Goal: Task Accomplishment & Management: Manage account settings

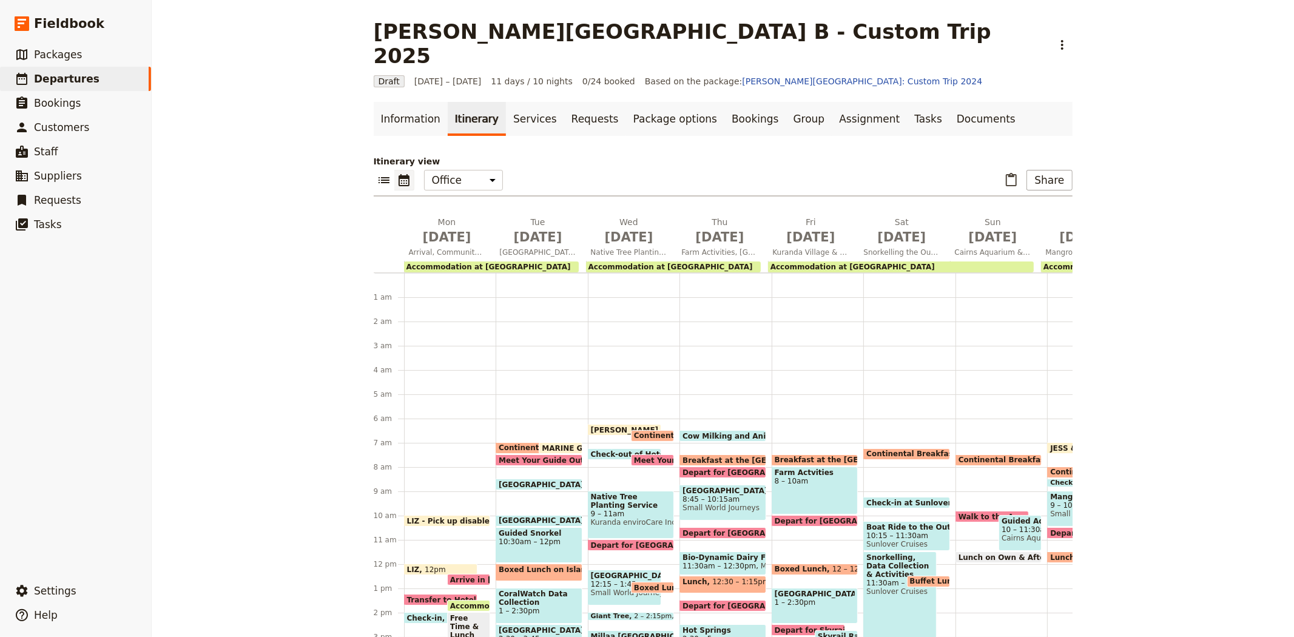
scroll to position [98, 0]
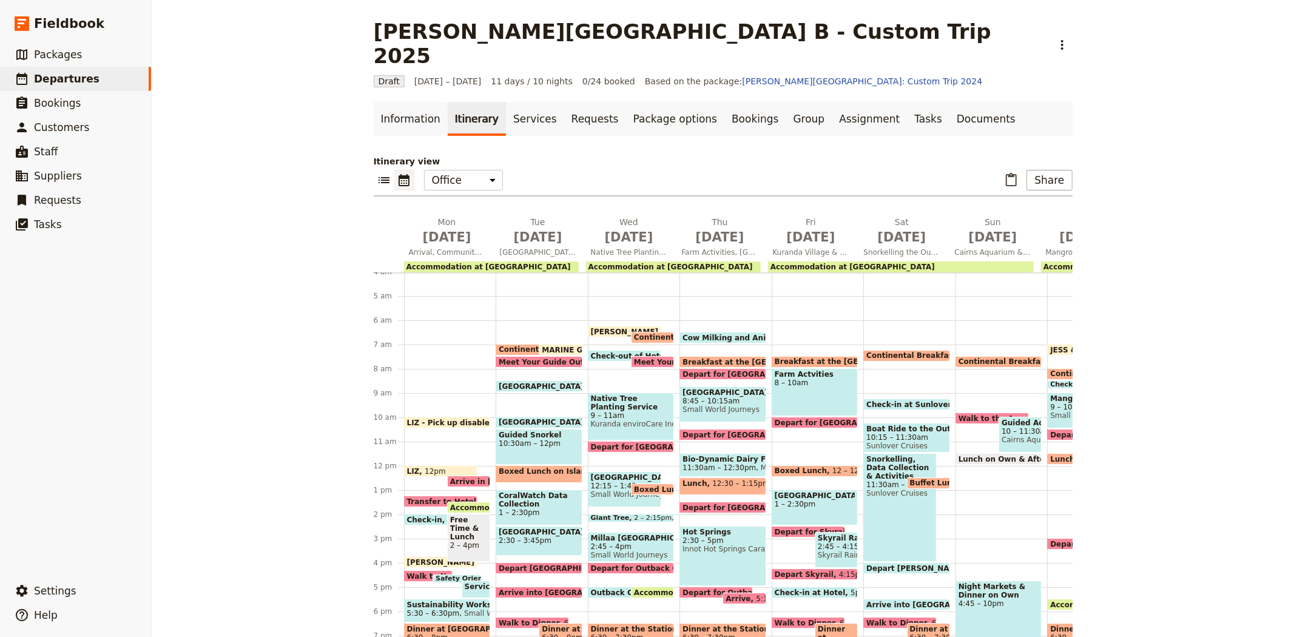
click at [784, 311] on div "Breakfast at the Cattle Station 7:30 – 8am Farm Actvities 8 – 10am Depart for K…" at bounding box center [817, 466] width 92 height 582
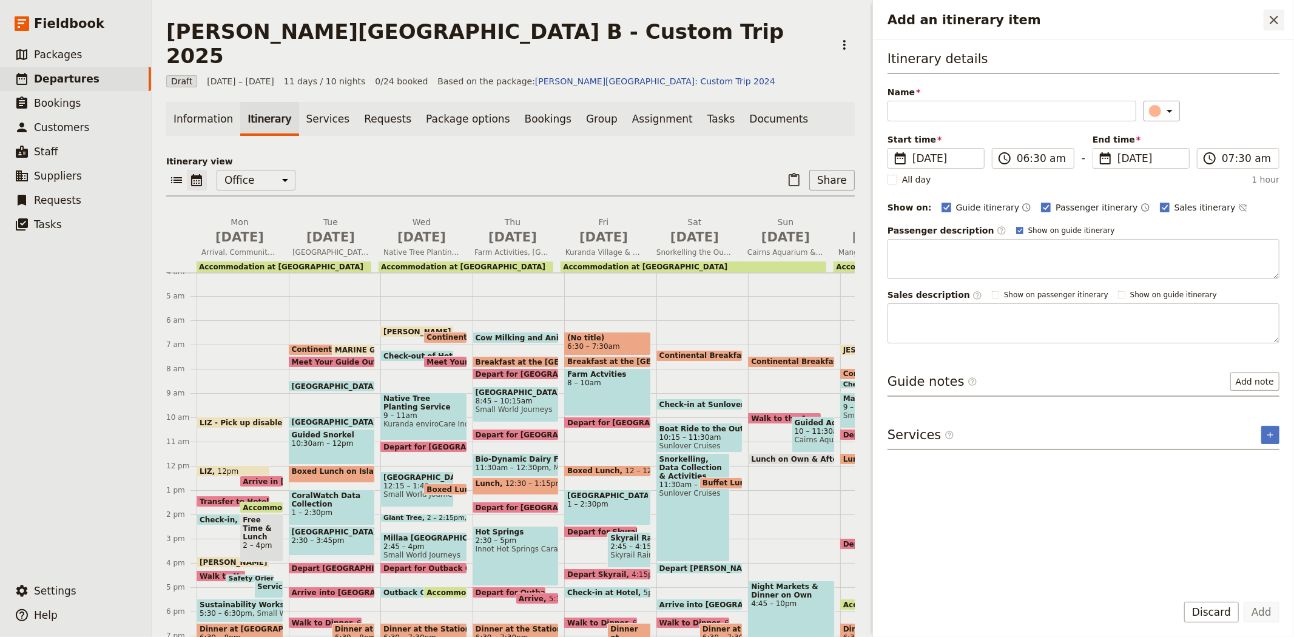
click at [1277, 10] on button "​" at bounding box center [1273, 20] width 21 height 21
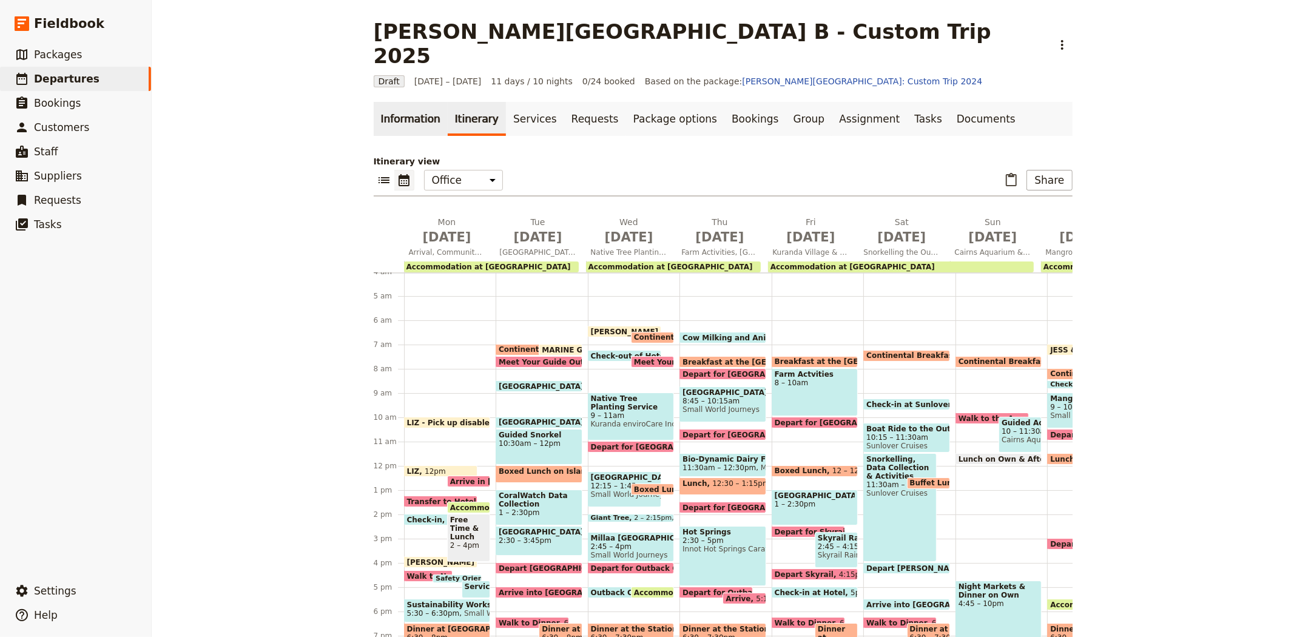
click at [406, 102] on link "Information" at bounding box center [411, 119] width 74 height 34
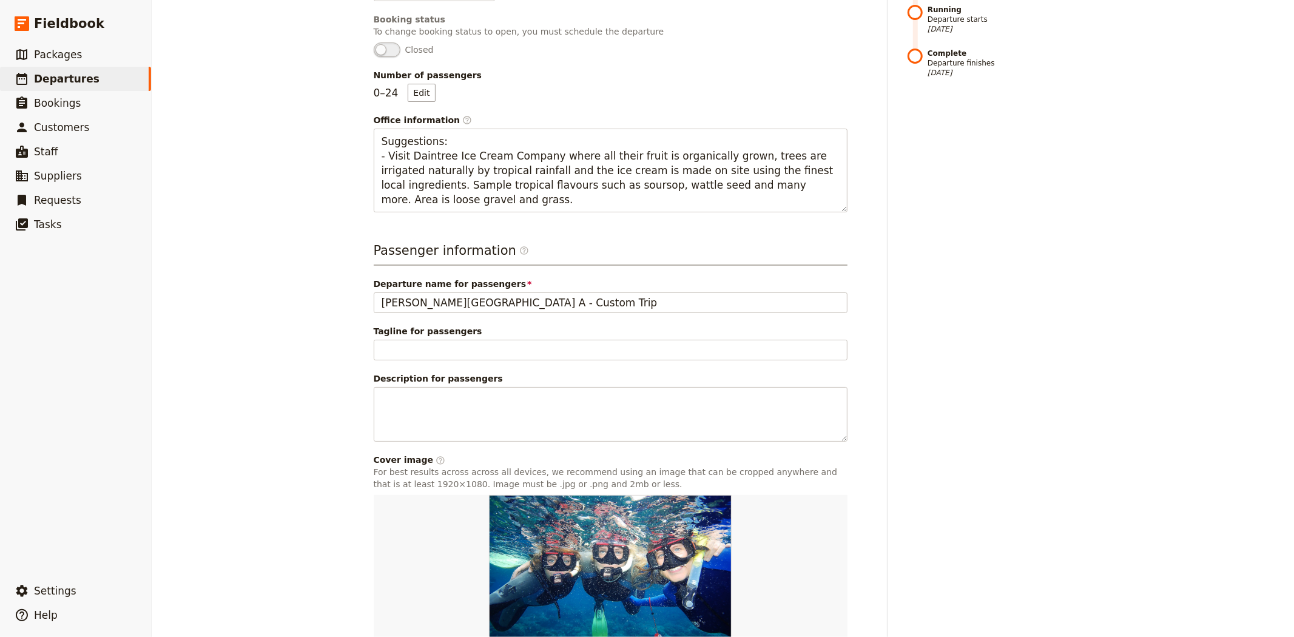
scroll to position [337, 0]
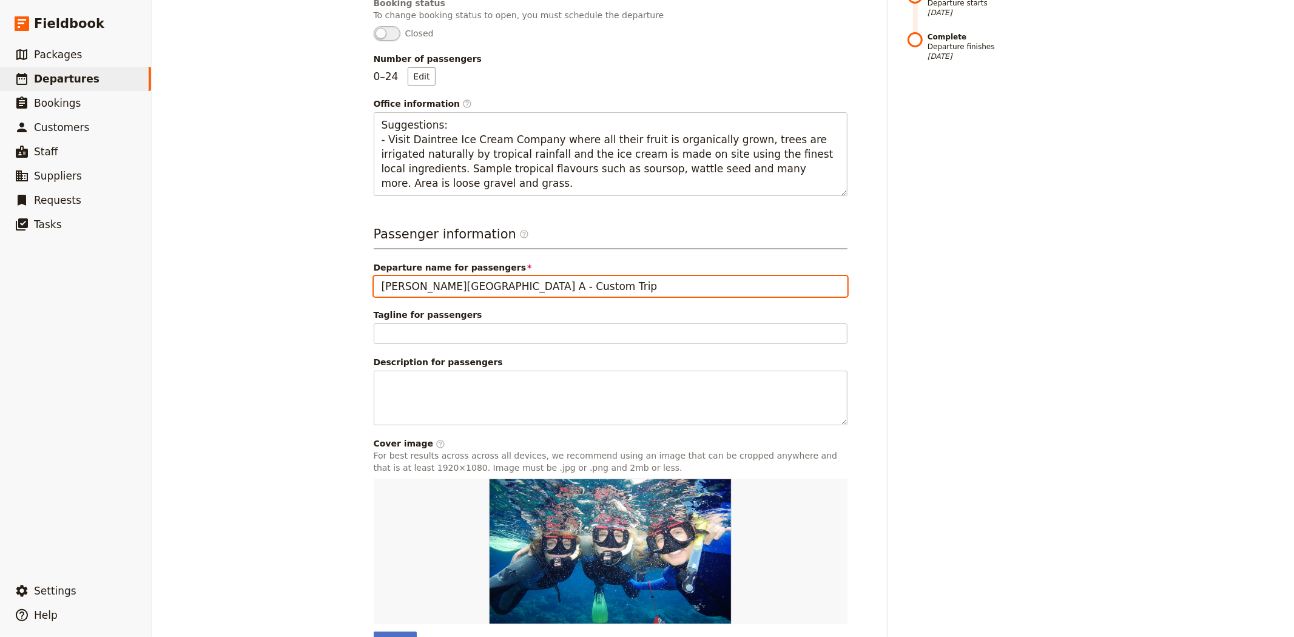
click at [378, 276] on input "Albert Park College A - Custom Trip" at bounding box center [611, 286] width 474 height 21
type input "GROUP A Albert Park College A - Custom Trip"
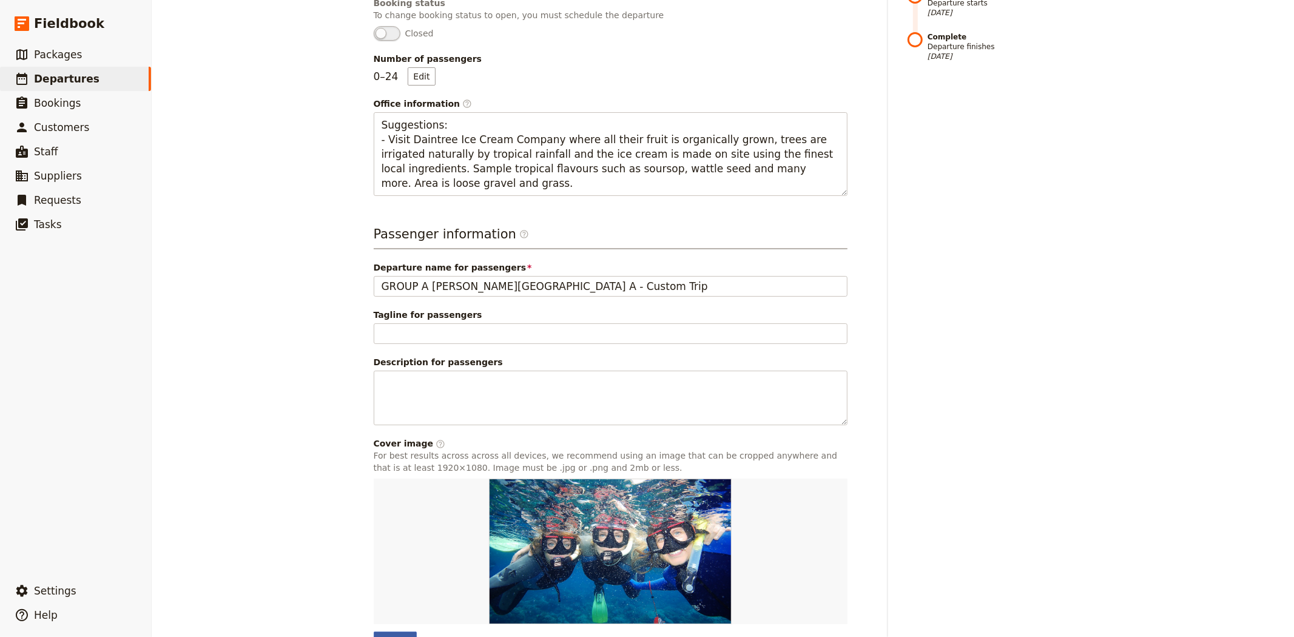
click at [395, 631] on div "Change" at bounding box center [396, 640] width 44 height 18
click at [374, 631] on input "Change" at bounding box center [373, 631] width 1 height 1
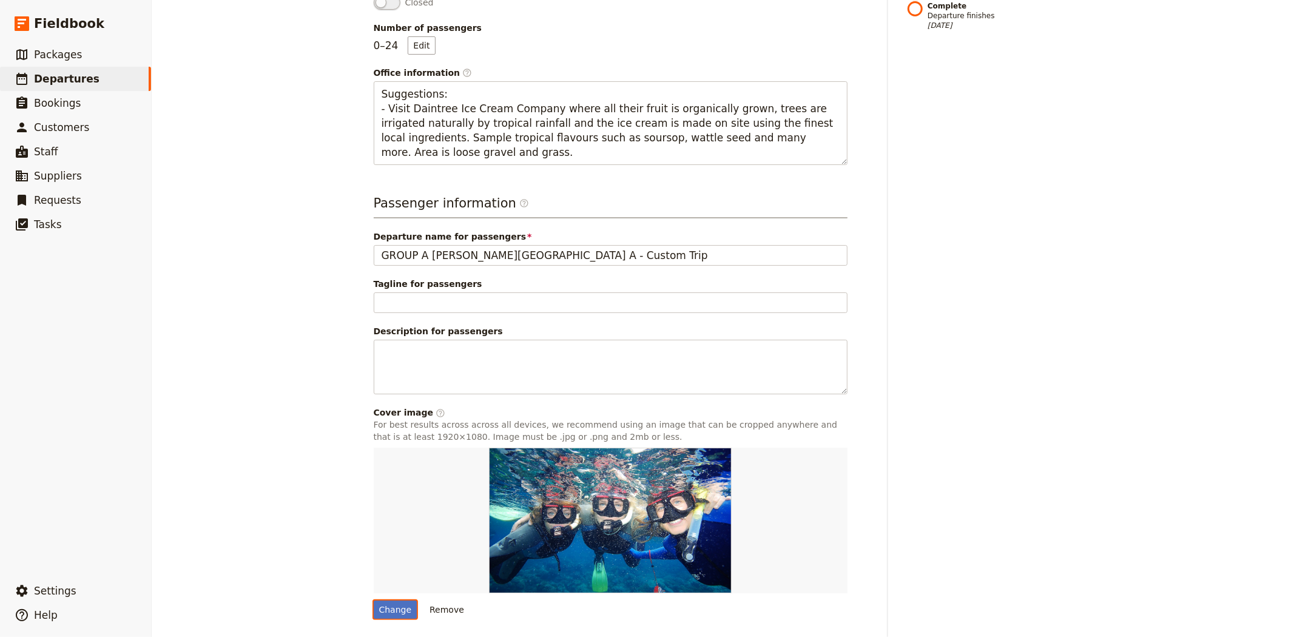
scroll to position [385, 0]
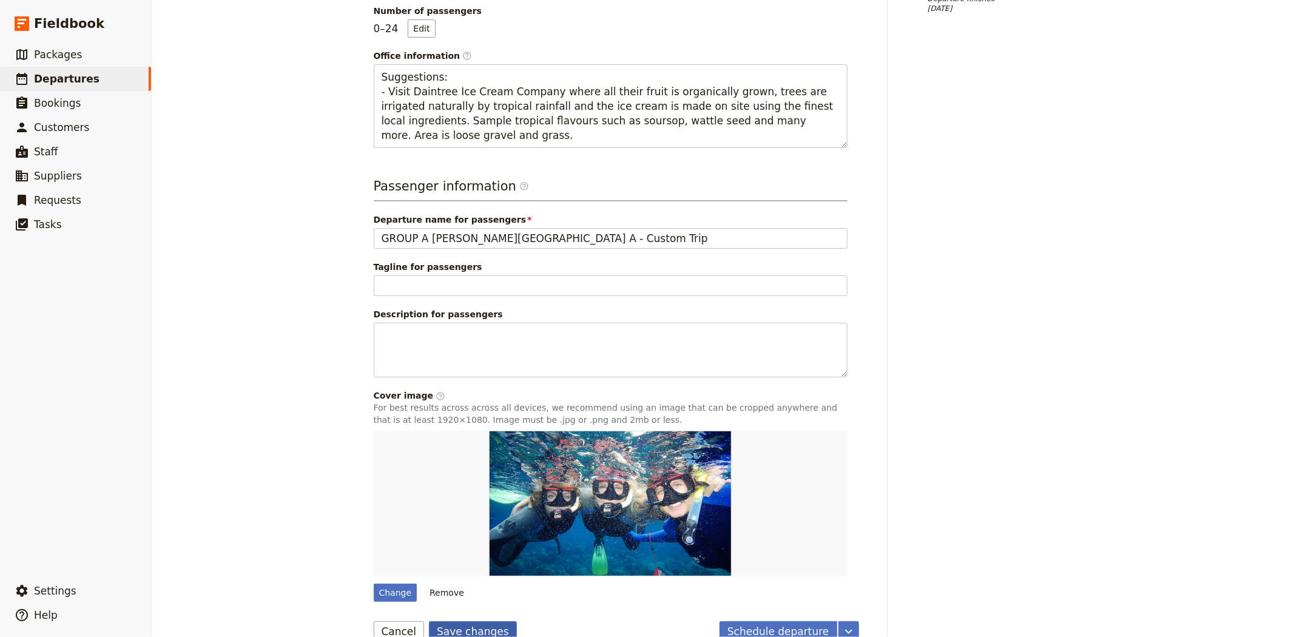
click at [478, 621] on button "Save changes" at bounding box center [473, 631] width 88 height 21
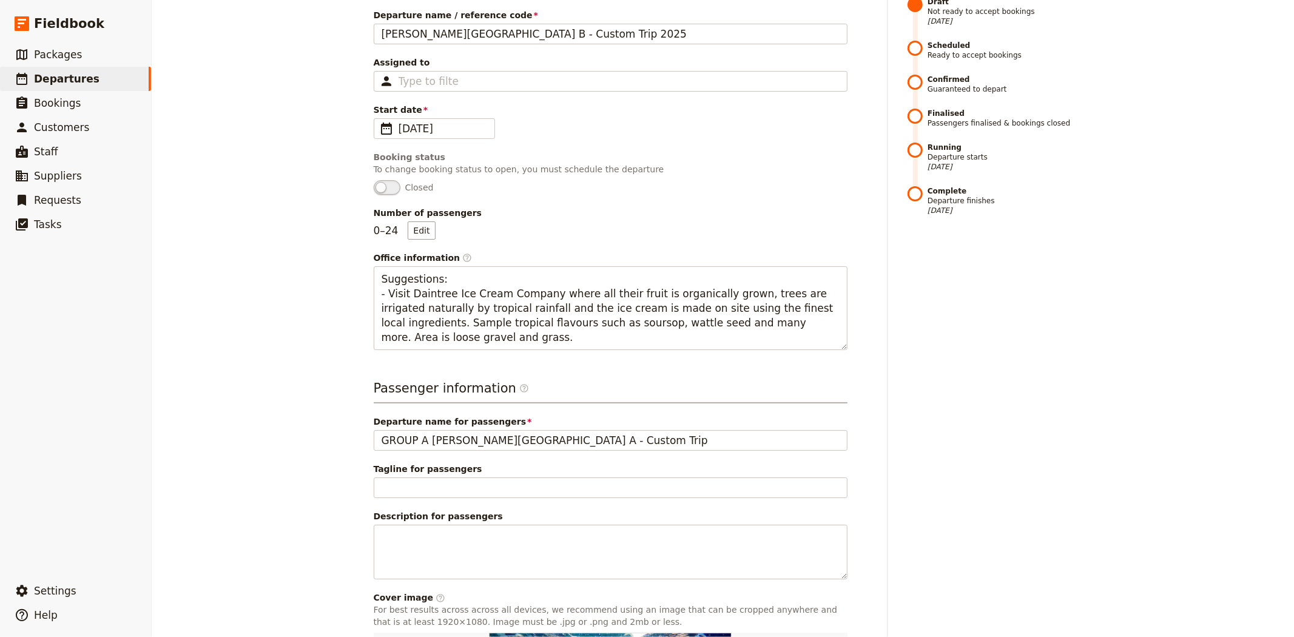
scroll to position [0, 0]
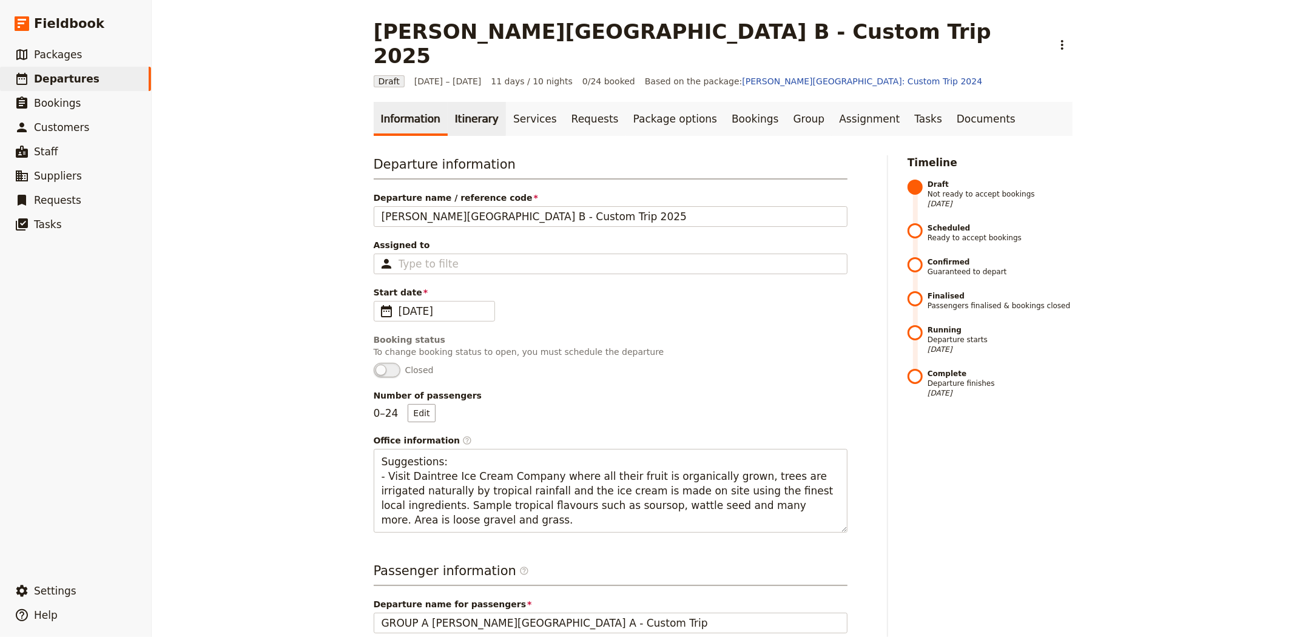
click at [458, 105] on link "Itinerary" at bounding box center [477, 119] width 58 height 34
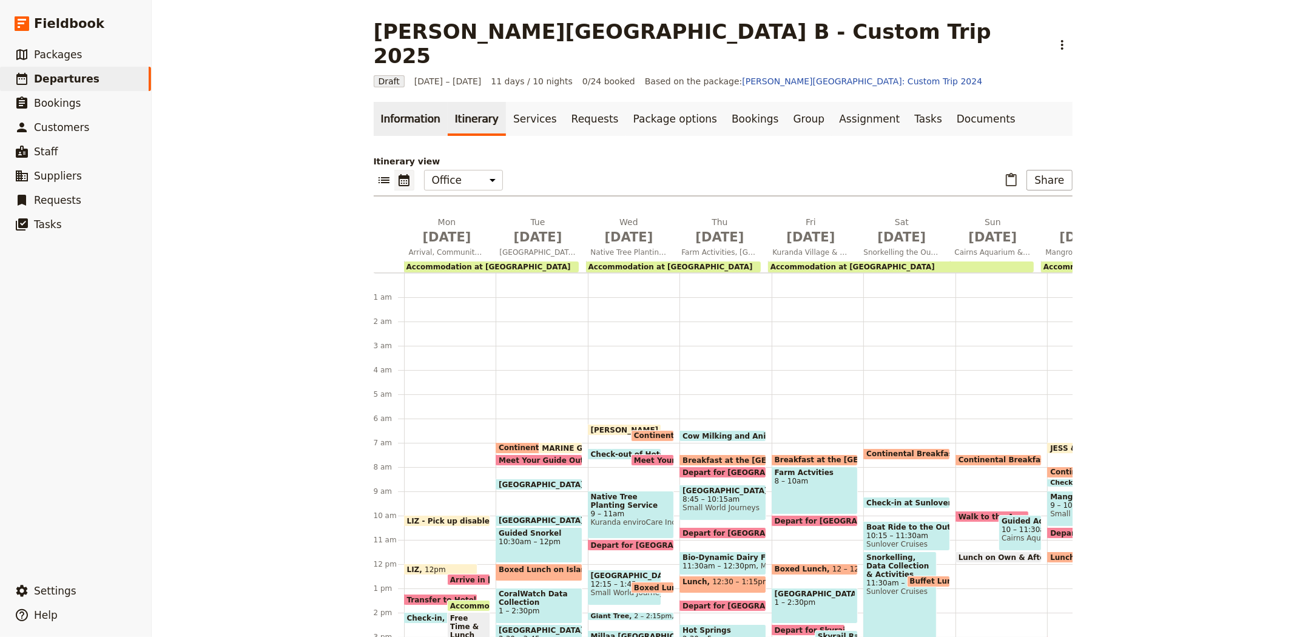
scroll to position [139, 0]
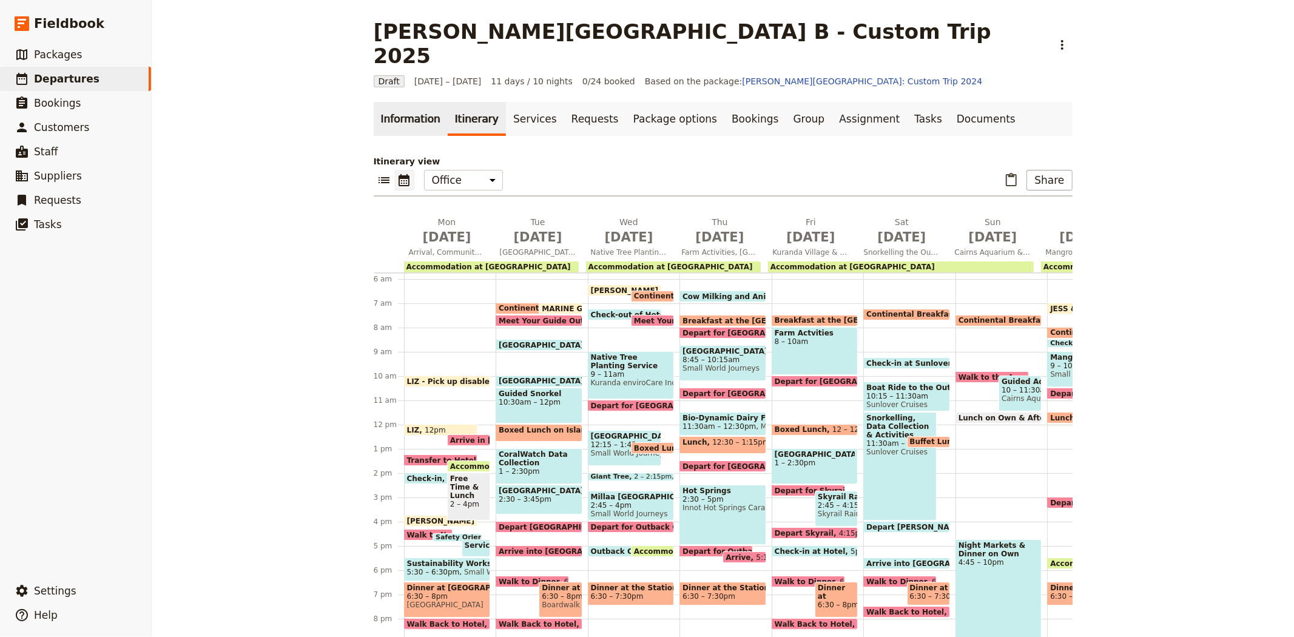
click at [423, 109] on link "Information" at bounding box center [411, 119] width 74 height 34
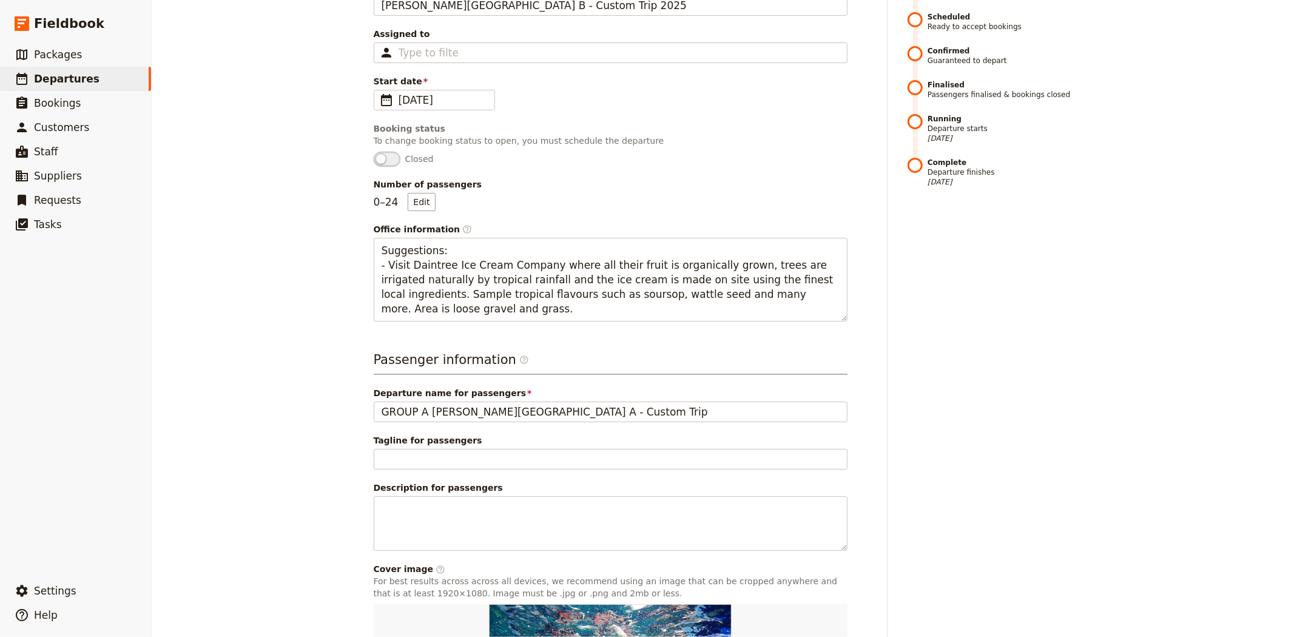
scroll to position [269, 0]
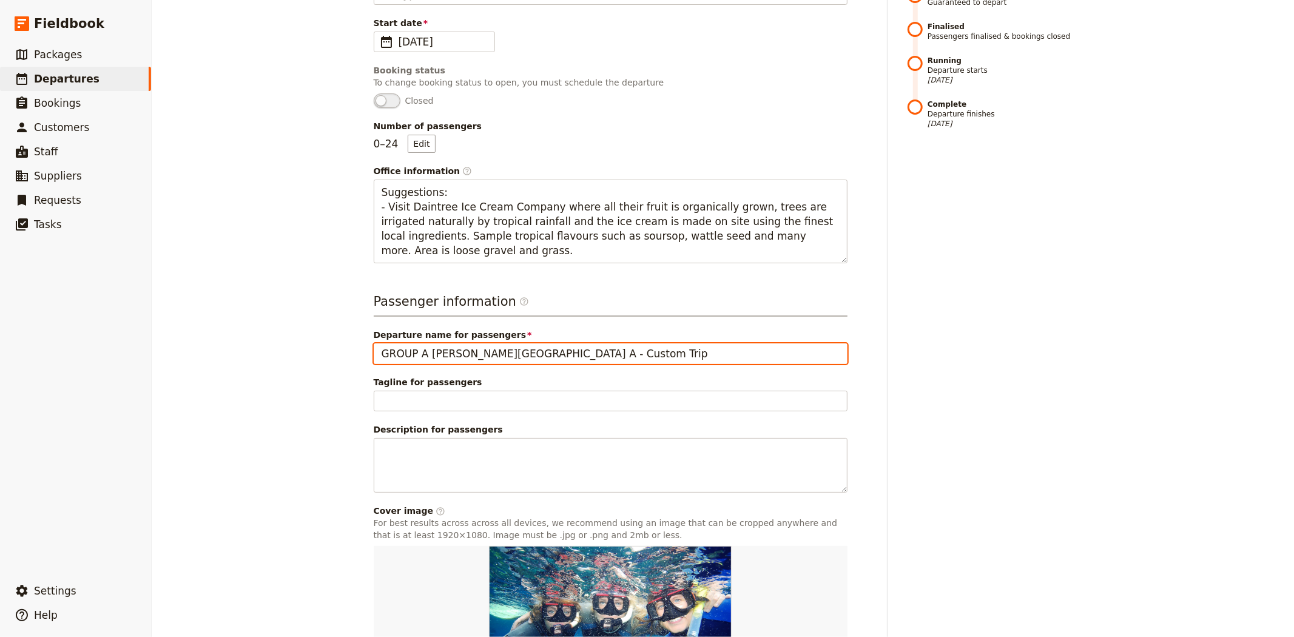
drag, startPoint x: 421, startPoint y: 328, endPoint x: 349, endPoint y: 352, distance: 75.4
click at [349, 352] on div "Albert Park College B - Custom Trip 2025 ​ Draft 8 – 18 Sep 2025 11 days / 10 n…" at bounding box center [723, 318] width 1142 height 637
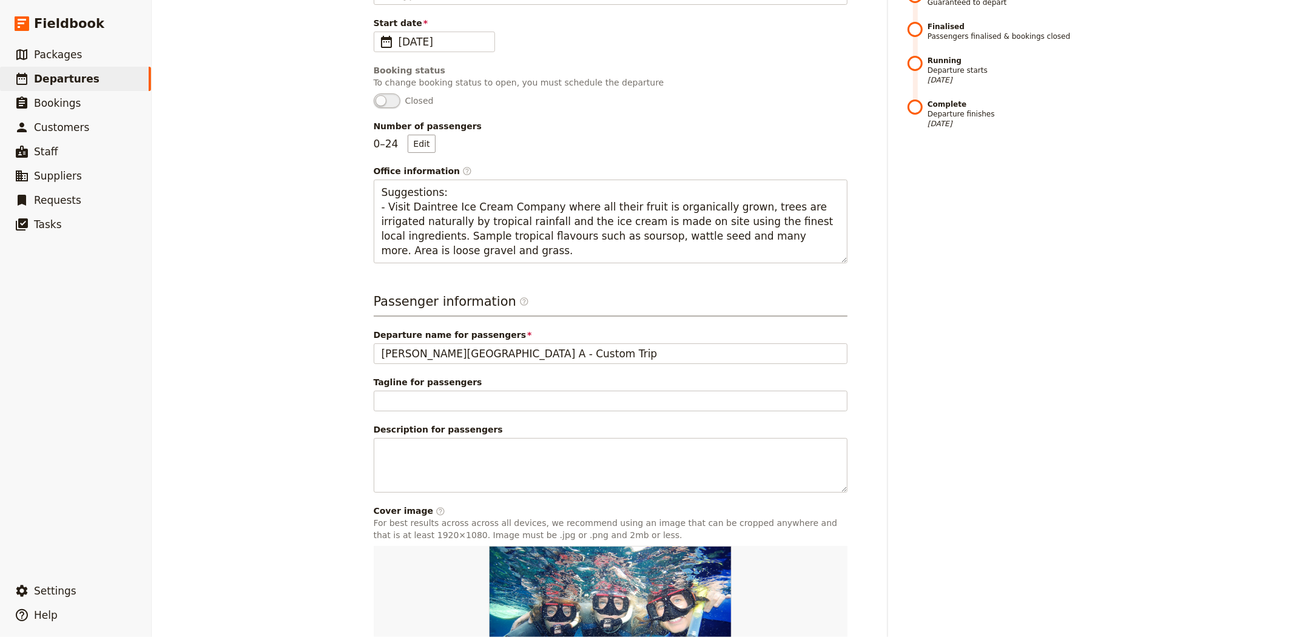
click at [329, 399] on div "Albert Park College B - Custom Trip 2025 ​ Draft 8 – 18 Sep 2025 11 days / 10 n…" at bounding box center [723, 318] width 1142 height 637
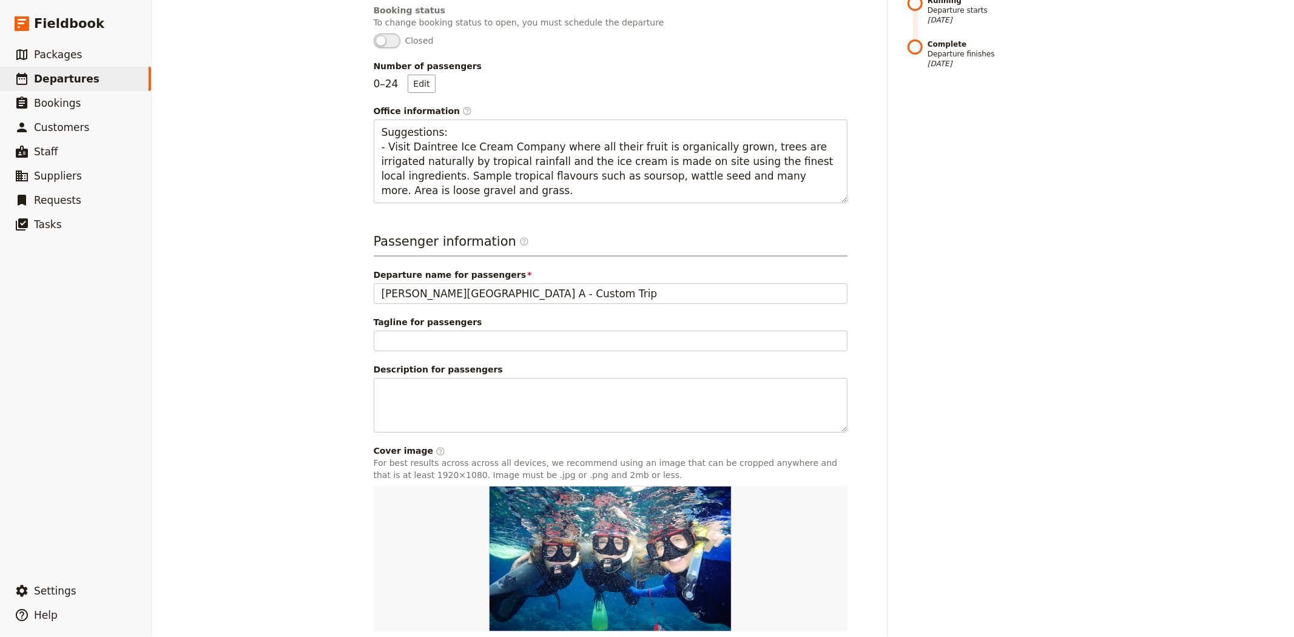
scroll to position [385, 0]
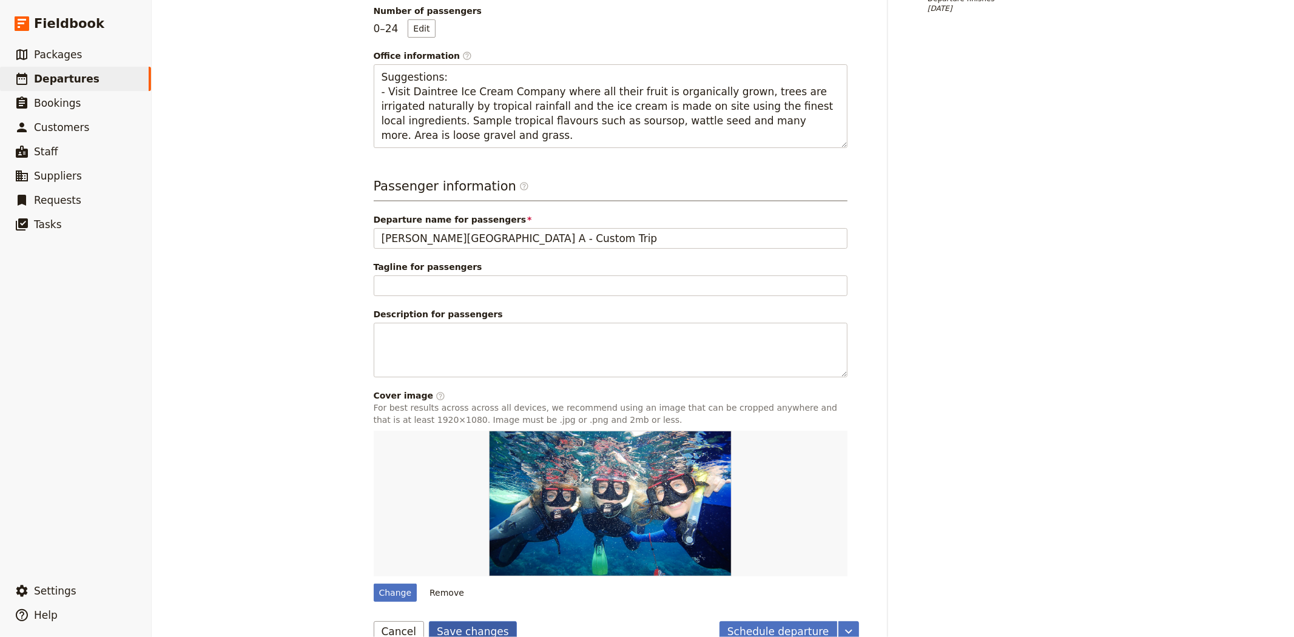
click at [469, 621] on button "Save changes" at bounding box center [473, 631] width 88 height 21
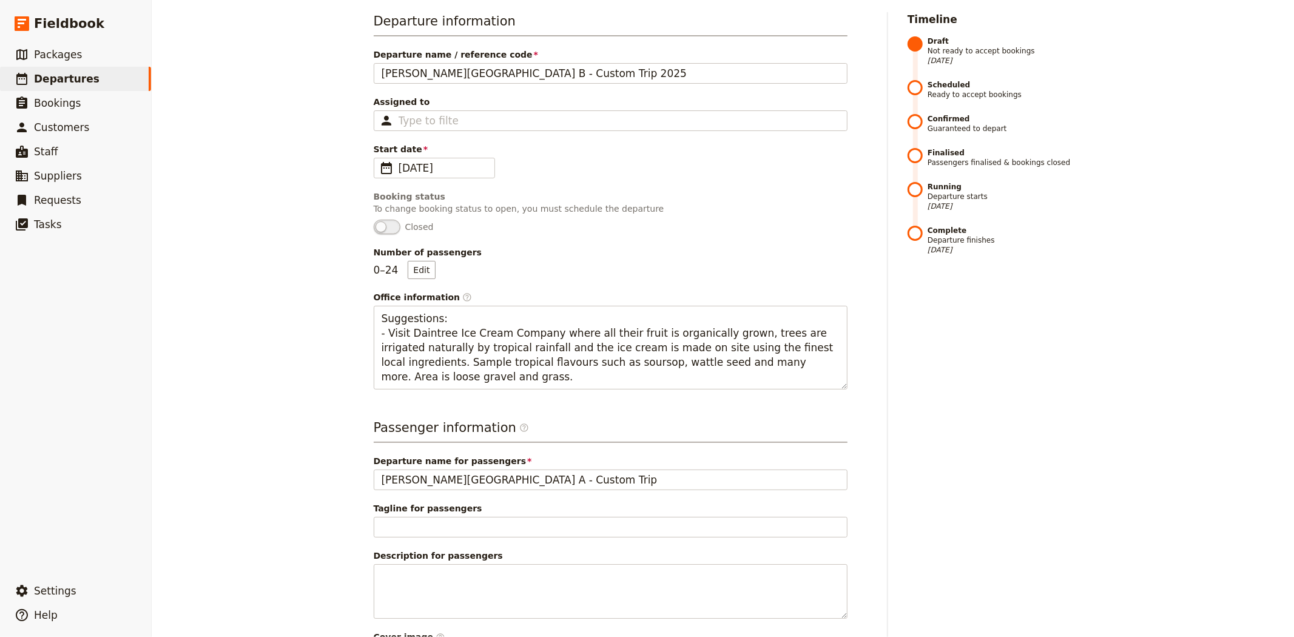
scroll to position [202, 0]
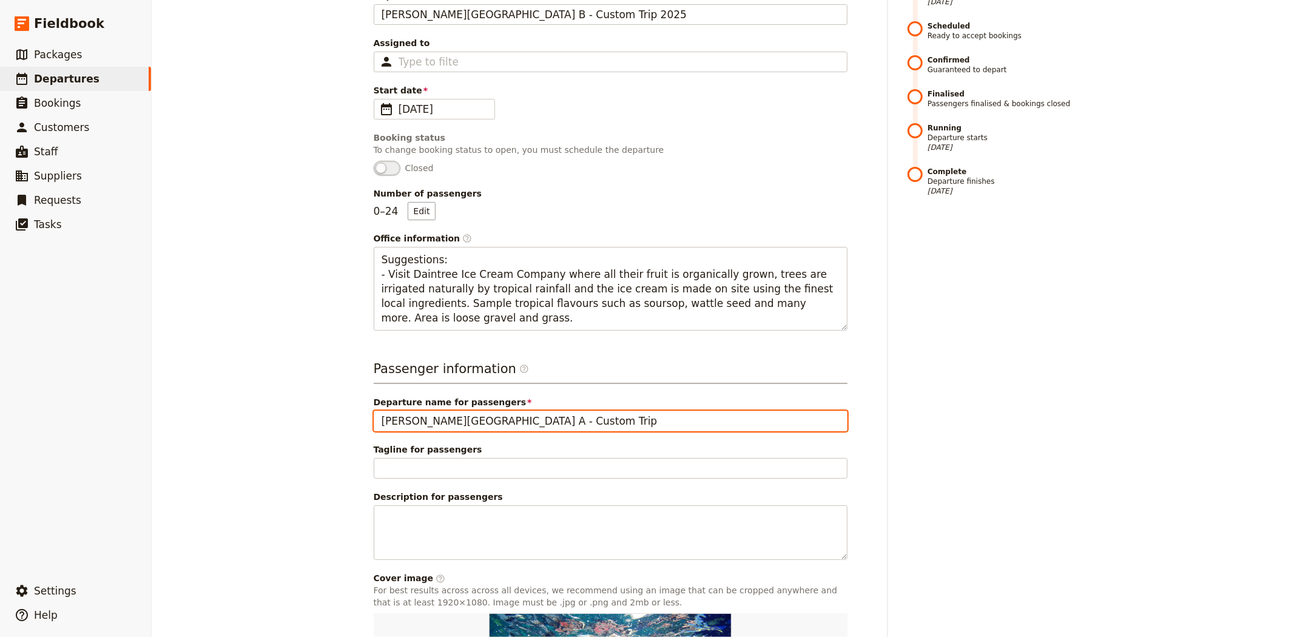
click at [465, 411] on input "Albert Park College A - Custom Trip" at bounding box center [611, 421] width 474 height 21
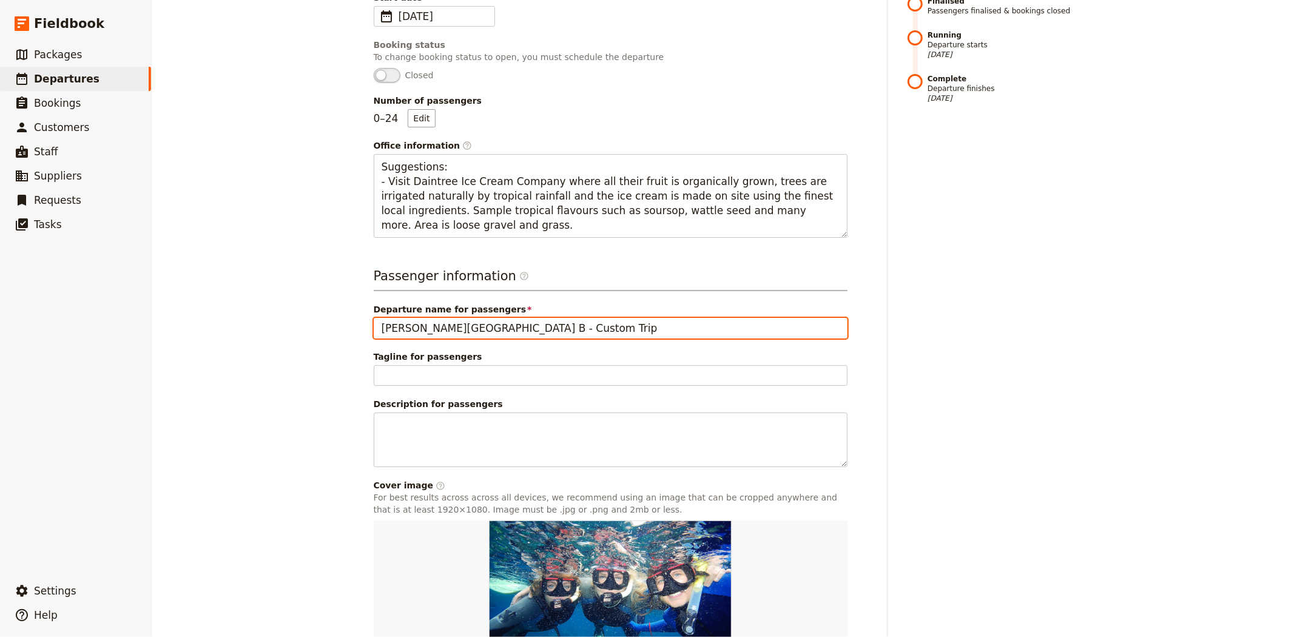
scroll to position [385, 0]
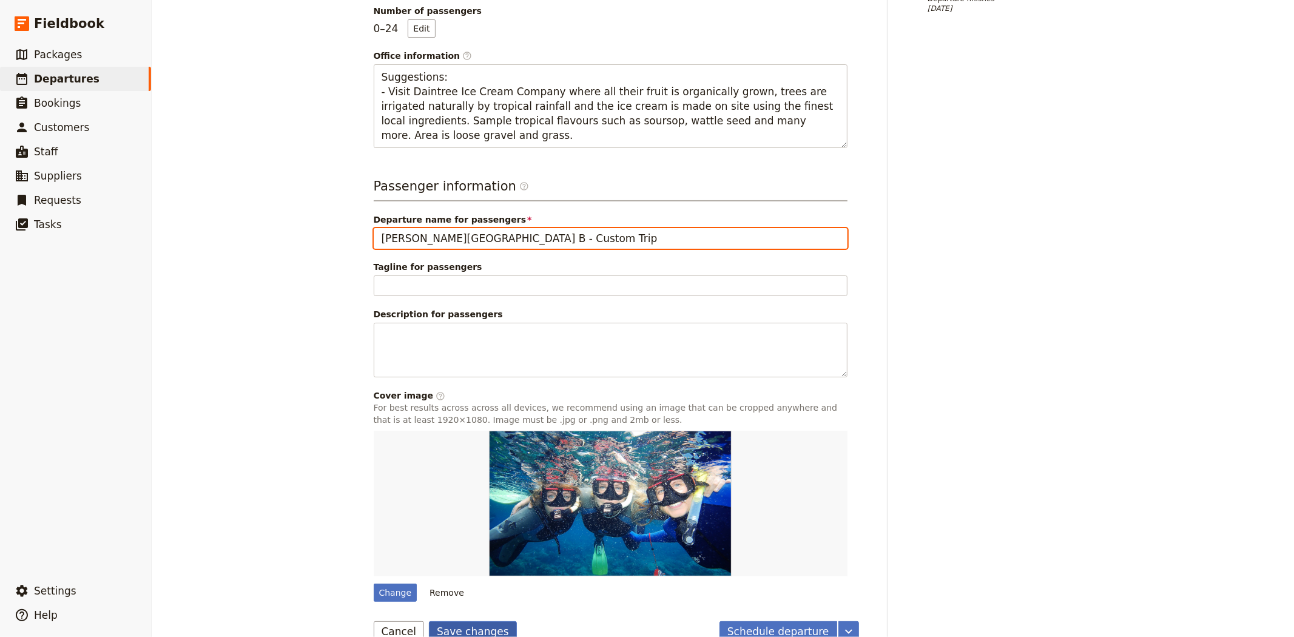
type input "[PERSON_NAME][GEOGRAPHIC_DATA] B - Custom Trip"
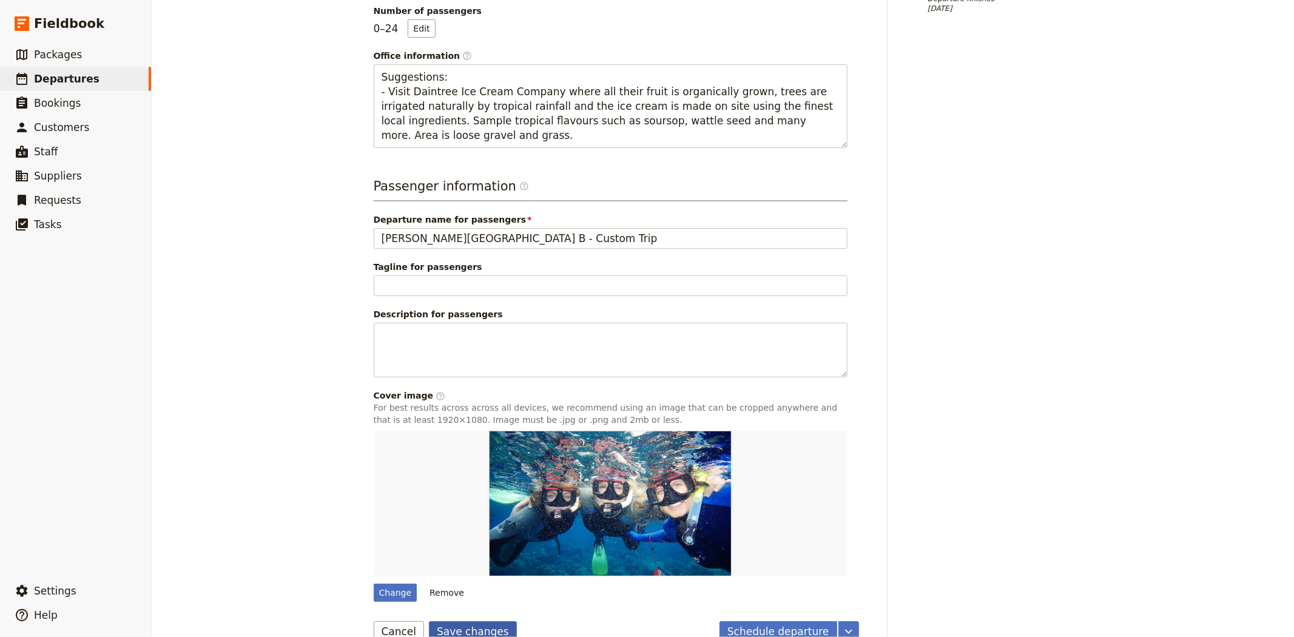
click at [460, 621] on button "Save changes" at bounding box center [473, 631] width 88 height 21
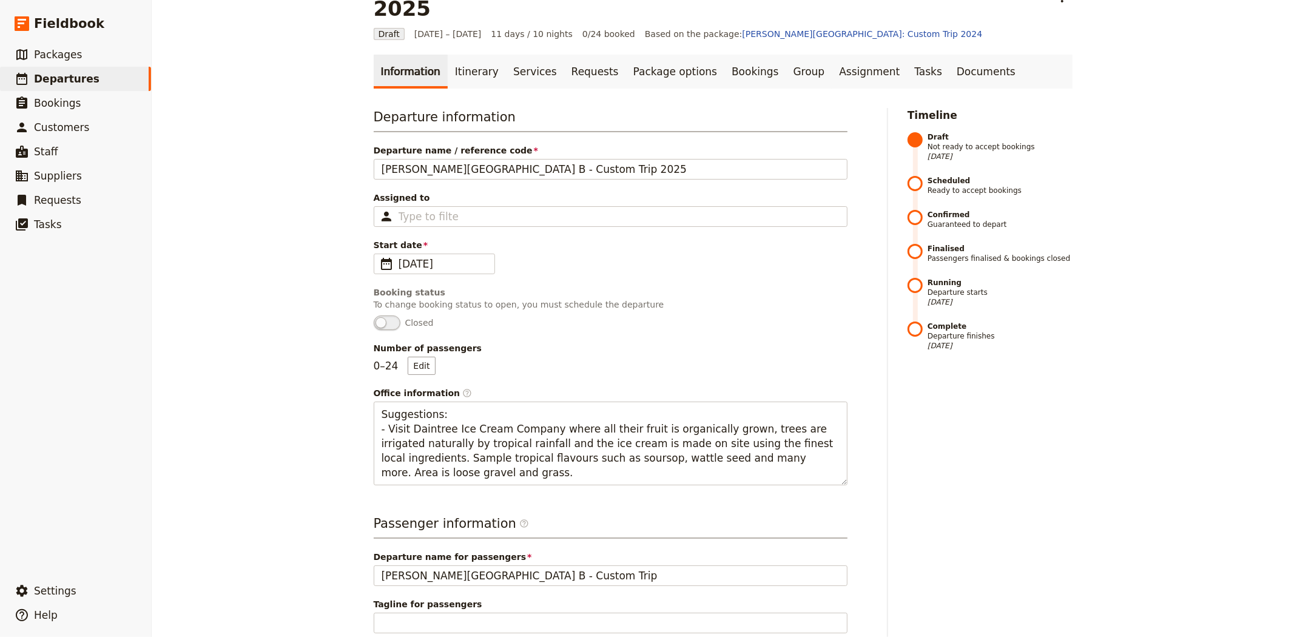
scroll to position [0, 0]
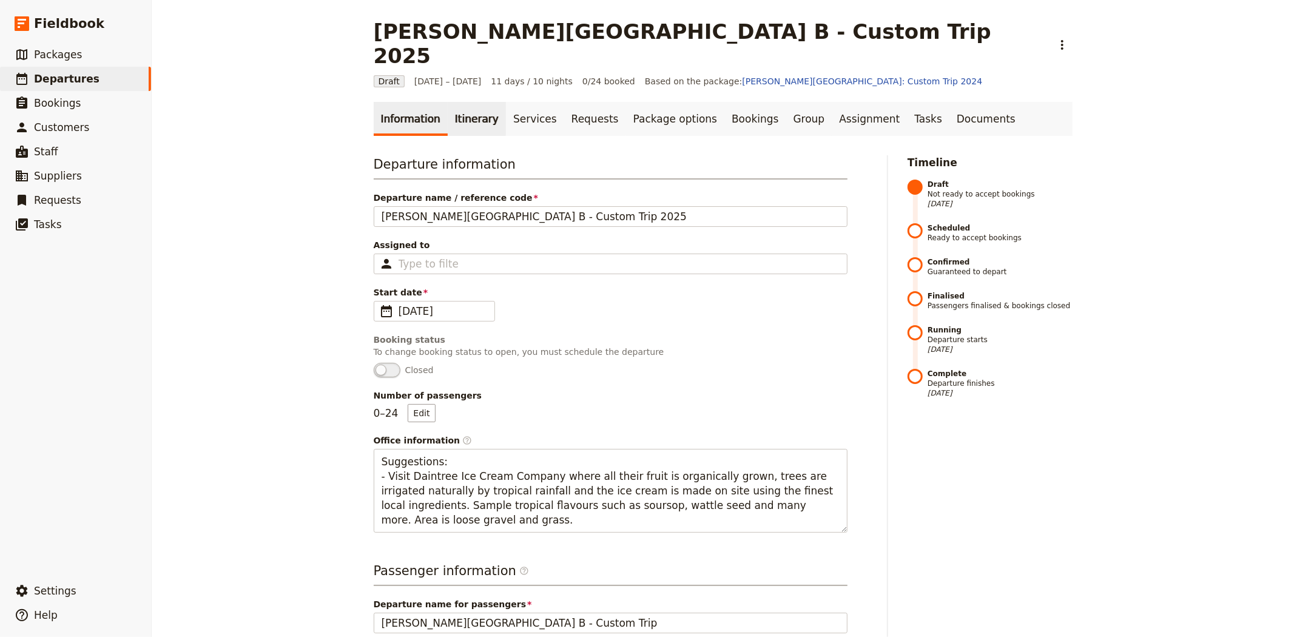
click at [459, 102] on link "Itinerary" at bounding box center [477, 119] width 58 height 34
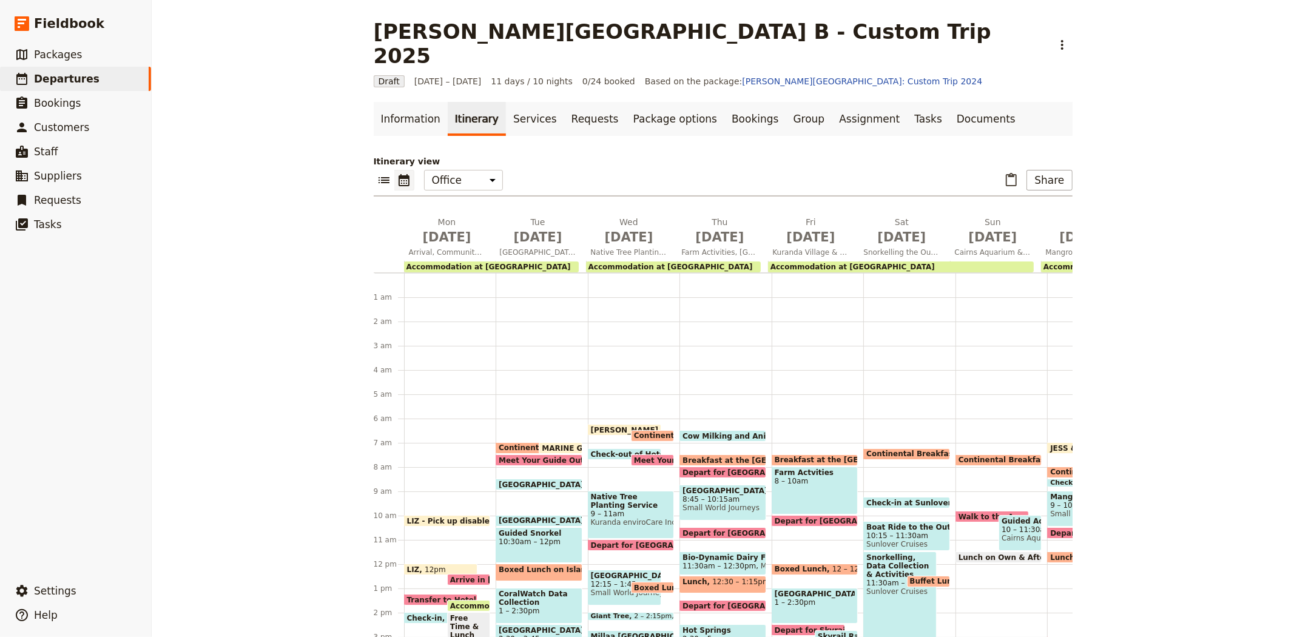
scroll to position [139, 0]
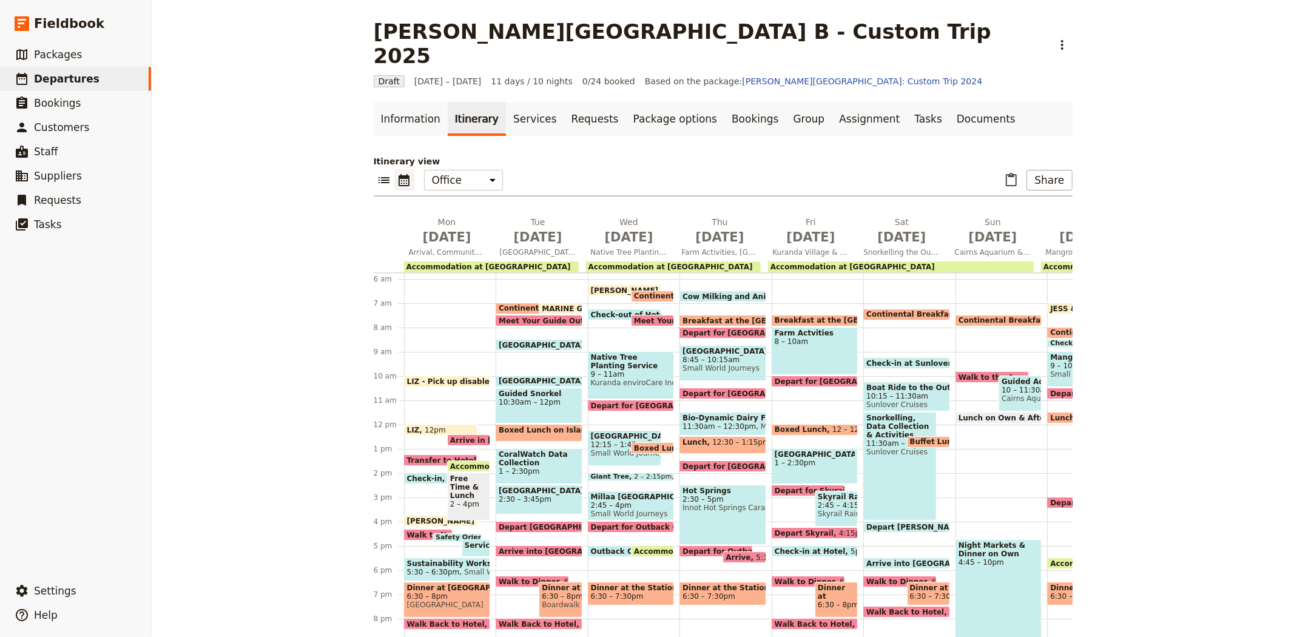
click at [269, 287] on div "[PERSON_NAME][GEOGRAPHIC_DATA] B - Custom Trip 2025 ​ Draft [DATE] – [DATE] 11 …" at bounding box center [723, 318] width 1142 height 637
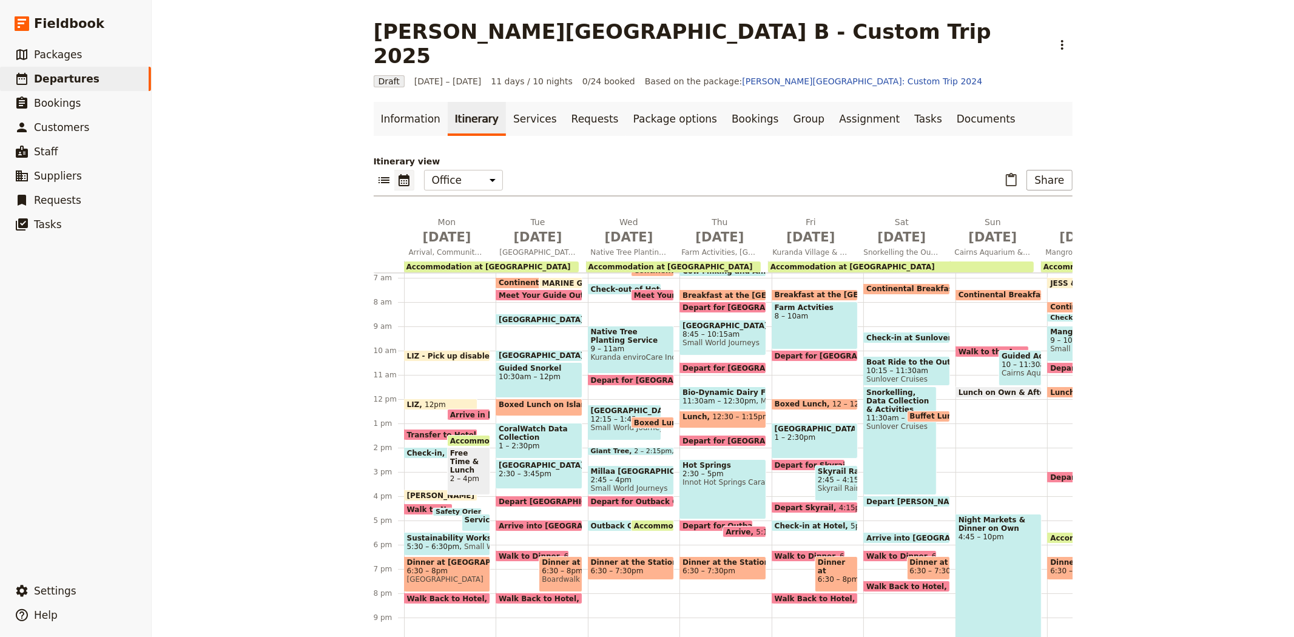
scroll to position [166, 0]
click at [610, 466] on span "Millaa [GEOGRAPHIC_DATA]" at bounding box center [631, 470] width 81 height 8
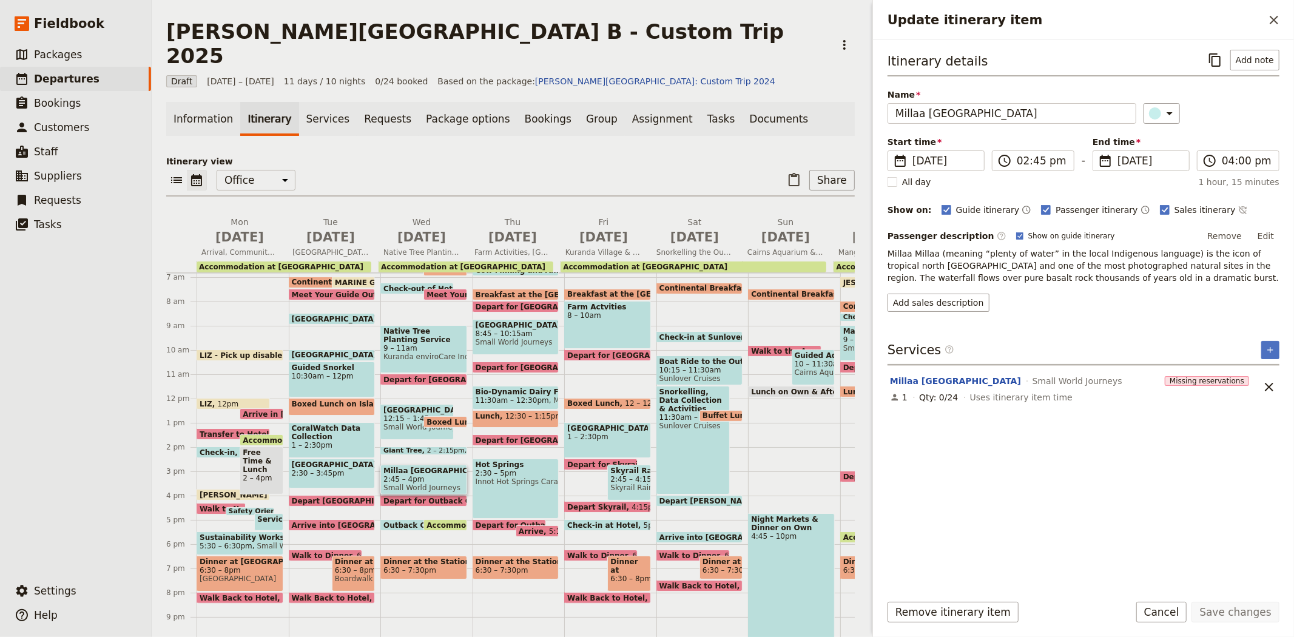
click at [414, 497] on span "Depart for Outback Cattle Station" at bounding box center [455, 501] width 144 height 8
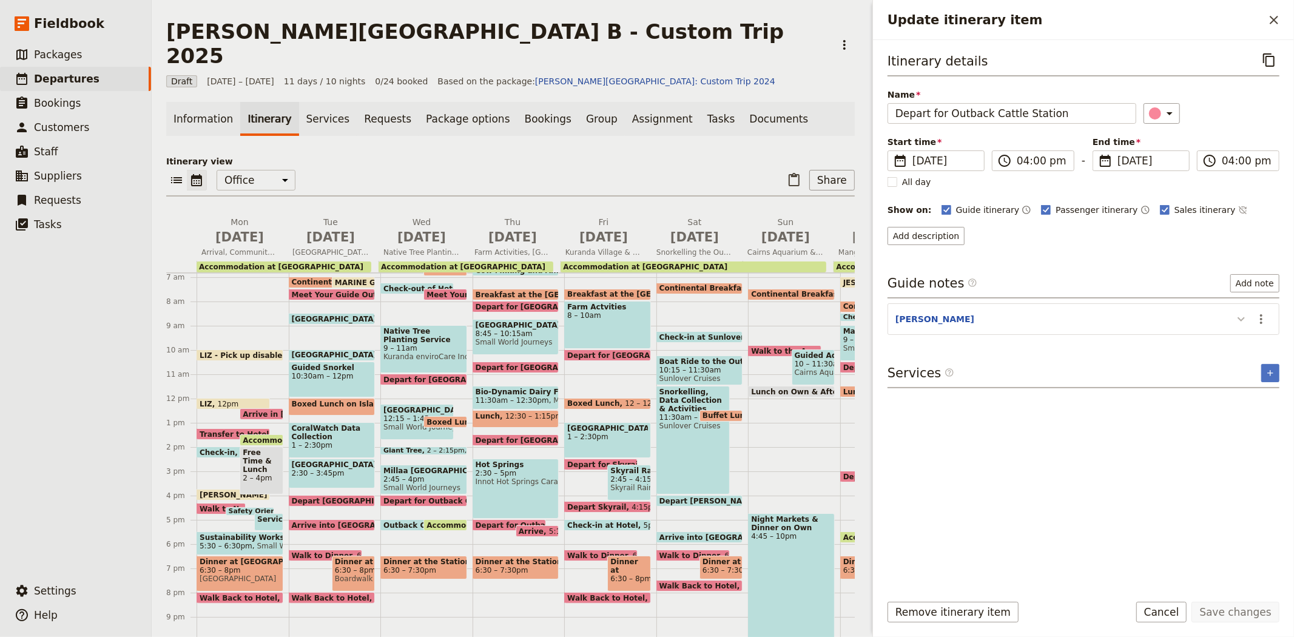
click at [1239, 317] on icon "Update itinerary item" at bounding box center [1241, 319] width 15 height 15
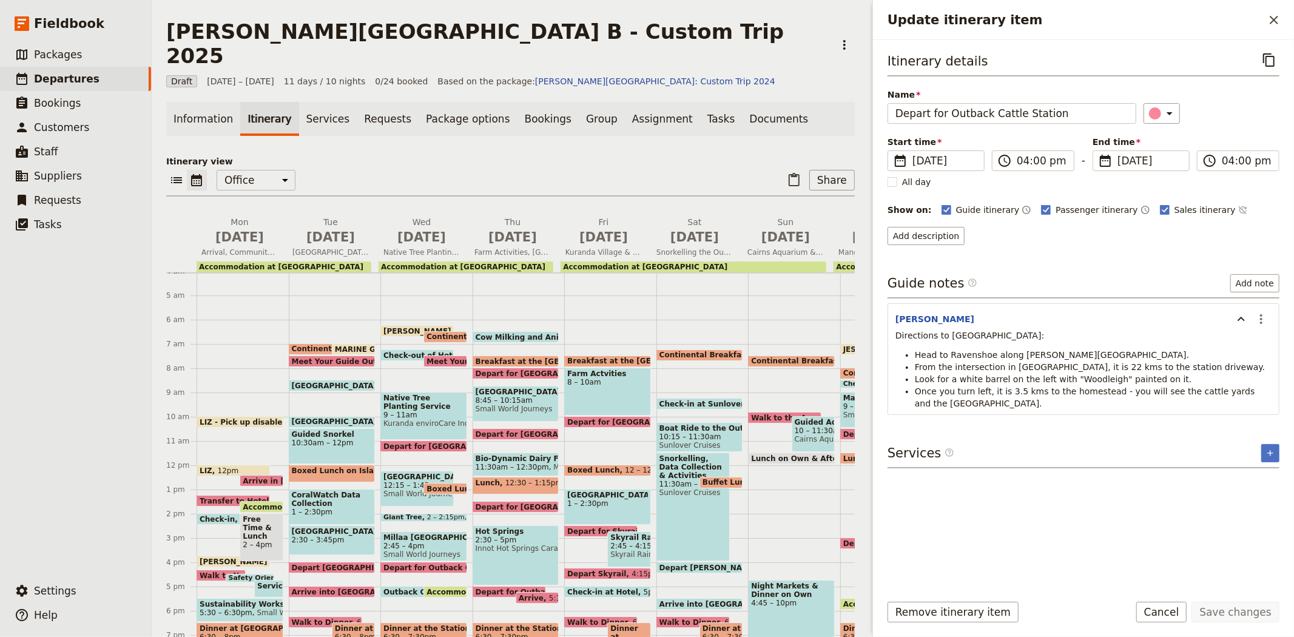
scroll to position [98, 0]
click at [479, 358] on span "Breakfast at the [GEOGRAPHIC_DATA]" at bounding box center [555, 362] width 160 height 8
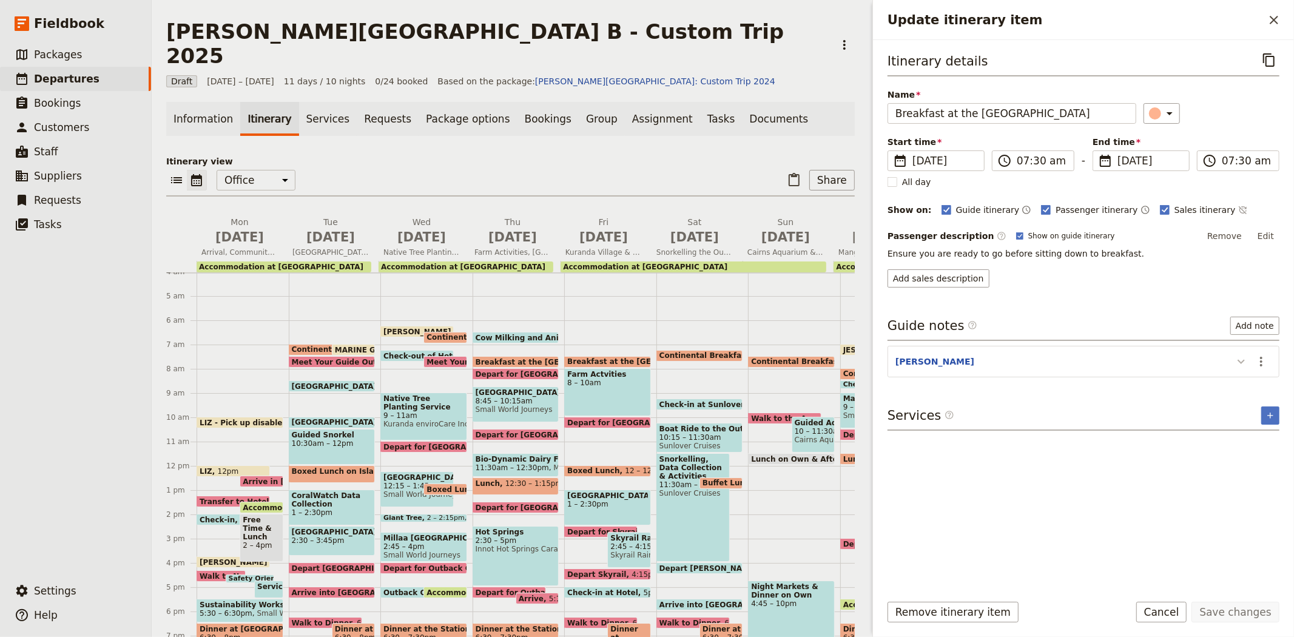
click at [1234, 359] on icon "Update itinerary item" at bounding box center [1241, 361] width 15 height 15
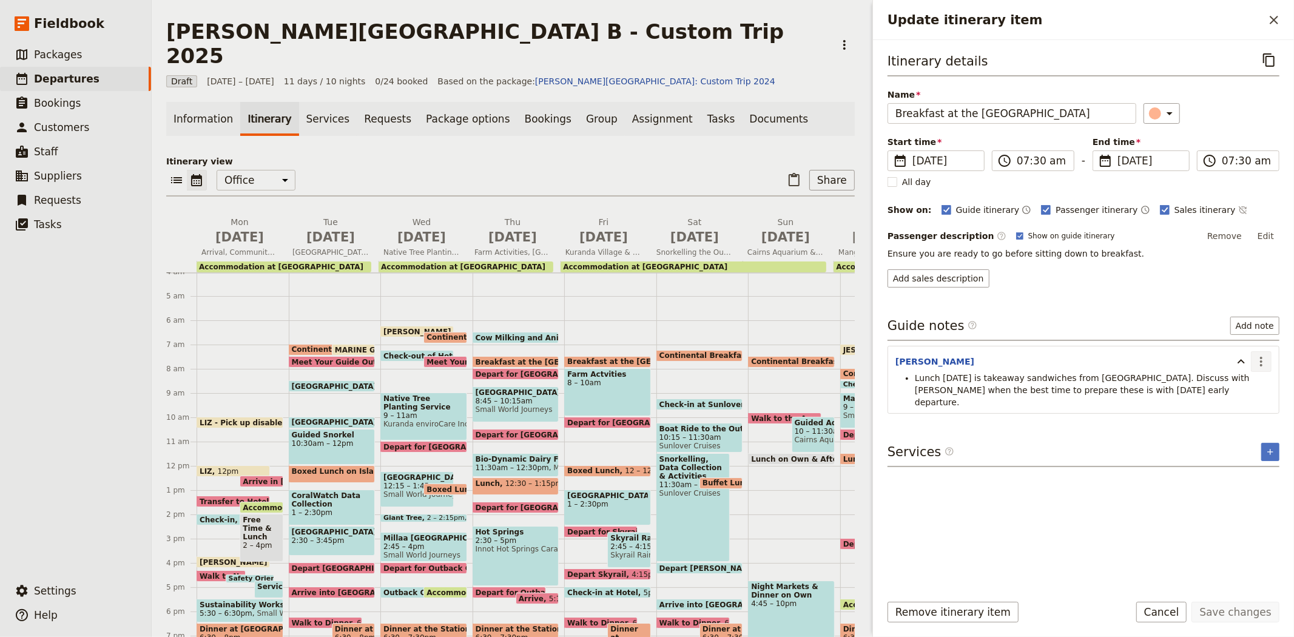
click at [1264, 362] on icon "Actions" at bounding box center [1261, 361] width 15 height 15
click at [1245, 385] on span "Edit note" at bounding box center [1226, 388] width 38 height 12
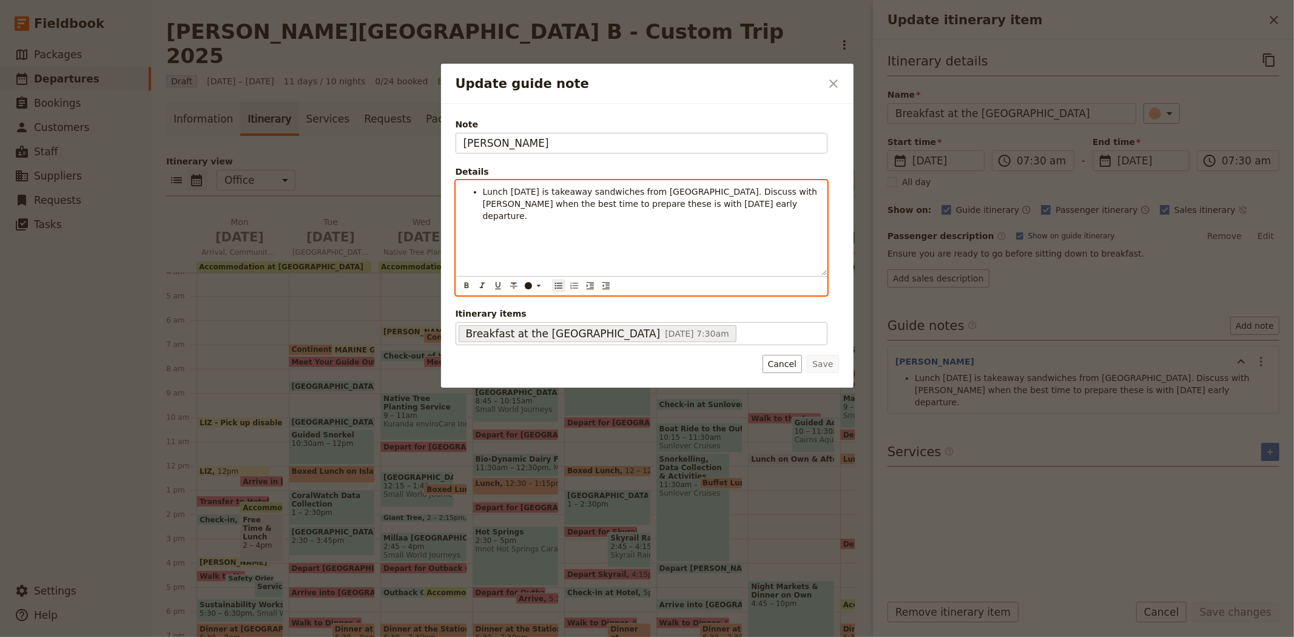
click at [730, 207] on li "Lunch tomorrow is takeaway sandwiches from Woodleigh. Discuss with Kate when th…" at bounding box center [651, 204] width 337 height 36
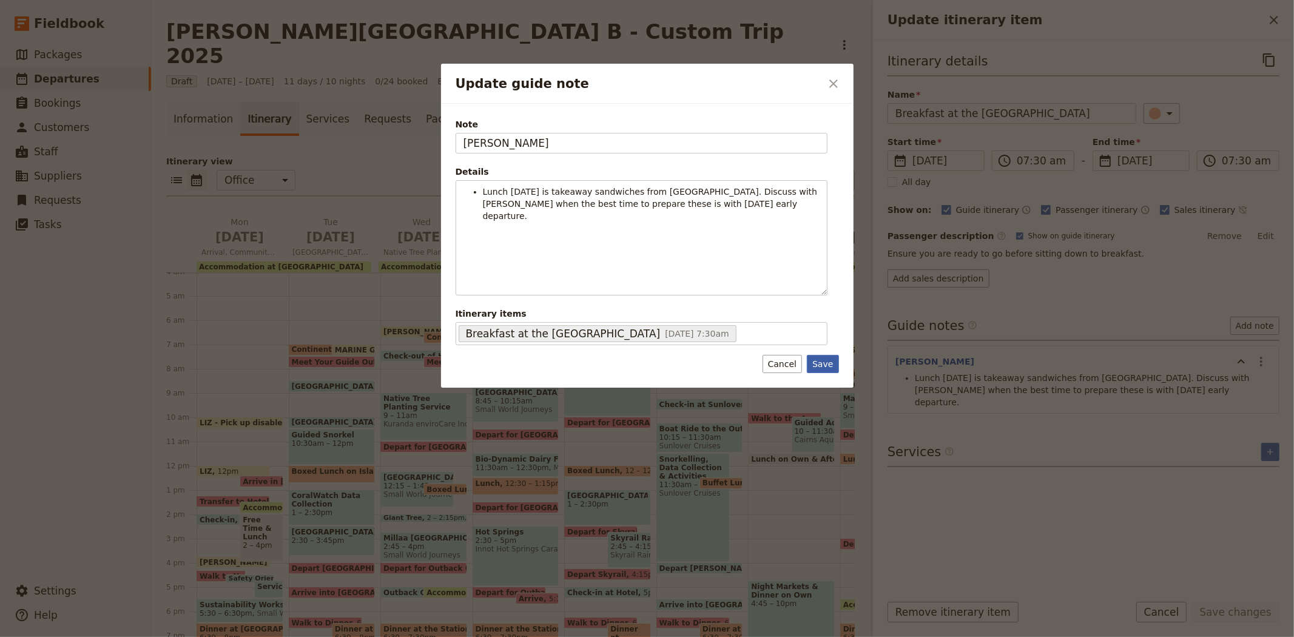
click at [827, 366] on button "Save" at bounding box center [823, 364] width 32 height 18
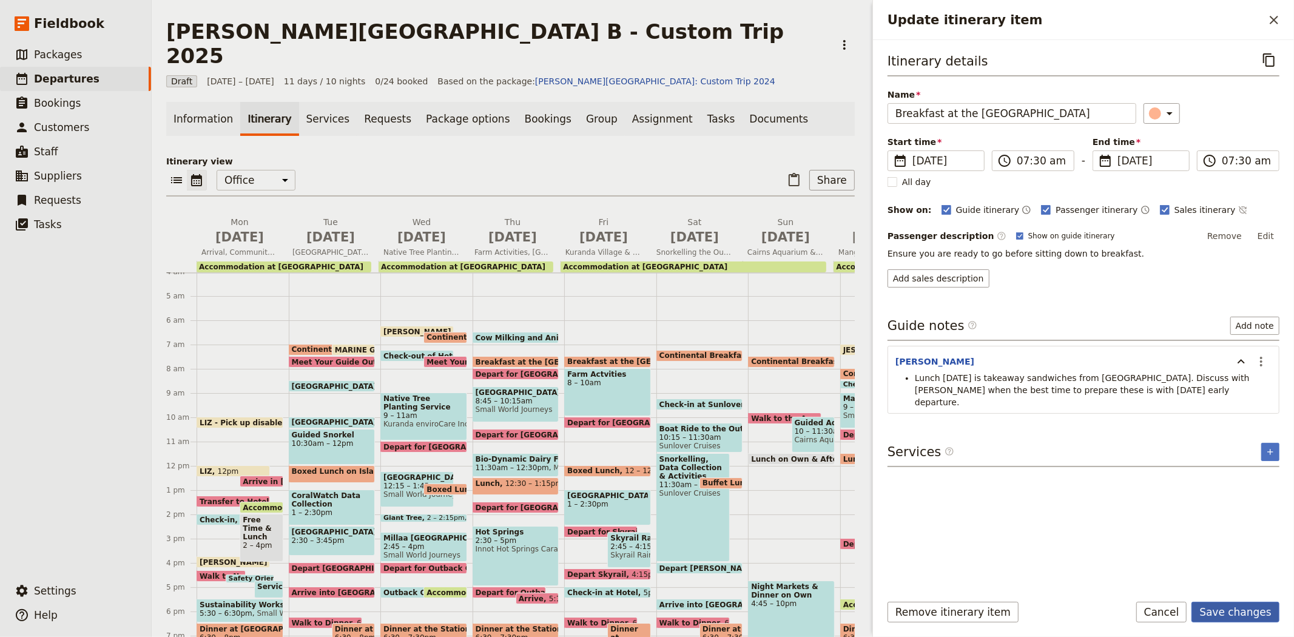
click at [1223, 616] on button "Save changes" at bounding box center [1235, 612] width 88 height 21
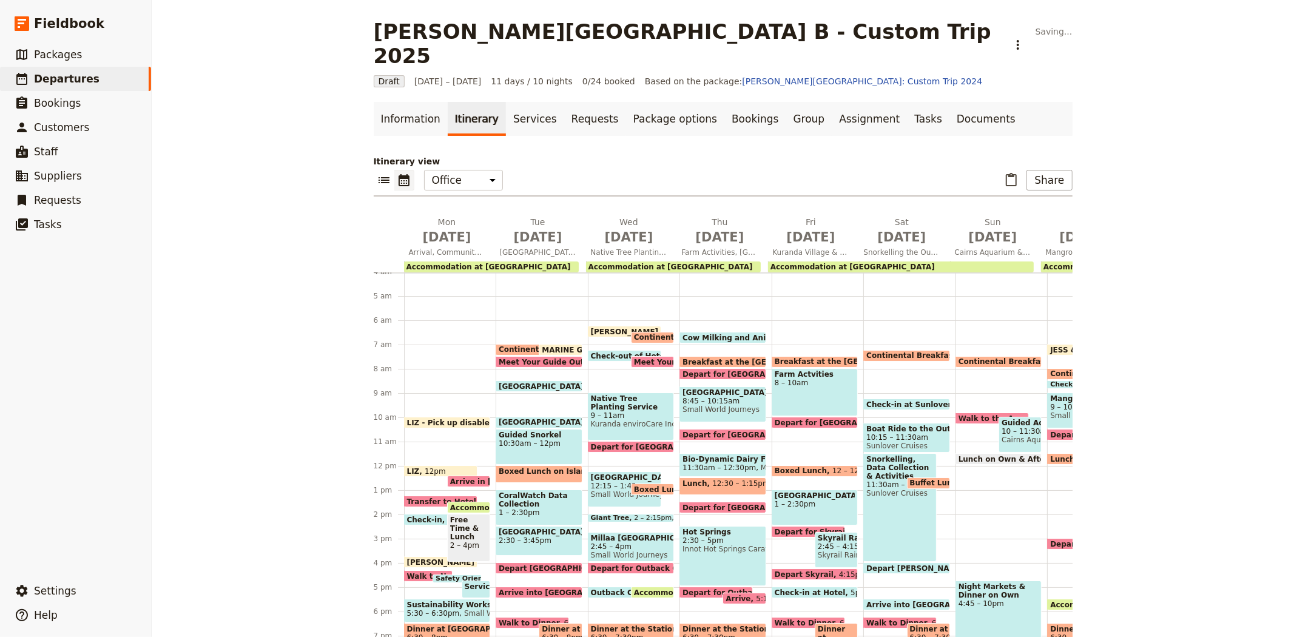
click at [694, 374] on span at bounding box center [723, 376] width 86 height 5
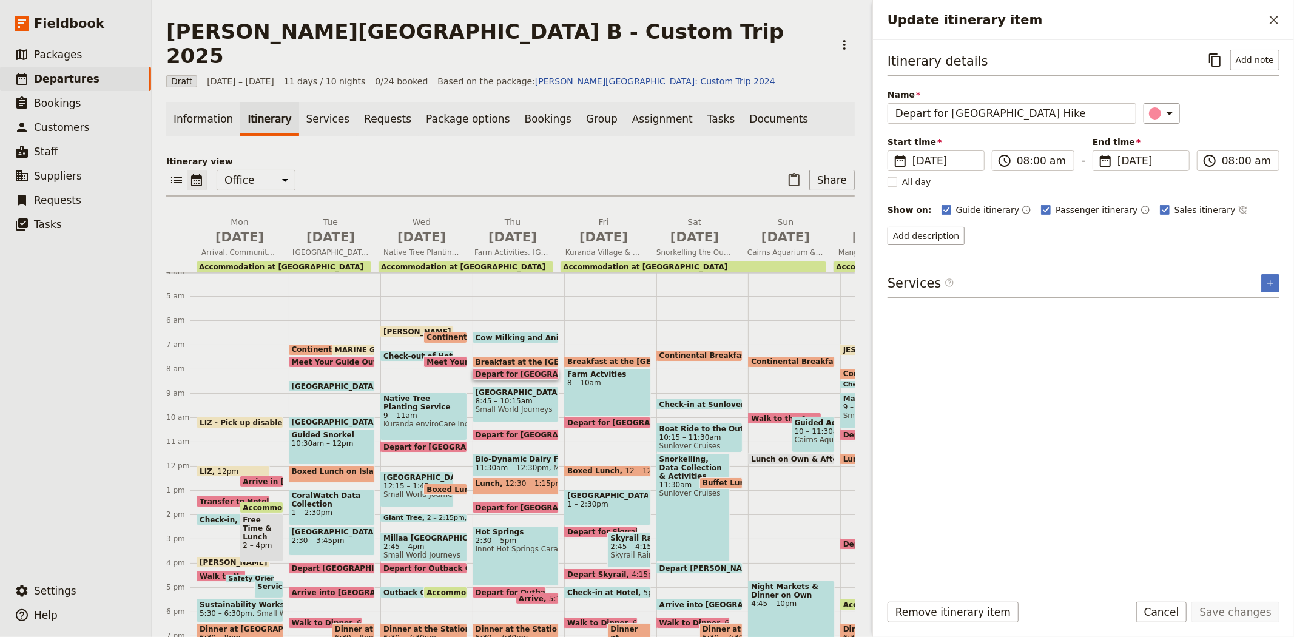
click at [525, 397] on span "8:45 – 10:15am" at bounding box center [515, 401] width 81 height 8
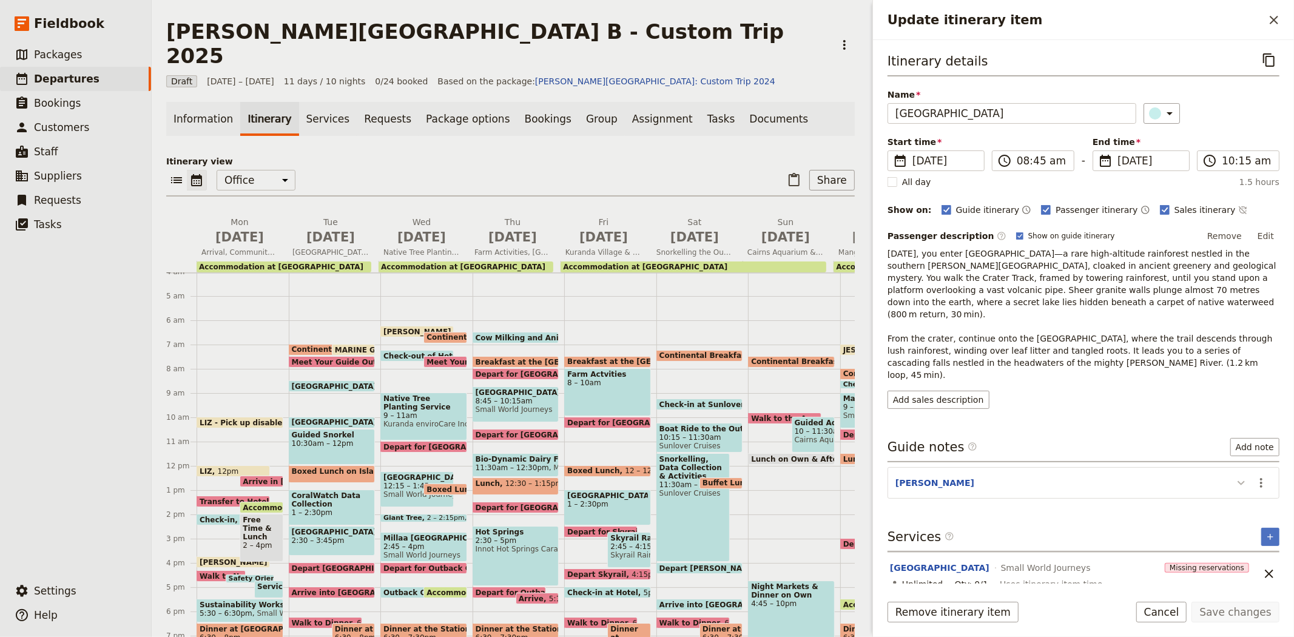
click at [1240, 475] on icon "Update itinerary item" at bounding box center [1241, 482] width 15 height 15
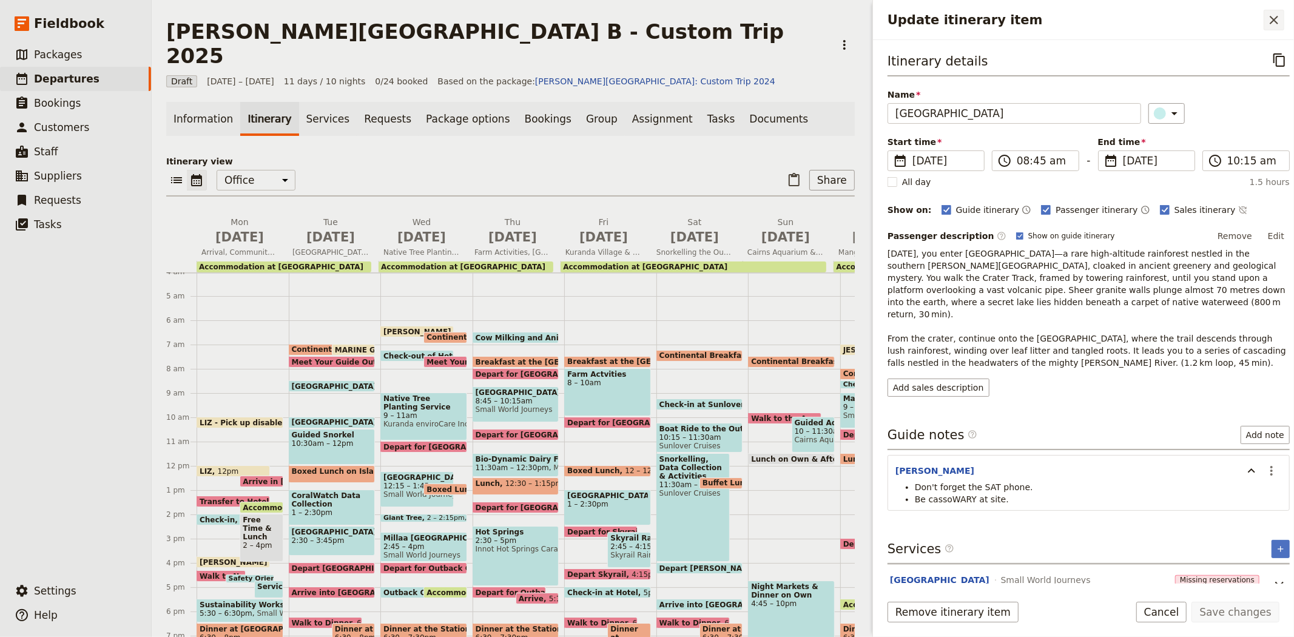
click at [1275, 22] on icon "Close drawer" at bounding box center [1273, 20] width 15 height 15
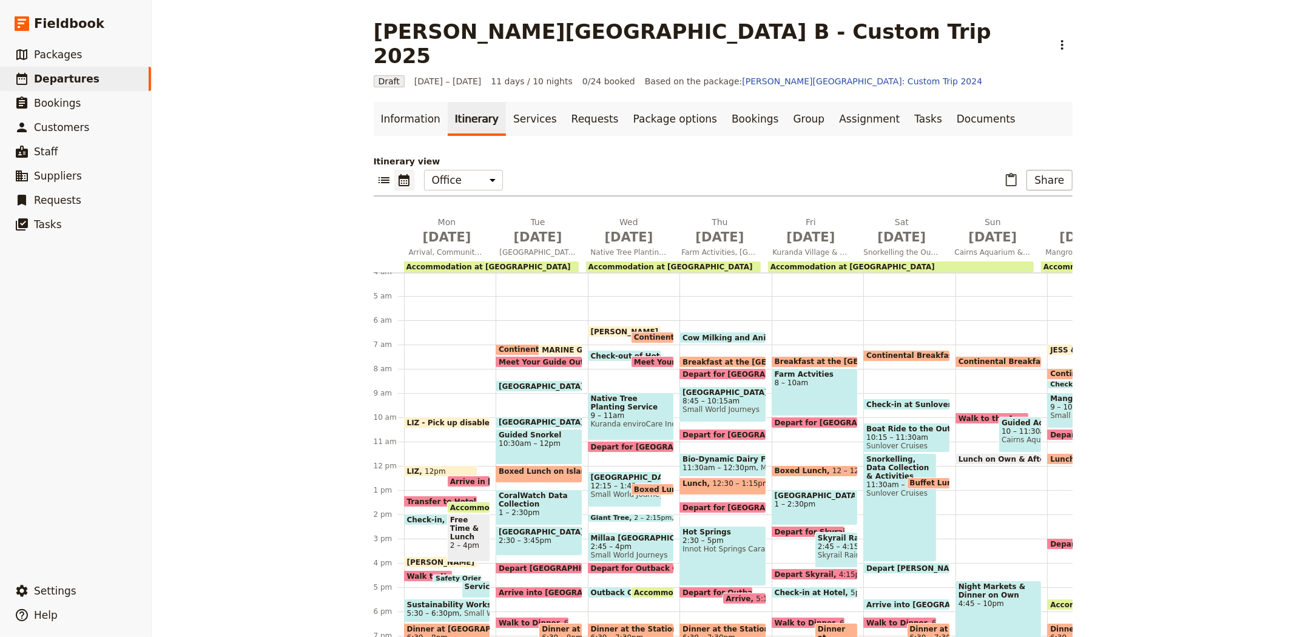
click at [712, 397] on span "8:45 – 10:15am" at bounding box center [722, 401] width 81 height 8
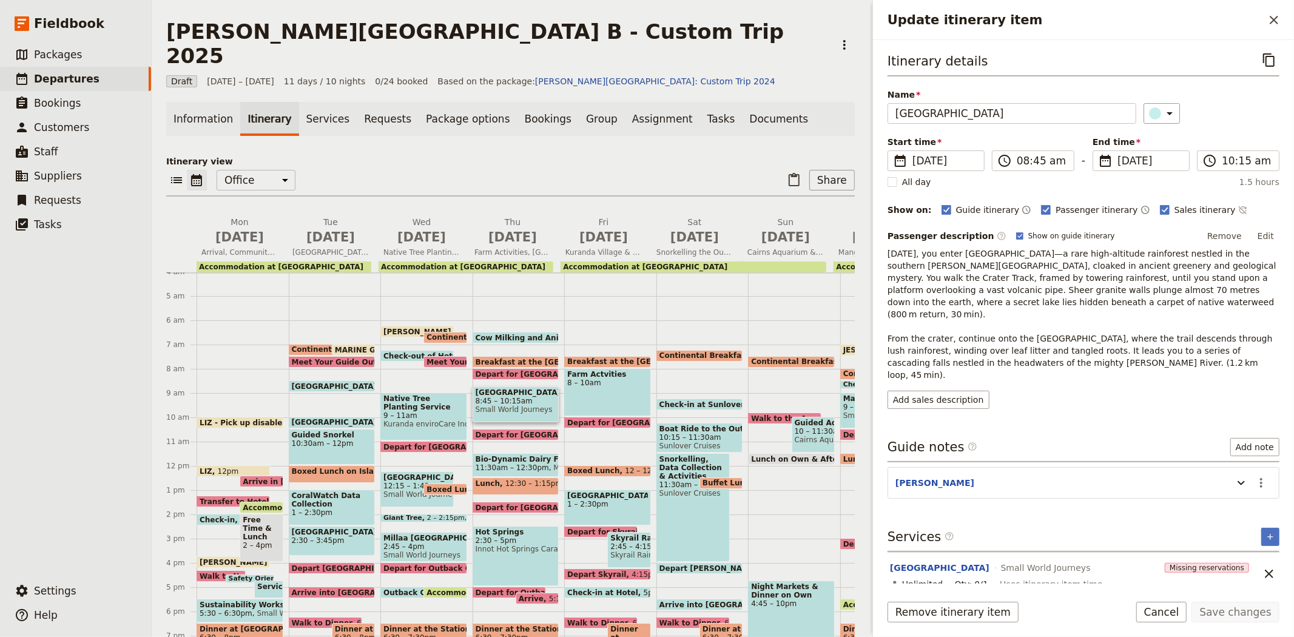
click at [517, 431] on span "Depart for [GEOGRAPHIC_DATA]" at bounding box center [543, 435] width 136 height 8
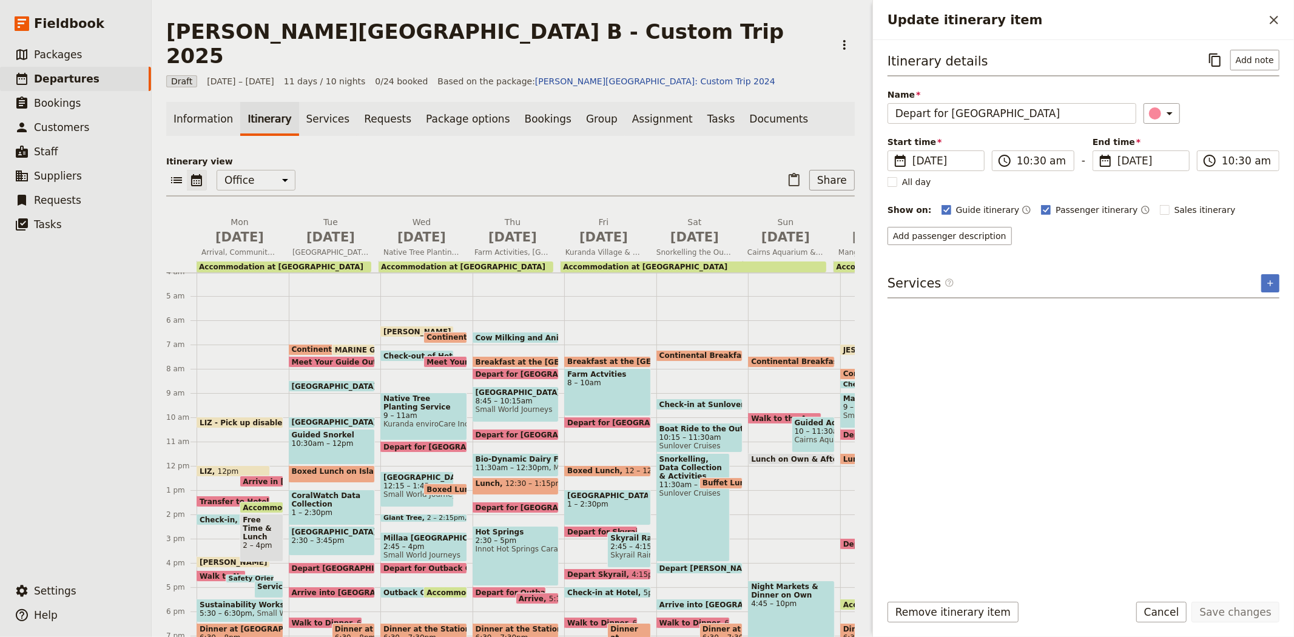
click at [497, 455] on span "Bio-Dynamic Dairy Farm" at bounding box center [515, 459] width 81 height 8
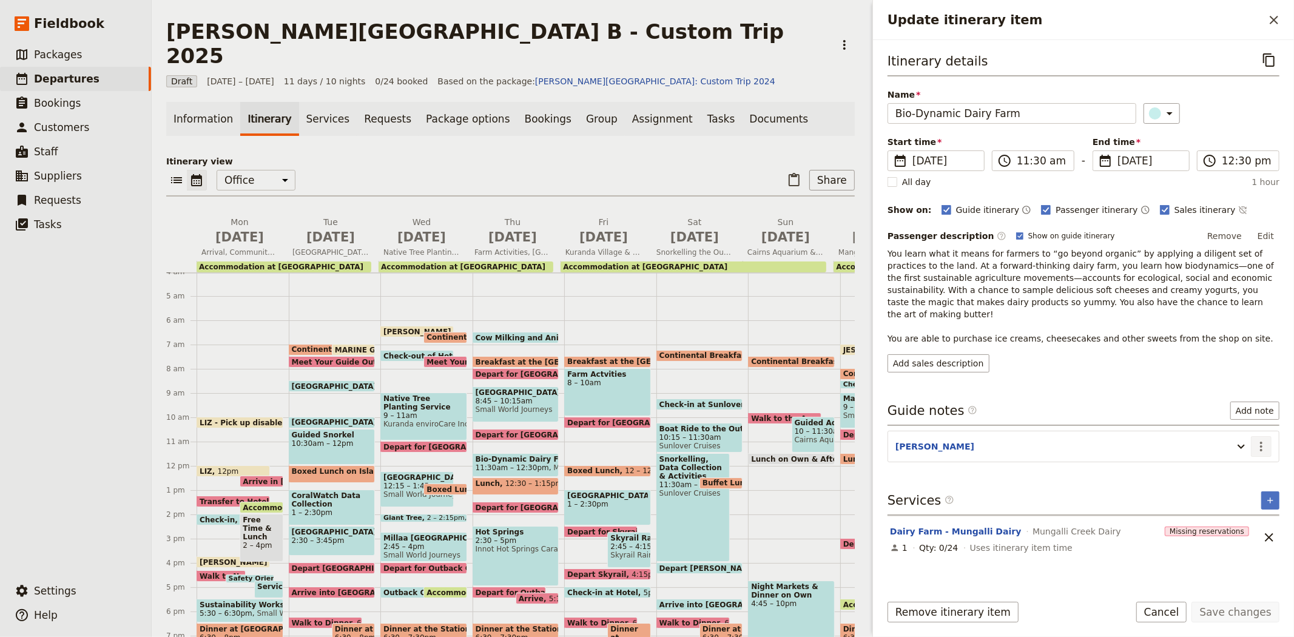
click at [1263, 439] on icon "Actions" at bounding box center [1261, 446] width 15 height 15
click at [1242, 455] on span "Edit note" at bounding box center [1226, 461] width 38 height 12
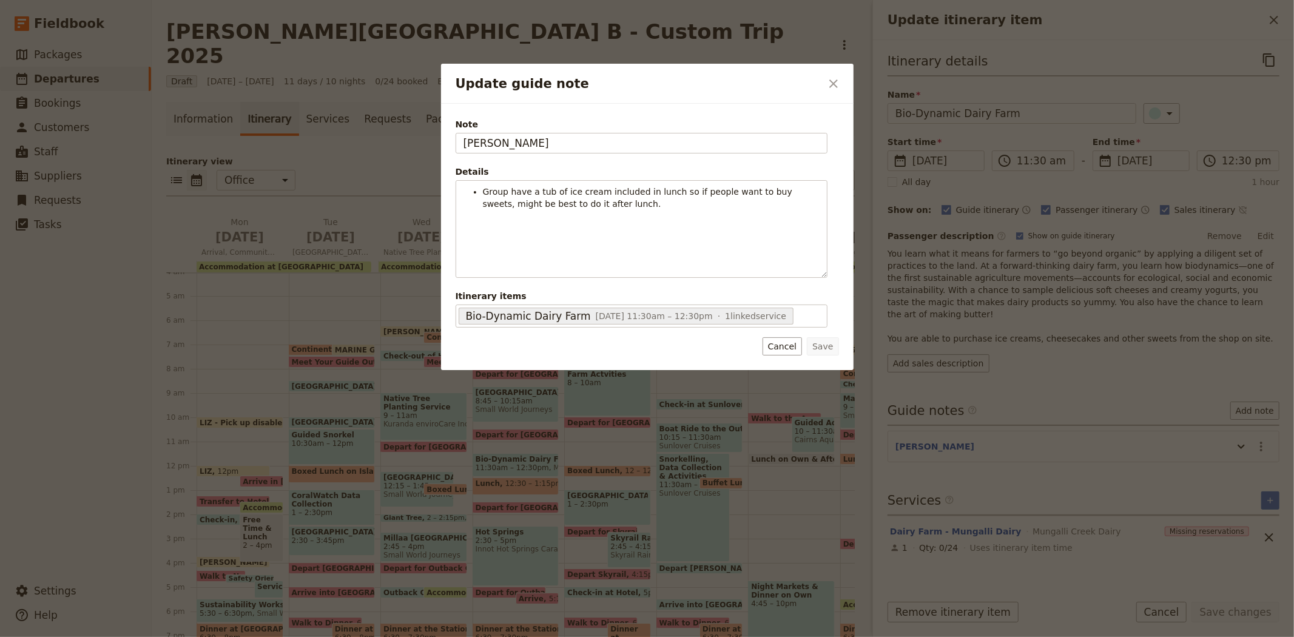
drag, startPoint x: 535, startPoint y: 146, endPoint x: 299, endPoint y: 150, distance: 236.0
click at [301, 636] on div "Update guide note ​ Note JESS Details Group have a tub of ice cream included in…" at bounding box center [647, 637] width 1294 height 0
type input "[PERSON_NAME]"
click at [826, 349] on button "Save" at bounding box center [823, 346] width 32 height 18
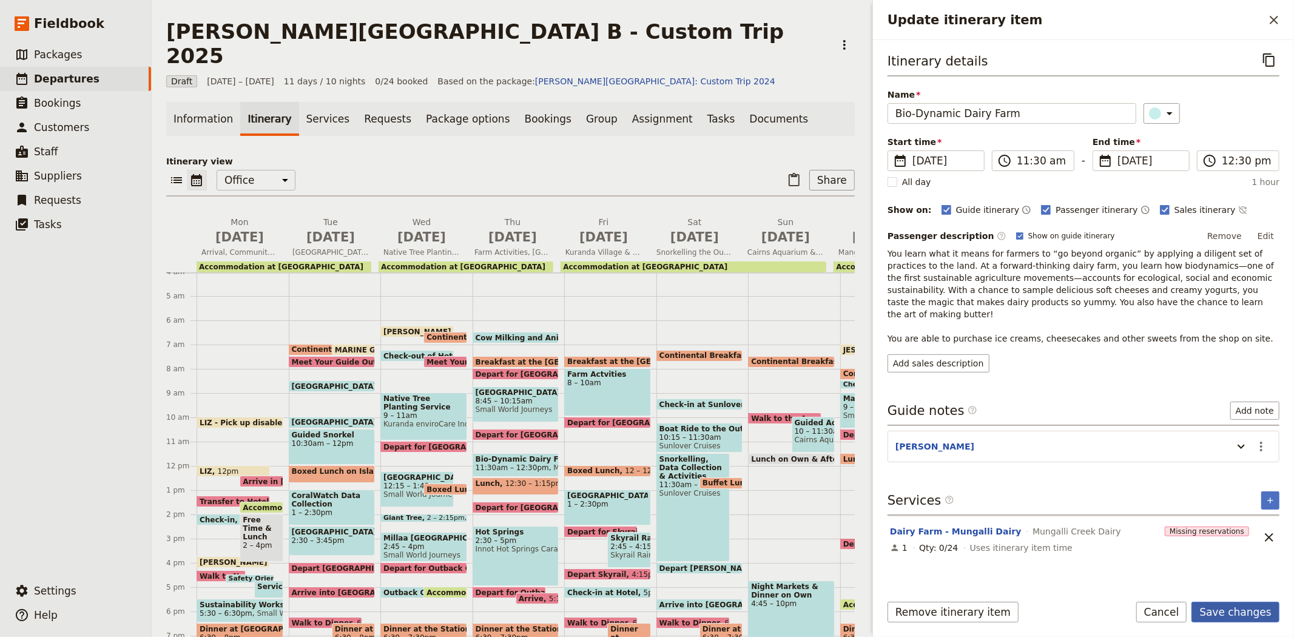
click at [1214, 613] on button "Save changes" at bounding box center [1235, 612] width 88 height 21
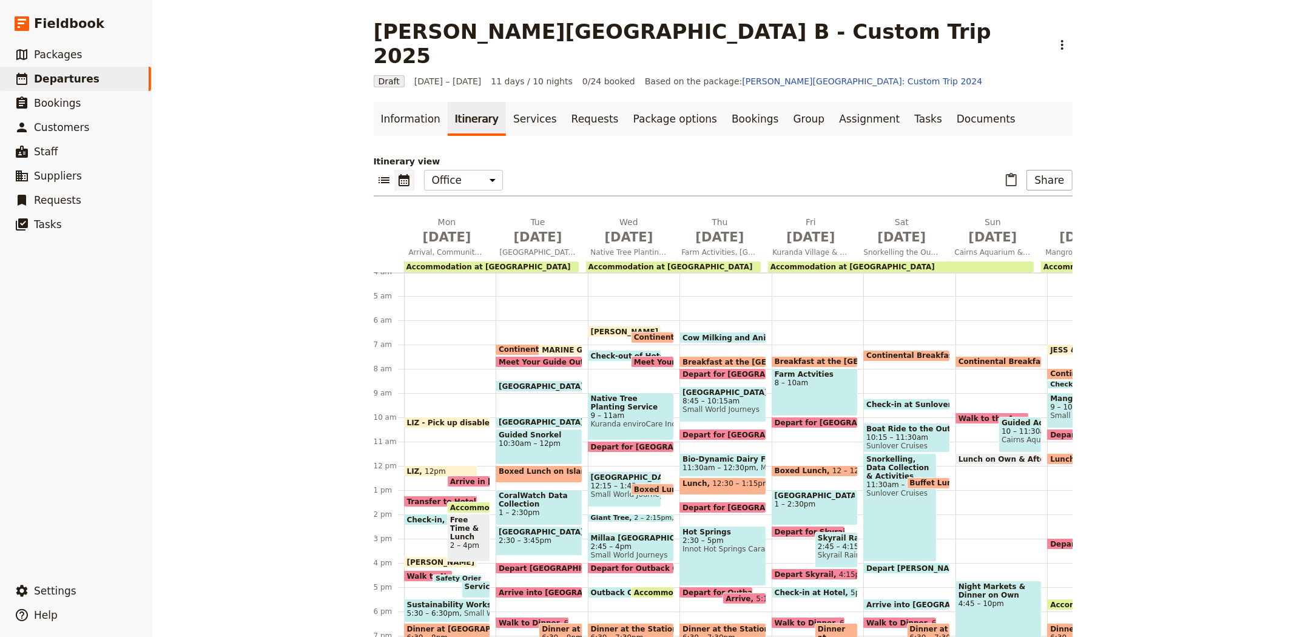
click at [702, 463] on span "11:30am – 12:30pm" at bounding box center [718, 467] width 73 height 8
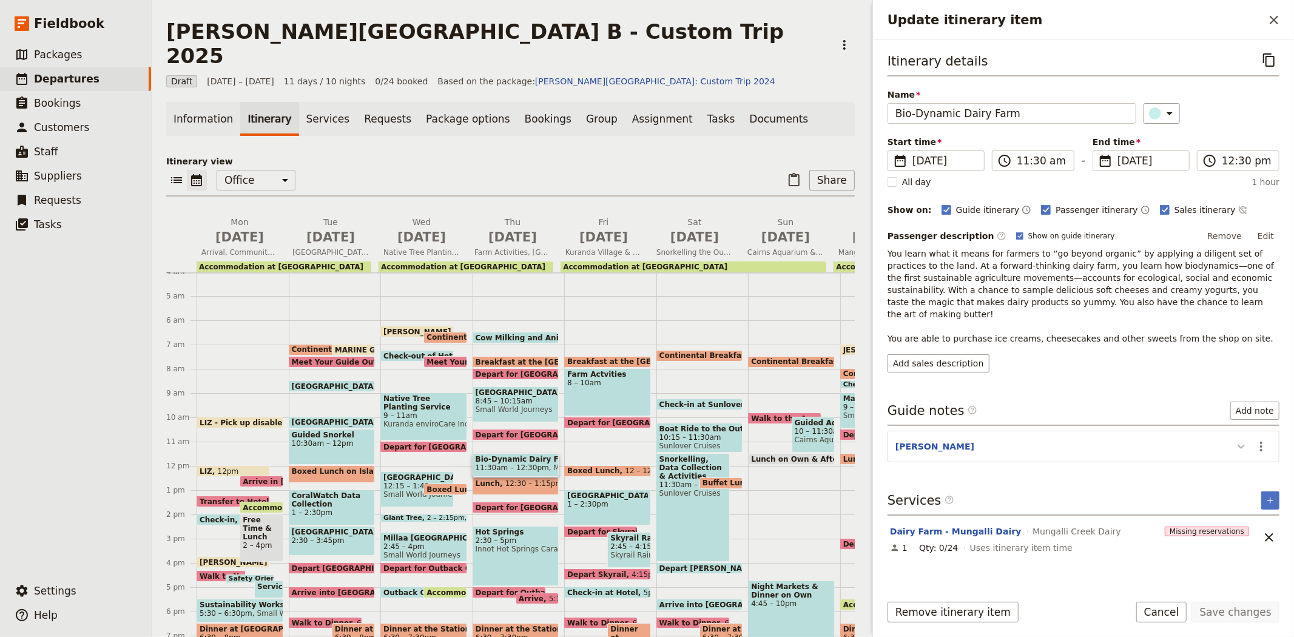
click at [1247, 439] on icon "Update itinerary item" at bounding box center [1241, 446] width 15 height 15
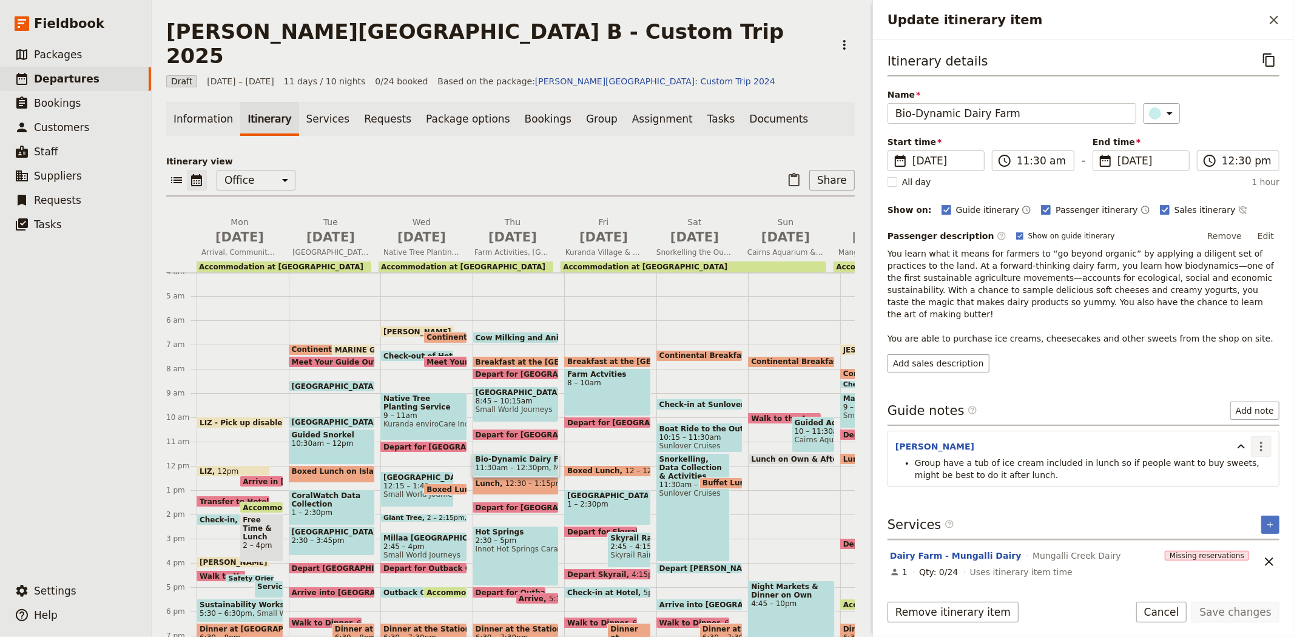
click at [1260, 436] on button "​" at bounding box center [1261, 446] width 21 height 21
click at [1252, 455] on span "Edit note" at bounding box center [1235, 461] width 56 height 12
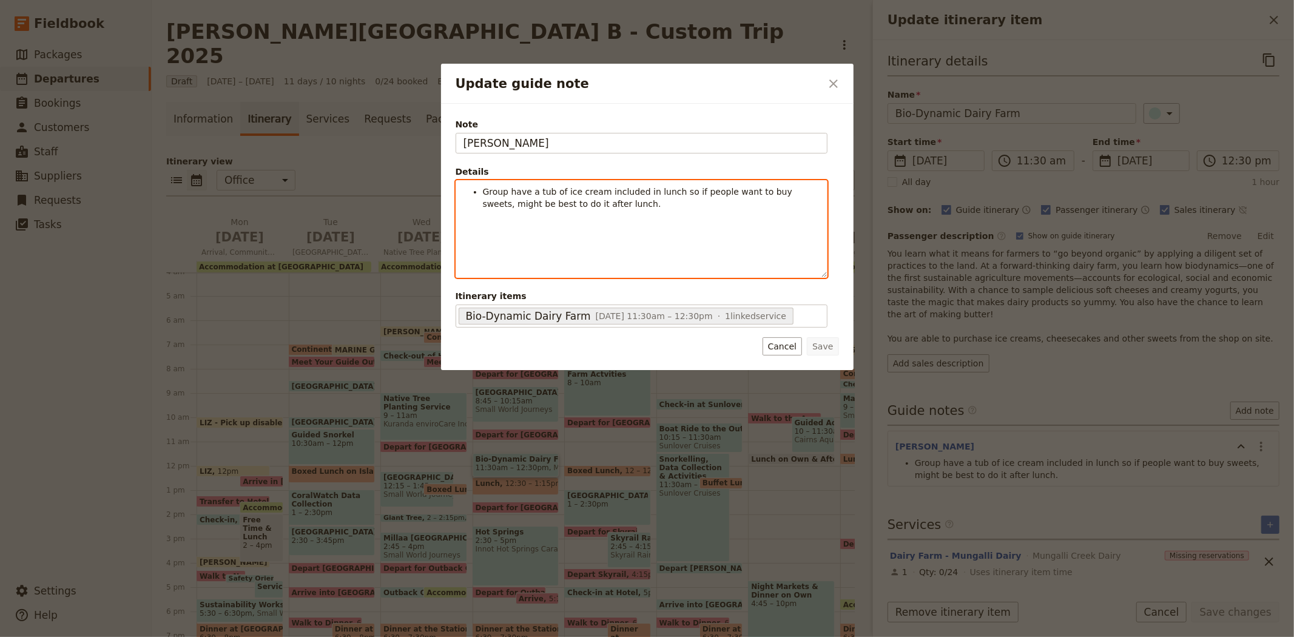
click at [483, 191] on span "Group have a tub of ice cream included in lunch so if people want to buy sweets…" at bounding box center [639, 198] width 312 height 22
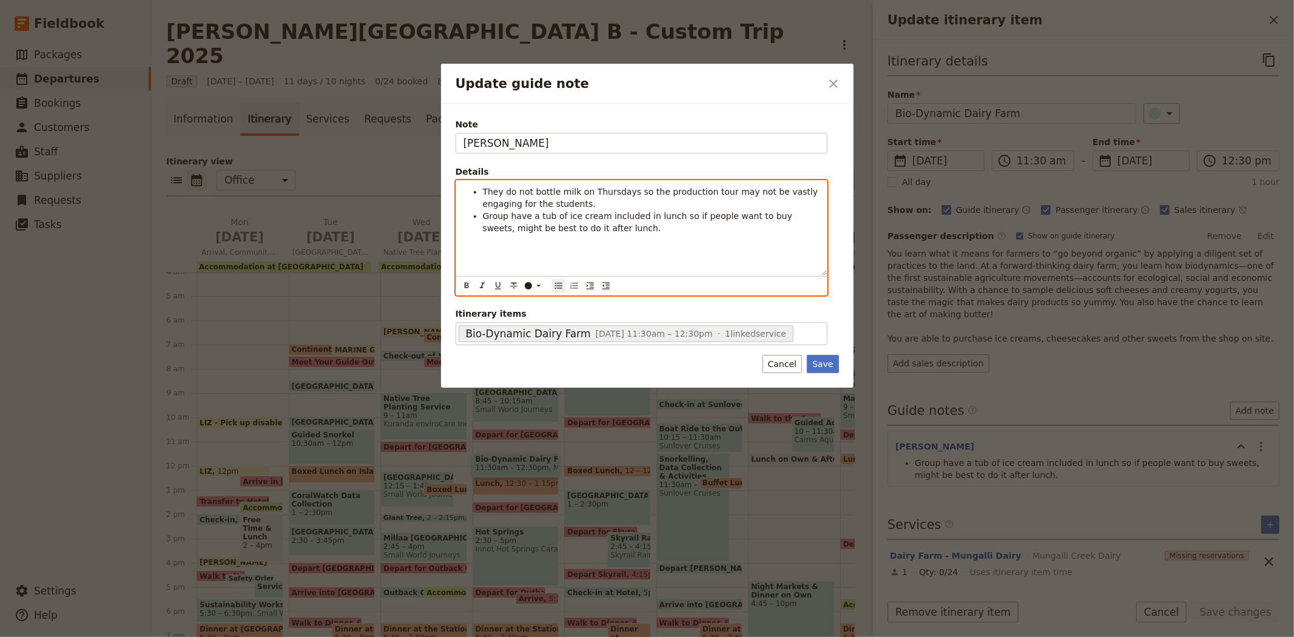
click at [486, 190] on span "They do not bottle milk on Thursdays so the production tour may not be vastly e…" at bounding box center [652, 198] width 338 height 22
click at [592, 203] on li "Be aware: they do not bottle milk on Thursdays so the production tour may not b…" at bounding box center [651, 198] width 337 height 24
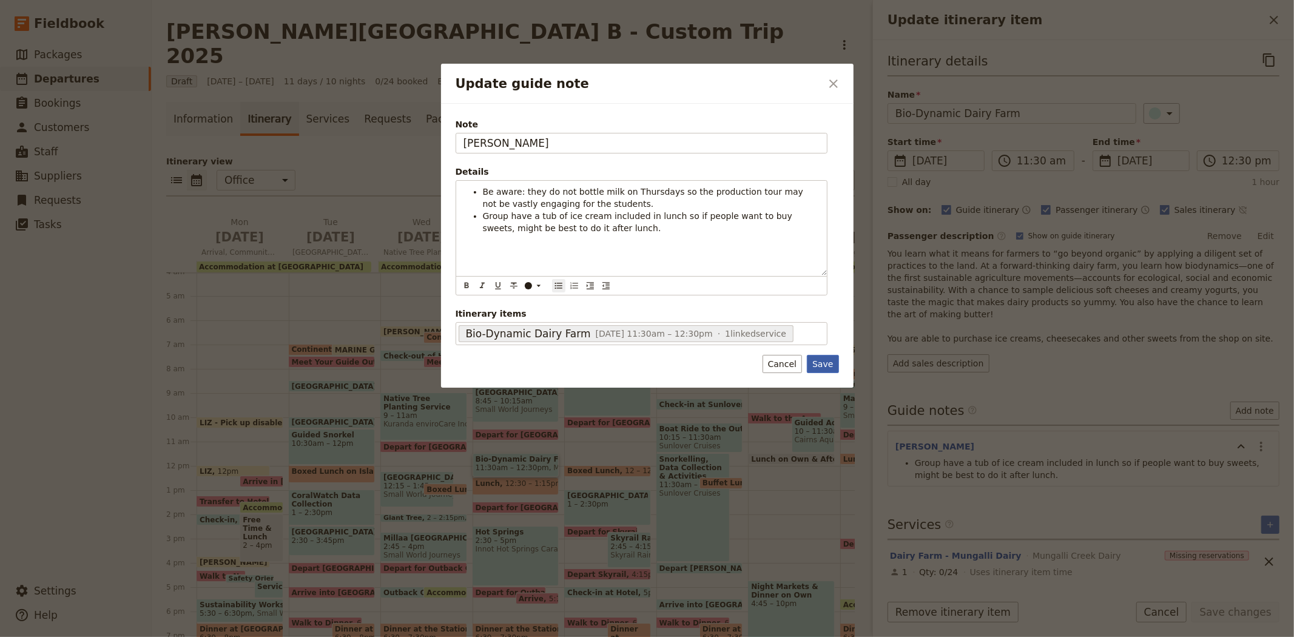
click at [827, 361] on button "Save" at bounding box center [823, 364] width 32 height 18
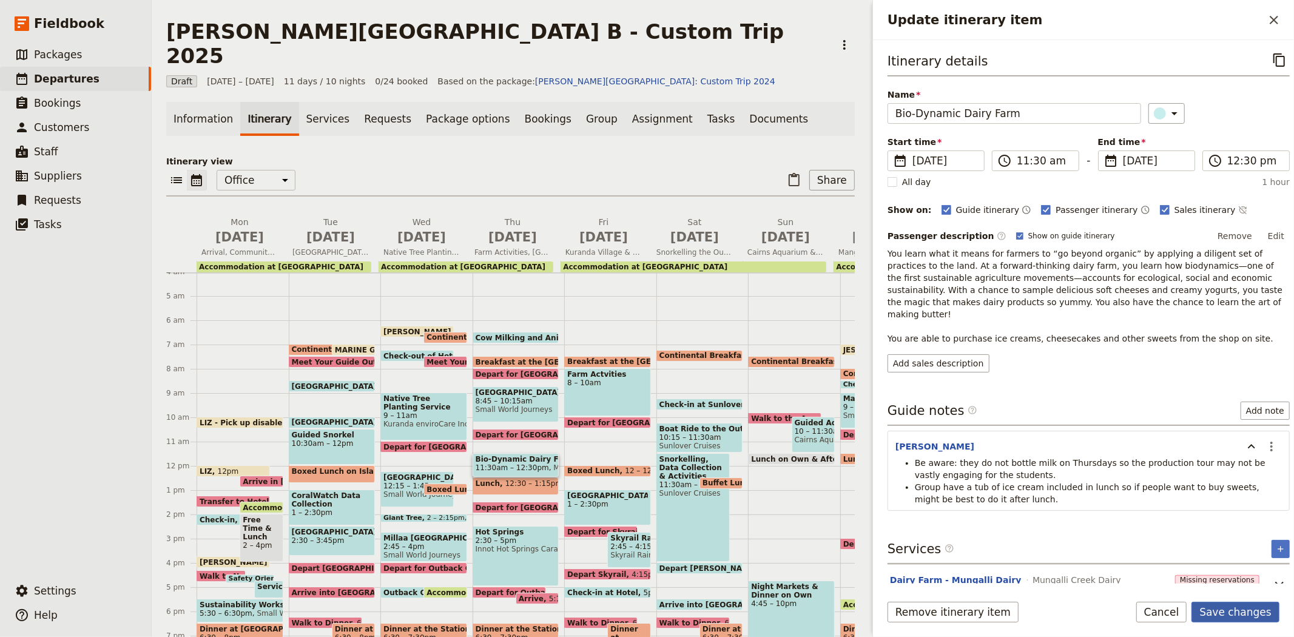
click at [1234, 609] on button "Save changes" at bounding box center [1235, 612] width 88 height 21
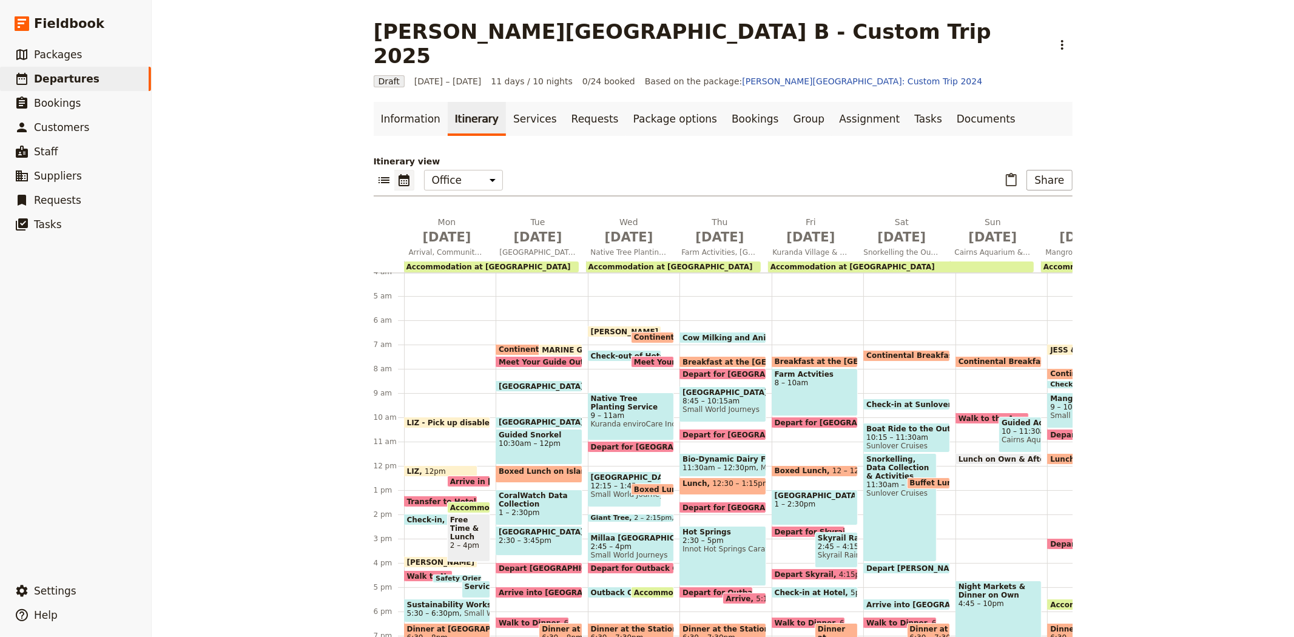
scroll to position [166, 0]
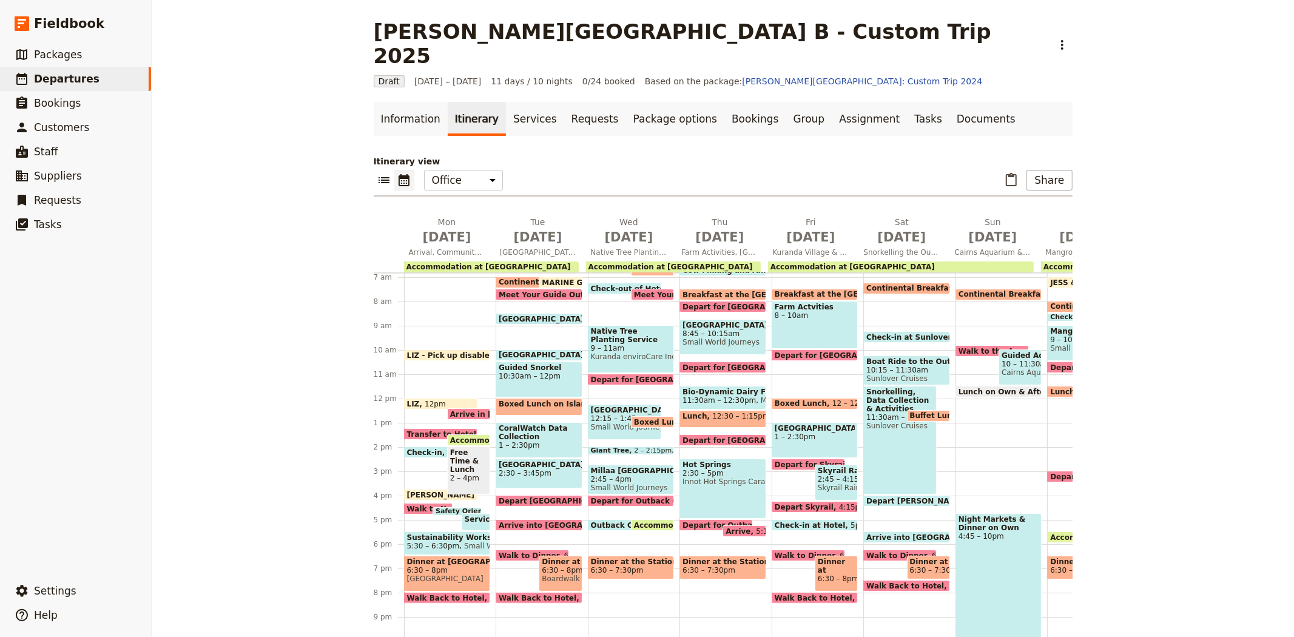
click at [705, 396] on span "11:30am – 12:30pm" at bounding box center [718, 400] width 73 height 8
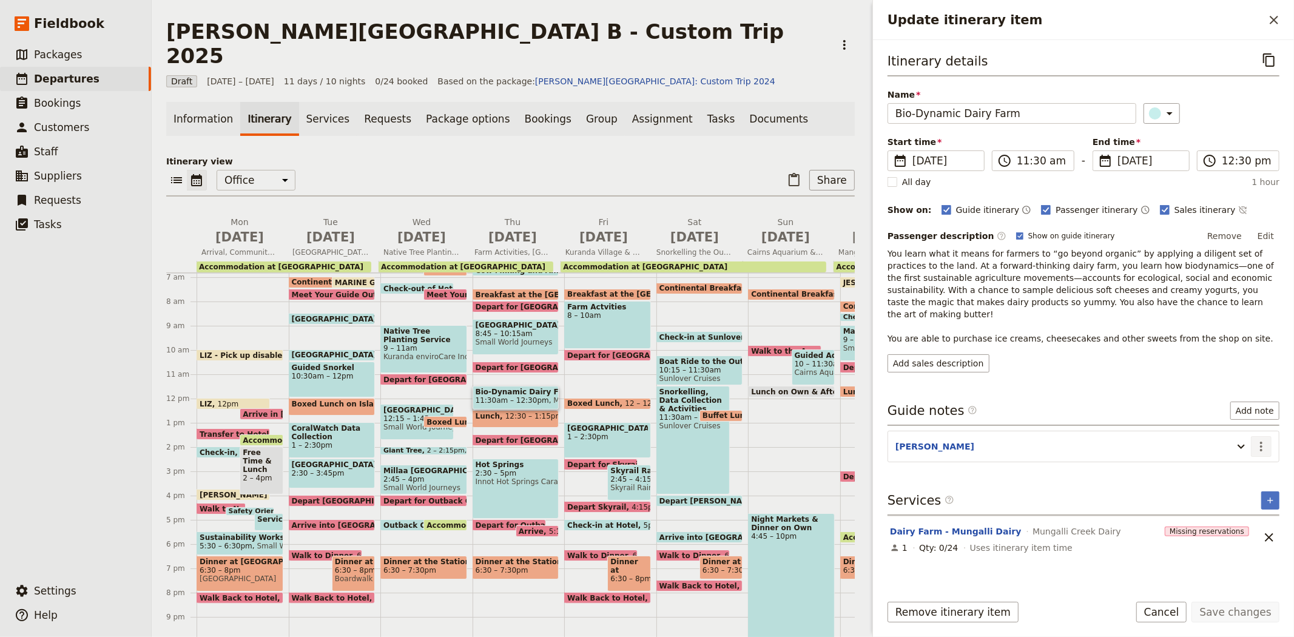
click at [1243, 439] on icon "Update itinerary item" at bounding box center [1241, 446] width 15 height 15
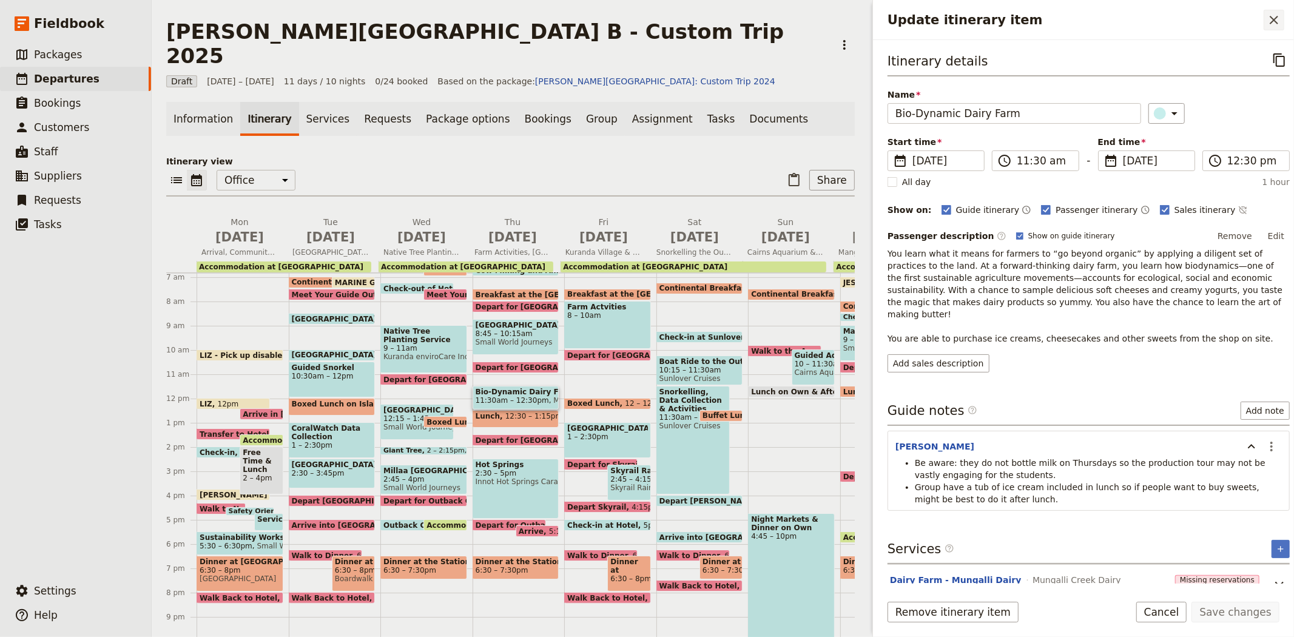
click at [1263, 22] on button "​" at bounding box center [1273, 20] width 21 height 21
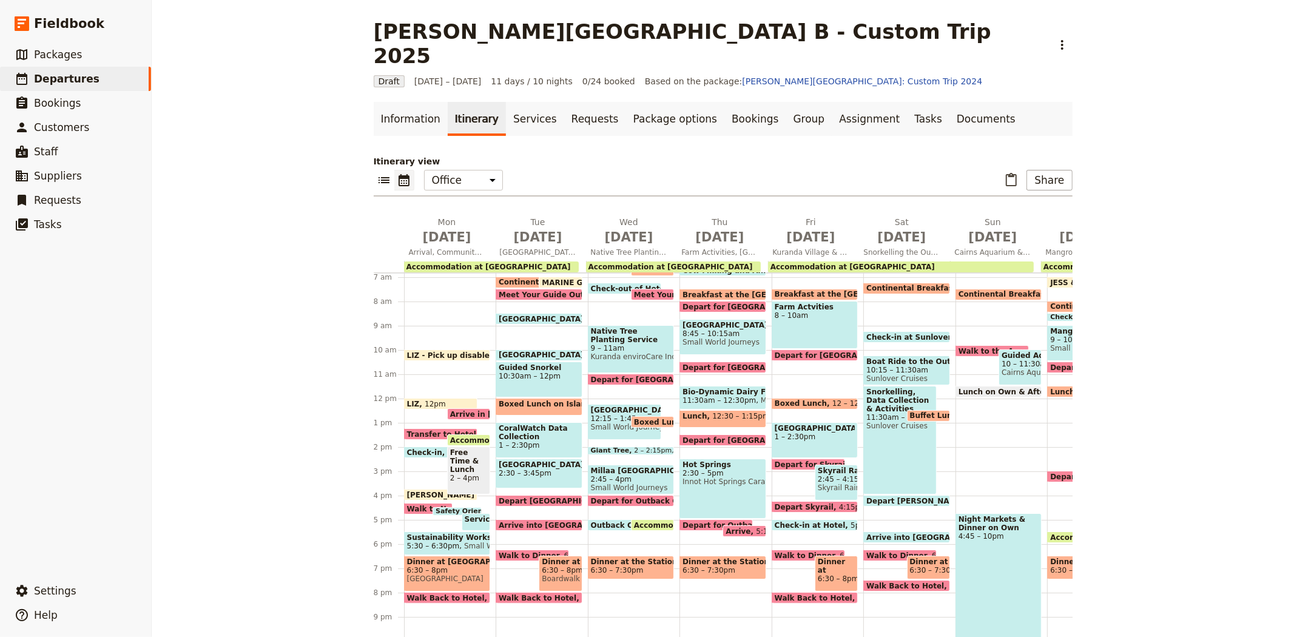
click at [722, 412] on span "12:30 – 1:15pm" at bounding box center [740, 419] width 57 height 14
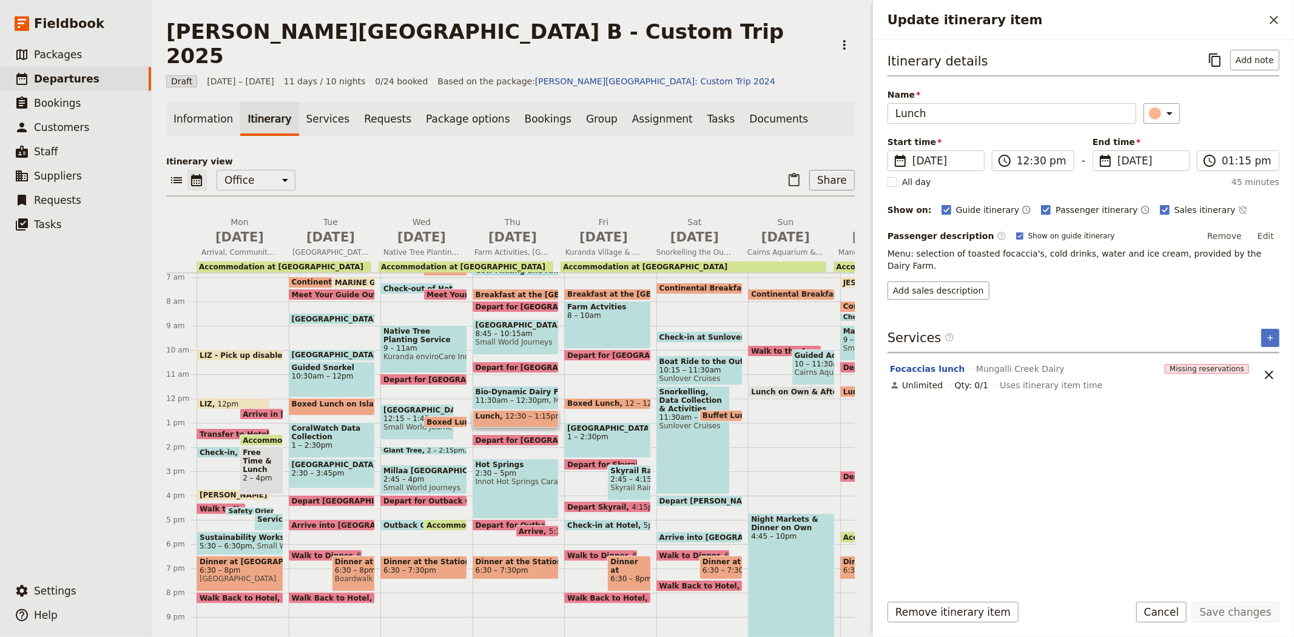
click at [494, 396] on span "11:30am – 12:30pm" at bounding box center [511, 400] width 73 height 8
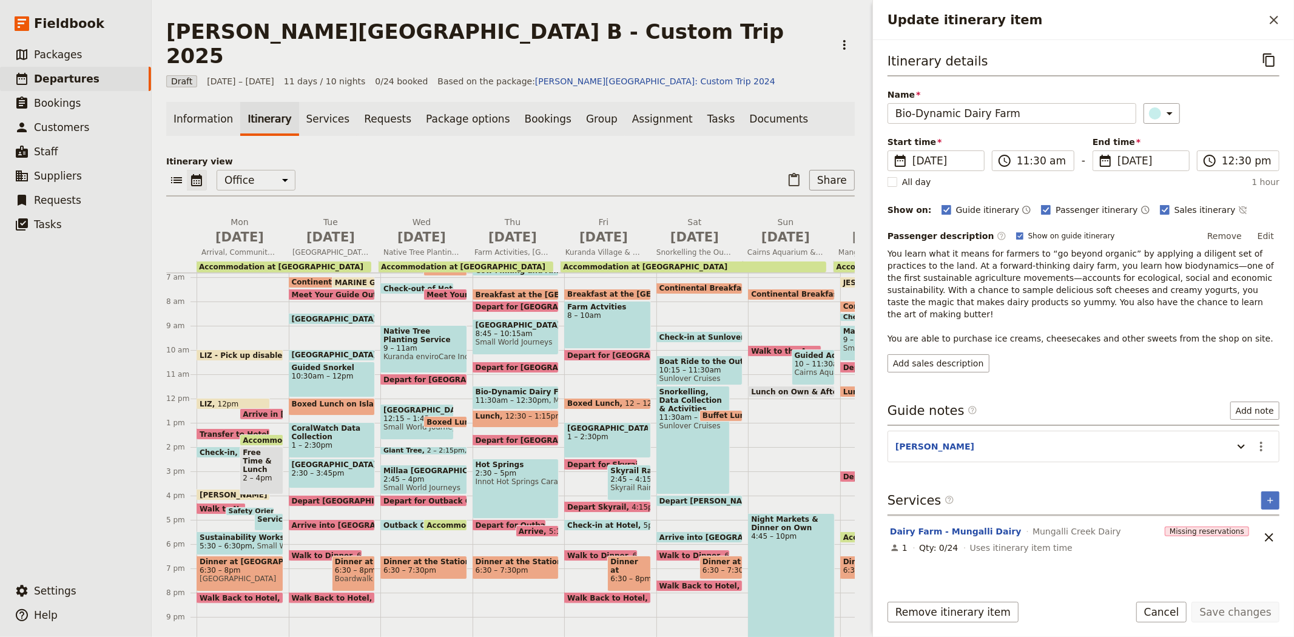
click at [492, 412] on span "Lunch" at bounding box center [490, 416] width 30 height 8
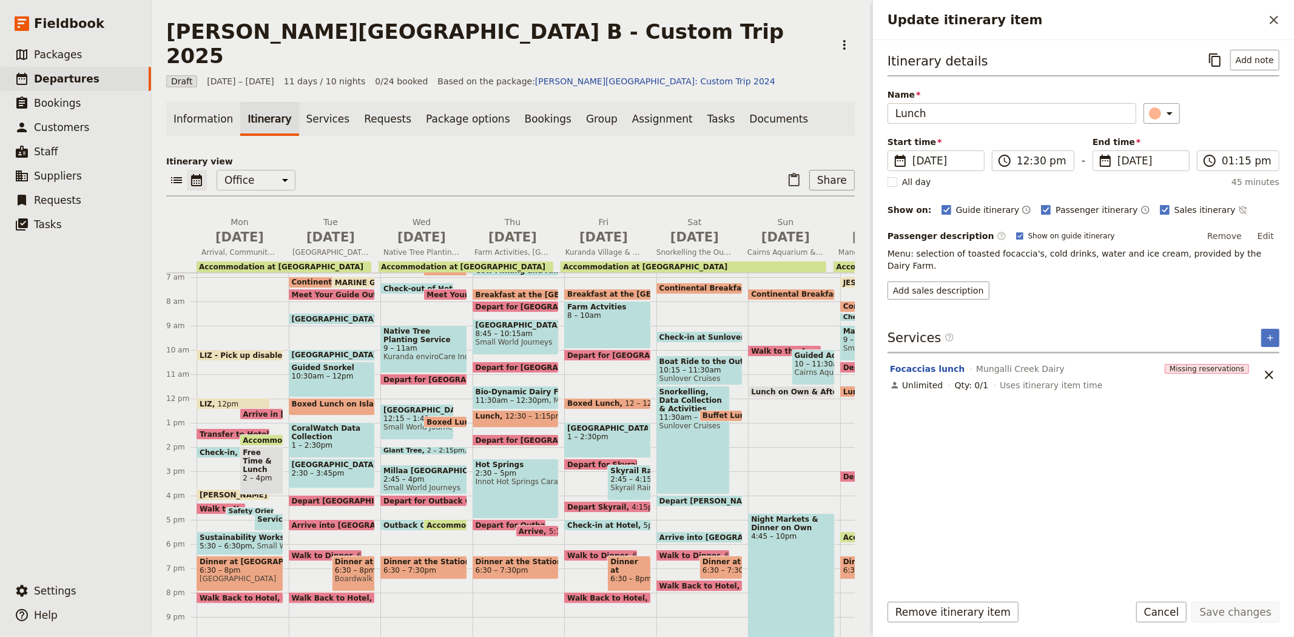
click at [492, 388] on span "Bio-Dynamic Dairy Farm" at bounding box center [515, 392] width 81 height 8
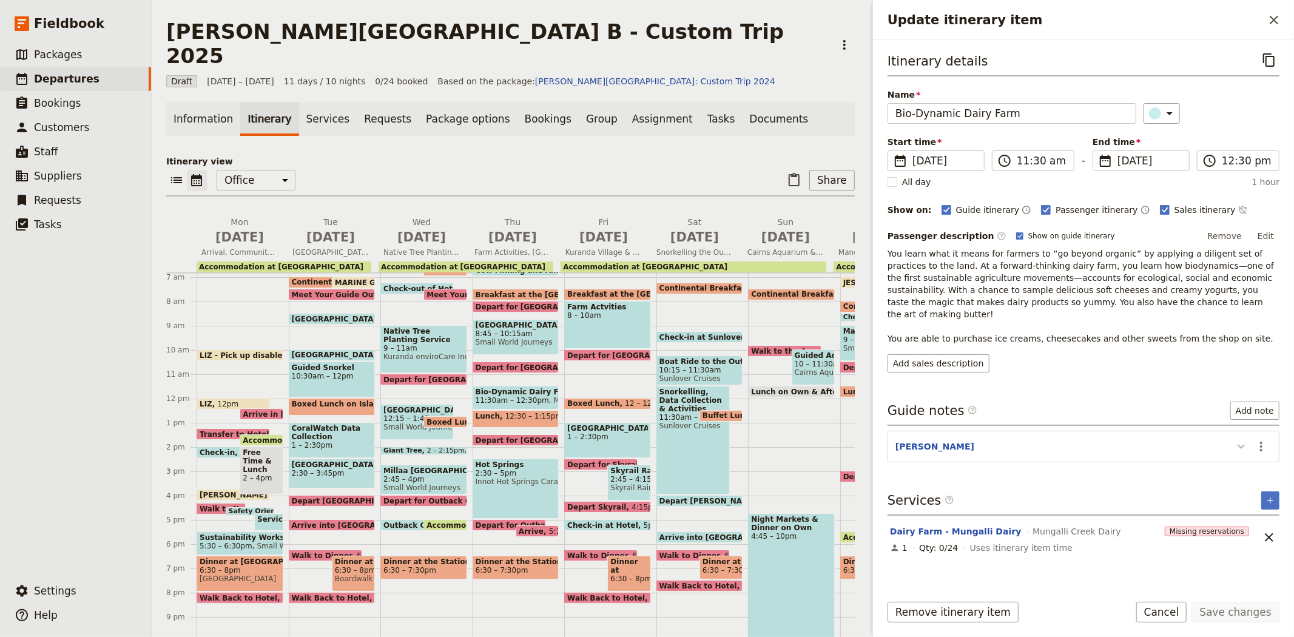
click at [1242, 439] on icon "Update itinerary item" at bounding box center [1241, 446] width 15 height 15
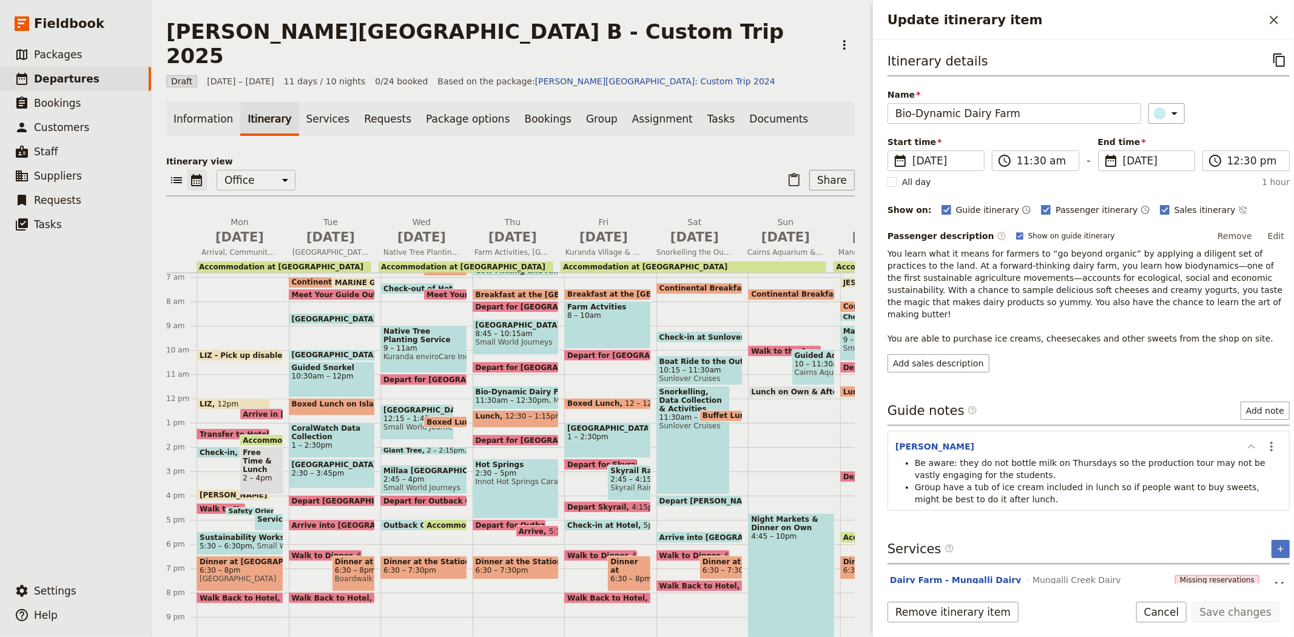
click at [1244, 439] on icon "Update itinerary item" at bounding box center [1251, 446] width 15 height 15
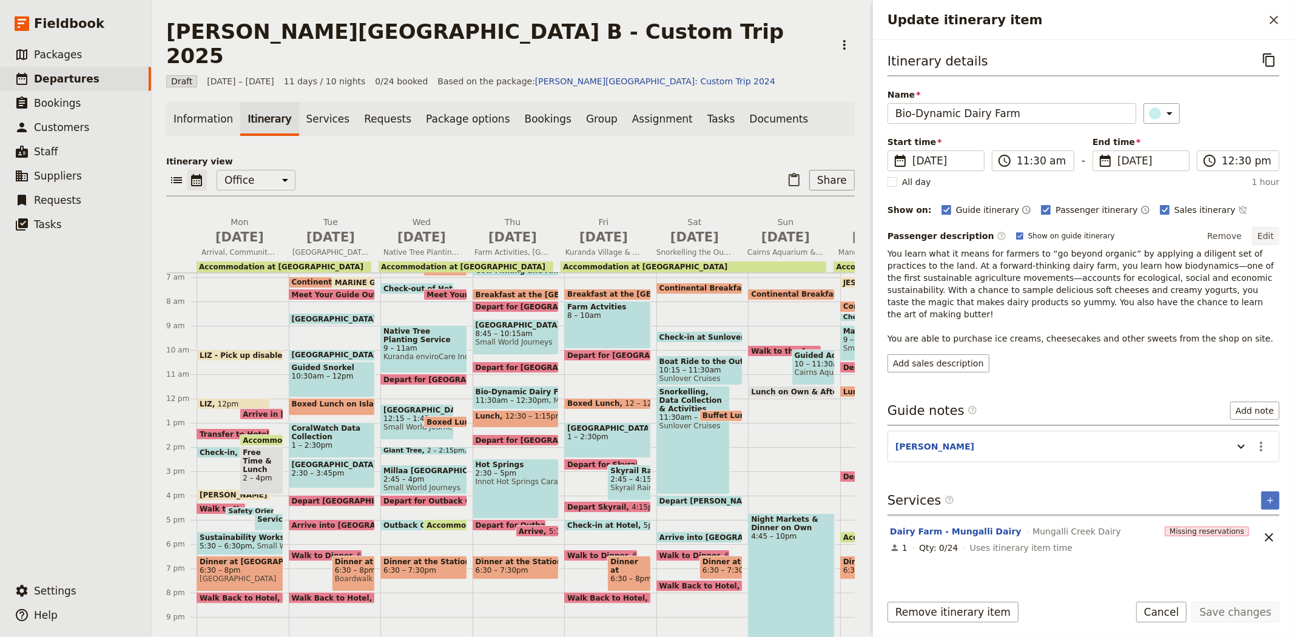
click at [1262, 243] on button "Edit" at bounding box center [1265, 236] width 27 height 18
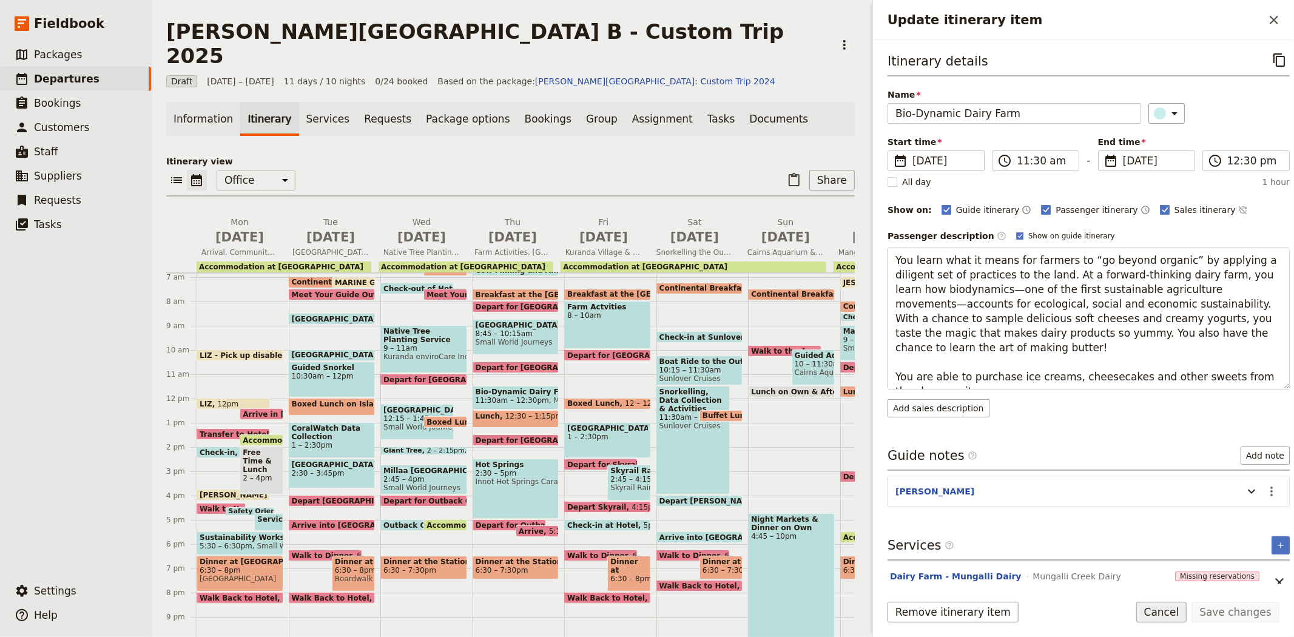
click at [1187, 611] on button "Cancel" at bounding box center [1161, 612] width 51 height 21
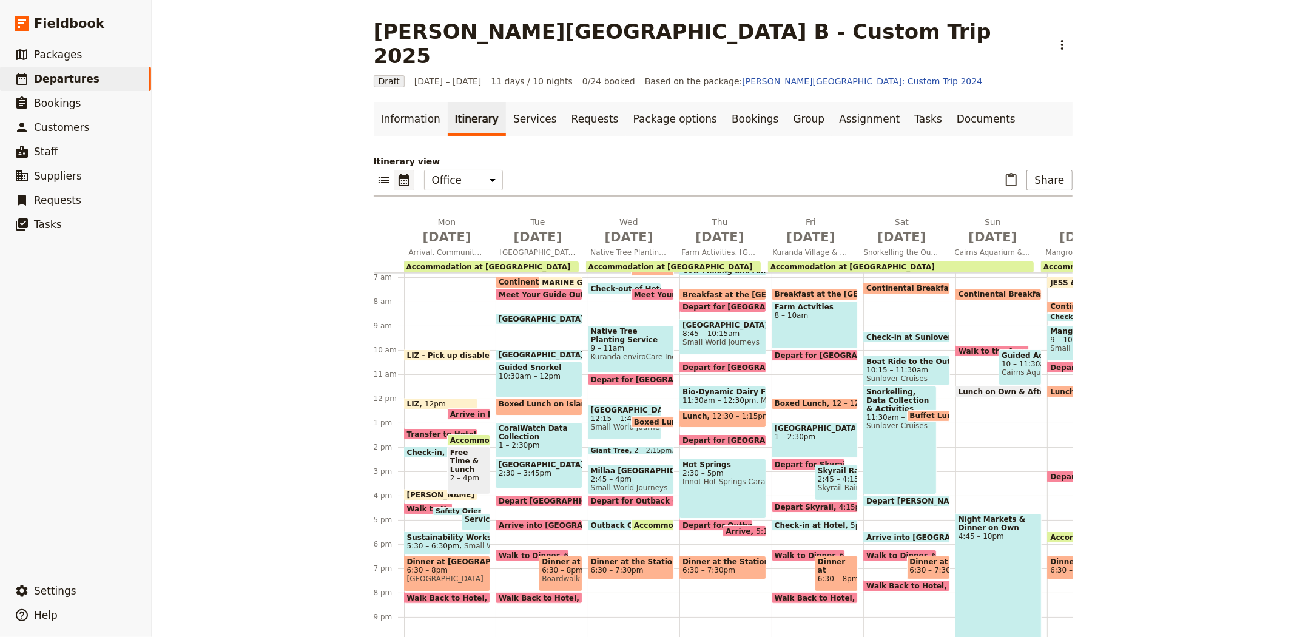
click at [705, 436] on span "Depart for [GEOGRAPHIC_DATA]" at bounding box center [750, 440] width 136 height 8
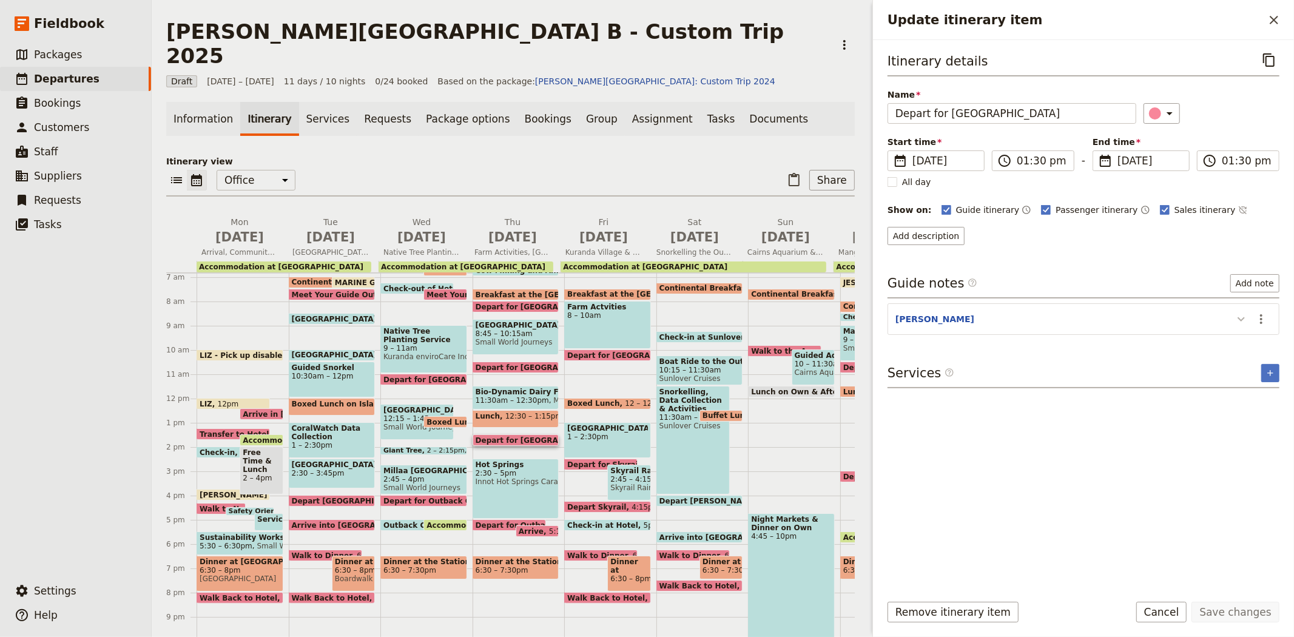
click at [1241, 320] on icon "Update itinerary item" at bounding box center [1240, 319] width 7 height 4
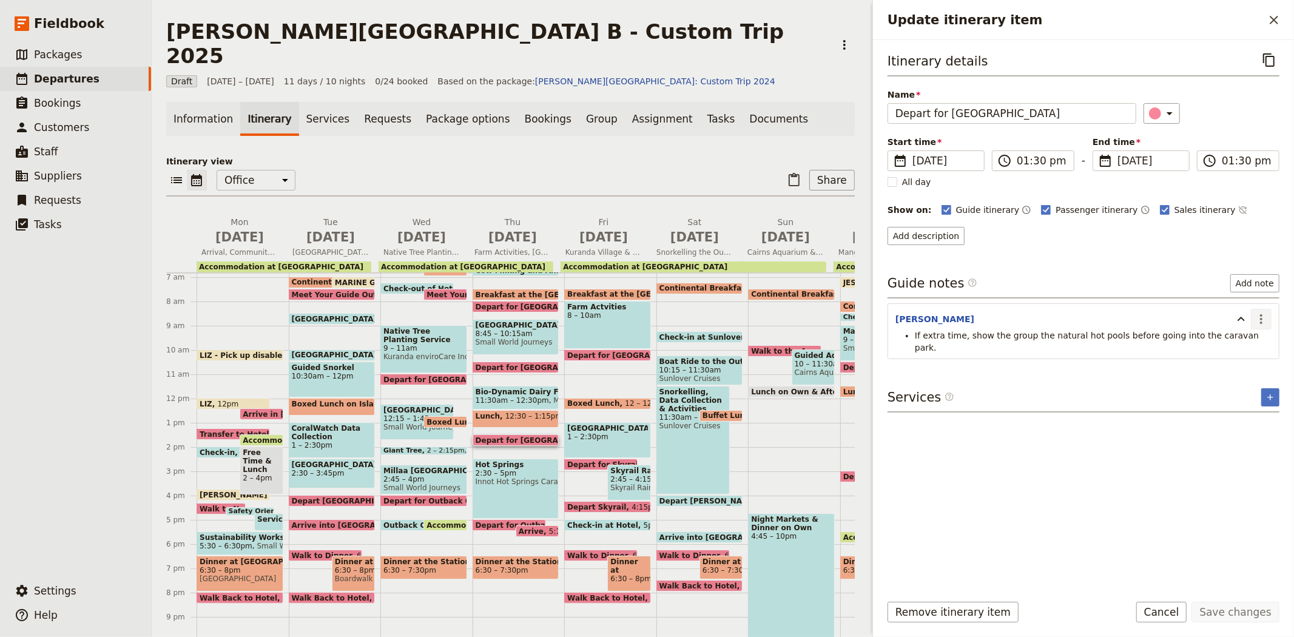
click at [1263, 315] on icon "Actions" at bounding box center [1261, 319] width 15 height 15
click at [1242, 346] on span "Edit note" at bounding box center [1226, 346] width 38 height 12
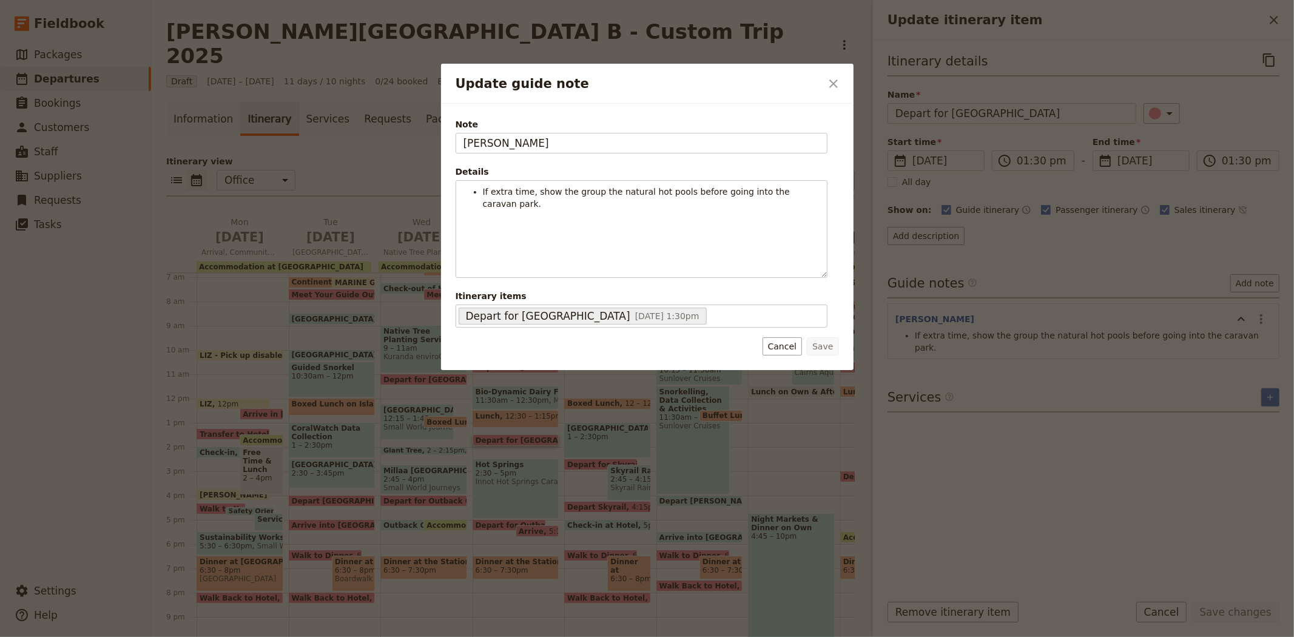
drag, startPoint x: 536, startPoint y: 147, endPoint x: 286, endPoint y: 131, distance: 250.4
click at [295, 636] on div "Update guide note ​ Note JESS Details If extra time, show the group the natural…" at bounding box center [647, 637] width 1294 height 0
type input "[PERSON_NAME]"
click at [818, 347] on button "Save" at bounding box center [823, 346] width 32 height 18
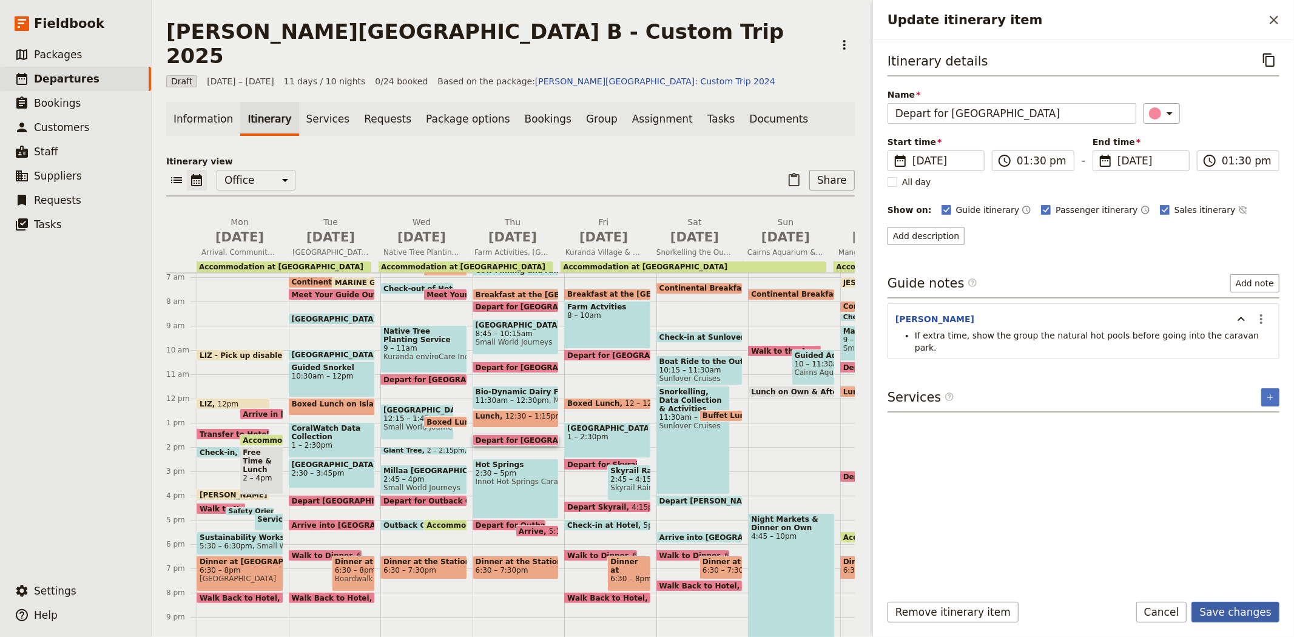
click at [1232, 610] on button "Save changes" at bounding box center [1235, 612] width 88 height 21
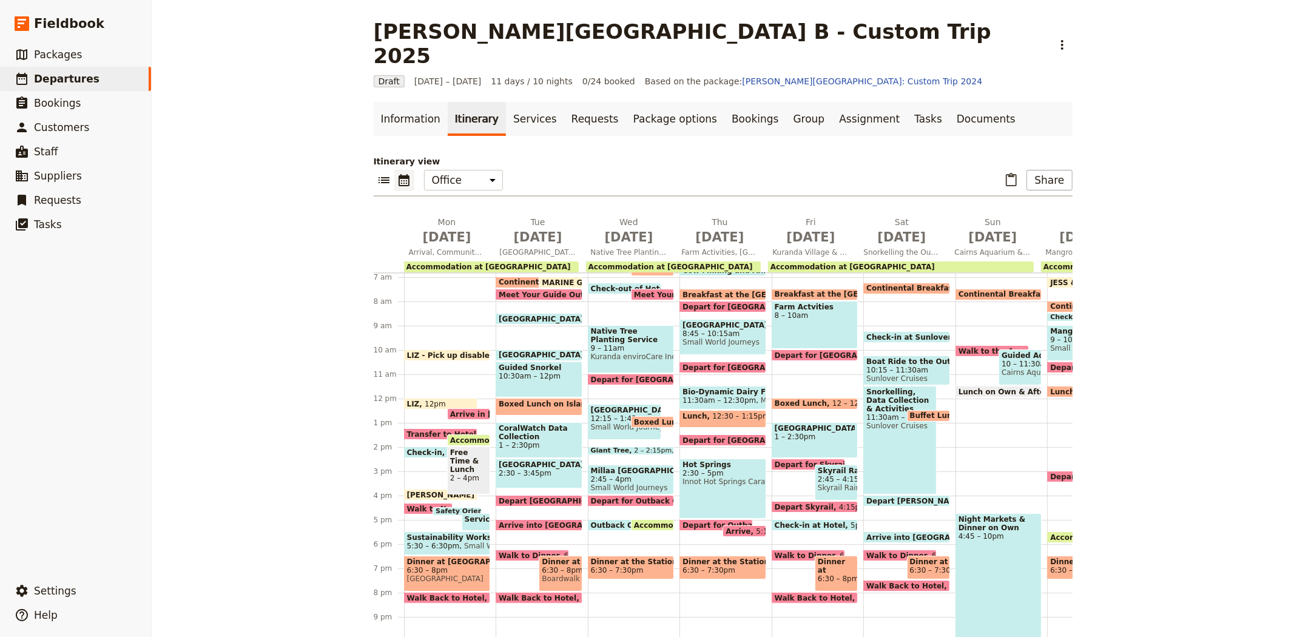
click at [699, 477] on span "Innot Hot Springs Caravan & [GEOGRAPHIC_DATA]" at bounding box center [722, 481] width 81 height 8
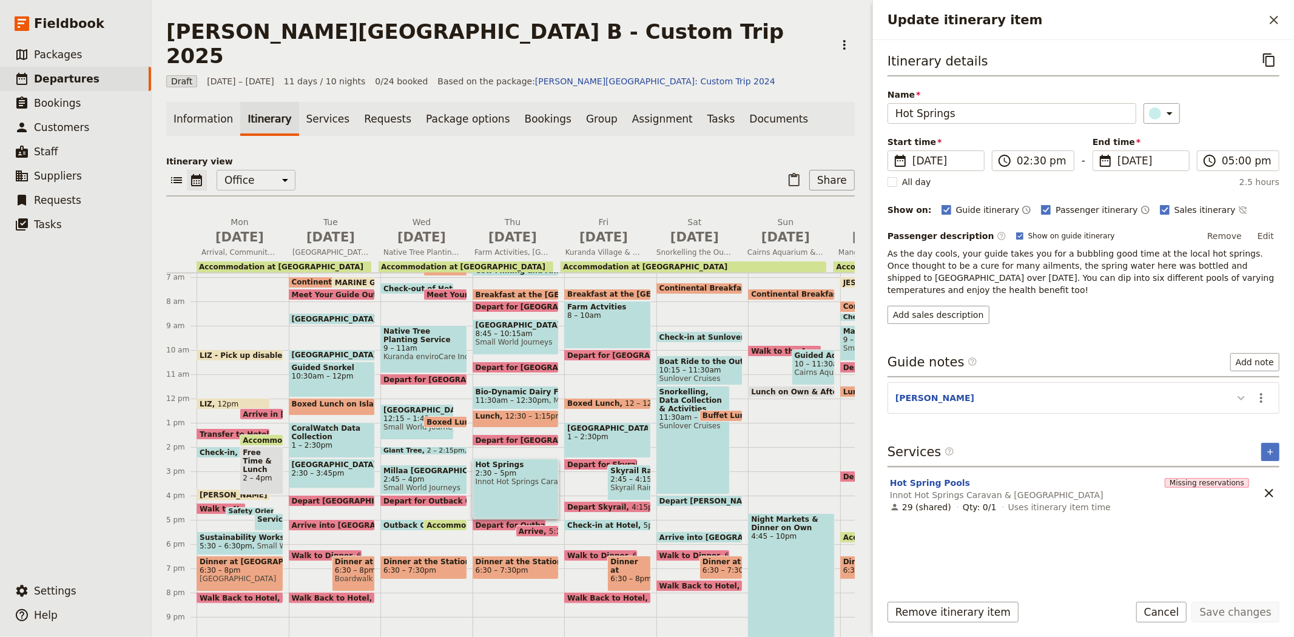
click at [1242, 391] on icon "Update itinerary item" at bounding box center [1241, 398] width 15 height 15
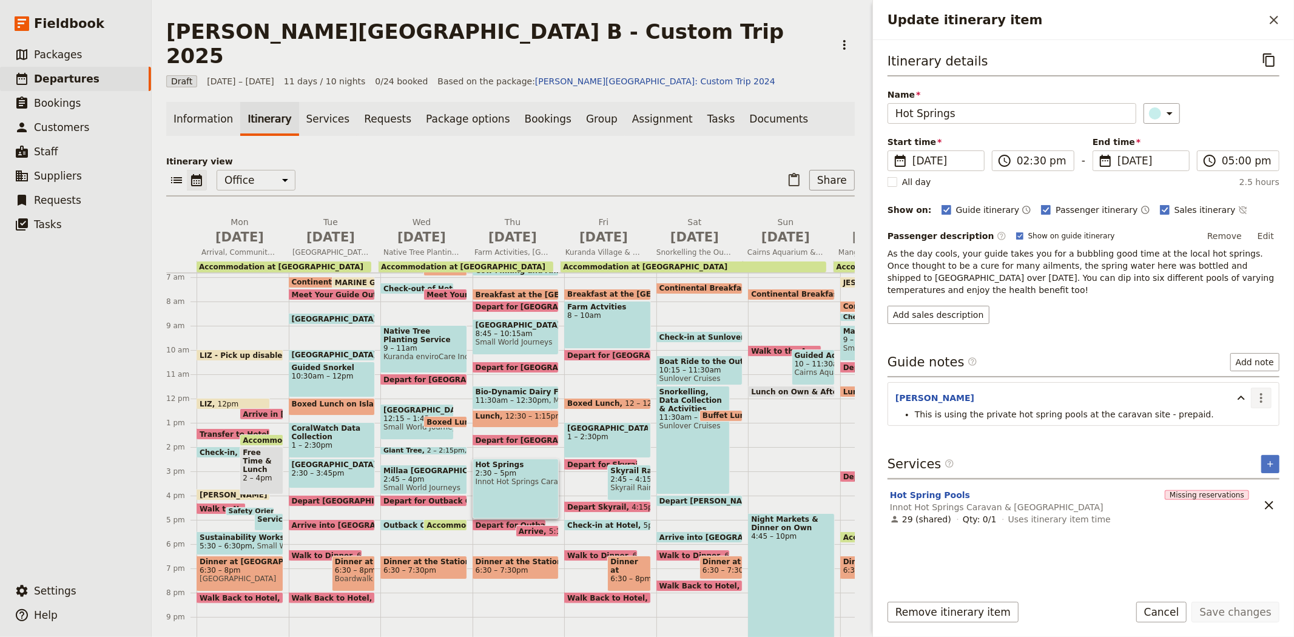
click at [1263, 391] on icon "Actions" at bounding box center [1261, 398] width 15 height 15
click at [1240, 409] on span "Edit note" at bounding box center [1226, 412] width 38 height 12
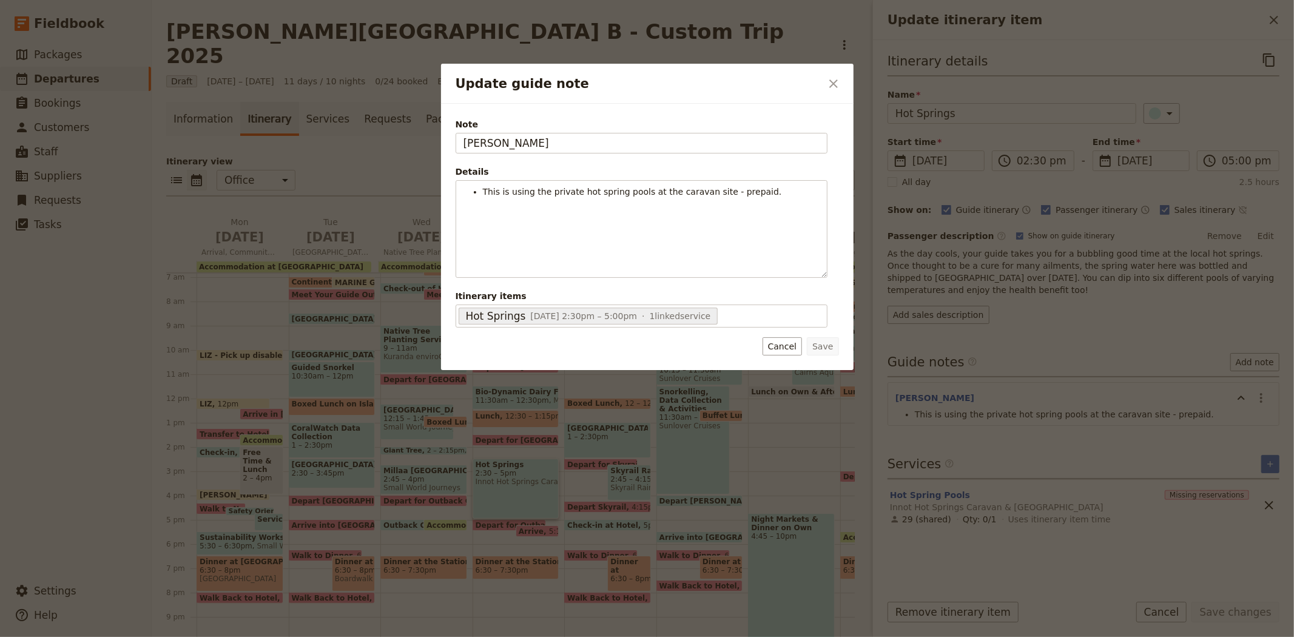
drag, startPoint x: 484, startPoint y: 144, endPoint x: 402, endPoint y: 138, distance: 82.7
click at [402, 636] on div "Update guide note ​ Note JESS Details This is using the private hot spring pool…" at bounding box center [647, 637] width 1294 height 0
type input "[PERSON_NAME]"
click at [818, 349] on button "Save" at bounding box center [823, 346] width 32 height 18
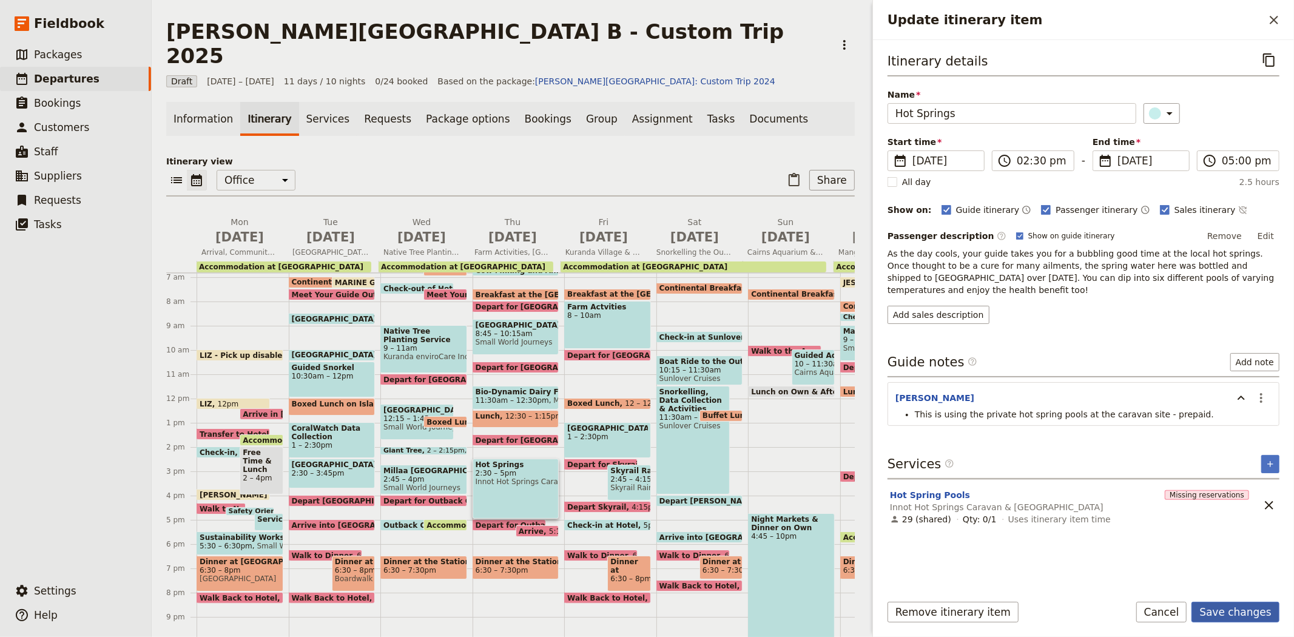
click at [1221, 608] on button "Save changes" at bounding box center [1235, 612] width 88 height 21
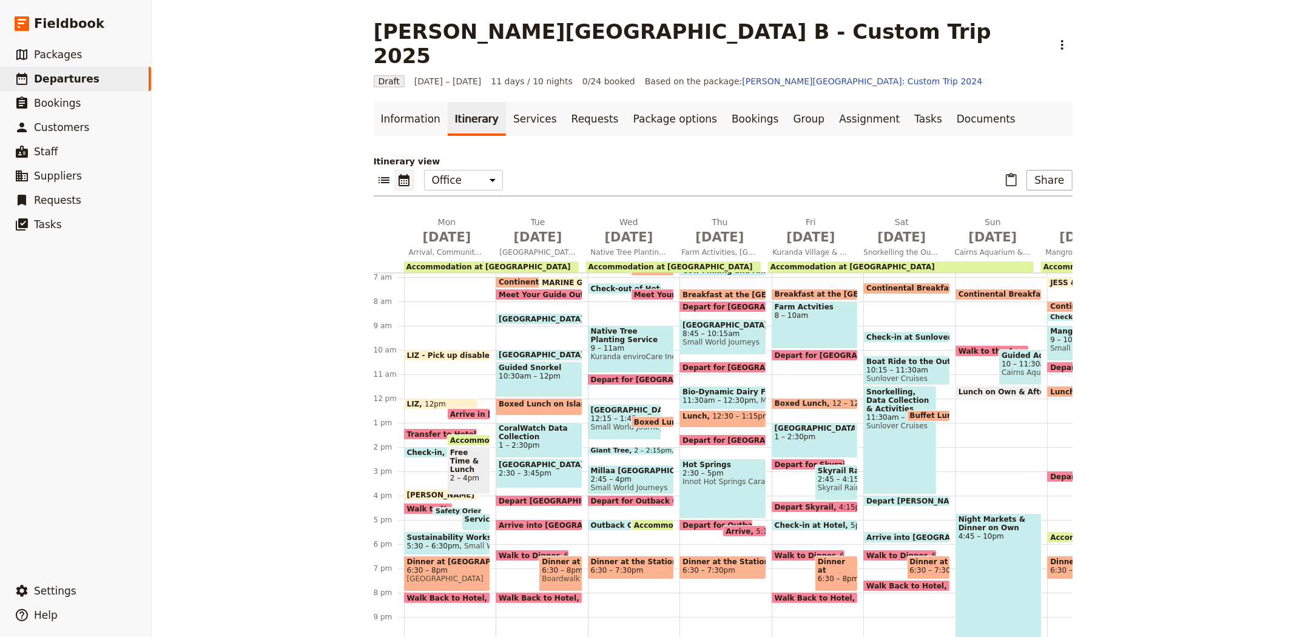
click at [689, 436] on span "Depart for [GEOGRAPHIC_DATA]" at bounding box center [750, 440] width 136 height 8
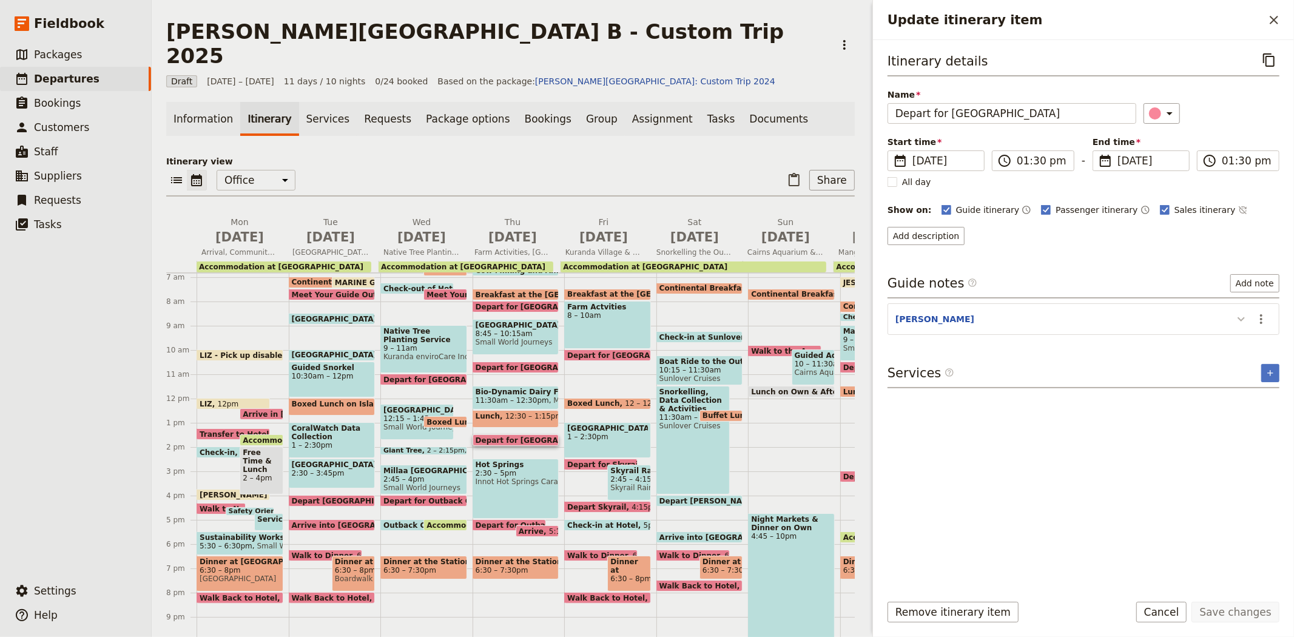
click at [1239, 320] on icon "Update itinerary item" at bounding box center [1241, 319] width 15 height 15
click at [516, 477] on span "Innot Hot Springs Caravan & [GEOGRAPHIC_DATA]" at bounding box center [515, 481] width 81 height 8
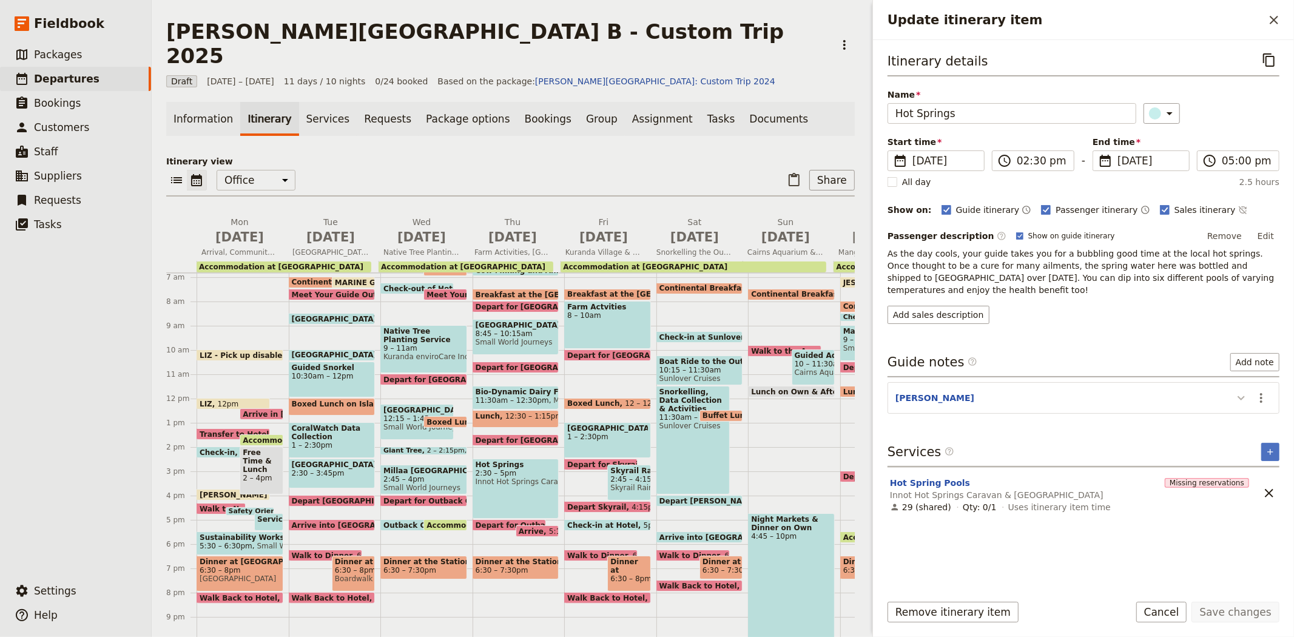
click at [1238, 391] on icon "Update itinerary item" at bounding box center [1241, 398] width 15 height 15
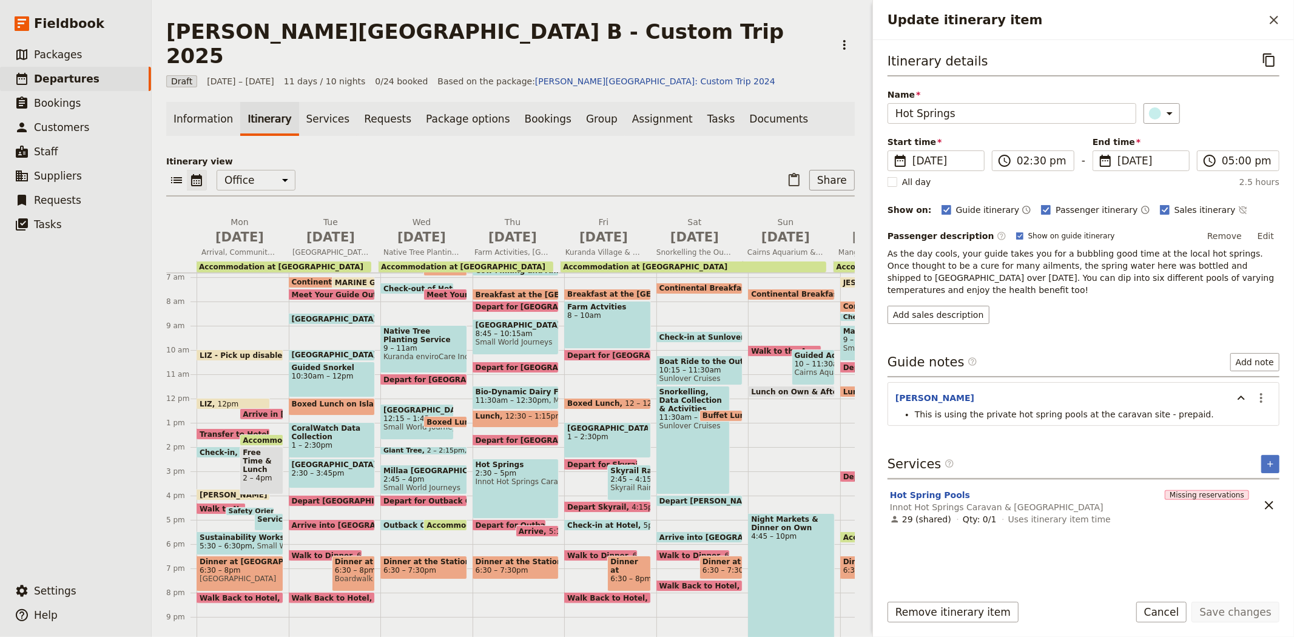
click at [517, 436] on span "Depart for [GEOGRAPHIC_DATA]" at bounding box center [543, 440] width 136 height 8
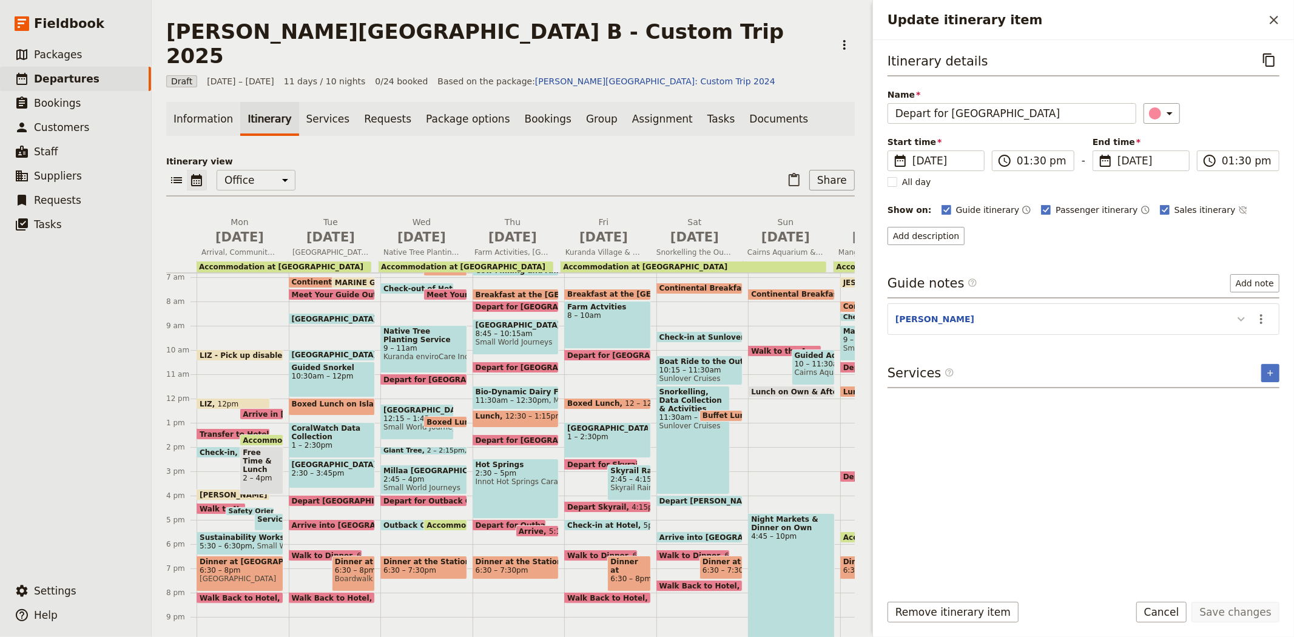
click at [1243, 319] on icon "Update itinerary item" at bounding box center [1241, 319] width 15 height 15
click at [506, 521] on span "Depart for Outback Station" at bounding box center [533, 525] width 116 height 8
click at [549, 527] on span "5:15pm" at bounding box center [563, 531] width 28 height 8
click at [512, 566] on span "6:30 – 7:30pm" at bounding box center [501, 570] width 53 height 8
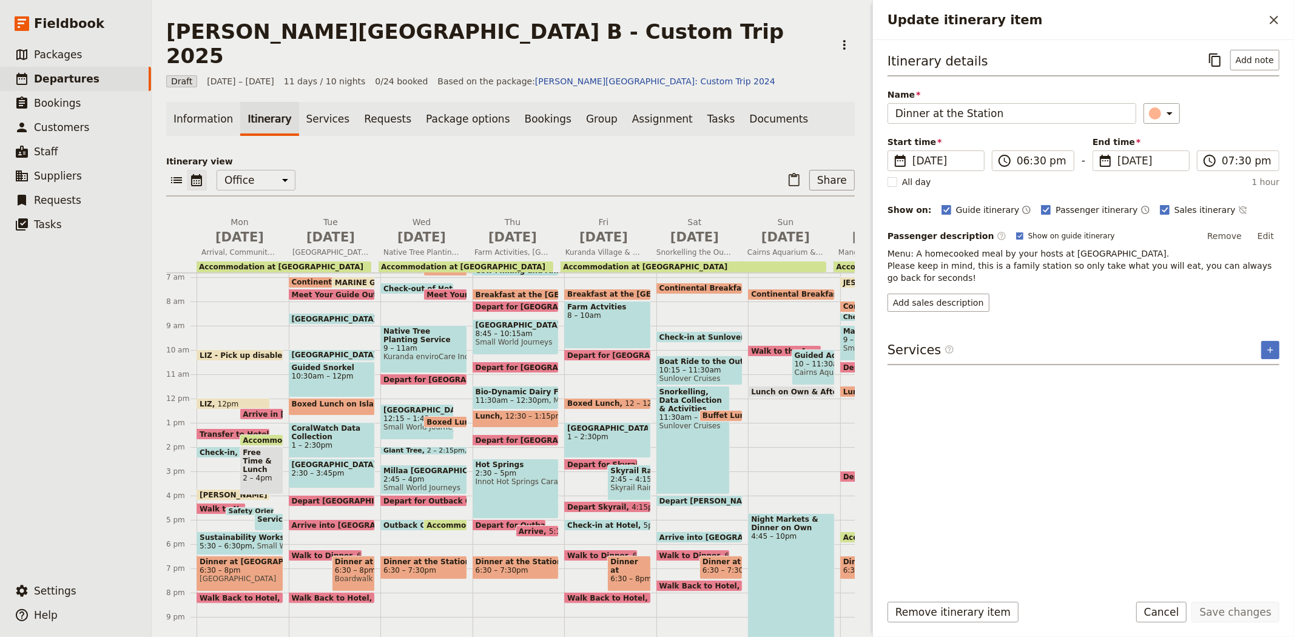
click at [596, 290] on span "Breakfast at the [GEOGRAPHIC_DATA]" at bounding box center [647, 294] width 160 height 8
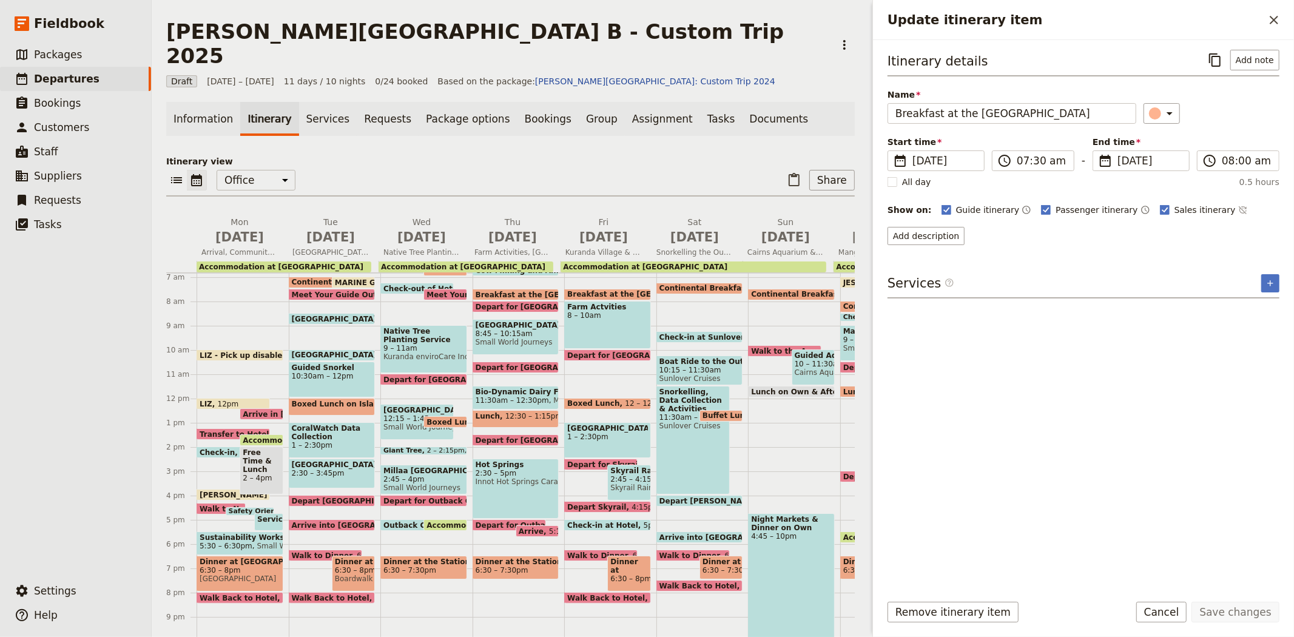
click at [596, 301] on div "Farm Actvities 8 – 10am" at bounding box center [607, 325] width 87 height 48
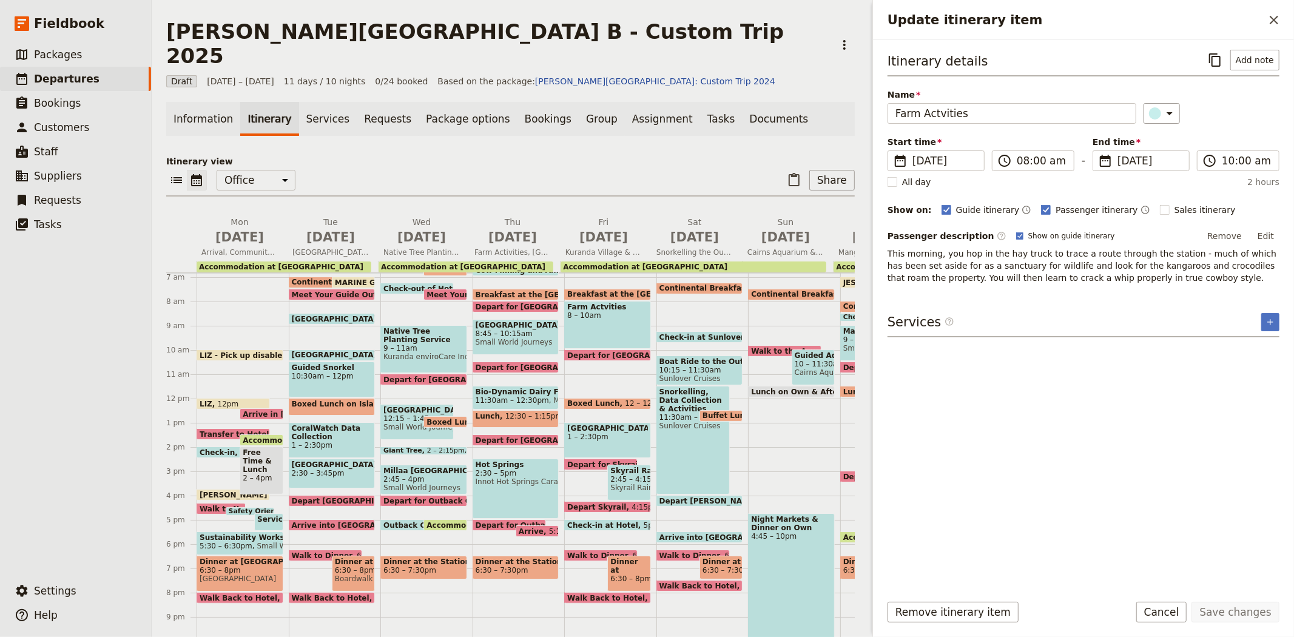
click at [610, 351] on span "Depart for [GEOGRAPHIC_DATA]" at bounding box center [635, 355] width 136 height 8
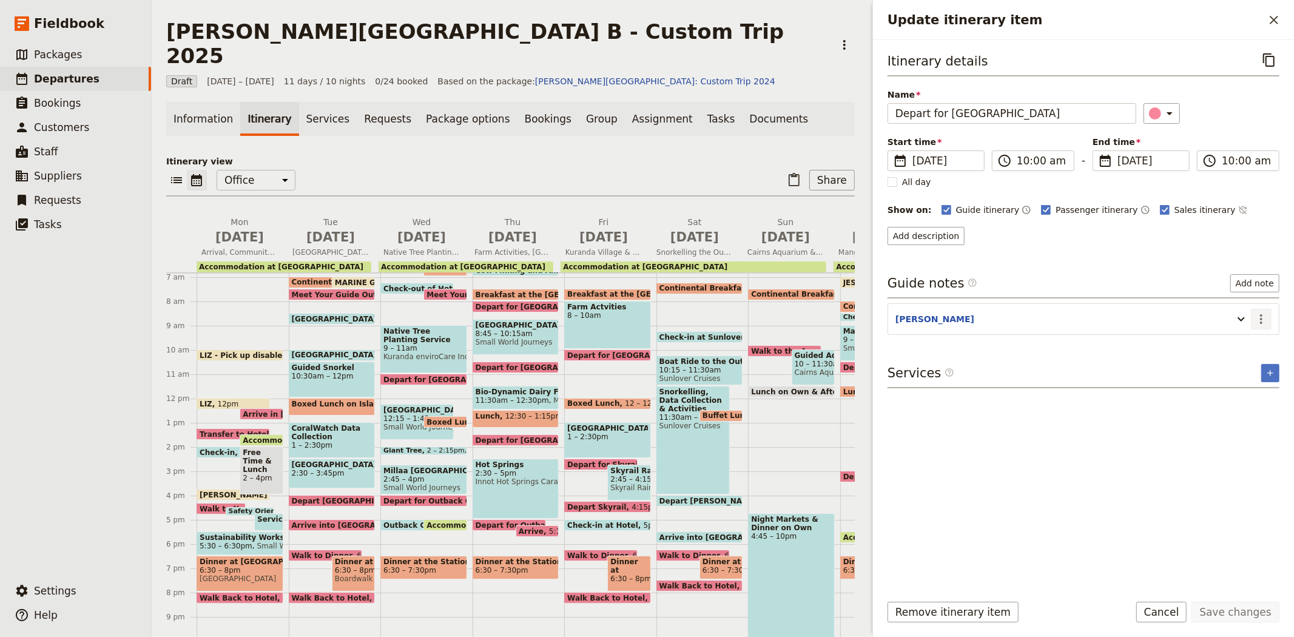
click at [1263, 318] on icon "Actions" at bounding box center [1261, 319] width 15 height 15
click at [1249, 346] on span "Edit note" at bounding box center [1235, 346] width 56 height 12
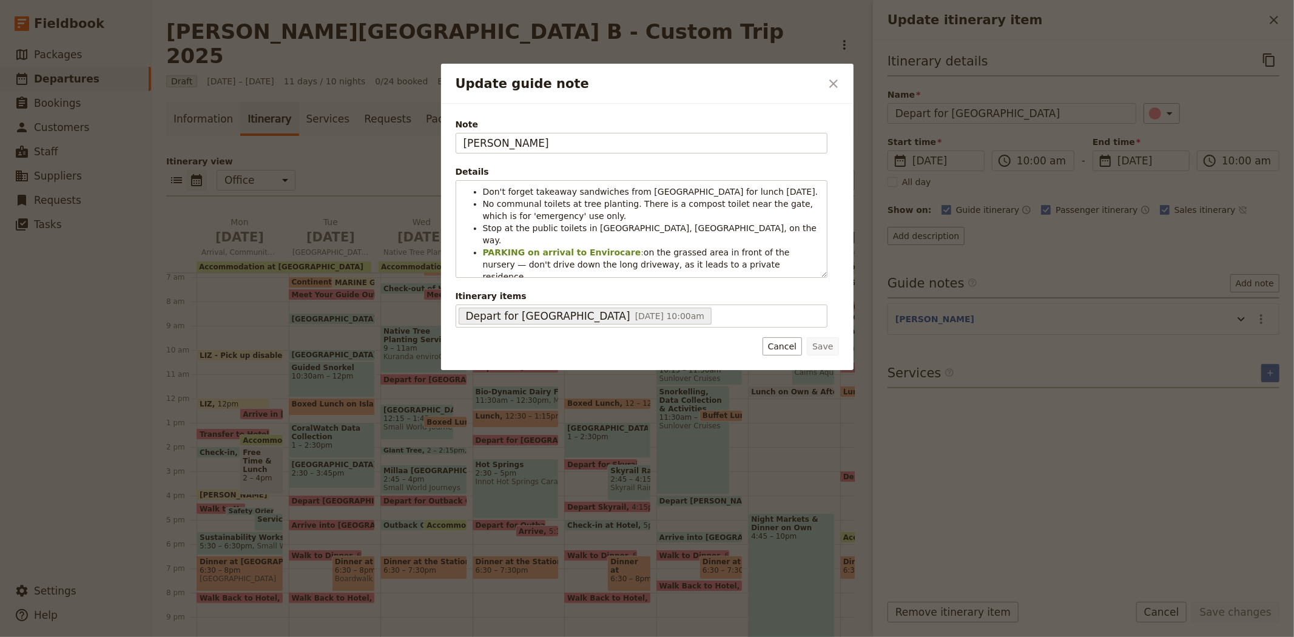
drag, startPoint x: 528, startPoint y: 149, endPoint x: 347, endPoint y: 156, distance: 181.5
click at [347, 636] on div "Update guide note ​ Note JESS Details Don't forget takeaway sandwiches from Woo…" at bounding box center [647, 637] width 1294 height 0
type input "[PERSON_NAME]"
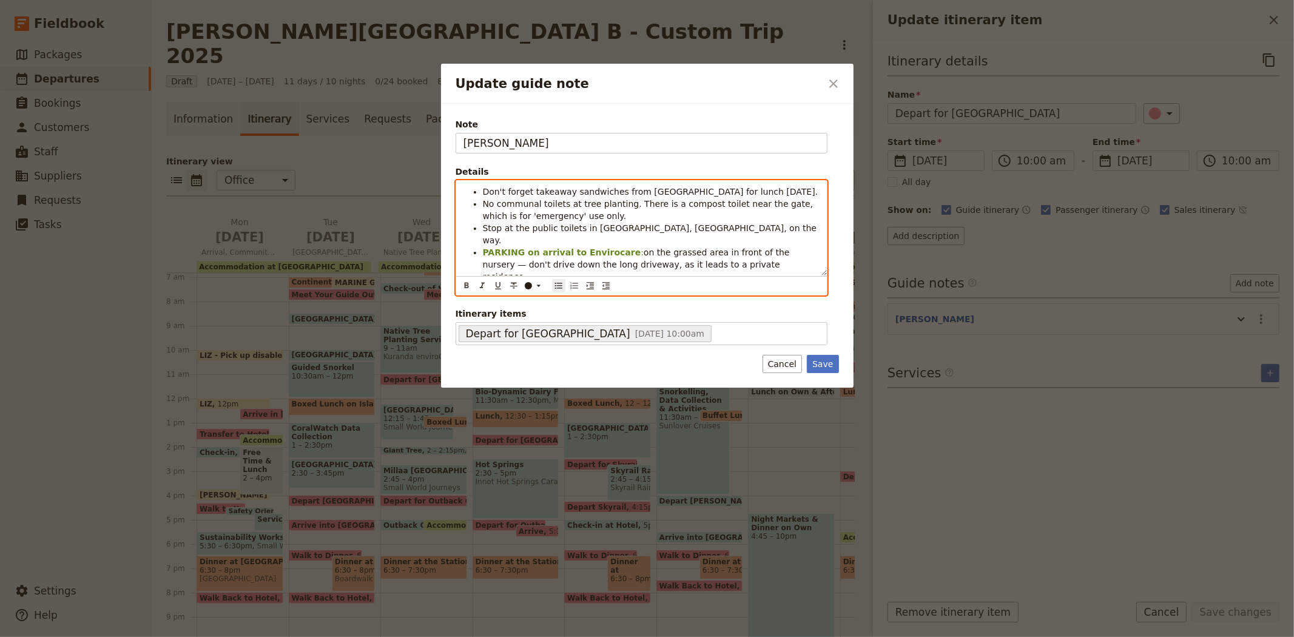
drag, startPoint x: 482, startPoint y: 203, endPoint x: 738, endPoint y: 266, distance: 263.5
click at [738, 266] on div "Don't forget takeaway sandwiches from Woodleigh for lunch today. No communal to…" at bounding box center [641, 228] width 371 height 95
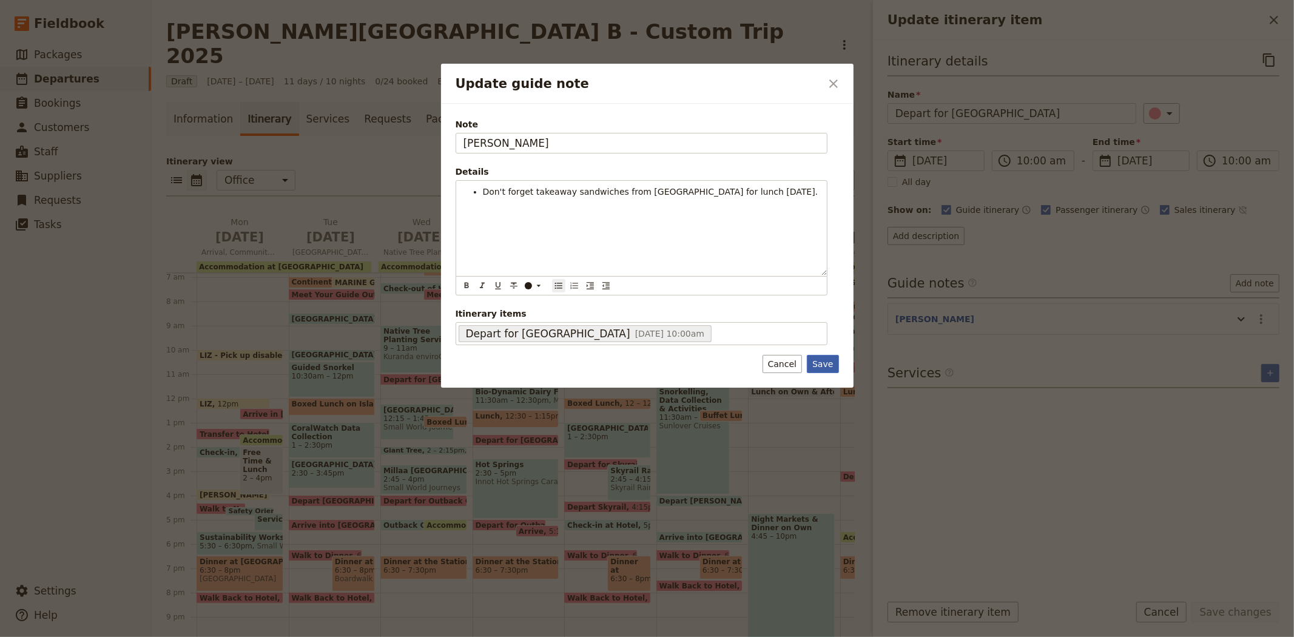
click at [818, 366] on button "Save" at bounding box center [823, 364] width 32 height 18
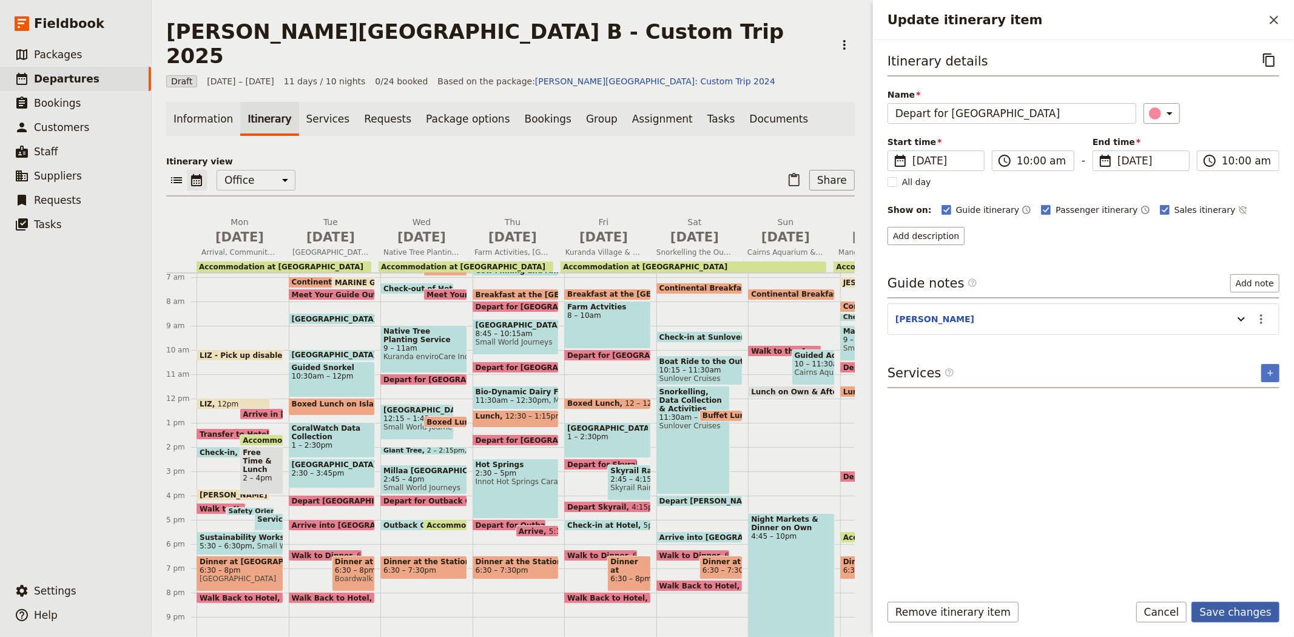
click at [1235, 610] on button "Save changes" at bounding box center [1235, 612] width 88 height 21
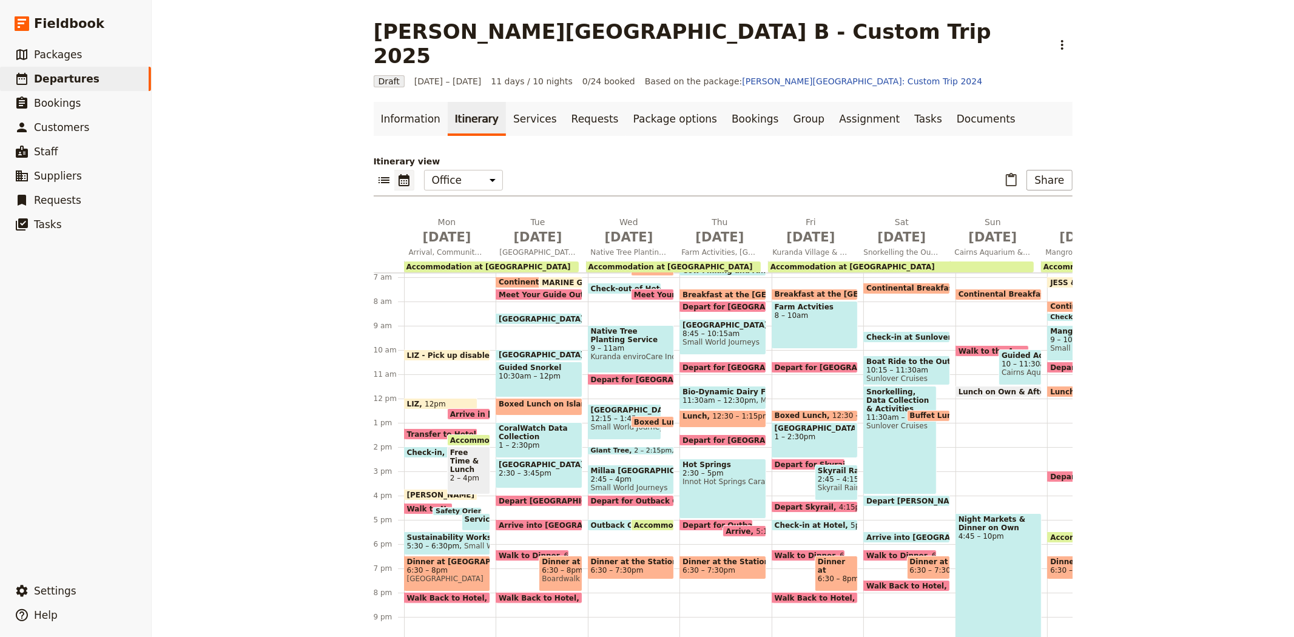
click at [796, 311] on span "8 – 10am" at bounding box center [815, 315] width 81 height 8
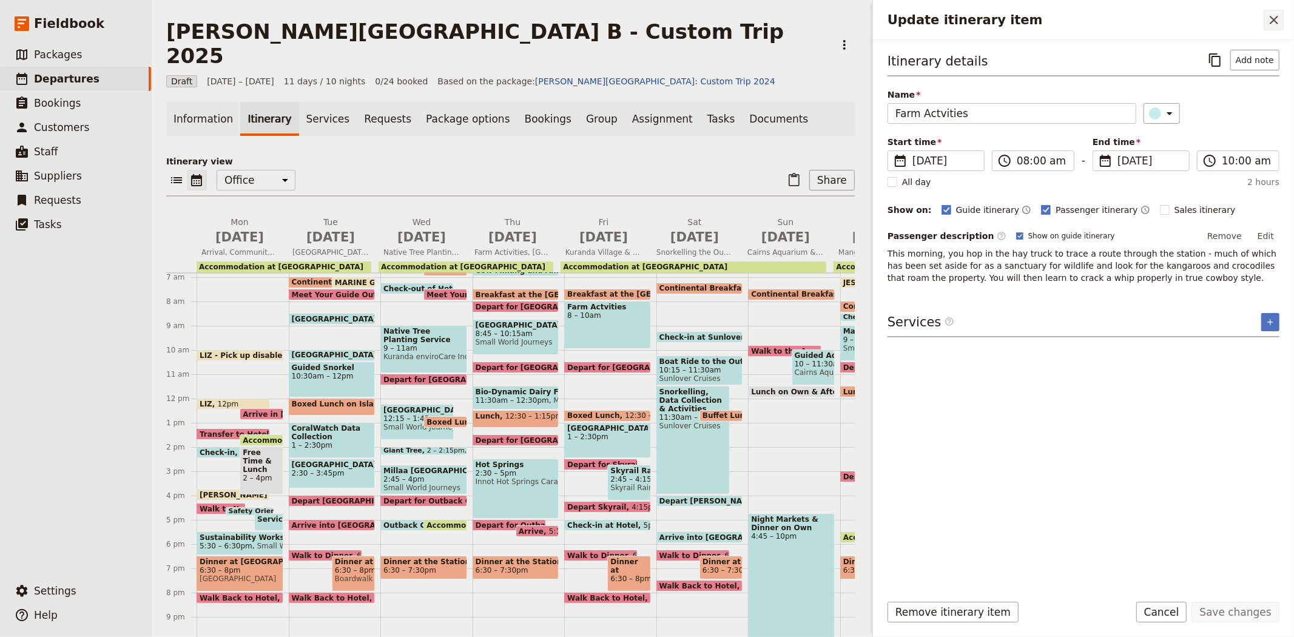
click at [1269, 16] on icon "Close drawer" at bounding box center [1273, 20] width 15 height 15
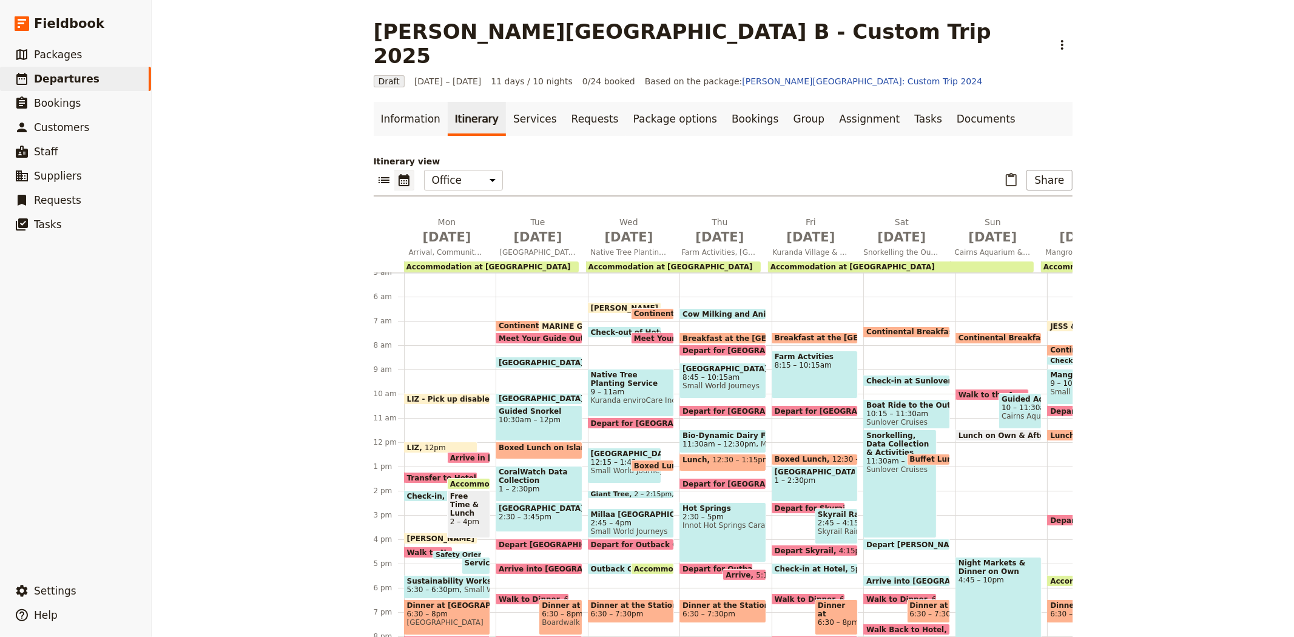
scroll to position [98, 0]
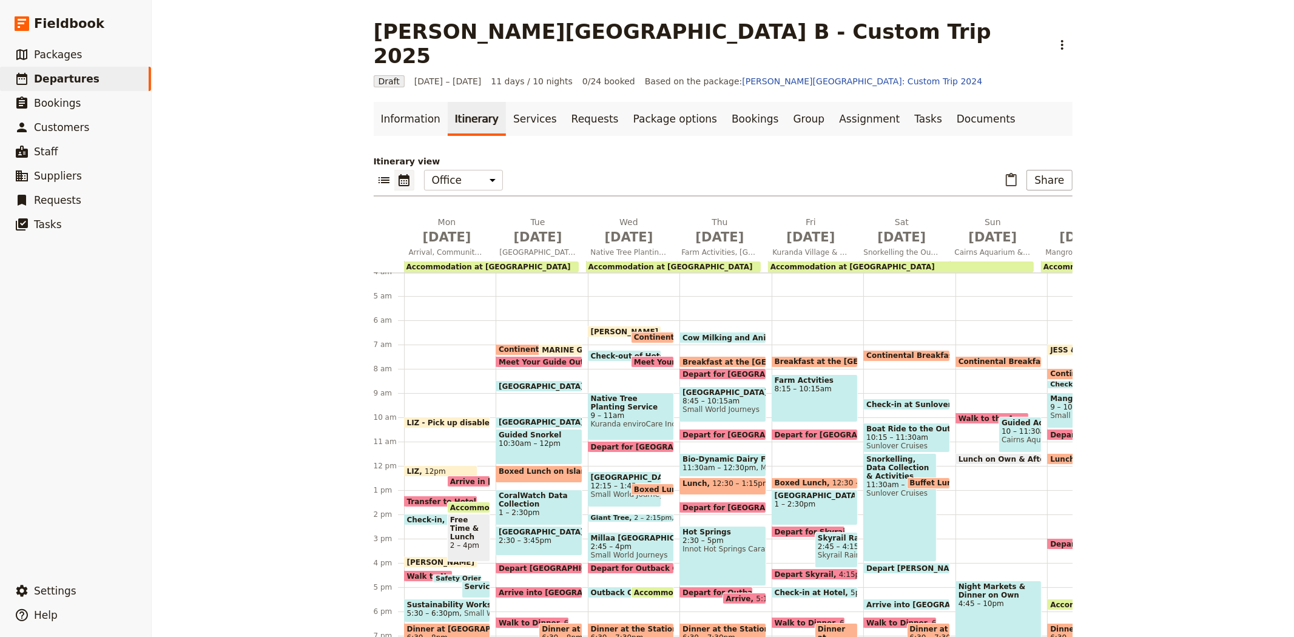
click at [802, 357] on span "Breakfast at the [GEOGRAPHIC_DATA]" at bounding box center [855, 361] width 160 height 8
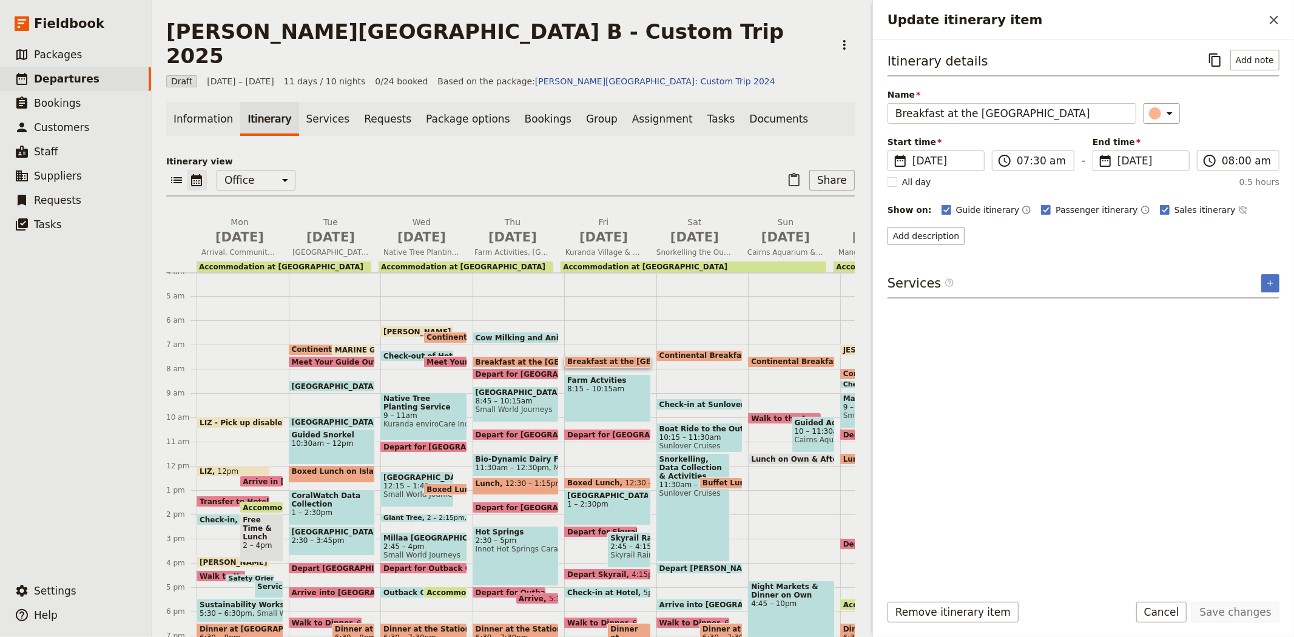
click at [608, 375] on div "Farm Actvities 8:15 – 10:15am" at bounding box center [607, 398] width 87 height 48
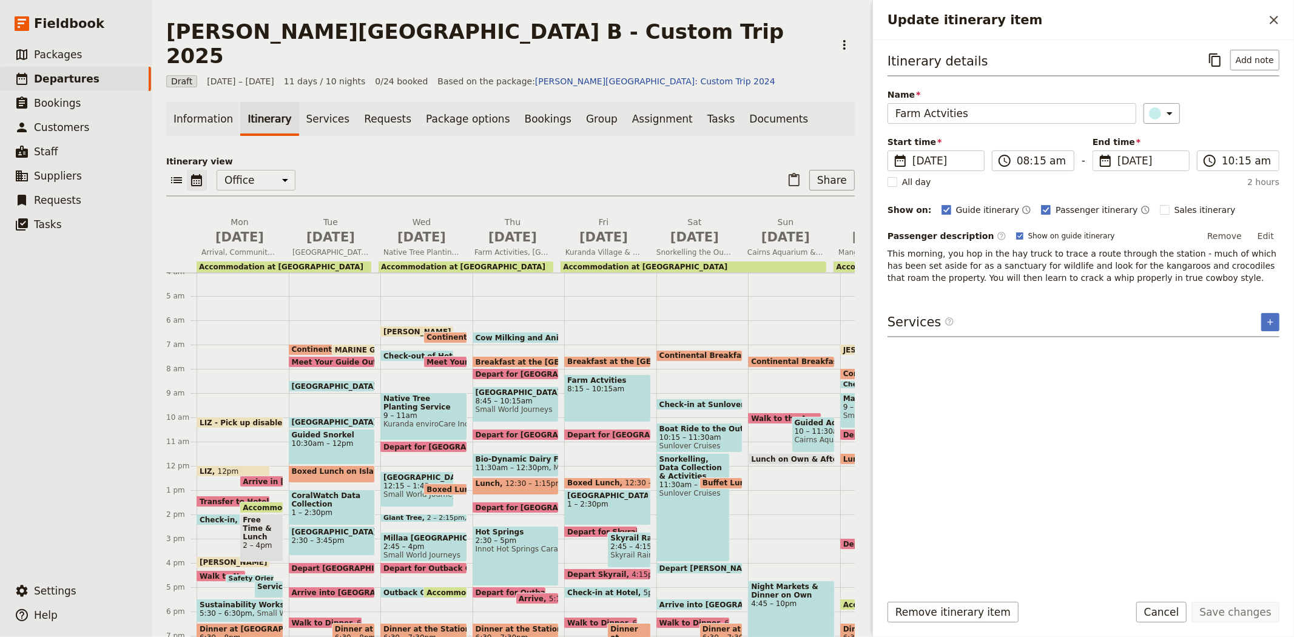
click at [605, 431] on span "Depart for [GEOGRAPHIC_DATA]" at bounding box center [635, 435] width 136 height 8
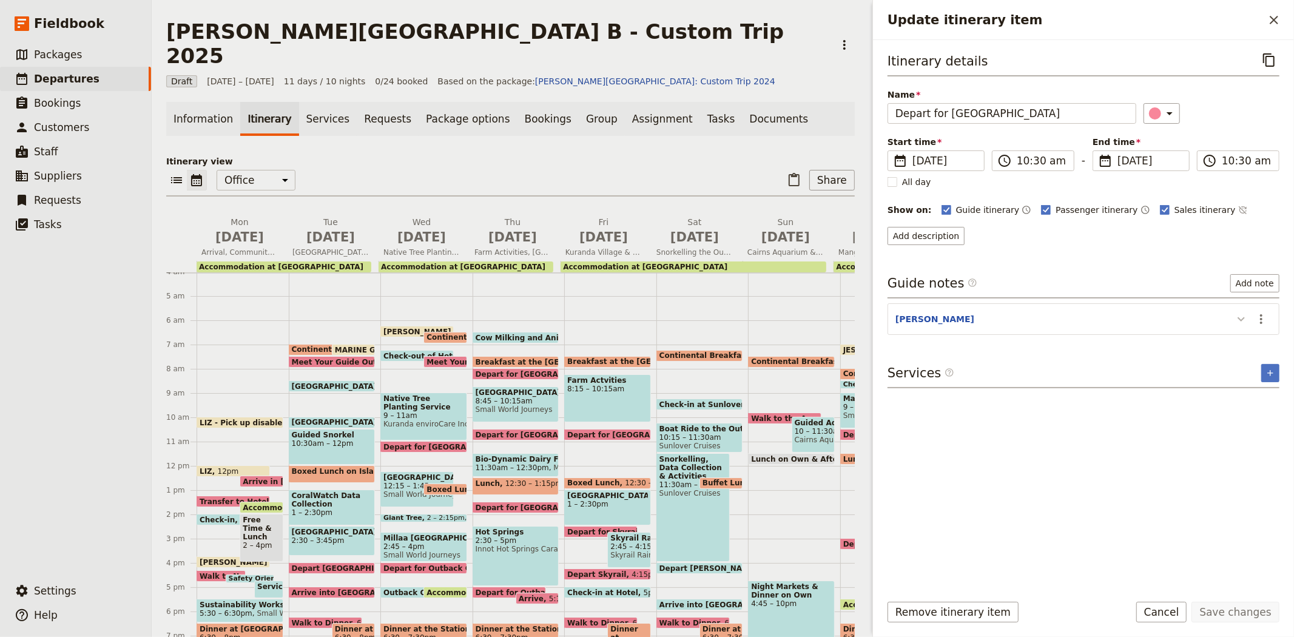
click at [1241, 323] on icon "Update itinerary item" at bounding box center [1241, 319] width 15 height 15
click at [1256, 323] on icon "Actions" at bounding box center [1261, 319] width 15 height 15
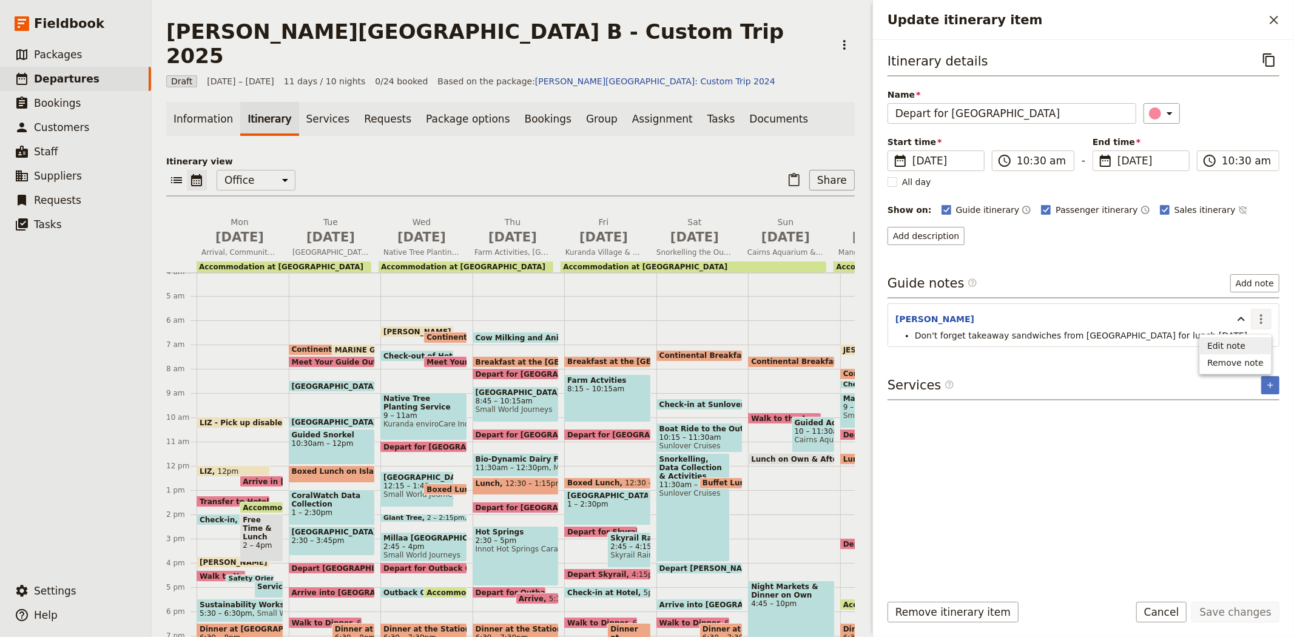
click at [1236, 349] on span "Edit note" at bounding box center [1226, 346] width 38 height 12
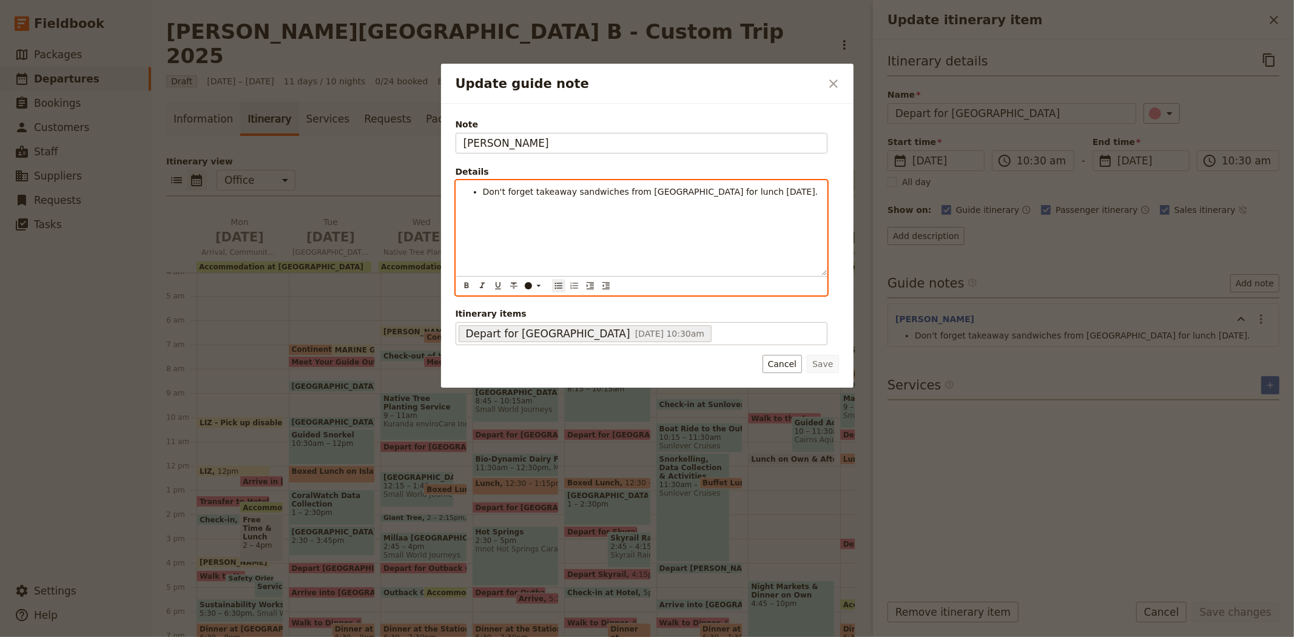
click at [778, 196] on li "Don't forget takeaway sandwiches from Woodleigh for lunch today." at bounding box center [651, 192] width 337 height 12
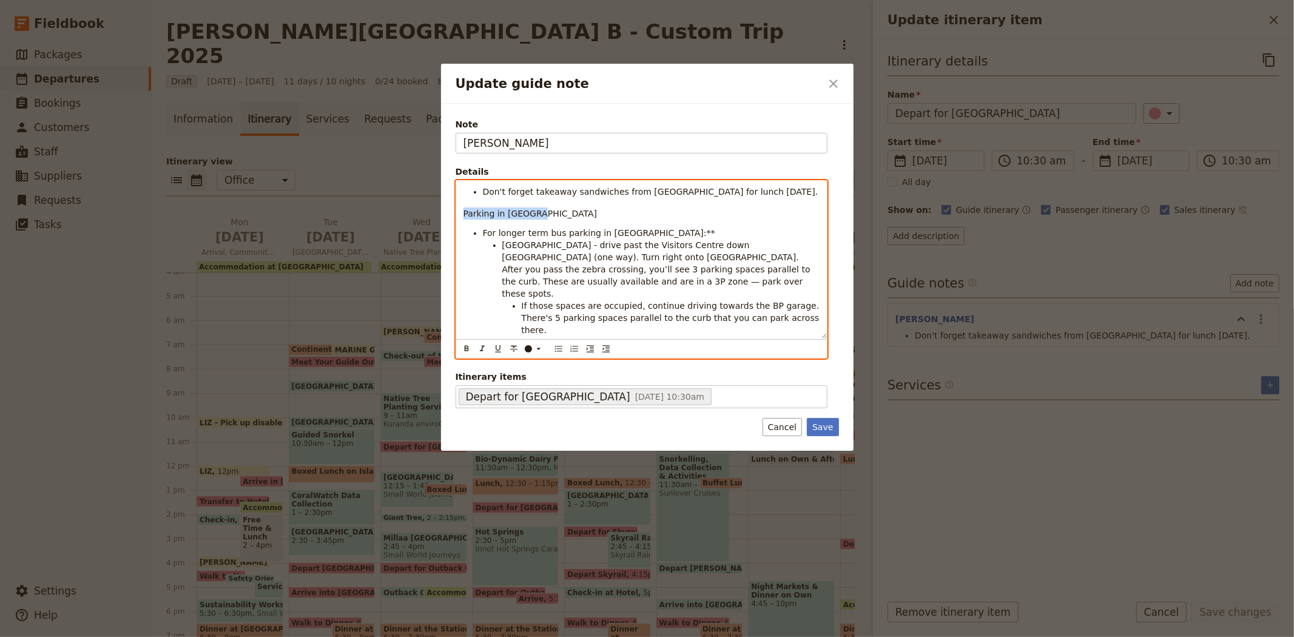
drag, startPoint x: 545, startPoint y: 216, endPoint x: 464, endPoint y: 210, distance: 80.8
click at [464, 210] on p "Parking in Kuranda" at bounding box center [641, 213] width 356 height 12
click at [495, 346] on icon "Format underline" at bounding box center [498, 349] width 10 height 10
click at [571, 250] on span "Coondoo Street - drive past the Visitors Centre down Therwine Street (one way).…" at bounding box center [657, 269] width 311 height 58
drag, startPoint x: 641, startPoint y: 235, endPoint x: 632, endPoint y: 234, distance: 9.1
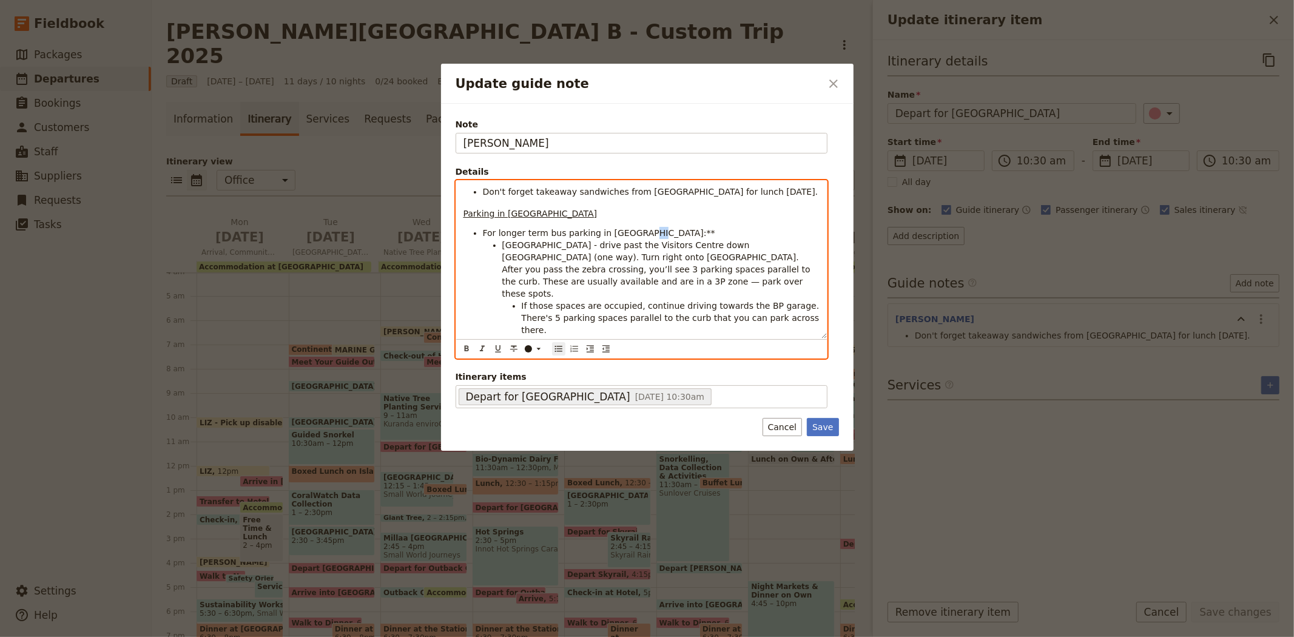
click at [632, 234] on li "For longer term bus parking in Kuranda:**" at bounding box center [651, 233] width 337 height 12
drag, startPoint x: 638, startPoint y: 230, endPoint x: 471, endPoint y: 229, distance: 166.8
click at [483, 229] on li "For longer term bus parking in Kuranda:" at bounding box center [651, 233] width 337 height 12
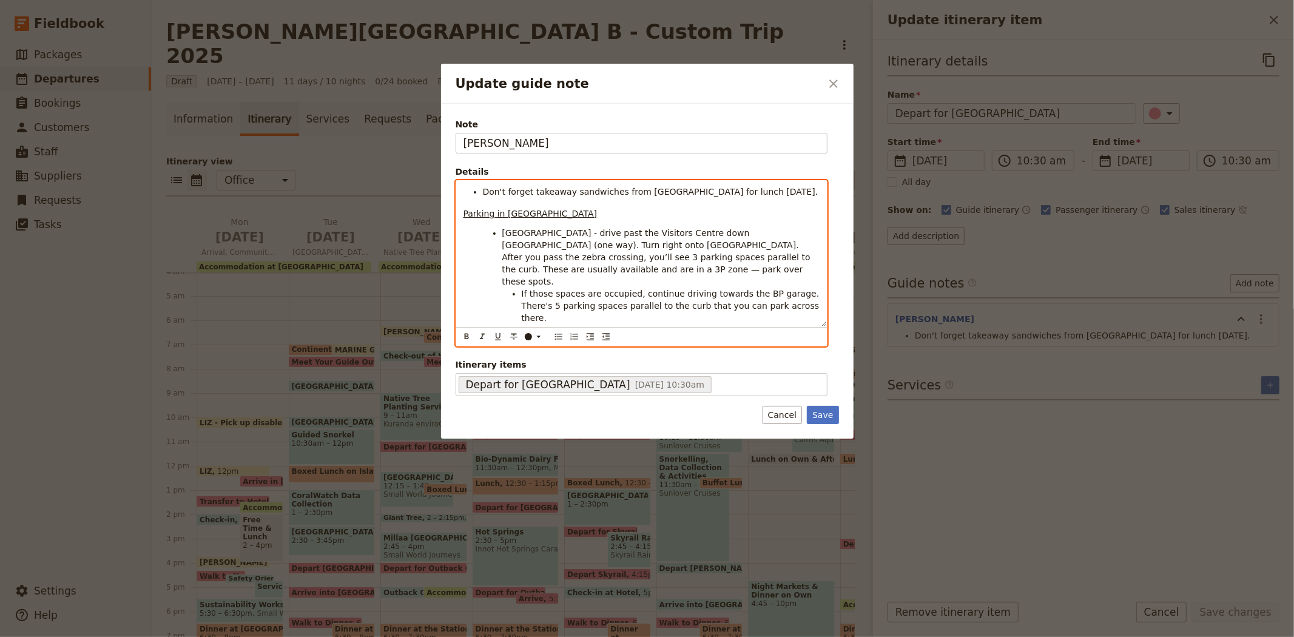
click at [500, 234] on ul "Coondoo Street - drive past the Visitors Centre down Therwine Street (one way).…" at bounding box center [651, 287] width 337 height 121
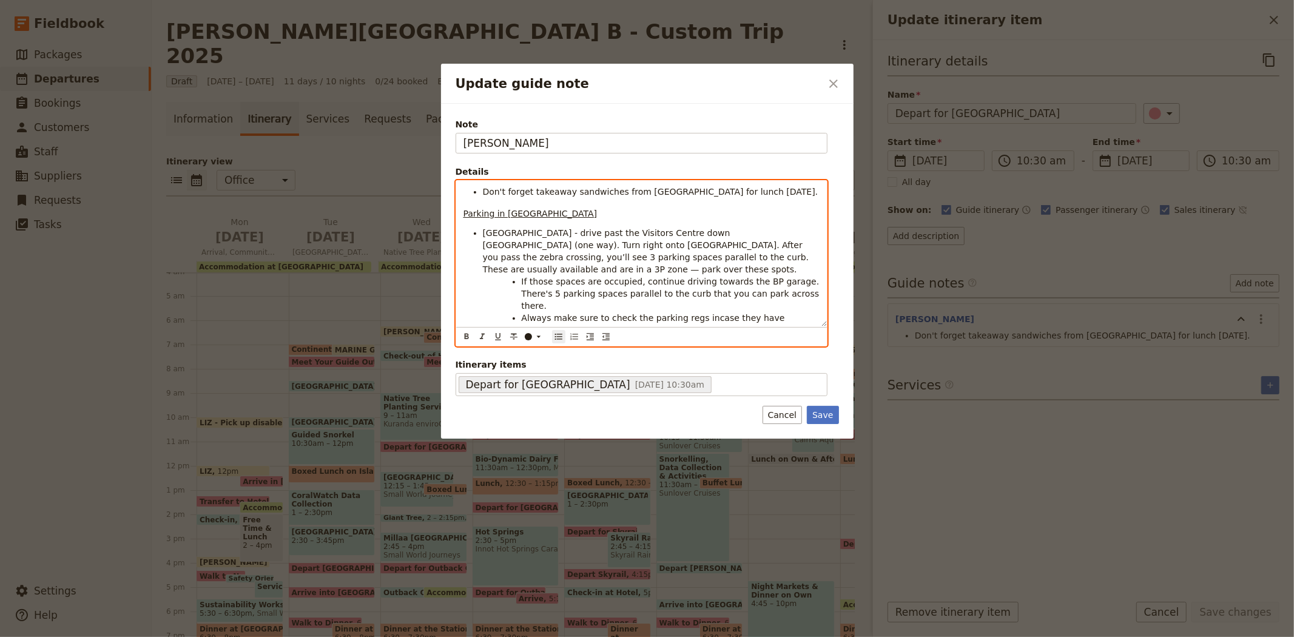
click at [519, 278] on ul "If those spaces are occupied, continue driving towards the BP garage. There's 5…" at bounding box center [660, 305] width 317 height 61
click at [525, 313] on span "Always make sure to check the parking regs incase they have changed." at bounding box center [655, 324] width 266 height 22
click at [522, 313] on span "Always make sure to check the parking regs incase they have changed." at bounding box center [655, 324] width 266 height 22
drag, startPoint x: 535, startPoint y: 215, endPoint x: 417, endPoint y: 206, distance: 118.6
click at [417, 636] on div "Update guide note ​ Note STEVEN Details Don't forget takeaway sandwiches from W…" at bounding box center [647, 637] width 1294 height 0
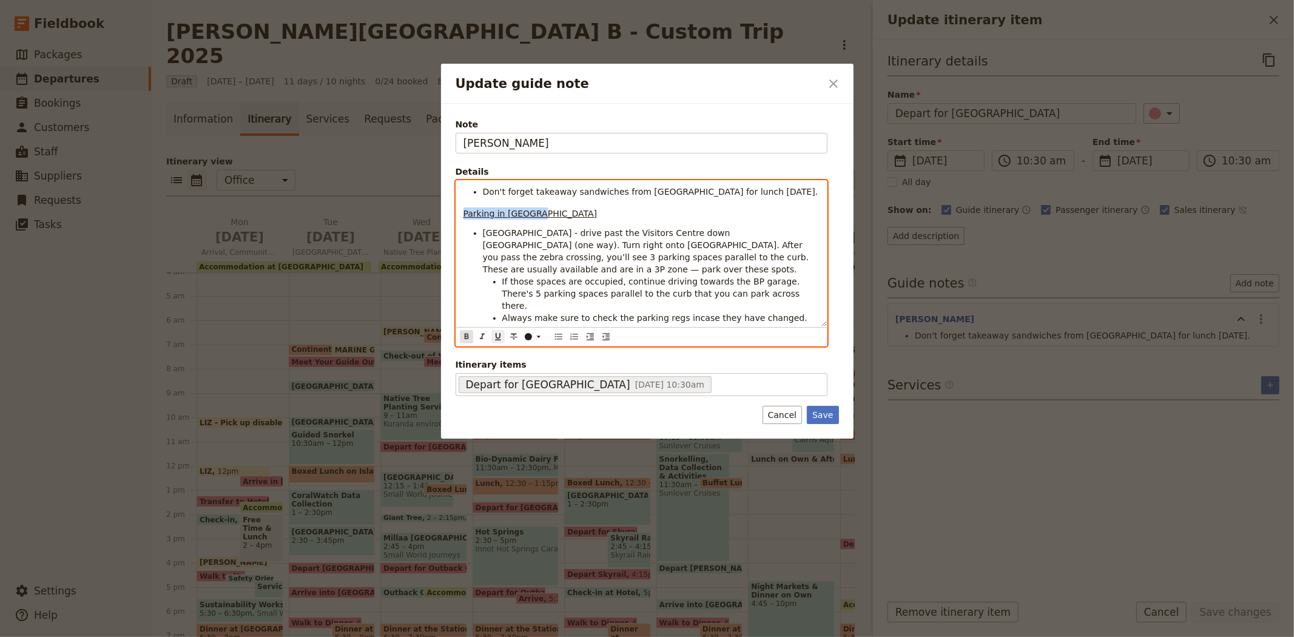
click at [468, 336] on icon "Format bold" at bounding box center [466, 336] width 4 height 5
click at [588, 258] on span "Coondoo Street - drive past the Visitors Centre down Therwine Street (one way).…" at bounding box center [647, 251] width 329 height 46
drag, startPoint x: 542, startPoint y: 215, endPoint x: 422, endPoint y: 215, distance: 120.7
click at [422, 636] on div "Update guide note ​ Note STEVEN Details Don't forget takeaway sandwiches from W…" at bounding box center [647, 637] width 1294 height 0
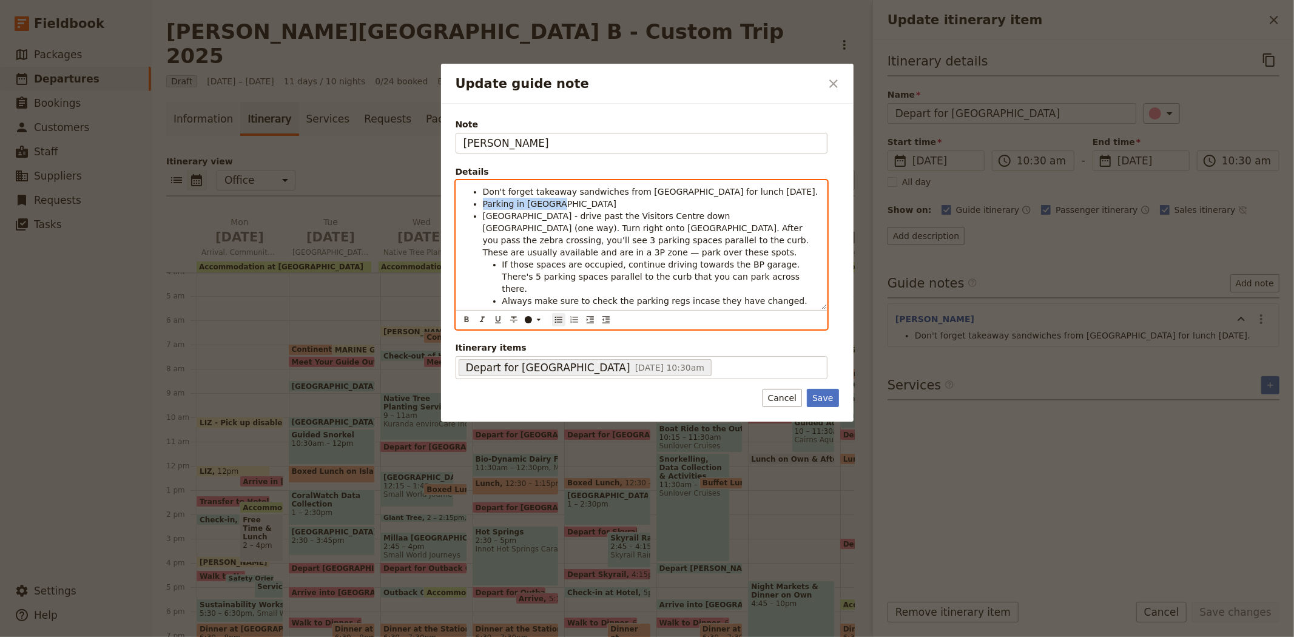
drag, startPoint x: 567, startPoint y: 204, endPoint x: 481, endPoint y: 204, distance: 86.1
click at [481, 204] on ul "Don't forget takeaway sandwiches from Woodleigh for lunch today. Parking in Kur…" at bounding box center [641, 246] width 356 height 121
click at [622, 247] on li "Coondoo Street - drive past the Visitors Centre down Therwine Street (one way).…" at bounding box center [651, 234] width 337 height 49
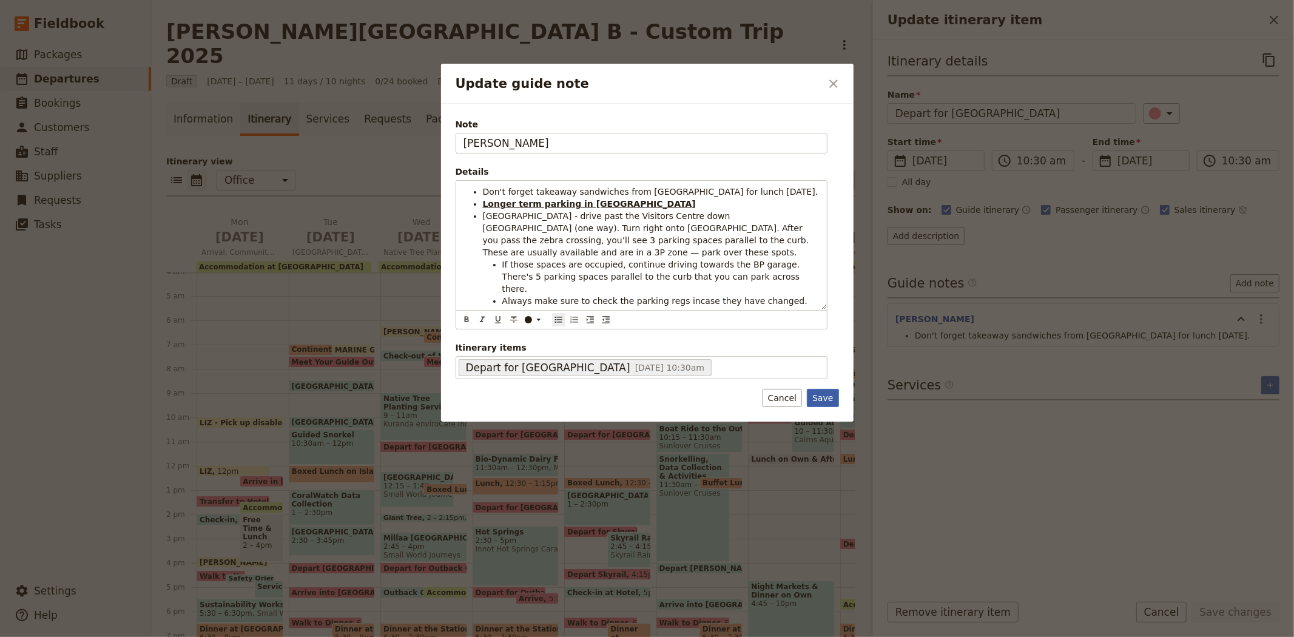
click at [830, 400] on button "Save" at bounding box center [823, 398] width 32 height 18
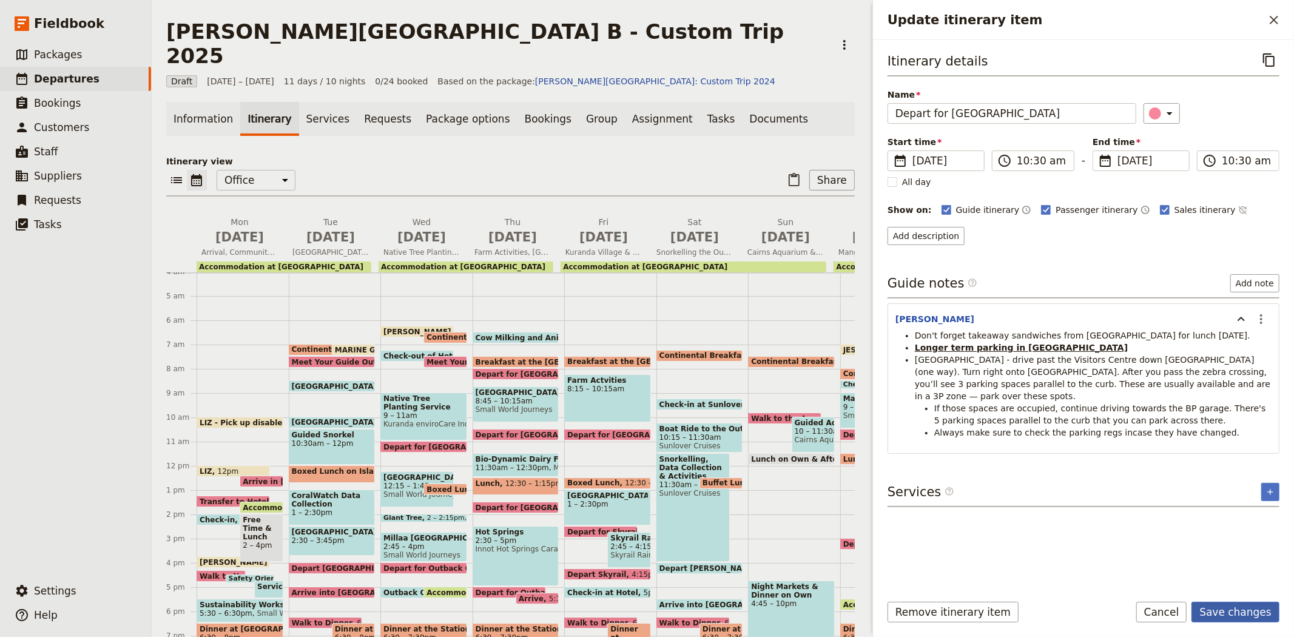
click at [1240, 617] on button "Save changes" at bounding box center [1235, 612] width 88 height 21
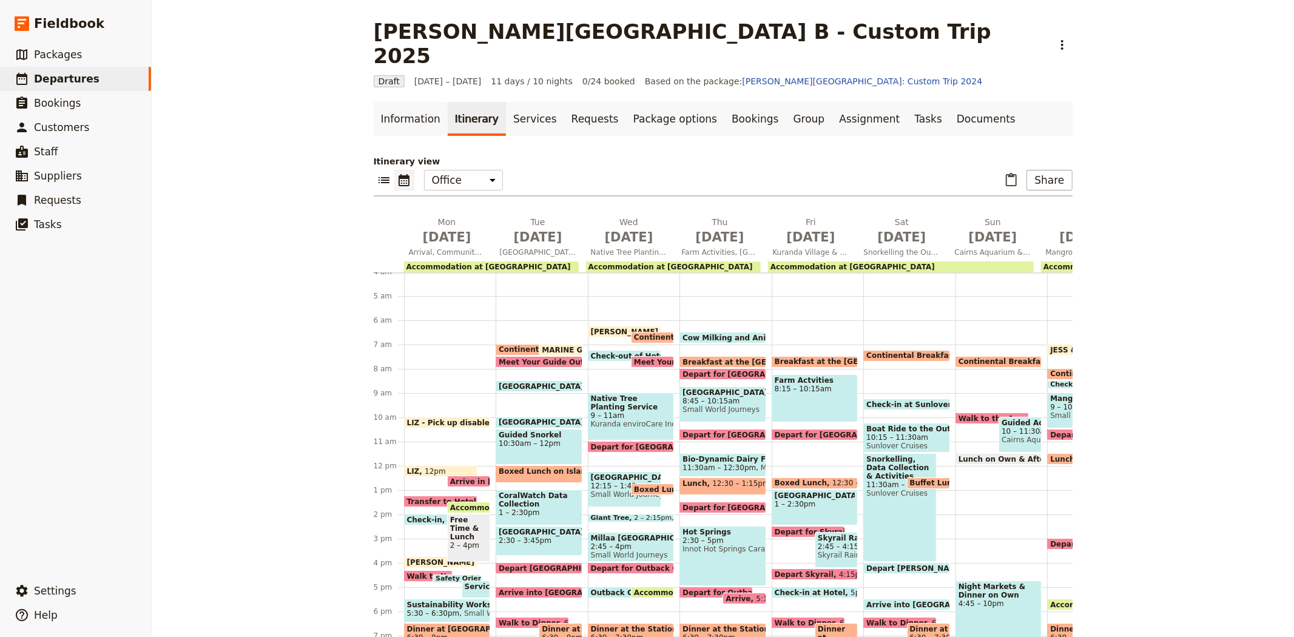
click at [778, 479] on span "Boxed Lunch" at bounding box center [804, 483] width 58 height 8
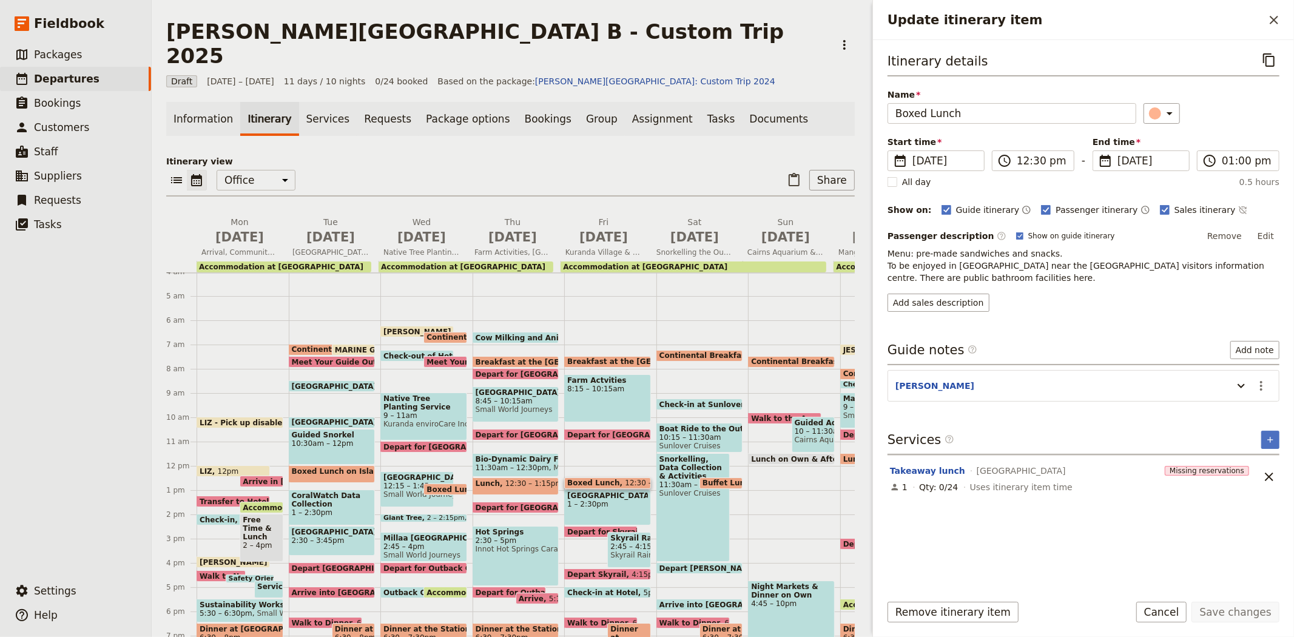
click at [616, 431] on span "Depart for [GEOGRAPHIC_DATA]" at bounding box center [635, 435] width 136 height 8
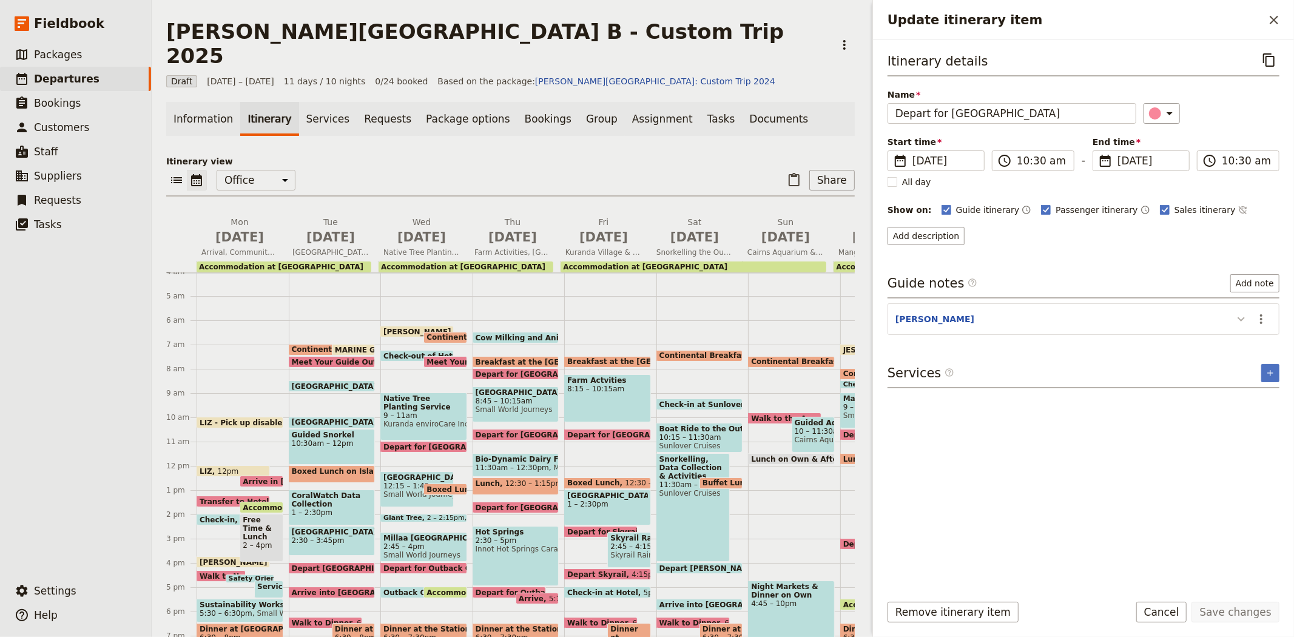
click at [1238, 316] on icon "Update itinerary item" at bounding box center [1241, 319] width 15 height 15
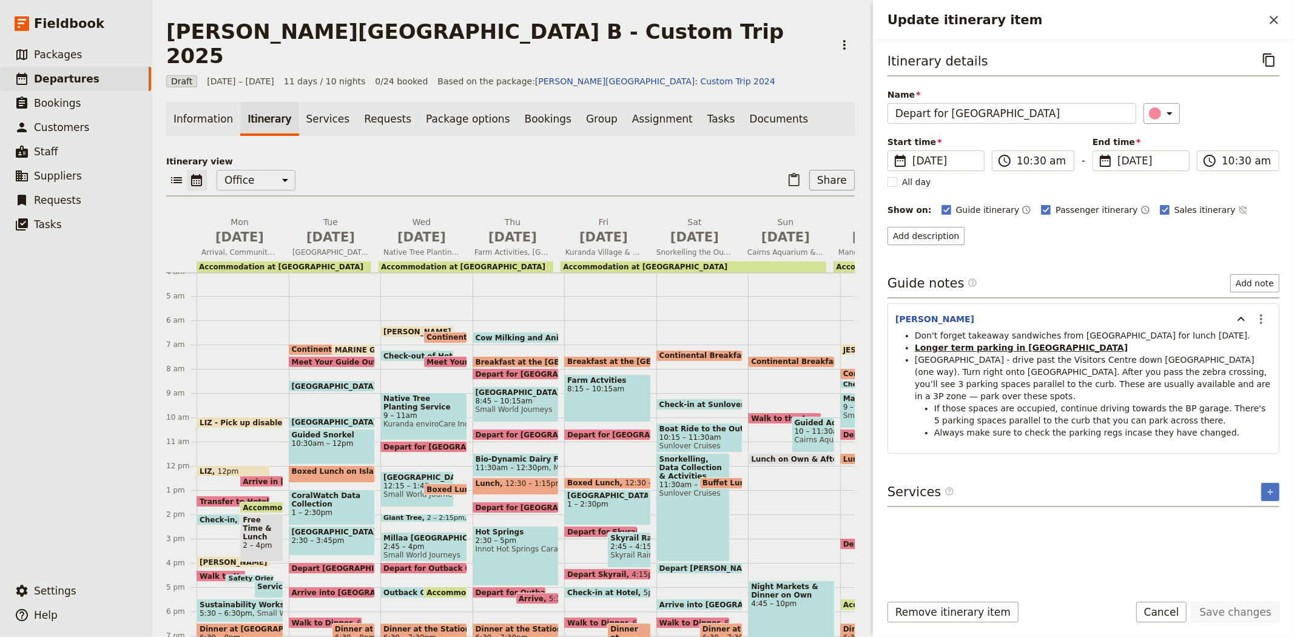
click at [611, 483] on span at bounding box center [608, 485] width 86 height 5
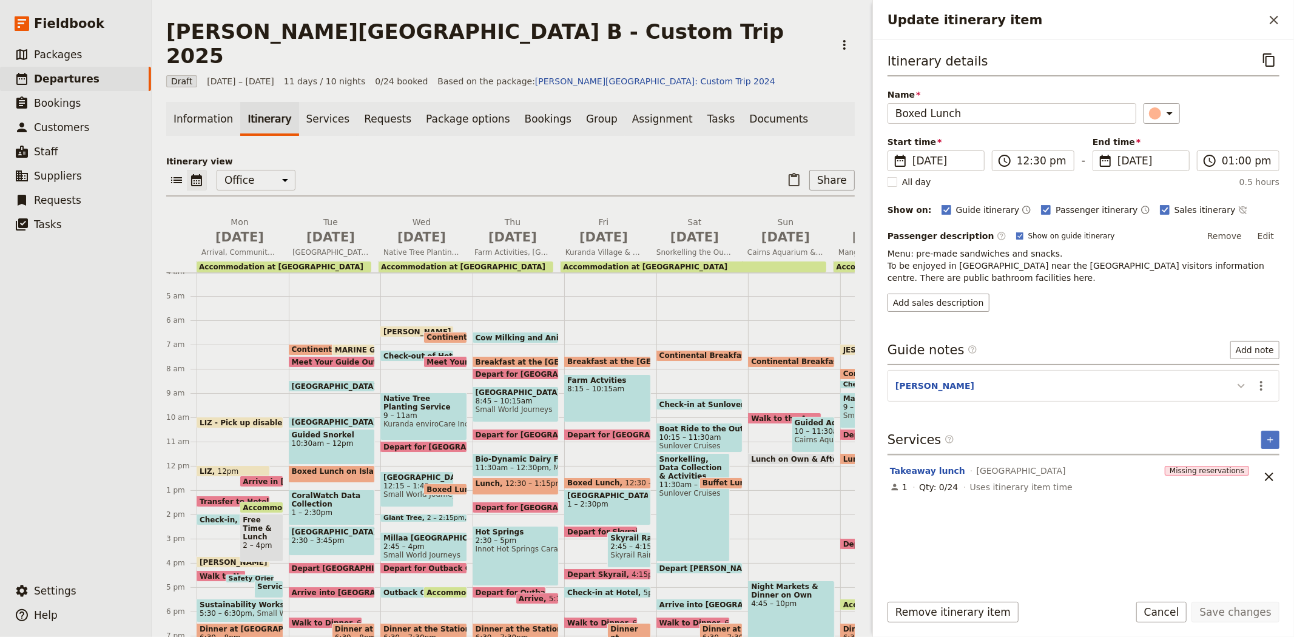
click at [1240, 387] on icon "Update itinerary item" at bounding box center [1240, 386] width 7 height 4
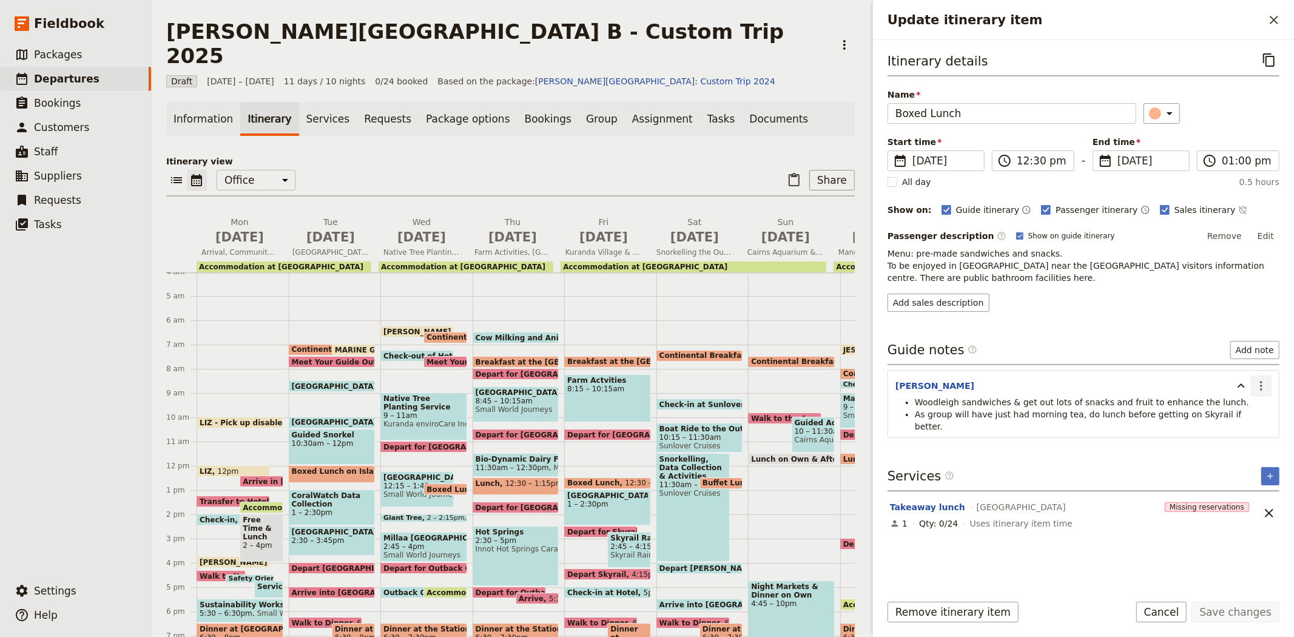
click at [1258, 386] on icon "Actions" at bounding box center [1261, 385] width 15 height 15
click at [1242, 410] on span "Edit note" at bounding box center [1226, 412] width 38 height 12
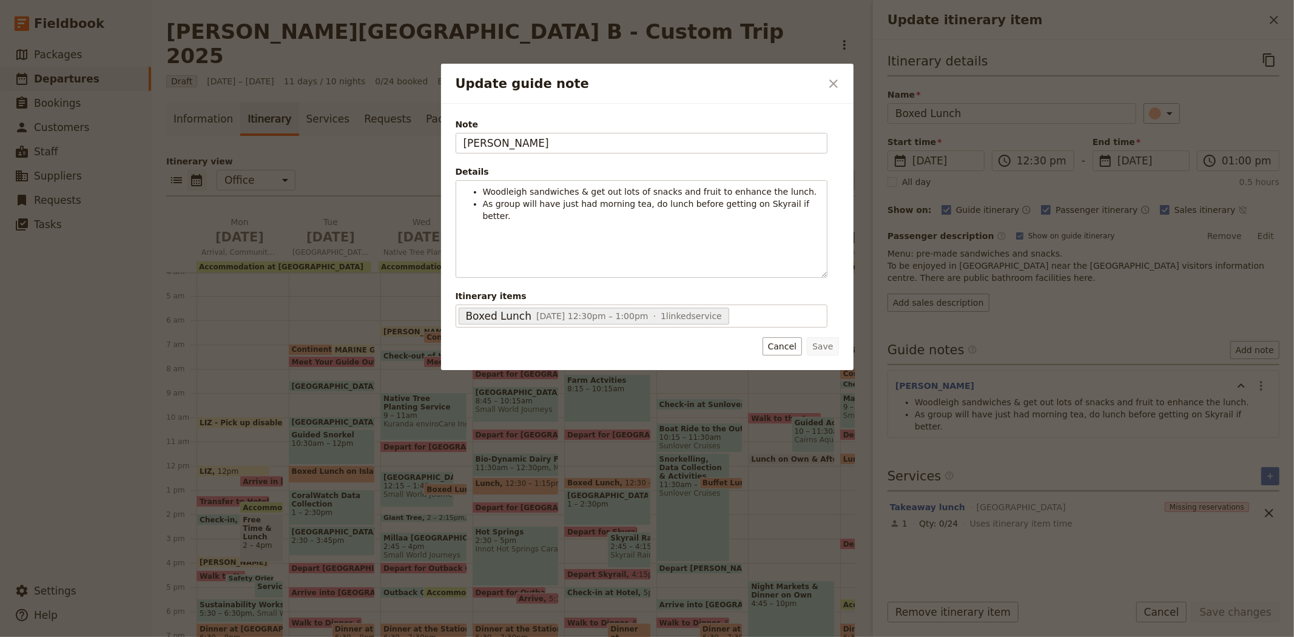
drag, startPoint x: 531, startPoint y: 147, endPoint x: 249, endPoint y: 135, distance: 282.3
click at [249, 636] on div "Update guide note ​ Note JESS Details Woodleigh sandwiches & get out lots of sn…" at bounding box center [647, 637] width 1294 height 0
type input "[PERSON_NAME]"
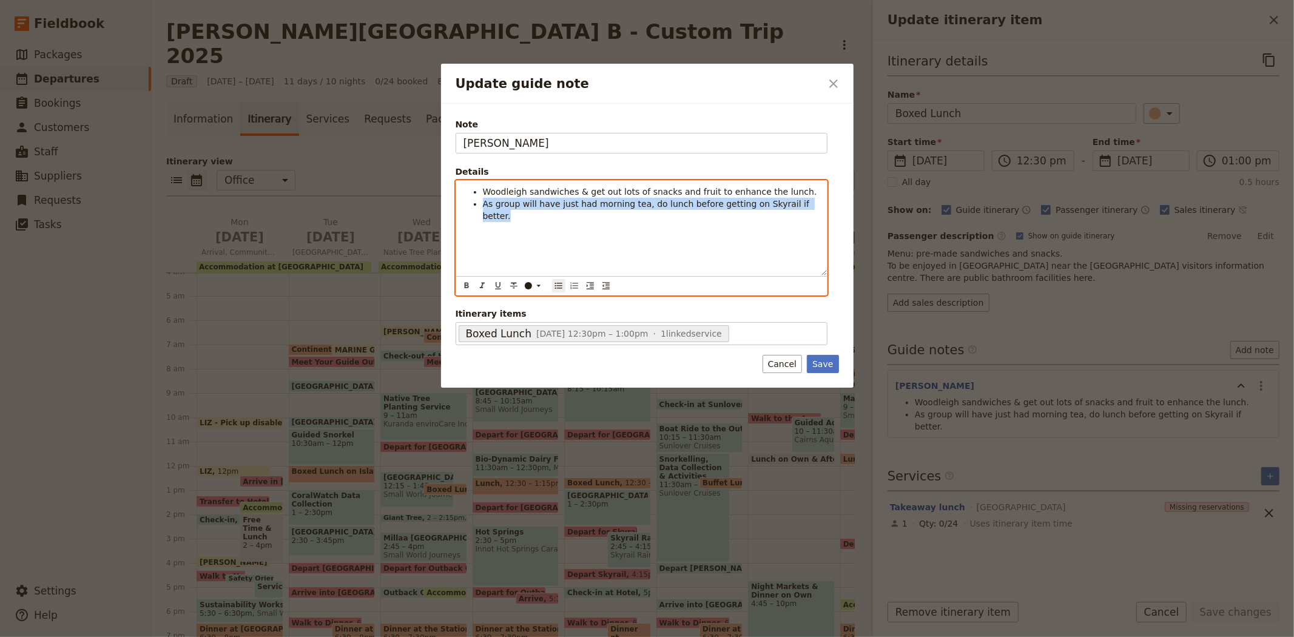
drag, startPoint x: 813, startPoint y: 210, endPoint x: 437, endPoint y: 204, distance: 375.5
click at [437, 636] on div "Update guide note ​ Note STEVEN Details Woodleigh sandwiches & get out lots of …" at bounding box center [647, 637] width 1294 height 0
click at [581, 194] on span "Woodleigh sandwiches & get out lots of snacks and fruit to enhance the lunch." at bounding box center [650, 192] width 334 height 10
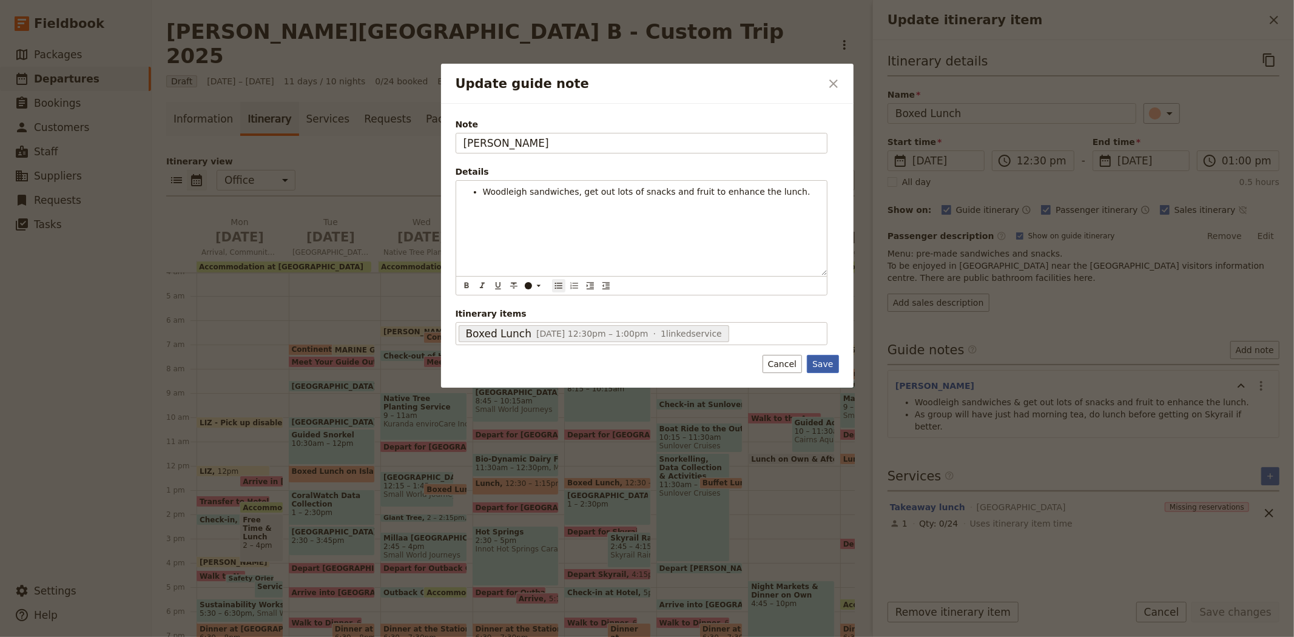
click at [816, 366] on button "Save" at bounding box center [823, 364] width 32 height 18
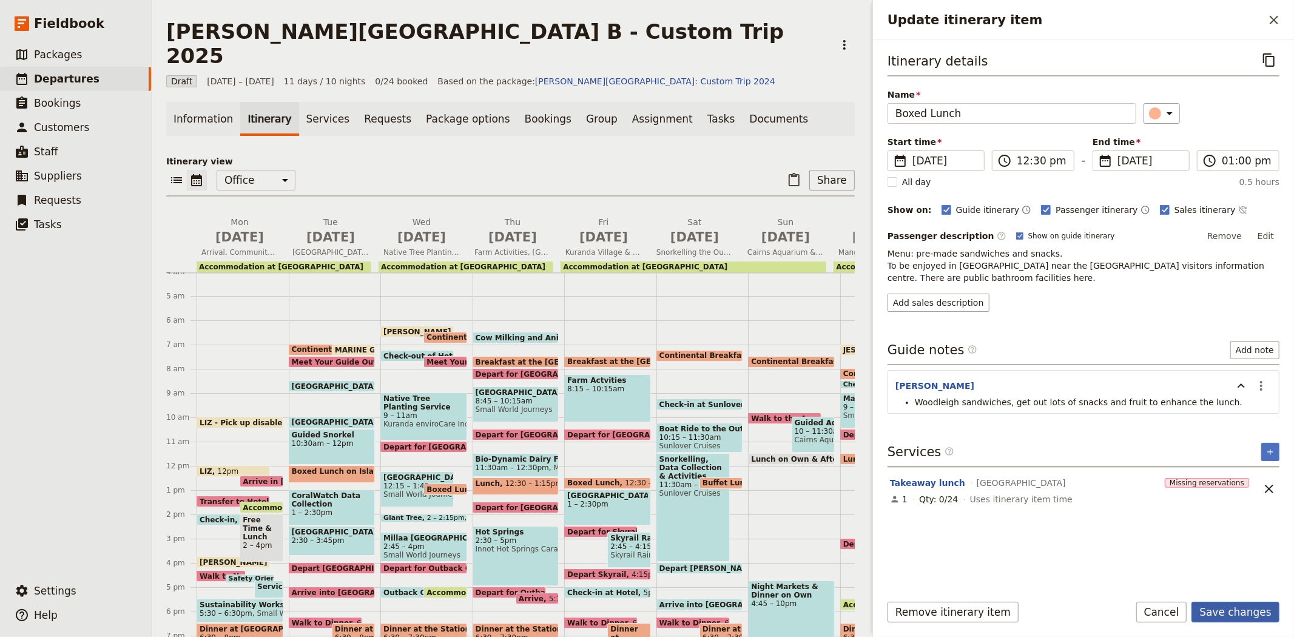
click at [1245, 605] on button "Save changes" at bounding box center [1235, 612] width 88 height 21
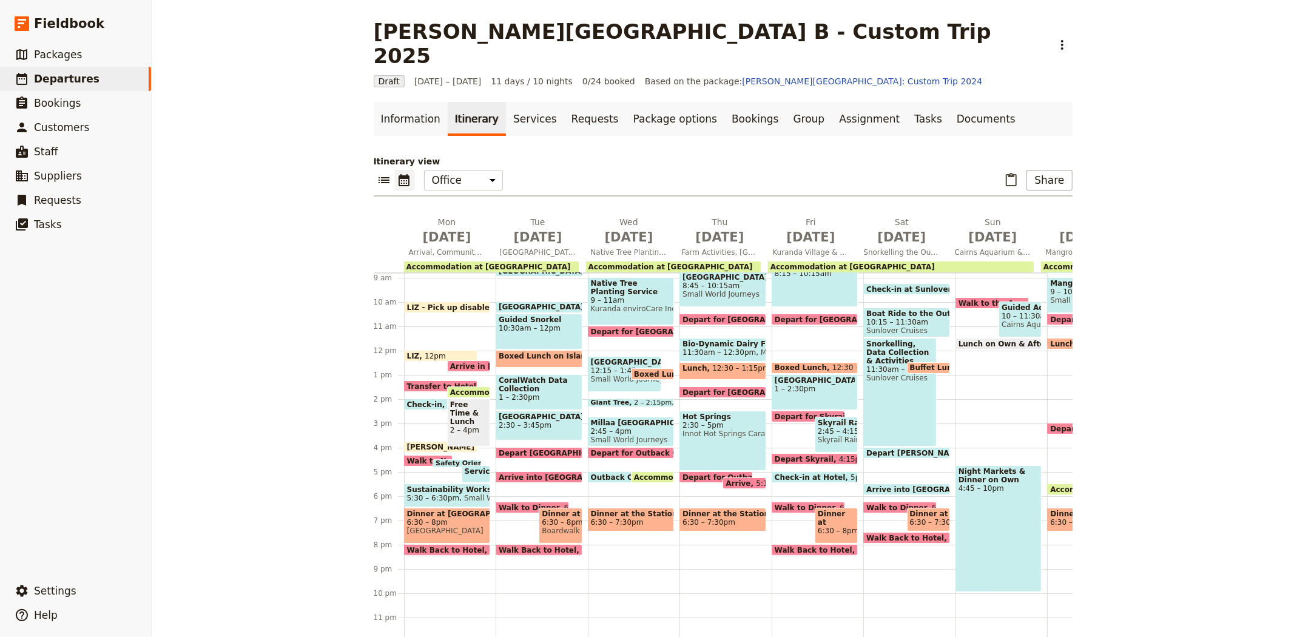
scroll to position [233, 0]
click at [788, 368] on span at bounding box center [815, 370] width 86 height 5
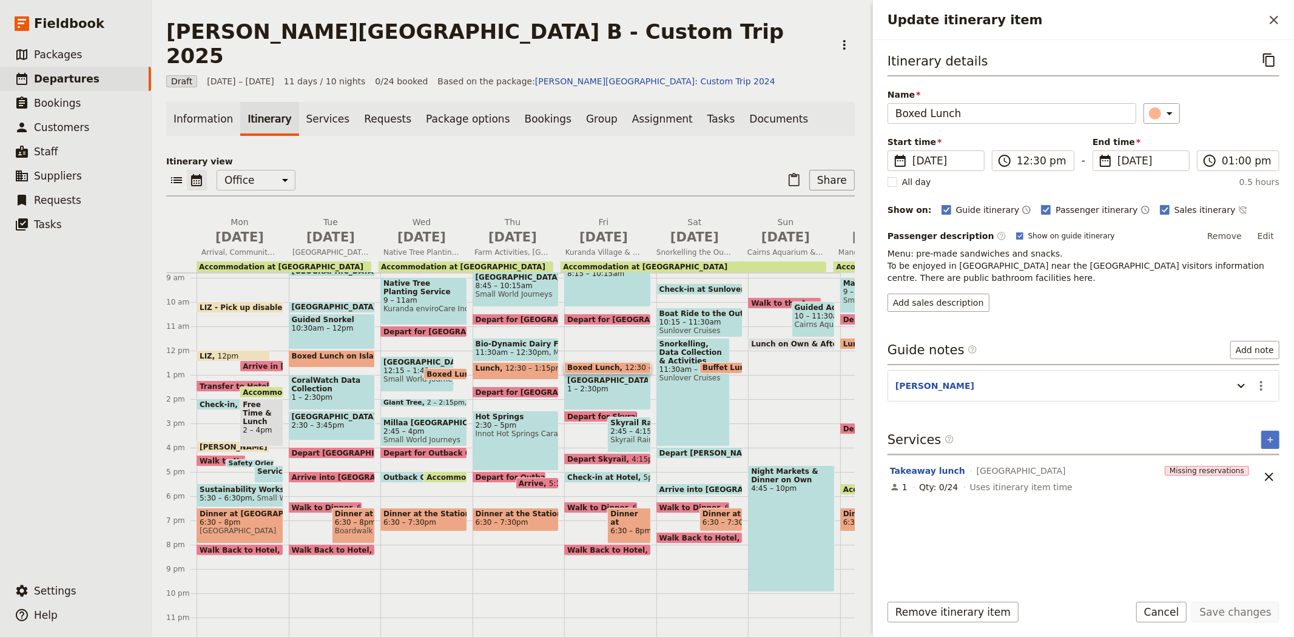
click at [591, 376] on span "[GEOGRAPHIC_DATA]" at bounding box center [607, 380] width 81 height 8
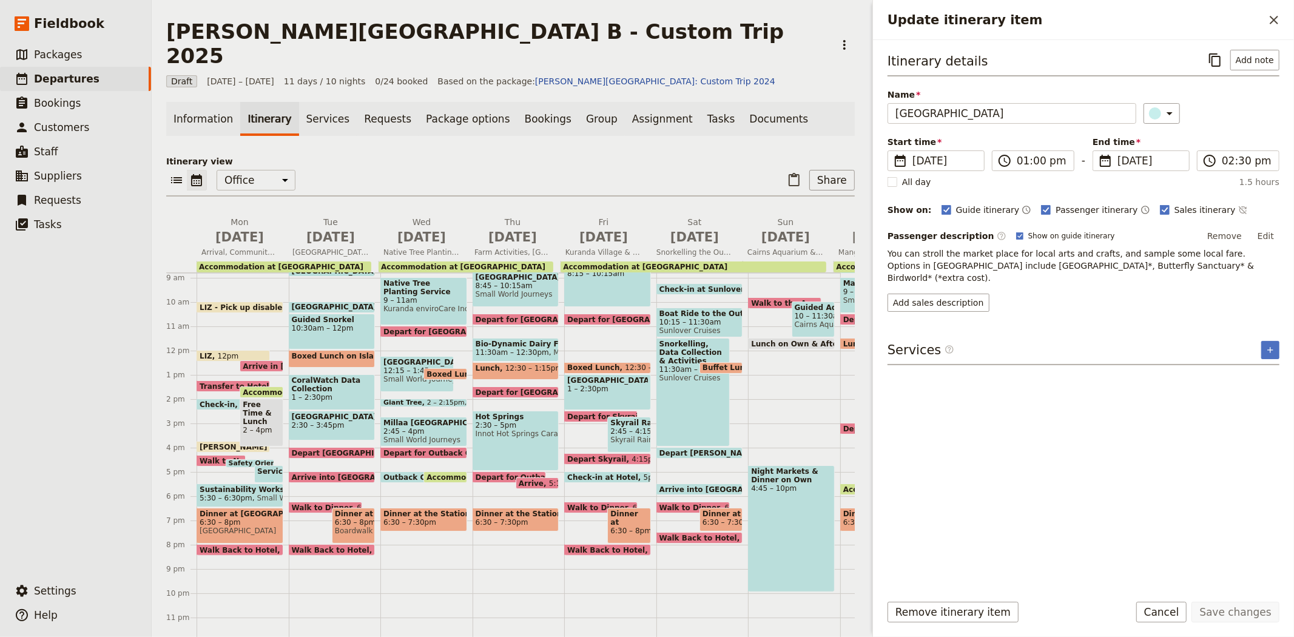
click at [588, 412] on span "Depart for Skyrail Terminal" at bounding box center [625, 416] width 116 height 8
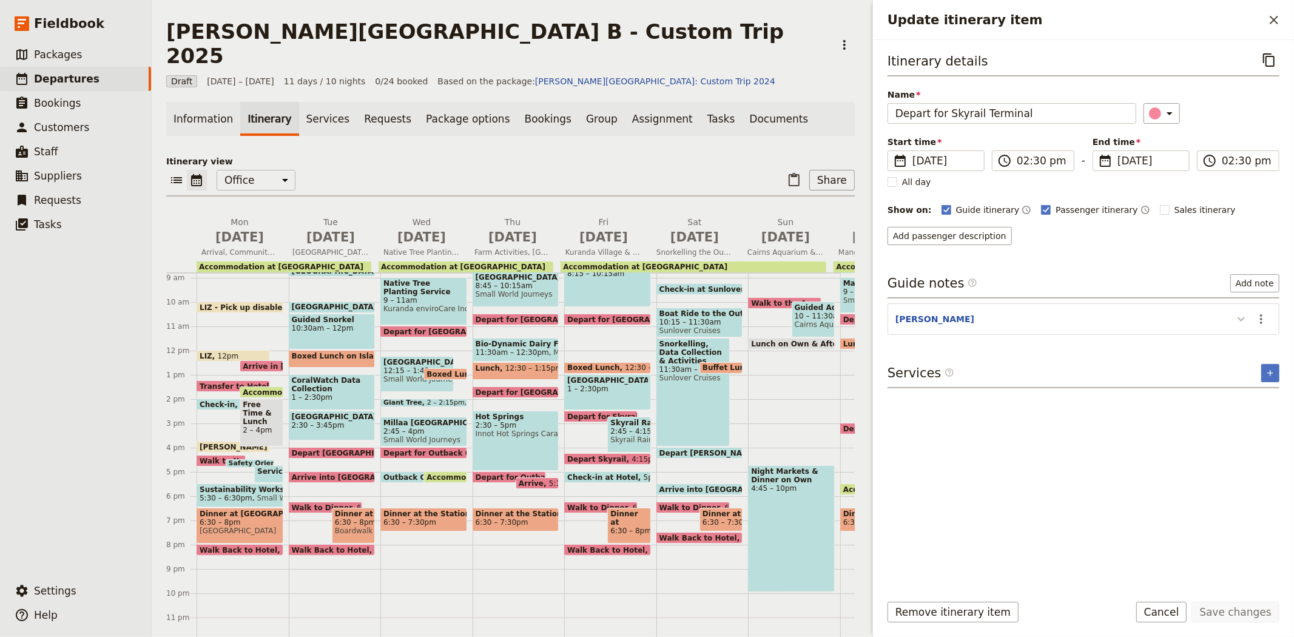
click at [1245, 320] on icon "Update itinerary item" at bounding box center [1241, 319] width 15 height 15
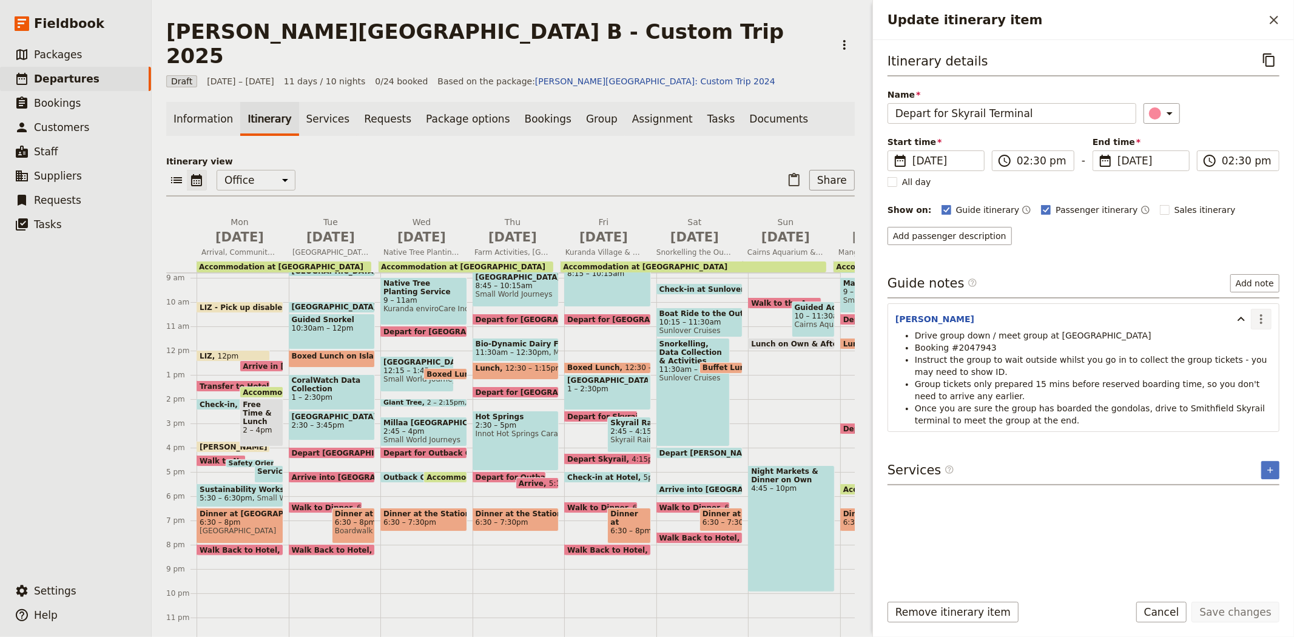
click at [1260, 324] on icon "Actions" at bounding box center [1261, 319] width 15 height 15
click at [1232, 344] on span "Edit note" at bounding box center [1226, 346] width 38 height 12
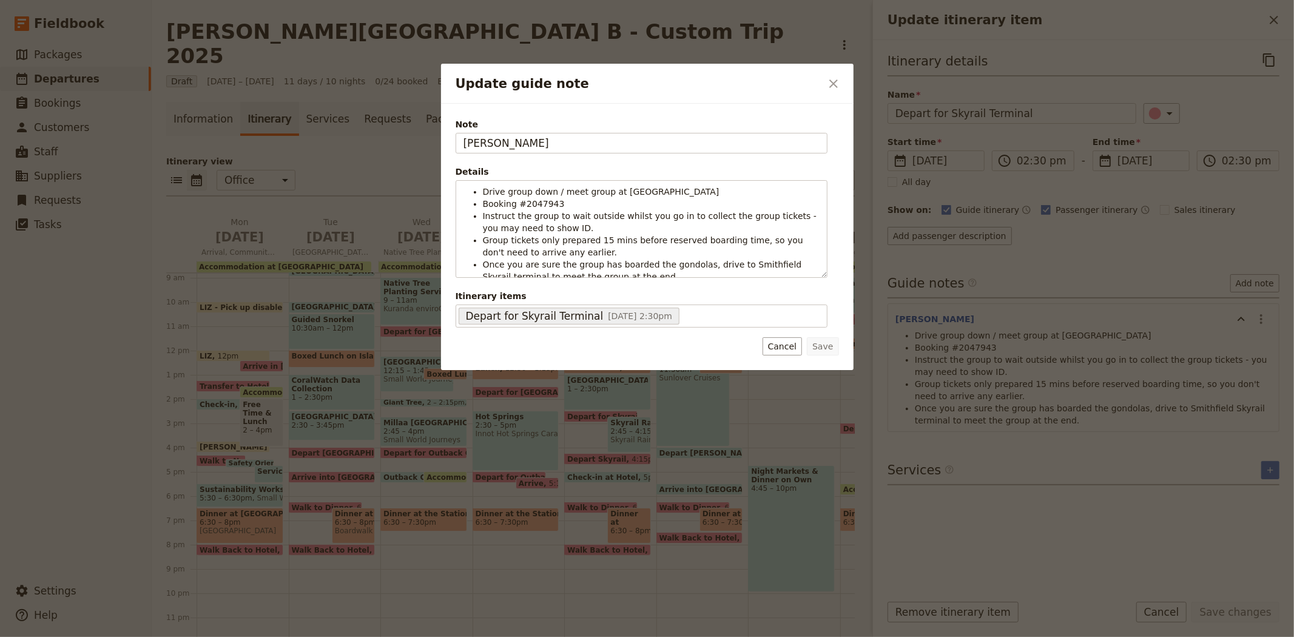
drag, startPoint x: 530, startPoint y: 137, endPoint x: 355, endPoint y: 143, distance: 175.4
click at [355, 636] on div "Update guide note ​ Note JESS Details Drive group down / meet group at Kuranda …" at bounding box center [647, 637] width 1294 height 0
type input "[PERSON_NAME]"
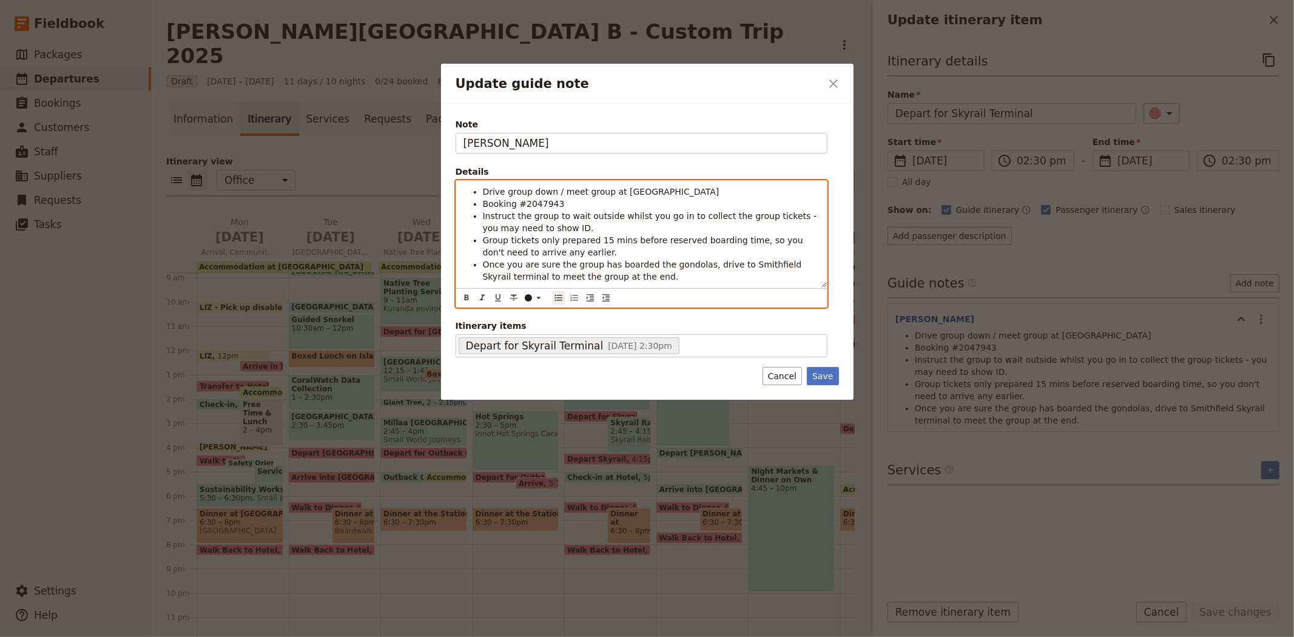
click at [531, 204] on span "Booking #2047943" at bounding box center [524, 204] width 82 height 10
paste div "Update guide note"
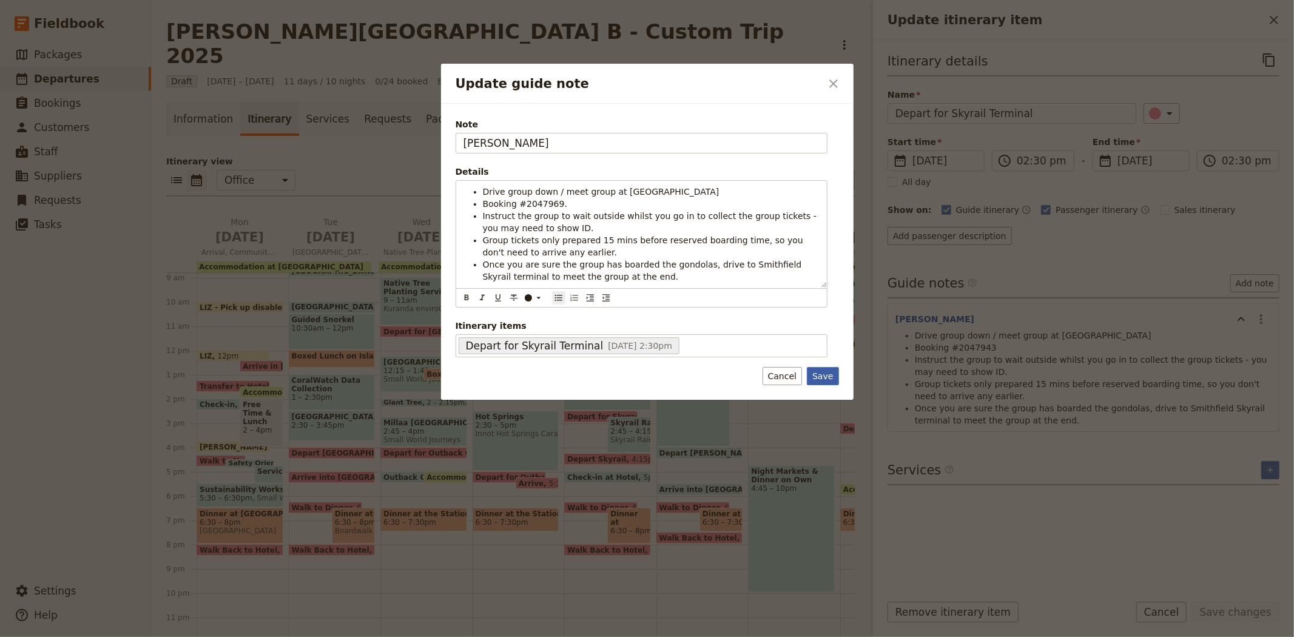
click at [824, 367] on button "Save" at bounding box center [823, 376] width 32 height 18
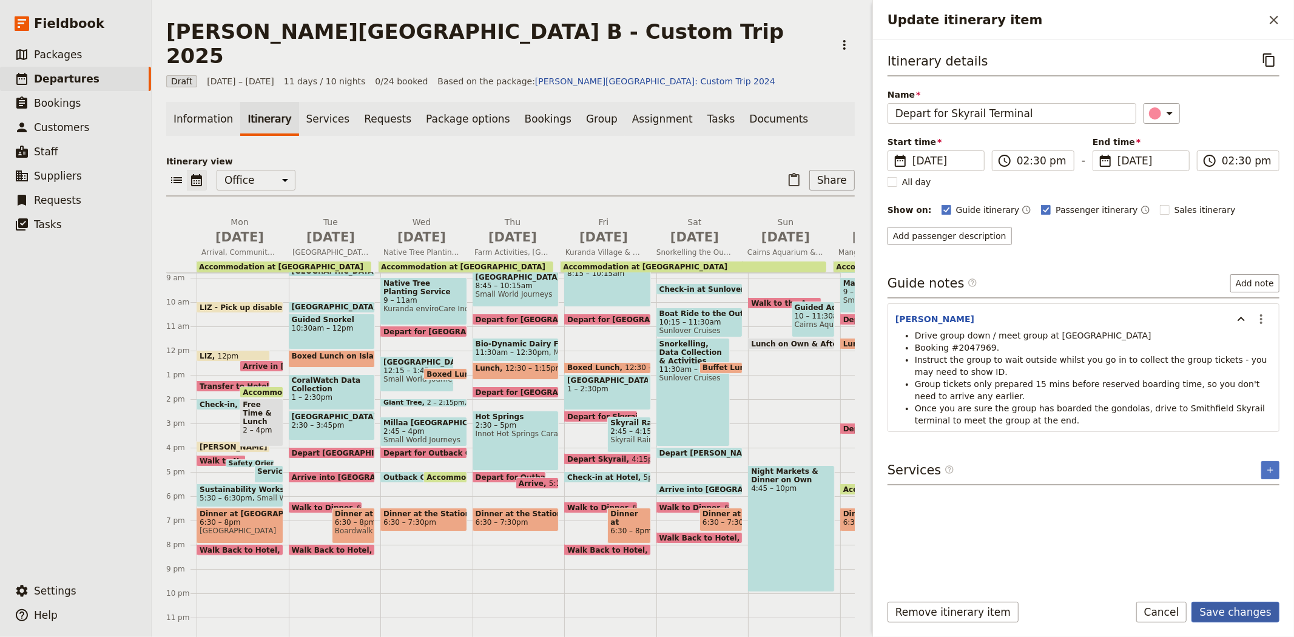
click at [1252, 605] on button "Save changes" at bounding box center [1235, 612] width 88 height 21
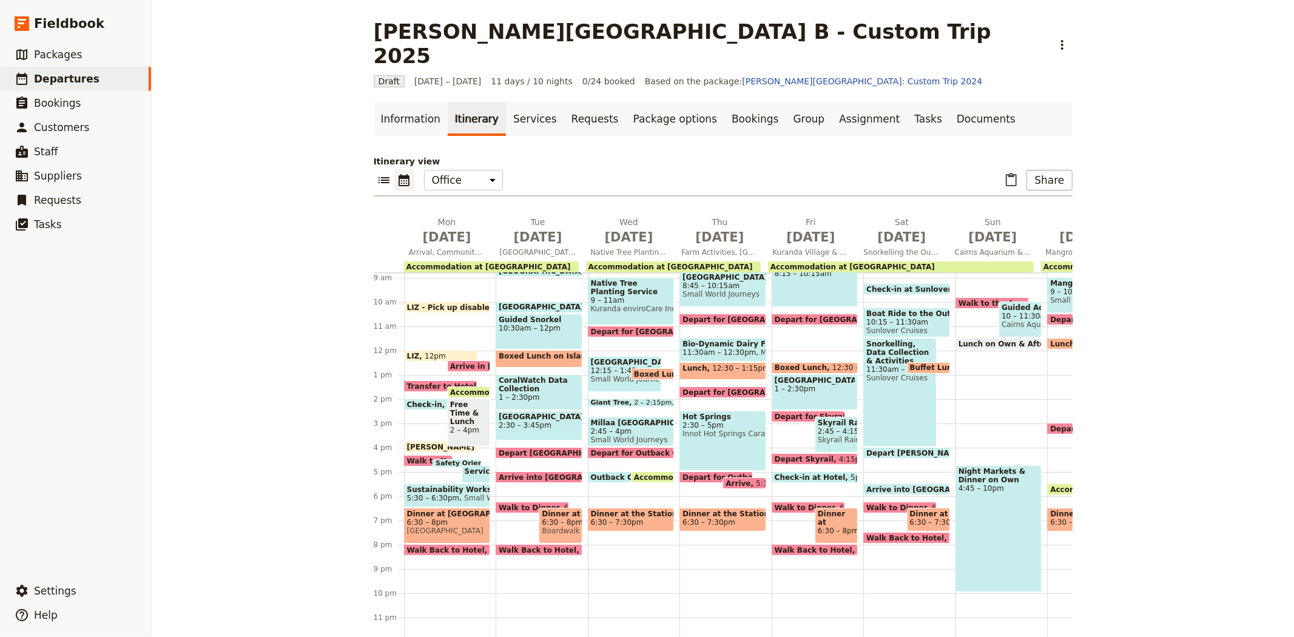
click at [823, 427] on span "2:45 – 4:15pm" at bounding box center [836, 431] width 37 height 8
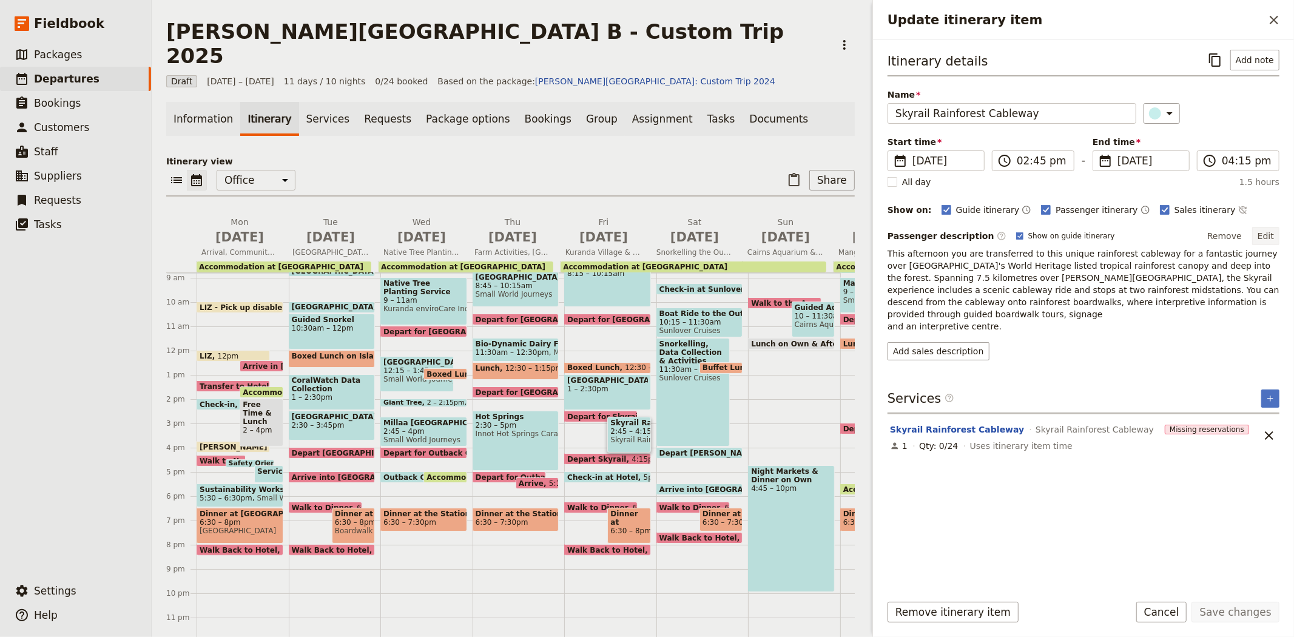
click at [1268, 237] on button "Edit" at bounding box center [1265, 236] width 27 height 18
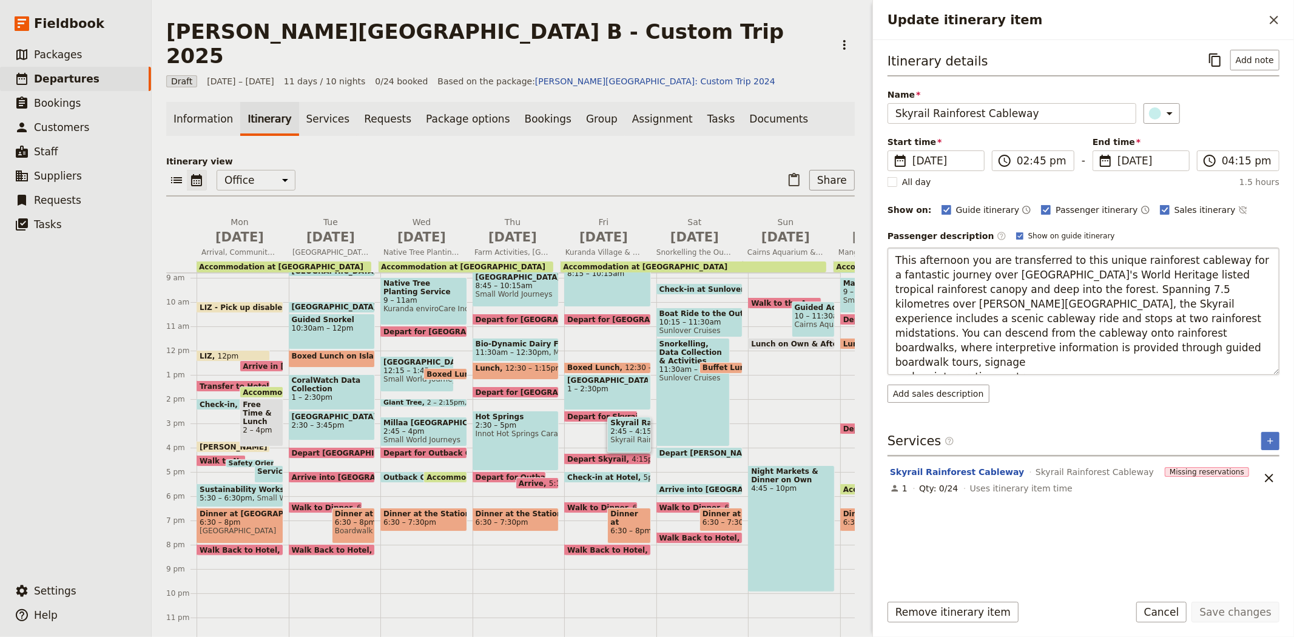
click at [983, 340] on textarea "This afternoon you are transferred to this unique rainforest cableway for a fan…" at bounding box center [1083, 310] width 392 height 127
click at [953, 343] on textarea "This afternoon you are transferred to this unique rainforest cableway for a fan…" at bounding box center [1083, 310] width 392 height 127
type textarea "This afternoon you are transferred to this unique rainforest cableway for a fan…"
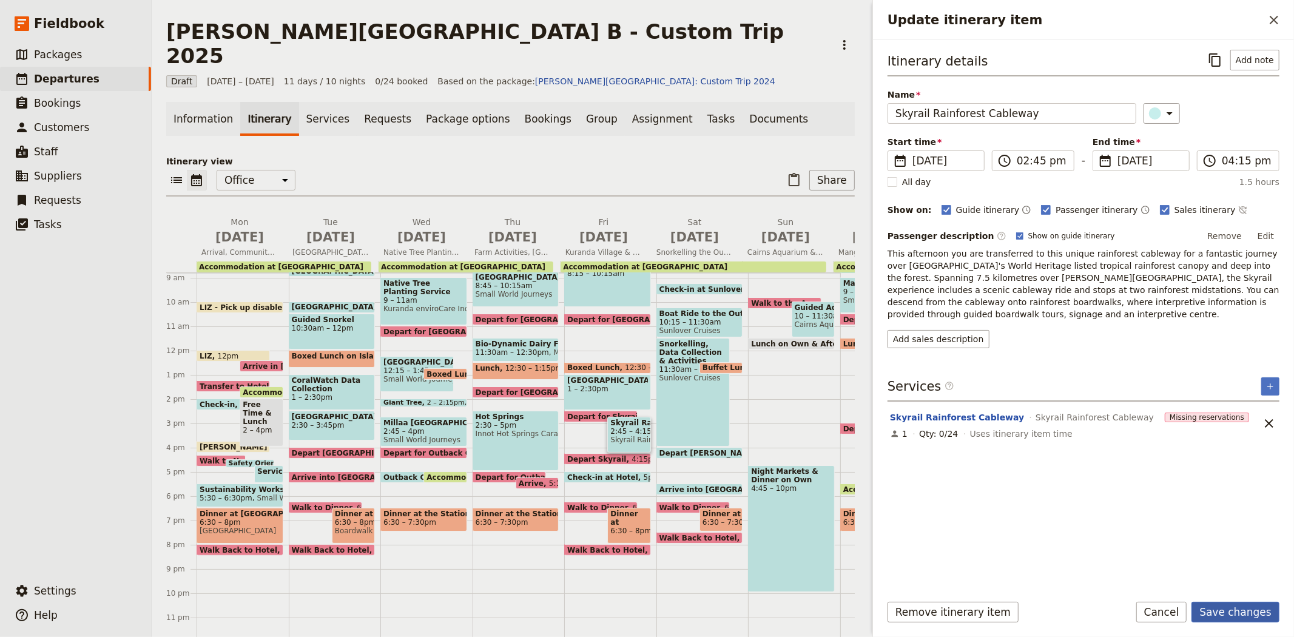
click at [1249, 605] on button "Save changes" at bounding box center [1235, 612] width 88 height 21
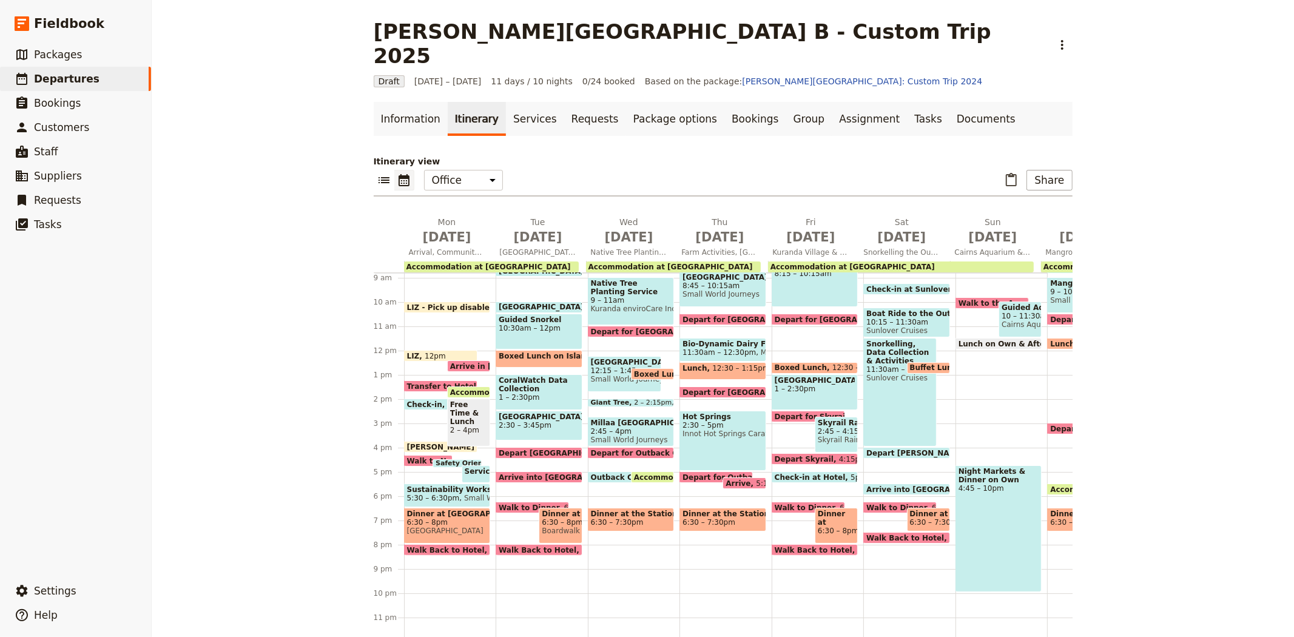
click at [795, 412] on span "Depart for Skyrail Terminal" at bounding box center [833, 416] width 116 height 8
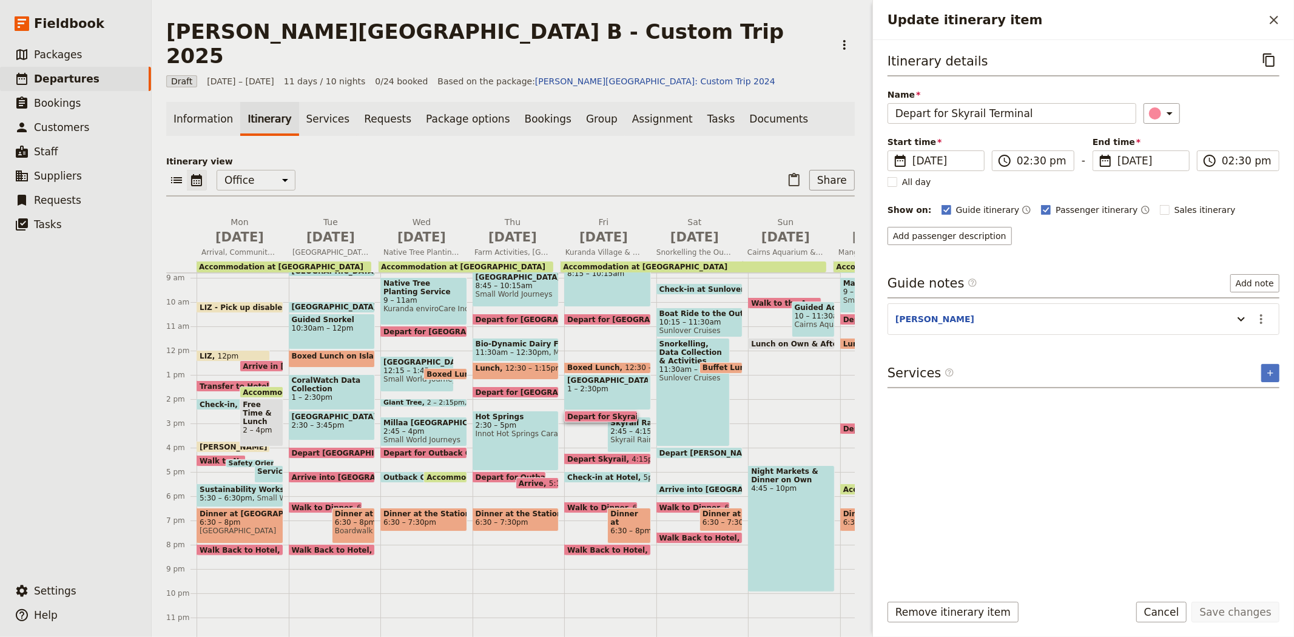
click at [637, 435] on span "Skyrail Rainforest Cableway" at bounding box center [628, 439] width 37 height 8
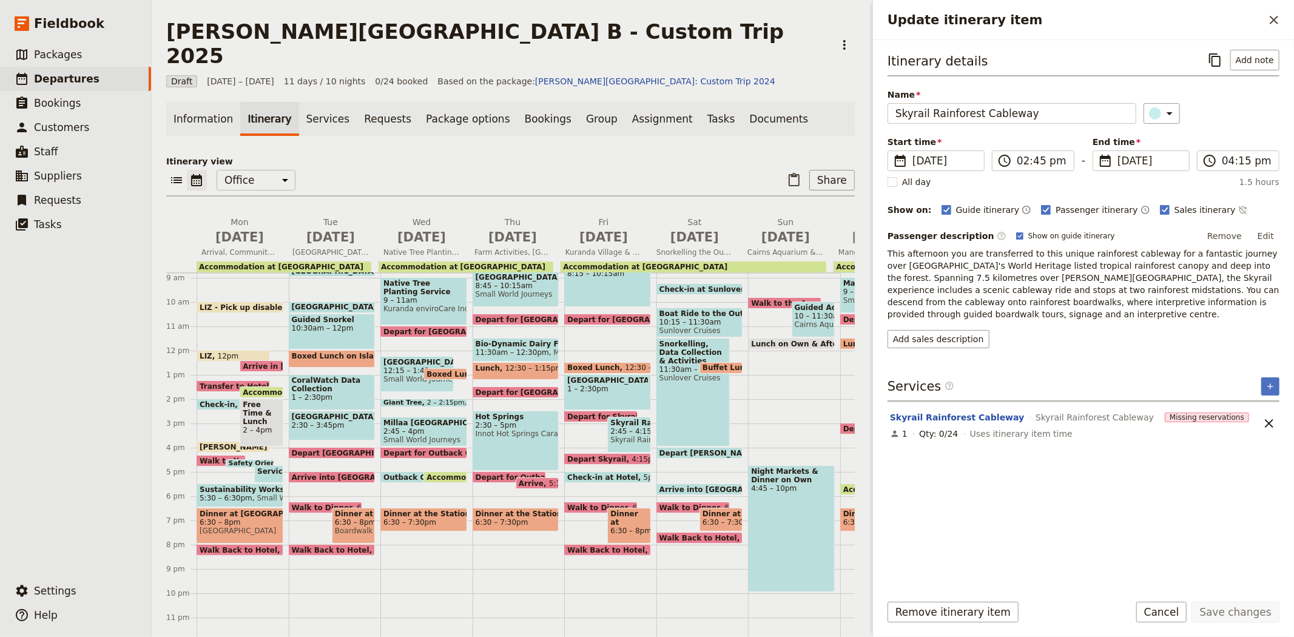
click at [631, 455] on span "4:15pm" at bounding box center [645, 459] width 28 height 8
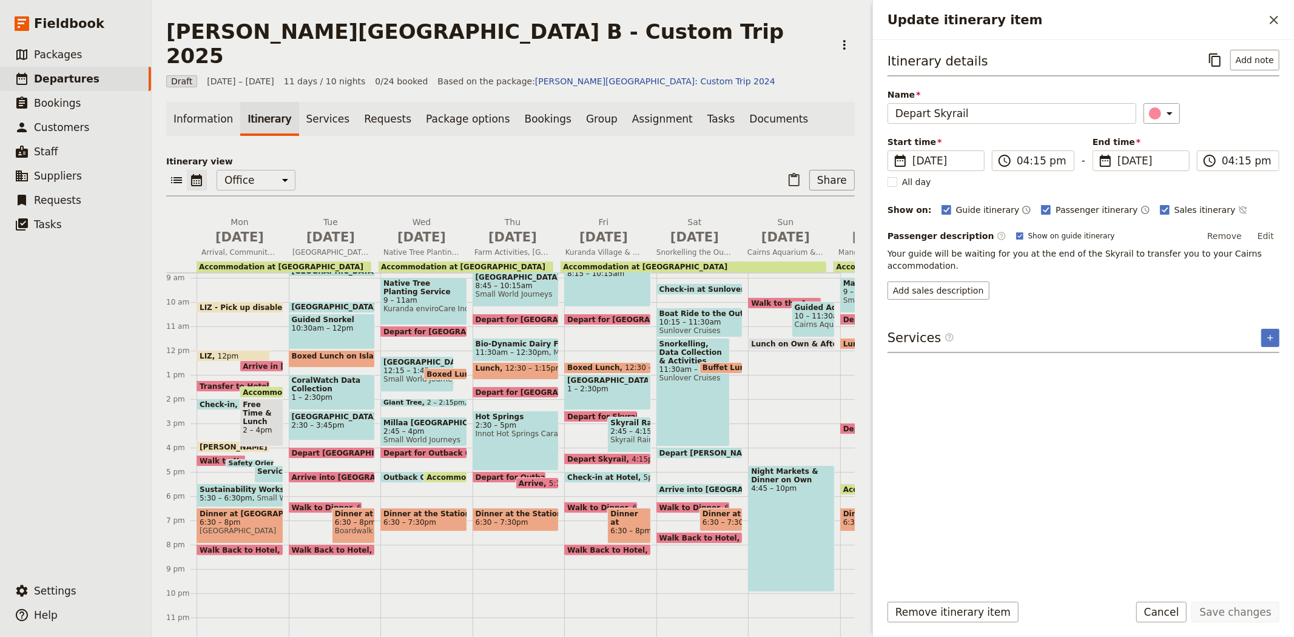
click at [595, 473] on span "Check-in at Hotel" at bounding box center [605, 477] width 76 height 8
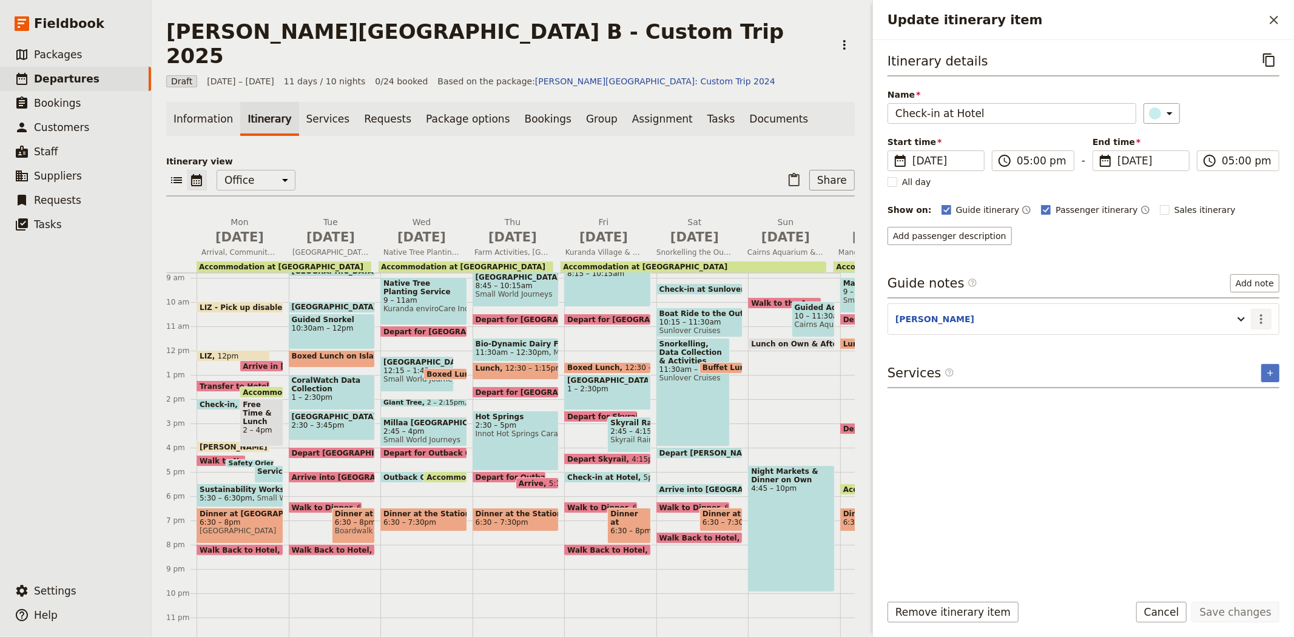
click at [1258, 319] on icon "Actions" at bounding box center [1261, 319] width 15 height 15
click at [1242, 343] on span "Edit note" at bounding box center [1226, 346] width 38 height 12
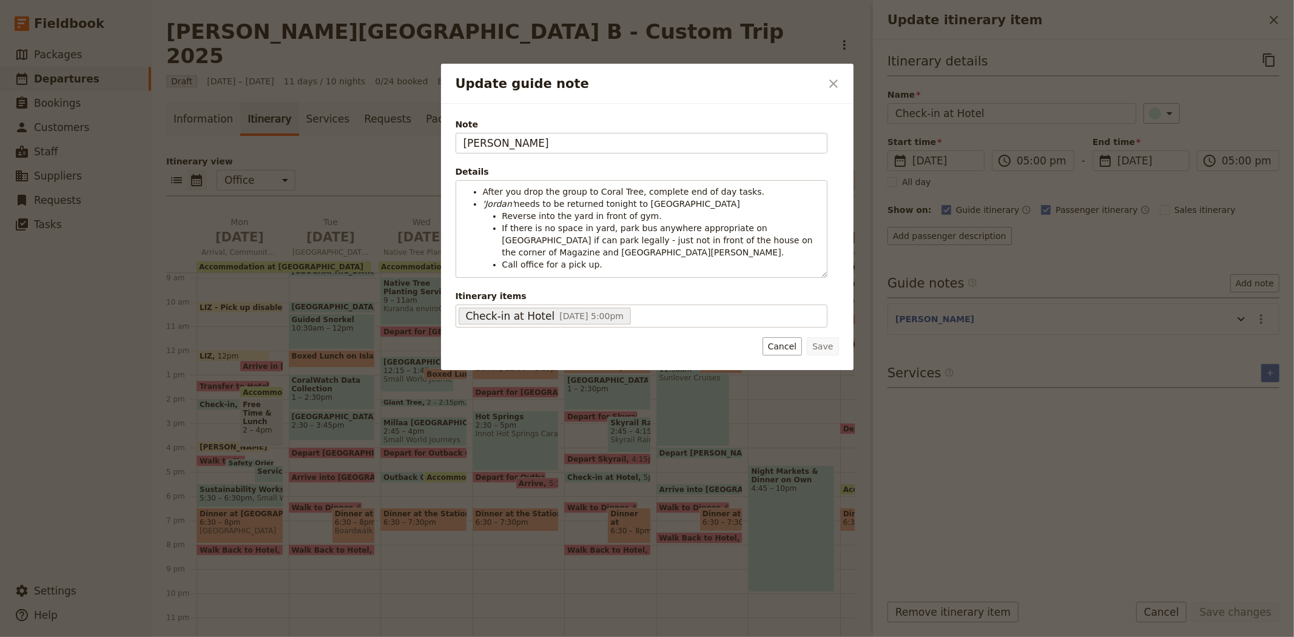
drag, startPoint x: 437, startPoint y: 139, endPoint x: 373, endPoint y: 135, distance: 63.8
click at [375, 636] on div "Update guide note ​ Note JESS Details After you drop the group to Coral Tree, c…" at bounding box center [647, 637] width 1294 height 0
type input "[PERSON_NAME]"
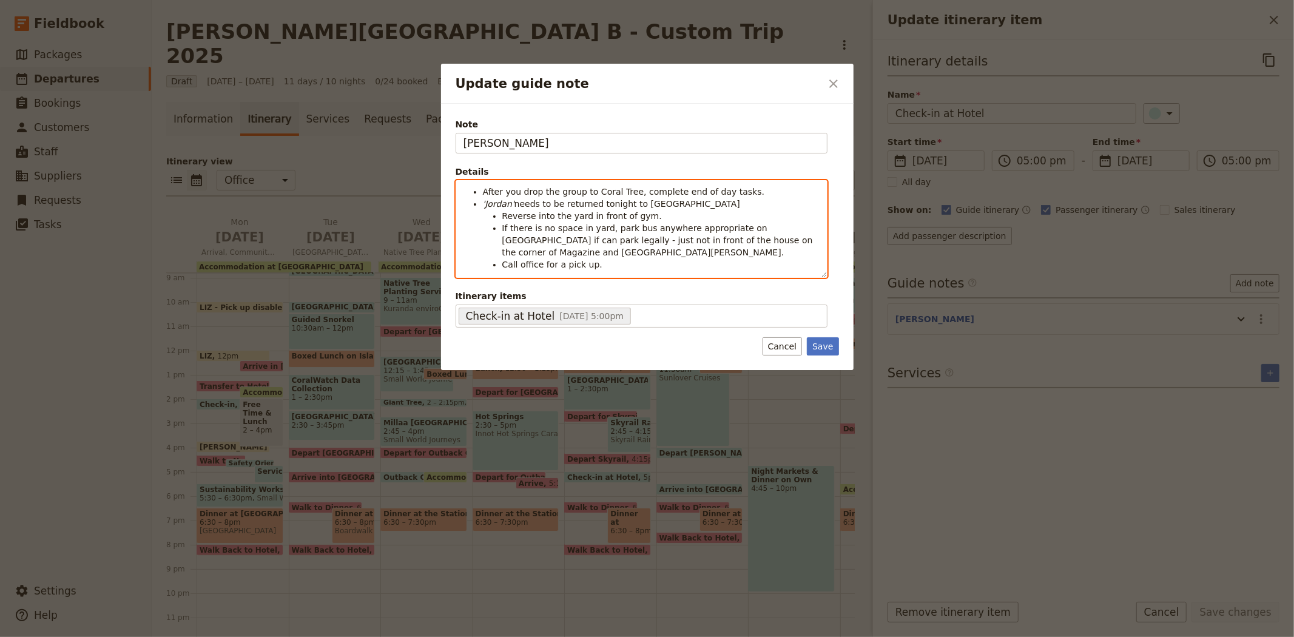
click at [493, 203] on em "'Jordan'" at bounding box center [499, 204] width 32 height 10
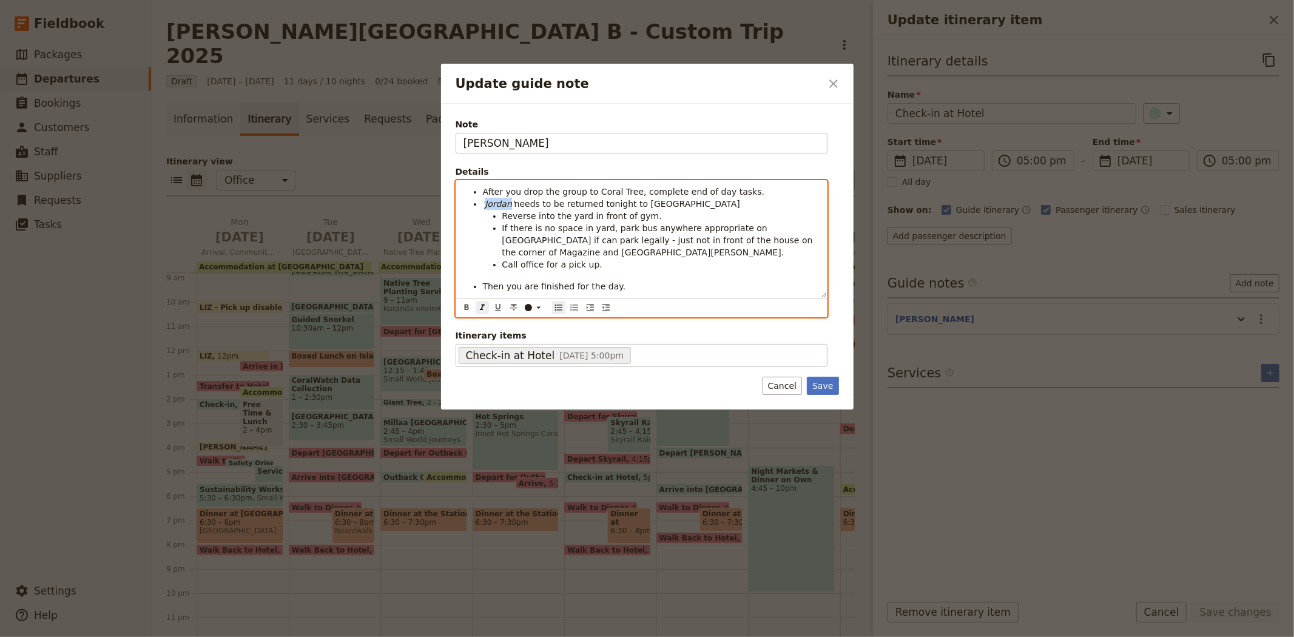
click at [493, 203] on em "'Jordan'" at bounding box center [499, 204] width 32 height 10
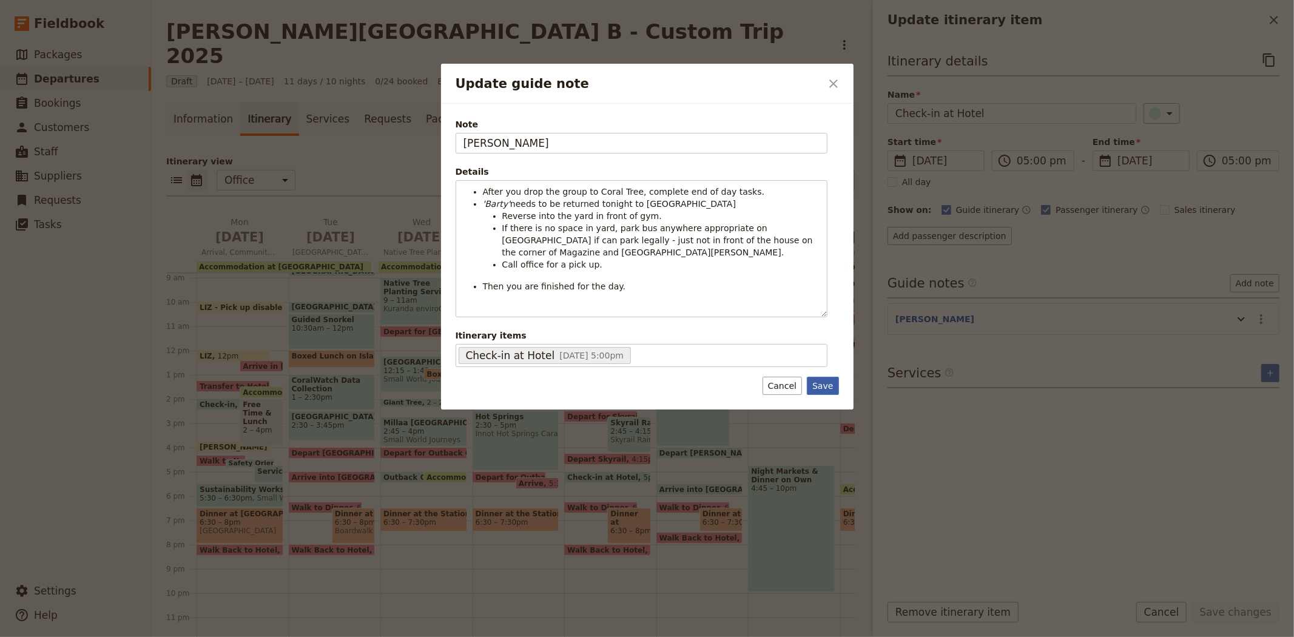
click at [829, 388] on button "Save" at bounding box center [823, 386] width 32 height 18
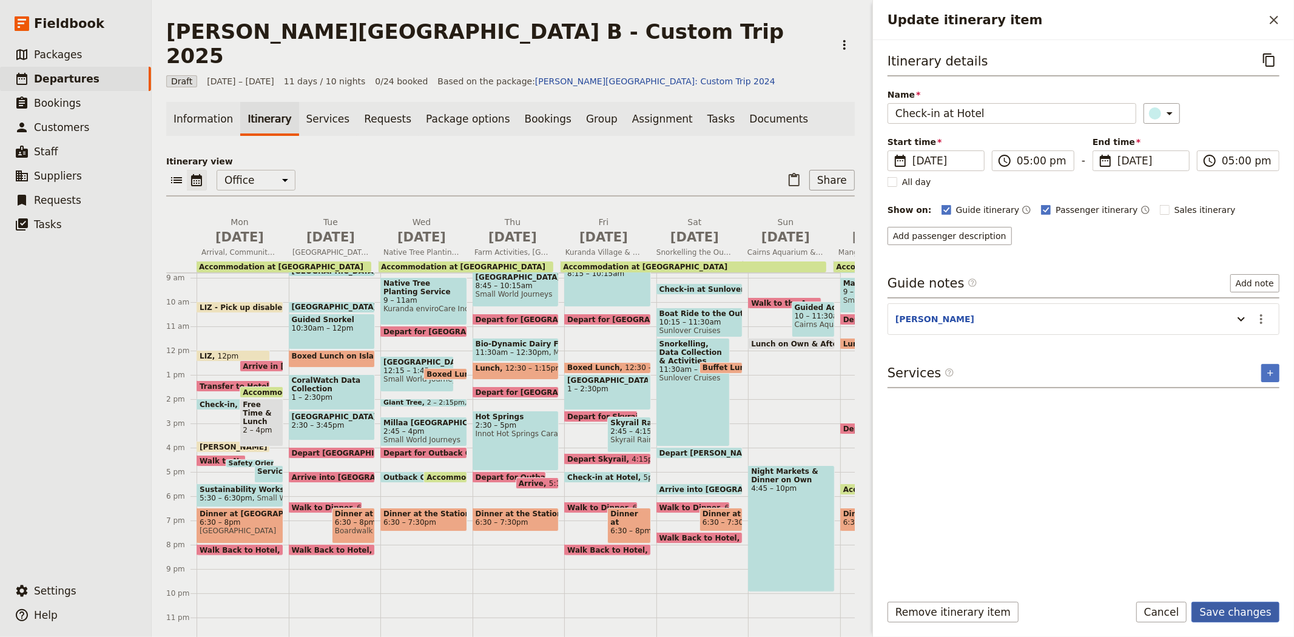
click at [1217, 605] on button "Save changes" at bounding box center [1235, 612] width 88 height 21
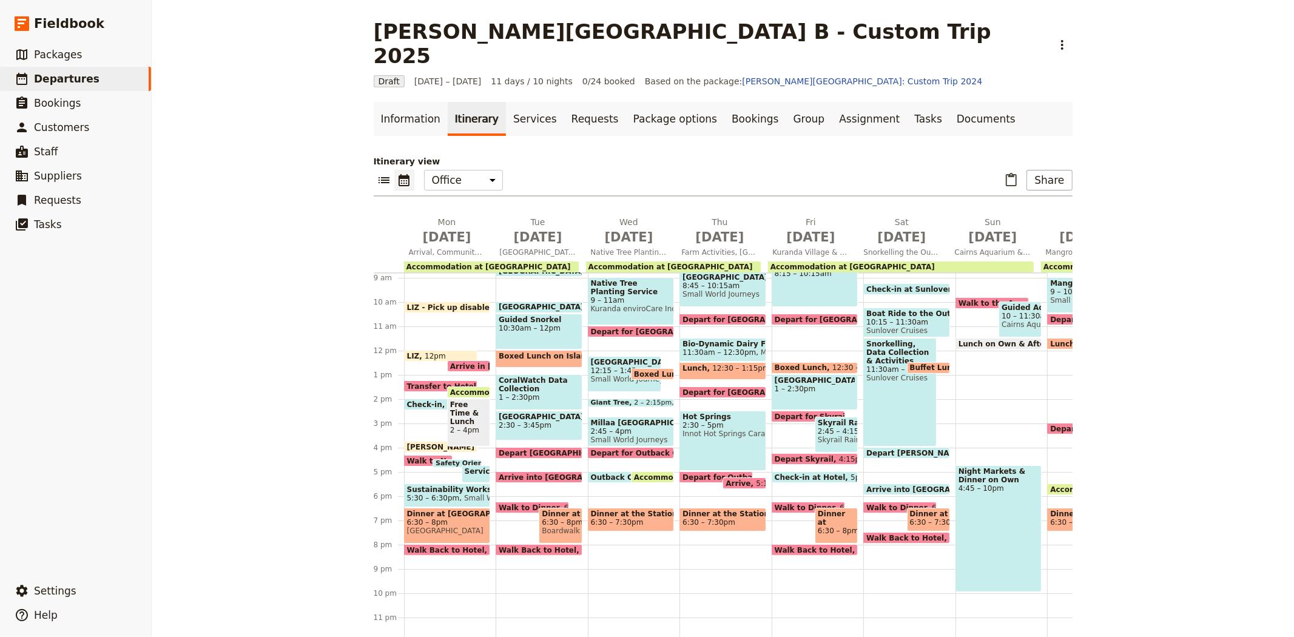
click at [799, 473] on span "Check-in at Hotel" at bounding box center [813, 477] width 76 height 8
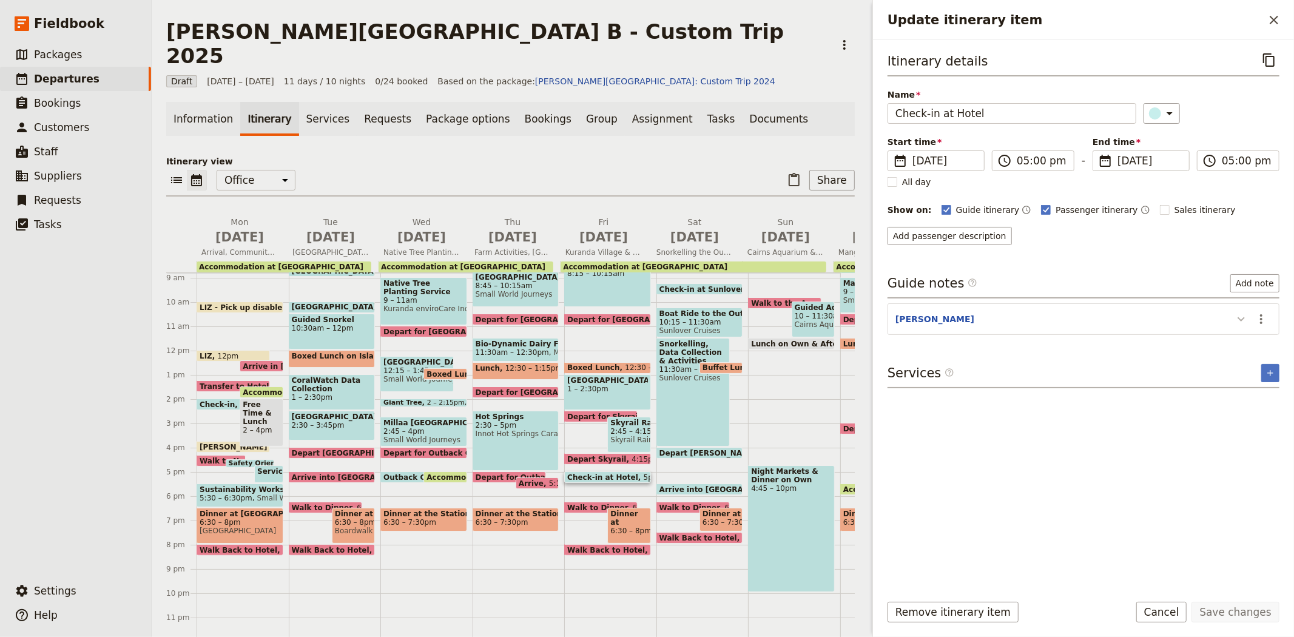
click at [1242, 320] on icon "Update itinerary item" at bounding box center [1240, 319] width 7 height 4
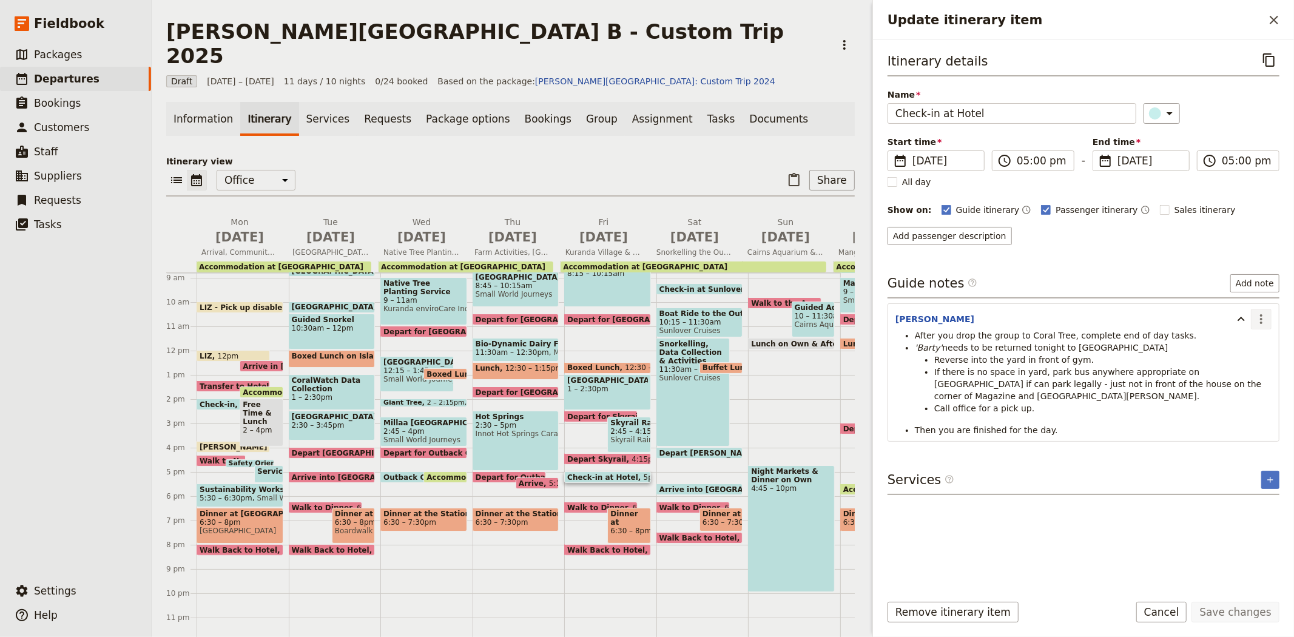
click at [1258, 320] on icon "Actions" at bounding box center [1261, 319] width 15 height 15
click at [1245, 341] on span "Edit note" at bounding box center [1226, 346] width 38 height 12
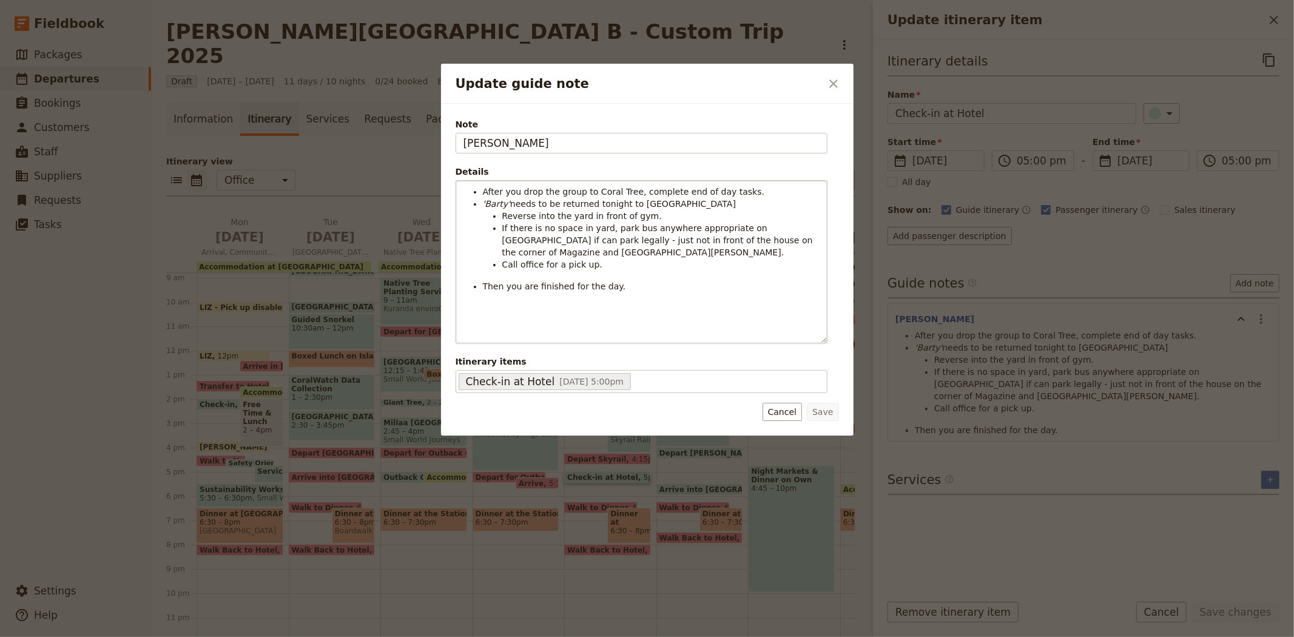
drag, startPoint x: 821, startPoint y: 272, endPoint x: 813, endPoint y: 338, distance: 66.6
click at [813, 338] on div "After you drop the group to Coral Tree, complete end of day tasks. '[PERSON_NAM…" at bounding box center [641, 262] width 371 height 162
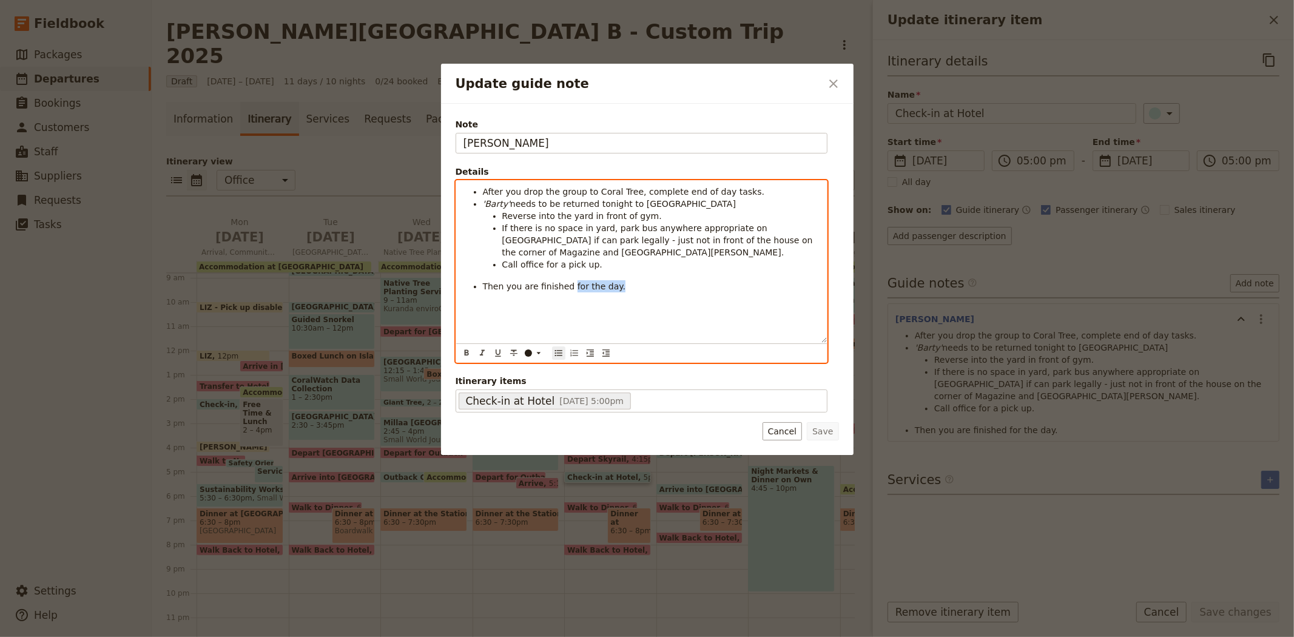
drag, startPoint x: 611, startPoint y: 285, endPoint x: 565, endPoint y: 285, distance: 46.1
click at [565, 285] on li "Then you are finished for the day." at bounding box center [651, 286] width 337 height 12
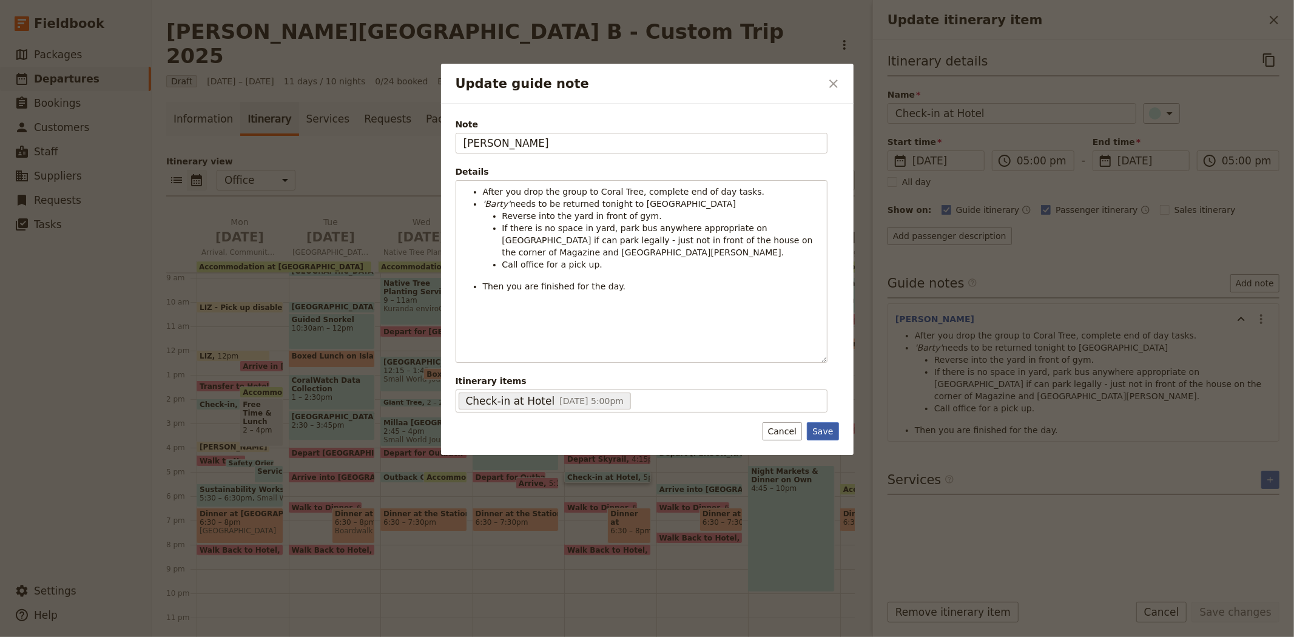
click at [826, 434] on button "Save" at bounding box center [823, 431] width 32 height 18
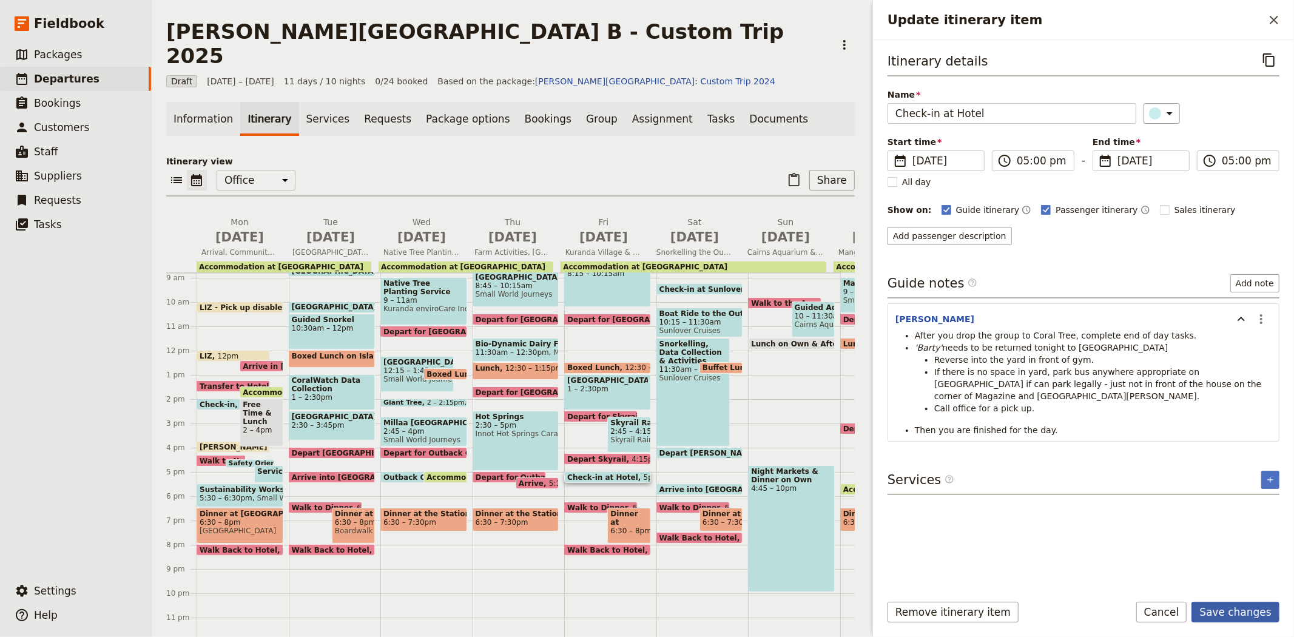
click at [1224, 608] on button "Save changes" at bounding box center [1235, 612] width 88 height 21
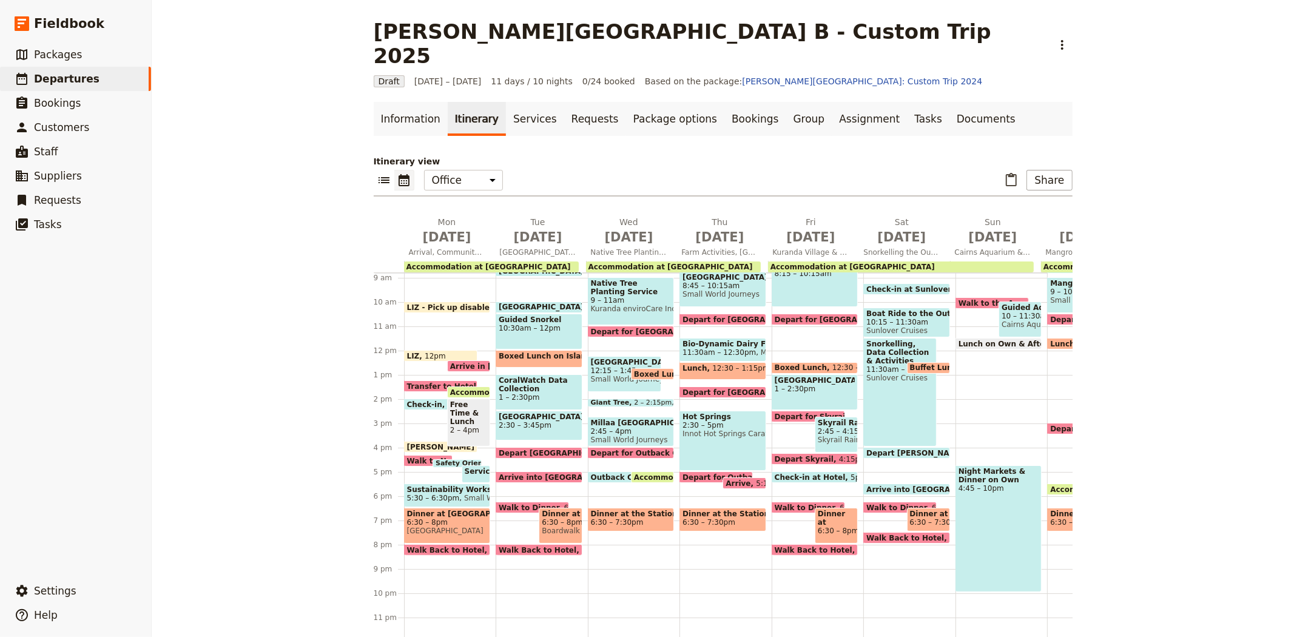
scroll to position [166, 0]
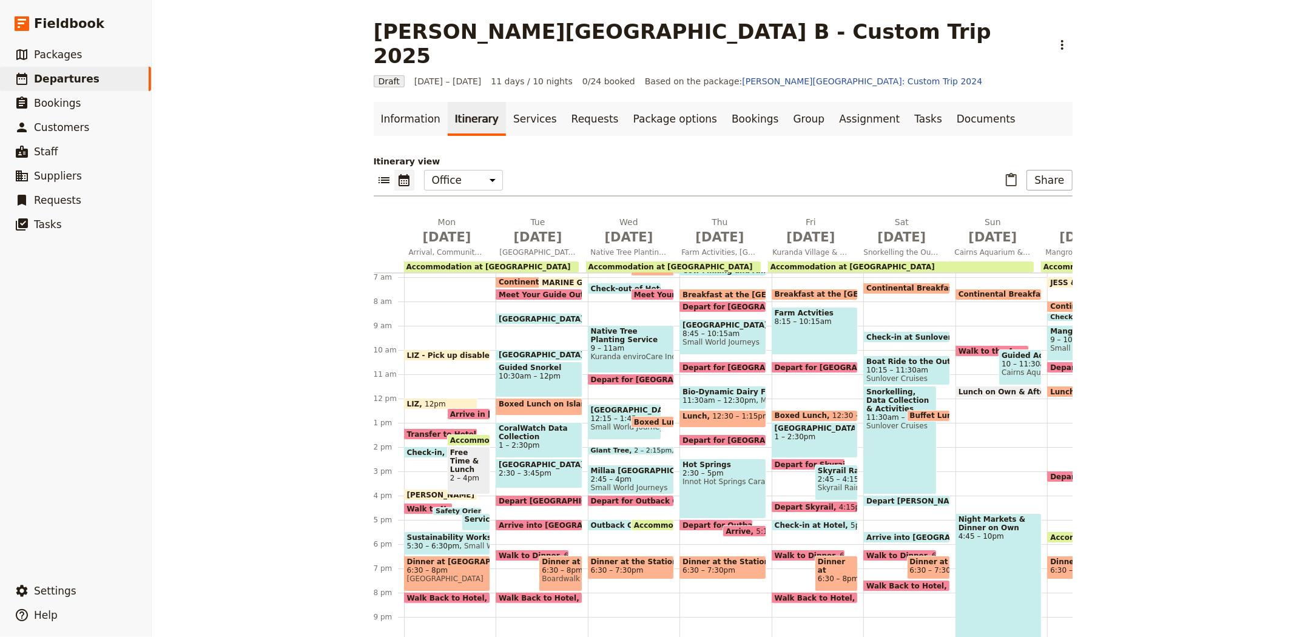
click at [775, 551] on span "Walk to Dinner" at bounding box center [808, 555] width 66 height 8
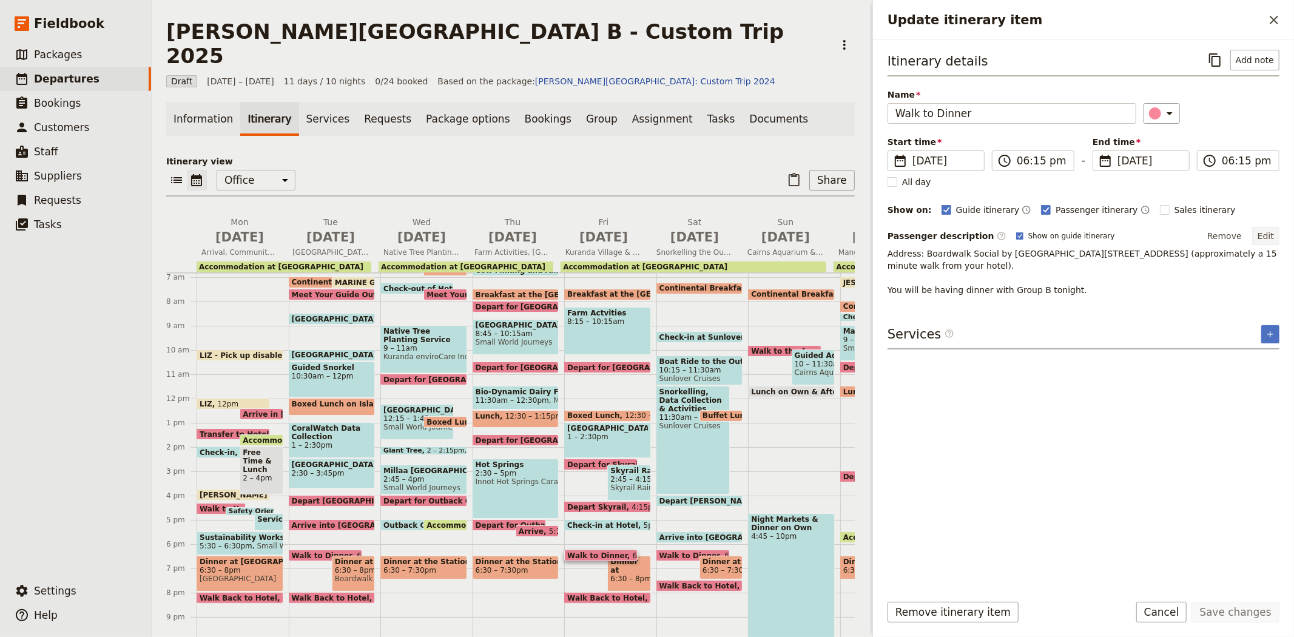
click at [1259, 238] on button "Edit" at bounding box center [1265, 236] width 27 height 18
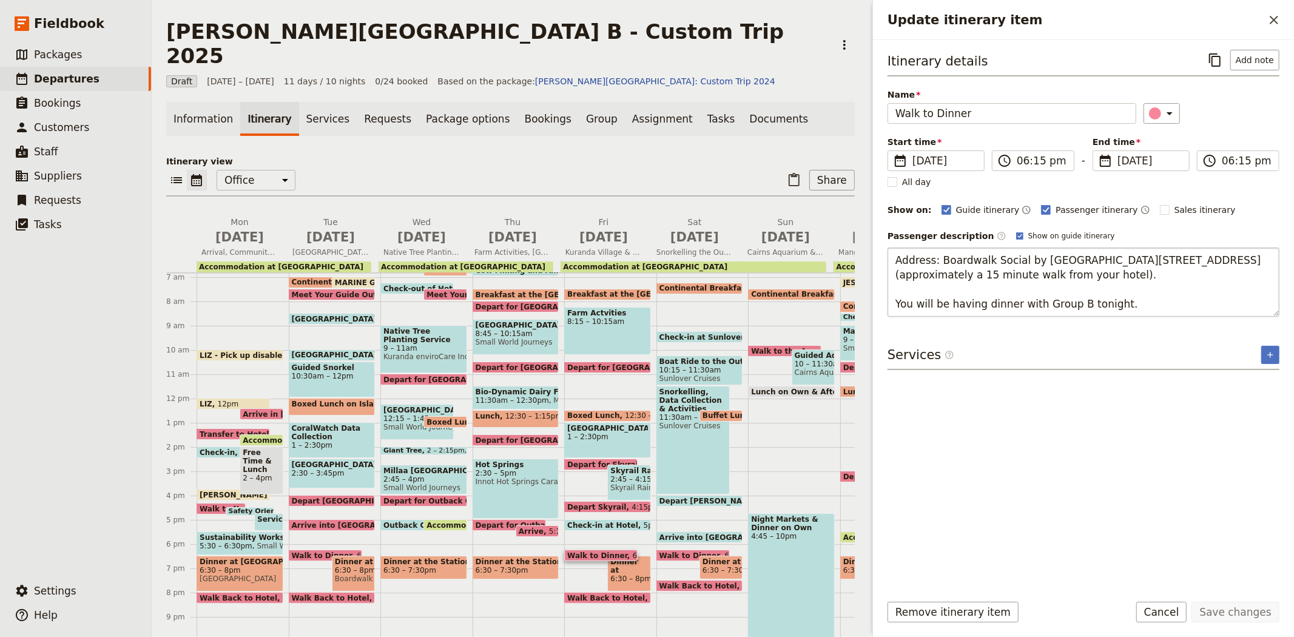
click at [1069, 307] on textarea "Address: Boardwalk Social by [GEOGRAPHIC_DATA][STREET_ADDRESS] (approximately a…" at bounding box center [1083, 281] width 392 height 69
type textarea "Address: Boardwalk Social by [GEOGRAPHIC_DATA][STREET_ADDRESS] (approximately a…"
click at [1249, 615] on button "Save changes" at bounding box center [1235, 612] width 88 height 21
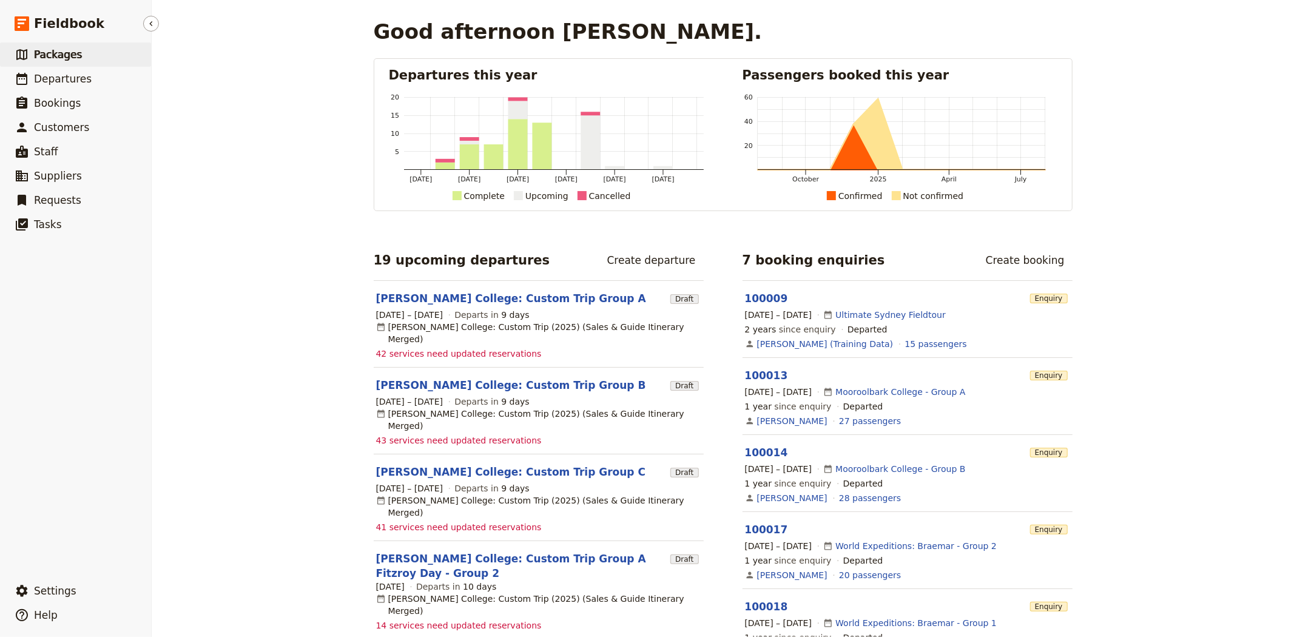
click at [56, 55] on span "Packages" at bounding box center [58, 55] width 48 height 12
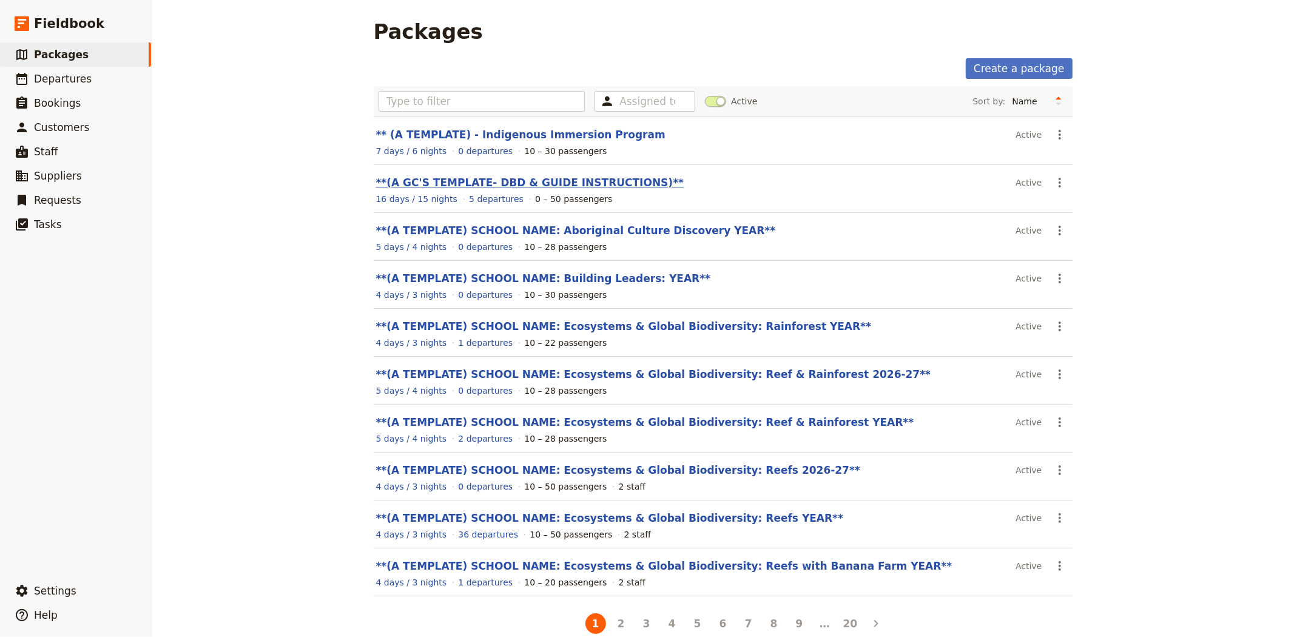
click at [439, 186] on link "**(A GC'S TEMPLATE- DBD & GUIDE INSTRUCTIONS)**" at bounding box center [530, 182] width 308 height 12
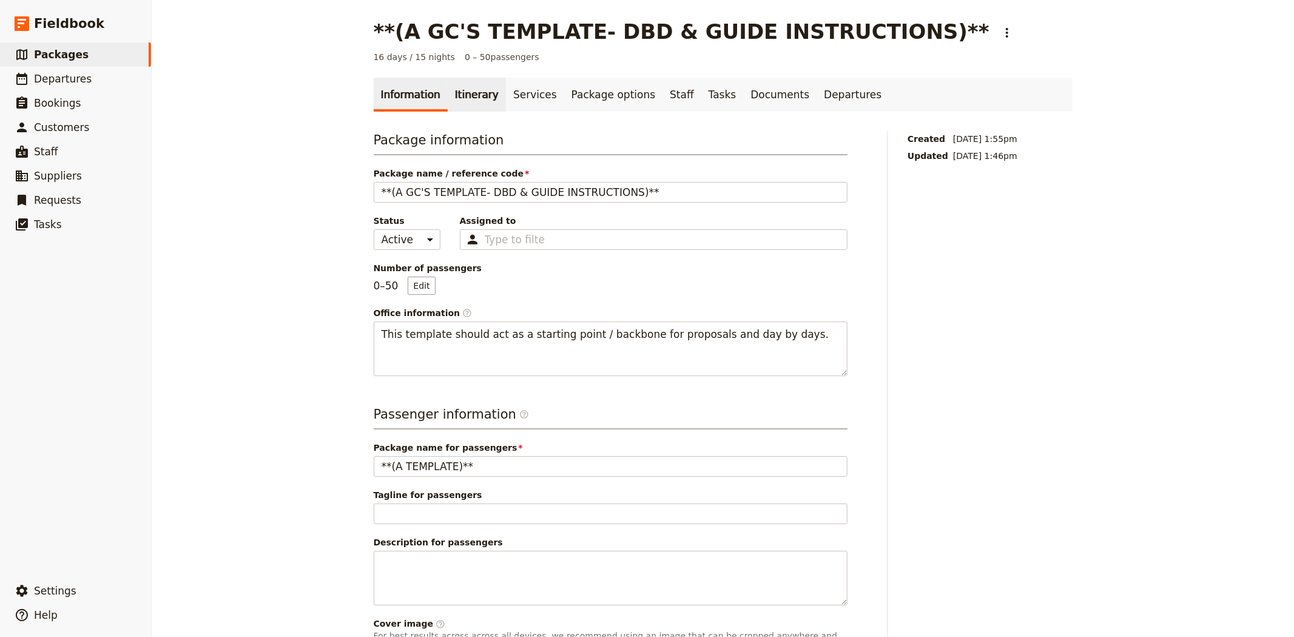
click at [468, 92] on link "Itinerary" at bounding box center [477, 95] width 58 height 34
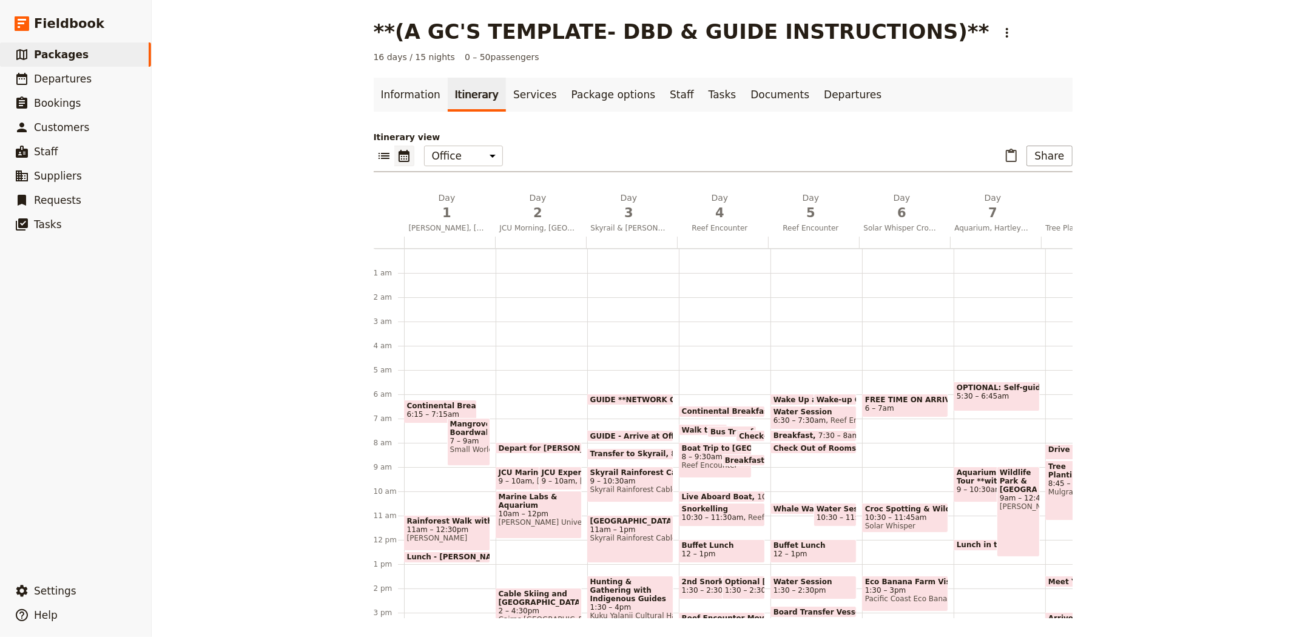
scroll to position [121, 0]
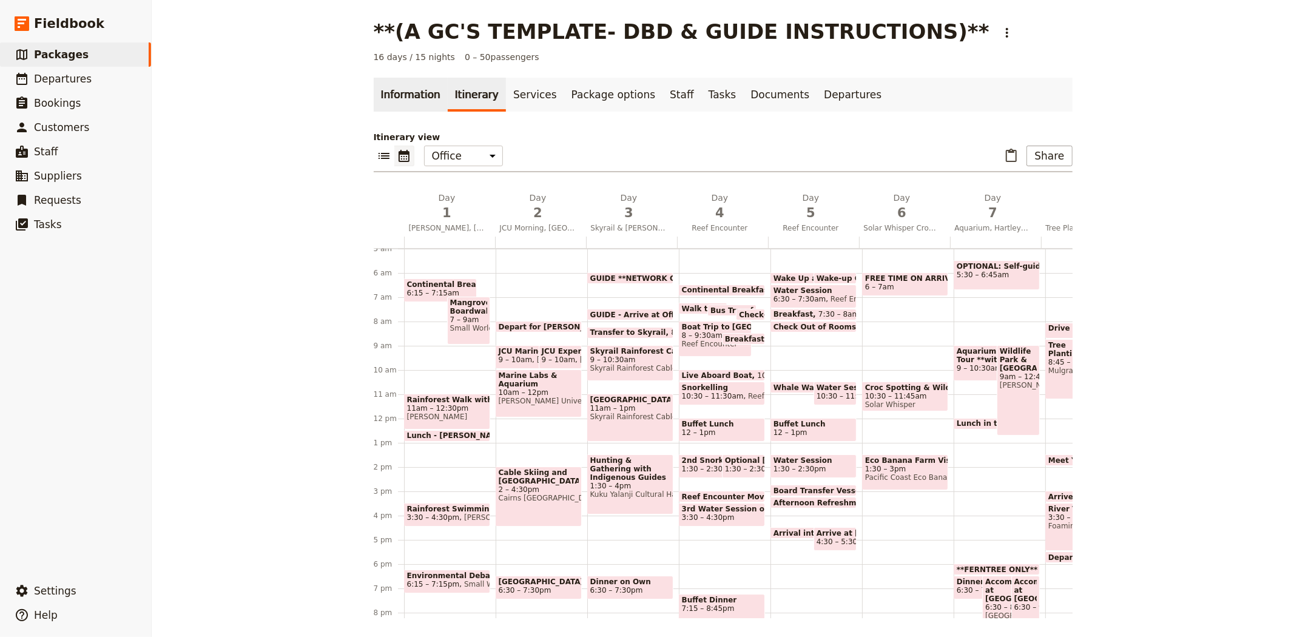
click at [409, 87] on link "Information" at bounding box center [411, 95] width 74 height 34
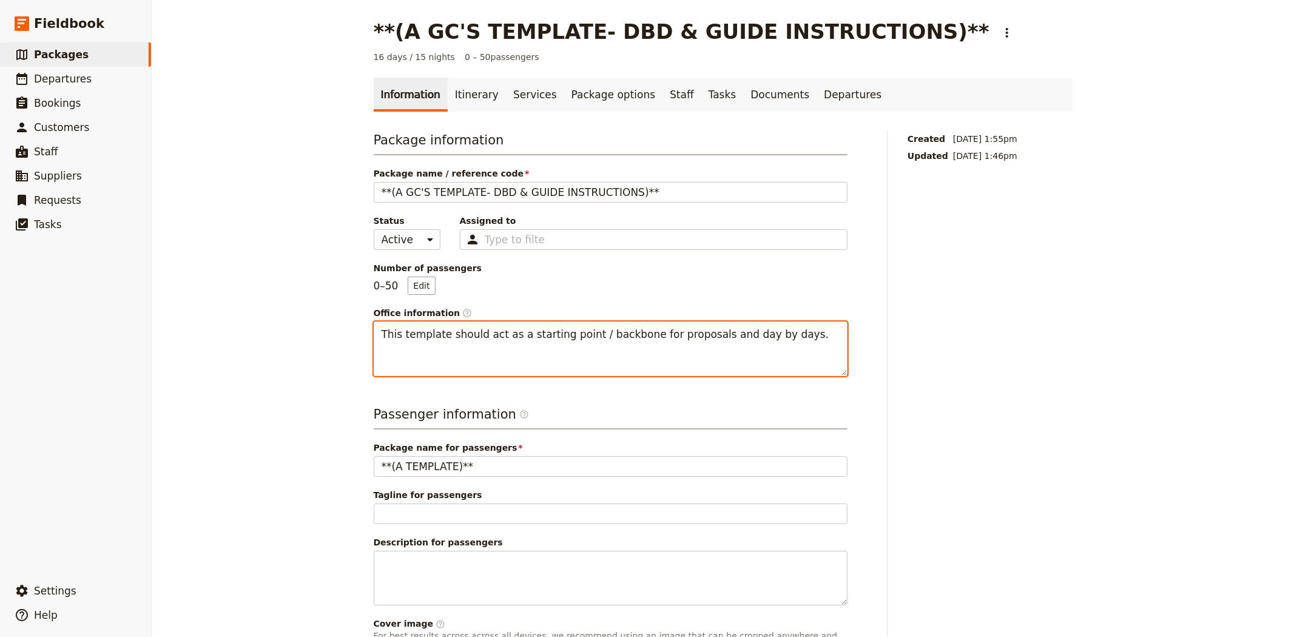
drag, startPoint x: 512, startPoint y: 334, endPoint x: 804, endPoint y: 337, distance: 292.4
click at [804, 337] on textarea "This template should act as a starting point / backbone for proposals and day b…" at bounding box center [611, 348] width 474 height 55
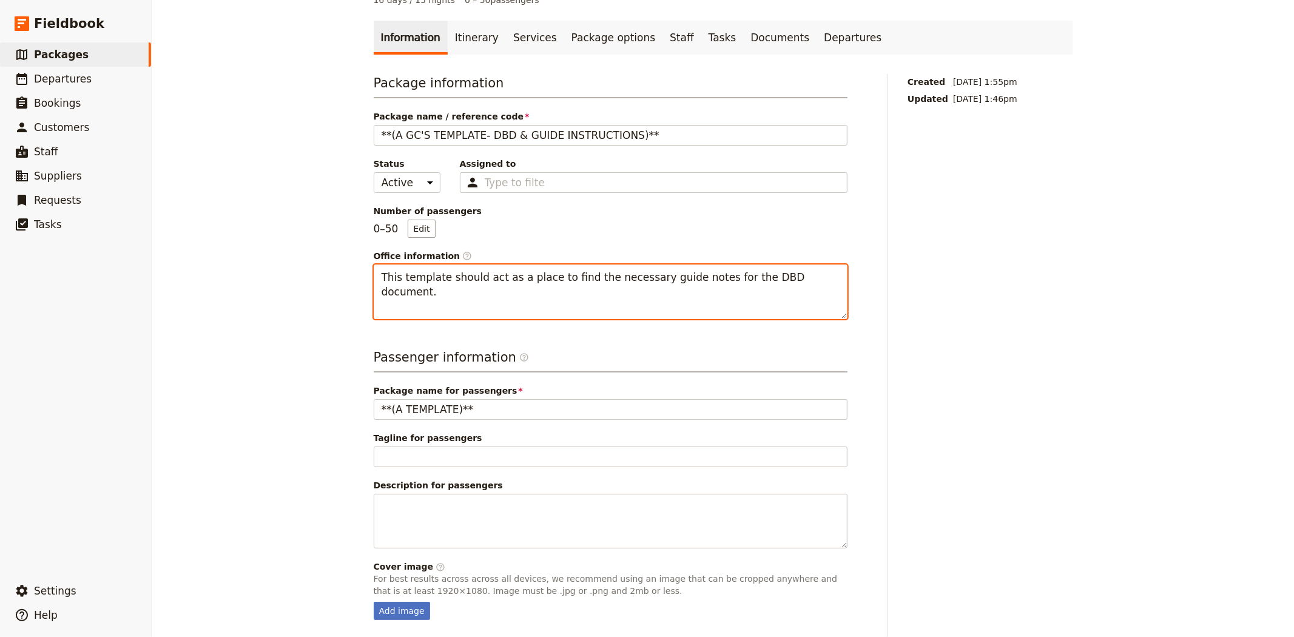
scroll to position [99, 0]
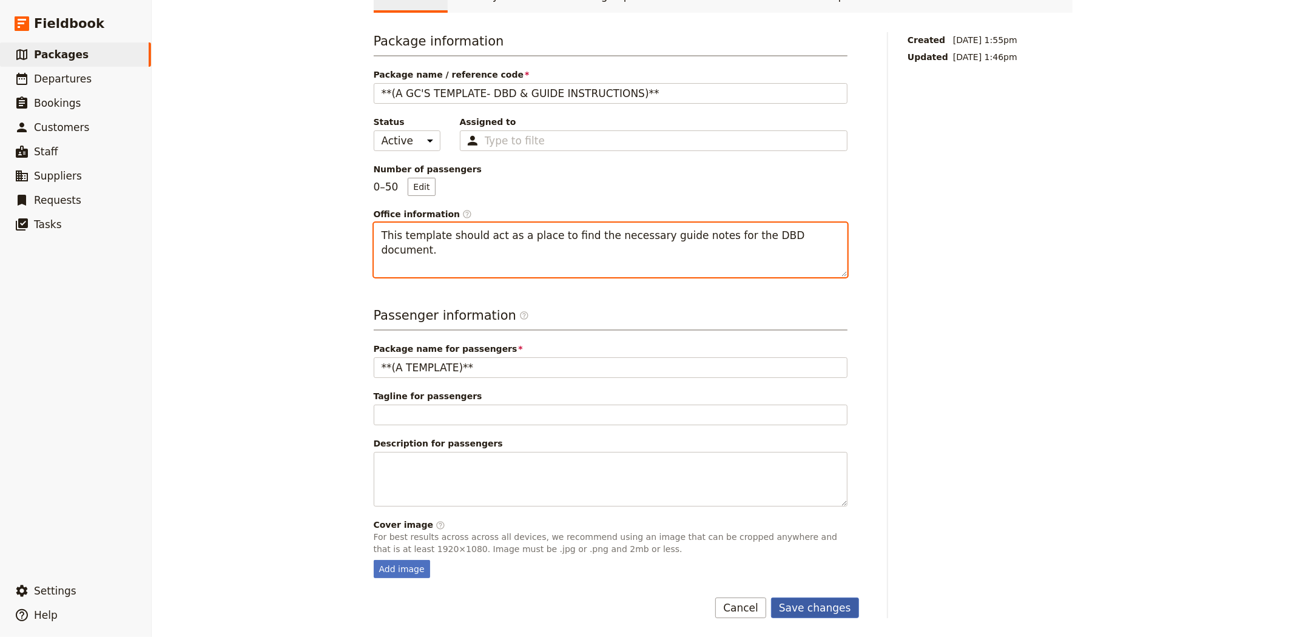
type textarea "This template should act as a place to find the necessary guide notes for the D…"
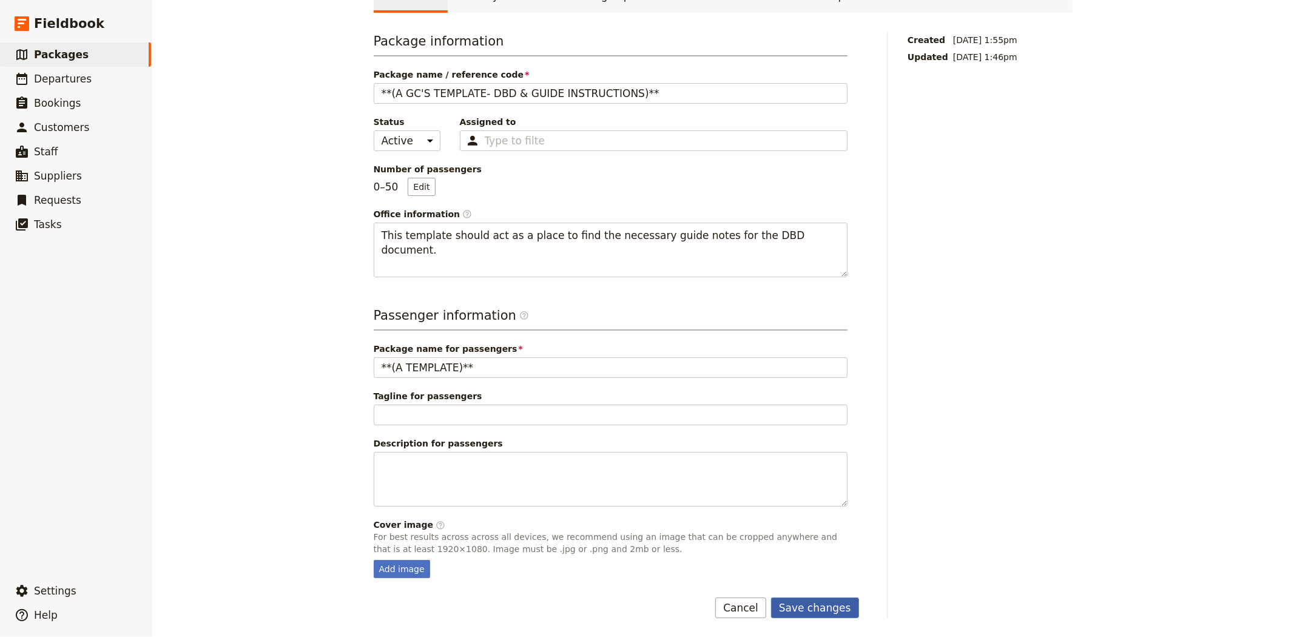
click at [815, 602] on button "Save changes" at bounding box center [815, 607] width 88 height 21
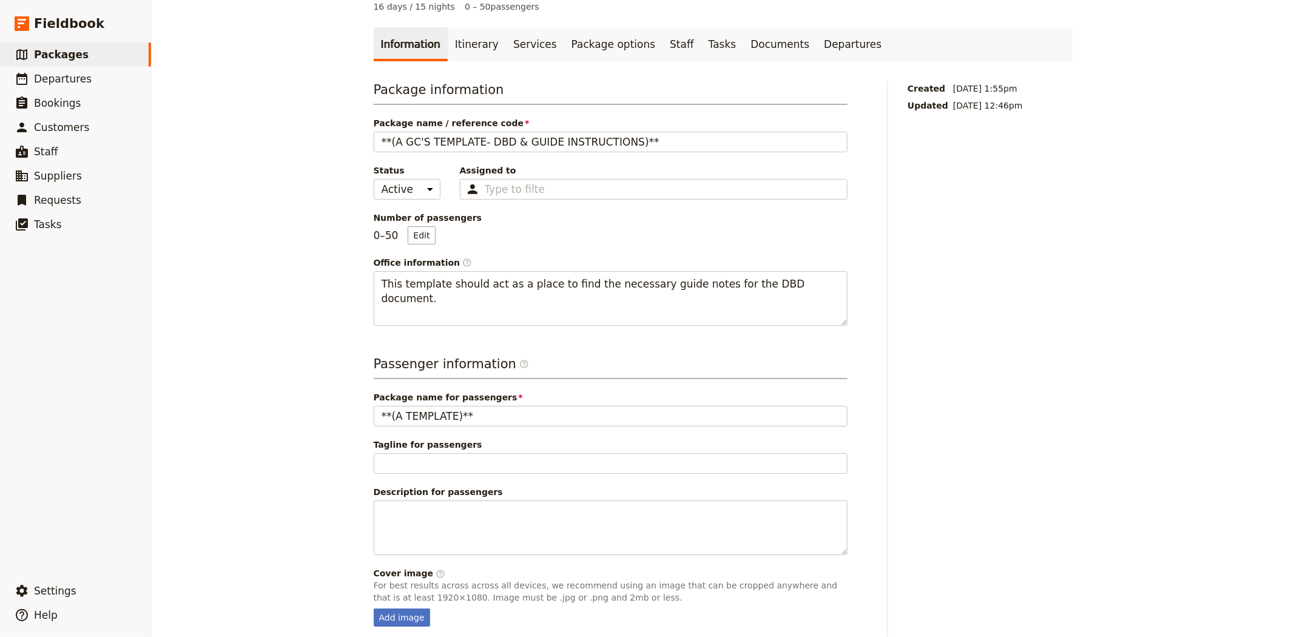
scroll to position [0, 0]
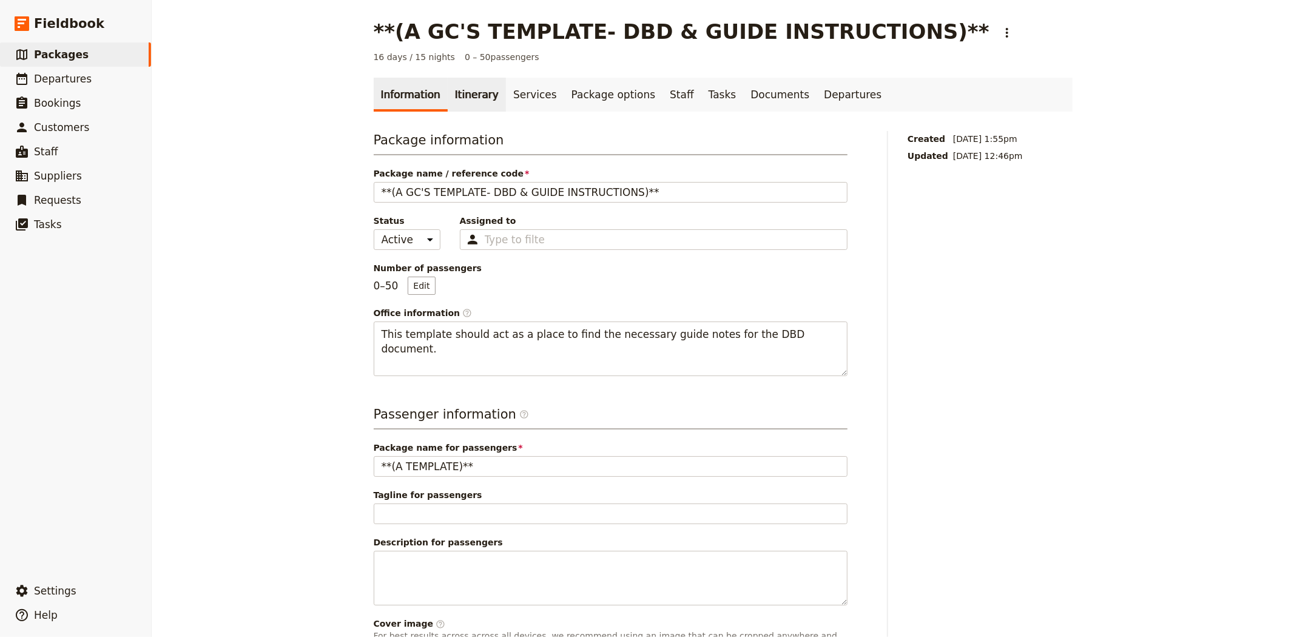
click at [458, 95] on link "Itinerary" at bounding box center [477, 95] width 58 height 34
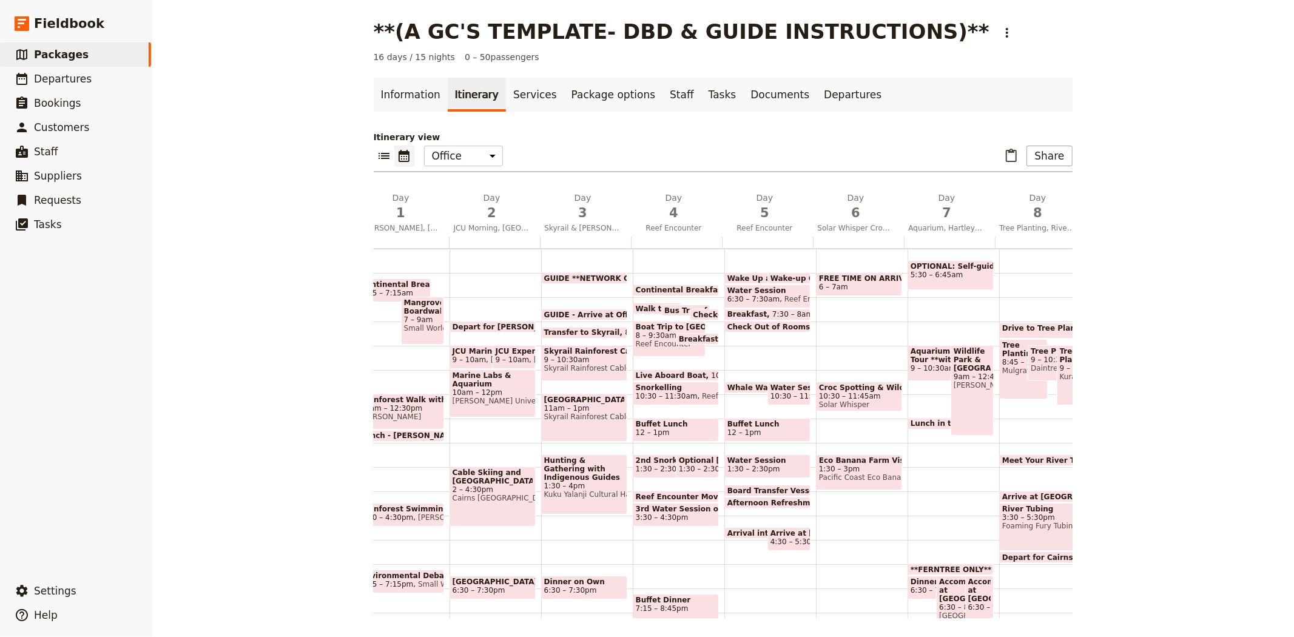
scroll to position [0, 41]
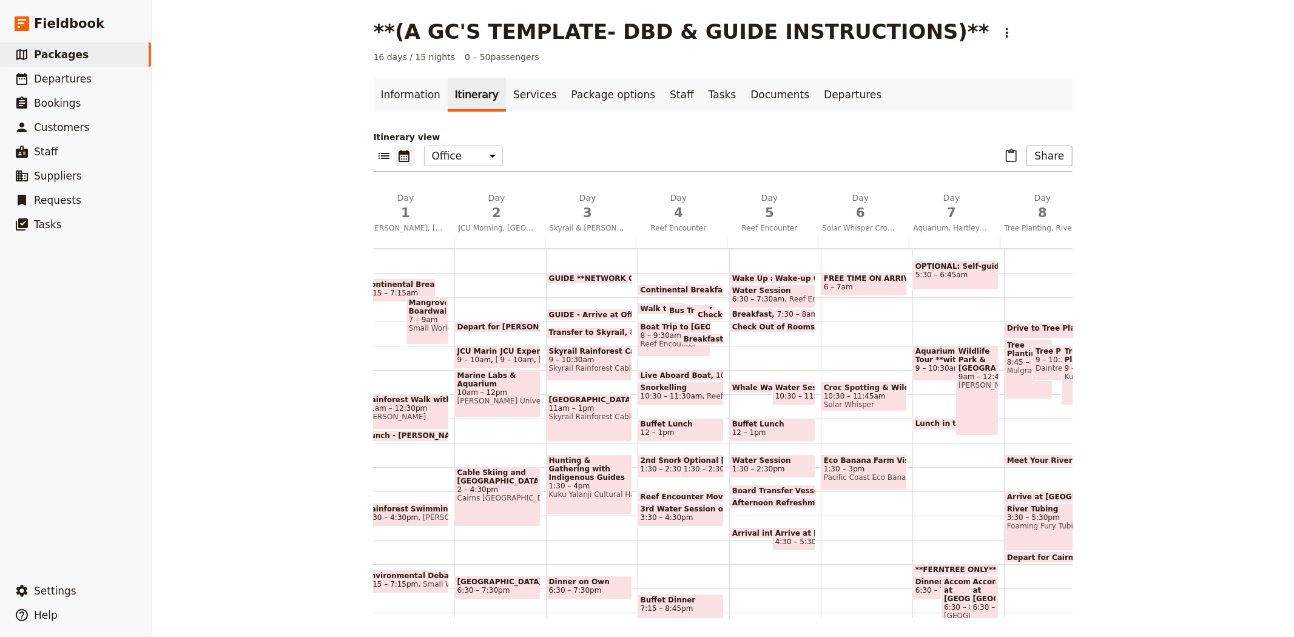
click at [571, 429] on div "Kuranda Mountain Village 11am – 1pm Skyrail Rainforest Cableway" at bounding box center [589, 418] width 86 height 48
select select "3"
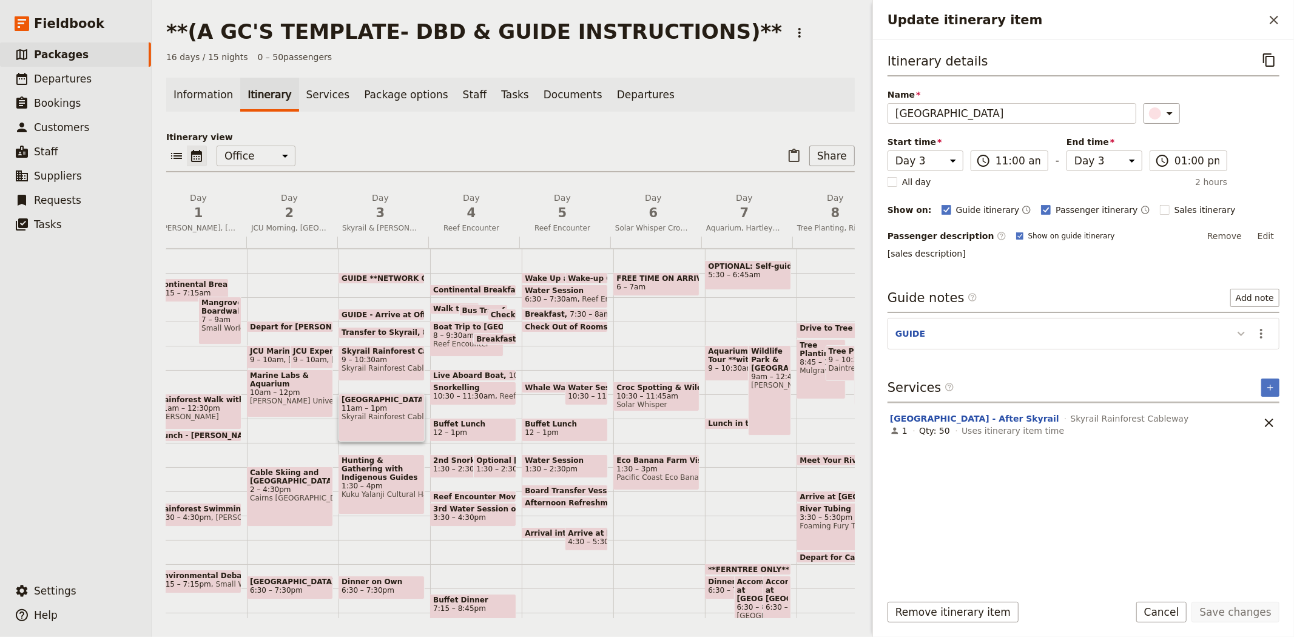
click at [1238, 335] on icon "Update itinerary item" at bounding box center [1241, 333] width 15 height 15
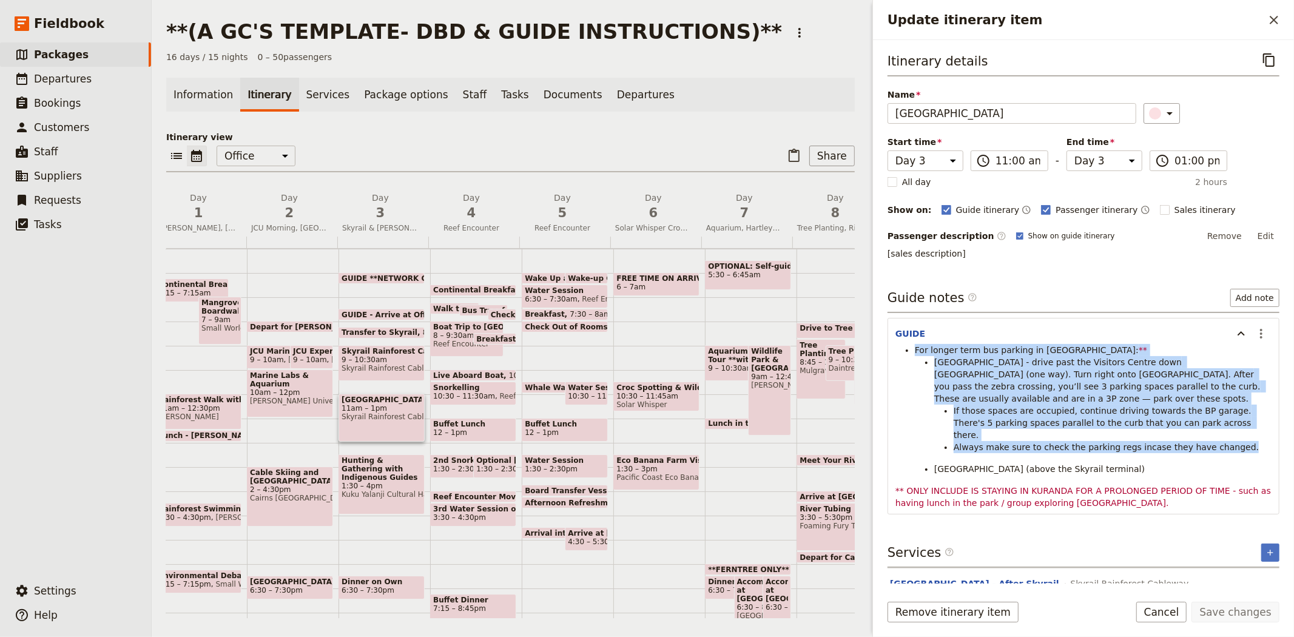
drag, startPoint x: 1222, startPoint y: 435, endPoint x: 912, endPoint y: 349, distance: 321.8
click at [912, 349] on ul "For longer term bus parking in Kuranda: ** Coondoo Street - drive past the Visi…" at bounding box center [1083, 409] width 376 height 131
copy ul "For longer term bus parking in Kuranda: ** Coondoo Street - drive past the Visi…"
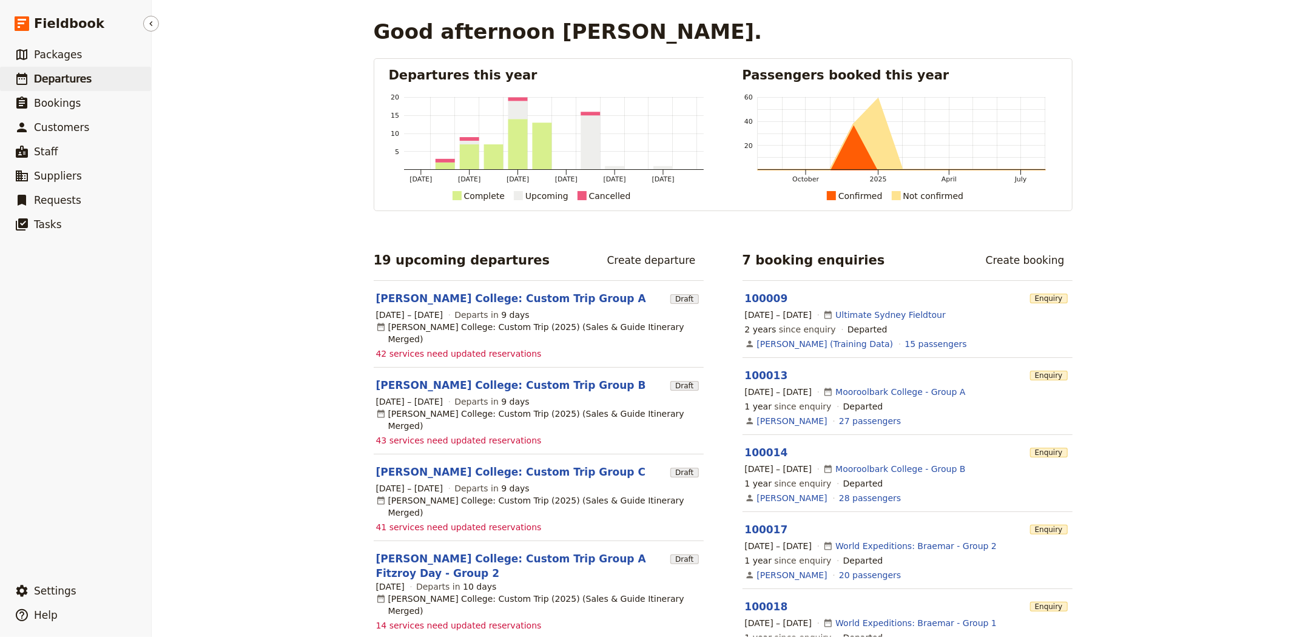
click at [58, 87] on link "​ Departures" at bounding box center [75, 79] width 151 height 24
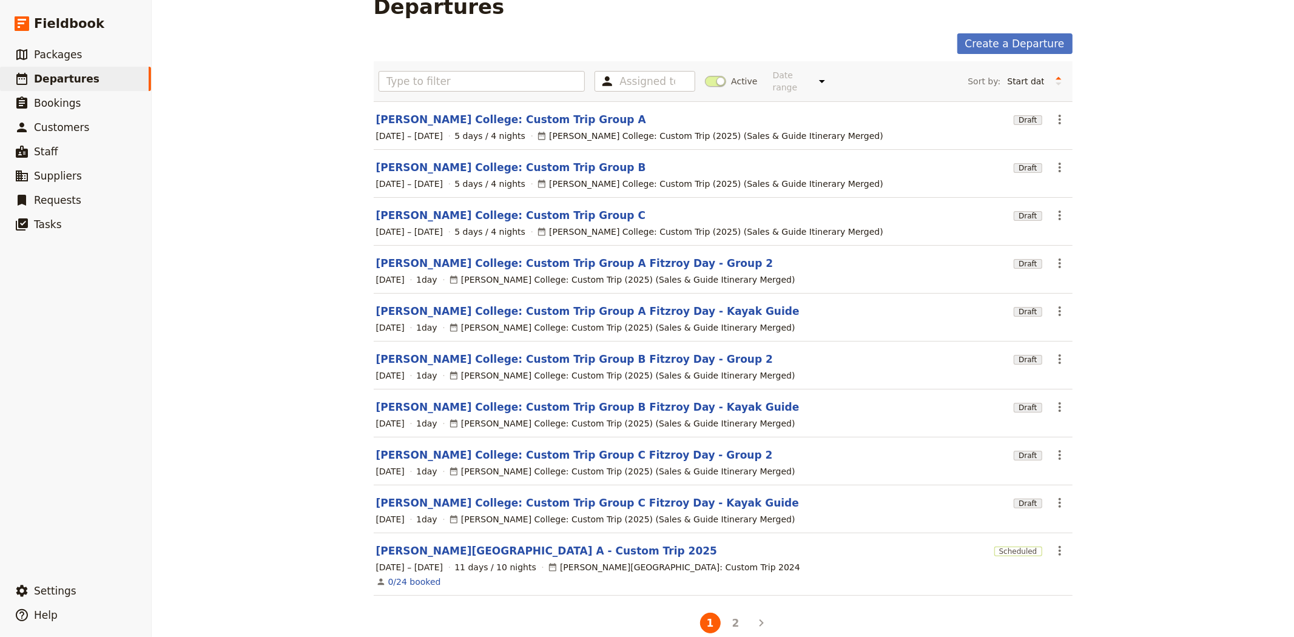
scroll to position [35, 0]
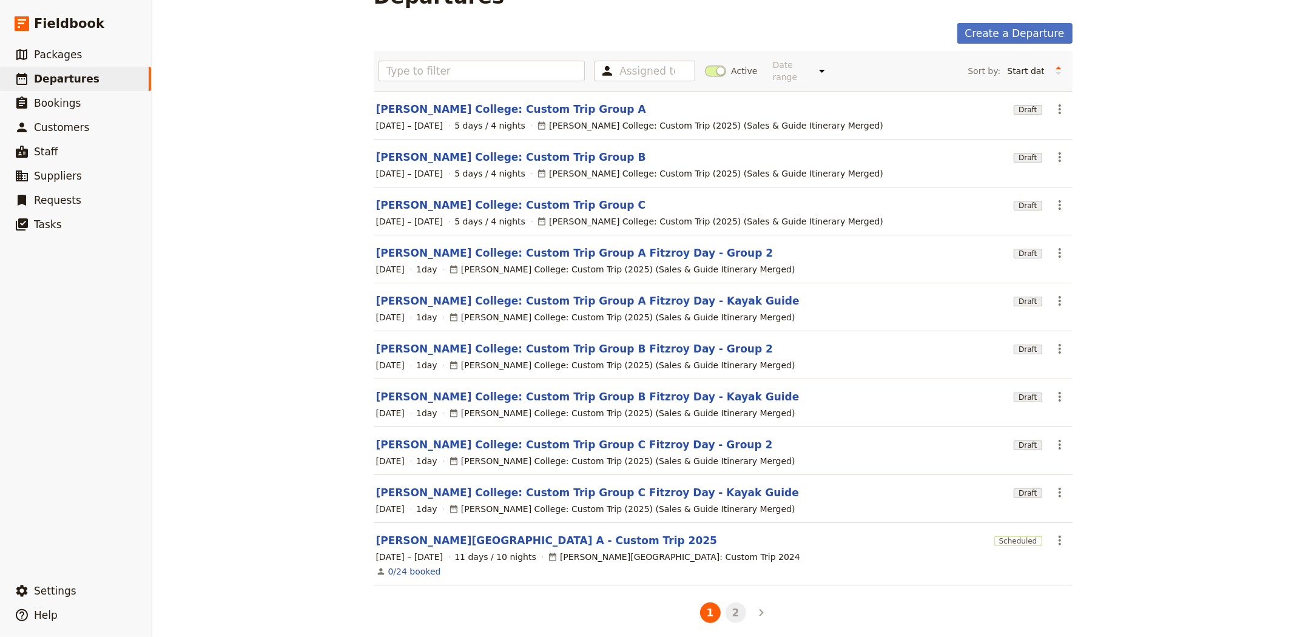
click at [732, 603] on button "2" at bounding box center [735, 612] width 21 height 21
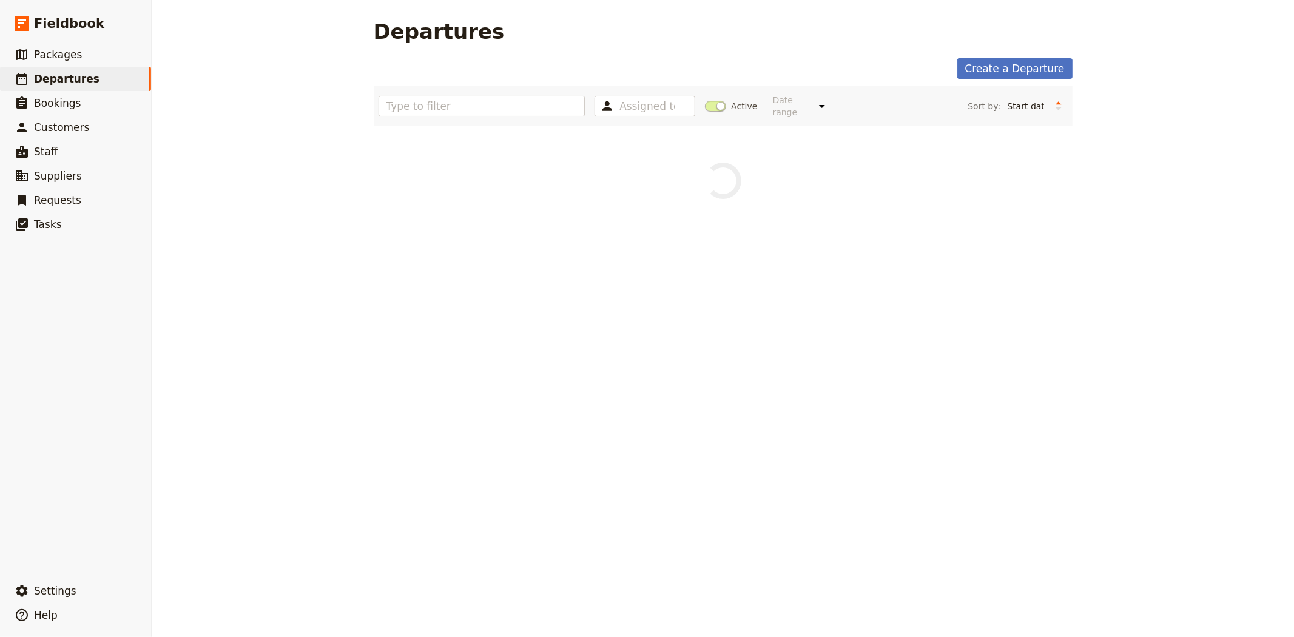
scroll to position [0, 0]
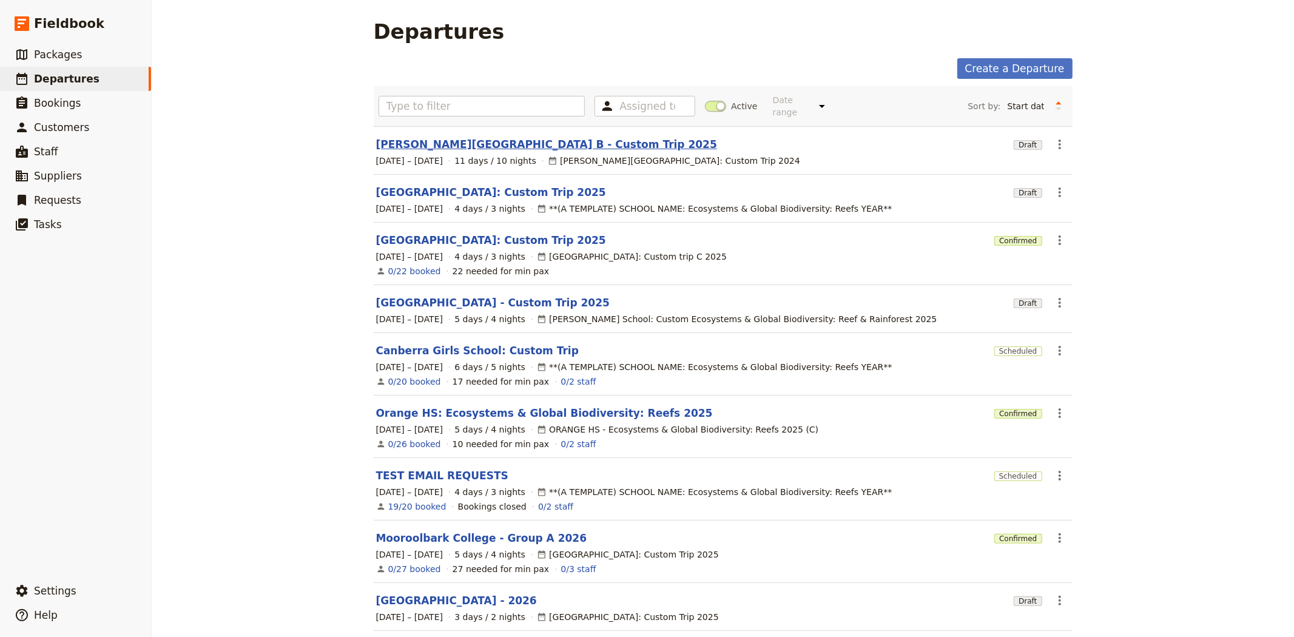
click at [471, 137] on link "[PERSON_NAME][GEOGRAPHIC_DATA] B - Custom Trip 2025" at bounding box center [546, 144] width 341 height 15
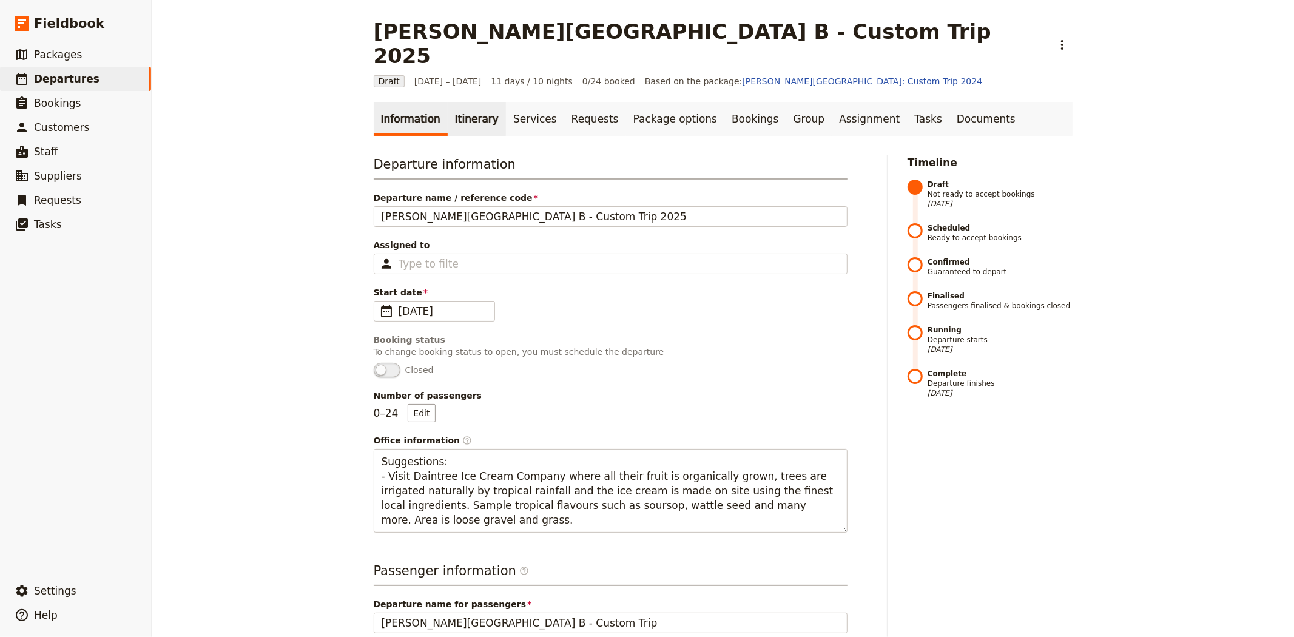
click at [468, 102] on link "Itinerary" at bounding box center [477, 119] width 58 height 34
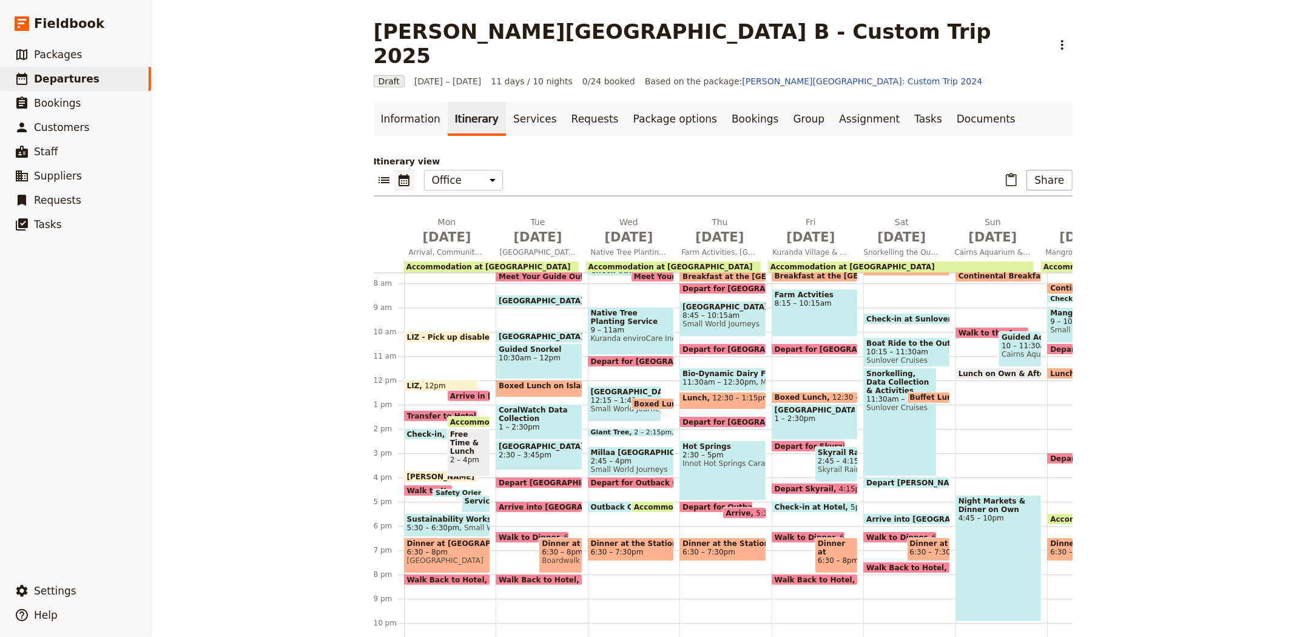
scroll to position [207, 0]
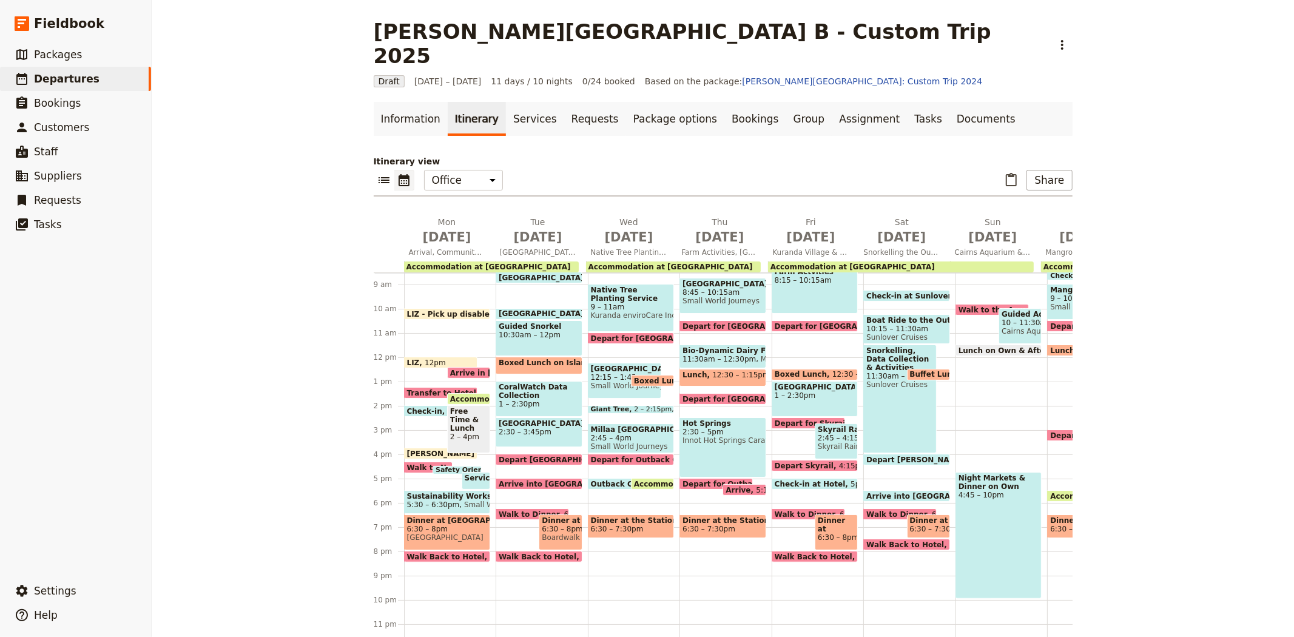
click at [791, 557] on span at bounding box center [815, 559] width 86 height 5
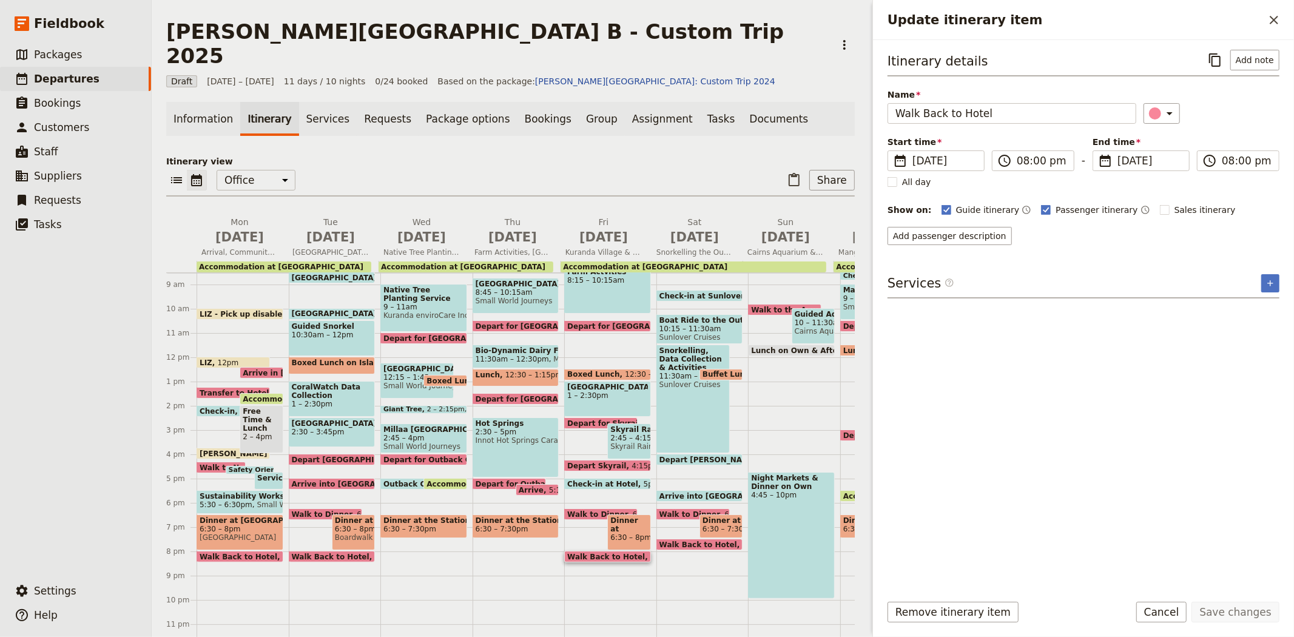
click at [630, 533] on span "6:30 – 8pm" at bounding box center [628, 537] width 37 height 8
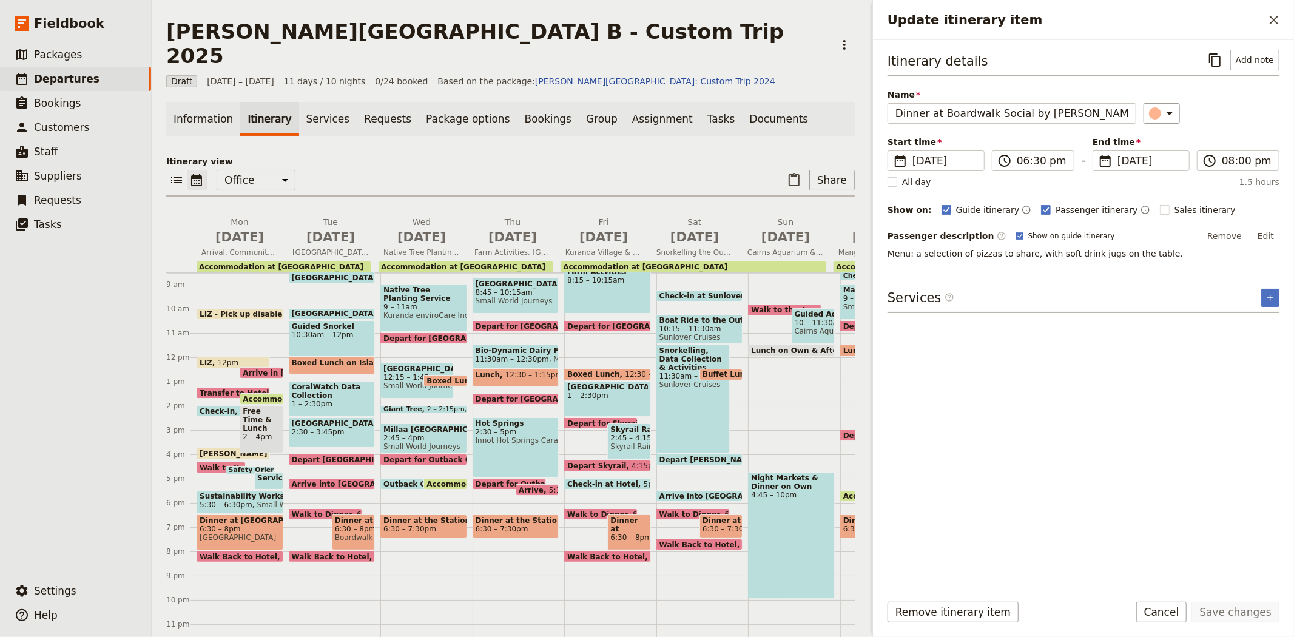
click at [579, 510] on span "Walk to Dinner" at bounding box center [600, 514] width 66 height 8
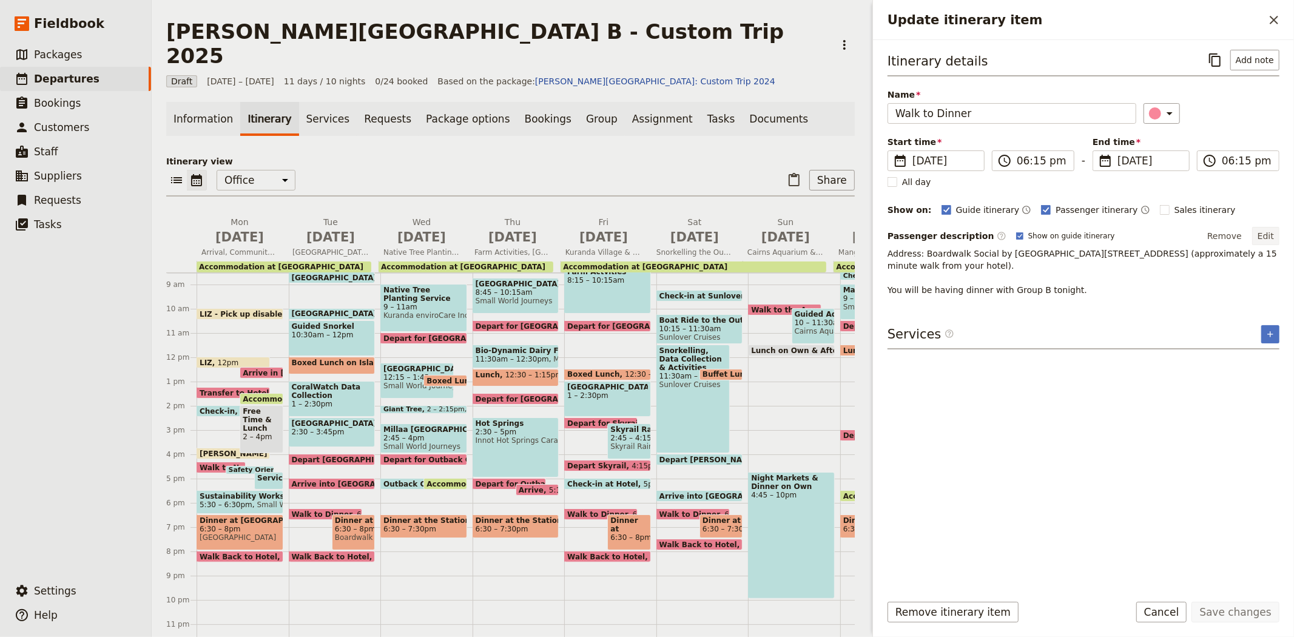
click at [1272, 237] on button "Edit" at bounding box center [1265, 236] width 27 height 18
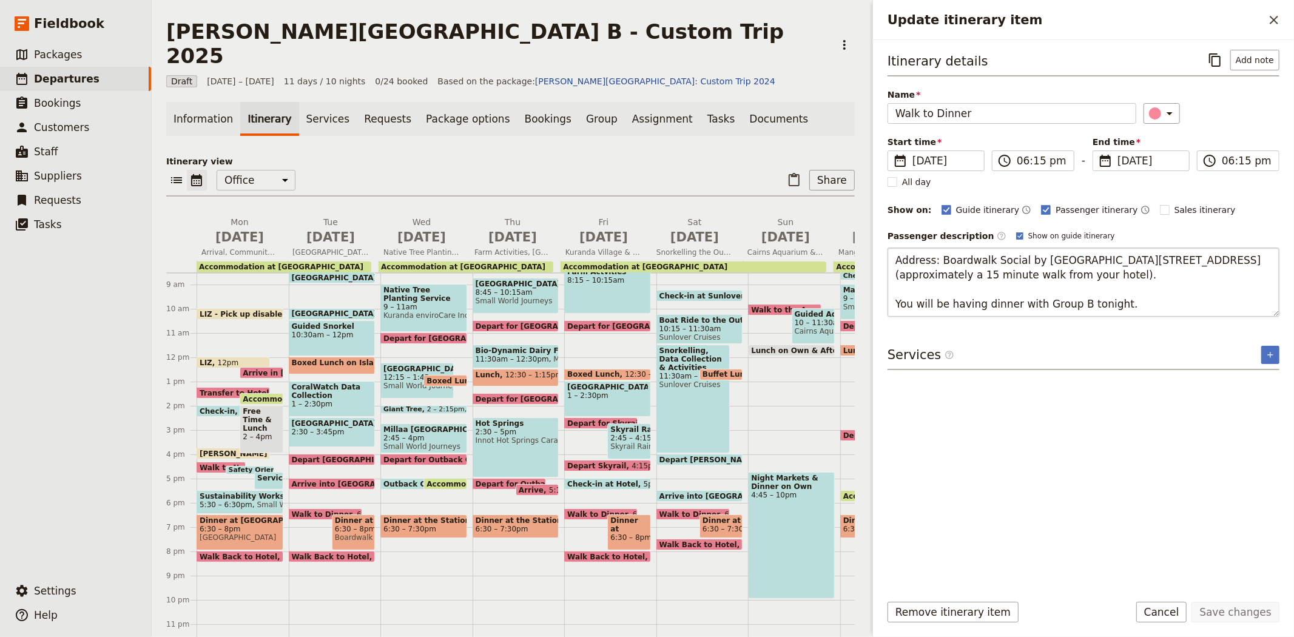
click at [1071, 303] on textarea "Address: Boardwalk Social by [GEOGRAPHIC_DATA][STREET_ADDRESS] (approximately a…" at bounding box center [1083, 281] width 392 height 69
type textarea "Address: Boardwalk Social by [GEOGRAPHIC_DATA][STREET_ADDRESS] (approximately a…"
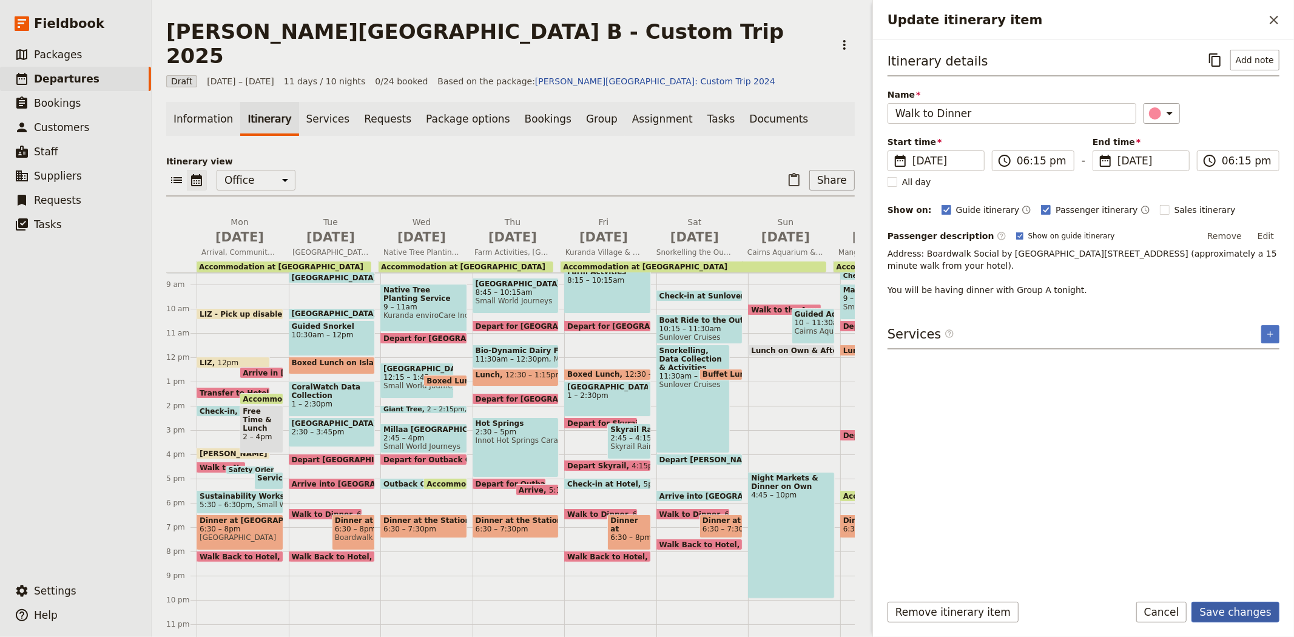
click at [1243, 610] on button "Save changes" at bounding box center [1235, 612] width 88 height 21
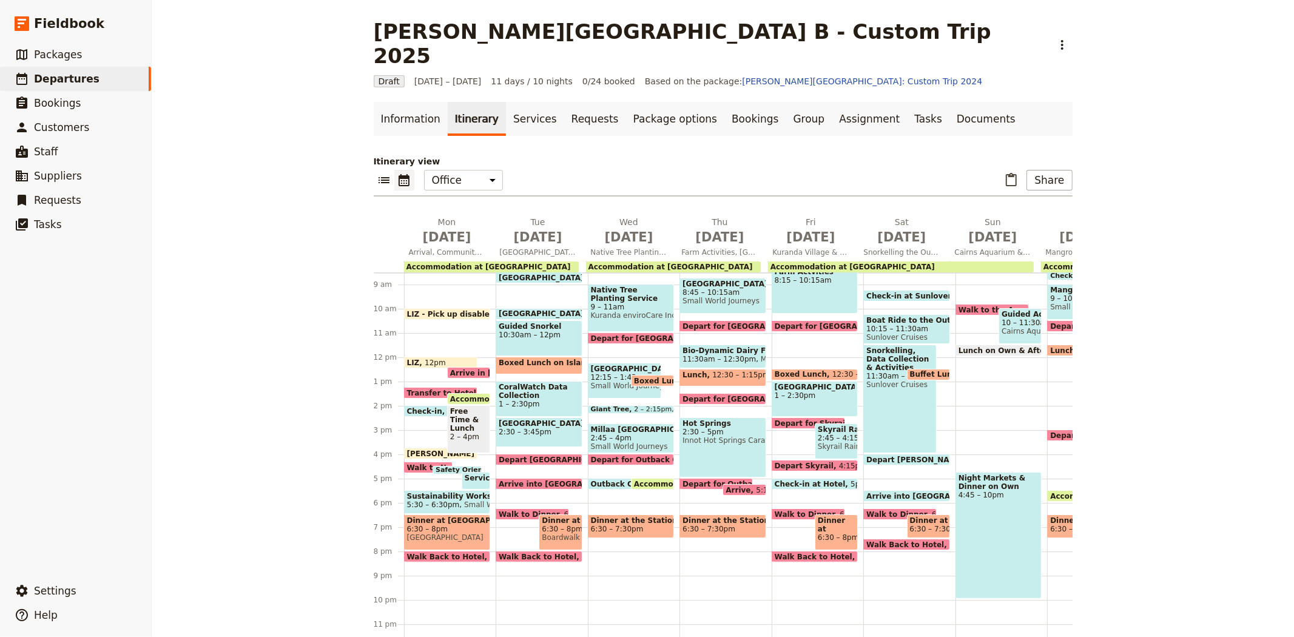
click at [414, 463] on span "Walk to Novotel for Activities & Dinner" at bounding box center [489, 467] width 164 height 8
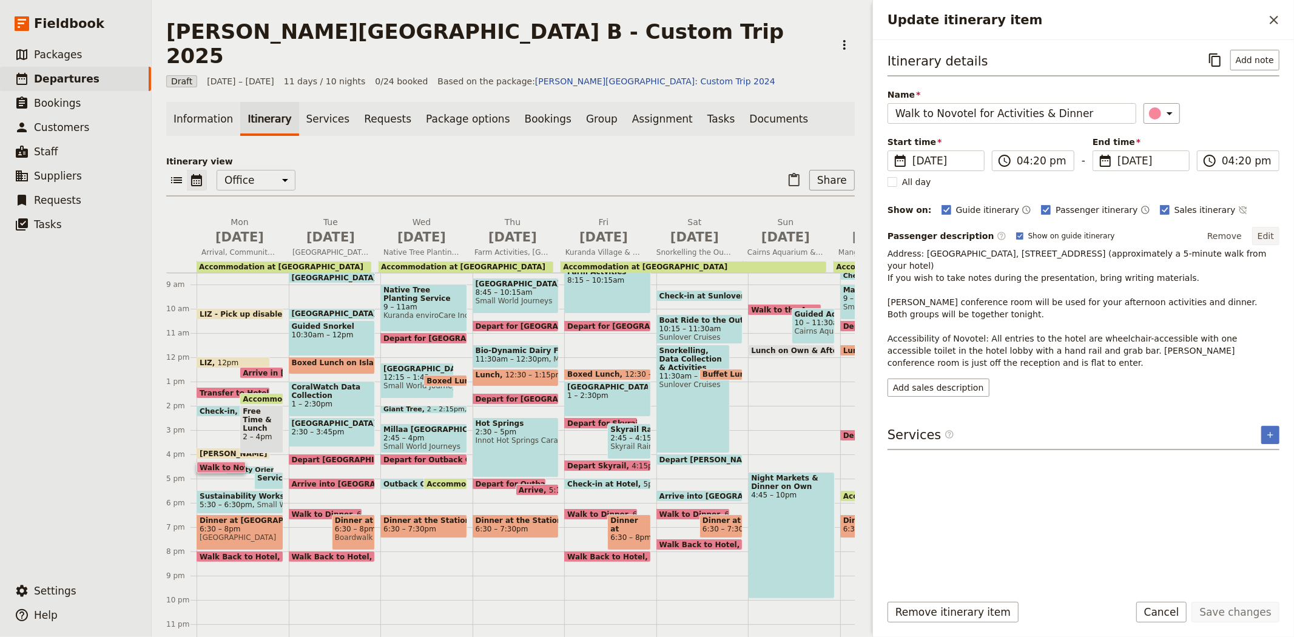
click at [1271, 235] on button "Edit" at bounding box center [1265, 236] width 27 height 18
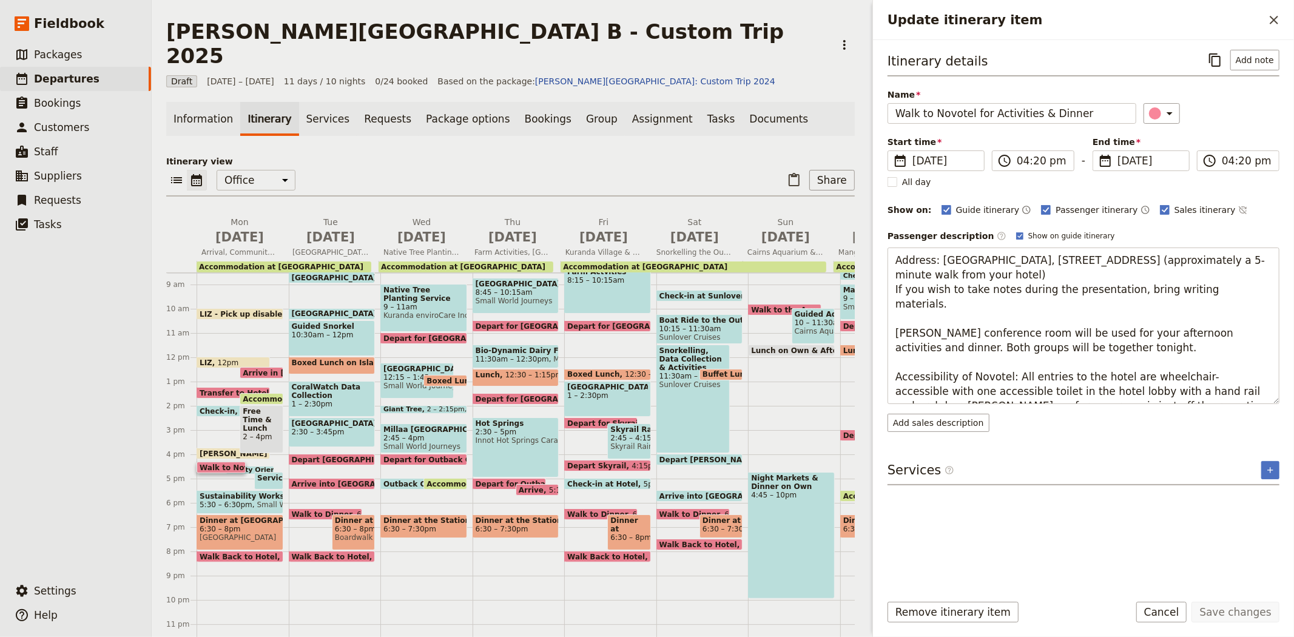
drag, startPoint x: 1197, startPoint y: 392, endPoint x: 862, endPoint y: 354, distance: 336.9
click at [862, 354] on div "[PERSON_NAME][GEOGRAPHIC_DATA] B - Custom Trip 2025 ​ Draft [DATE] – [DATE] 11 …" at bounding box center [723, 318] width 1142 height 637
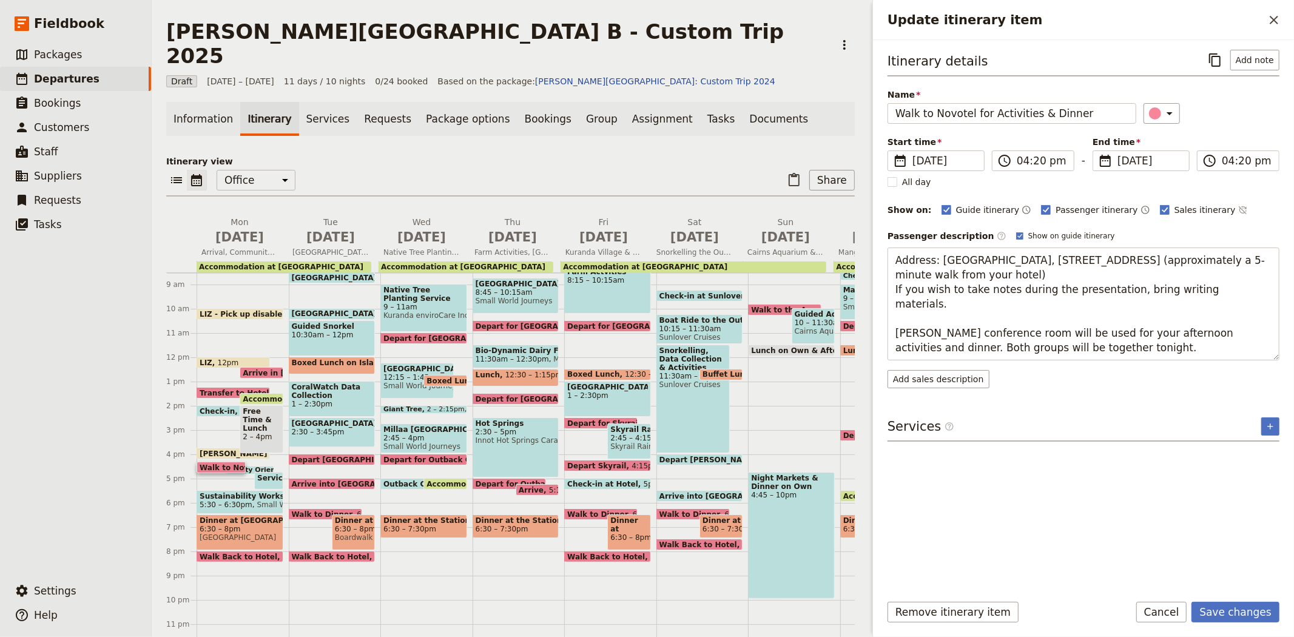
type textarea "Address: [GEOGRAPHIC_DATA], [STREET_ADDRESS] (approximately a 5-minute walk fro…"
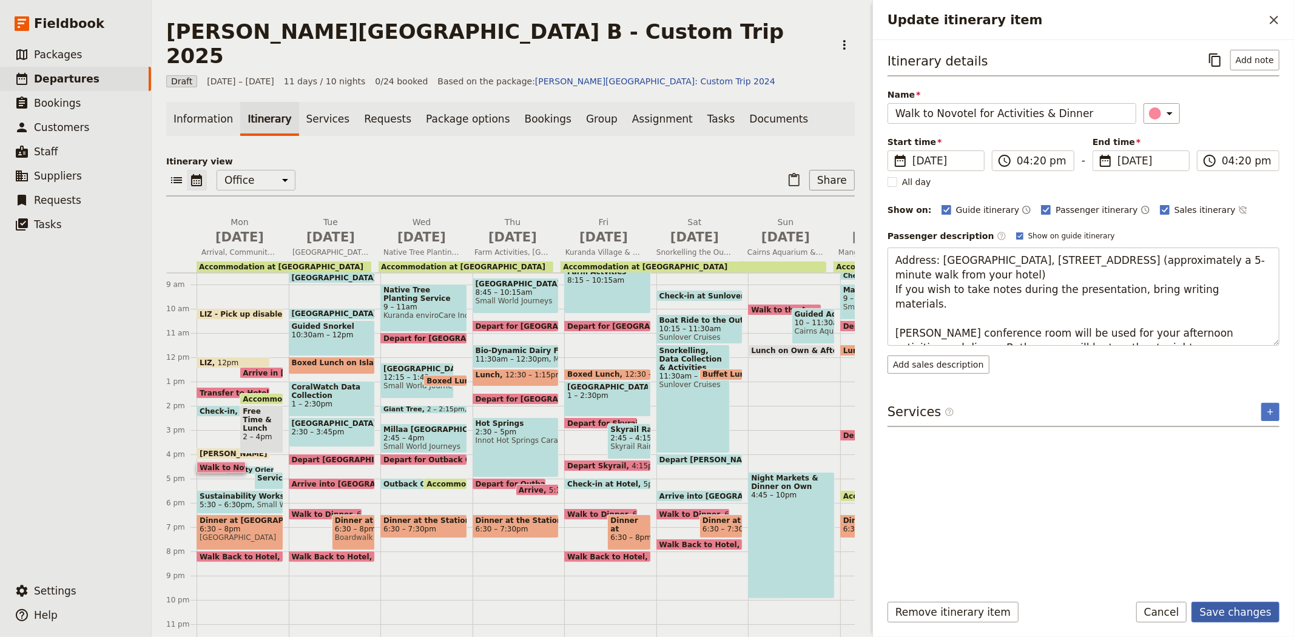
click at [1247, 607] on button "Save changes" at bounding box center [1235, 612] width 88 height 21
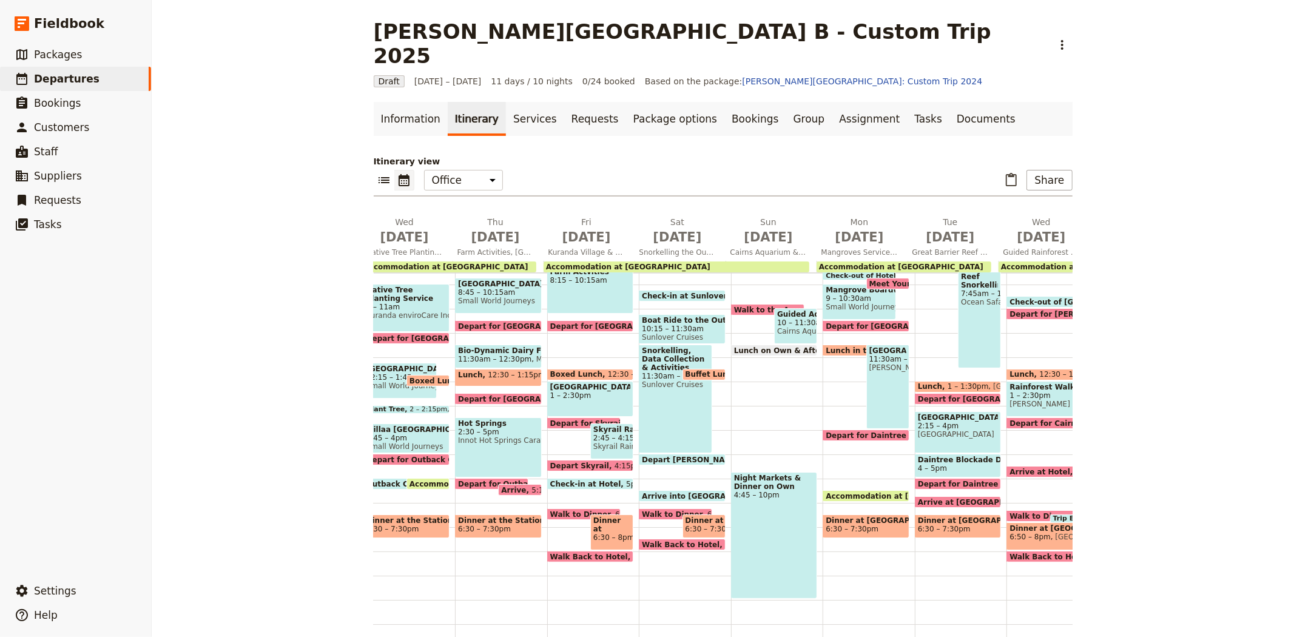
scroll to position [139, 0]
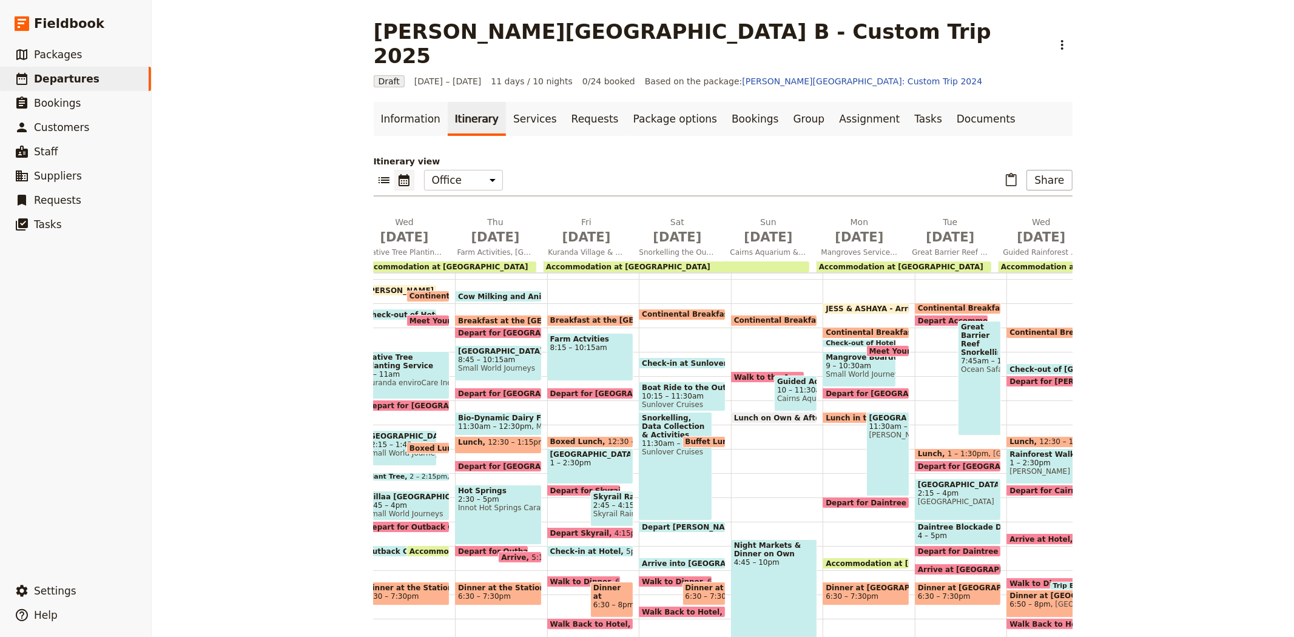
click at [694, 359] on span "Check-in at Sunlover" at bounding box center [686, 363] width 89 height 8
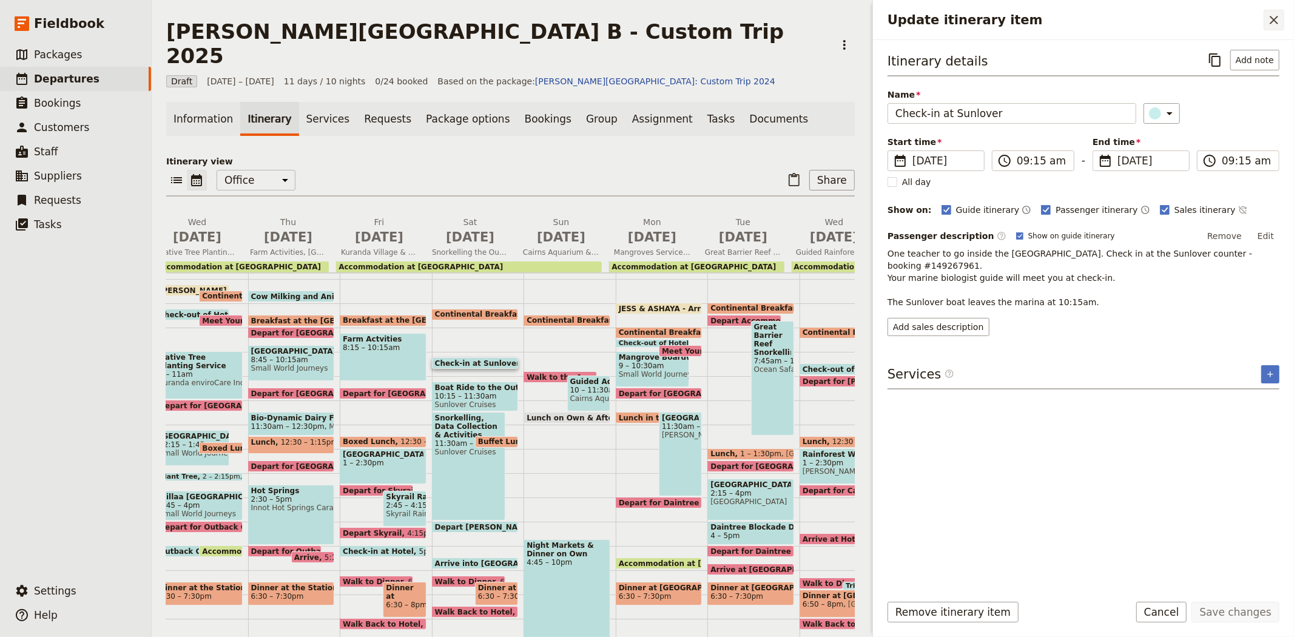
click at [1283, 21] on button "​" at bounding box center [1273, 20] width 21 height 21
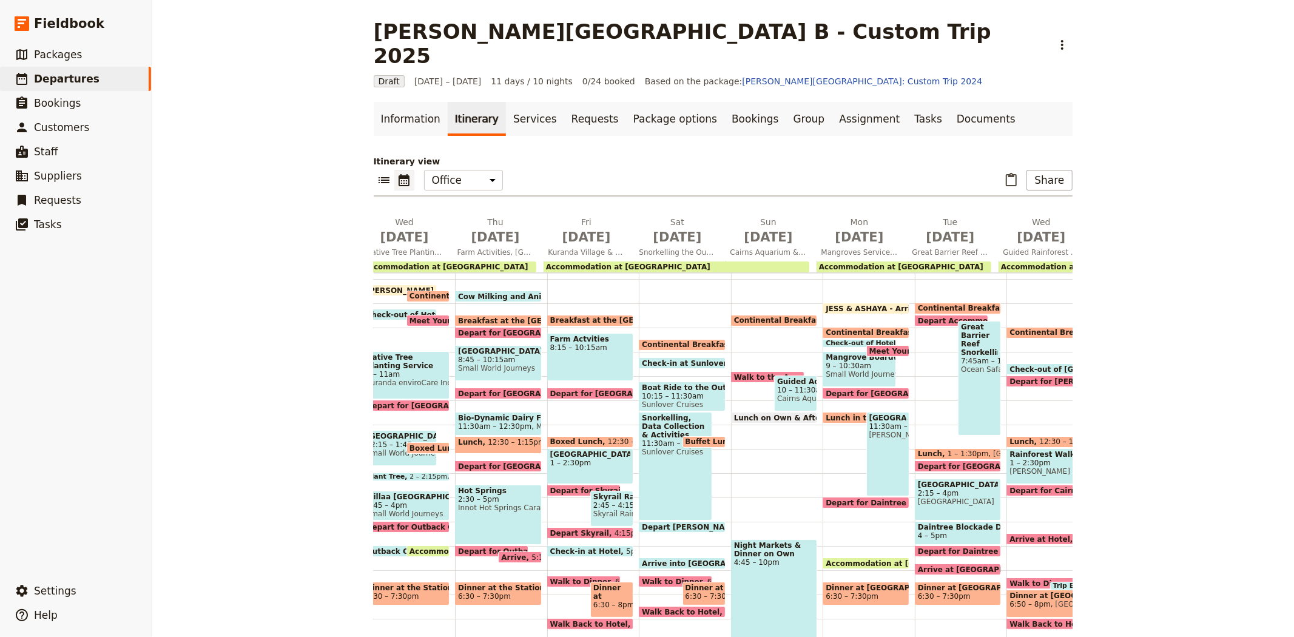
click at [670, 340] on span "Continental Breakfast at Hotel" at bounding box center [707, 344] width 131 height 8
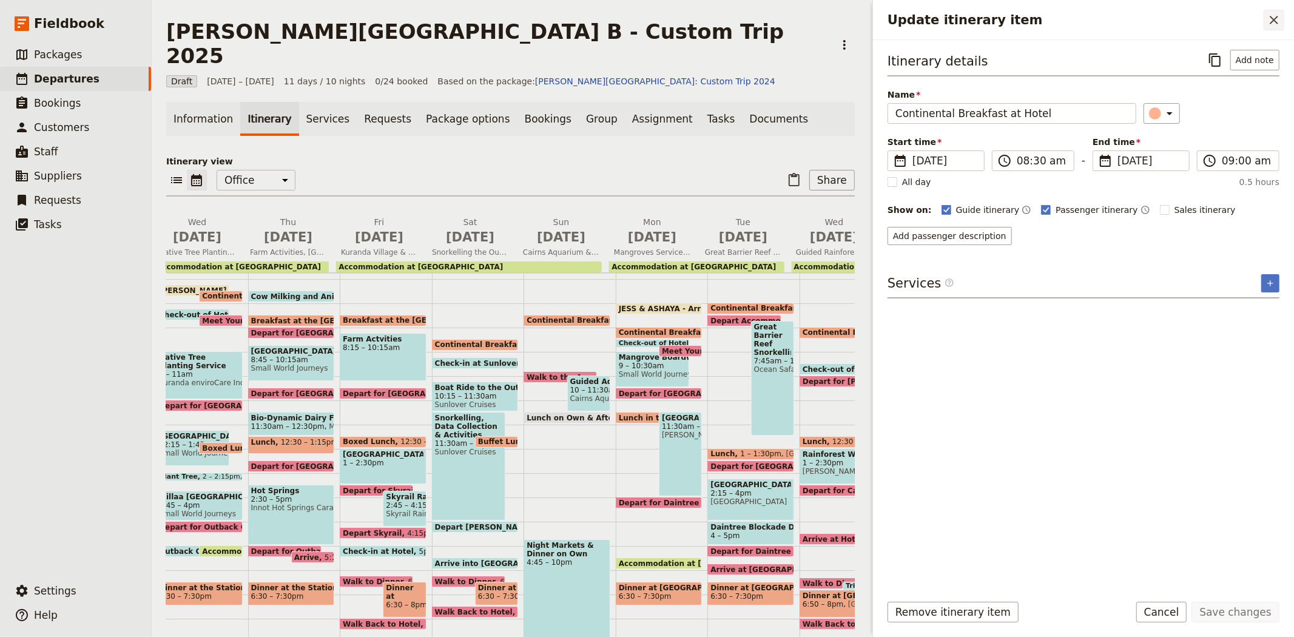
click at [1277, 15] on icon "Close drawer" at bounding box center [1273, 20] width 15 height 15
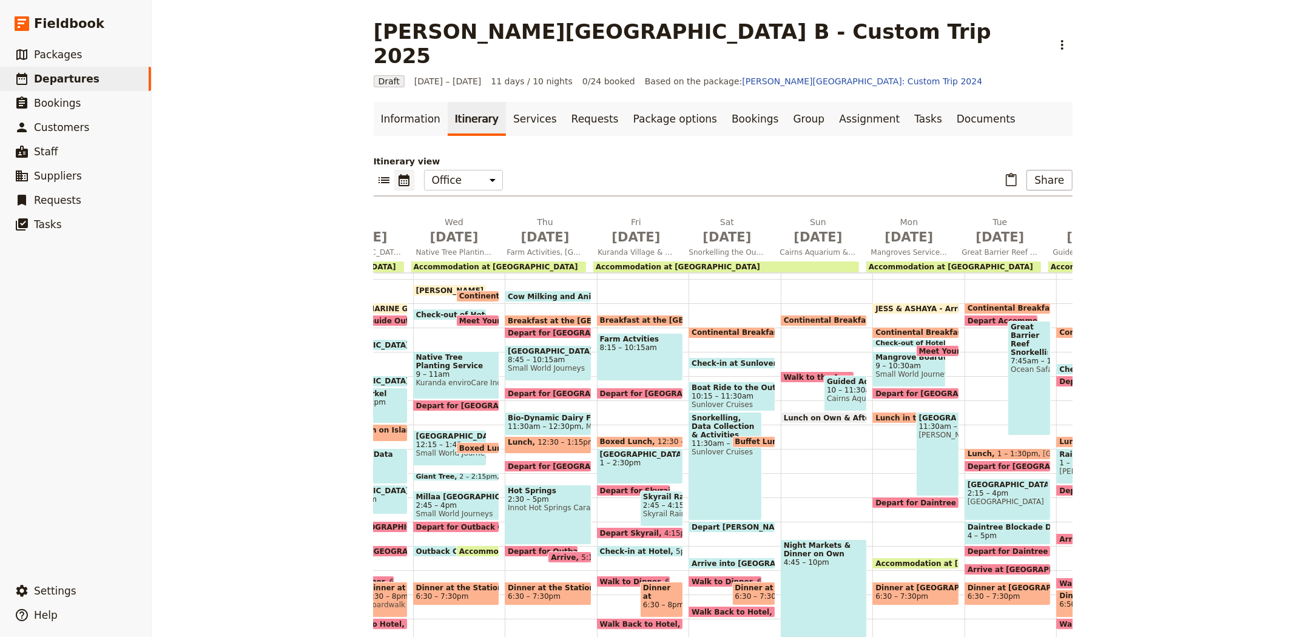
scroll to position [0, 183]
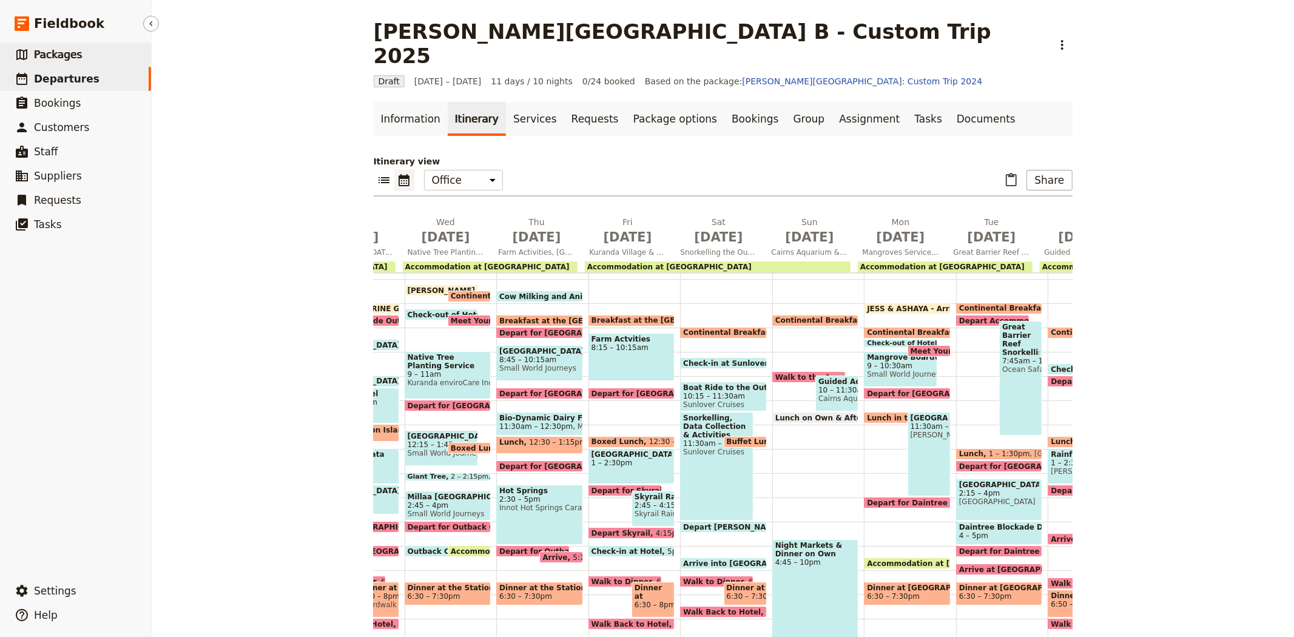
click at [71, 50] on span "Packages" at bounding box center [58, 55] width 48 height 12
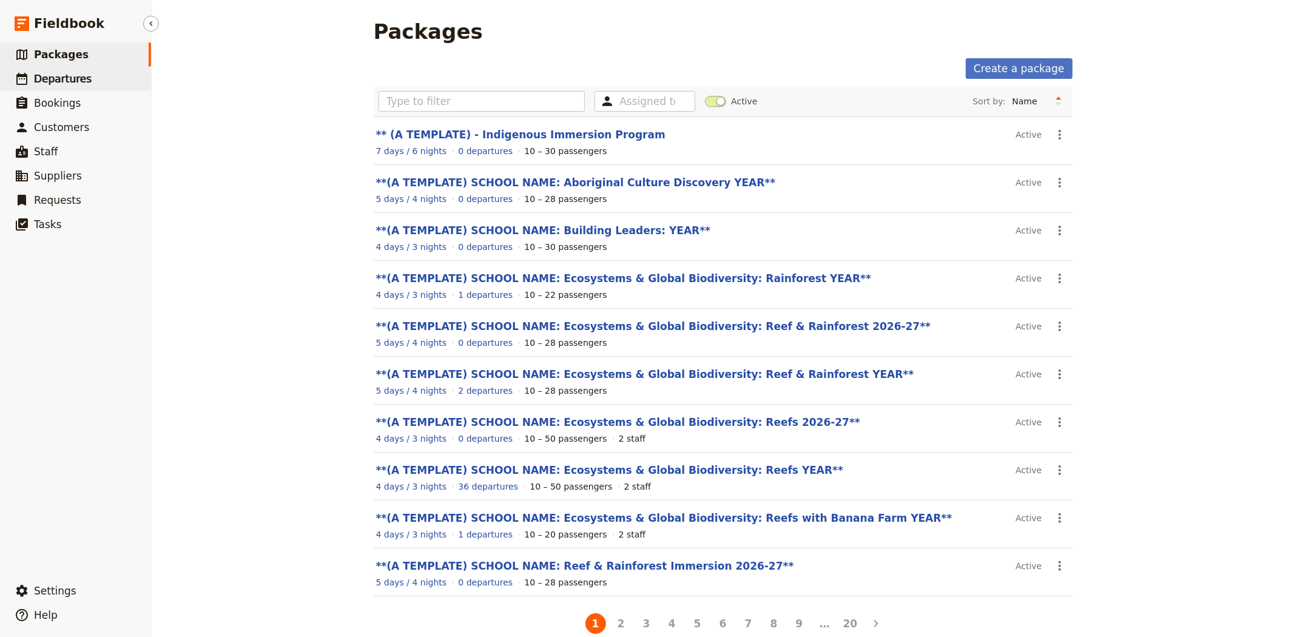
click at [69, 75] on span "Departures" at bounding box center [63, 79] width 58 height 12
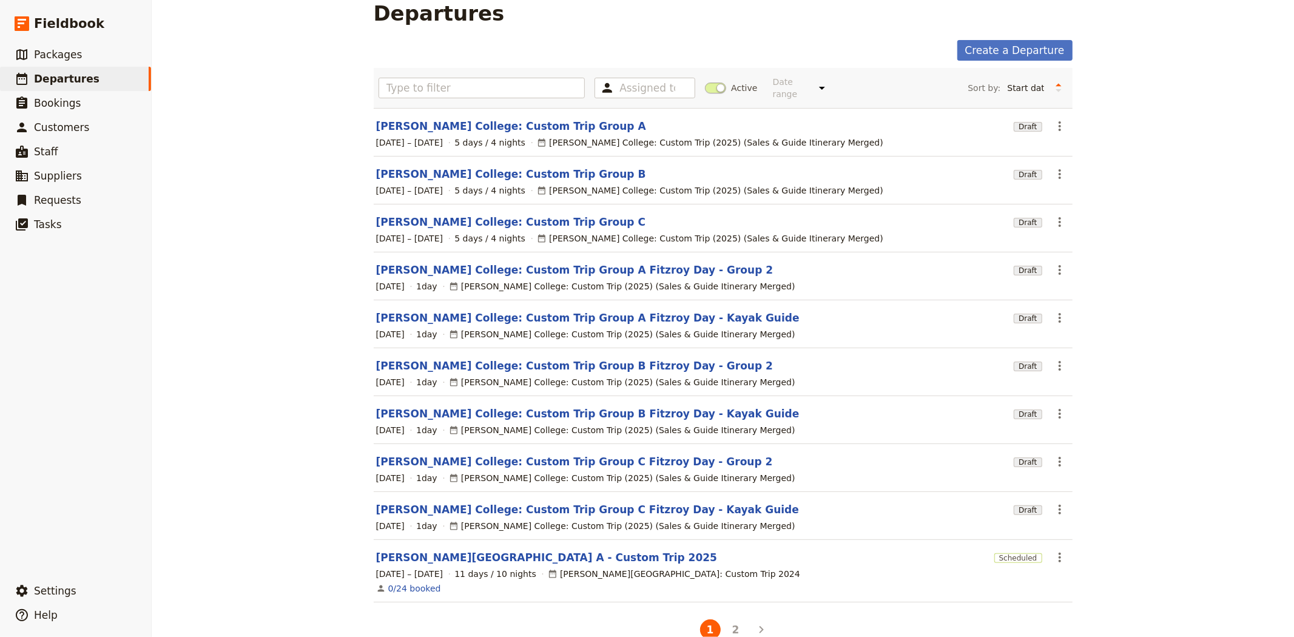
scroll to position [35, 0]
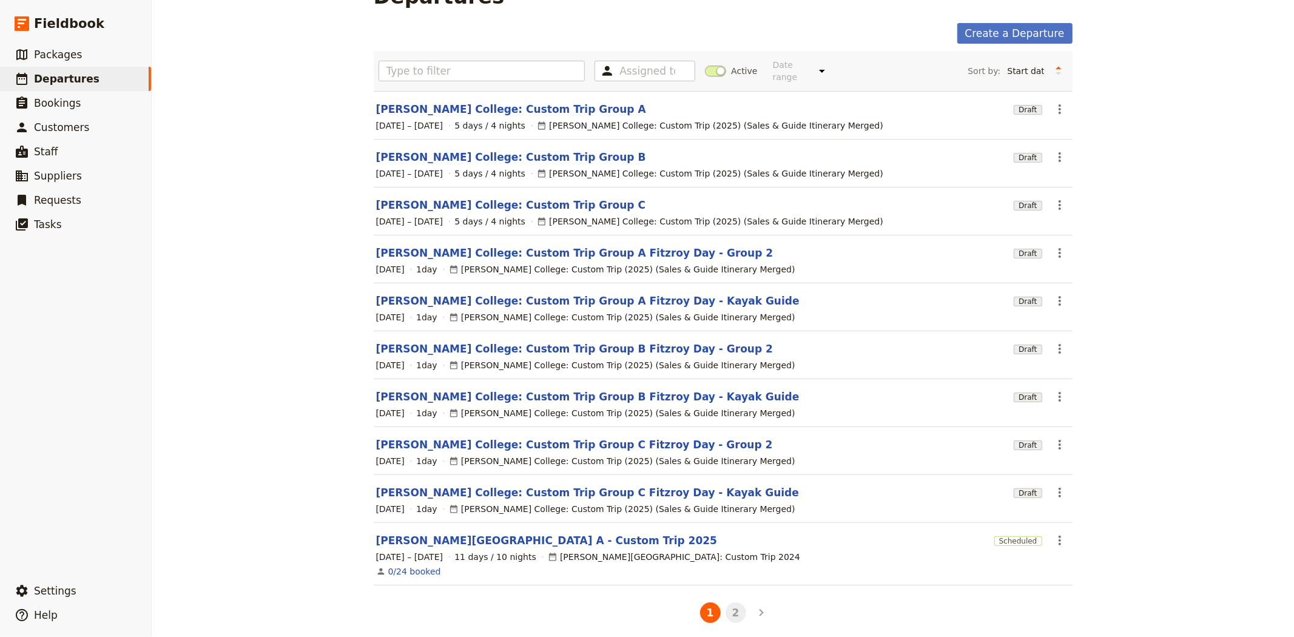
click at [730, 604] on button "2" at bounding box center [735, 612] width 21 height 21
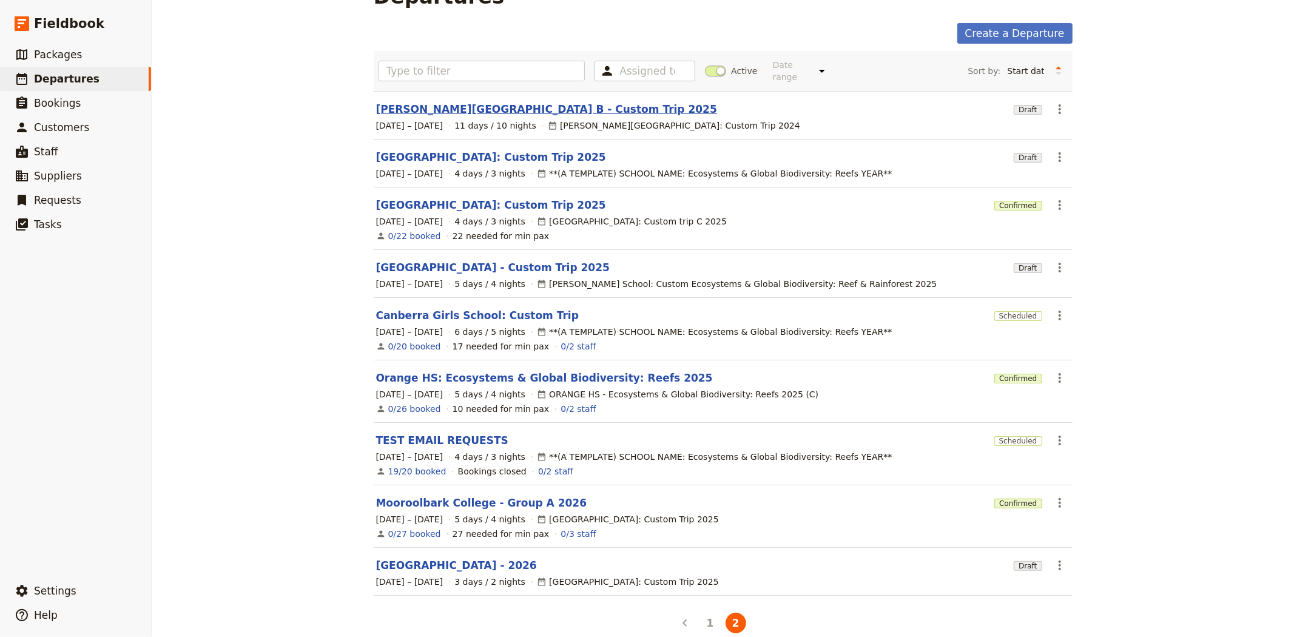
click at [440, 102] on link "[PERSON_NAME][GEOGRAPHIC_DATA] B - Custom Trip 2025" at bounding box center [546, 109] width 341 height 15
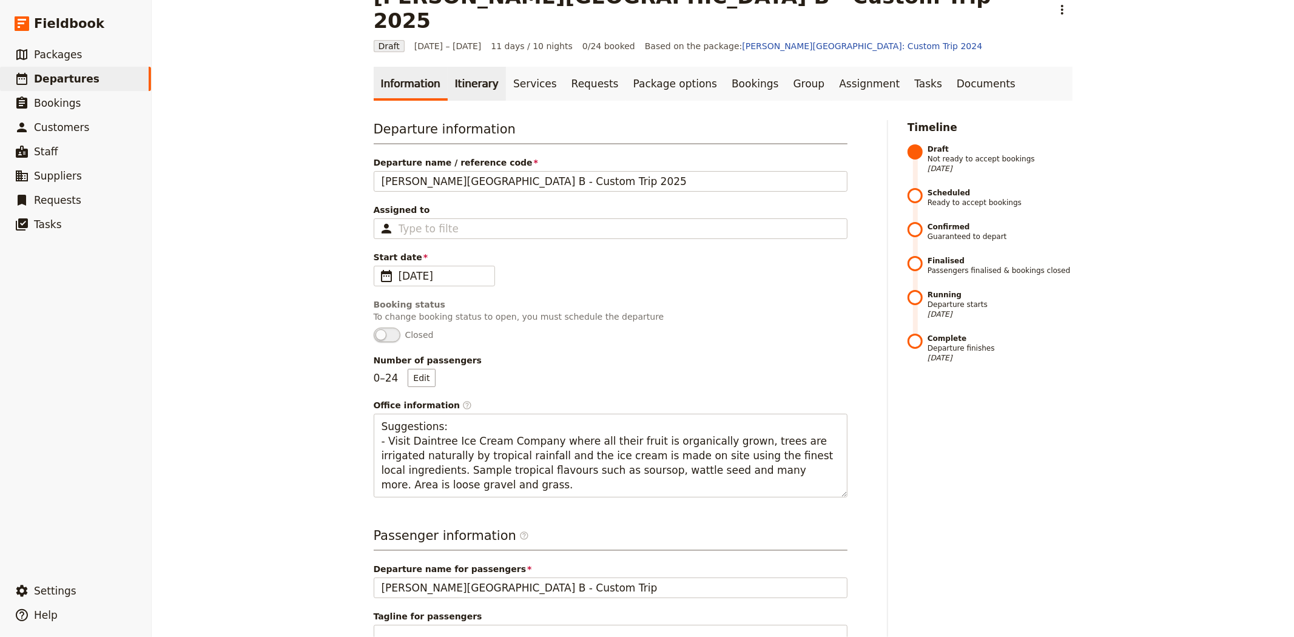
click at [455, 67] on link "Itinerary" at bounding box center [477, 84] width 58 height 34
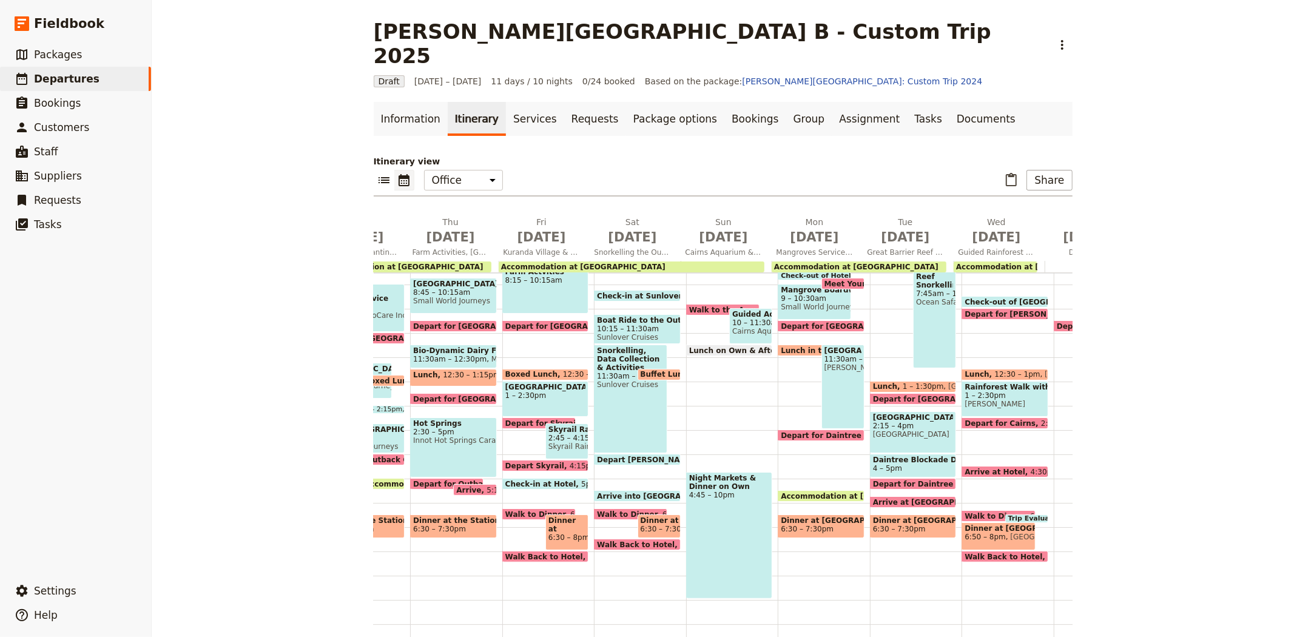
scroll to position [139, 0]
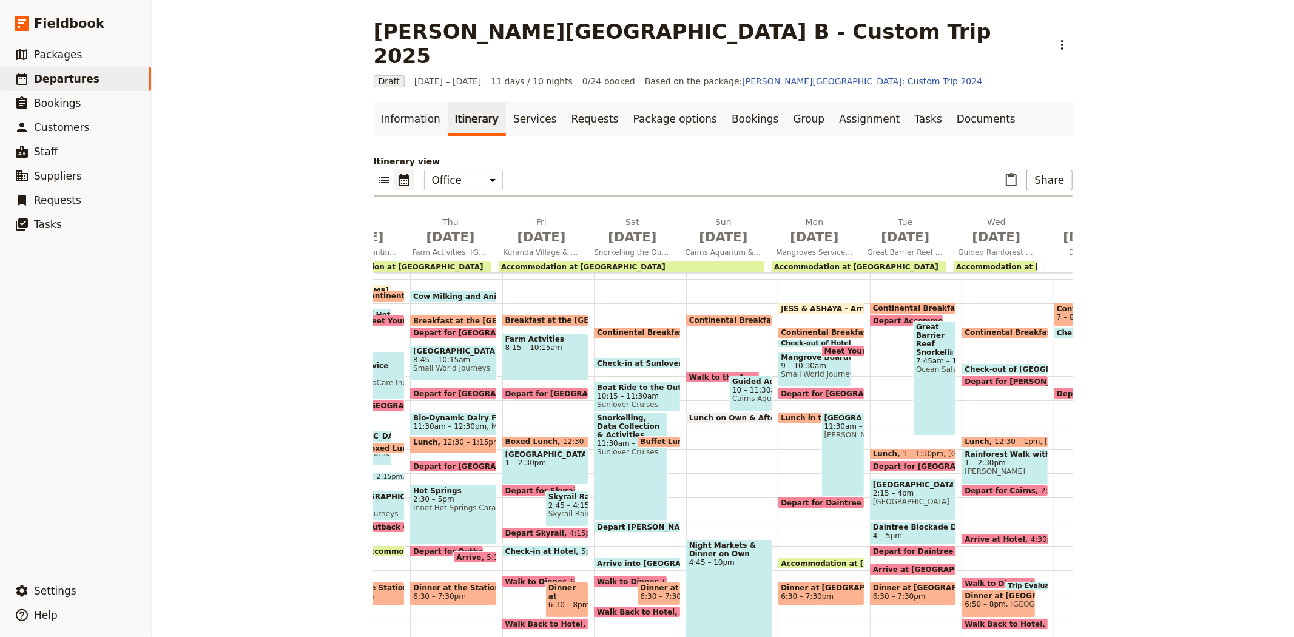
click at [636, 363] on span at bounding box center [637, 365] width 86 height 5
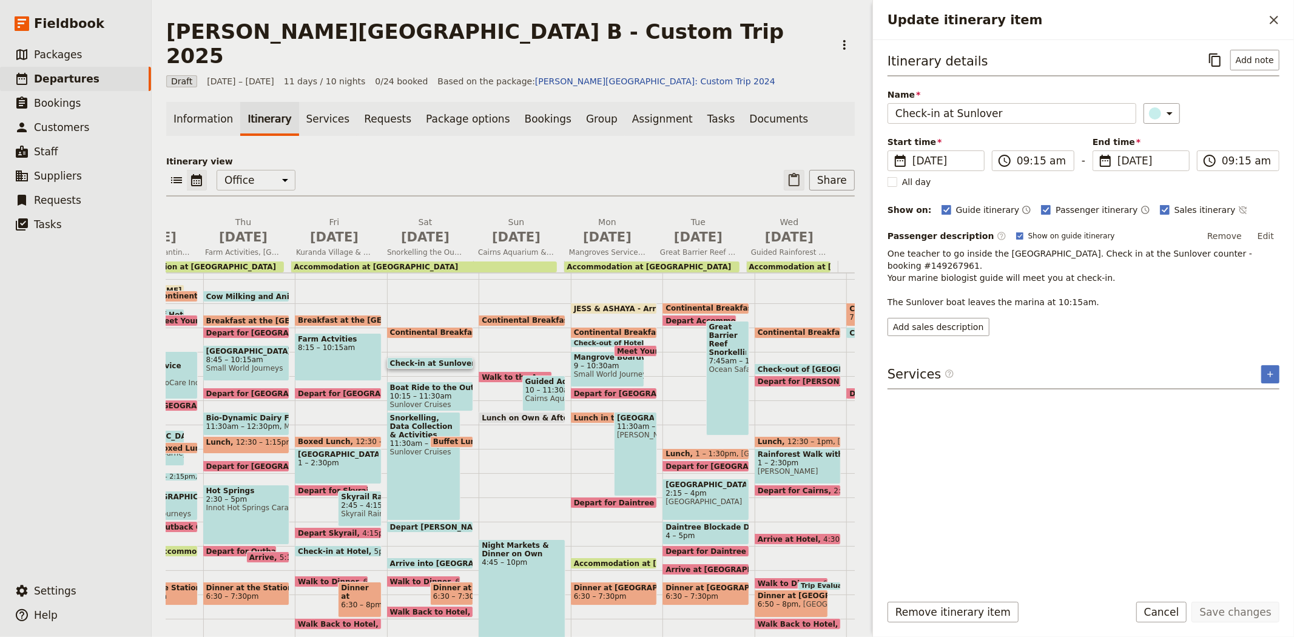
click at [788, 173] on icon "Paste itinerary item" at bounding box center [794, 180] width 15 height 15
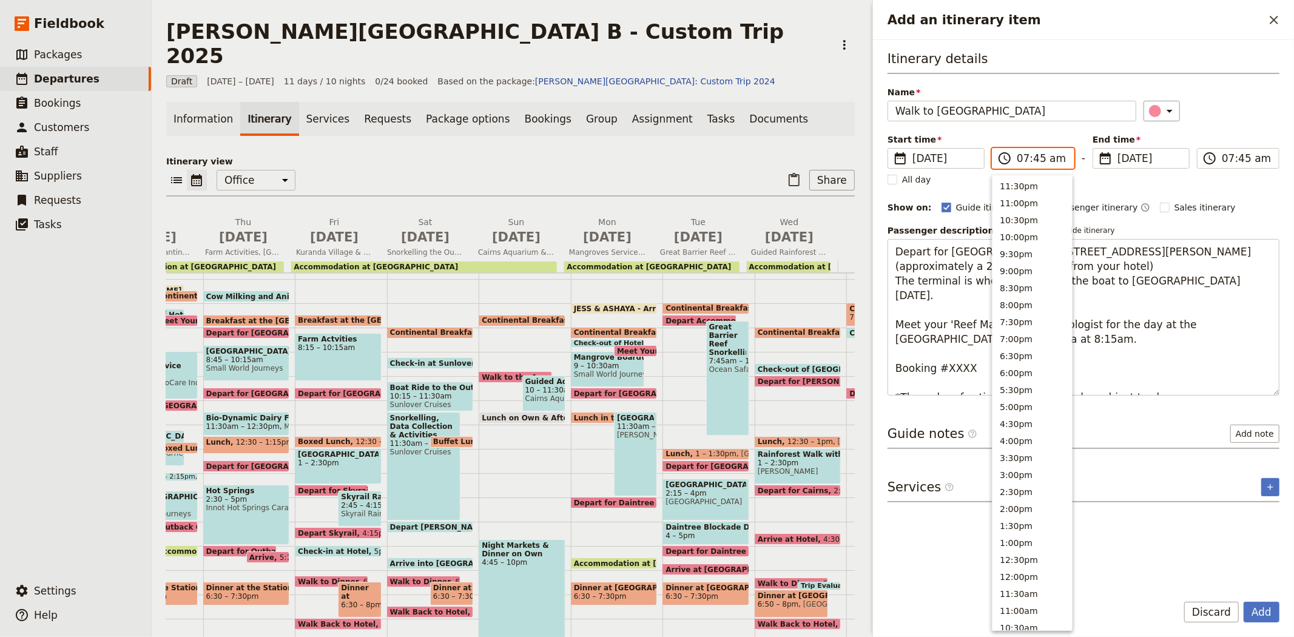
click at [1024, 161] on input "07:45 am" at bounding box center [1042, 158] width 50 height 15
type input "08:45 am"
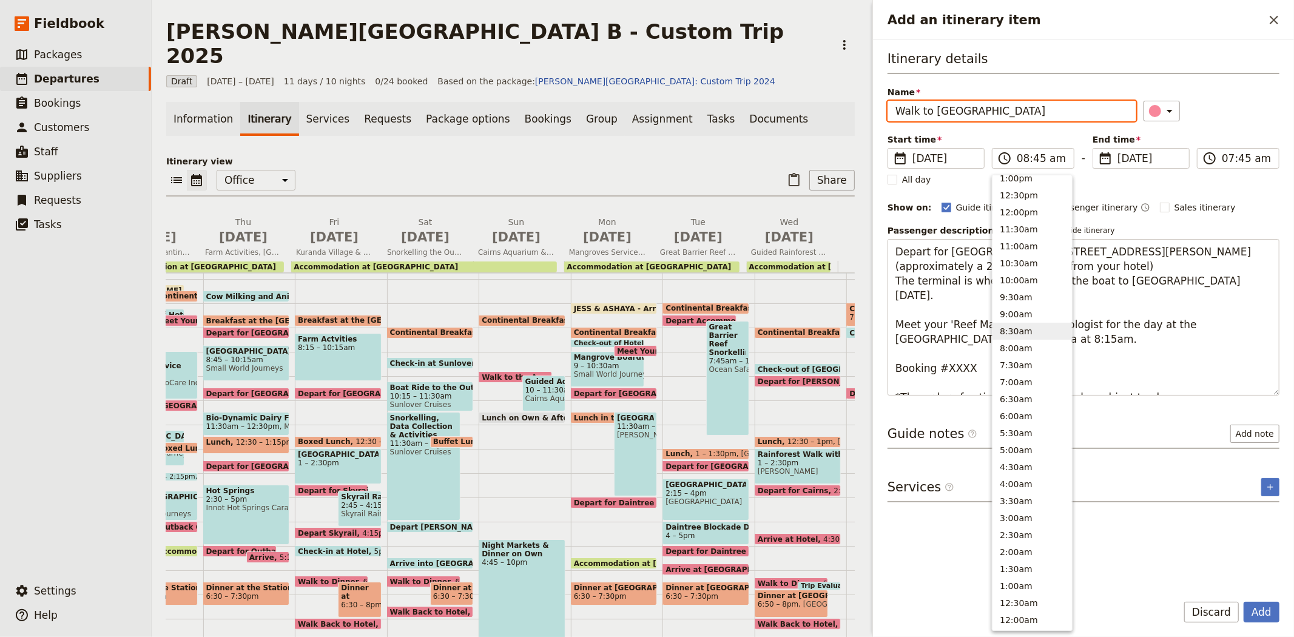
type input "08:45 am"
click at [1230, 113] on div "​" at bounding box center [1211, 111] width 136 height 21
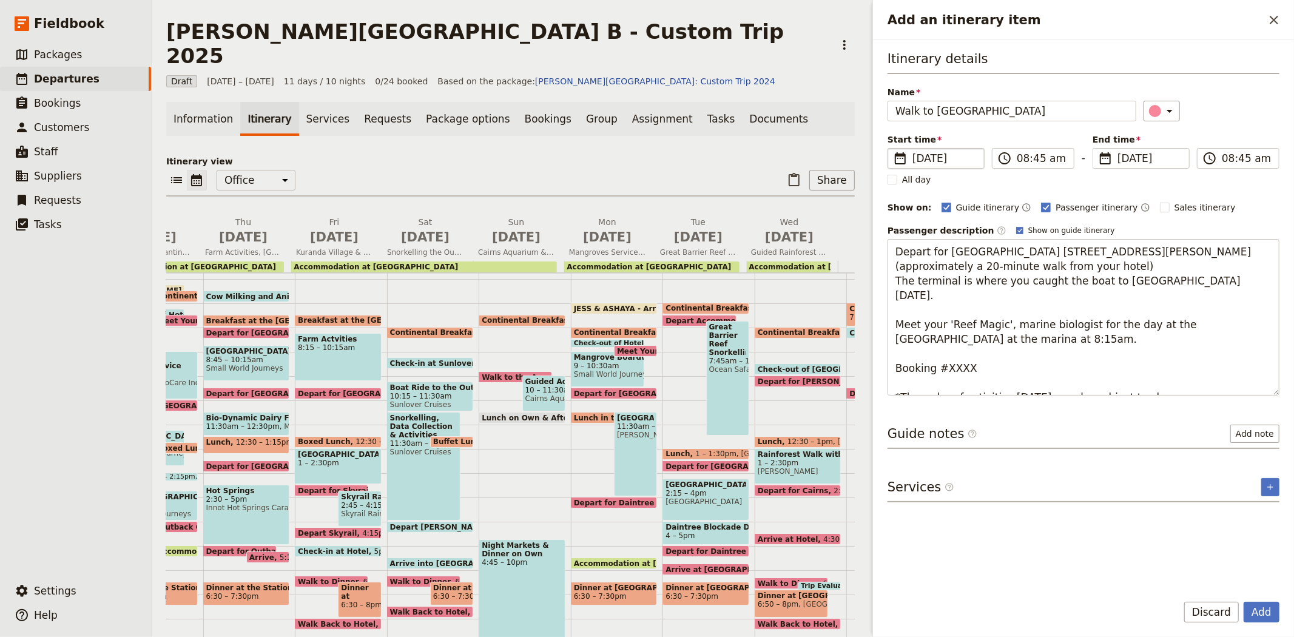
click at [918, 161] on span "[DATE]" at bounding box center [944, 158] width 64 height 15
click at [893, 149] on input "[DATE]" at bounding box center [892, 148] width 1 height 1
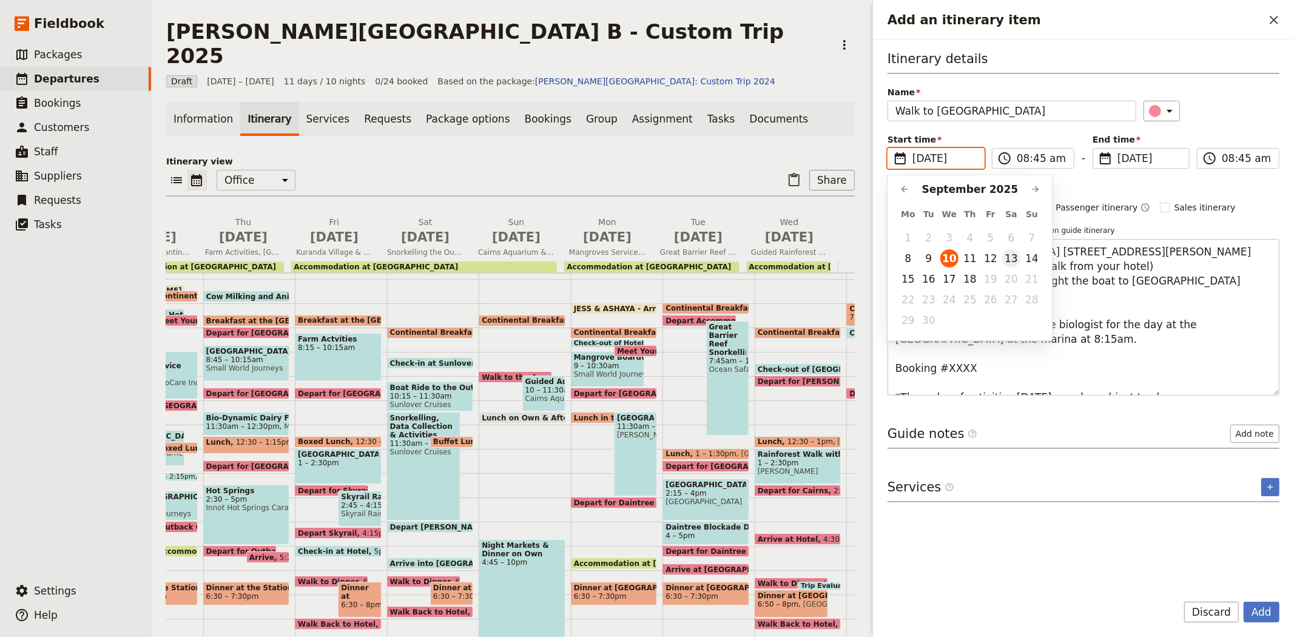
click at [1009, 263] on button "13" at bounding box center [1011, 258] width 18 height 18
type input "[DATE]"
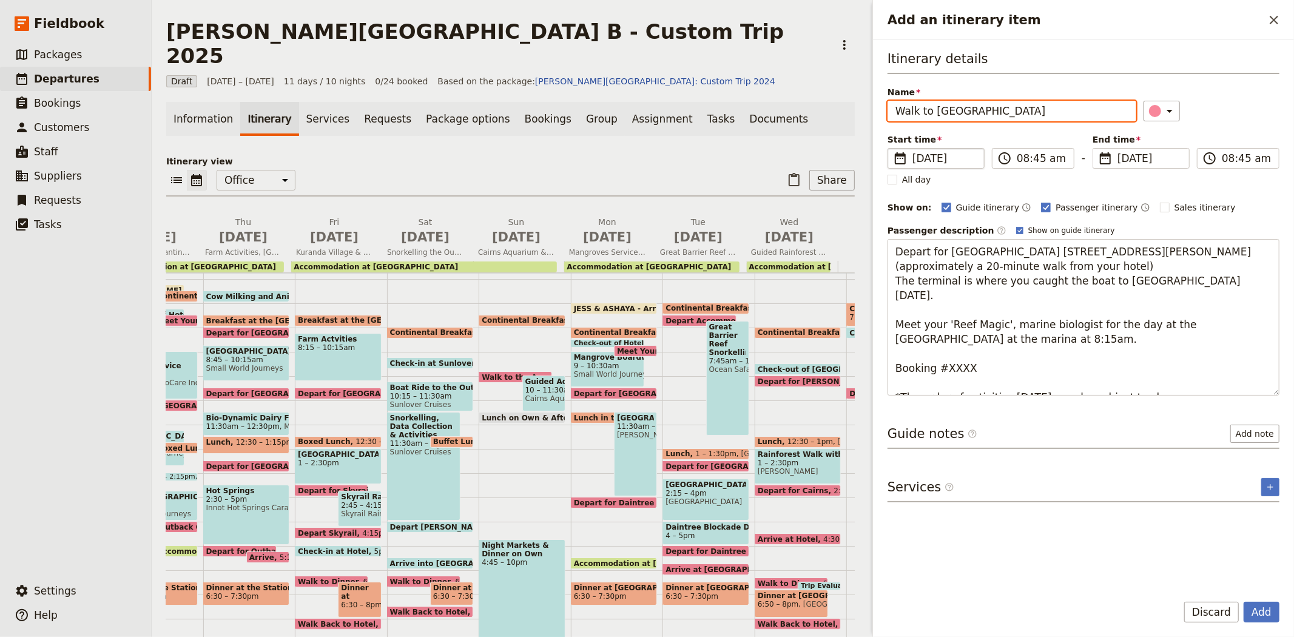
type input "[DATE]"
click at [1211, 118] on div "​" at bounding box center [1211, 111] width 136 height 21
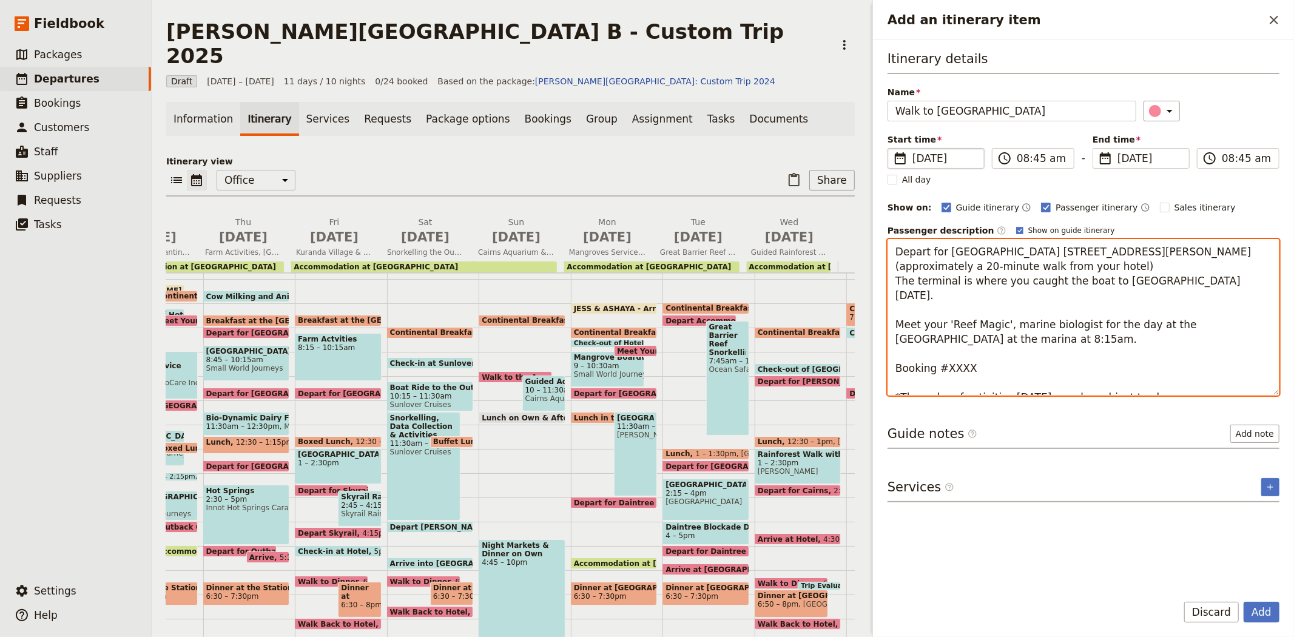
drag, startPoint x: 1177, startPoint y: 381, endPoint x: 890, endPoint y: 287, distance: 301.9
click at [890, 287] on textarea "Depart for [GEOGRAPHIC_DATA] [STREET_ADDRESS][PERSON_NAME] (approximately a 20-…" at bounding box center [1083, 317] width 392 height 156
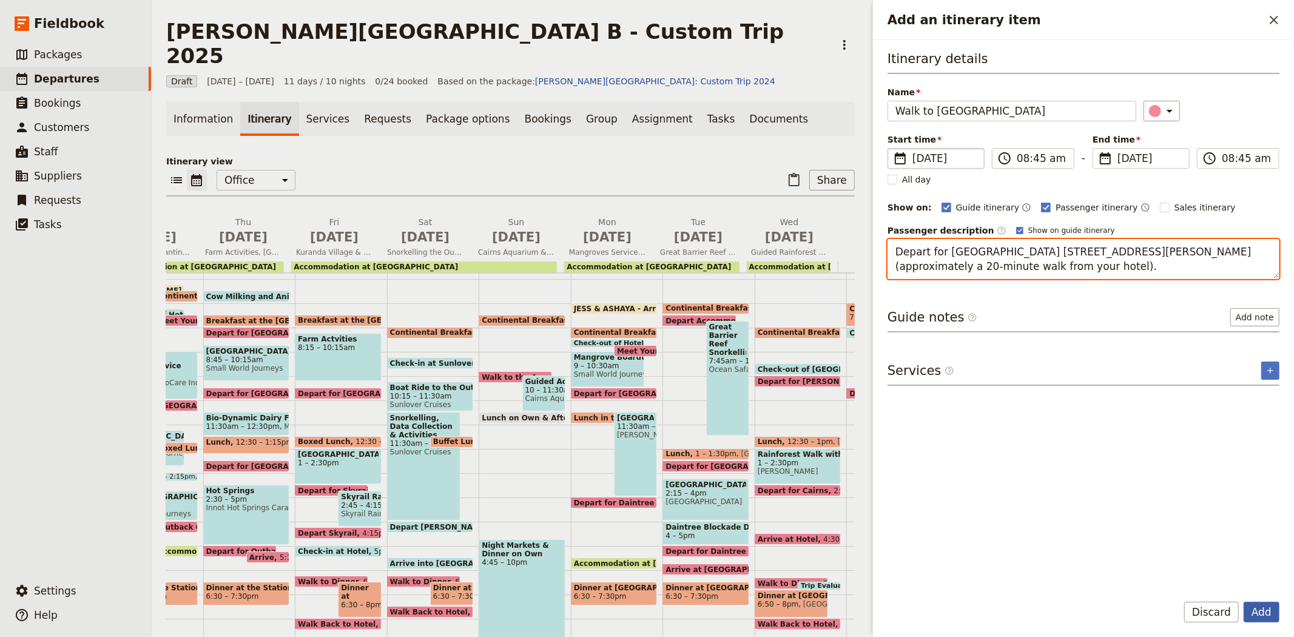
type textarea "Depart for [GEOGRAPHIC_DATA] [STREET_ADDRESS][PERSON_NAME] (approximately a 20-…"
click at [1265, 611] on button "Add" at bounding box center [1261, 612] width 36 height 21
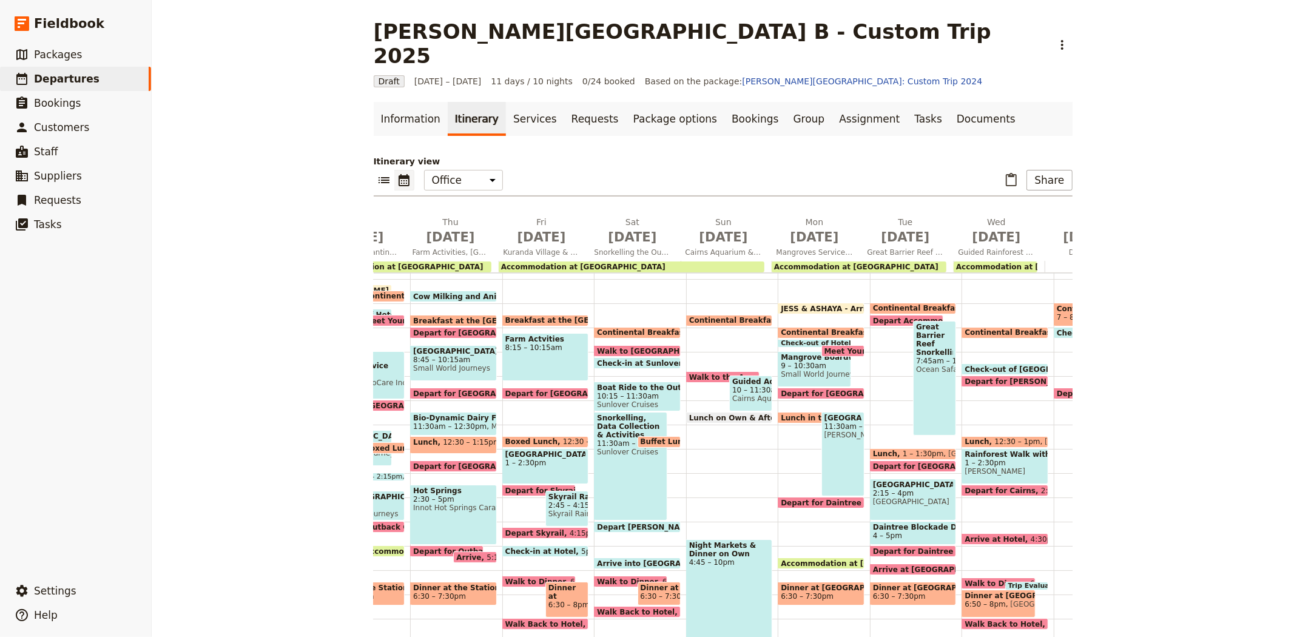
click at [629, 347] on span "Walk to [GEOGRAPHIC_DATA]" at bounding box center [659, 351] width 124 height 8
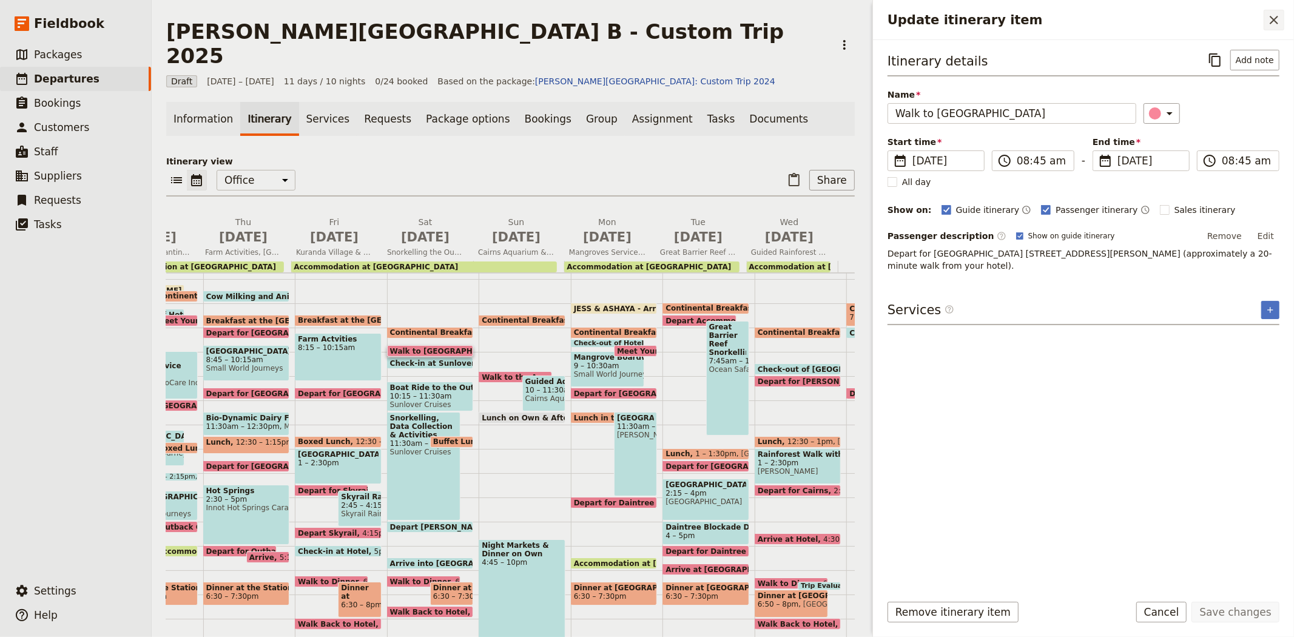
click at [1272, 24] on icon "Close drawer" at bounding box center [1273, 20] width 15 height 15
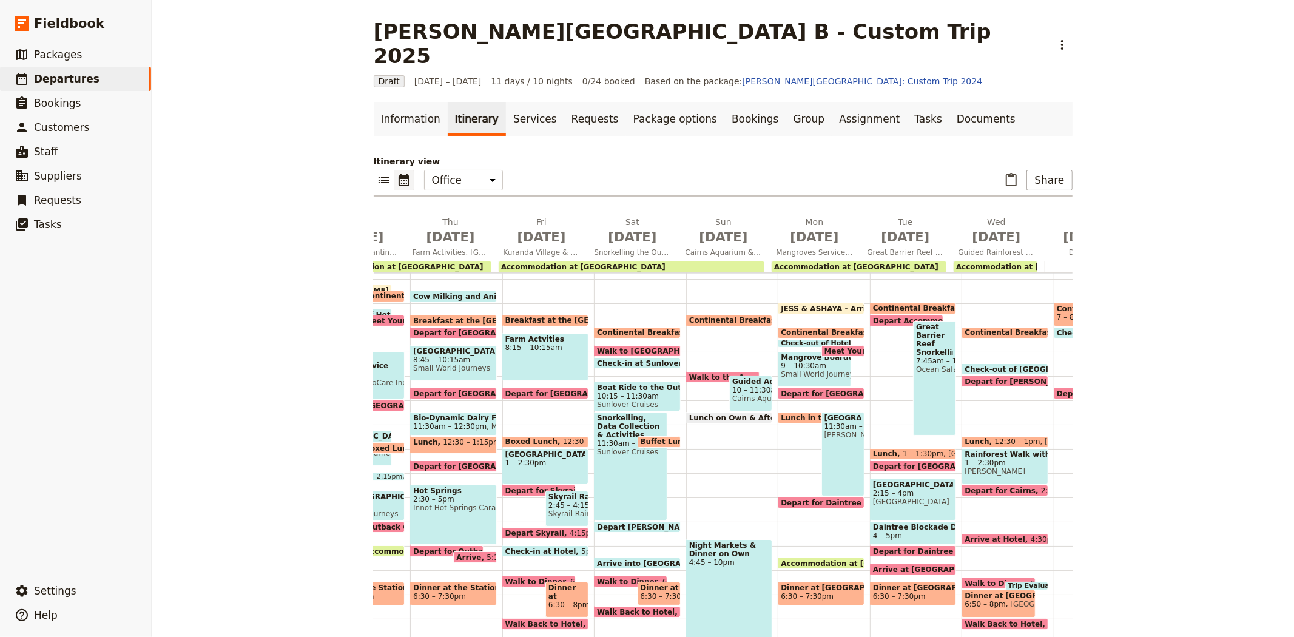
click at [604, 328] on span "Continental Breakfast at Hotel" at bounding box center [662, 332] width 131 height 8
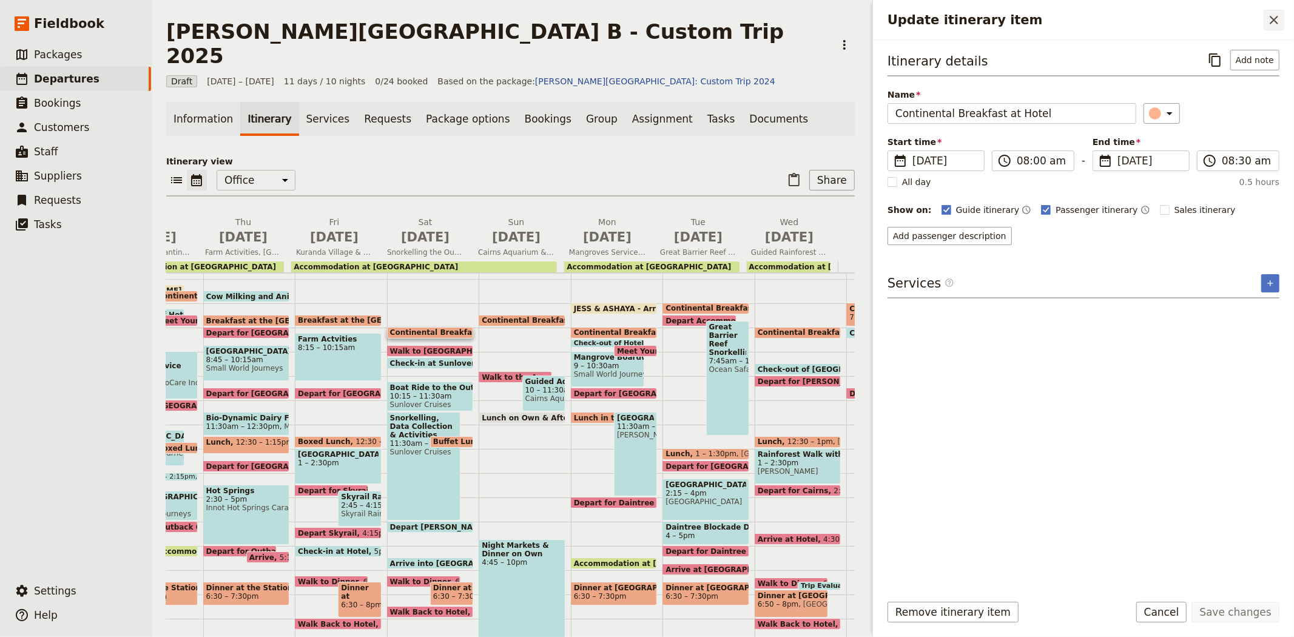
click at [1270, 21] on icon "Close drawer" at bounding box center [1273, 20] width 15 height 15
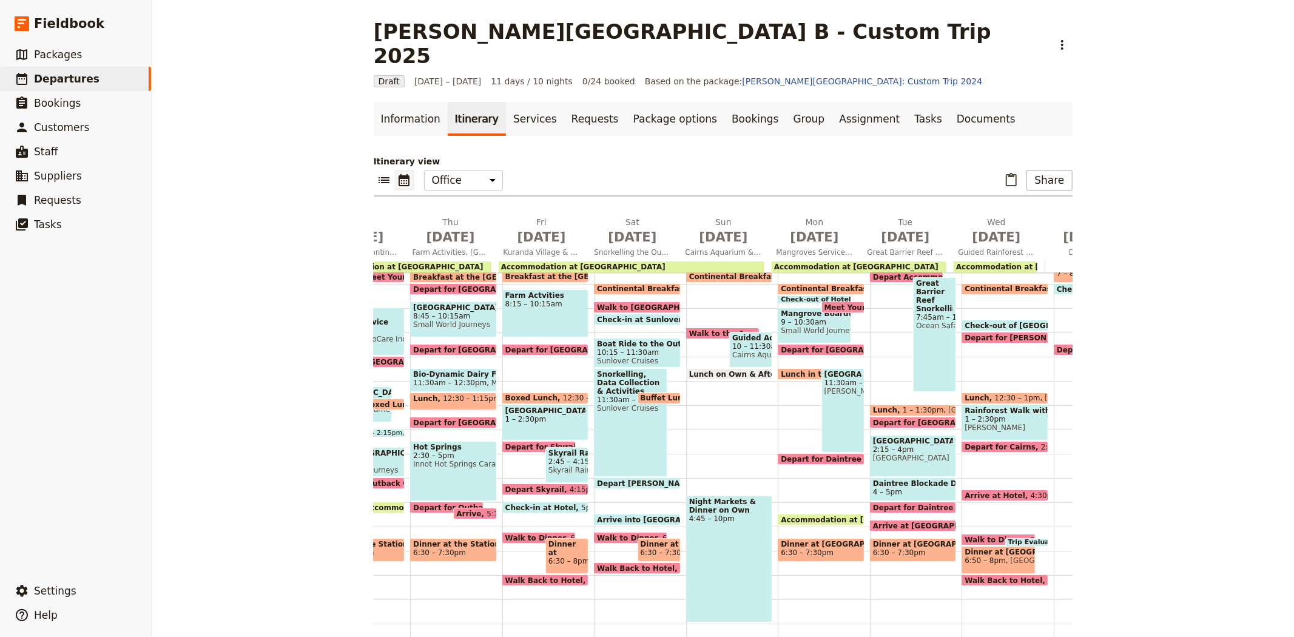
scroll to position [207, 0]
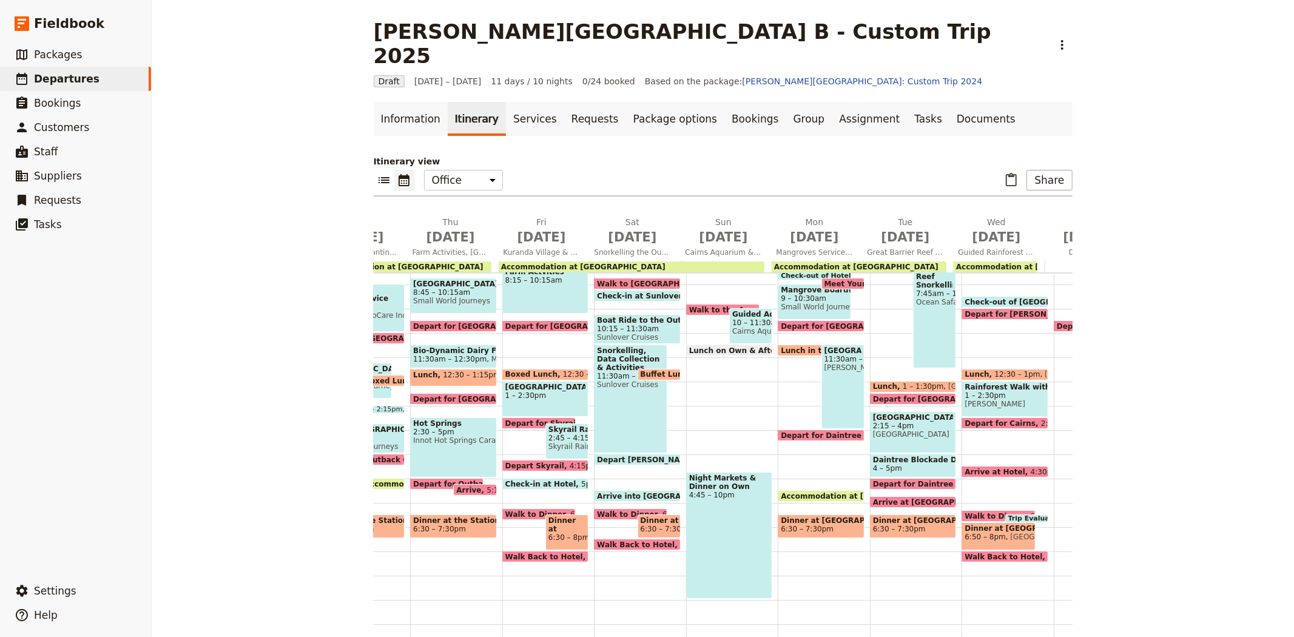
click at [617, 492] on span "Arrive into [GEOGRAPHIC_DATA]" at bounding box center [665, 496] width 137 height 8
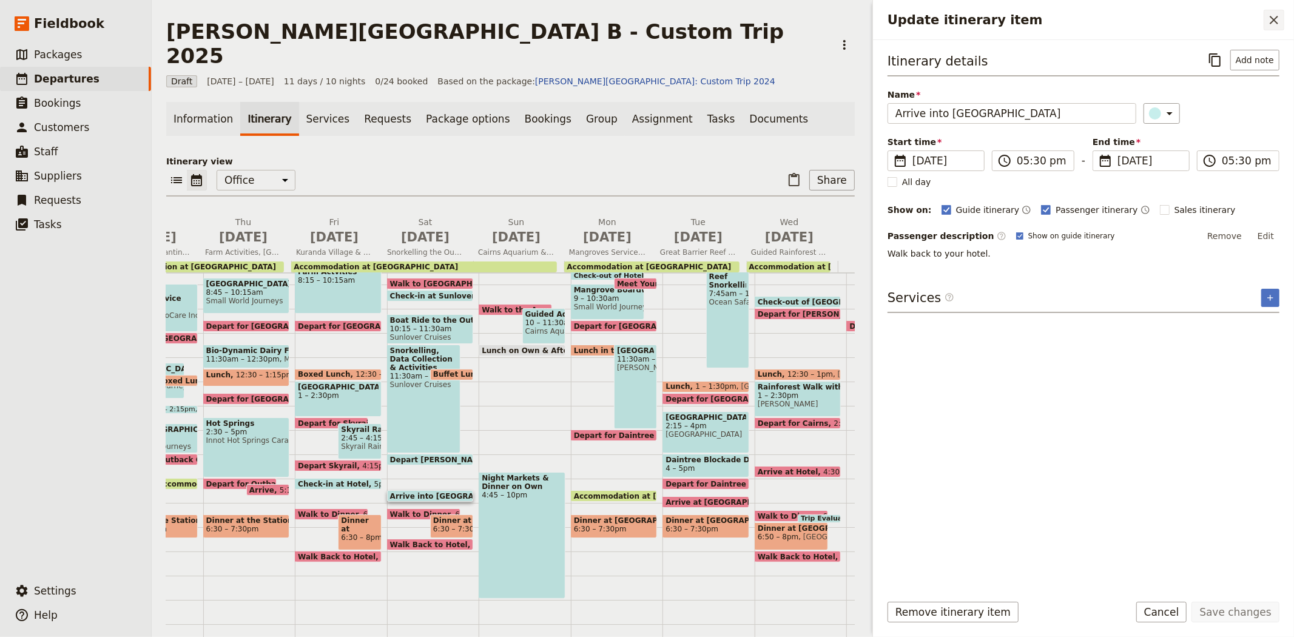
click at [1278, 20] on icon "Close drawer" at bounding box center [1273, 20] width 15 height 15
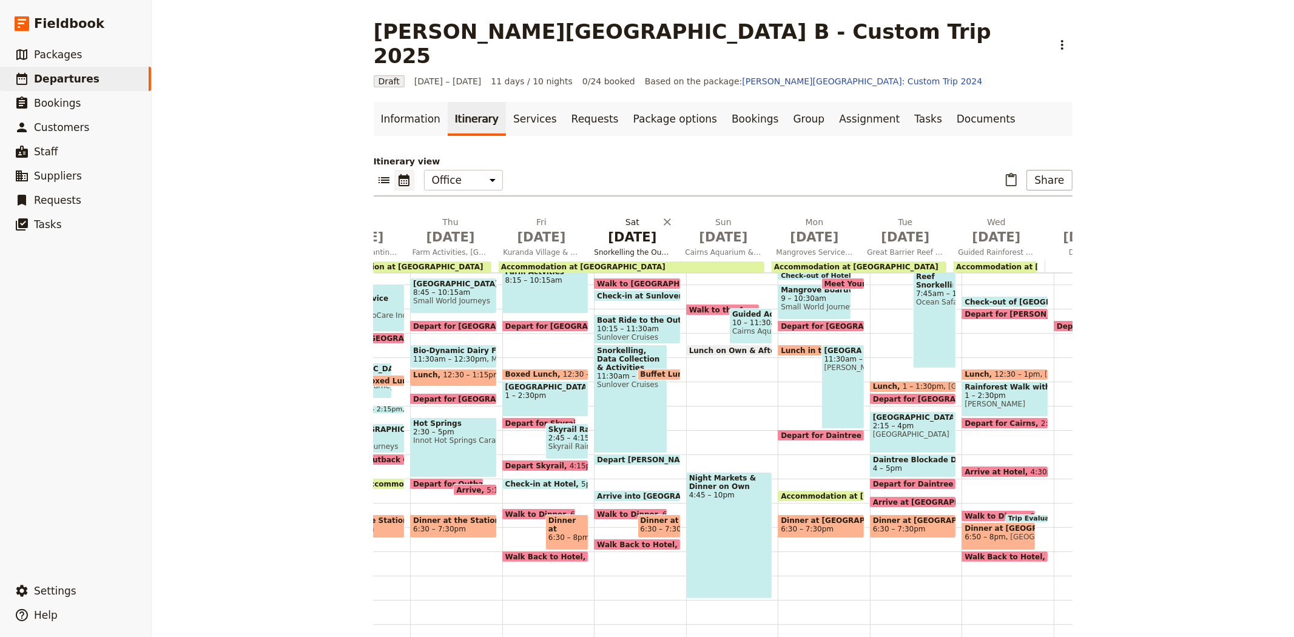
click at [628, 228] on span "[DATE]" at bounding box center [632, 237] width 76 height 18
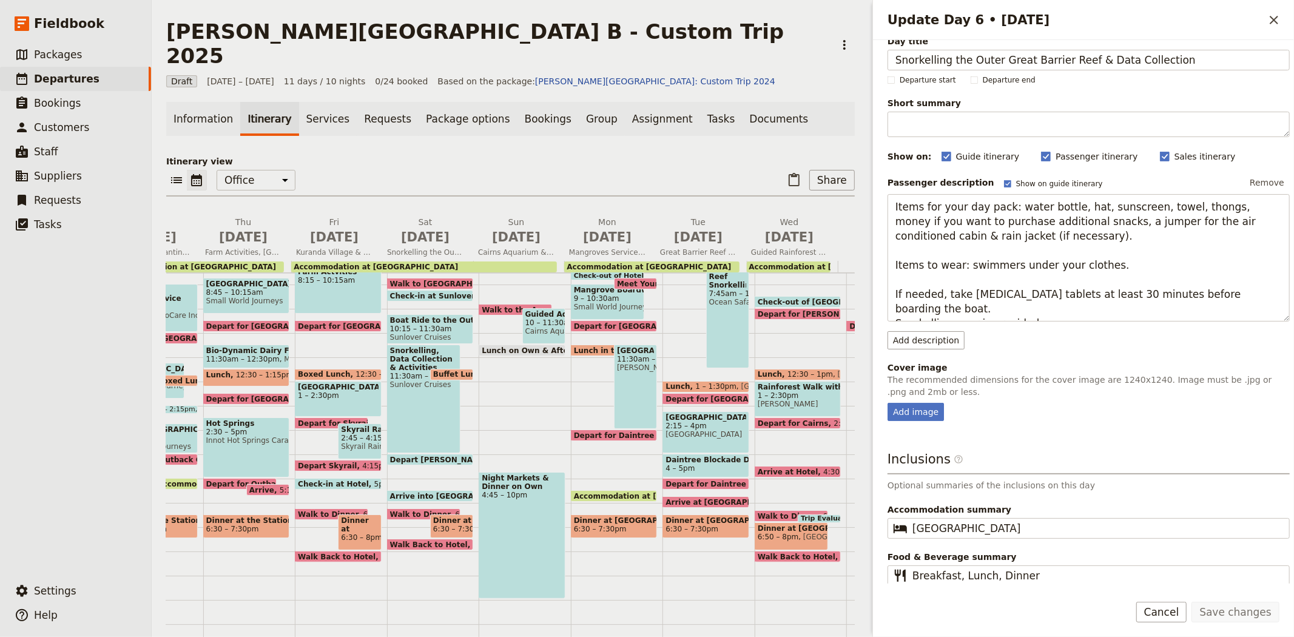
scroll to position [19, 0]
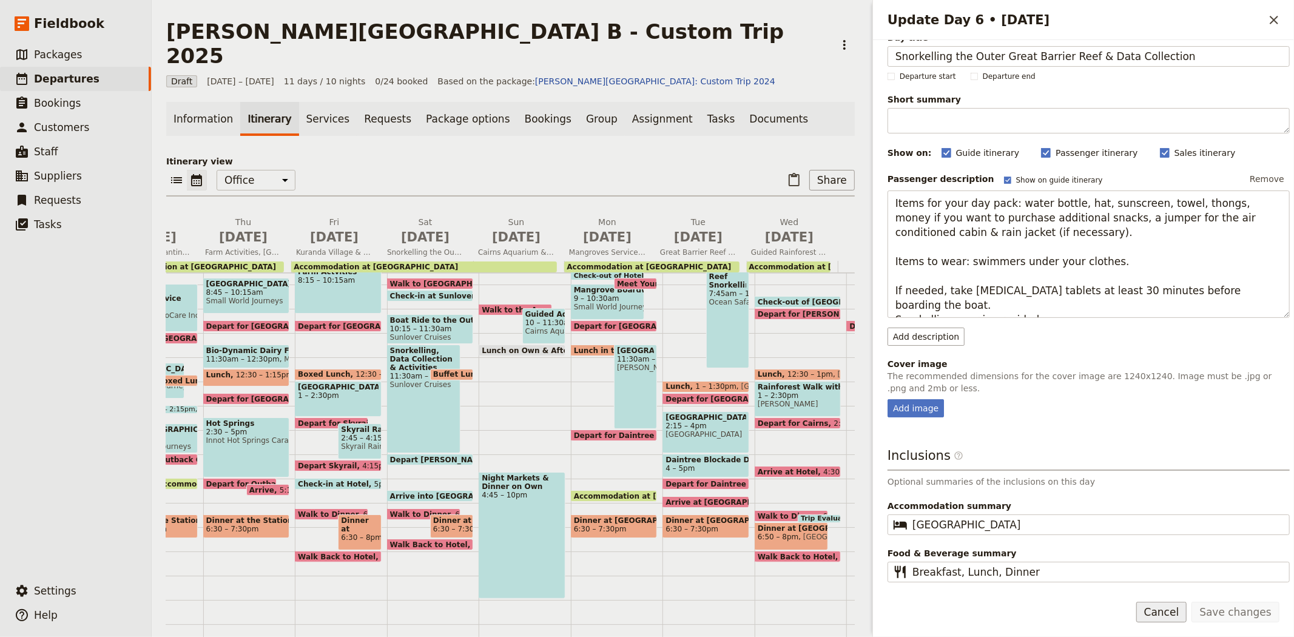
click at [1163, 610] on button "Cancel" at bounding box center [1161, 612] width 51 height 21
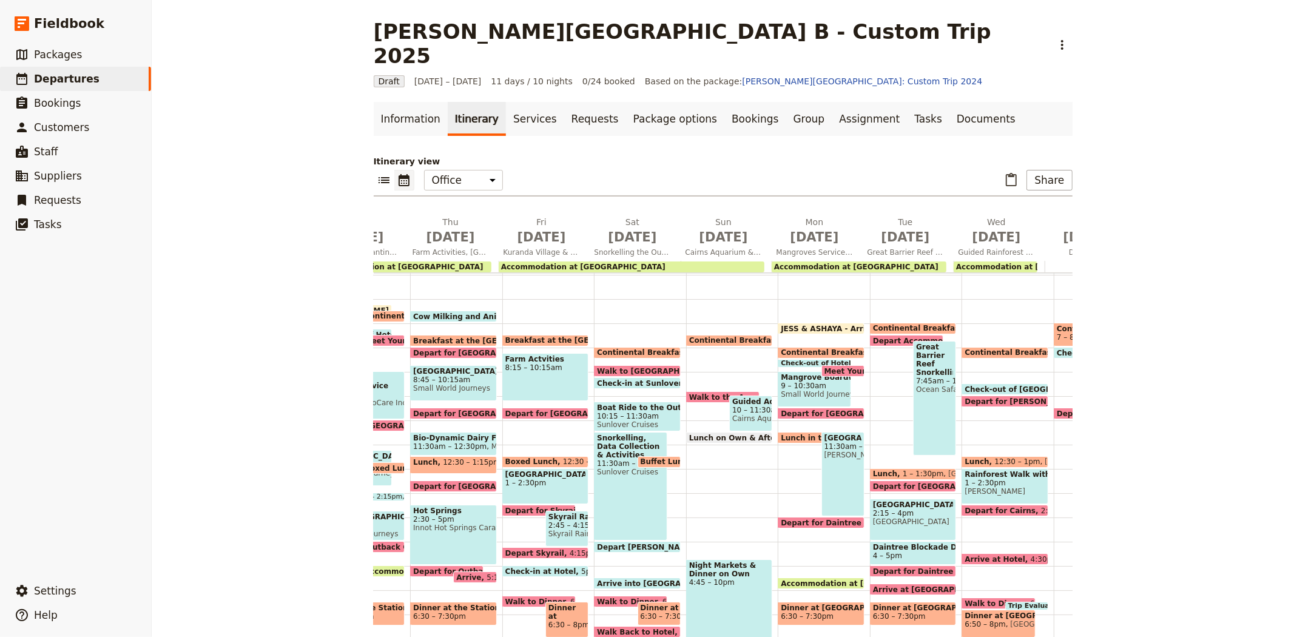
scroll to position [139, 0]
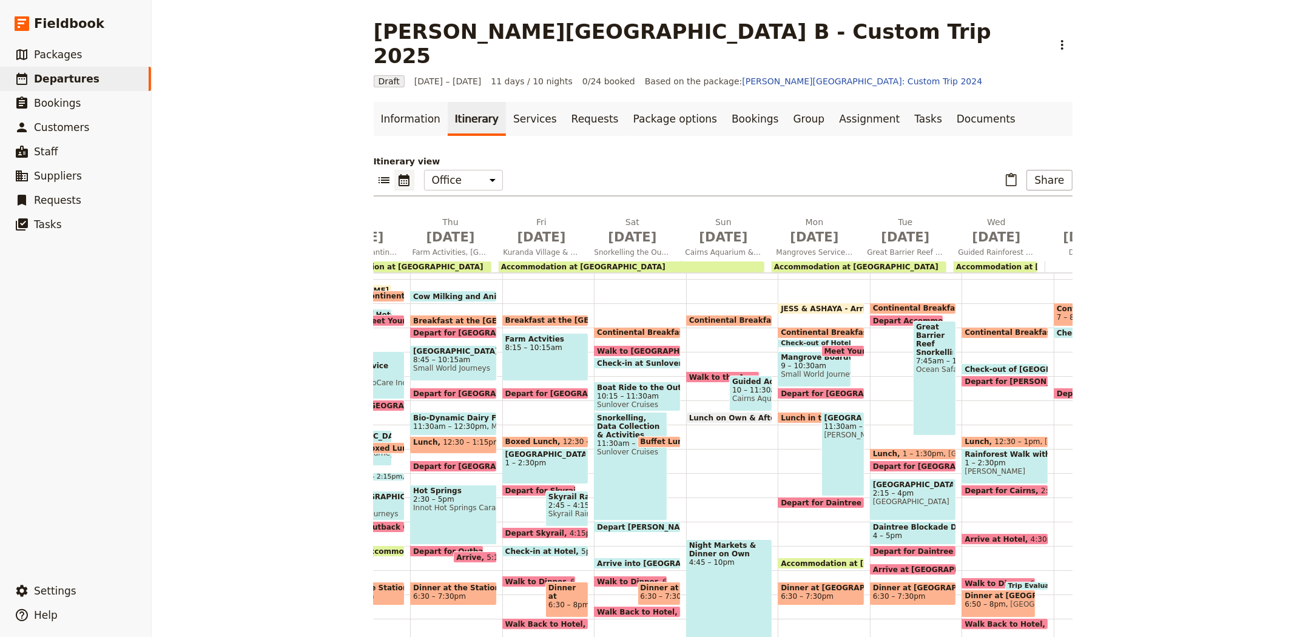
click at [609, 347] on span "Walk to [GEOGRAPHIC_DATA]" at bounding box center [659, 351] width 124 height 8
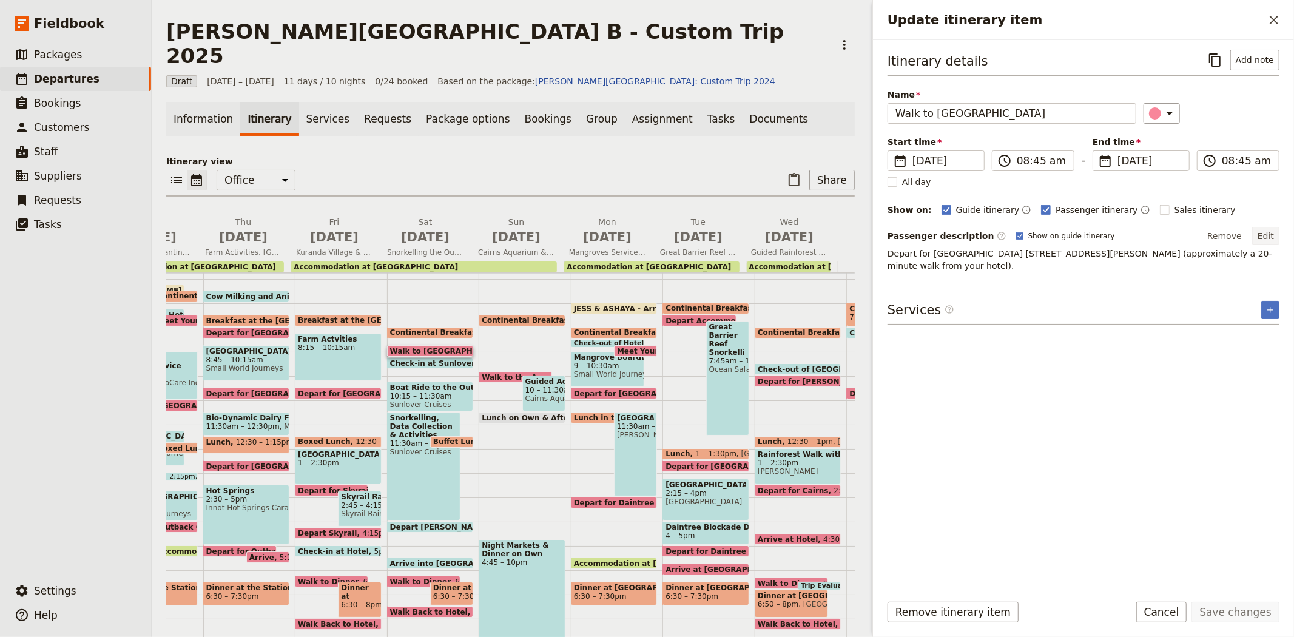
click at [1269, 228] on button "Edit" at bounding box center [1265, 236] width 27 height 18
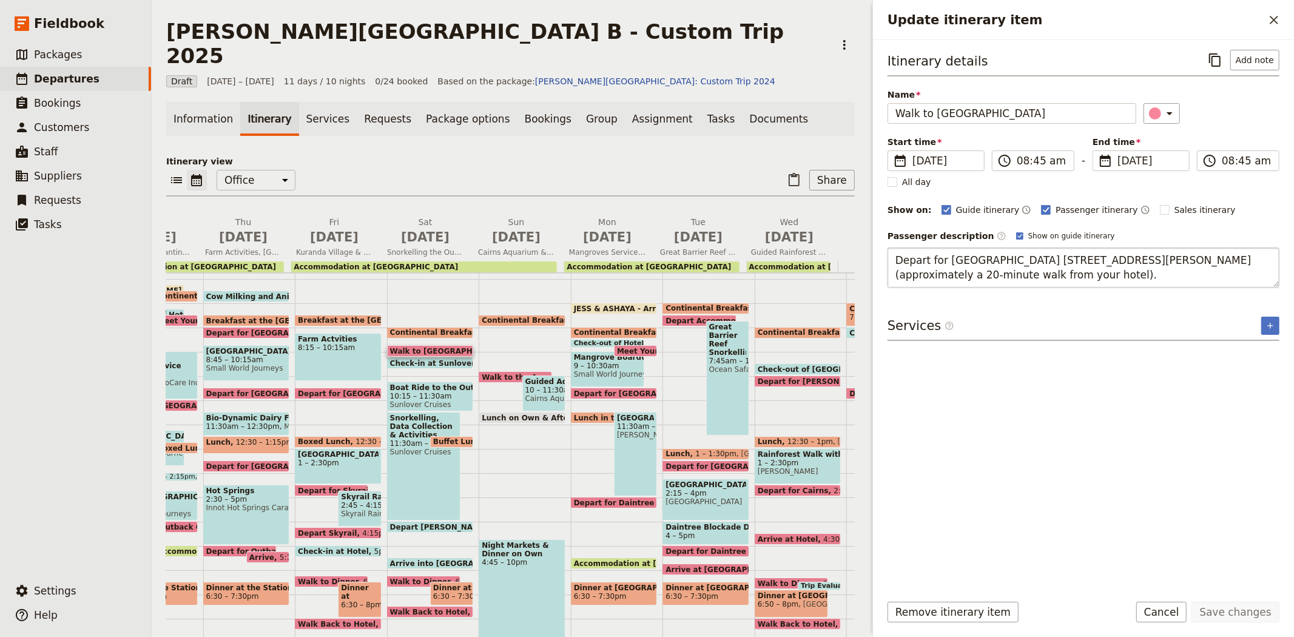
click at [1233, 258] on textarea "Depart for [GEOGRAPHIC_DATA] [STREET_ADDRESS][PERSON_NAME] (approximately a 20-…" at bounding box center [1083, 267] width 392 height 40
type textarea "Depart for [GEOGRAPHIC_DATA] [STREET_ADDRESS][PERSON_NAME] (approximately a 20 …"
click at [1228, 607] on button "Save changes" at bounding box center [1235, 612] width 88 height 21
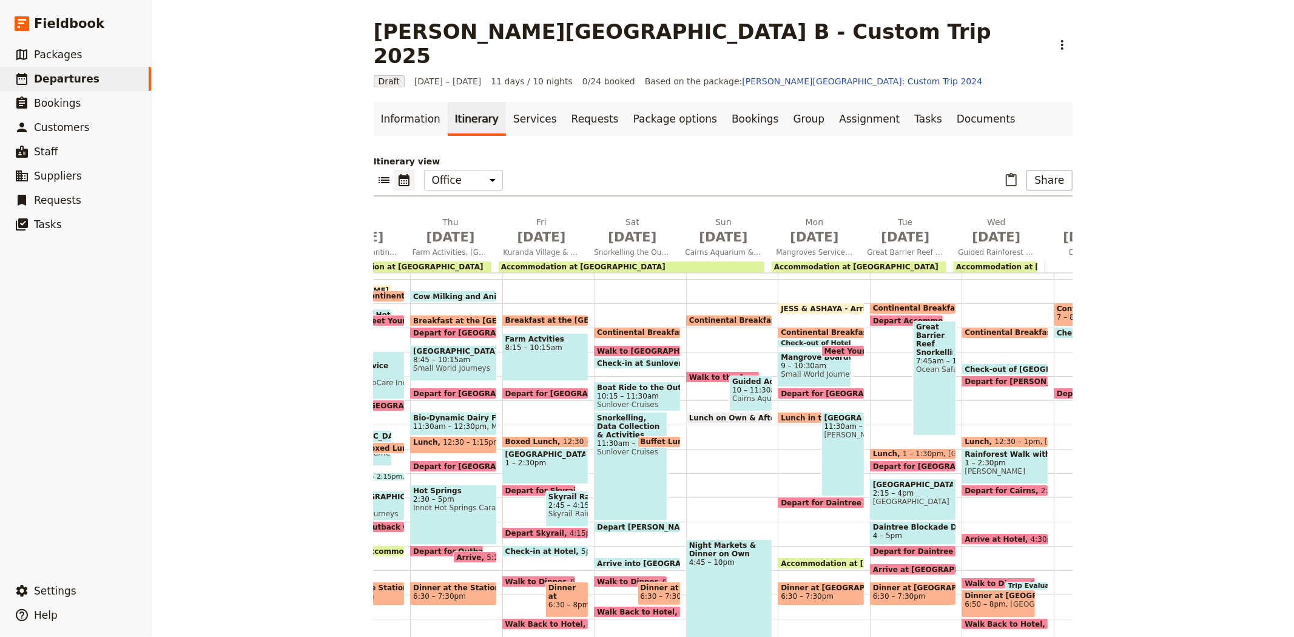
click at [843, 304] on span "JESS & ASHAYA - Arrive to office" at bounding box center [849, 308] width 136 height 8
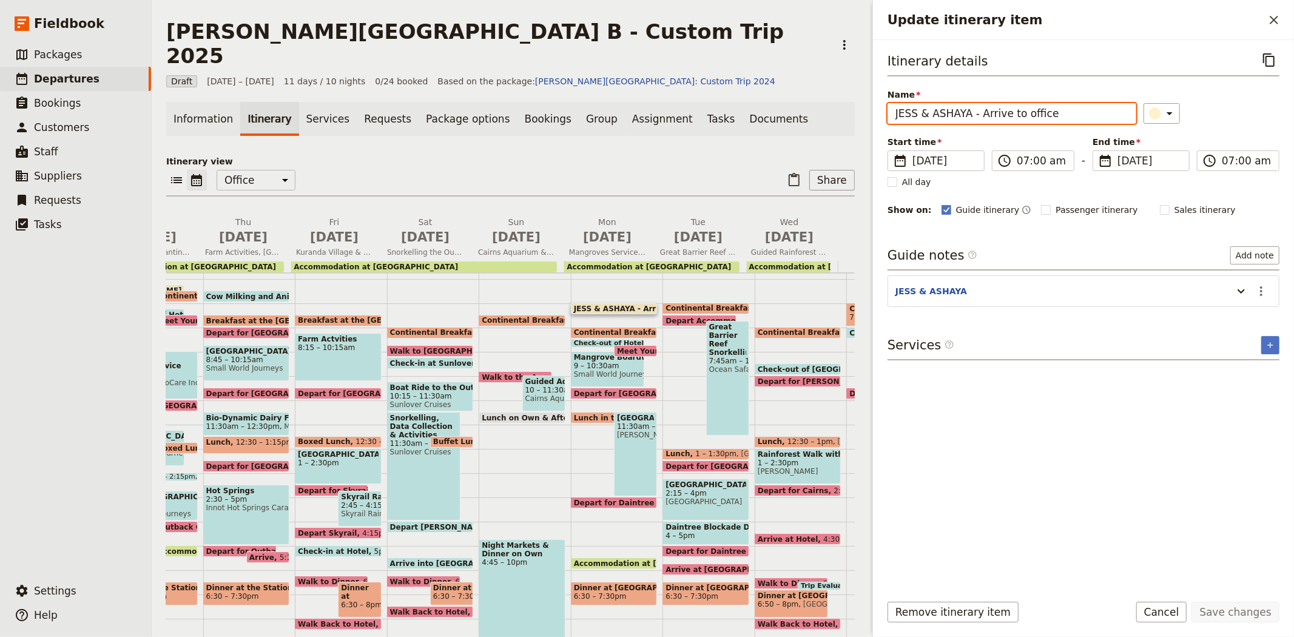
drag, startPoint x: 968, startPoint y: 113, endPoint x: 791, endPoint y: 101, distance: 176.9
click at [791, 101] on div "[PERSON_NAME][GEOGRAPHIC_DATA] B - Custom Trip 2025 ​ Draft [DATE] – [DATE] 11 …" at bounding box center [723, 318] width 1142 height 637
type input "[PERSON_NAME] to office"
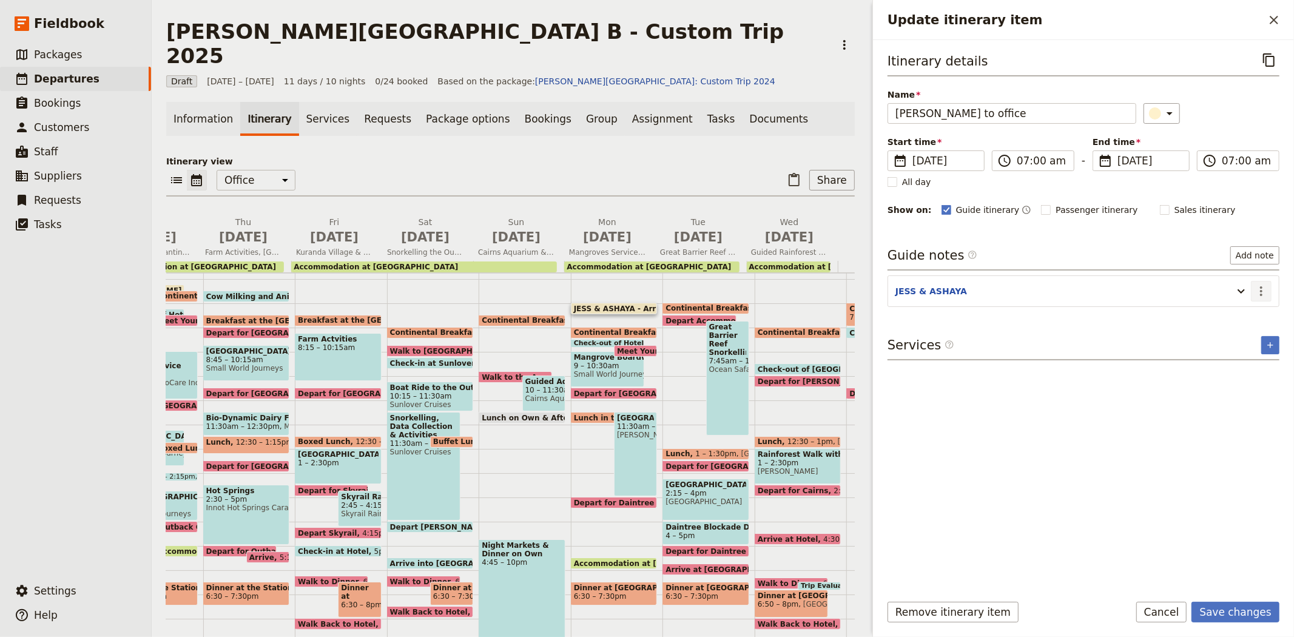
click at [1256, 289] on icon "Actions" at bounding box center [1261, 291] width 15 height 15
click at [1223, 314] on span "Edit note" at bounding box center [1226, 318] width 38 height 12
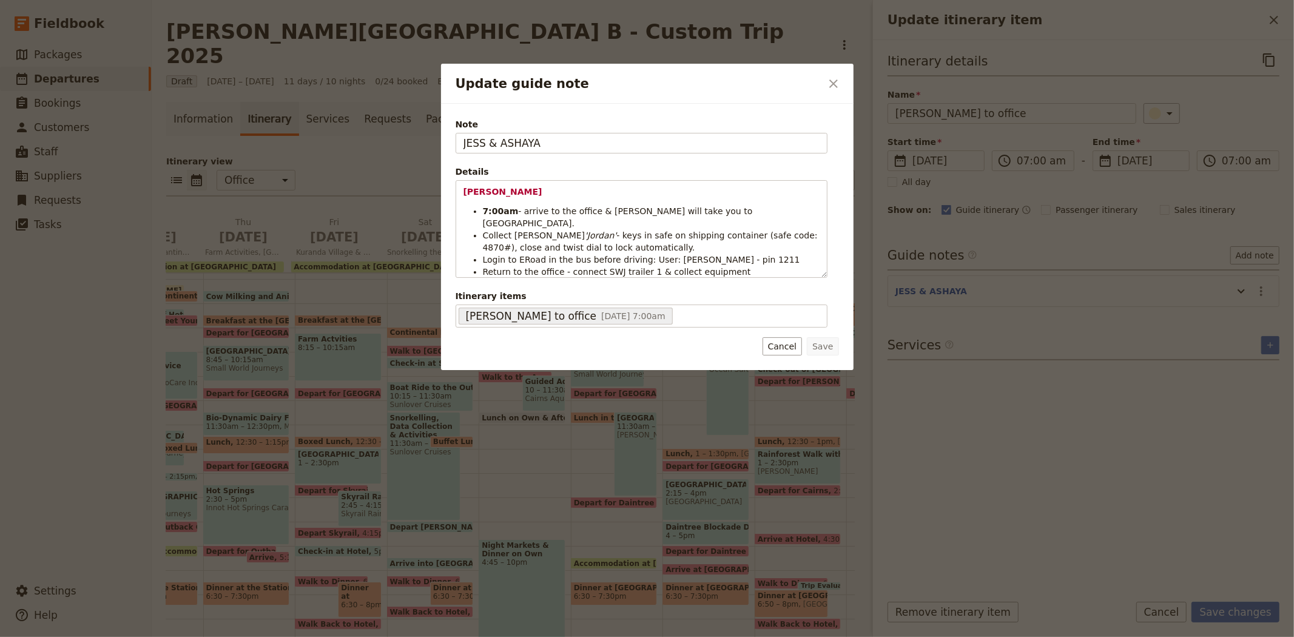
drag, startPoint x: 542, startPoint y: 141, endPoint x: 393, endPoint y: 140, distance: 149.2
click at [393, 636] on div "Update guide note ​ Note [PERSON_NAME] & [PERSON_NAME] Details [PERSON_NAME] 7:…" at bounding box center [647, 637] width 1294 height 0
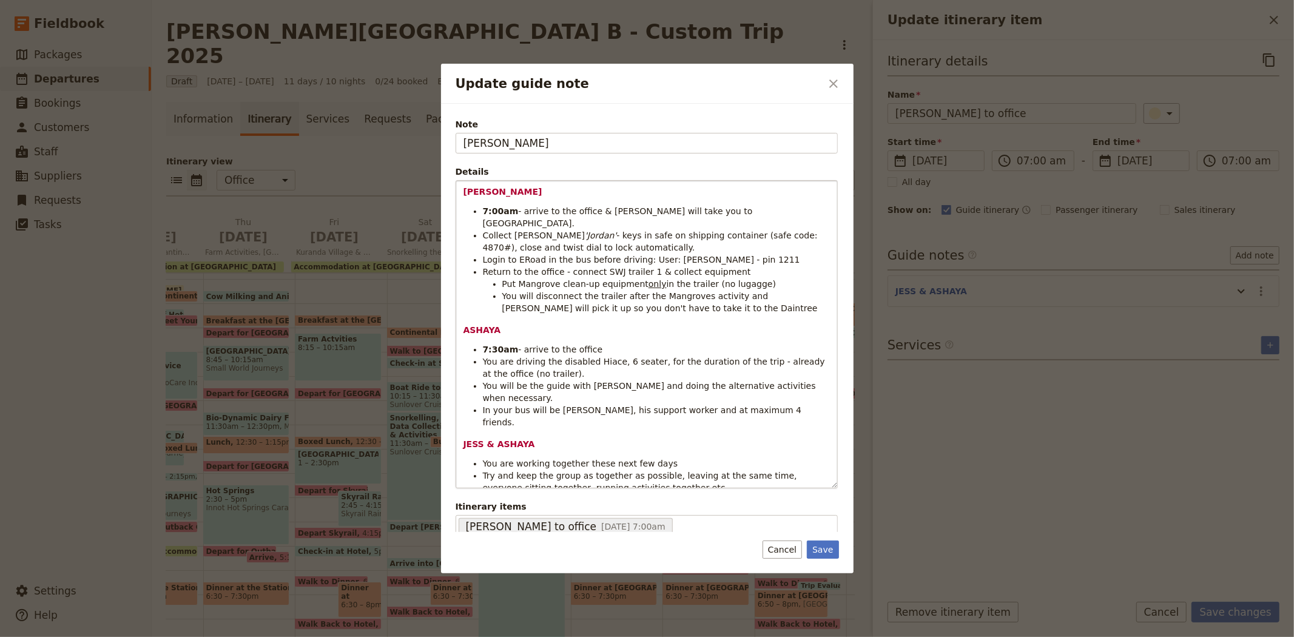
drag, startPoint x: 822, startPoint y: 274, endPoint x: 810, endPoint y: 483, distance: 209.6
click at [811, 485] on div "[PERSON_NAME] 7:00am - arrive to the office & [PERSON_NAME] will take you to Bu…" at bounding box center [646, 334] width 381 height 307
type input "[PERSON_NAME]"
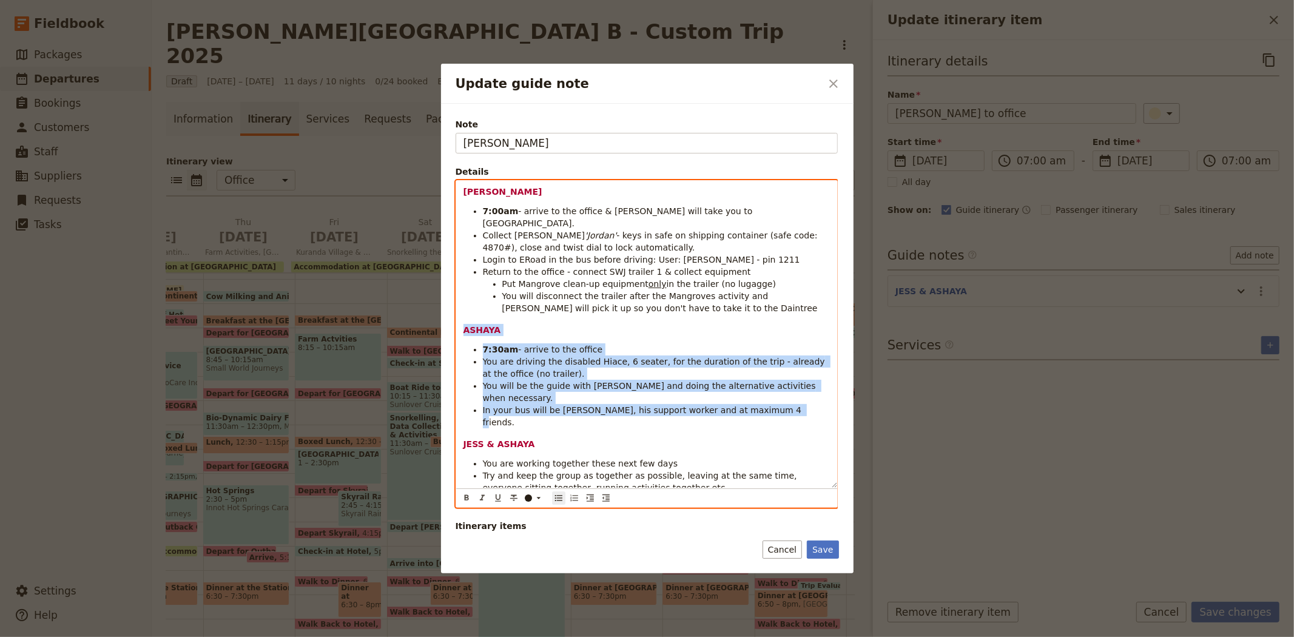
drag, startPoint x: 759, startPoint y: 387, endPoint x: 451, endPoint y: 306, distance: 319.1
click at [451, 306] on div "Note [PERSON_NAME] Details [PERSON_NAME] 7:00am - arrive to the office & [PERSO…" at bounding box center [647, 338] width 412 height 469
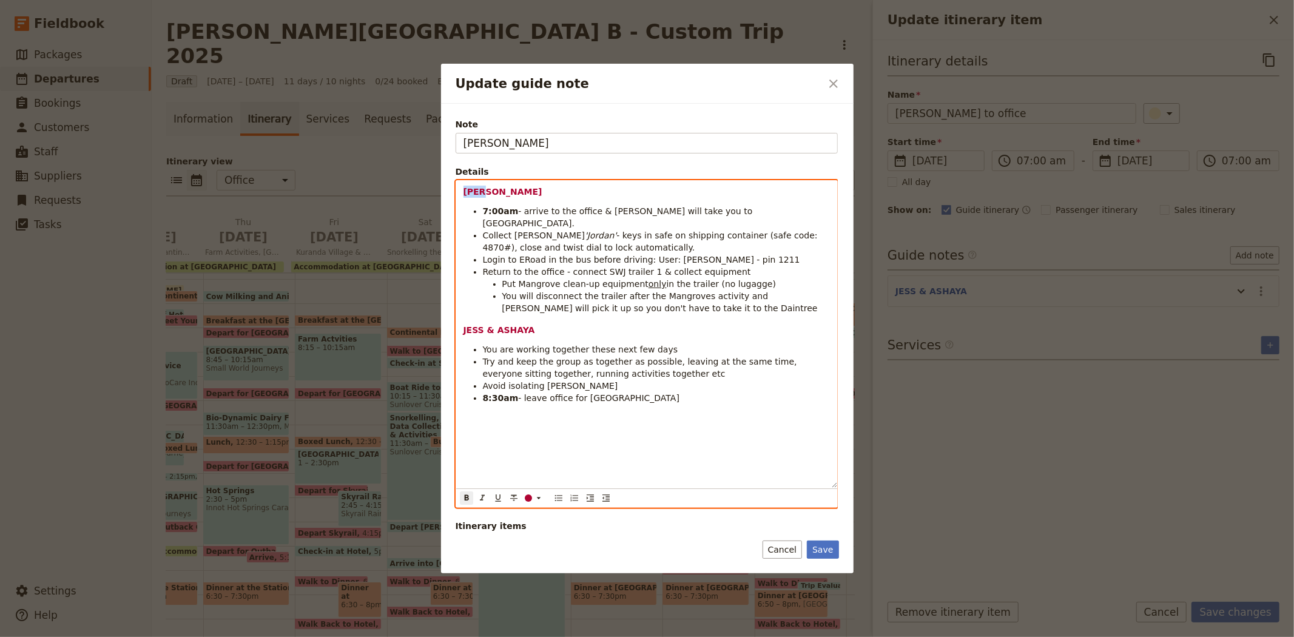
drag, startPoint x: 486, startPoint y: 190, endPoint x: 422, endPoint y: 186, distance: 64.4
click at [422, 636] on div "Update guide note ​ Note [PERSON_NAME] Details [PERSON_NAME] 7:00am - arrive to…" at bounding box center [647, 637] width 1294 height 0
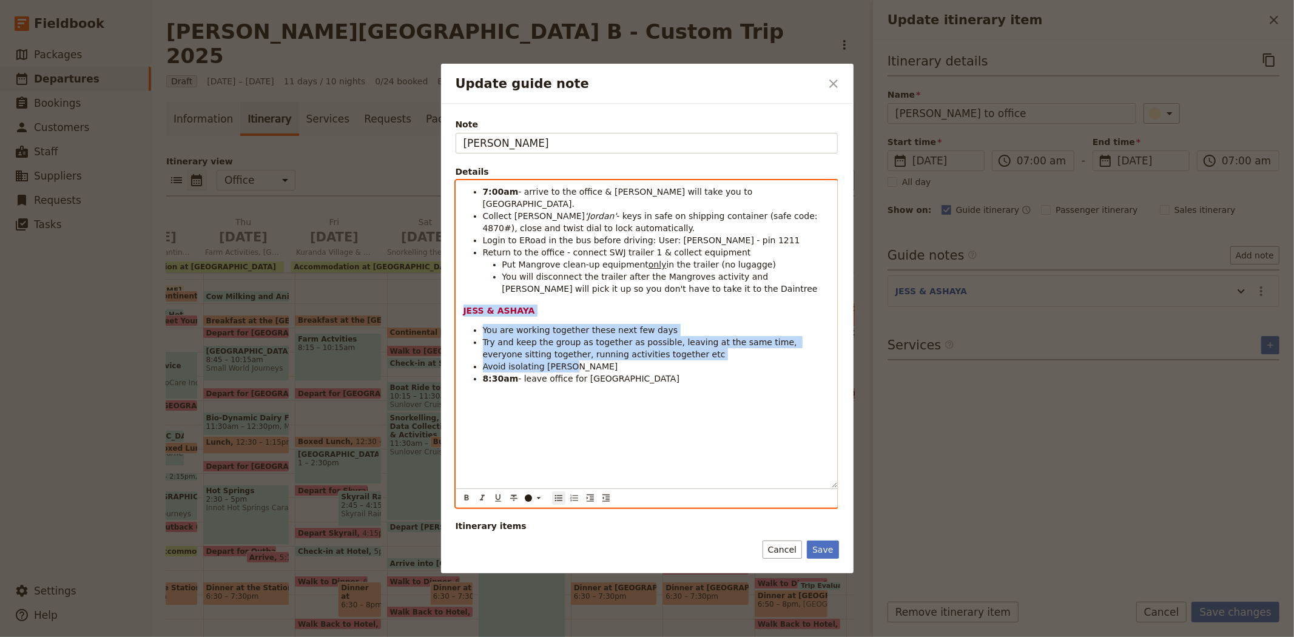
drag, startPoint x: 563, startPoint y: 355, endPoint x: 447, endPoint y: 301, distance: 127.8
click at [447, 301] on div "Note [PERSON_NAME] Details 7:00am - arrive to the office & [PERSON_NAME] will t…" at bounding box center [647, 338] width 412 height 469
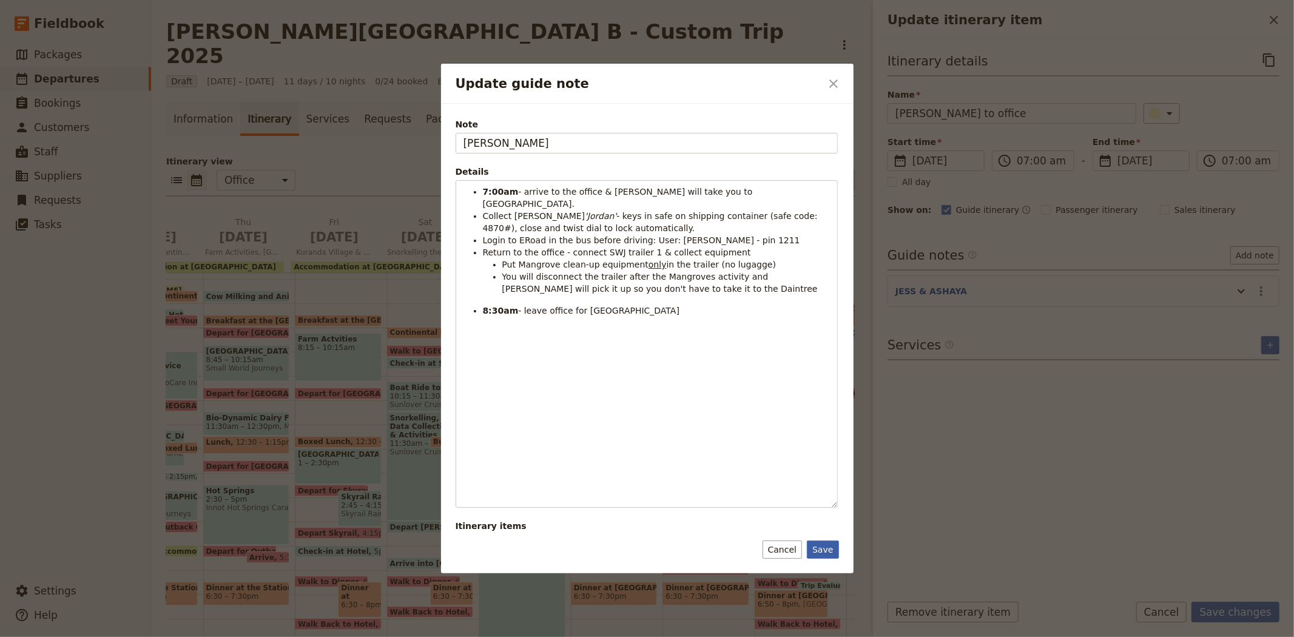
click at [828, 549] on button "Save" at bounding box center [823, 549] width 32 height 18
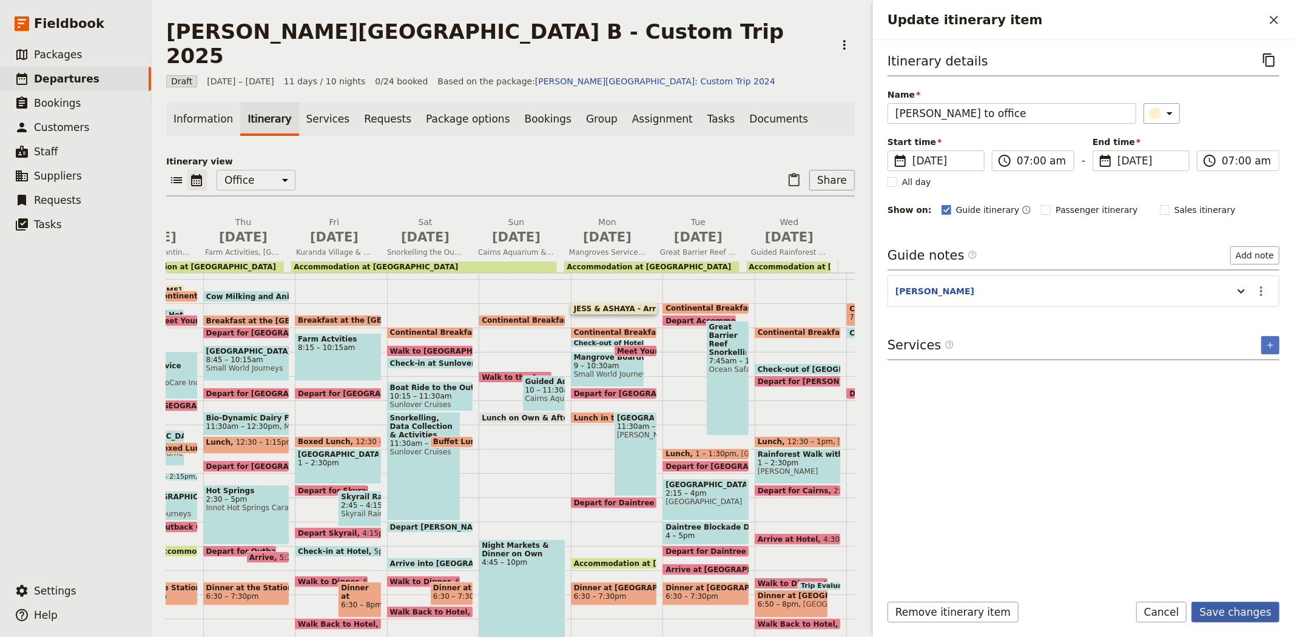
click at [1234, 611] on button "Save changes" at bounding box center [1235, 612] width 88 height 21
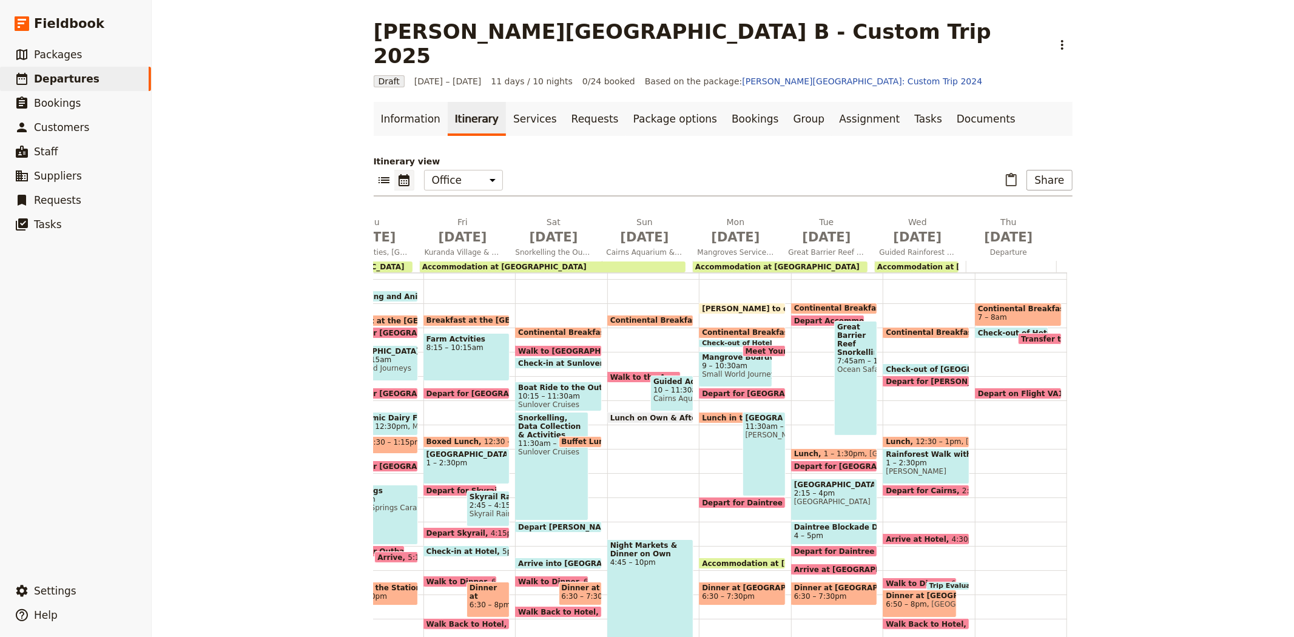
click at [573, 347] on span "Walk to [GEOGRAPHIC_DATA]" at bounding box center [580, 351] width 124 height 8
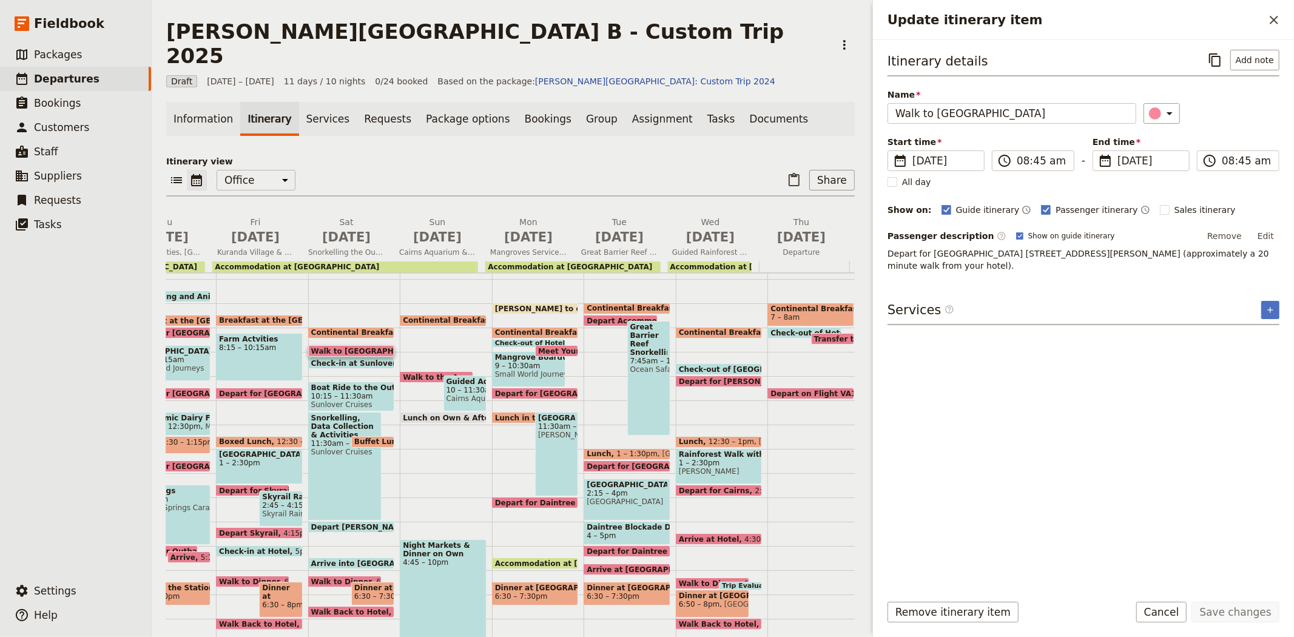
click at [337, 328] on span "Continental Breakfast at Hotel" at bounding box center [376, 332] width 131 height 8
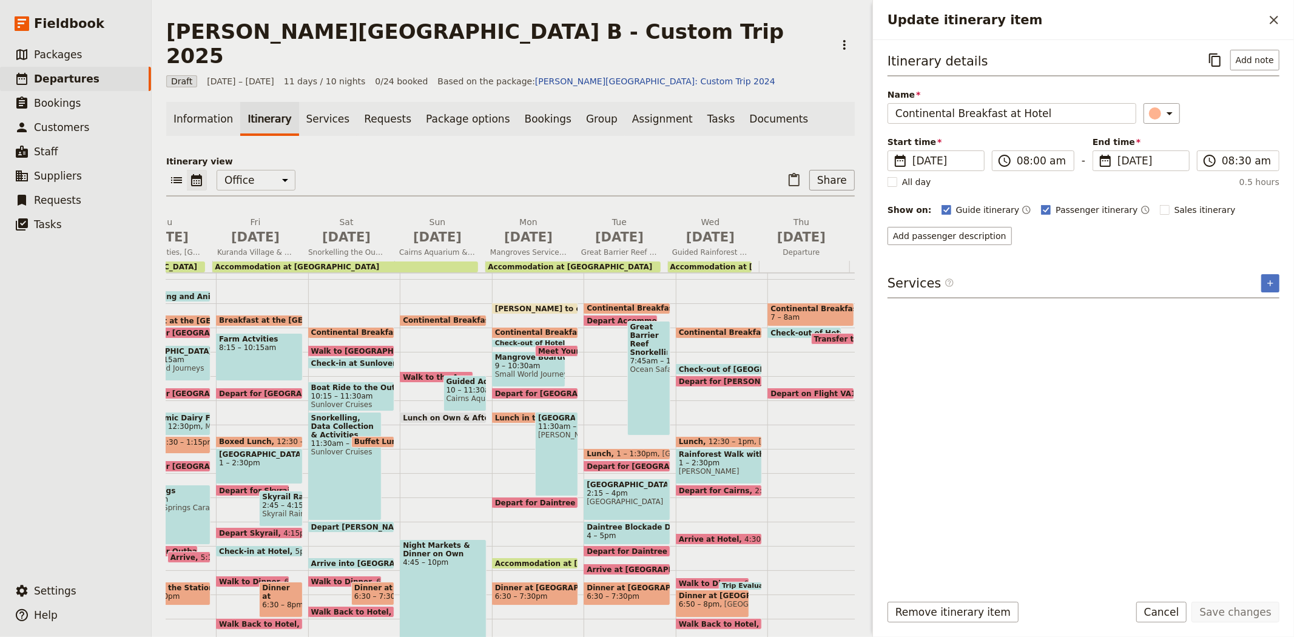
click at [336, 347] on span "Walk to [GEOGRAPHIC_DATA]" at bounding box center [373, 351] width 124 height 8
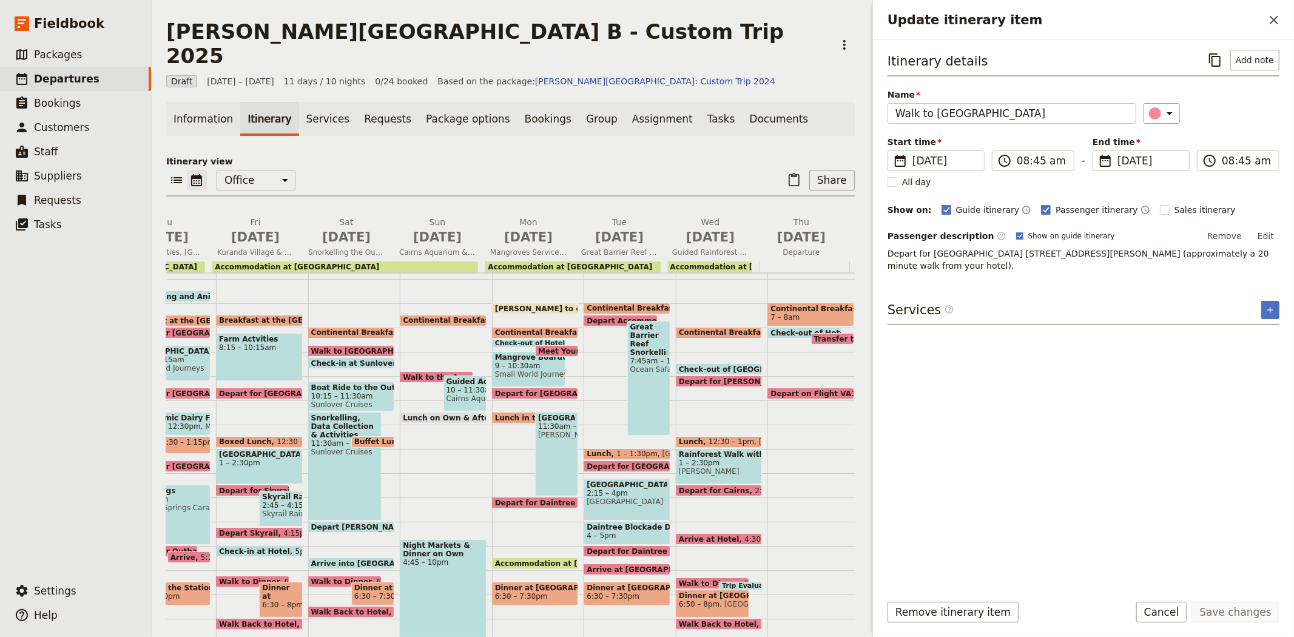
click at [341, 359] on span "Check-in at Sunlover" at bounding box center [355, 363] width 89 height 8
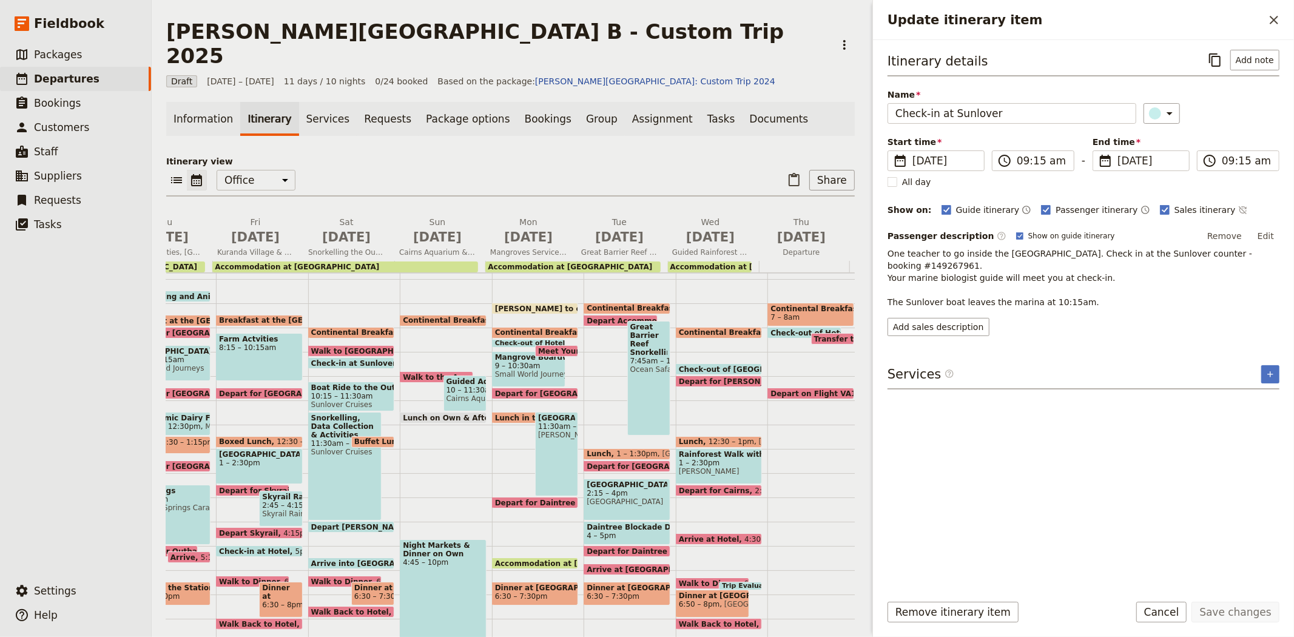
click at [334, 347] on span "Walk to [GEOGRAPHIC_DATA]" at bounding box center [373, 351] width 124 height 8
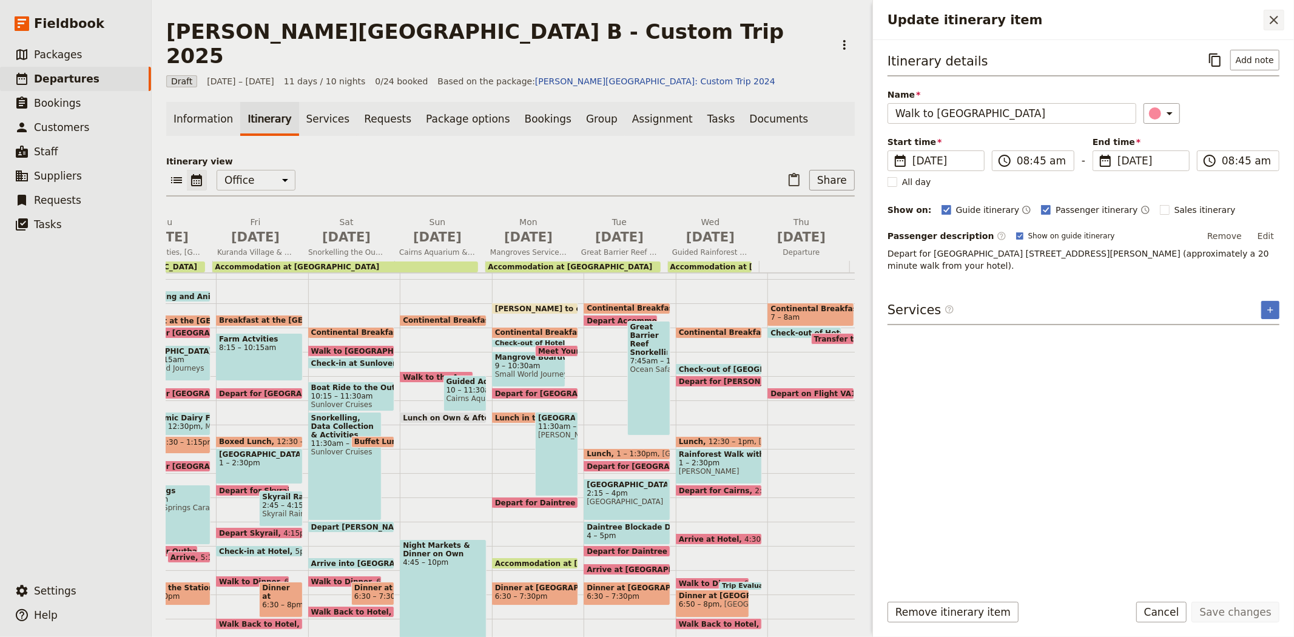
click at [1282, 16] on button "​" at bounding box center [1273, 20] width 21 height 21
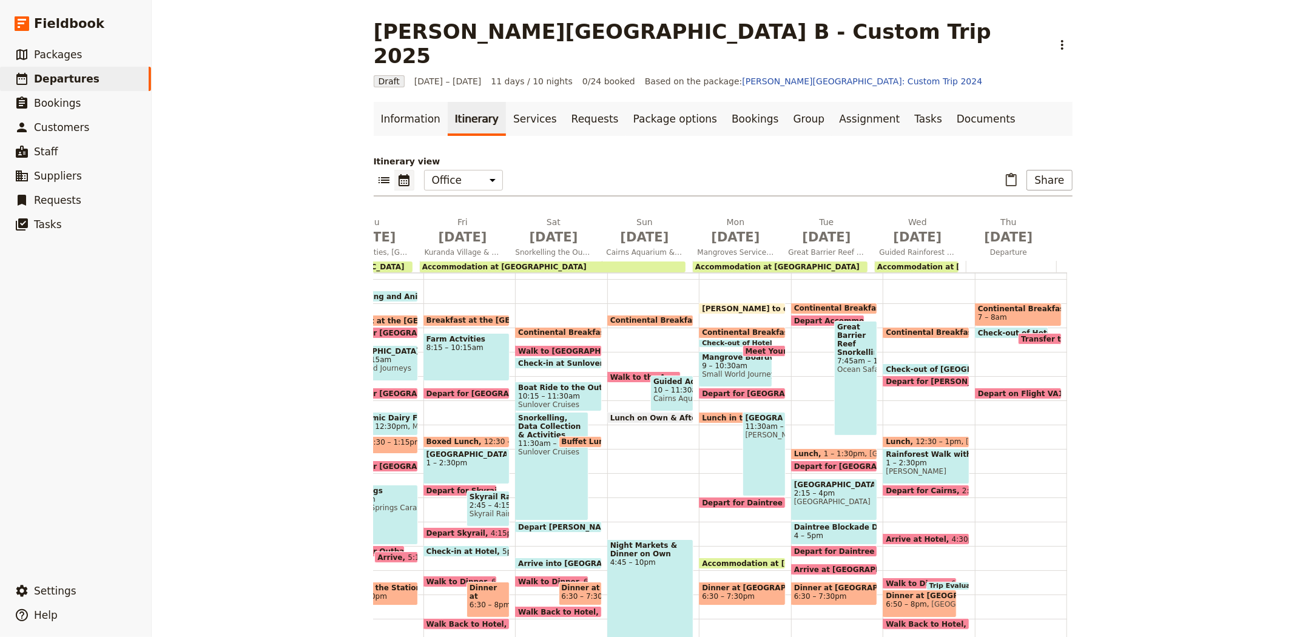
scroll to position [207, 0]
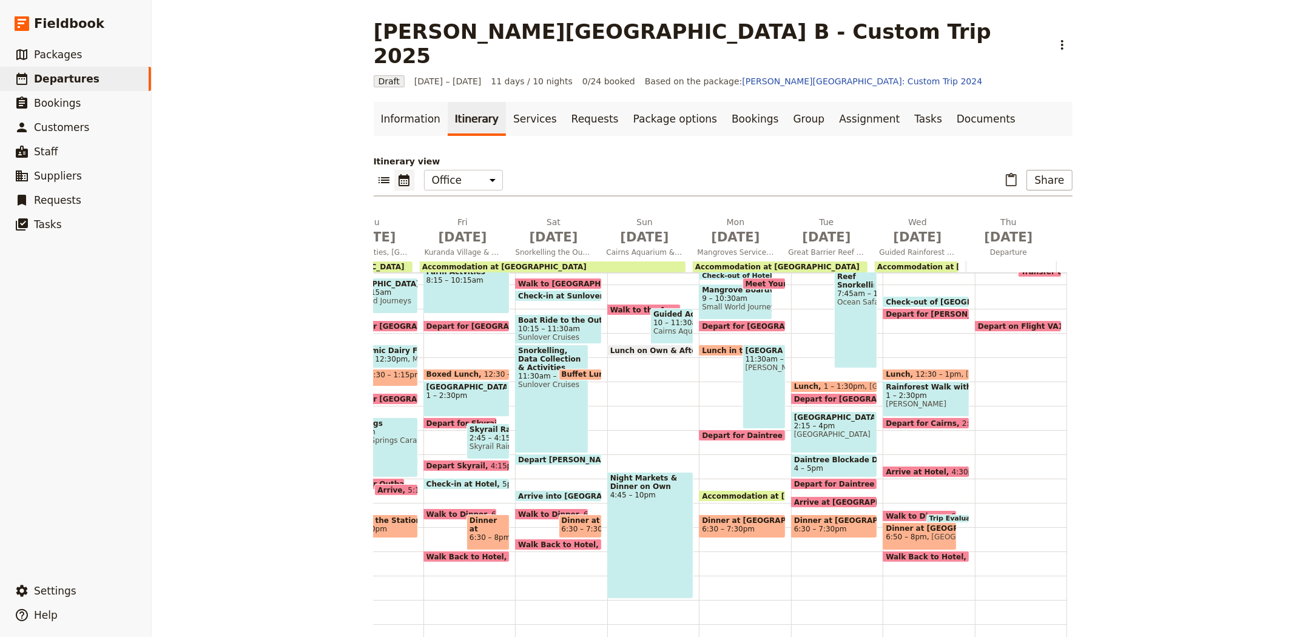
click at [455, 480] on span "Check-in at Hotel" at bounding box center [464, 484] width 76 height 8
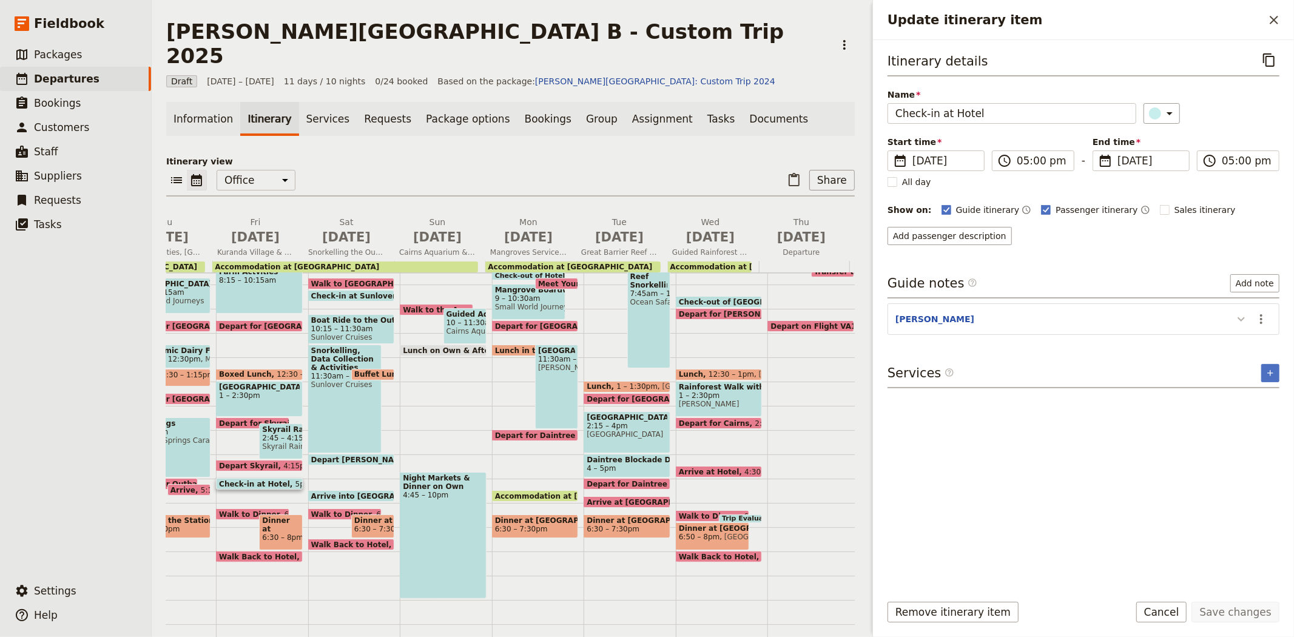
click at [1232, 312] on button "Update itinerary item" at bounding box center [1240, 319] width 19 height 20
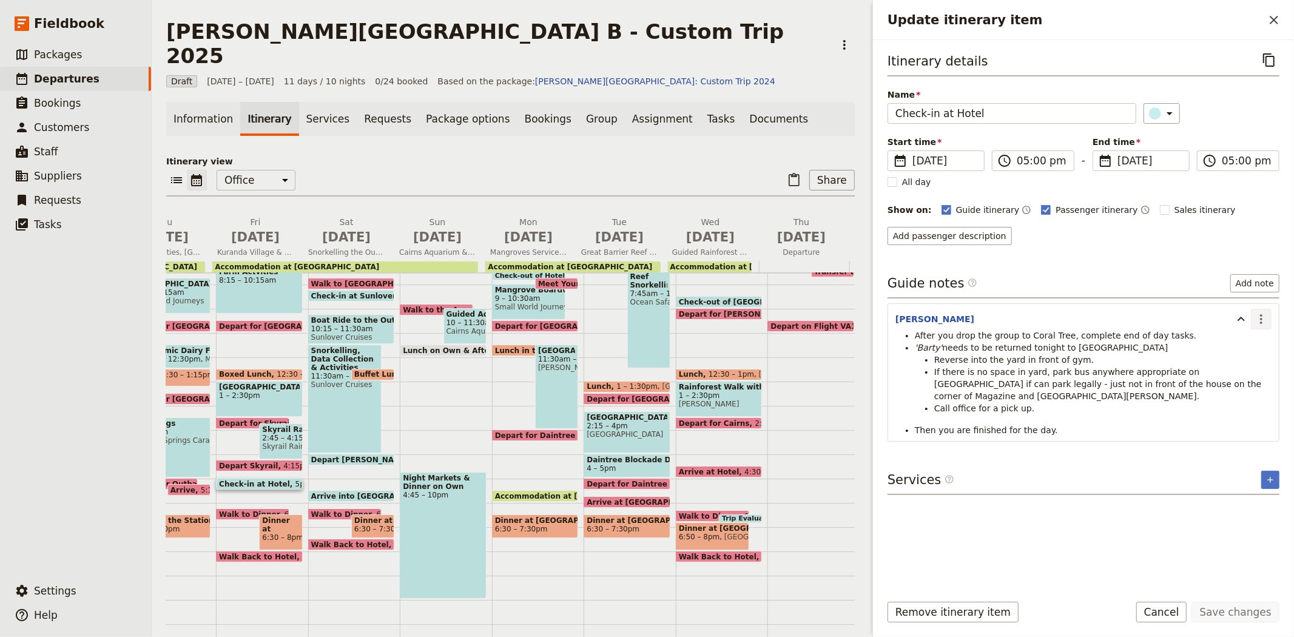
click at [1264, 314] on icon "Actions" at bounding box center [1261, 319] width 15 height 15
click at [1241, 344] on span "Edit note" at bounding box center [1226, 346] width 38 height 12
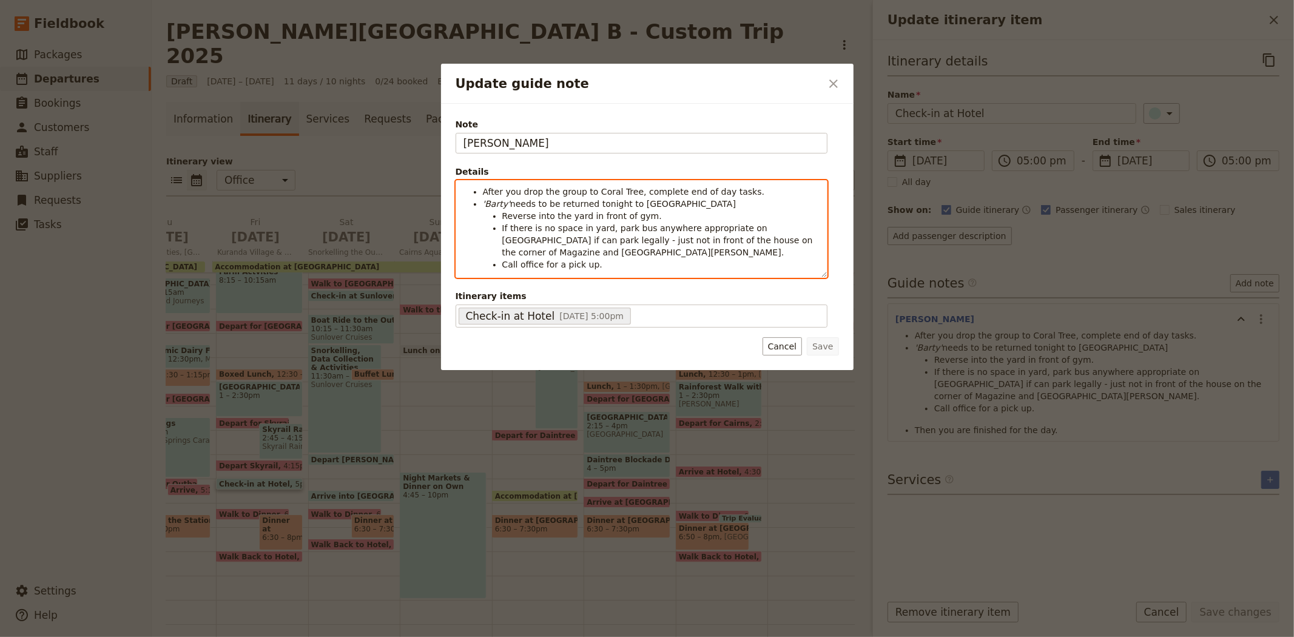
click at [482, 193] on ul "After you drop the group to Coral Tree, complete end of day tasks. '[PERSON_NAM…" at bounding box center [641, 239] width 356 height 107
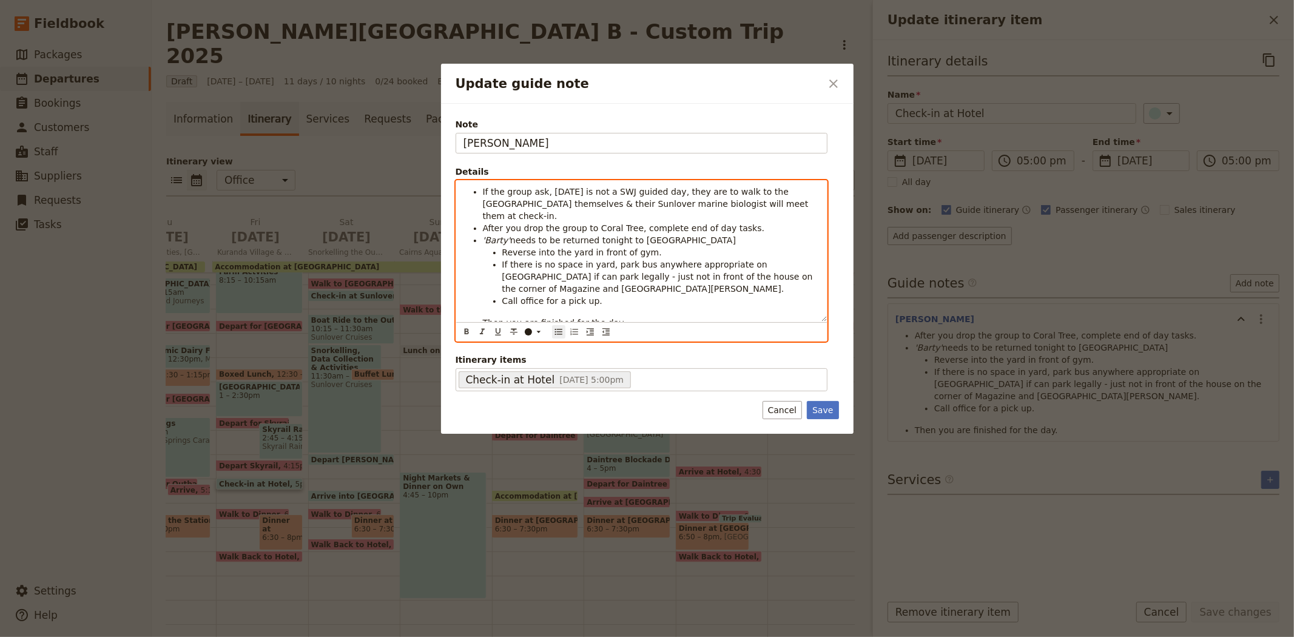
click at [541, 192] on span "If the group ask, [DATE] is not a SWJ guided day, they are to walk to the [GEOG…" at bounding box center [647, 204] width 328 height 34
click at [756, 204] on span "If the group ask; [DATE] is not a SWJ guided day, they are to walk to the [GEOG…" at bounding box center [647, 204] width 328 height 34
click at [799, 207] on span "If the group ask; [DATE] is not a SWJ guided day, they are to walk to the [GEOG…" at bounding box center [647, 204] width 328 height 34
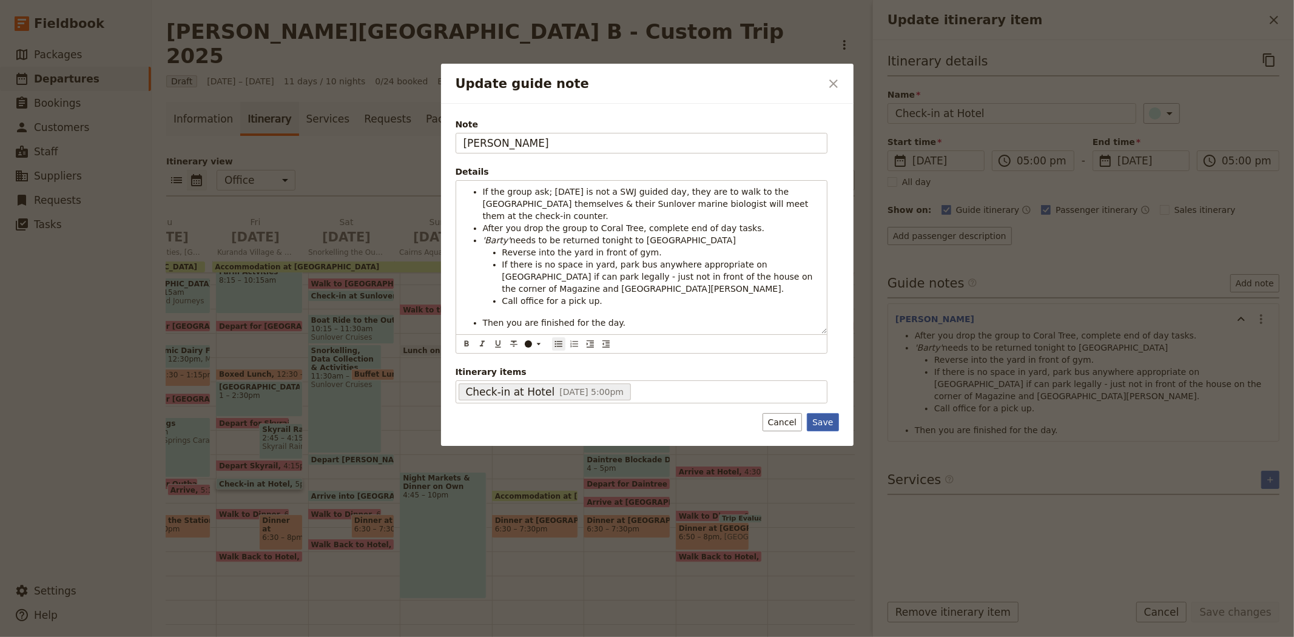
click at [833, 420] on button "Save" at bounding box center [823, 422] width 32 height 18
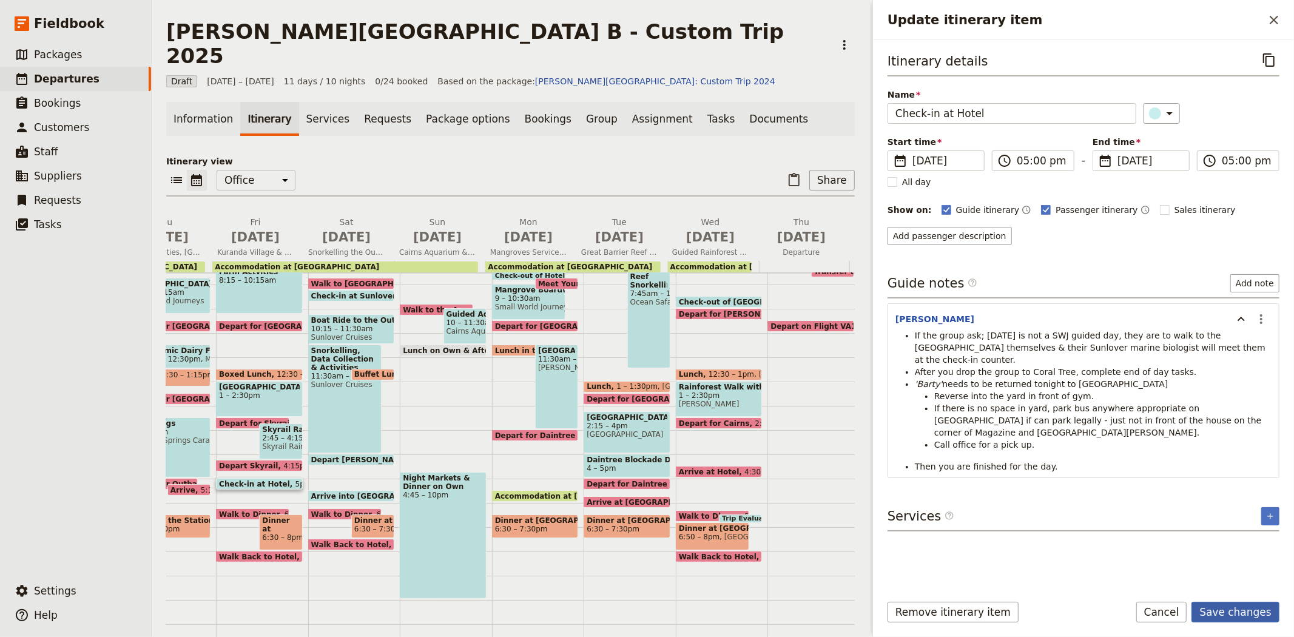
click at [1245, 611] on button "Save changes" at bounding box center [1235, 612] width 88 height 21
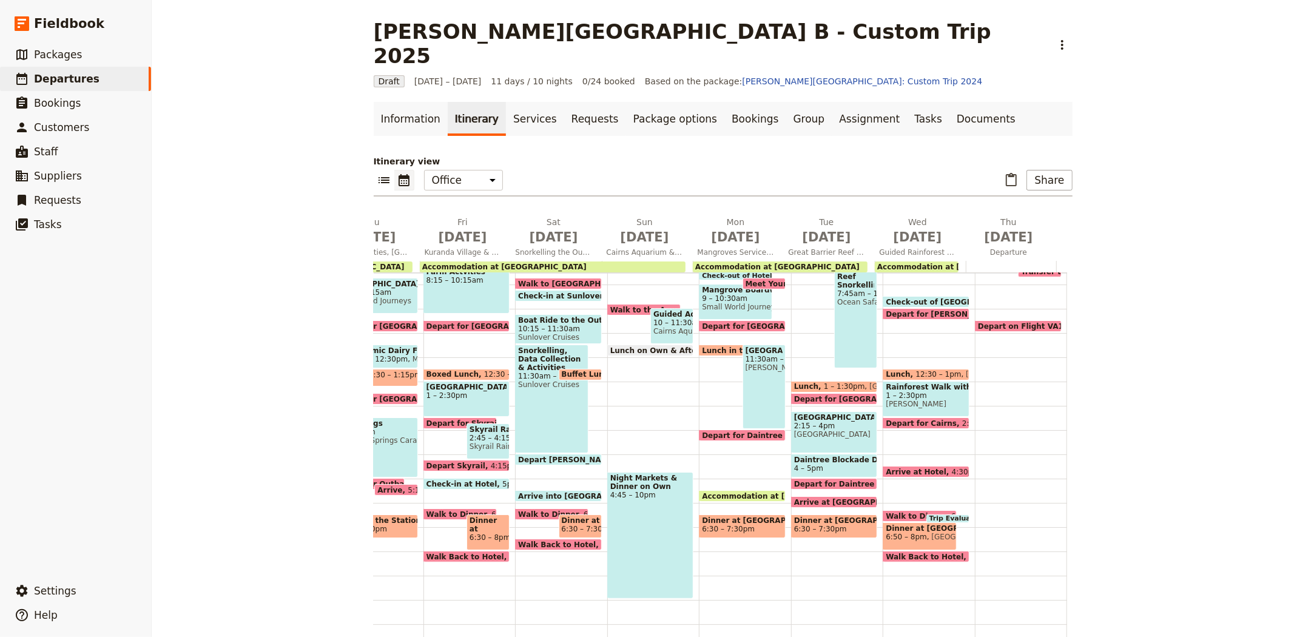
scroll to position [139, 0]
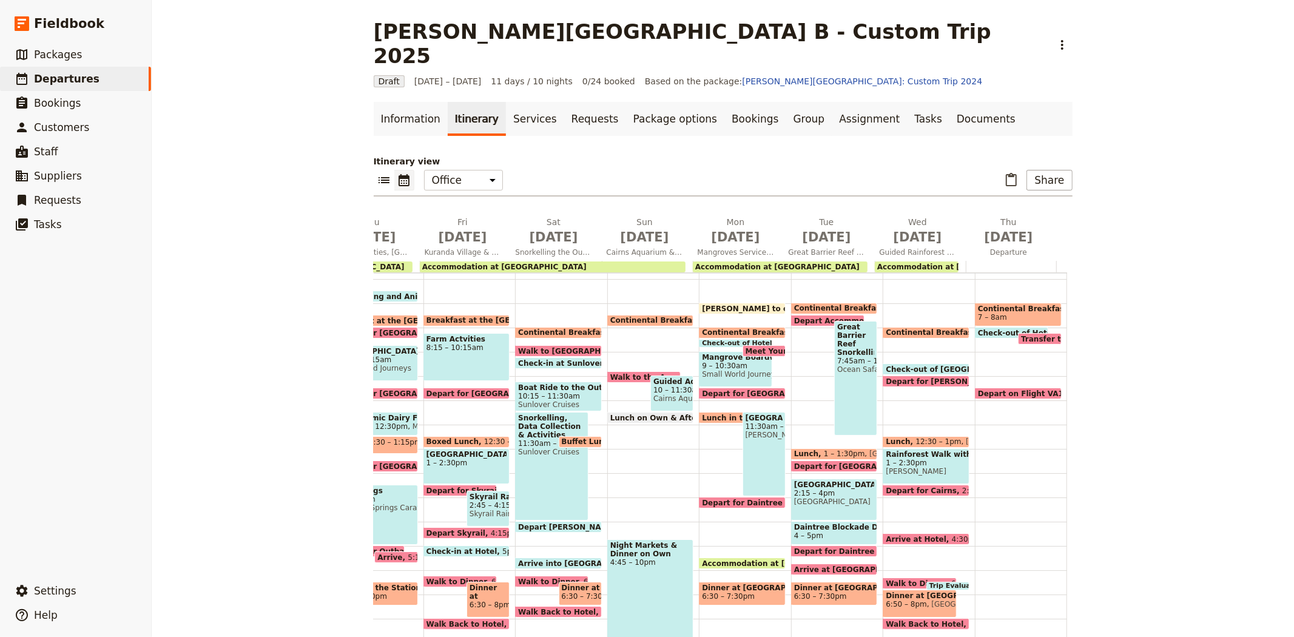
click at [755, 328] on span "Continental Breakfast at Hotel" at bounding box center [767, 332] width 131 height 8
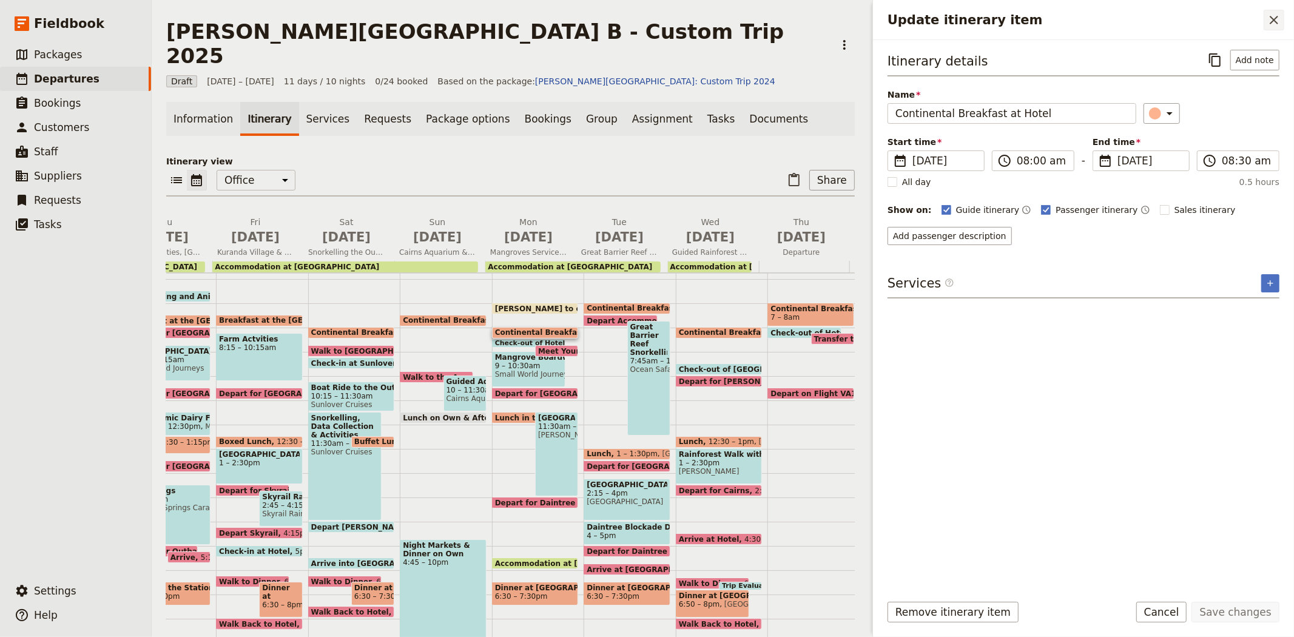
click at [1281, 22] on icon "Close drawer" at bounding box center [1273, 20] width 15 height 15
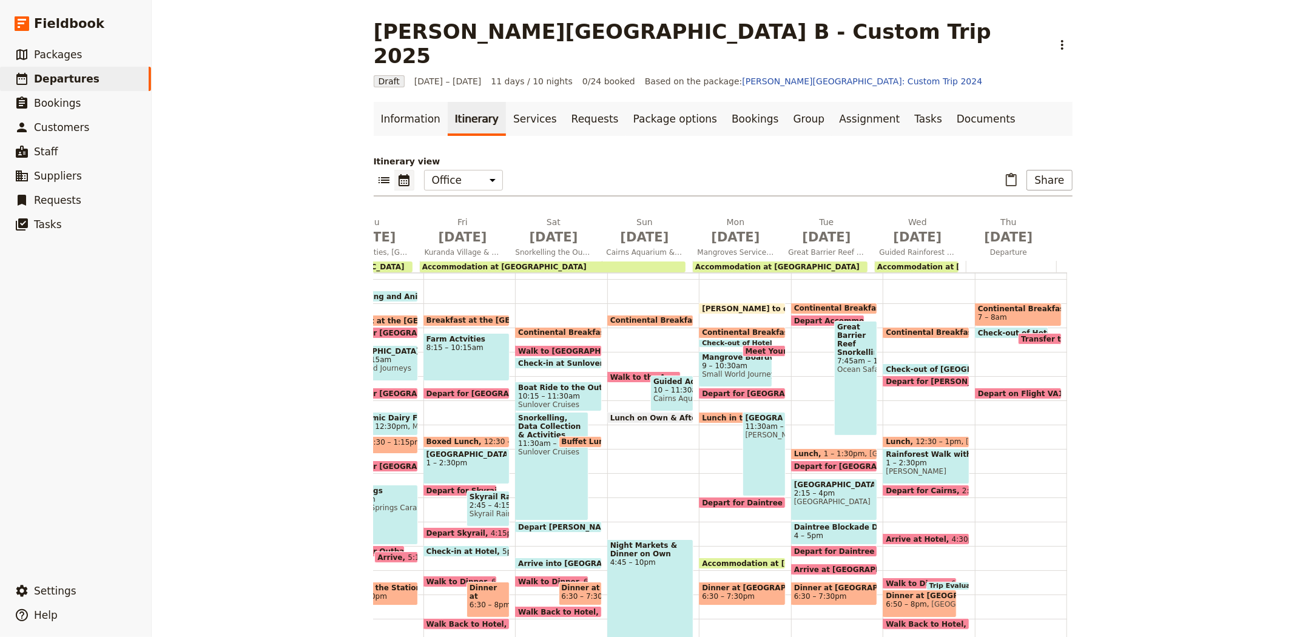
click at [748, 347] on span "Meet Your Guide Outside Reception & Depart" at bounding box center [840, 351] width 191 height 8
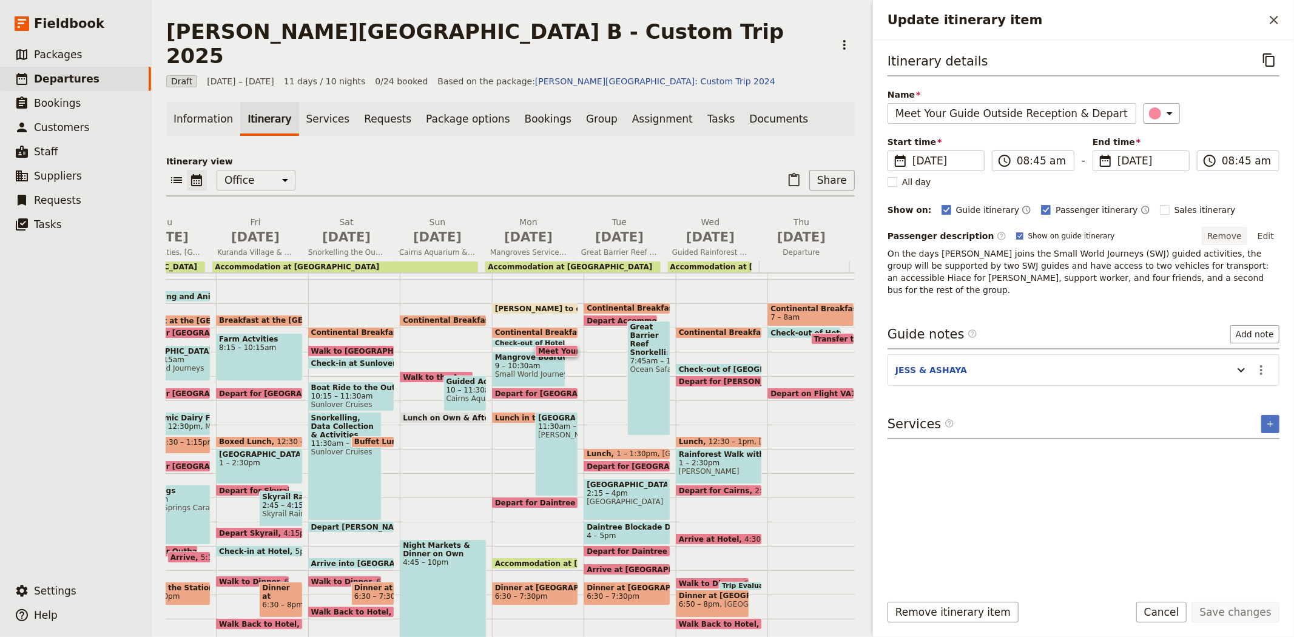
click at [1223, 239] on button "Remove" at bounding box center [1223, 236] width 45 height 18
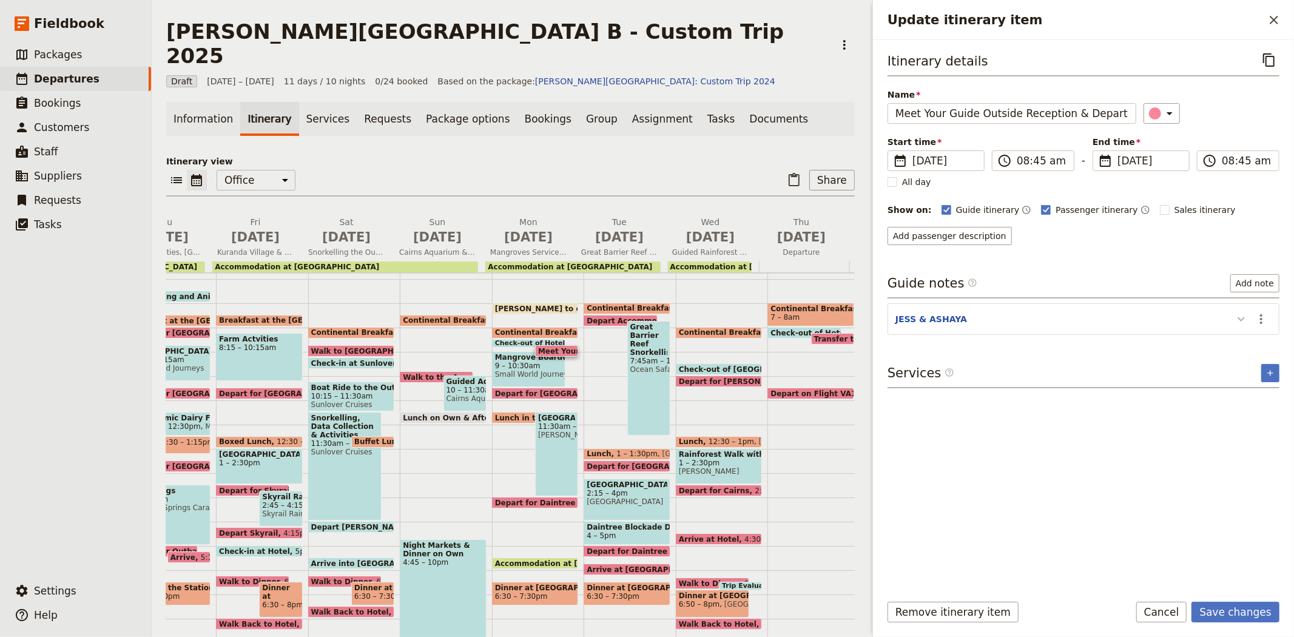
click at [1237, 320] on icon "Update itinerary item" at bounding box center [1241, 319] width 15 height 15
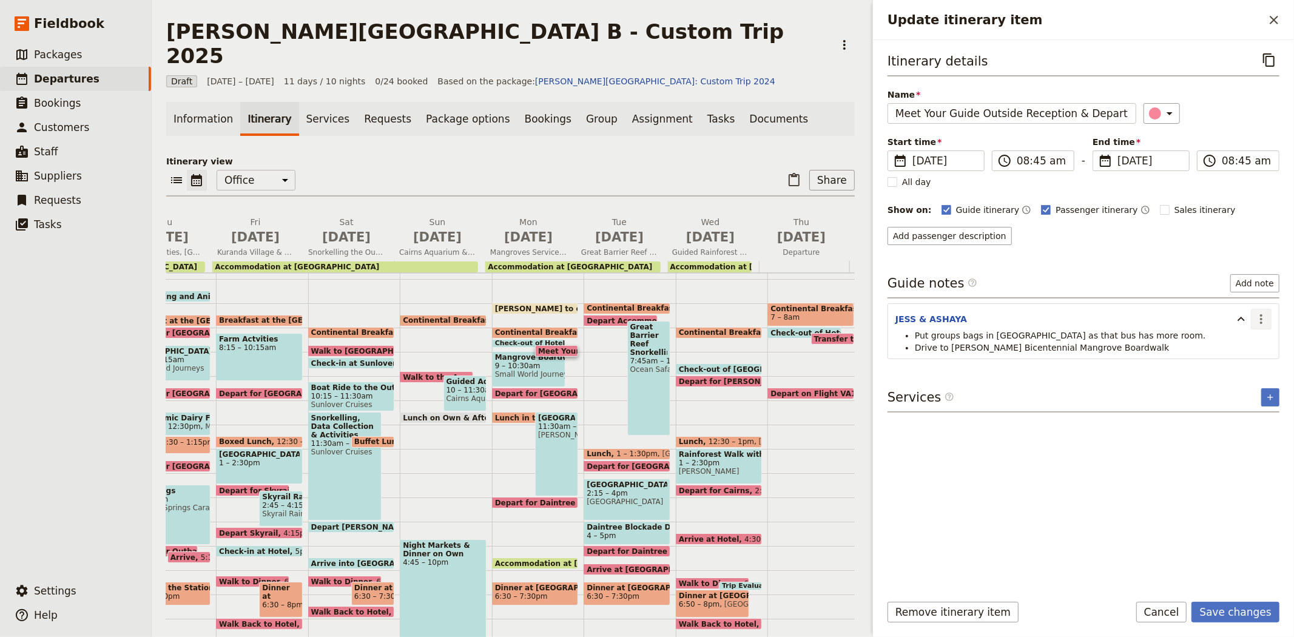
click at [1262, 324] on icon "Actions" at bounding box center [1261, 319] width 15 height 15
click at [1245, 349] on span "Edit note" at bounding box center [1226, 346] width 38 height 12
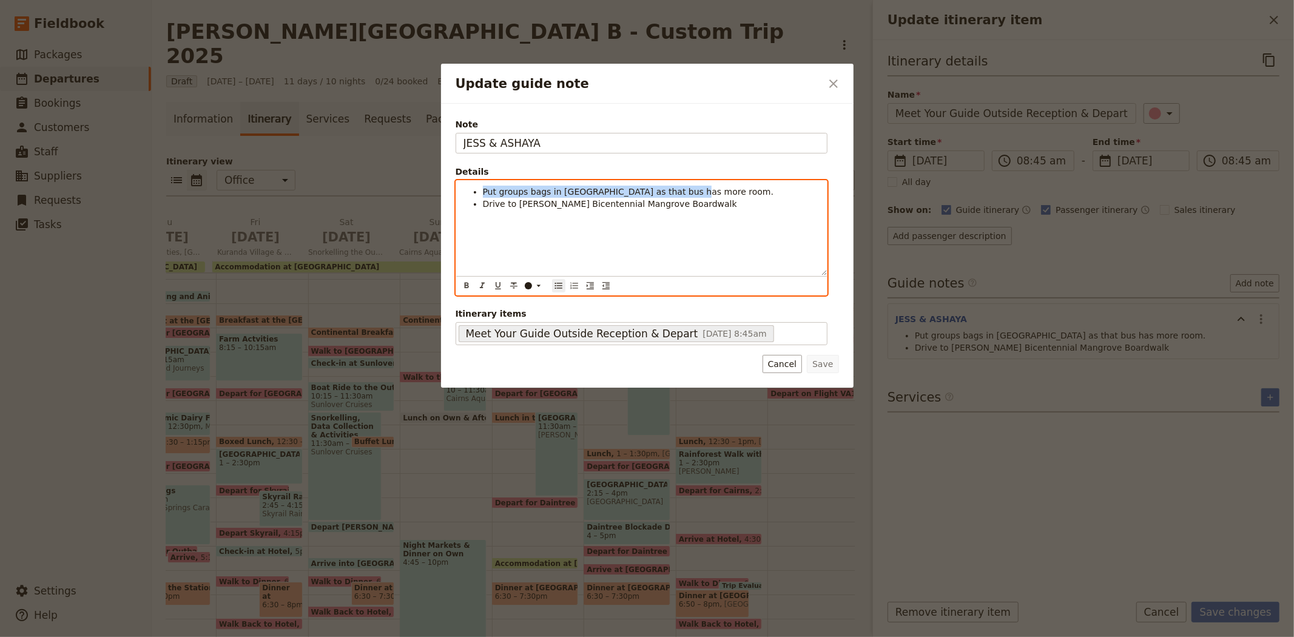
drag, startPoint x: 716, startPoint y: 191, endPoint x: 328, endPoint y: 195, distance: 387.6
click at [328, 636] on div "Update guide note ​ Note [PERSON_NAME] & ASHAYA Details Put groups bags in [GEO…" at bounding box center [647, 637] width 1294 height 0
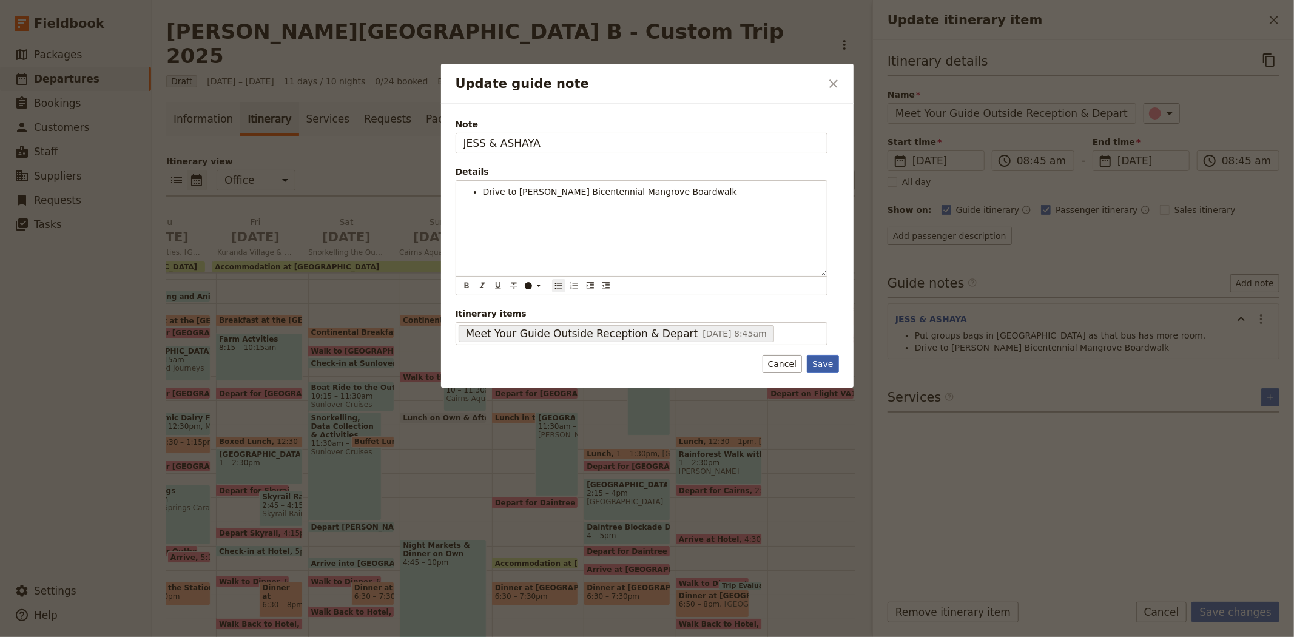
click at [828, 361] on button "Save" at bounding box center [823, 364] width 32 height 18
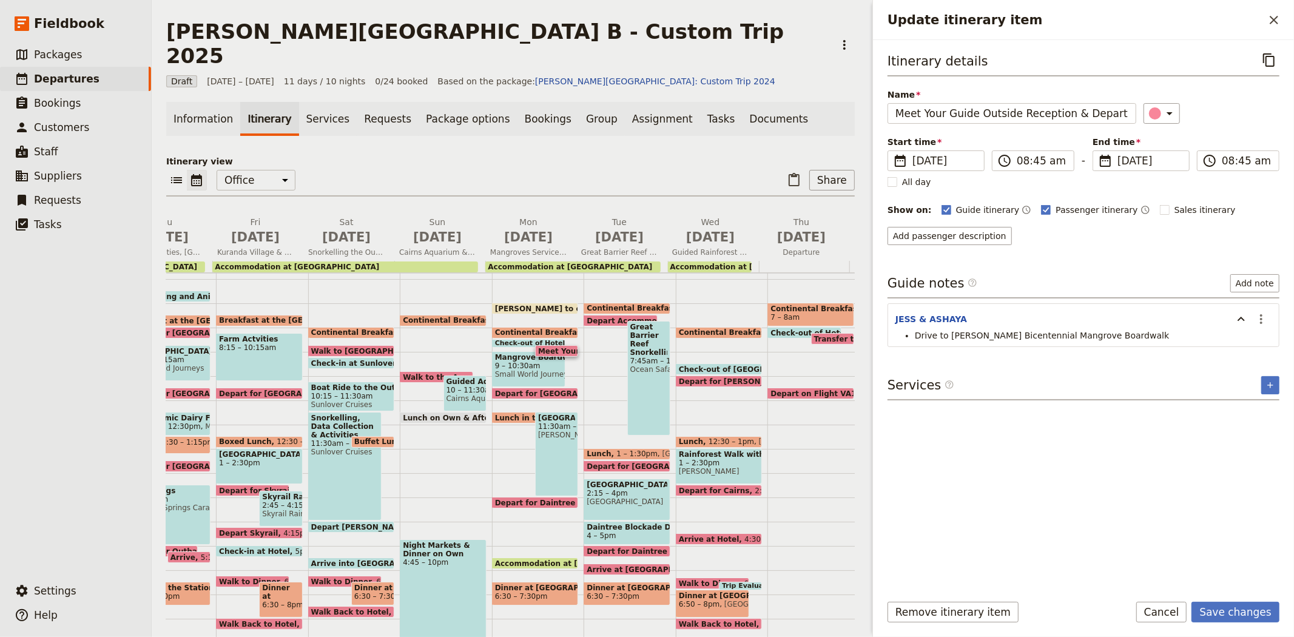
drag, startPoint x: 1263, startPoint y: 322, endPoint x: 1258, endPoint y: 329, distance: 8.7
click at [1263, 322] on icon "Actions" at bounding box center [1261, 319] width 15 height 15
click at [1239, 349] on span "Edit note" at bounding box center [1226, 346] width 38 height 12
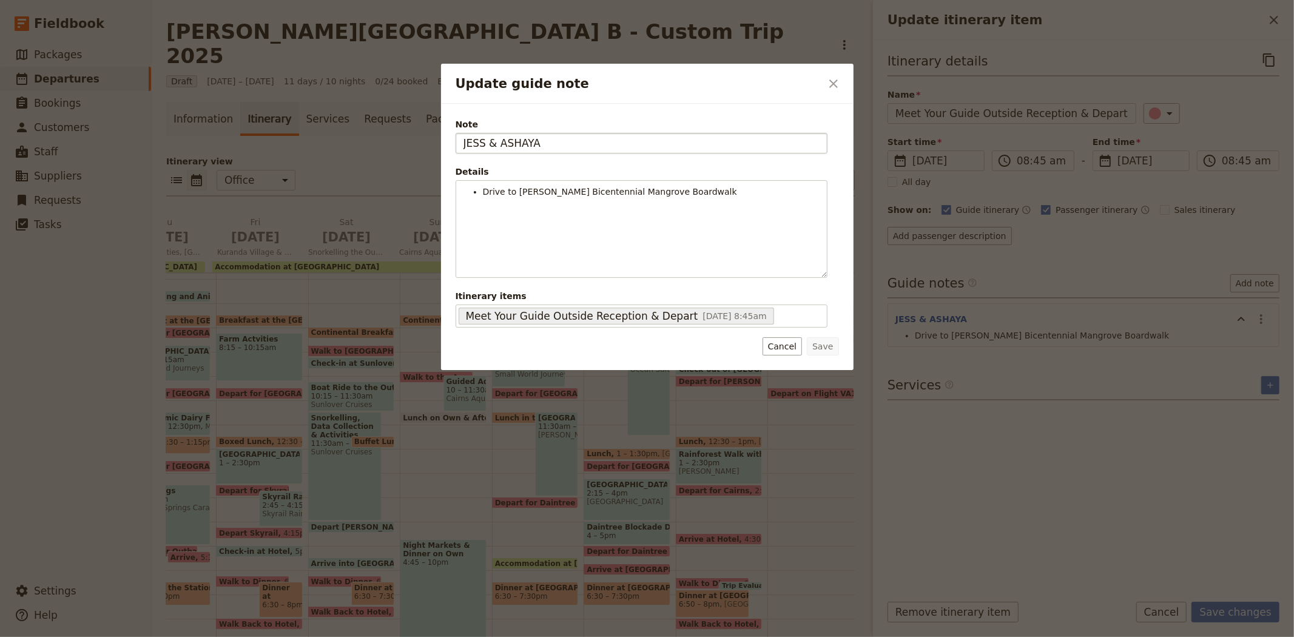
drag, startPoint x: 528, startPoint y: 150, endPoint x: 544, endPoint y: 149, distance: 16.4
click at [542, 154] on div "Note [PERSON_NAME] & ASHAYA Details Drive to [PERSON_NAME] Bicentennial Mangrov…" at bounding box center [641, 222] width 372 height 209
type input "J"
type input "[PERSON_NAME]"
click at [828, 354] on button "Save" at bounding box center [823, 346] width 32 height 18
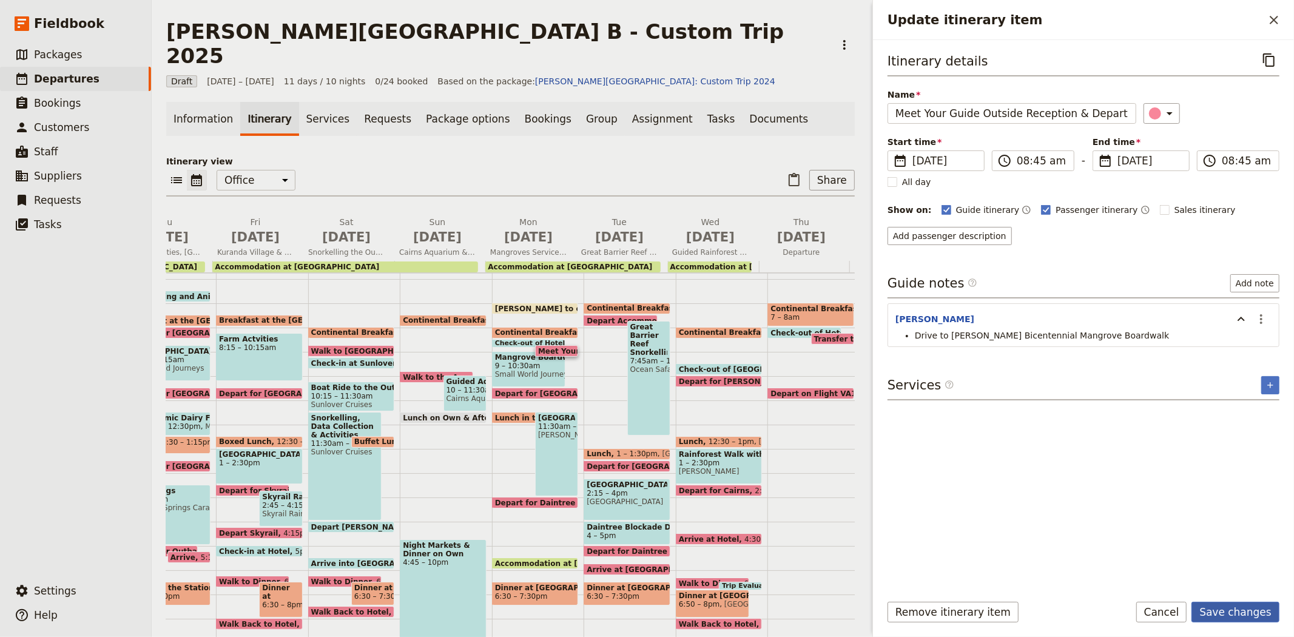
click at [1232, 614] on button "Save changes" at bounding box center [1235, 612] width 88 height 21
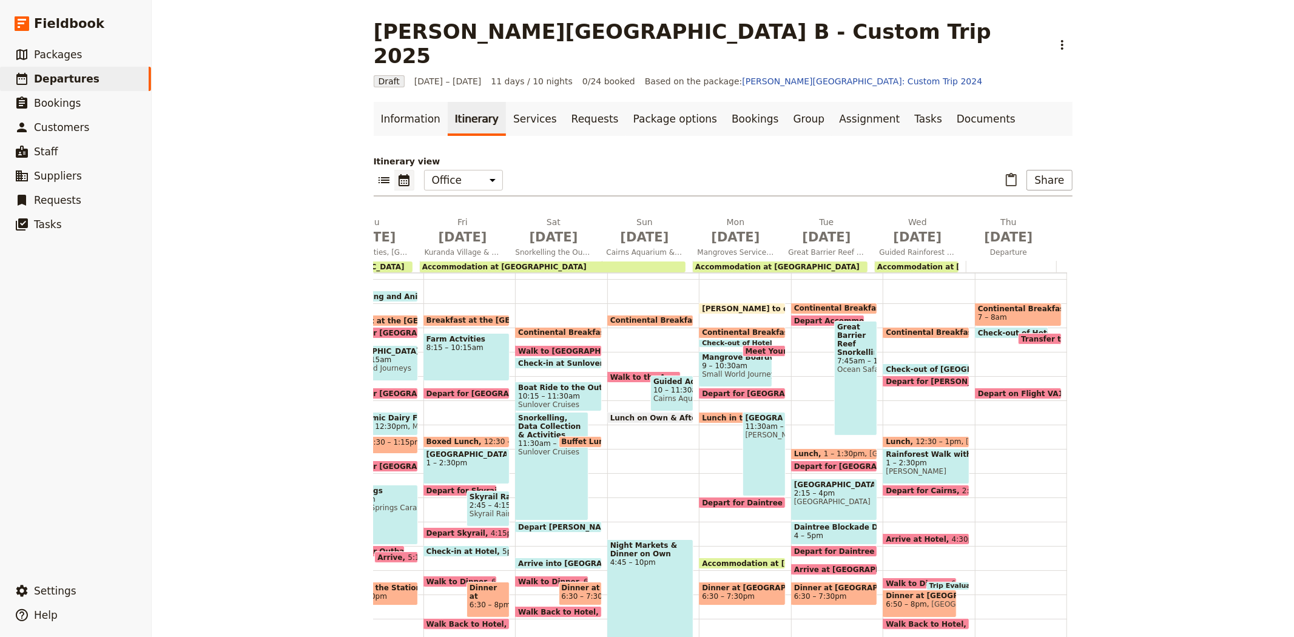
click at [713, 304] on span "[PERSON_NAME] to office" at bounding box center [756, 308] width 109 height 8
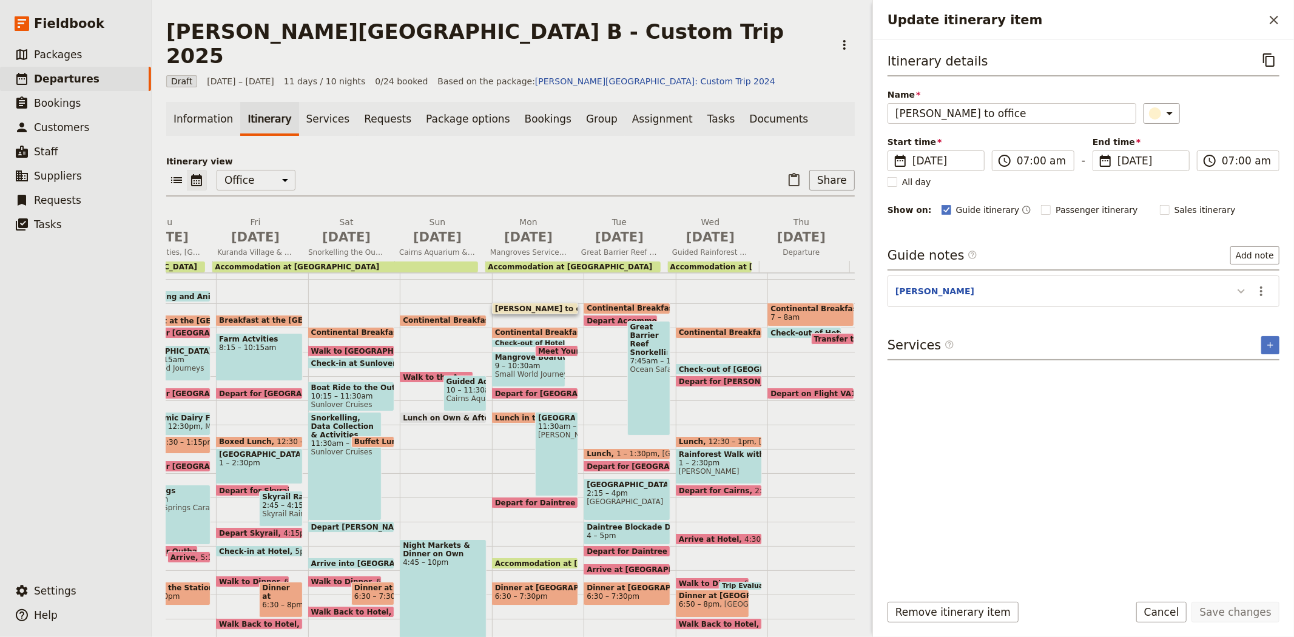
click at [1245, 289] on icon "Update itinerary item" at bounding box center [1241, 291] width 15 height 15
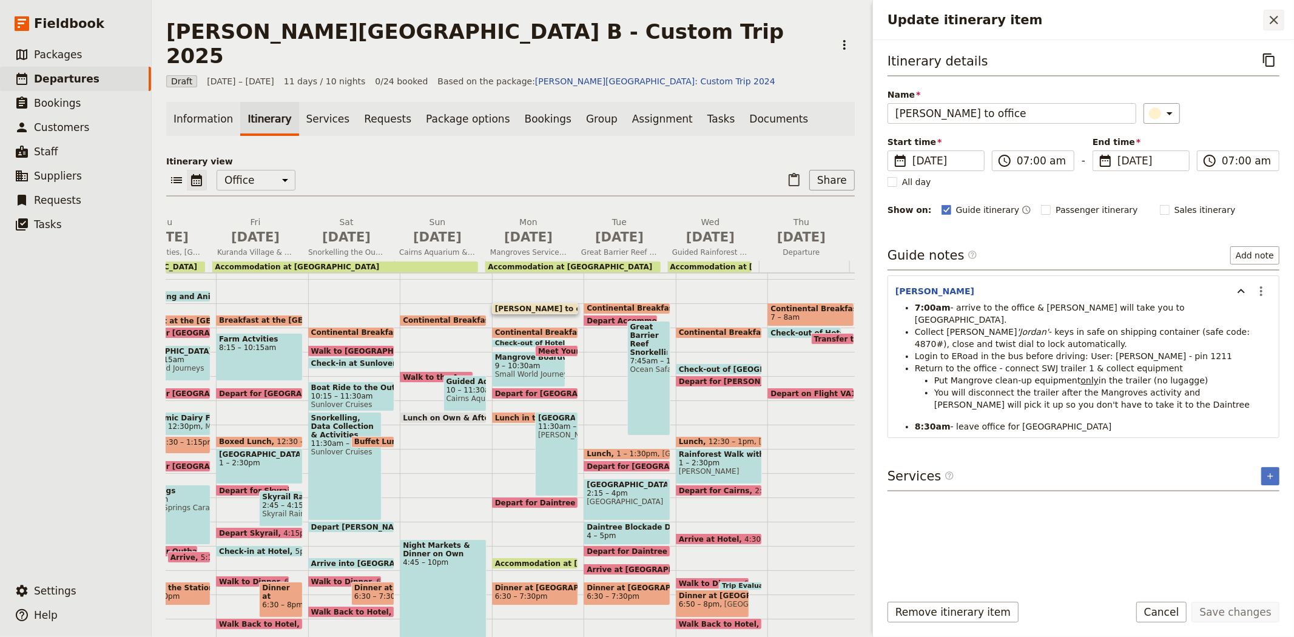
click at [1275, 16] on icon "Close drawer" at bounding box center [1273, 20] width 15 height 15
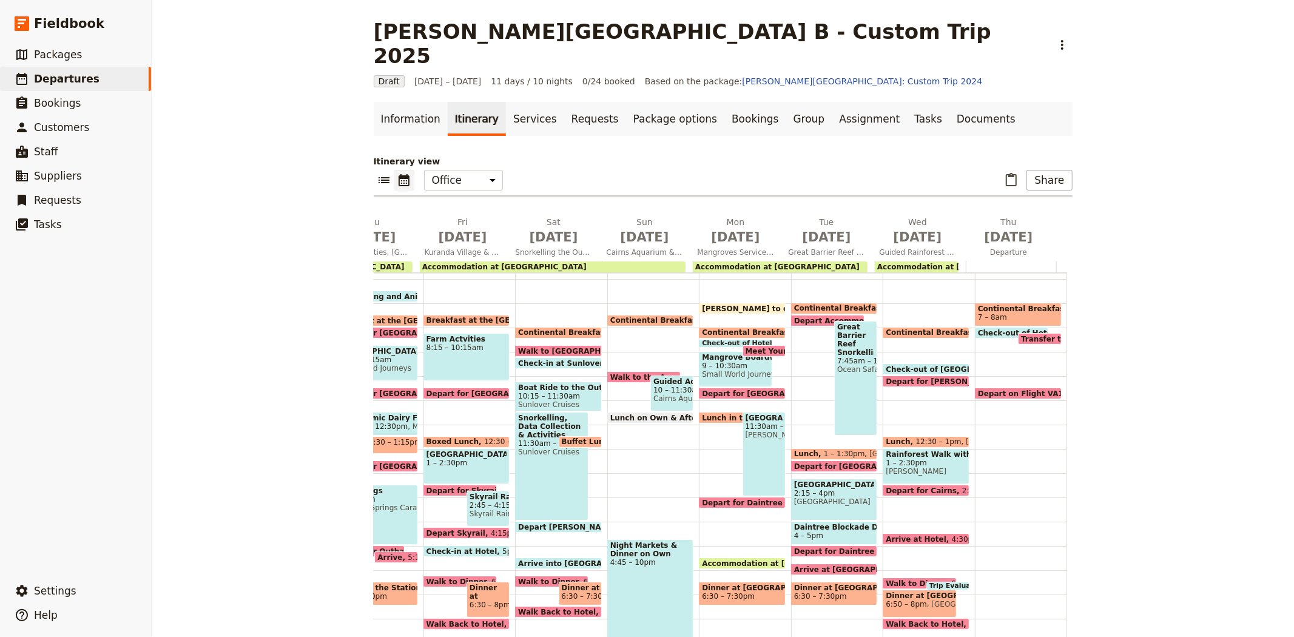
click at [747, 351] on span at bounding box center [764, 353] width 42 height 5
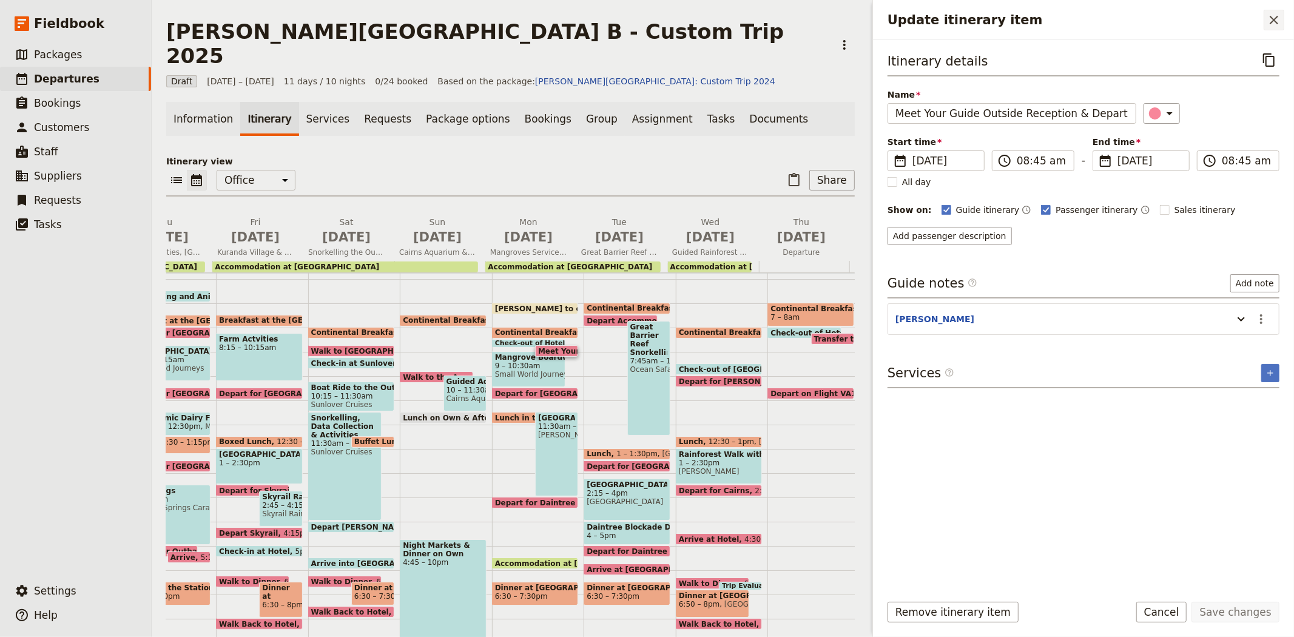
click at [1271, 28] on button "​" at bounding box center [1273, 20] width 21 height 21
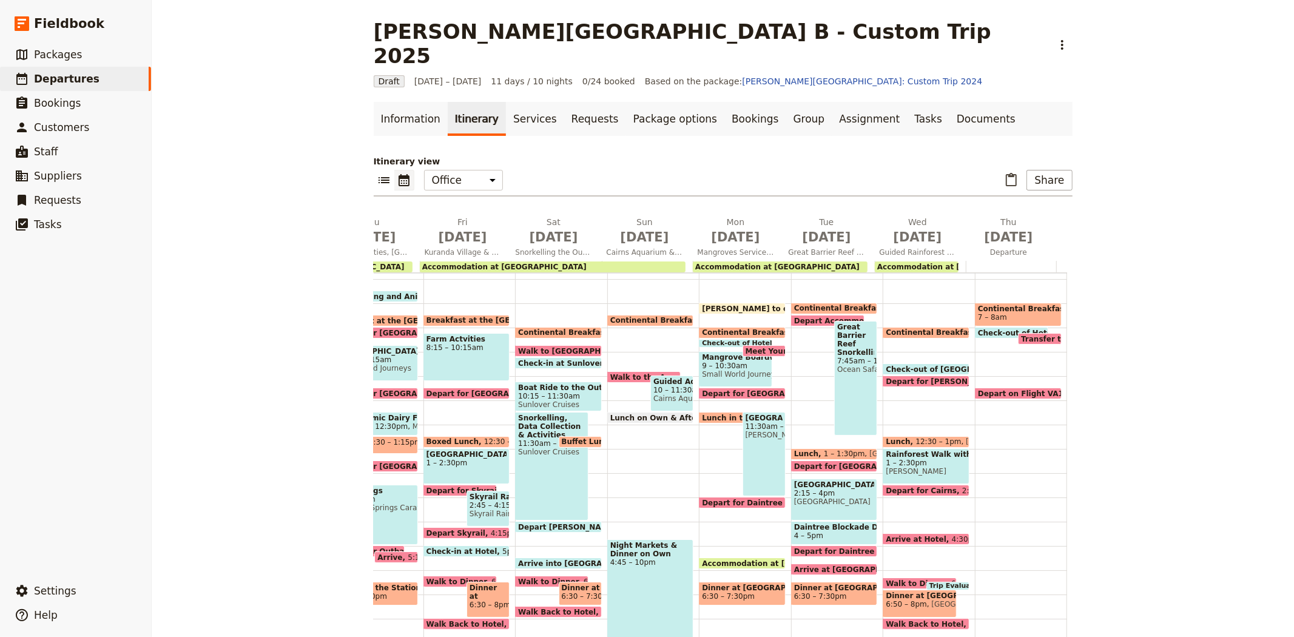
click at [734, 304] on span "[PERSON_NAME] to office" at bounding box center [756, 308] width 109 height 8
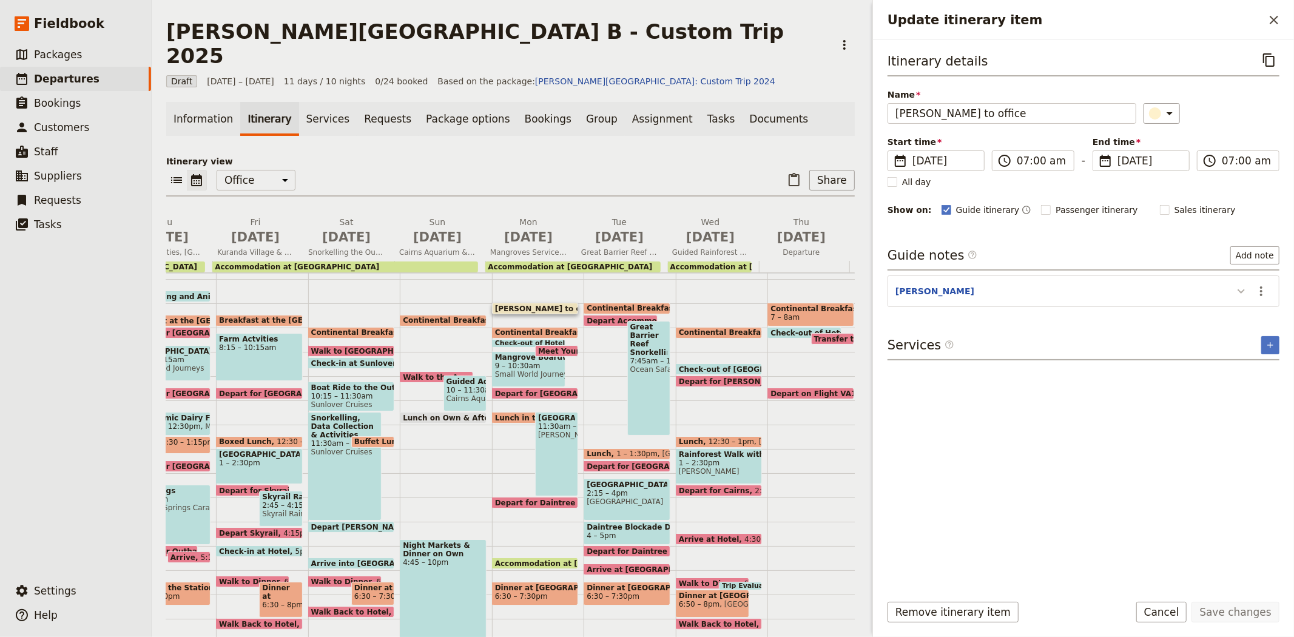
click at [1238, 295] on icon "Update itinerary item" at bounding box center [1241, 291] width 15 height 15
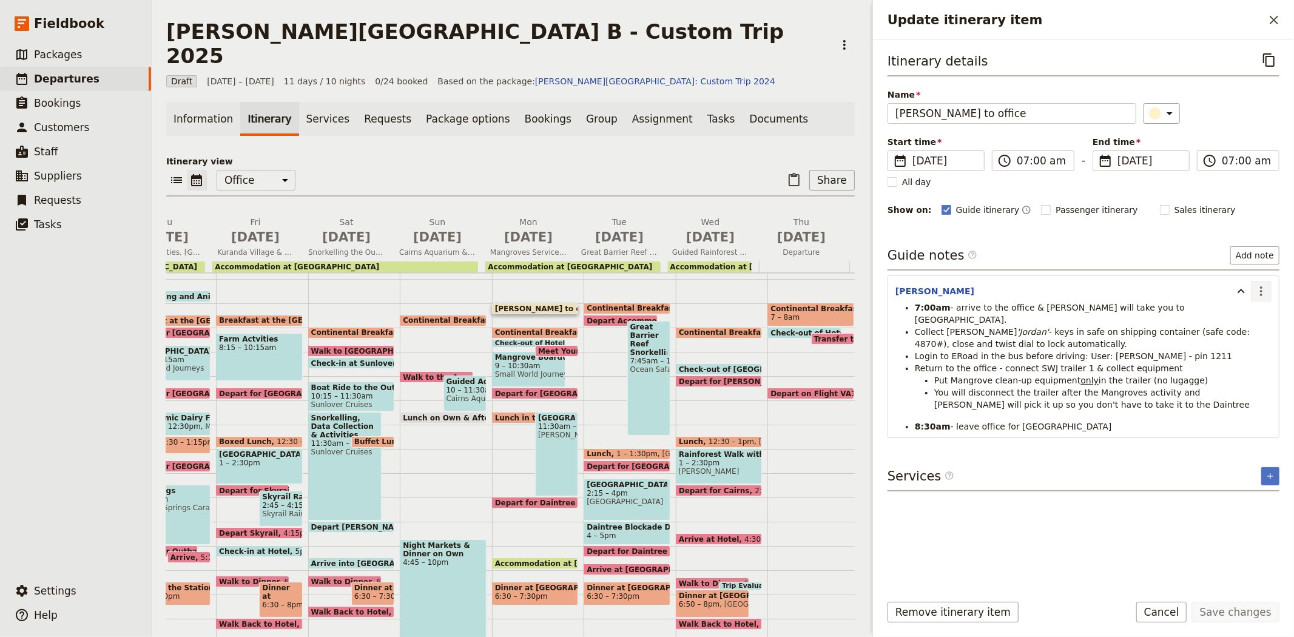
click at [1258, 296] on icon "Actions" at bounding box center [1261, 291] width 15 height 15
click at [1231, 321] on span "Edit note" at bounding box center [1226, 318] width 38 height 12
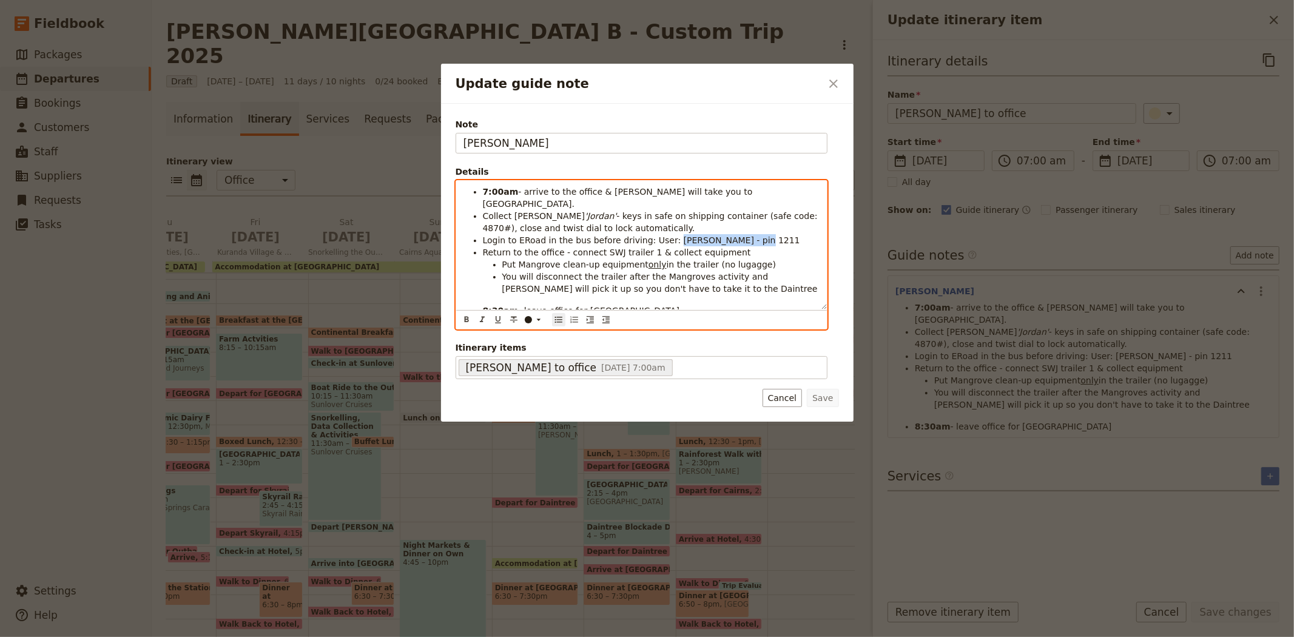
drag, startPoint x: 736, startPoint y: 232, endPoint x: 659, endPoint y: 229, distance: 76.5
click at [659, 234] on li "Login to ERoad in the bus before driving: User: [PERSON_NAME] - pin 1211" at bounding box center [651, 240] width 337 height 12
click at [637, 247] on span "Return to the office - connect SWJ trailer 1 & collect equipment" at bounding box center [617, 252] width 268 height 10
drag, startPoint x: 763, startPoint y: 251, endPoint x: 494, endPoint y: 255, distance: 269.3
click at [502, 258] on li "Put Mangrove clean-up equipment only in the trailer (no lugagge)" at bounding box center [660, 264] width 317 height 12
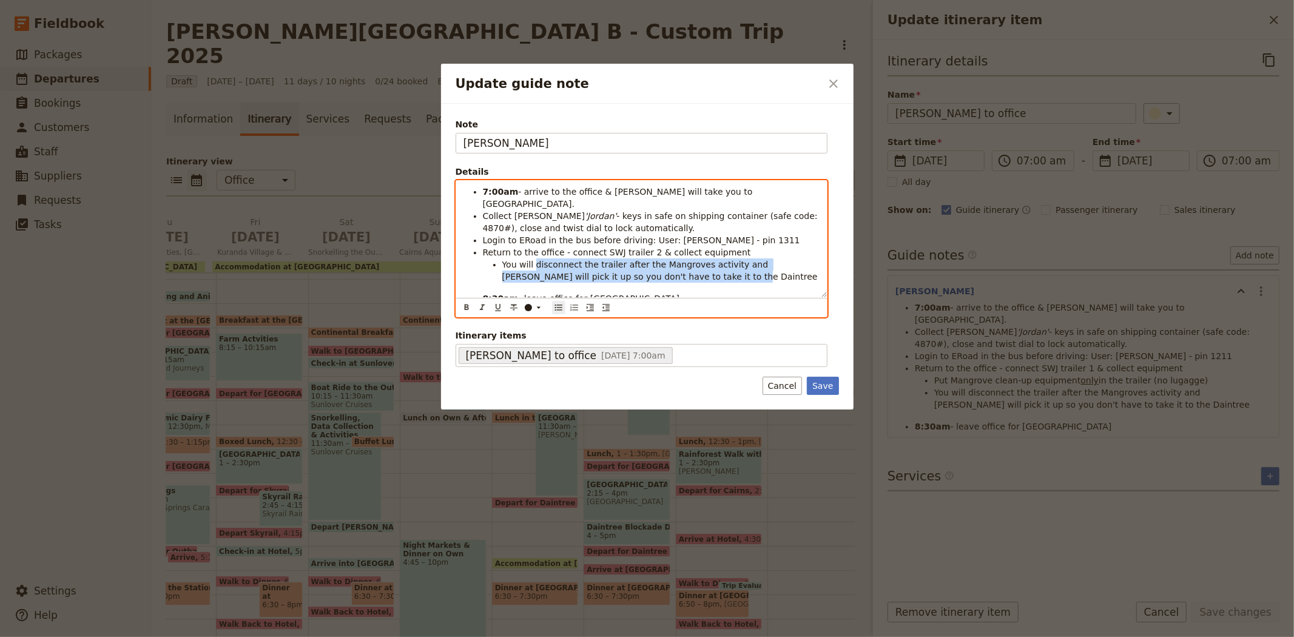
drag, startPoint x: 654, startPoint y: 267, endPoint x: 534, endPoint y: 256, distance: 120.6
click at [534, 258] on li "You will disconnect the trailer after the Mangroves activity and [PERSON_NAME] …" at bounding box center [660, 270] width 317 height 24
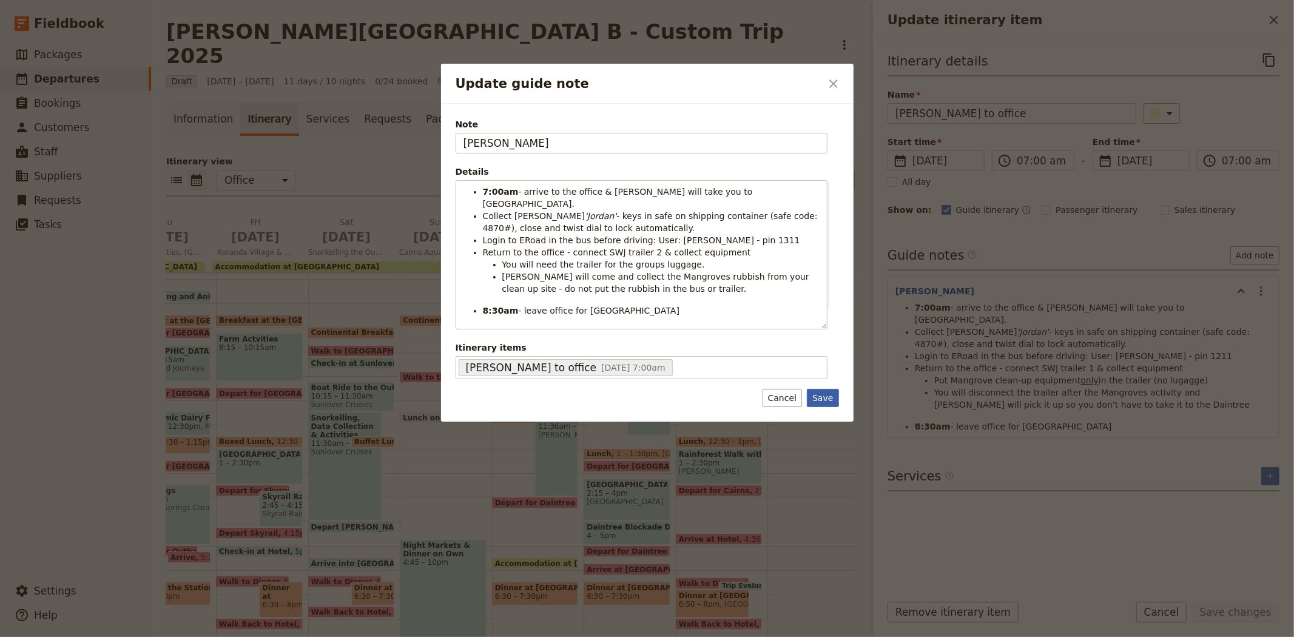
click at [828, 393] on button "Save" at bounding box center [823, 398] width 32 height 18
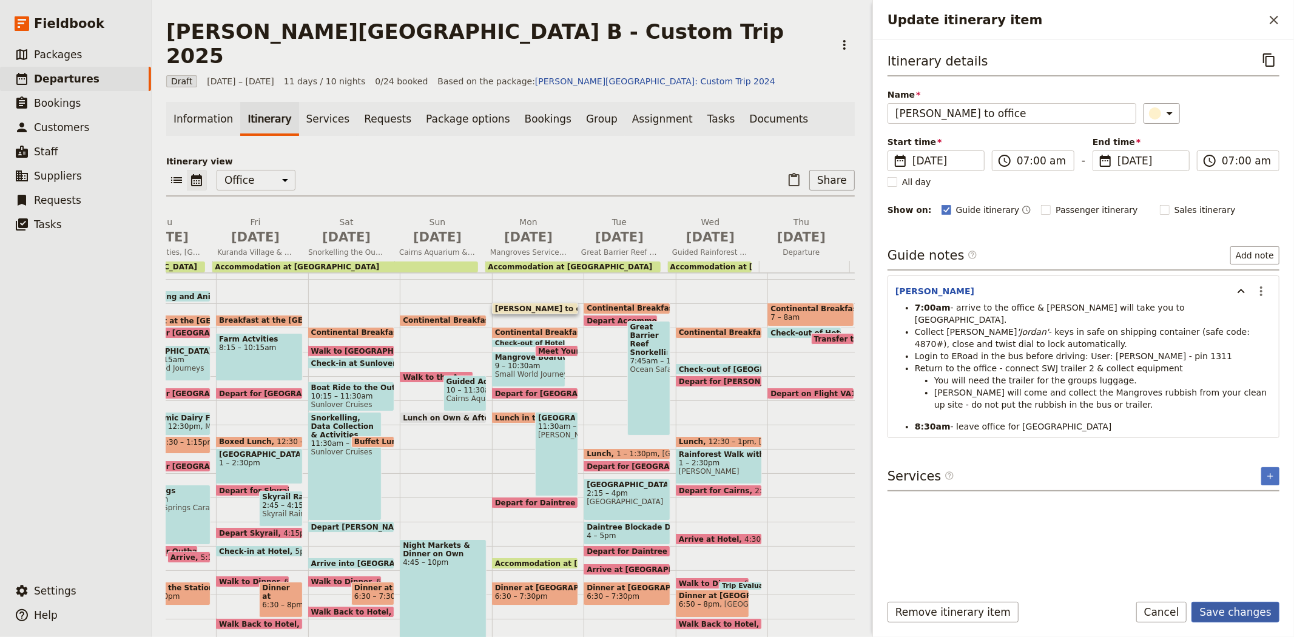
click at [1229, 615] on button "Save changes" at bounding box center [1235, 612] width 88 height 21
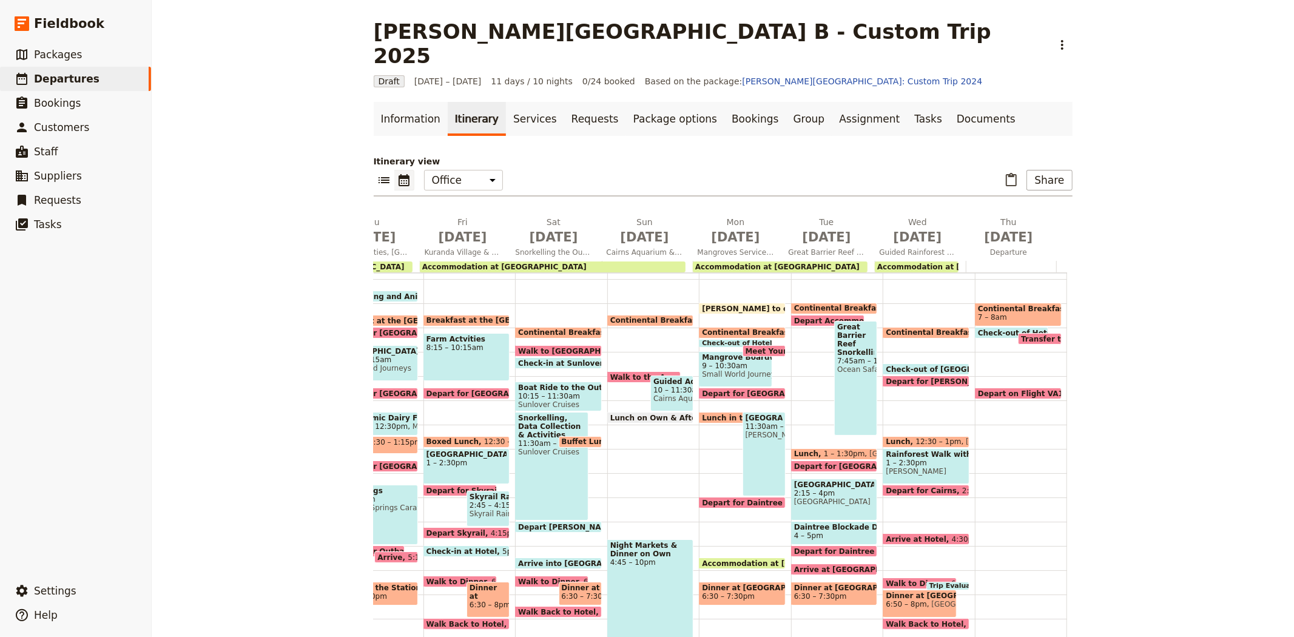
click at [717, 361] on span "9 – 10:30am" at bounding box center [735, 365] width 67 height 8
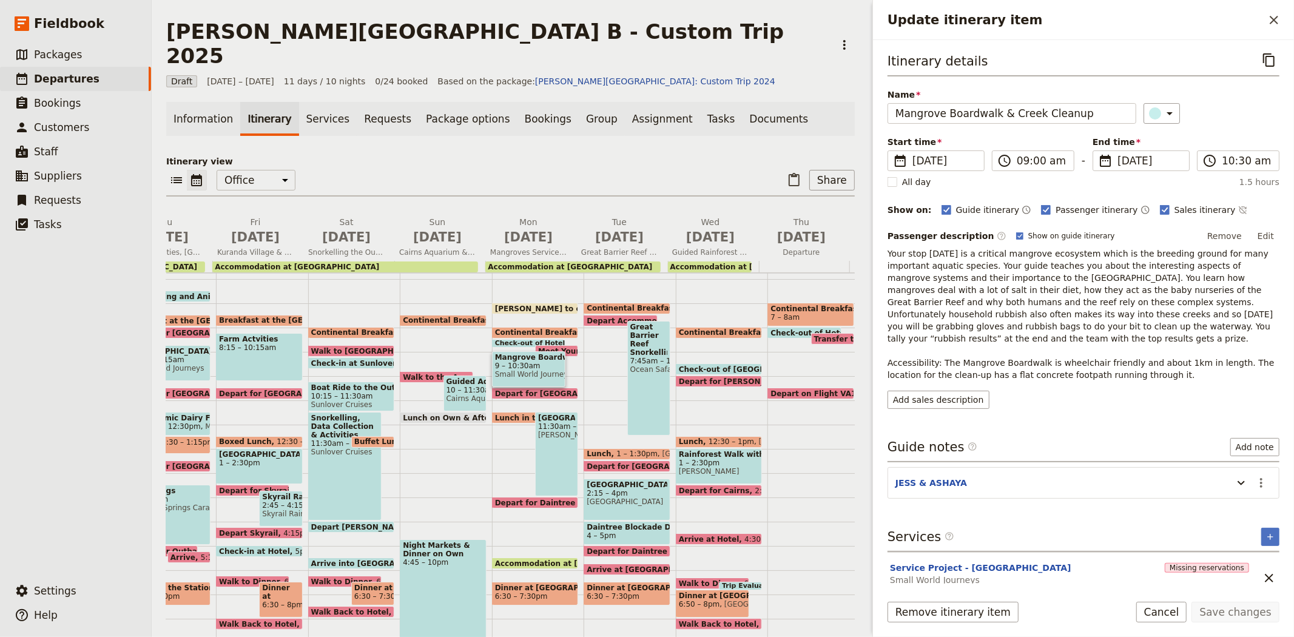
click at [518, 339] on div "Check-out of Hotel 8:30 – 8:45am" at bounding box center [528, 343] width 73 height 8
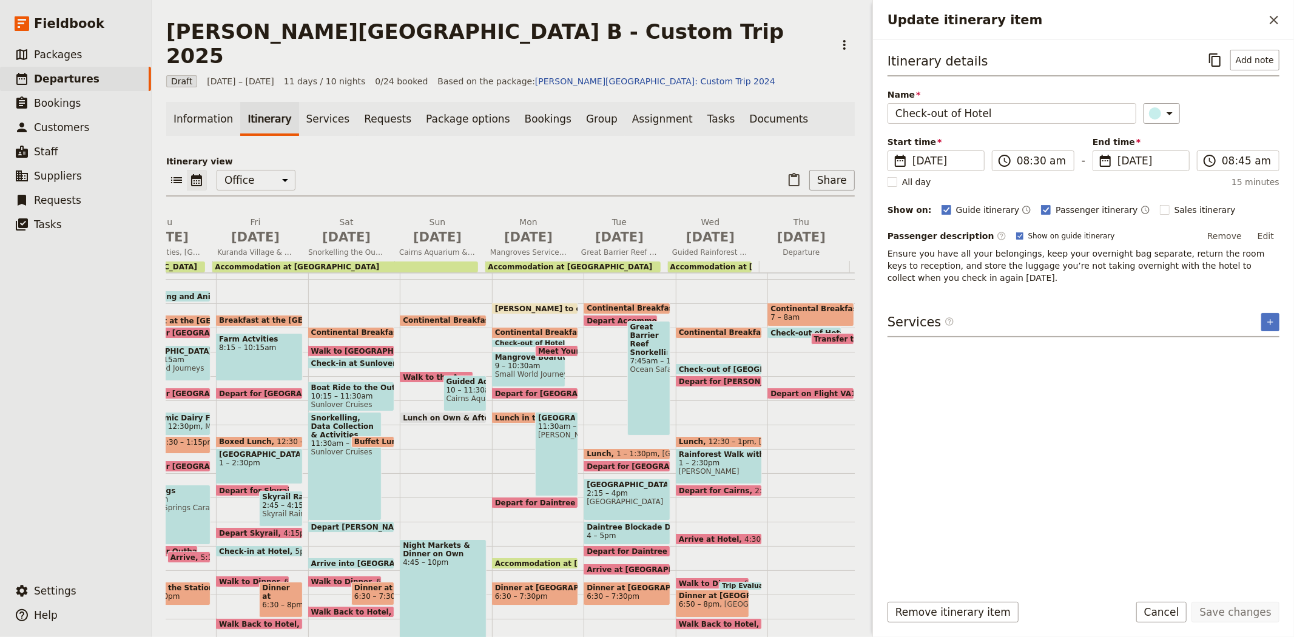
click at [553, 347] on span "Meet Your Guide Outside Reception & Depart" at bounding box center [633, 351] width 191 height 8
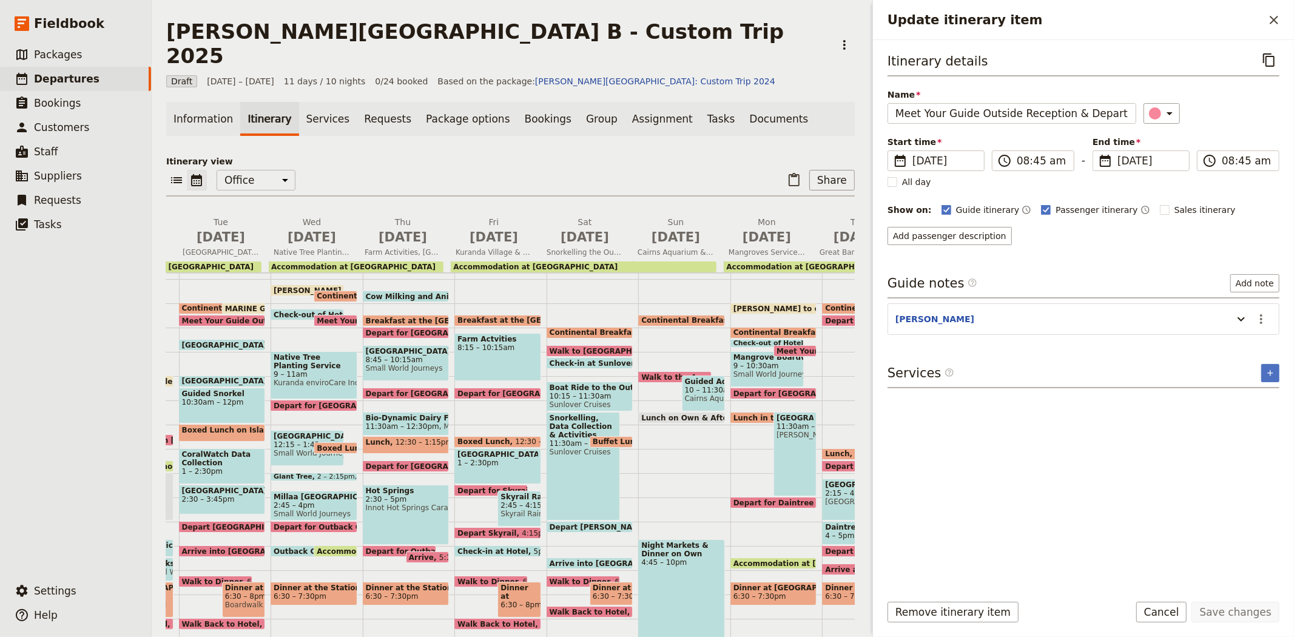
scroll to position [0, 95]
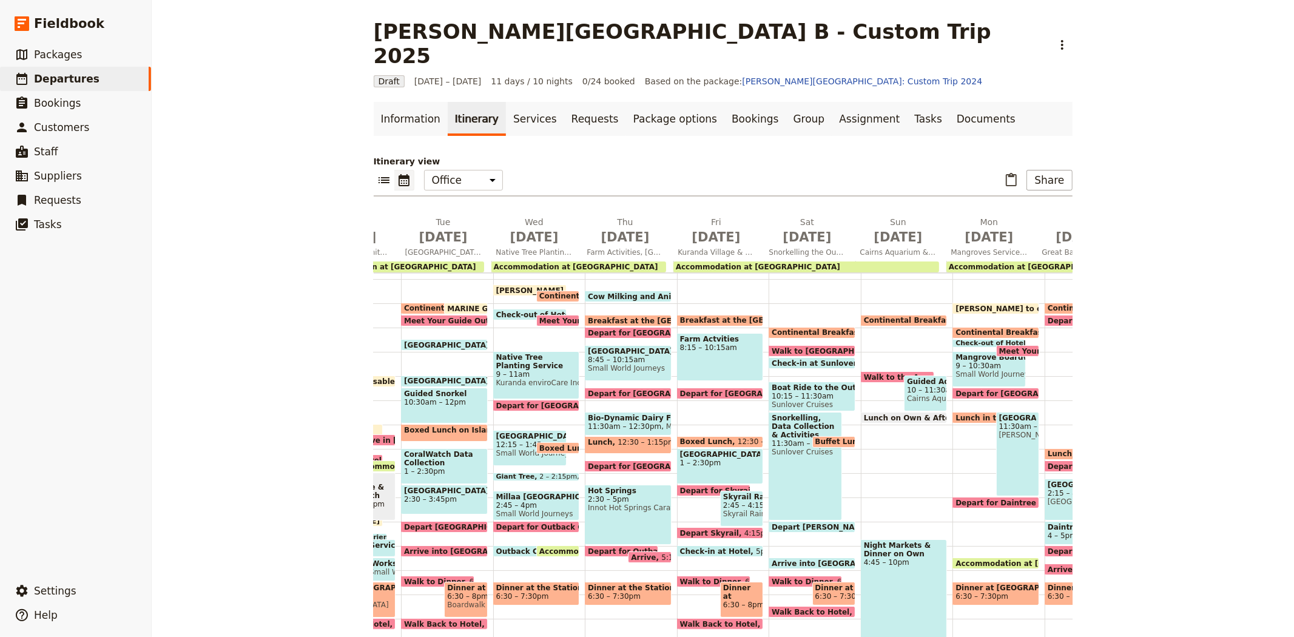
click at [519, 311] on span "Check-out of Hotel" at bounding box center [537, 315] width 82 height 8
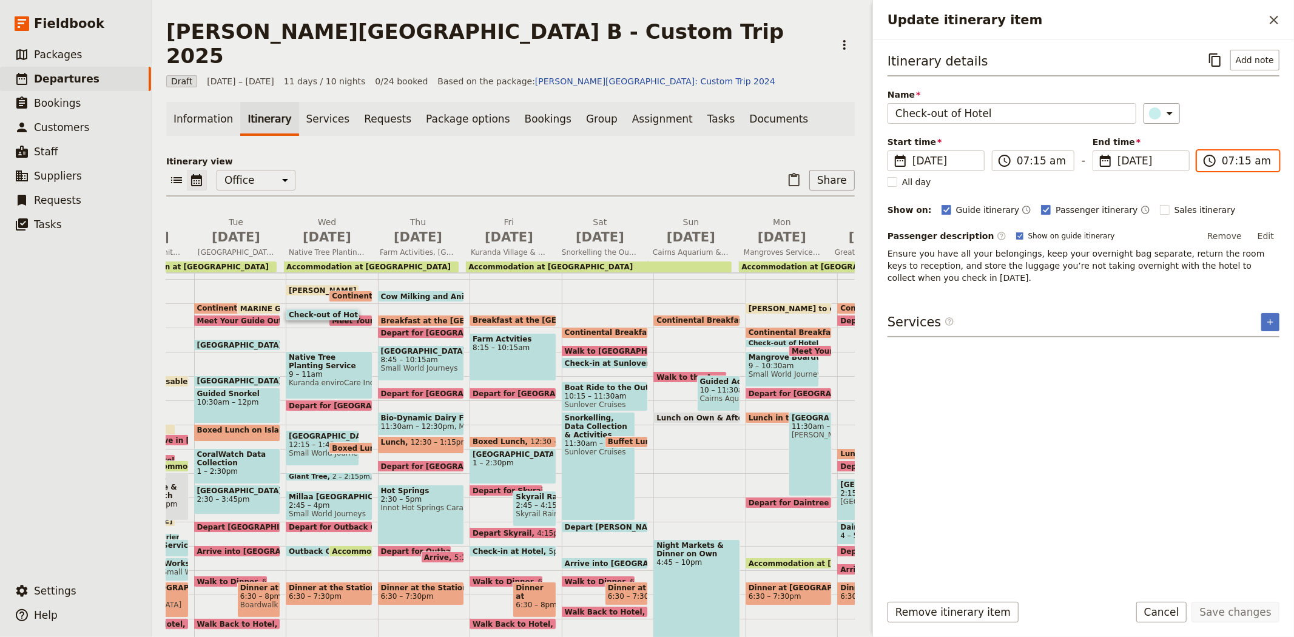
click at [1235, 162] on input "07:15 am" at bounding box center [1247, 160] width 50 height 15
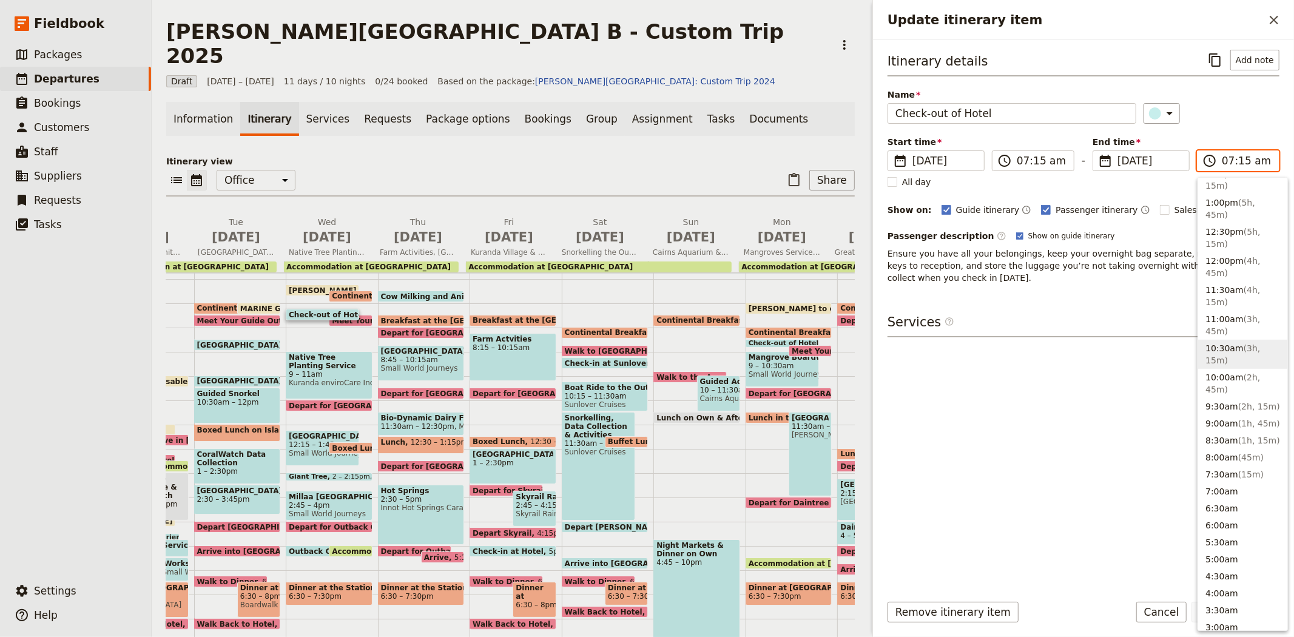
scroll to position [592, 0]
click at [1231, 471] on button "7:30am ( 15m )" at bounding box center [1242, 479] width 89 height 17
type input "07:30 am"
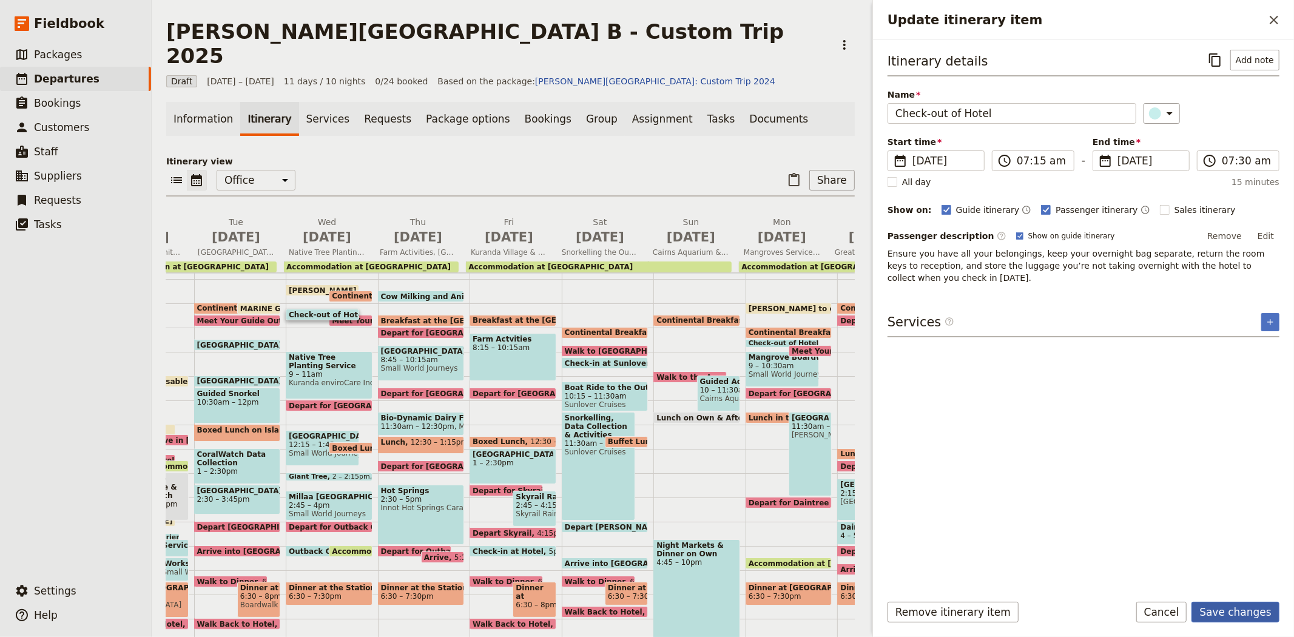
click at [1225, 616] on button "Save changes" at bounding box center [1235, 612] width 88 height 21
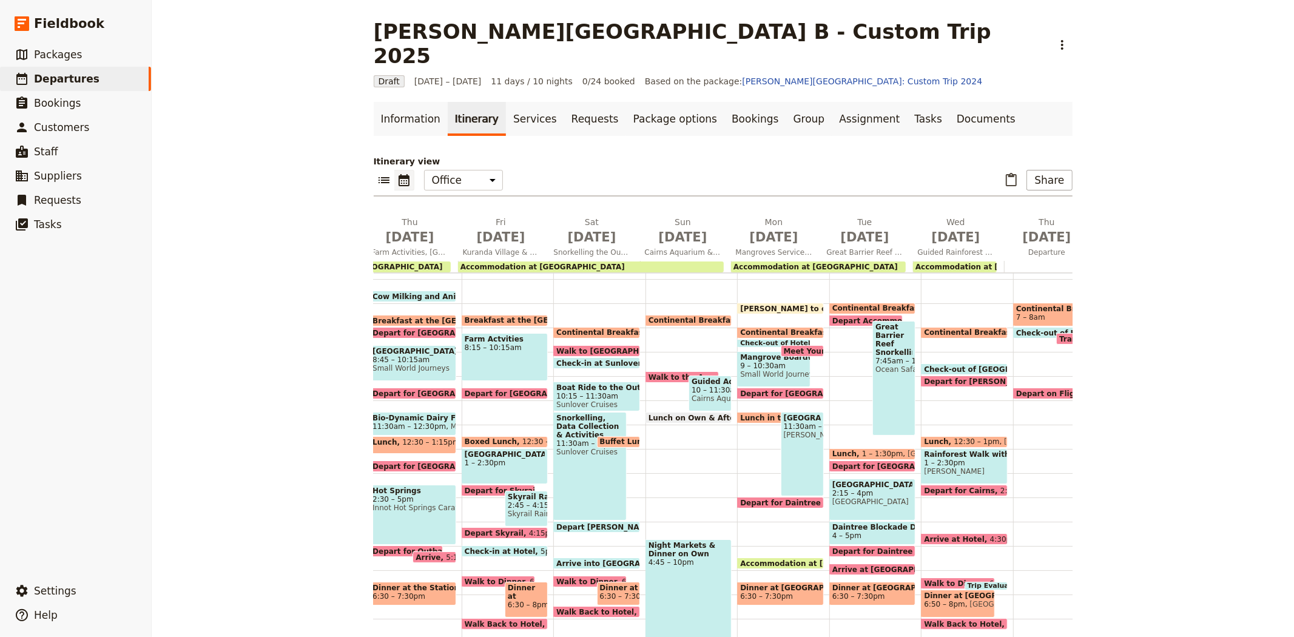
scroll to position [0, 348]
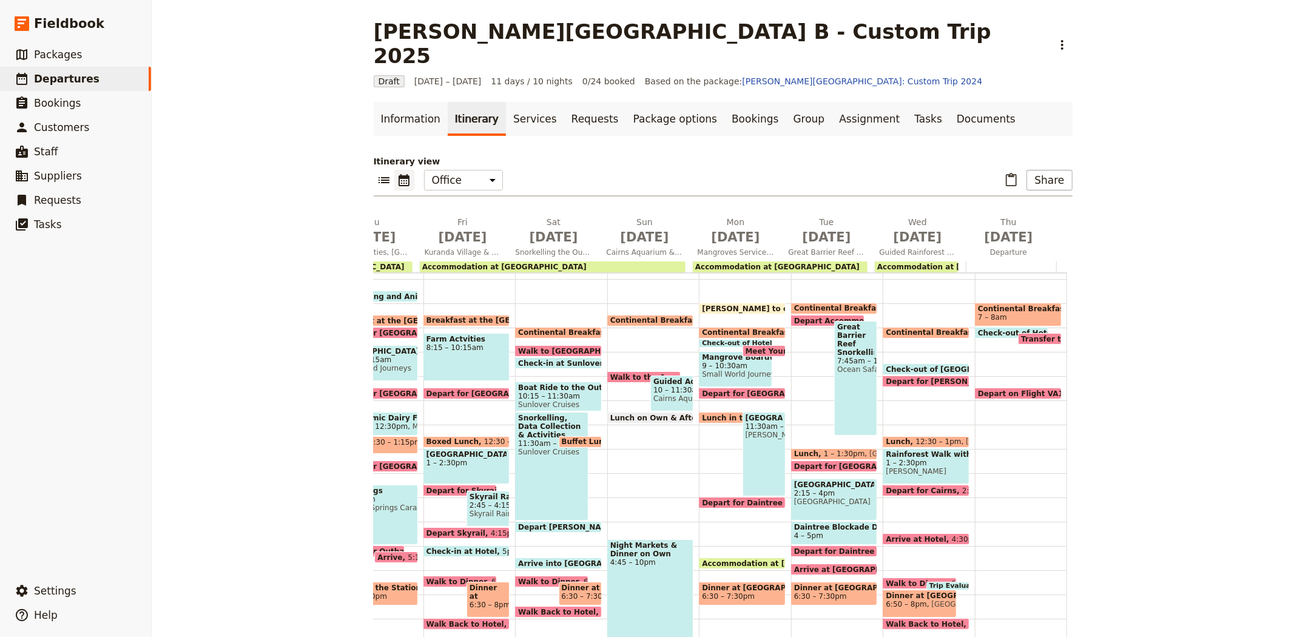
click at [746, 347] on span "Meet Your Guide Outside Reception & Depart" at bounding box center [840, 351] width 191 height 8
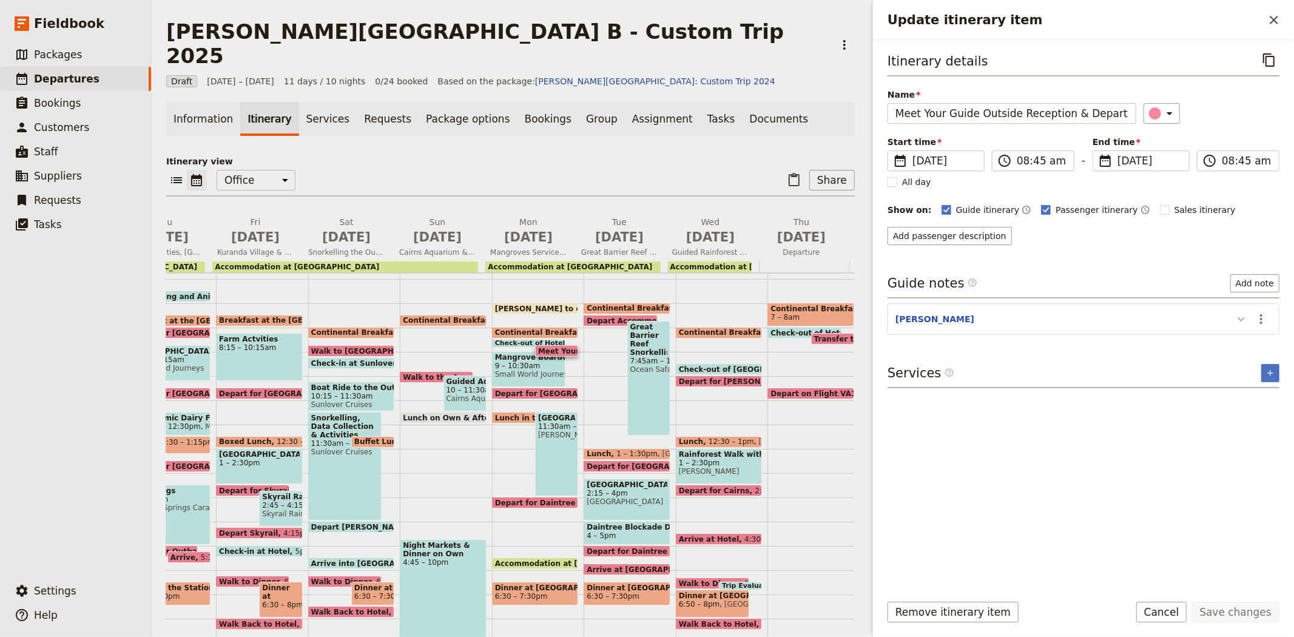
click at [1245, 314] on icon "Update itinerary item" at bounding box center [1241, 319] width 15 height 15
click at [511, 361] on span "9 – 10:30am" at bounding box center [528, 365] width 67 height 8
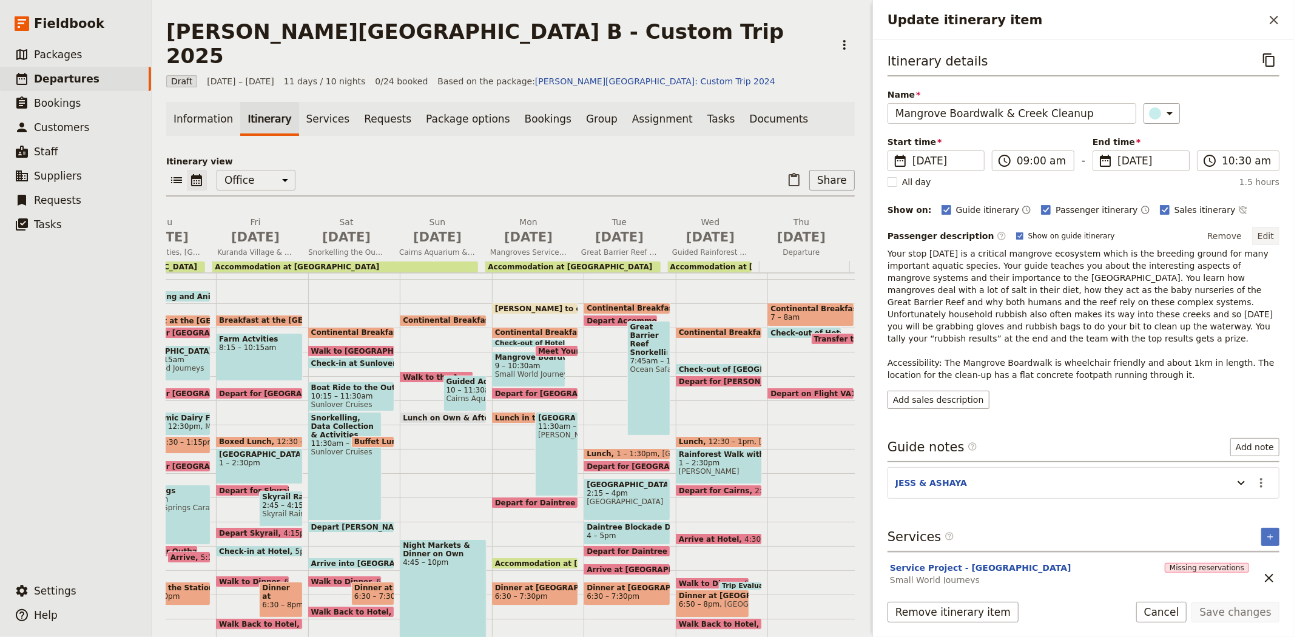
click at [1272, 231] on button "Edit" at bounding box center [1265, 236] width 27 height 18
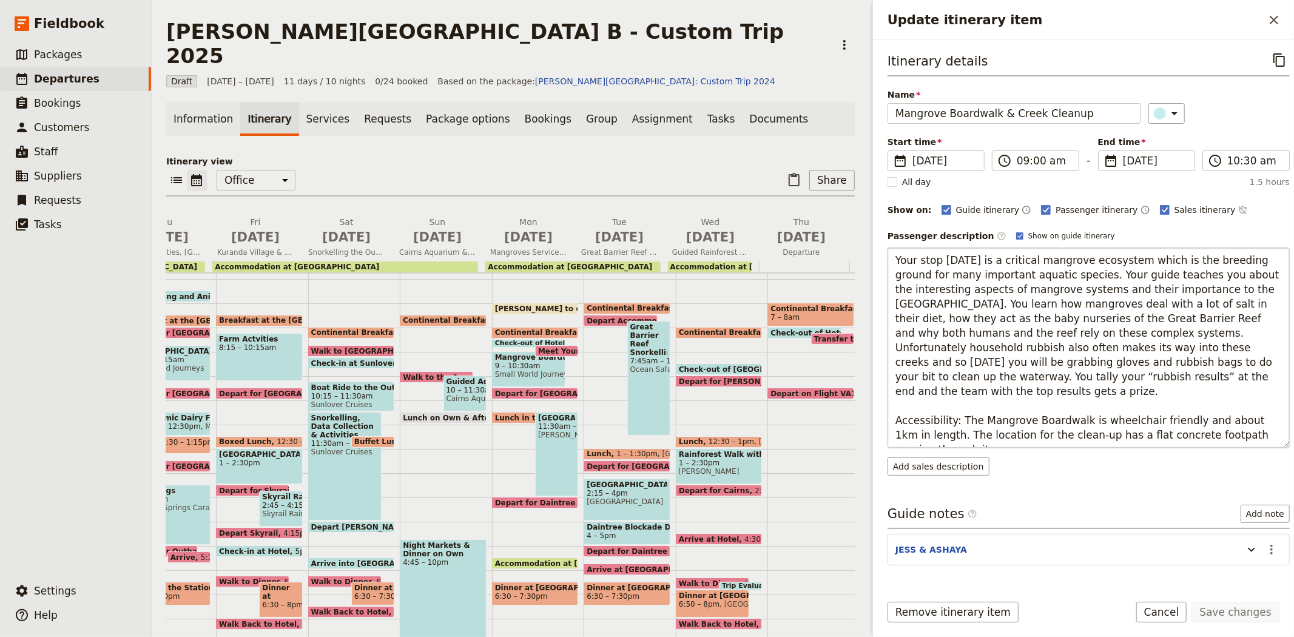
drag, startPoint x: 930, startPoint y: 440, endPoint x: 892, endPoint y: 392, distance: 61.7
click at [892, 392] on textarea "Your stop [DATE] is a critical mangrove ecosystem which is the breeding ground …" at bounding box center [1088, 347] width 402 height 200
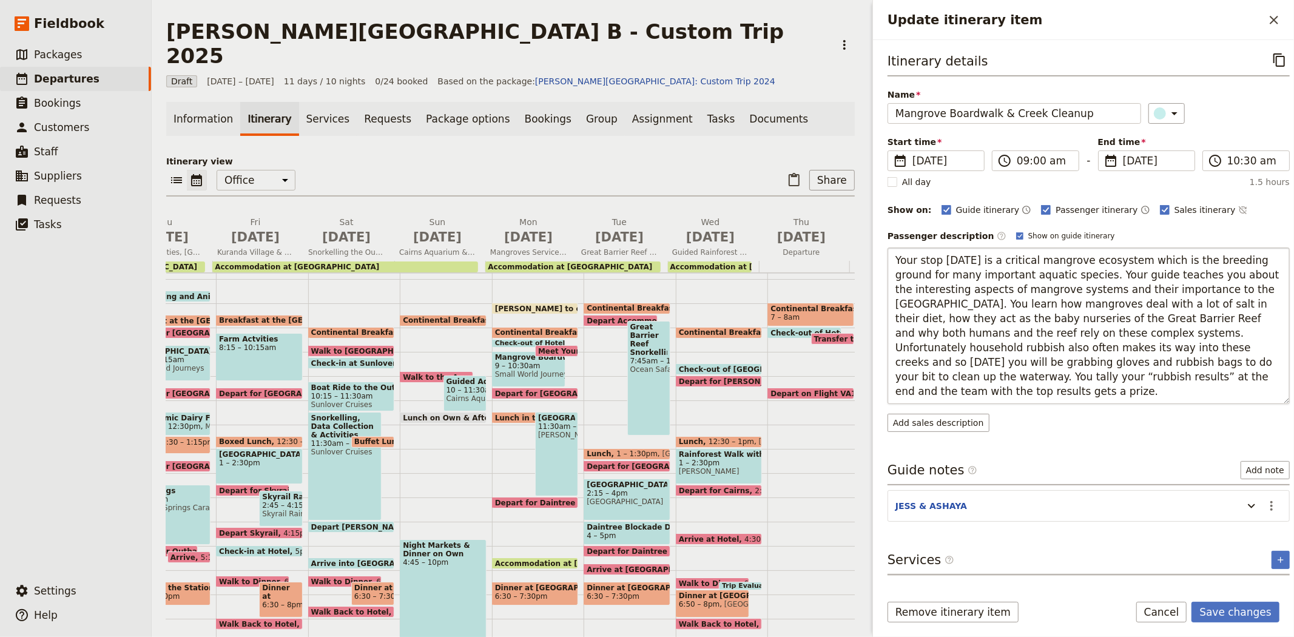
type textarea "Your stop [DATE] is a critical mangrove ecosystem which is the breeding ground …"
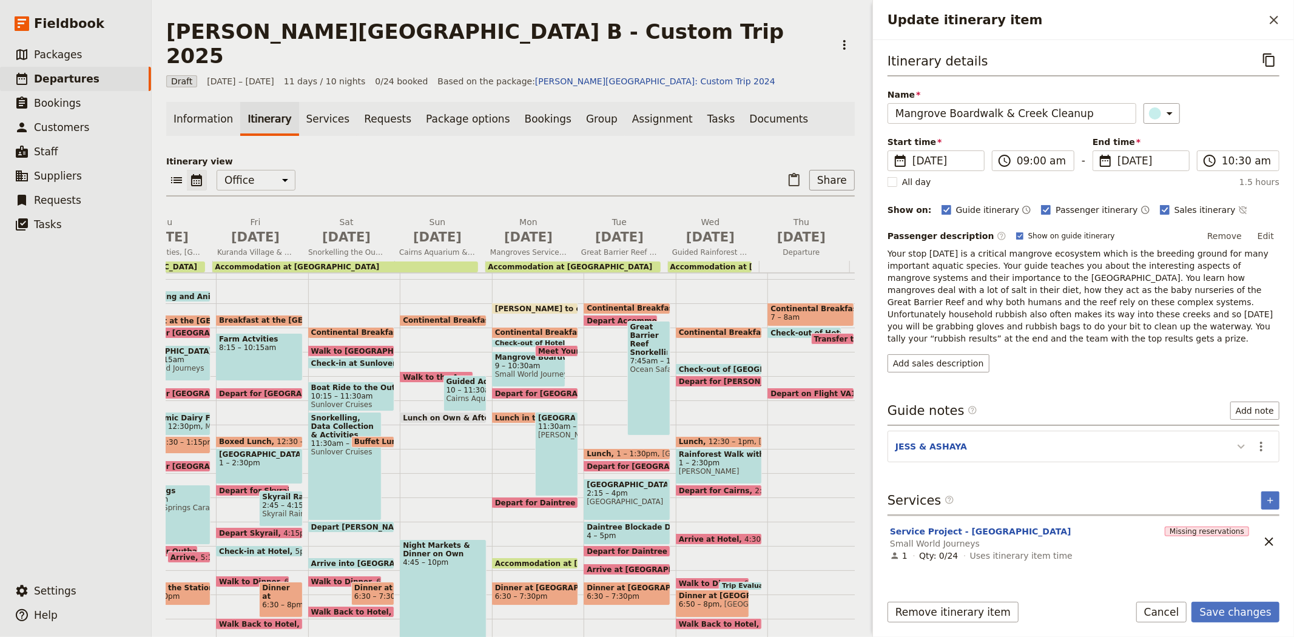
click at [1242, 488] on div "Itinerary details ​ Name [GEOGRAPHIC_DATA] Boardwalk & Creek Cleanup ​ Start ti…" at bounding box center [1083, 316] width 392 height 533
click at [1245, 439] on icon "Update itinerary item" at bounding box center [1241, 446] width 15 height 15
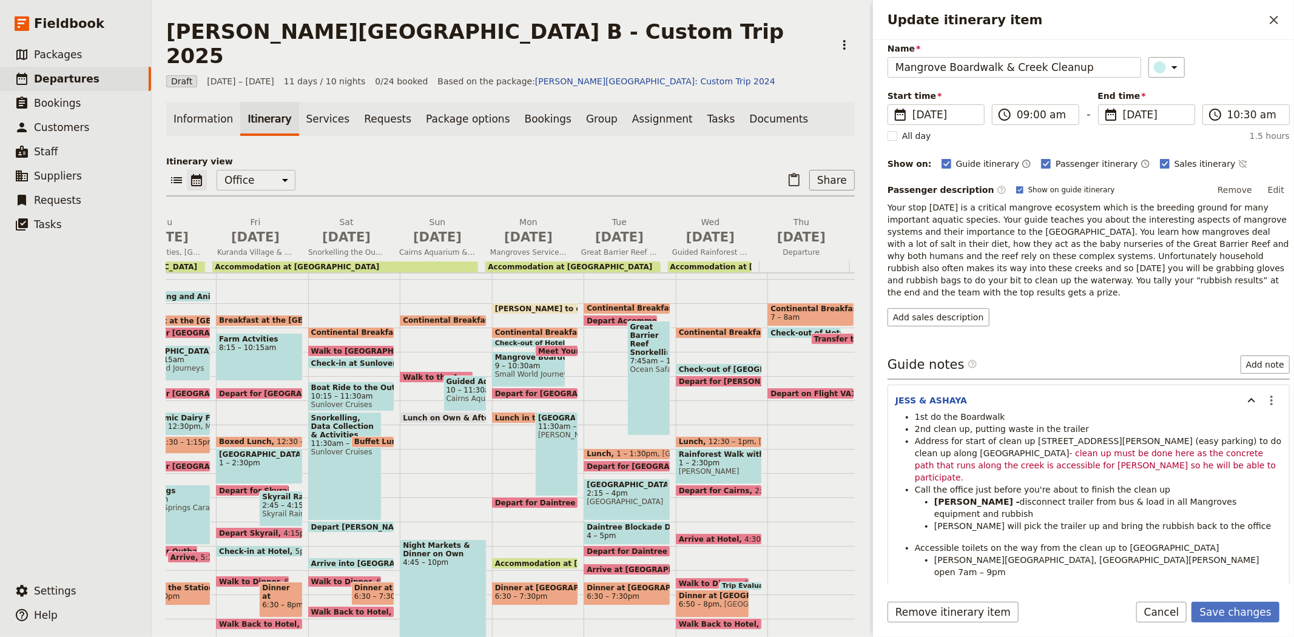
scroll to position [115, 0]
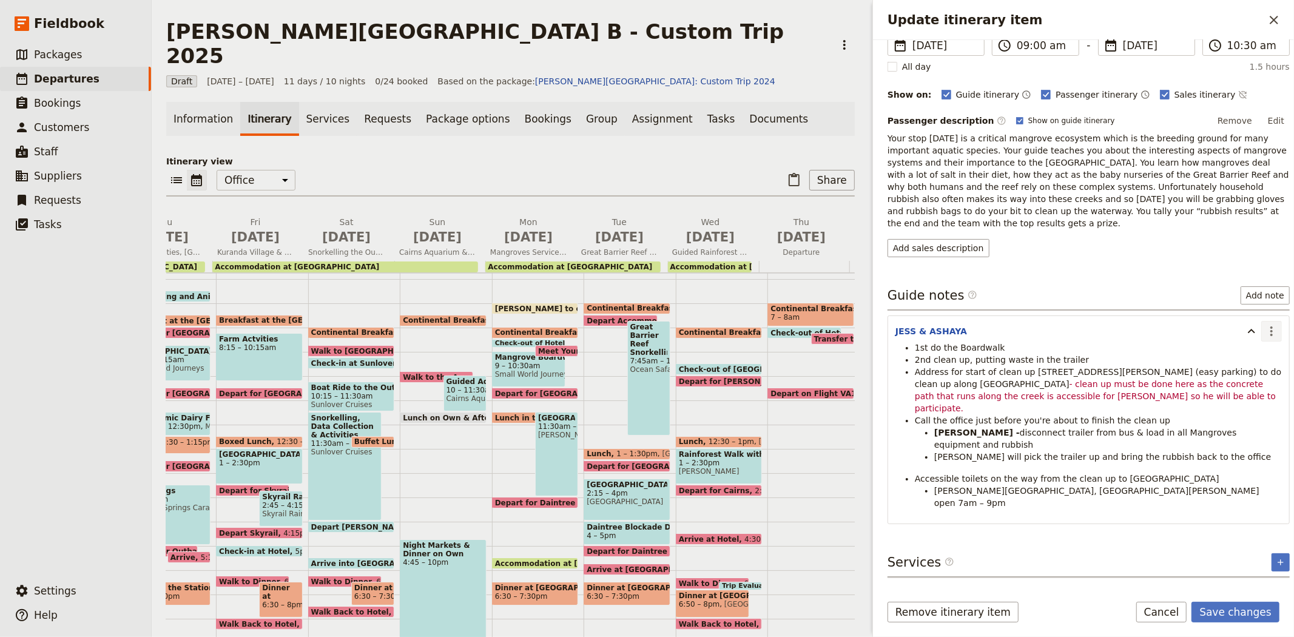
click at [1270, 326] on icon "Actions" at bounding box center [1271, 331] width 2 height 10
click at [1232, 348] on span "Edit note" at bounding box center [1227, 346] width 38 height 12
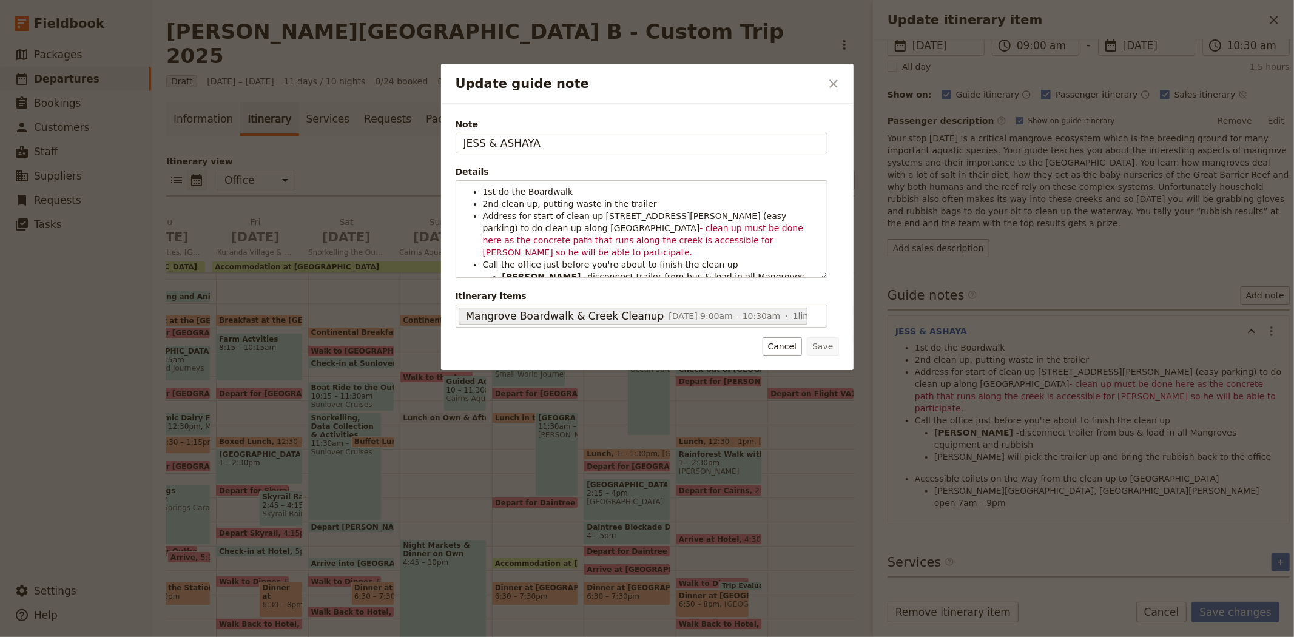
drag, startPoint x: 528, startPoint y: 146, endPoint x: 373, endPoint y: 138, distance: 155.4
click at [373, 636] on div "Update guide note ​ Note [PERSON_NAME] & ASHAYA Details 1st do the Boardwalk 2n…" at bounding box center [647, 637] width 1294 height 0
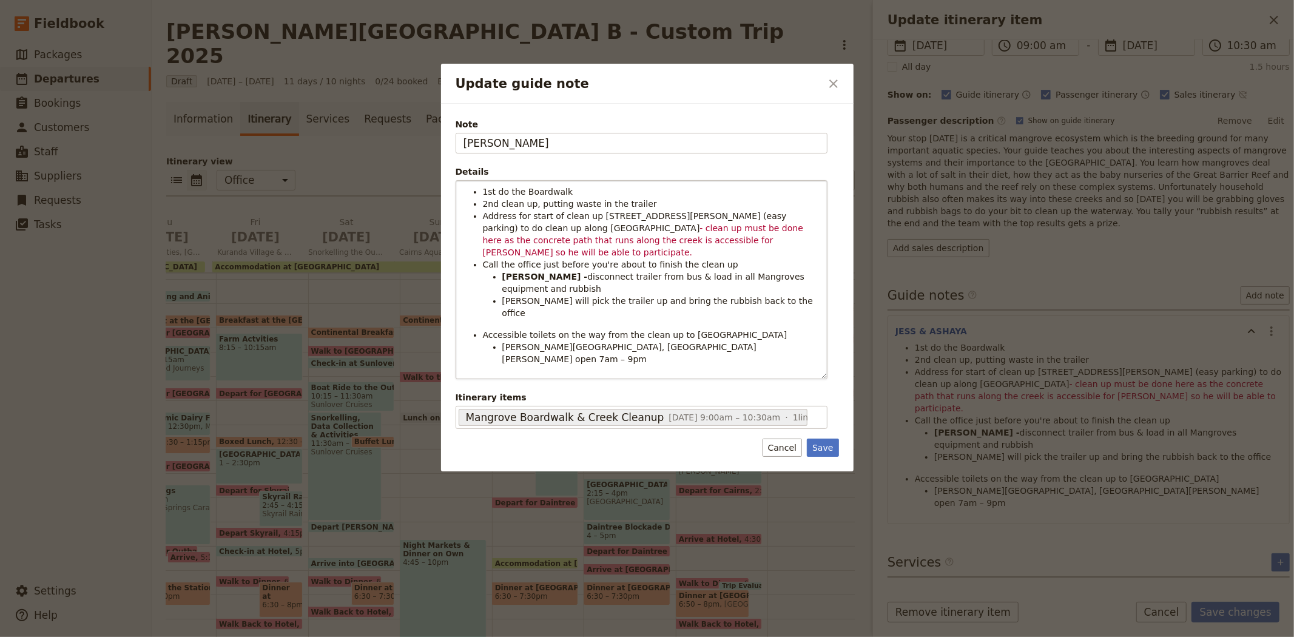
drag, startPoint x: 821, startPoint y: 273, endPoint x: 797, endPoint y: 374, distance: 104.2
click at [797, 374] on div "1st do the Boardwalk 2nd clean up, putting waste in the trailer Address for sta…" at bounding box center [641, 280] width 371 height 198
type input "[PERSON_NAME]"
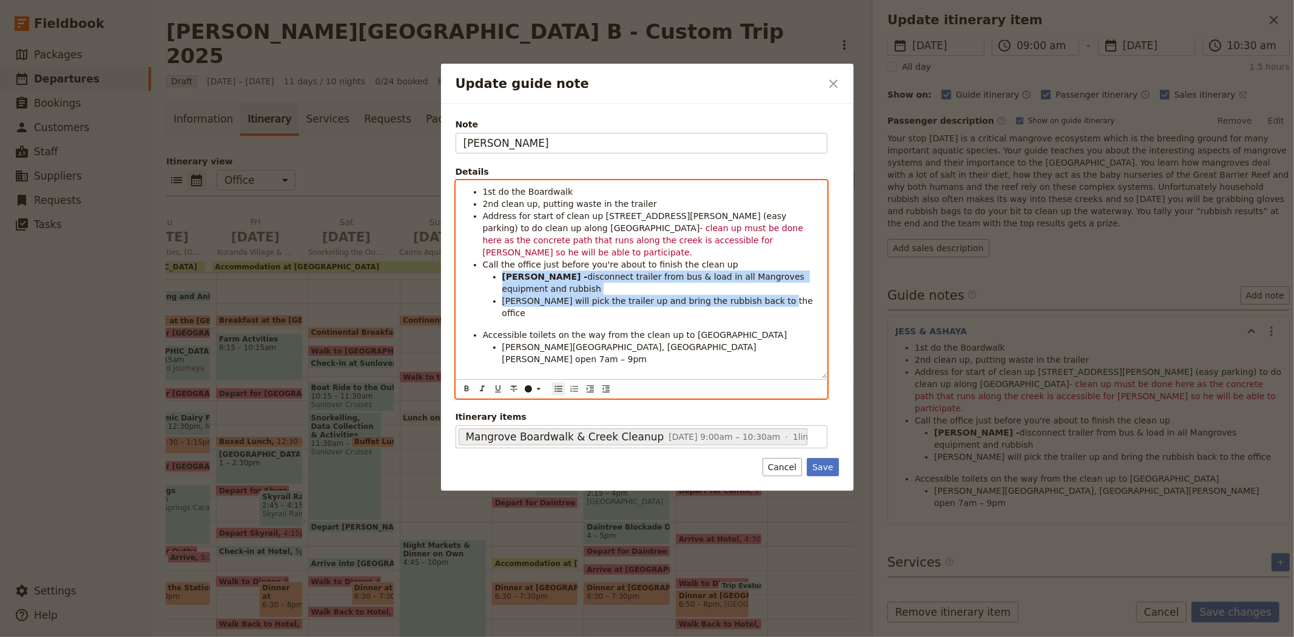
drag, startPoint x: 757, startPoint y: 280, endPoint x: 496, endPoint y: 264, distance: 261.8
click at [496, 271] on ul "[PERSON_NAME] - disconnect trailer from bus & load in all Mangroves equipment a…" at bounding box center [651, 295] width 337 height 49
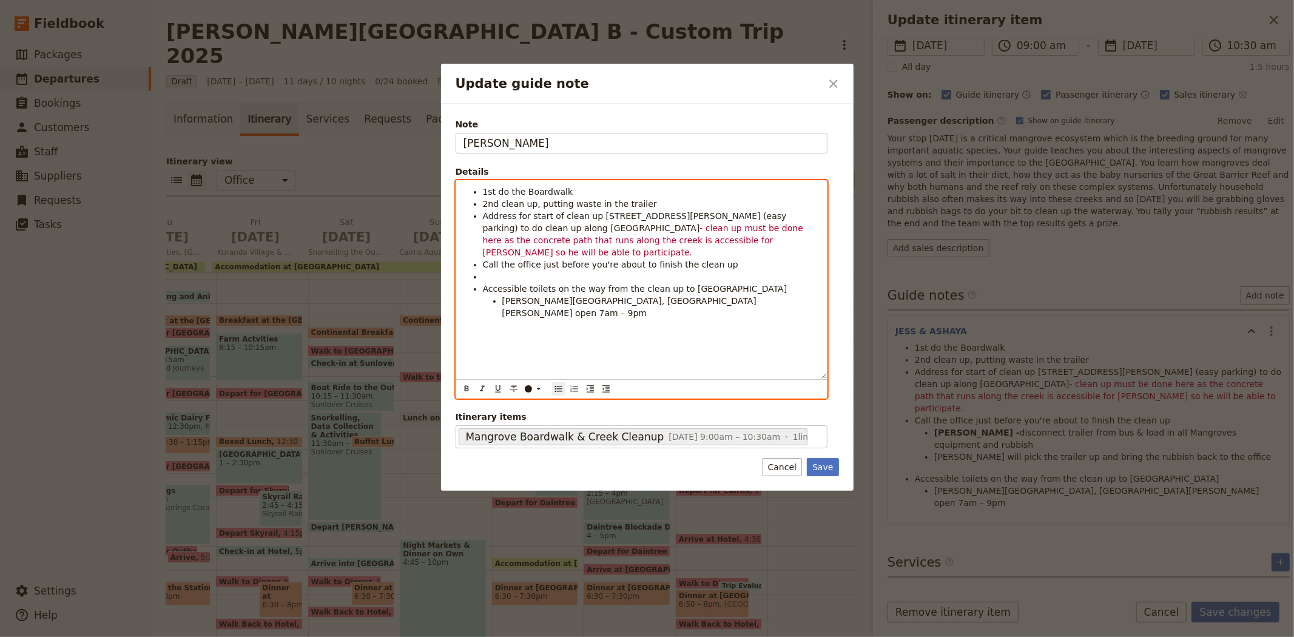
drag, startPoint x: 511, startPoint y: 295, endPoint x: 452, endPoint y: 269, distance: 63.6
click at [452, 269] on div "Note [PERSON_NAME] Details 1st do the Boardwalk 2nd clean up, putting waste in …" at bounding box center [647, 297] width 412 height 387
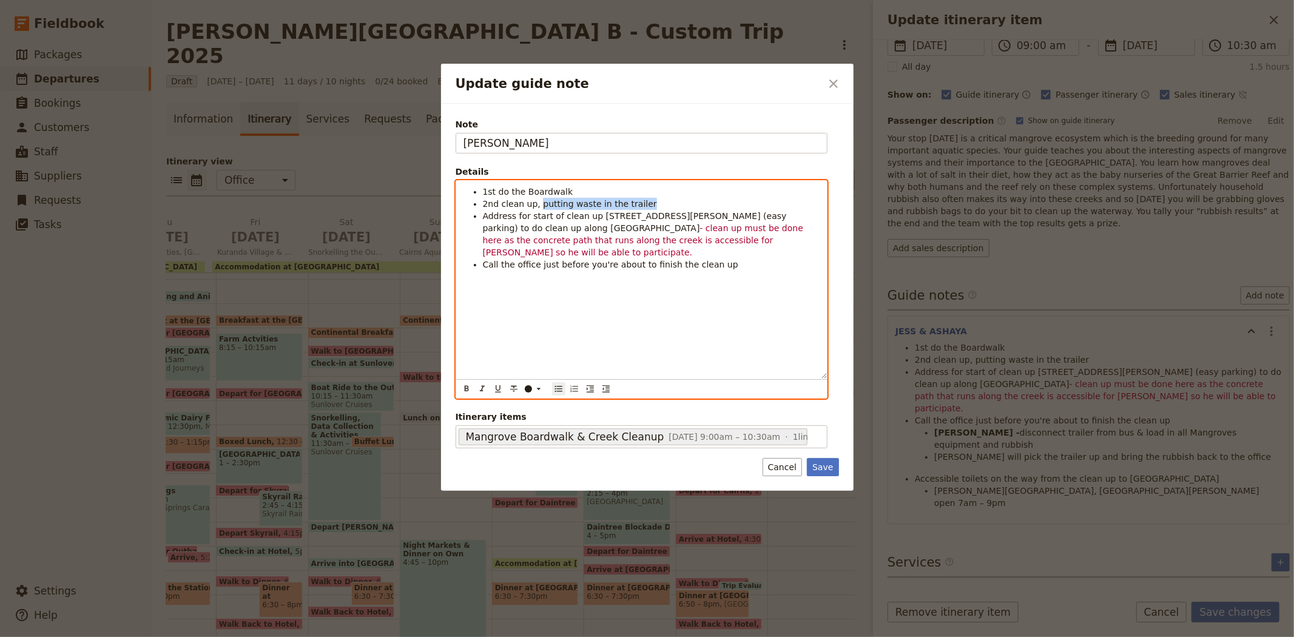
drag, startPoint x: 644, startPoint y: 202, endPoint x: 536, endPoint y: 203, distance: 108.0
click at [536, 203] on li "2nd clean up, putting waste in the trailer" at bounding box center [651, 204] width 337 height 12
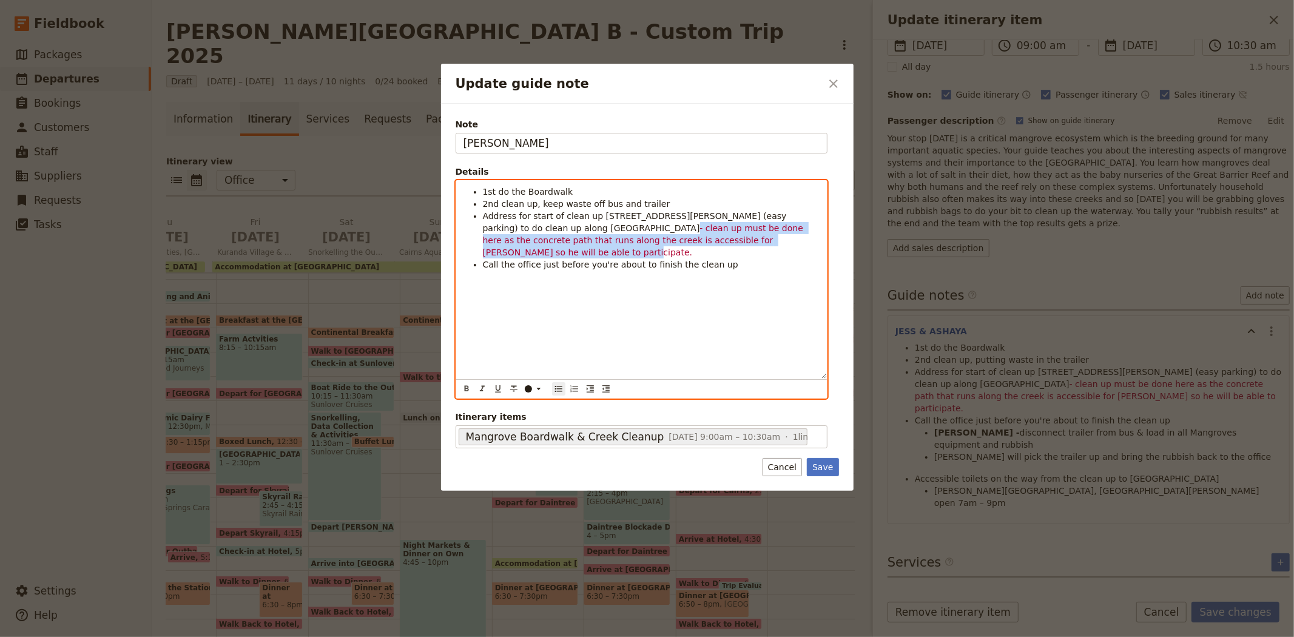
drag, startPoint x: 733, startPoint y: 240, endPoint x: 566, endPoint y: 229, distance: 166.5
click at [566, 229] on li "Address for start of clean up [STREET_ADDRESS][PERSON_NAME] (easy parking) to d…" at bounding box center [651, 234] width 337 height 49
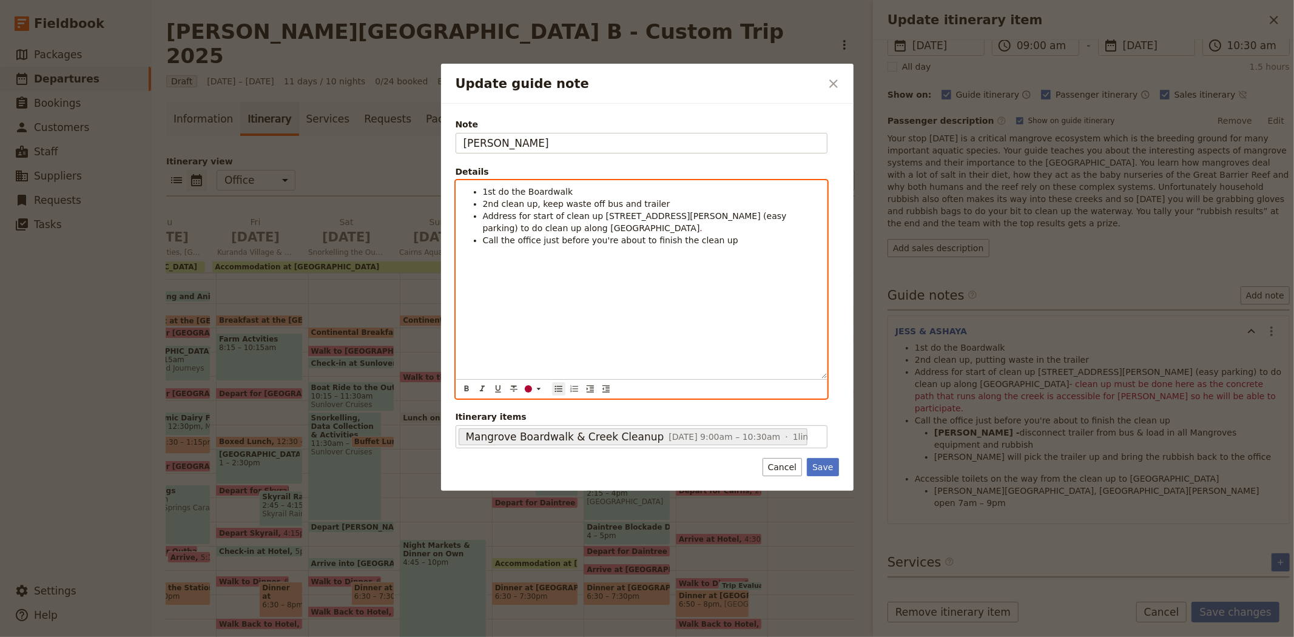
click at [706, 246] on li "Call the office just before you're about to finish the clean up" at bounding box center [651, 240] width 337 height 12
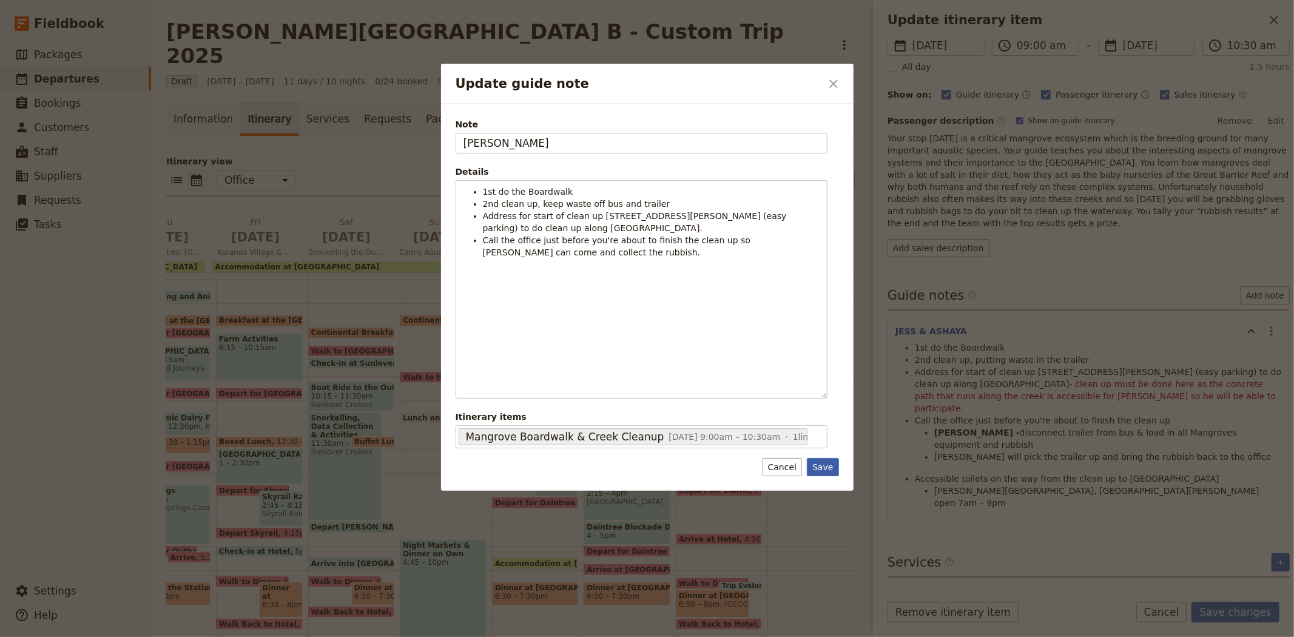
click at [825, 469] on button "Save" at bounding box center [823, 467] width 32 height 18
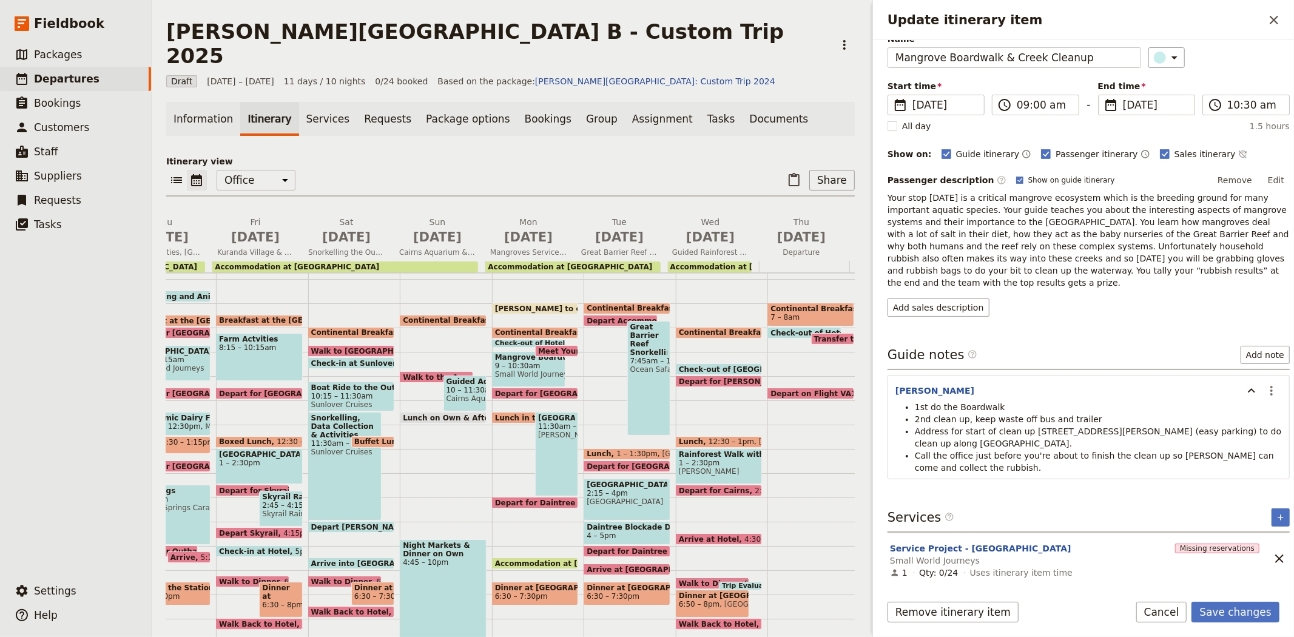
scroll to position [35, 0]
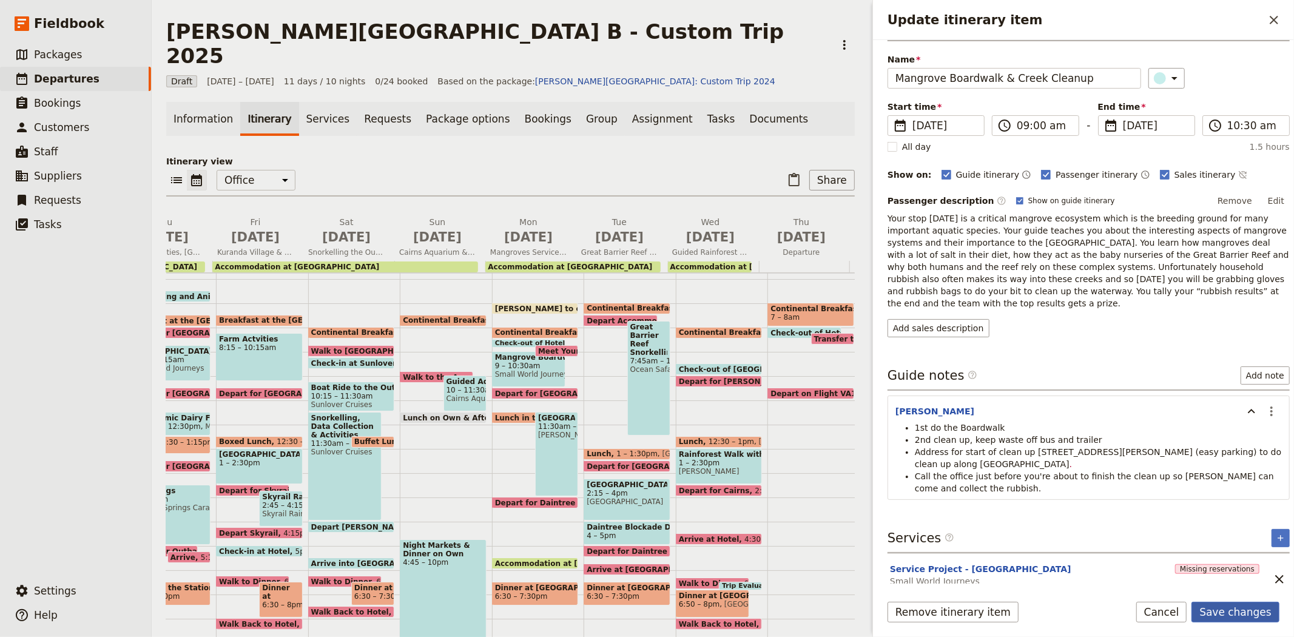
click at [1234, 608] on button "Save changes" at bounding box center [1235, 612] width 88 height 21
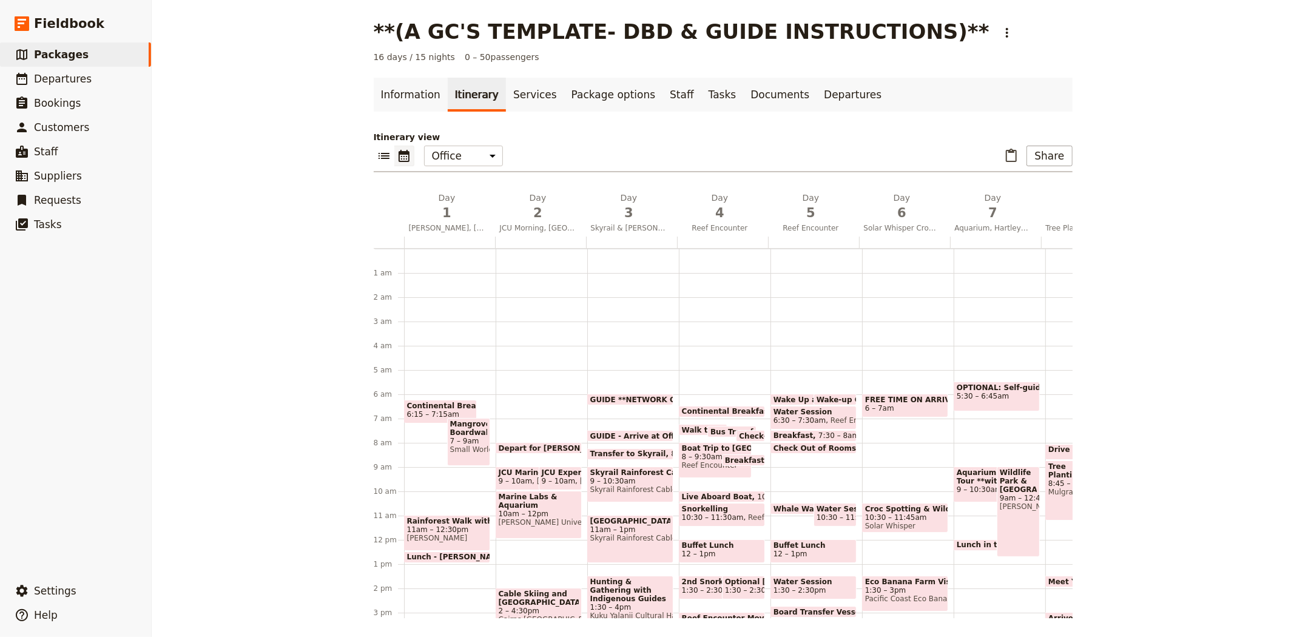
scroll to position [121, 0]
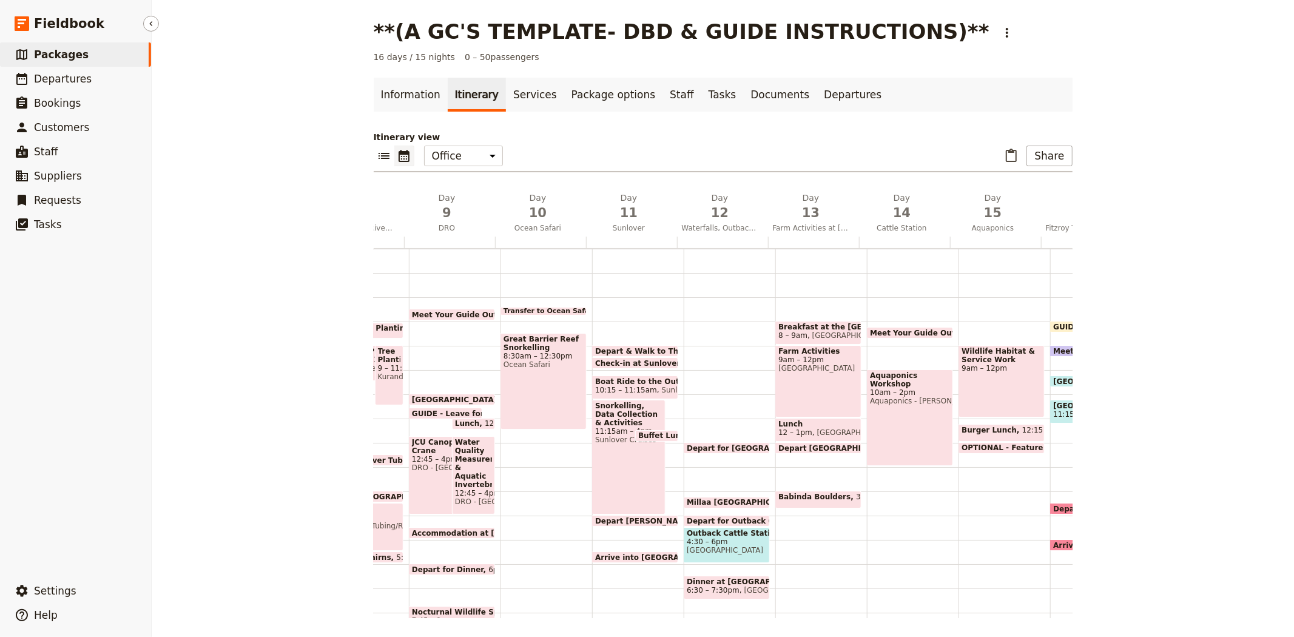
click at [67, 43] on link "​ Packages" at bounding box center [75, 54] width 151 height 24
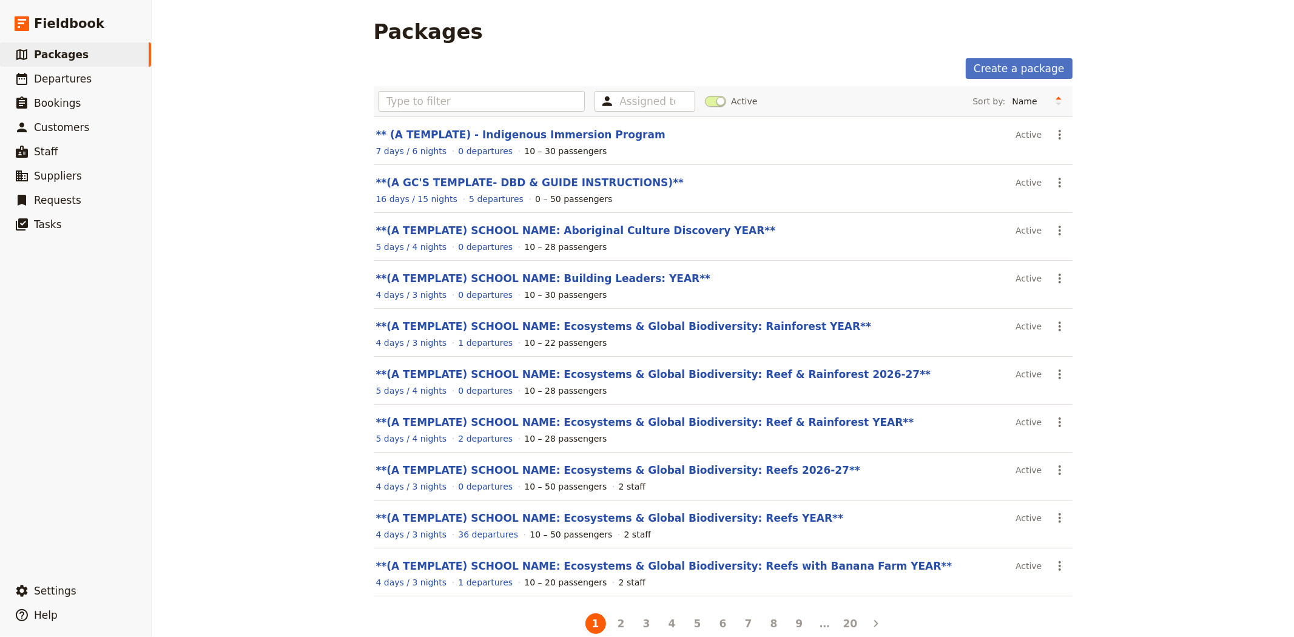
click at [647, 517] on link "**(A TEMPLATE) SCHOOL NAME: Ecosystems & Global Biodiversity: Reefs YEAR**" at bounding box center [610, 518] width 468 height 12
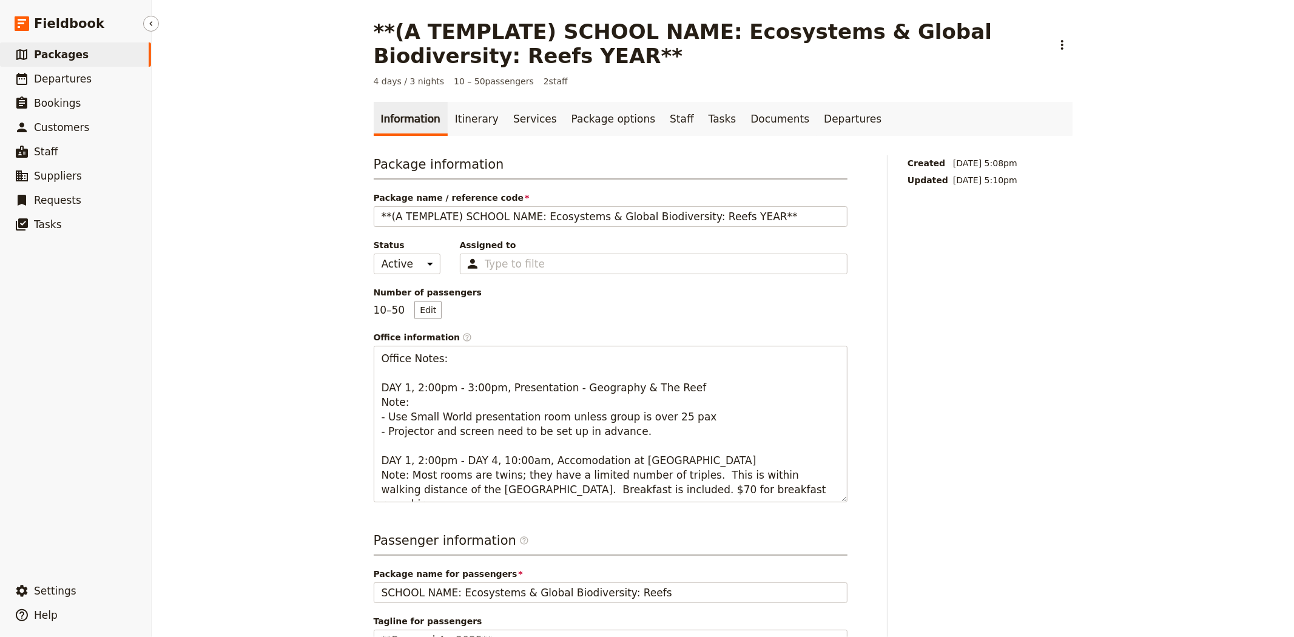
click at [52, 56] on span "Packages" at bounding box center [61, 55] width 55 height 12
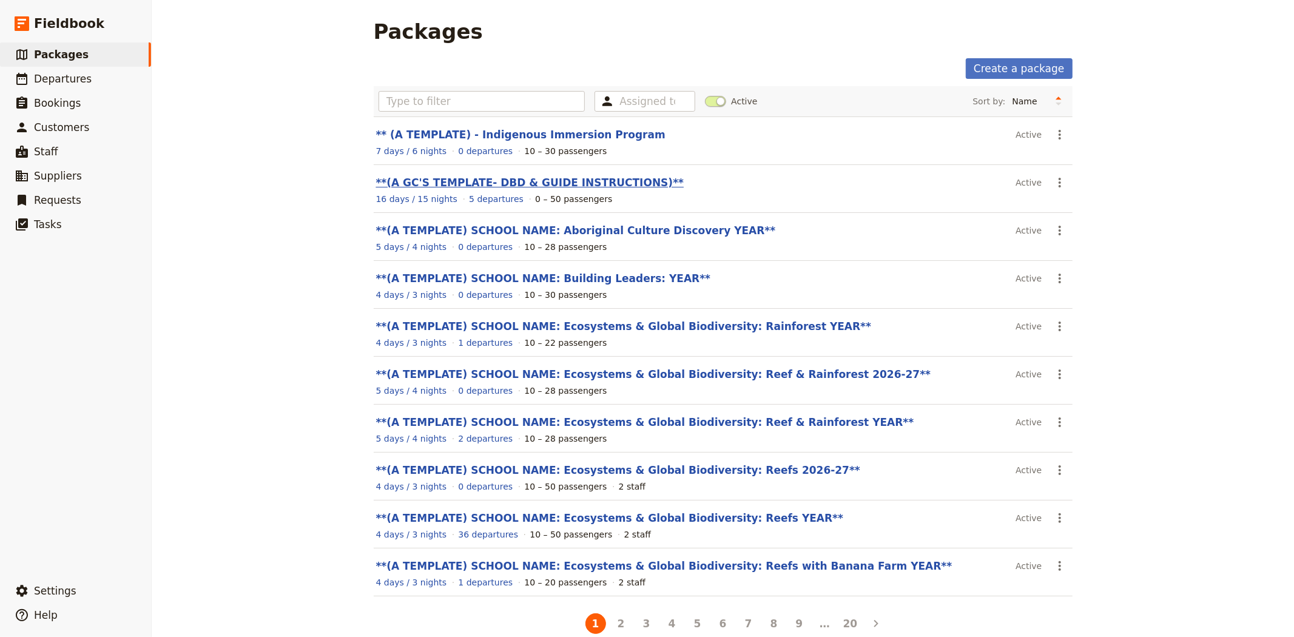
click at [439, 179] on link "**(A GC'S TEMPLATE- DBD & GUIDE INSTRUCTIONS)**" at bounding box center [530, 182] width 308 height 12
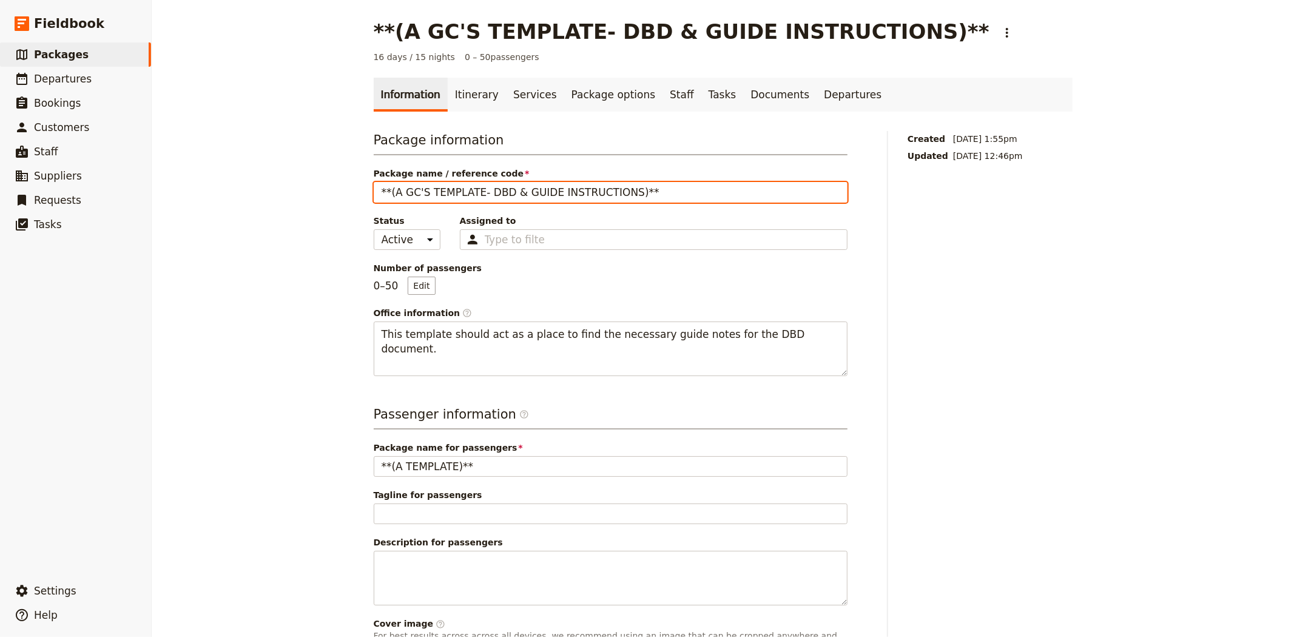
click at [374, 186] on input "**(A GC'S TEMPLATE- DBD & GUIDE INSTRUCTIONS)**" at bounding box center [611, 192] width 474 height 21
drag, startPoint x: 651, startPoint y: 184, endPoint x: 620, endPoint y: 184, distance: 30.9
click at [620, 184] on input "***(A GC'S TEMPLATE- DBD & GUIDE INSTRUCTIONS)**" at bounding box center [611, 192] width 474 height 21
drag, startPoint x: 398, startPoint y: 192, endPoint x: 389, endPoint y: 193, distance: 8.6
click at [389, 193] on input "***(A GC'S TEMPLATE- DBD & GUIDE INSTRUCTIONS)" at bounding box center [611, 192] width 474 height 21
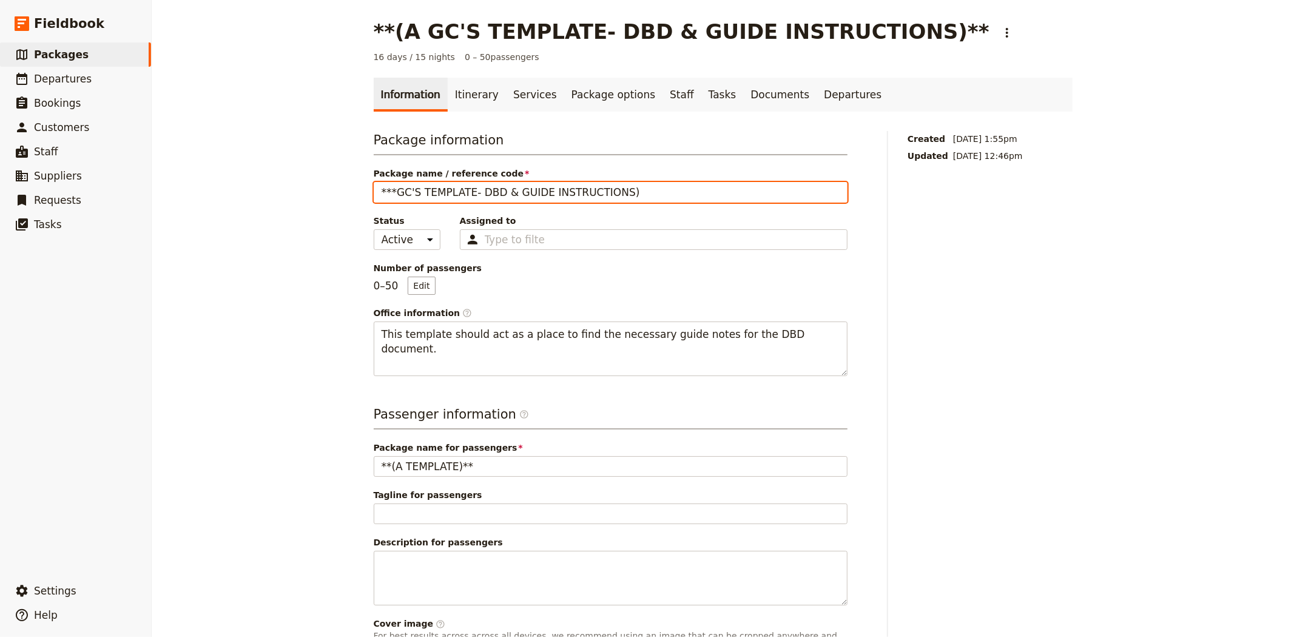
click at [613, 189] on input "***GC'S TEMPLATE- DBD & GUIDE INSTRUCTIONS)" at bounding box center [611, 192] width 474 height 21
drag, startPoint x: 467, startPoint y: 190, endPoint x: 502, endPoint y: 192, distance: 34.6
click at [502, 192] on input "***GC'S TEMPLATE- DBD & GUIDE INSTRUCTIONS" at bounding box center [611, 192] width 474 height 21
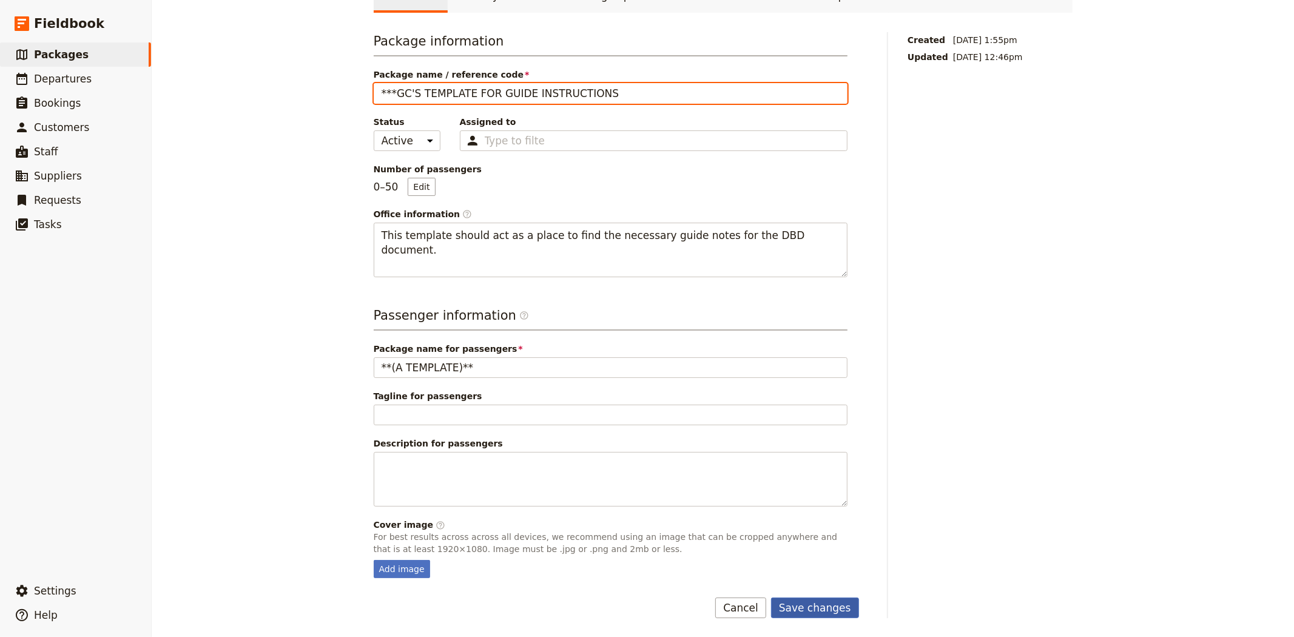
type input "***GC'S TEMPLATE FOR GUIDE INSTRUCTIONS"
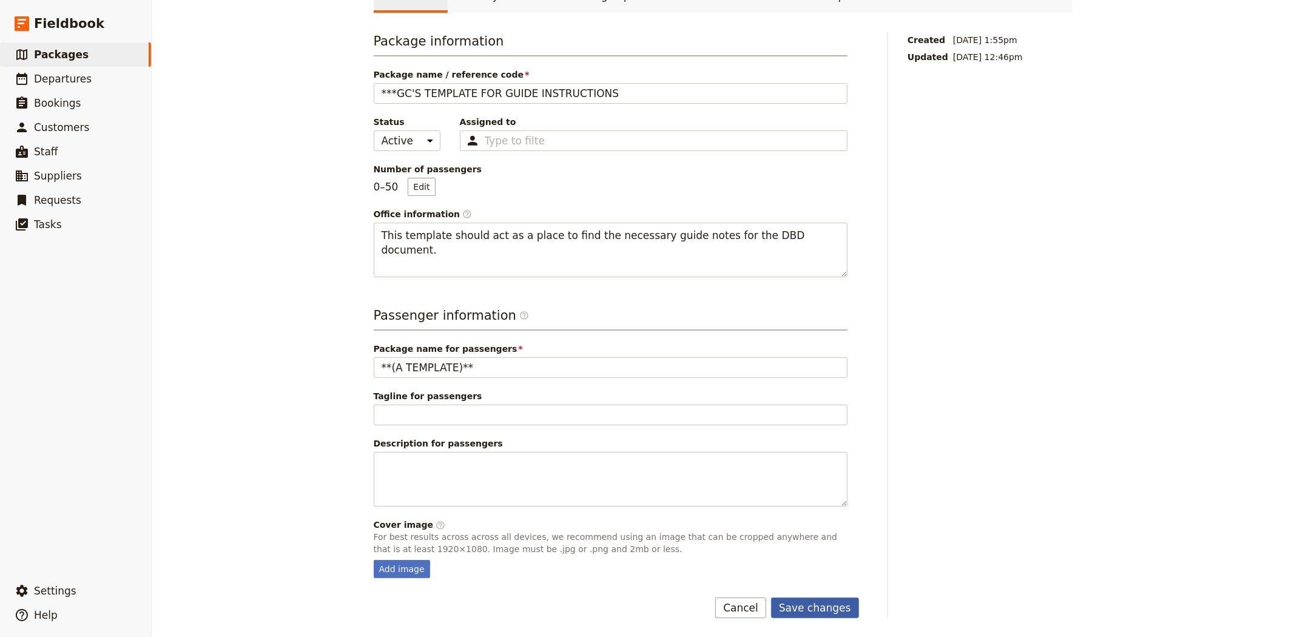
click at [785, 603] on button "Save changes" at bounding box center [815, 607] width 88 height 21
click at [59, 53] on span "Packages" at bounding box center [61, 55] width 55 height 12
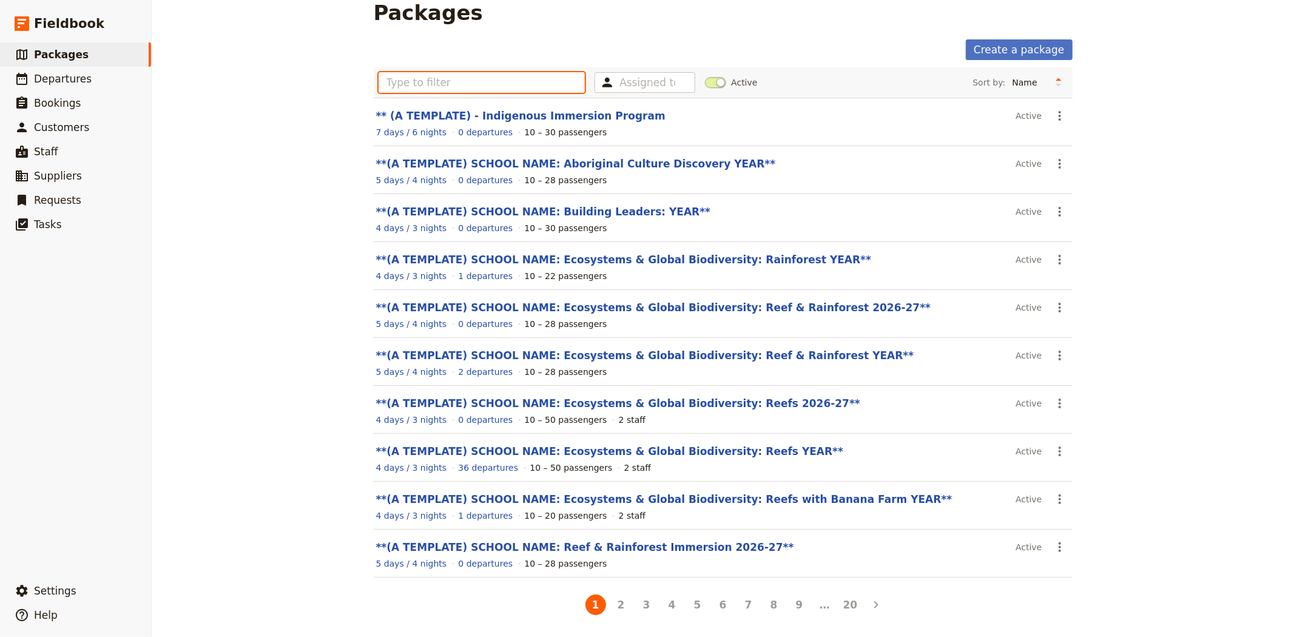
click at [448, 79] on input "text" at bounding box center [481, 82] width 207 height 21
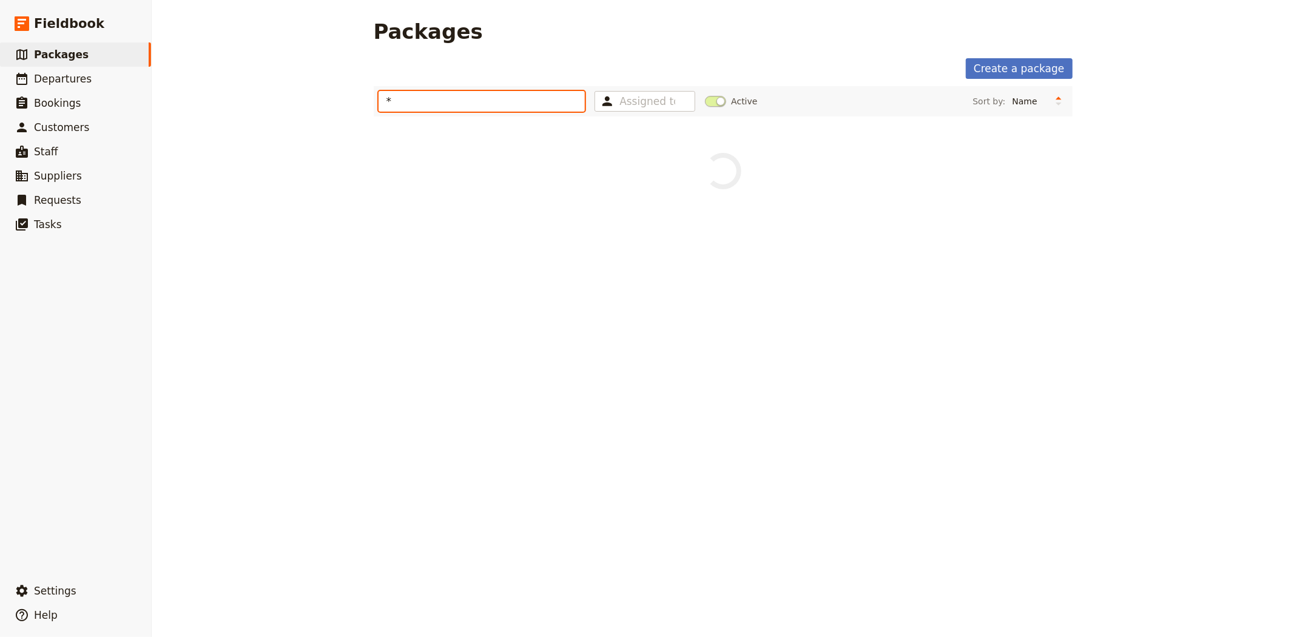
scroll to position [0, 0]
type input "***"
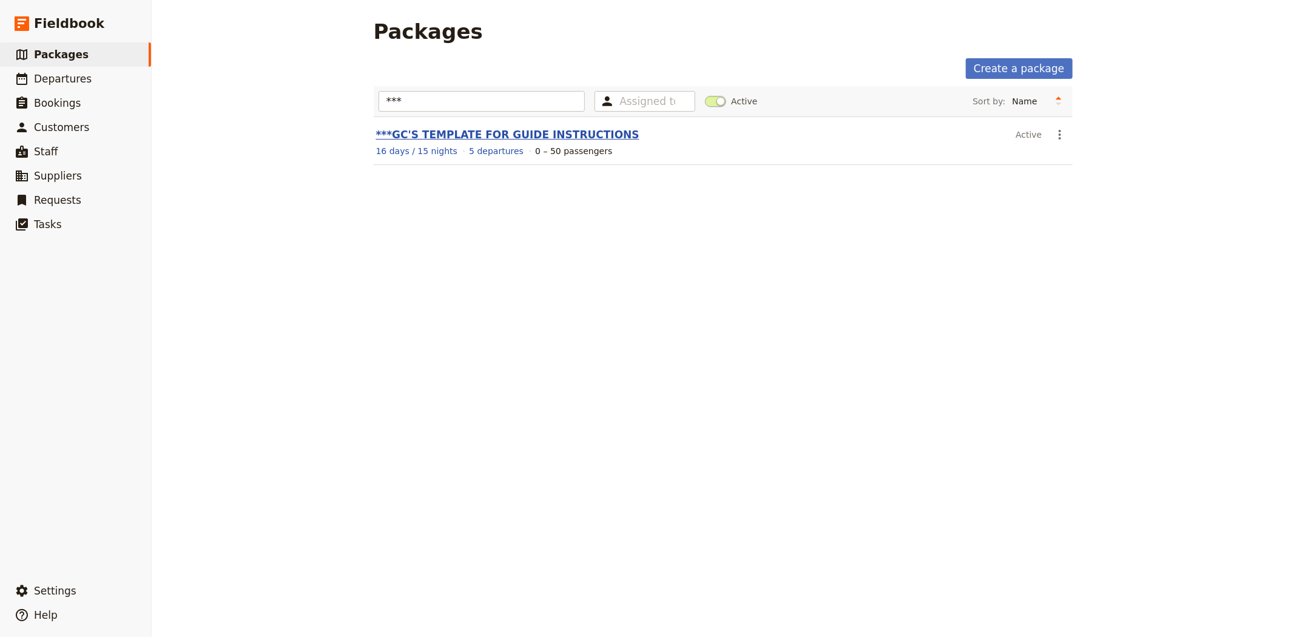
click at [458, 136] on link "***GC'S TEMPLATE FOR GUIDE INSTRUCTIONS" at bounding box center [507, 135] width 263 height 12
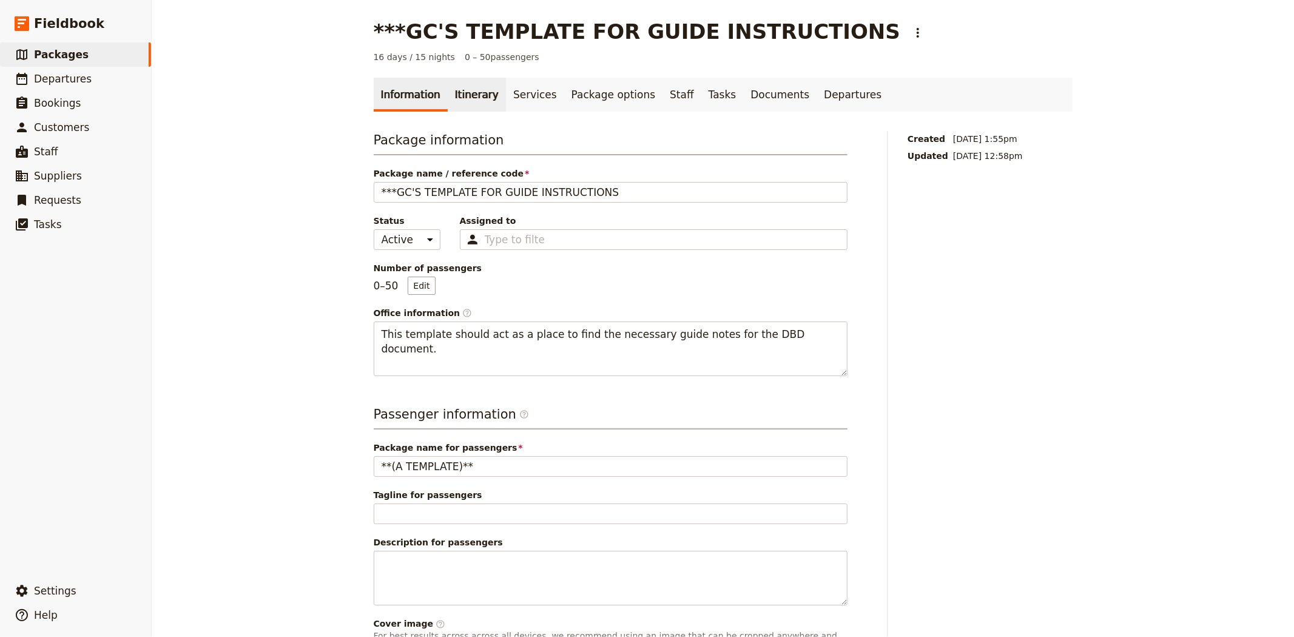
click at [463, 96] on link "Itinerary" at bounding box center [477, 95] width 58 height 34
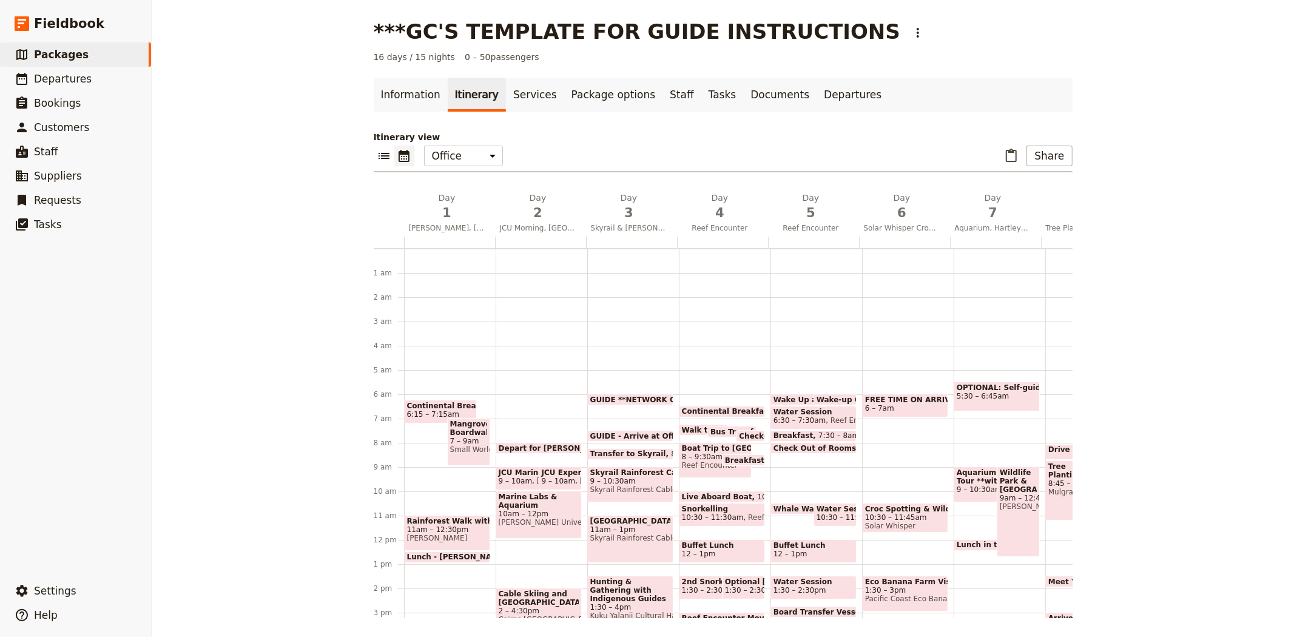
scroll to position [121, 0]
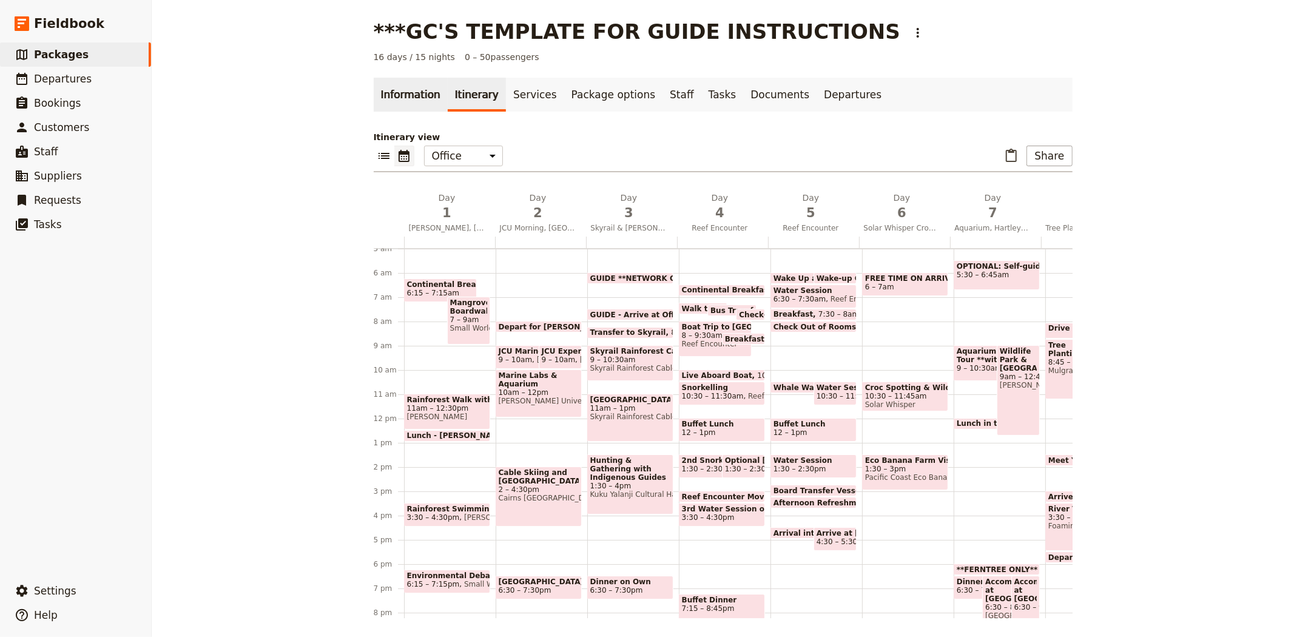
click at [382, 95] on link "Information" at bounding box center [411, 95] width 74 height 34
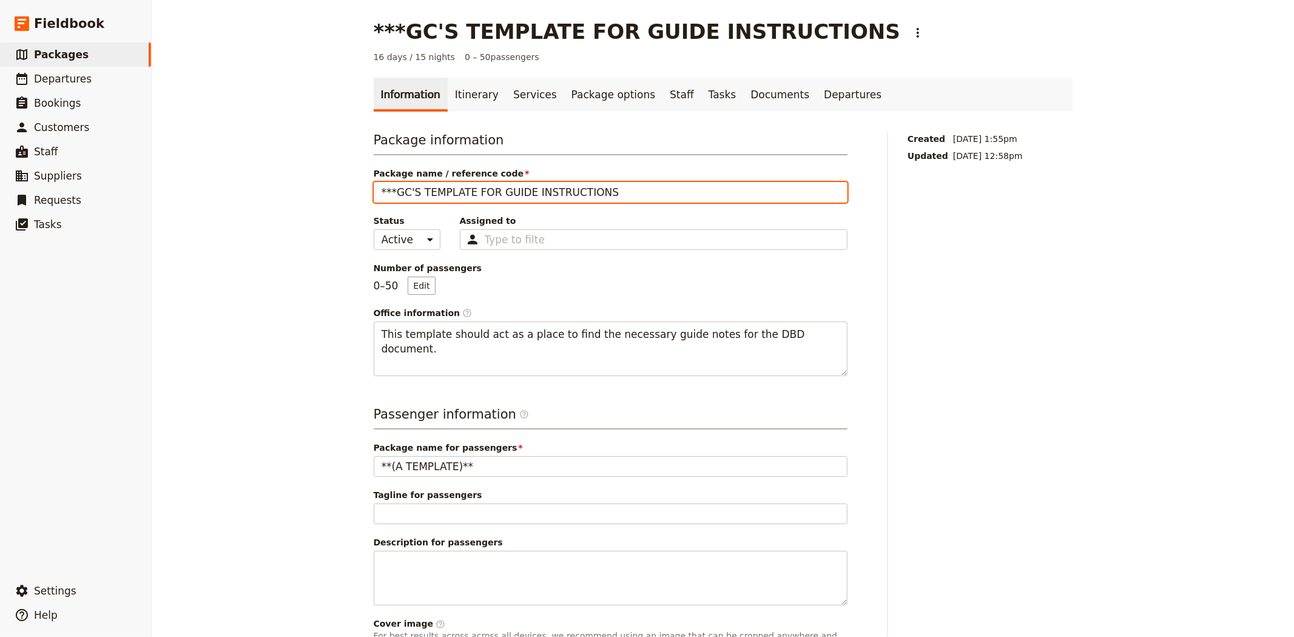
click at [386, 192] on input "***GC'S TEMPLATE FOR GUIDE INSTRUCTIONS" at bounding box center [611, 192] width 474 height 21
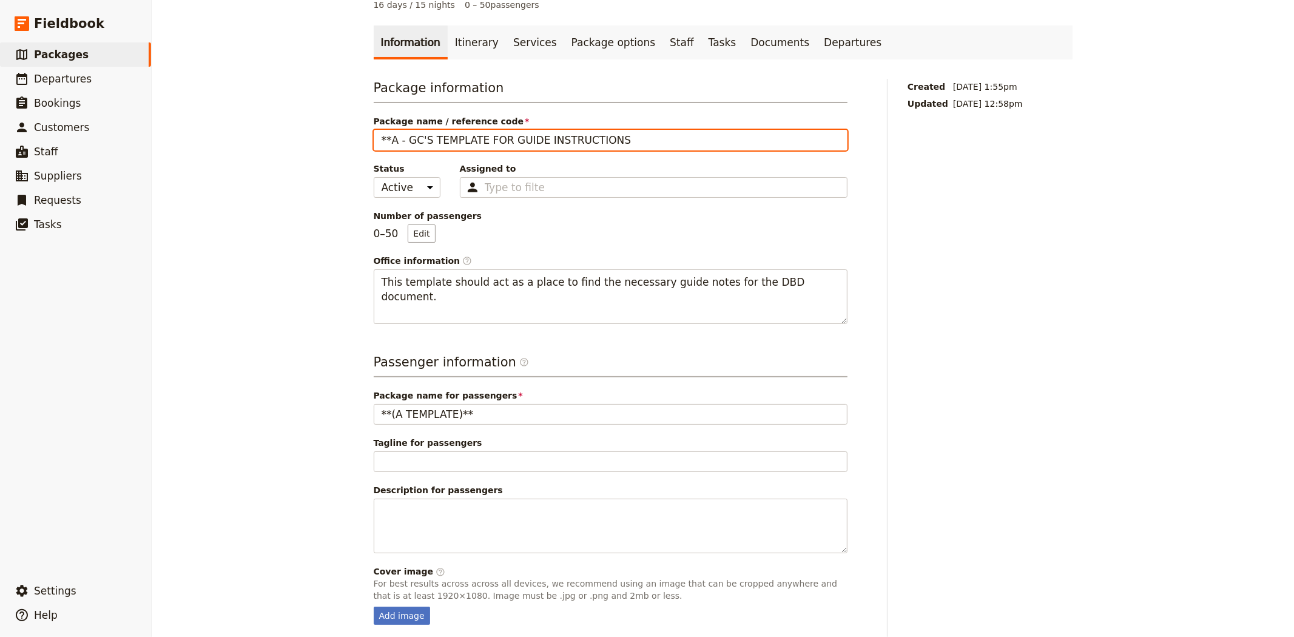
scroll to position [99, 0]
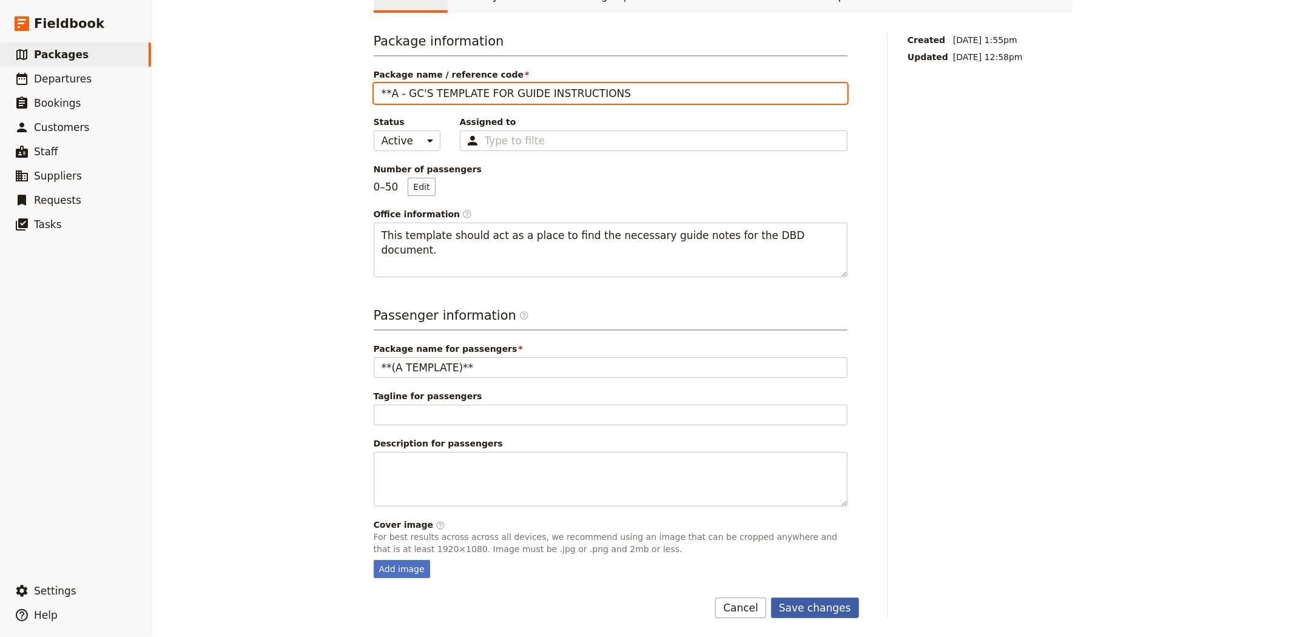
type input "**A - GC'S TEMPLATE FOR GUIDE INSTRUCTIONS"
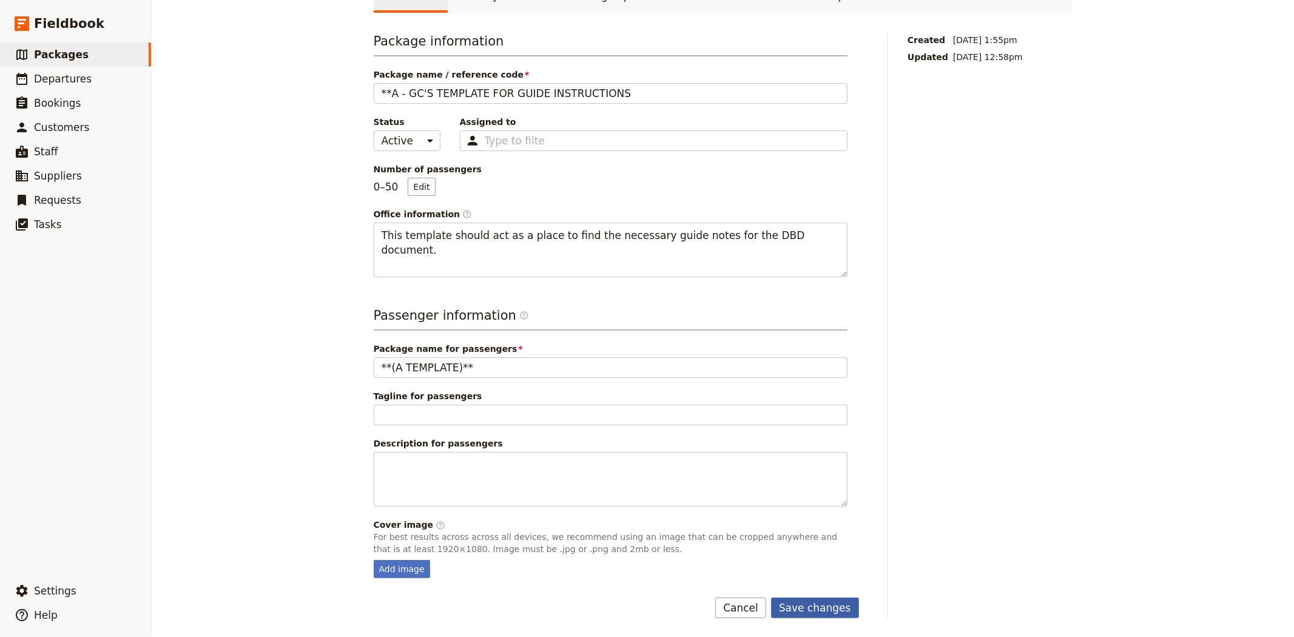
click at [809, 608] on button "Save changes" at bounding box center [815, 607] width 88 height 21
click at [81, 56] on link "​ Packages" at bounding box center [75, 54] width 151 height 24
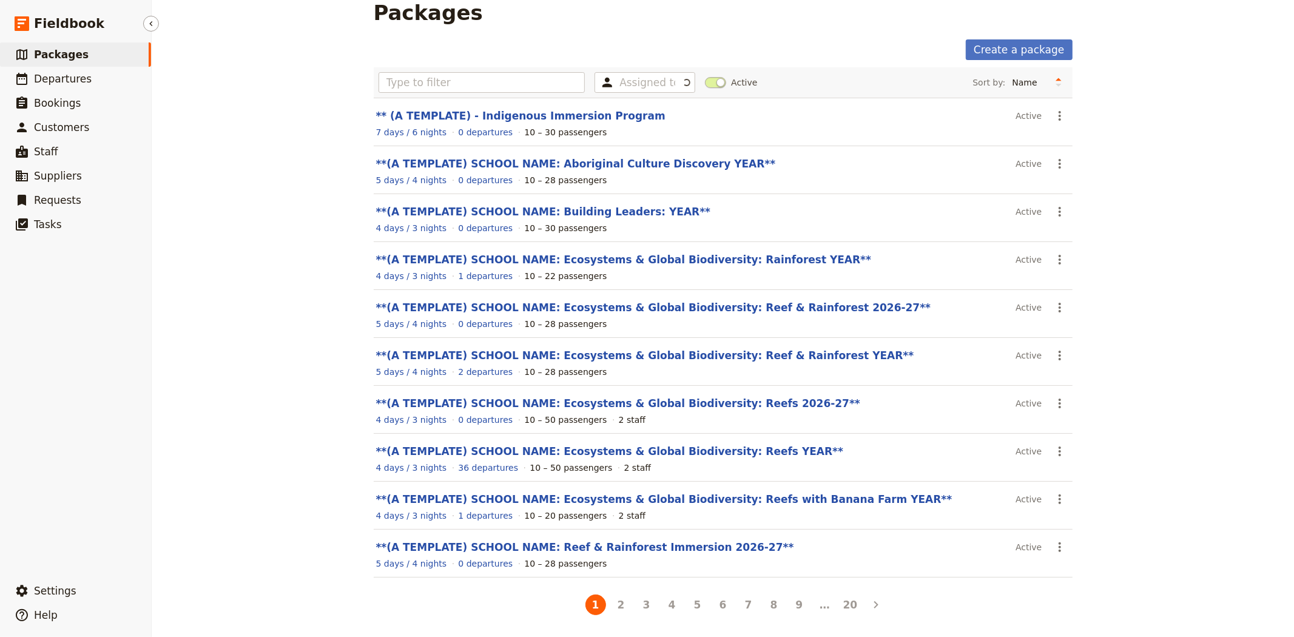
scroll to position [21, 0]
click at [1058, 109] on icon "Actions" at bounding box center [1059, 116] width 15 height 15
click at [1140, 92] on div "Packages Create a package Assigned to Active Sort by: Name Number of departures…" at bounding box center [723, 318] width 1142 height 637
click at [621, 605] on button "2" at bounding box center [621, 604] width 21 height 21
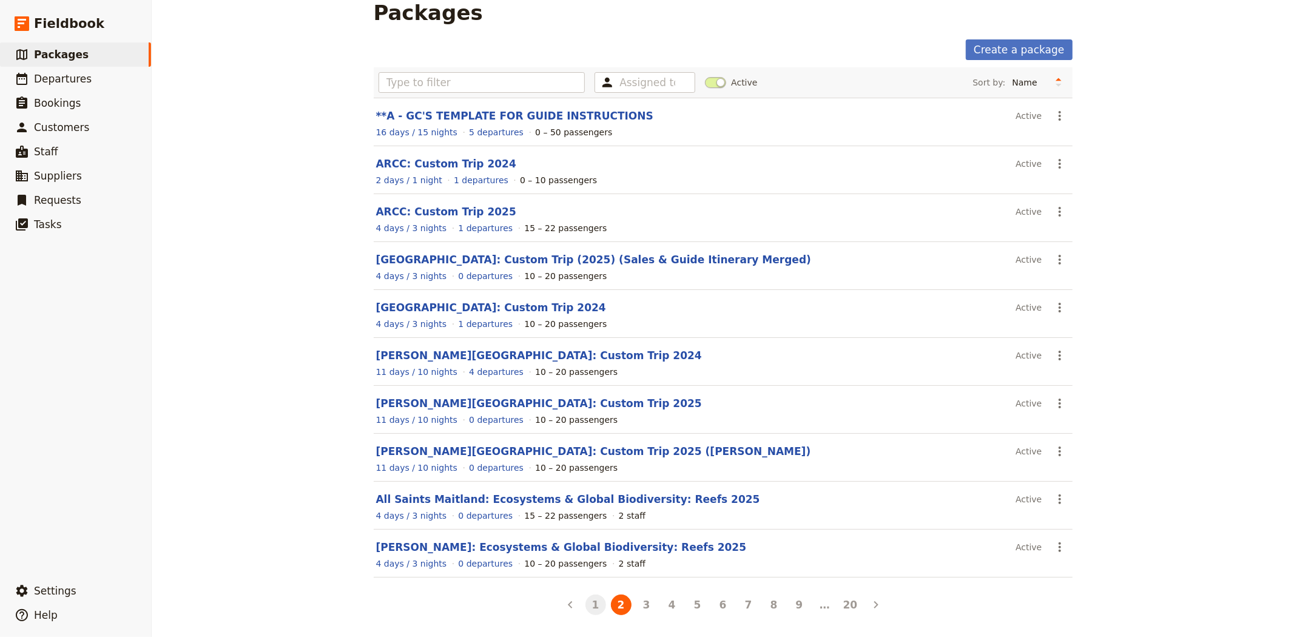
click at [591, 609] on button "1" at bounding box center [595, 604] width 21 height 21
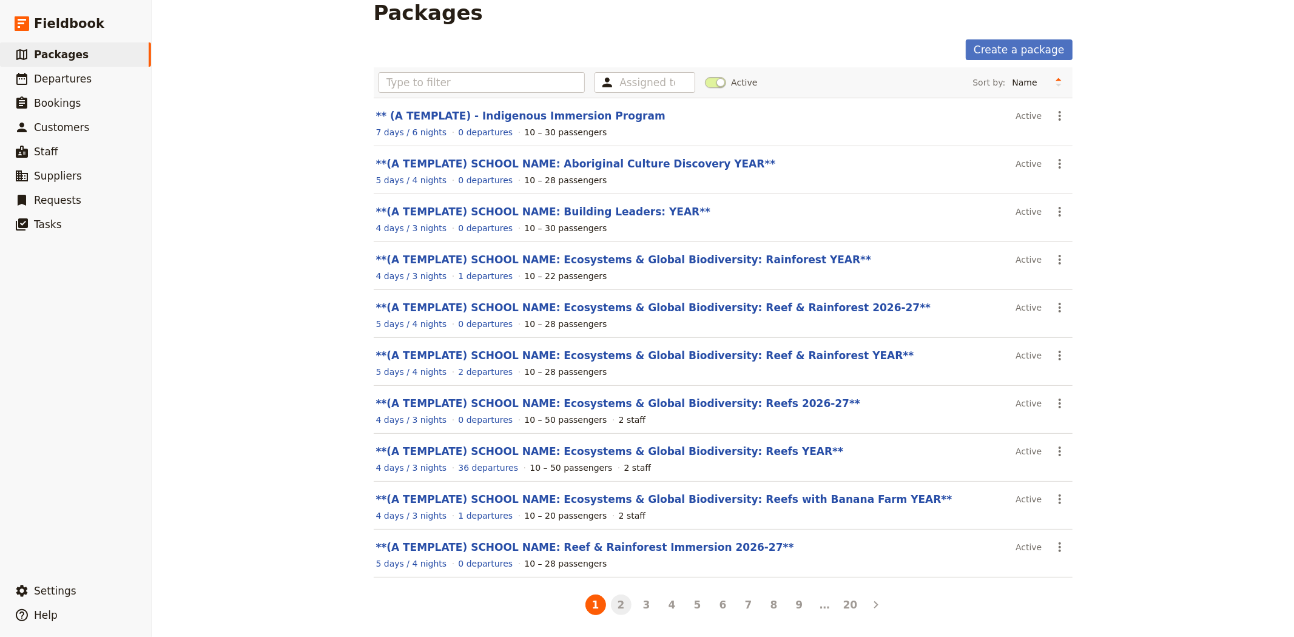
click at [613, 608] on button "2" at bounding box center [621, 604] width 21 height 21
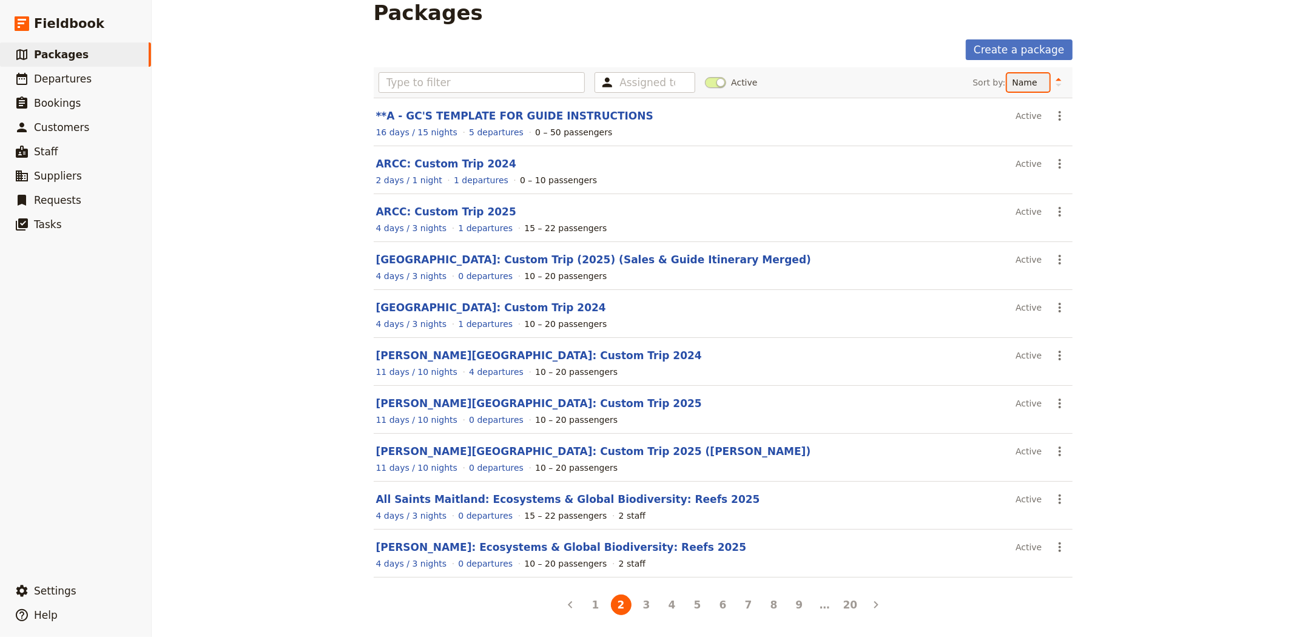
click at [1019, 76] on select "Name Number of departures Duration Most recently updated Most recently created" at bounding box center [1028, 82] width 42 height 18
click at [1007, 92] on select "Name Number of departures Duration Most recently updated Most recently created" at bounding box center [1028, 82] width 42 height 18
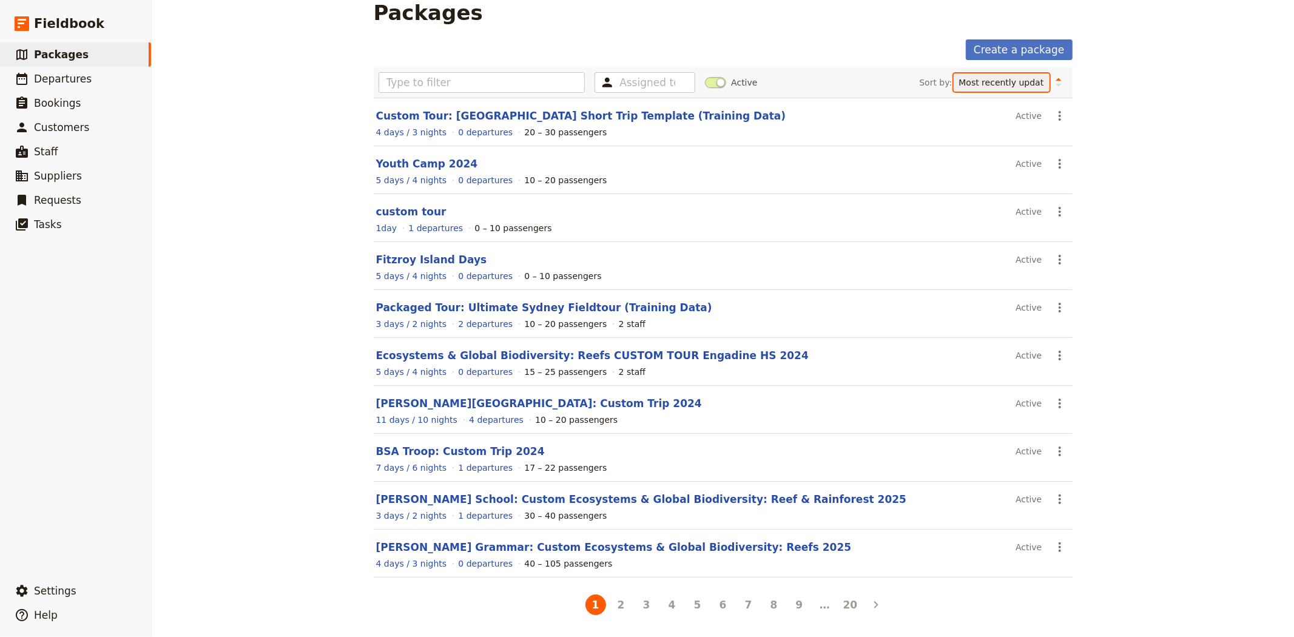
click at [961, 78] on select "Name Number of departures Duration Most recently updated Most recently created" at bounding box center [1001, 82] width 96 height 18
select select "NAME"
click at [1001, 73] on select "Name Number of departures Duration Most recently updated Most recently created" at bounding box center [1001, 82] width 96 height 18
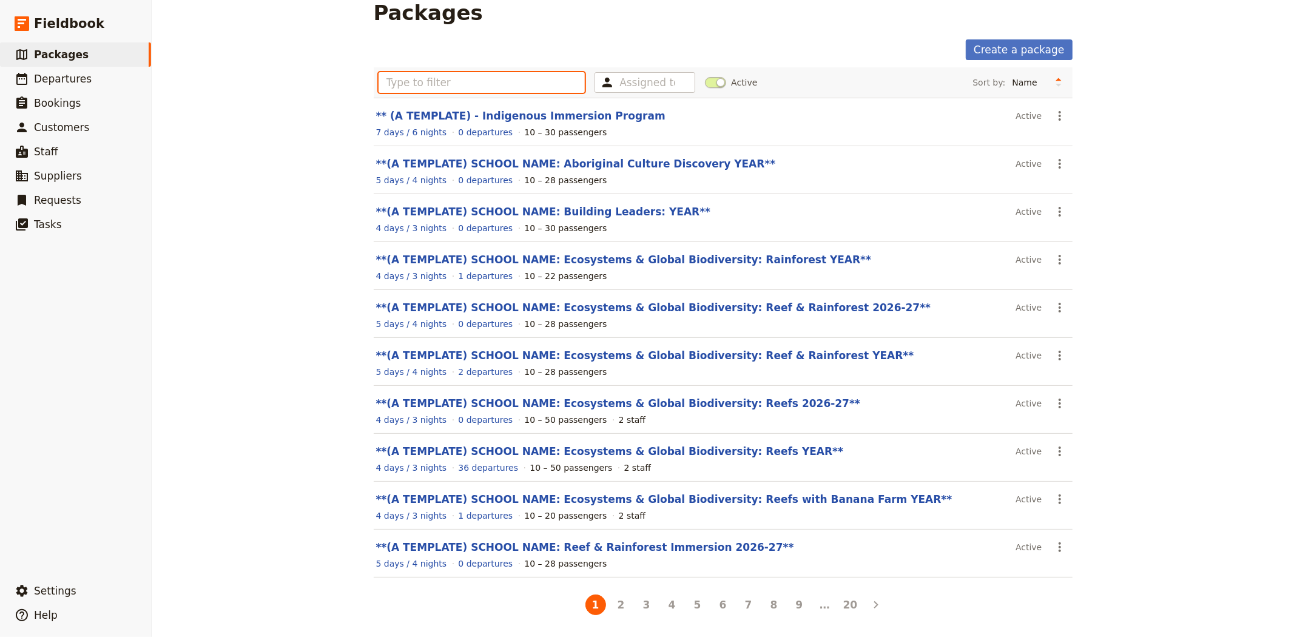
click at [448, 85] on input "text" at bounding box center [481, 82] width 207 height 21
click at [614, 608] on button "2" at bounding box center [621, 604] width 21 height 21
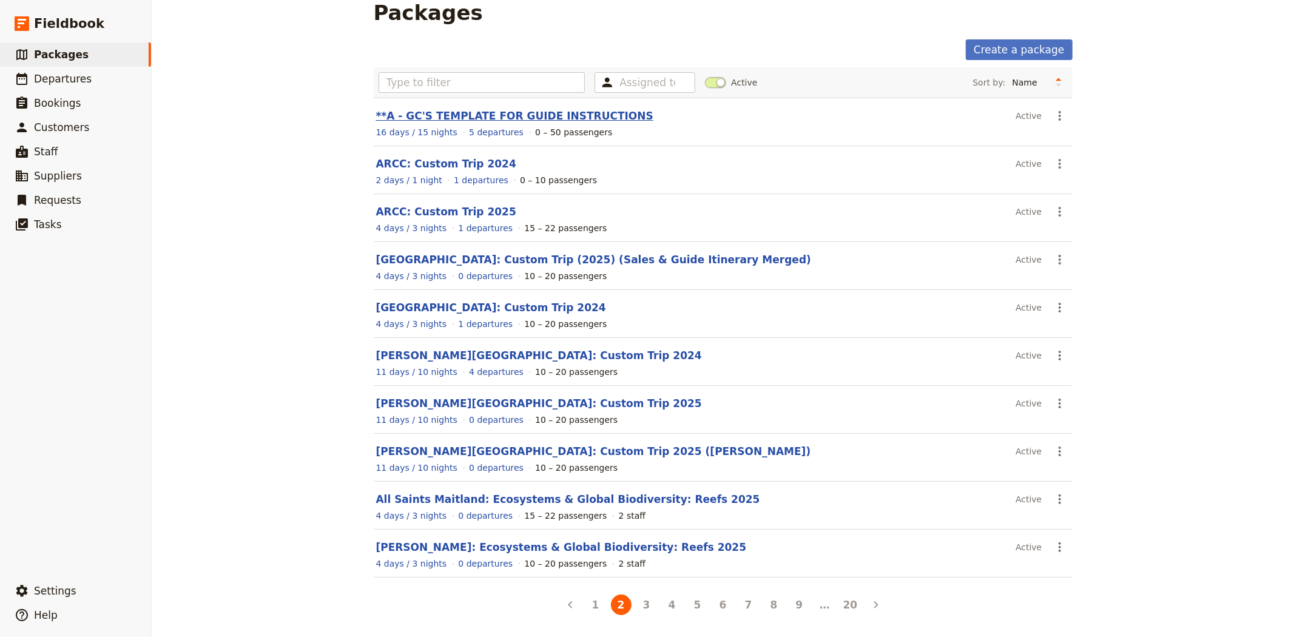
click at [404, 112] on link "**A - GC'S TEMPLATE FOR GUIDE INSTRUCTIONS" at bounding box center [514, 116] width 277 height 12
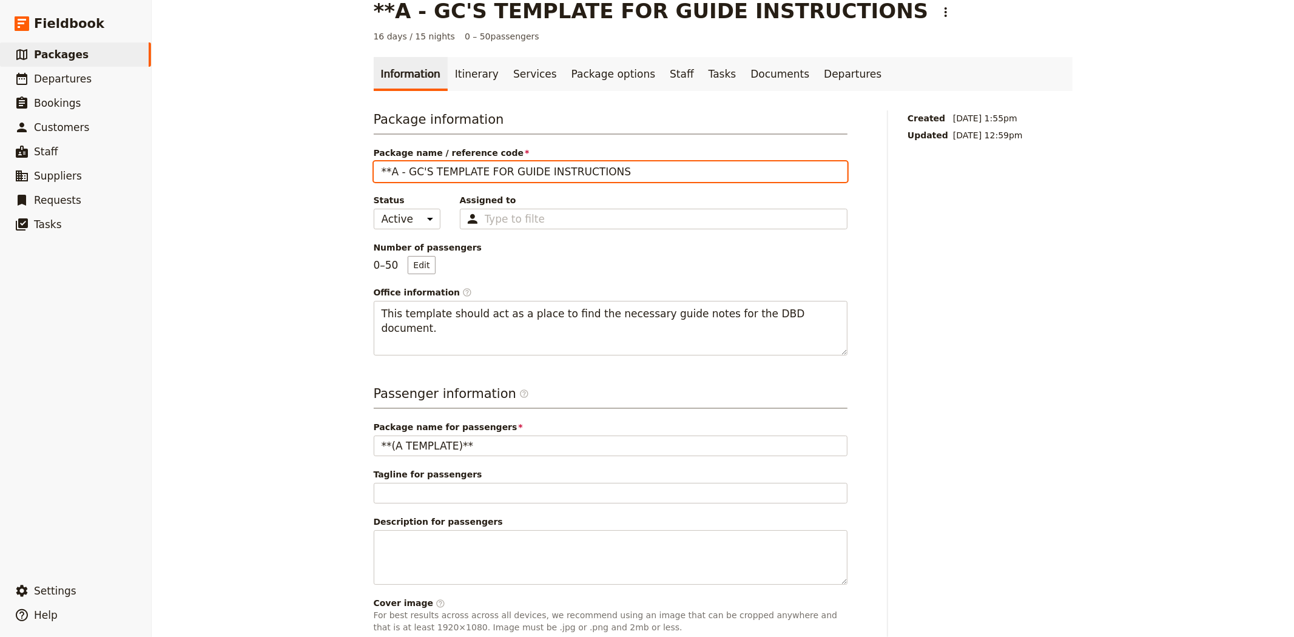
click at [385, 169] on input "**A - GC'S TEMPLATE FOR GUIDE INSTRUCTIONS" at bounding box center [611, 171] width 474 height 21
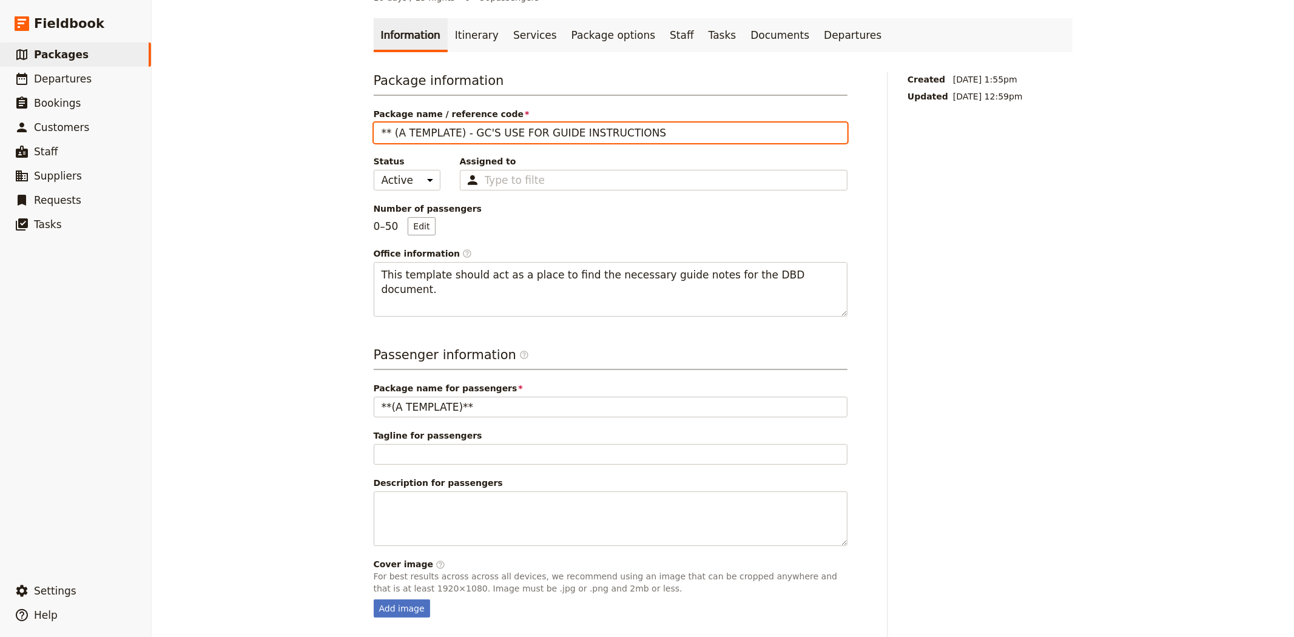
scroll to position [99, 0]
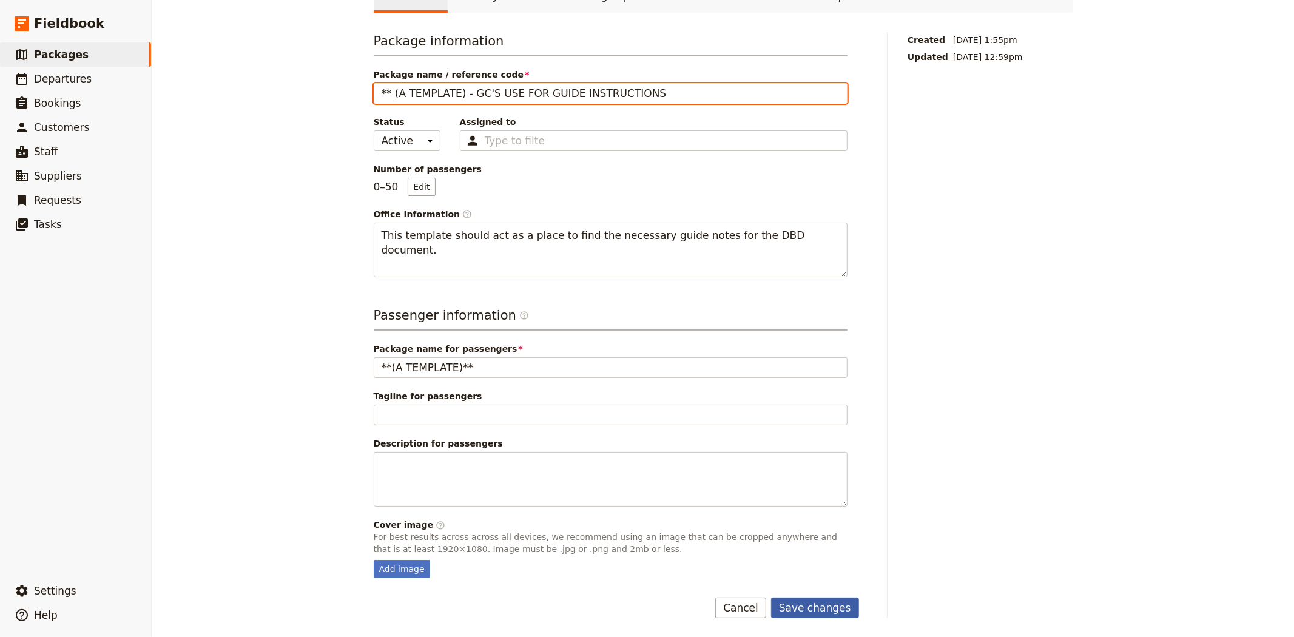
type input "** (A TEMPLATE) - GC'S USE FOR GUIDE INSTRUCTIONS"
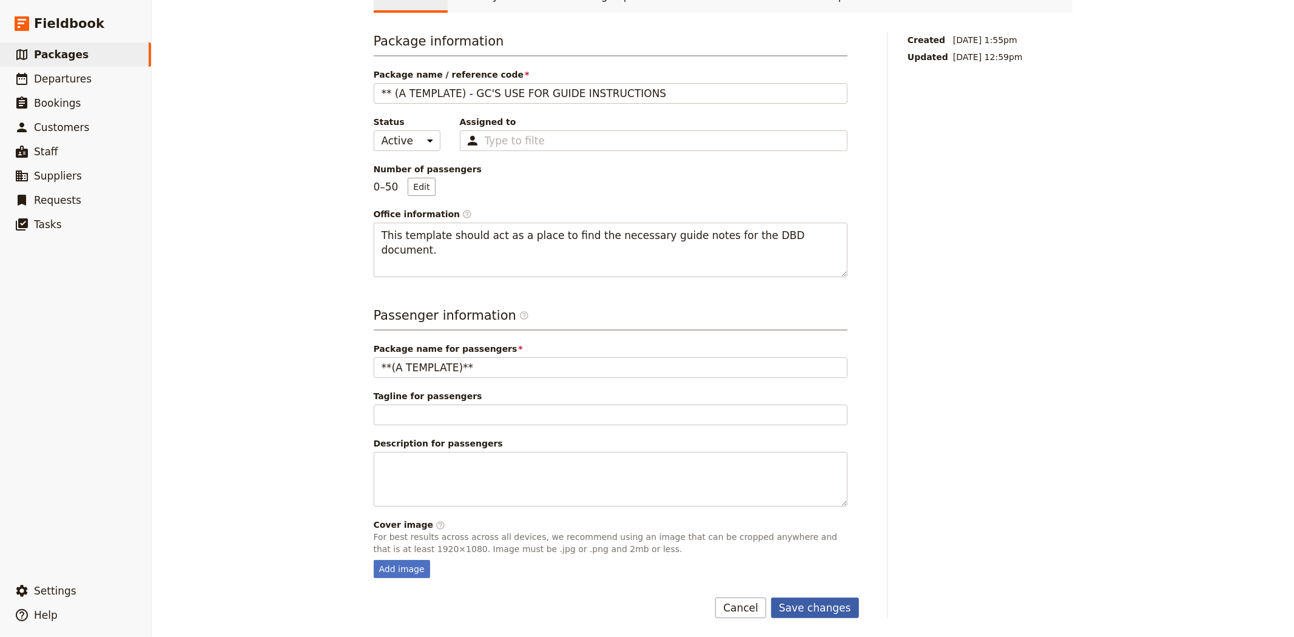
click at [833, 611] on button "Save changes" at bounding box center [815, 607] width 88 height 21
click at [59, 58] on span "Packages" at bounding box center [61, 55] width 55 height 12
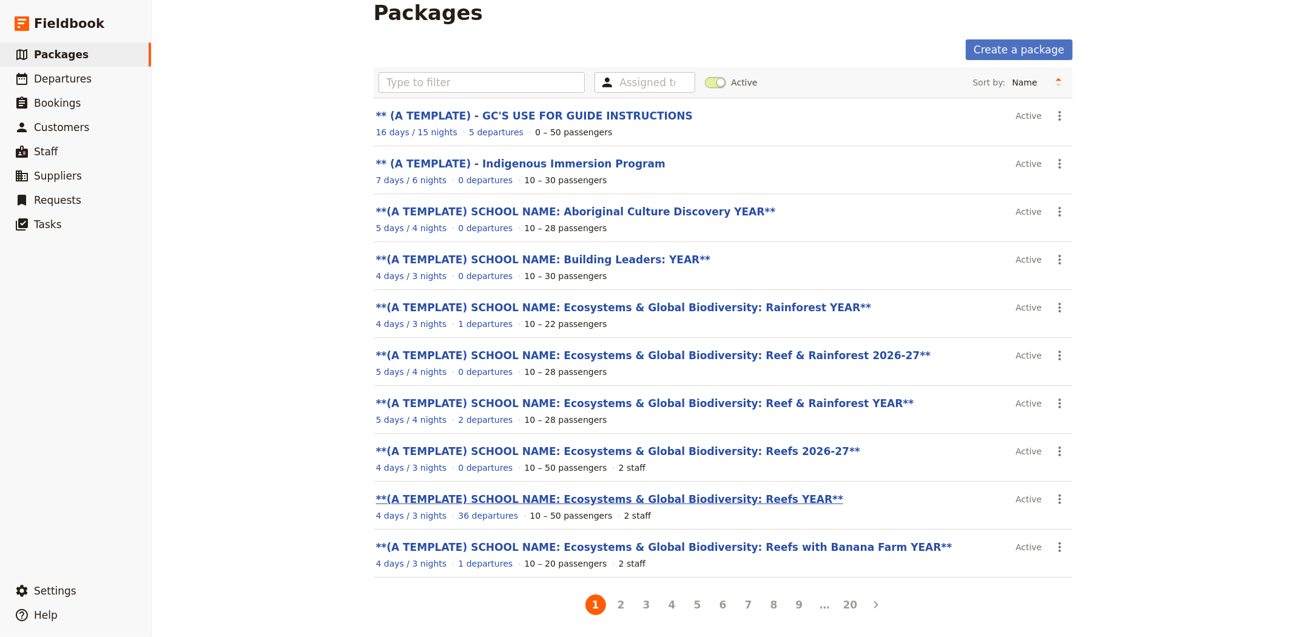
click at [717, 500] on link "**(A TEMPLATE) SCHOOL NAME: Ecosystems & Global Biodiversity: Reefs YEAR**" at bounding box center [610, 499] width 468 height 12
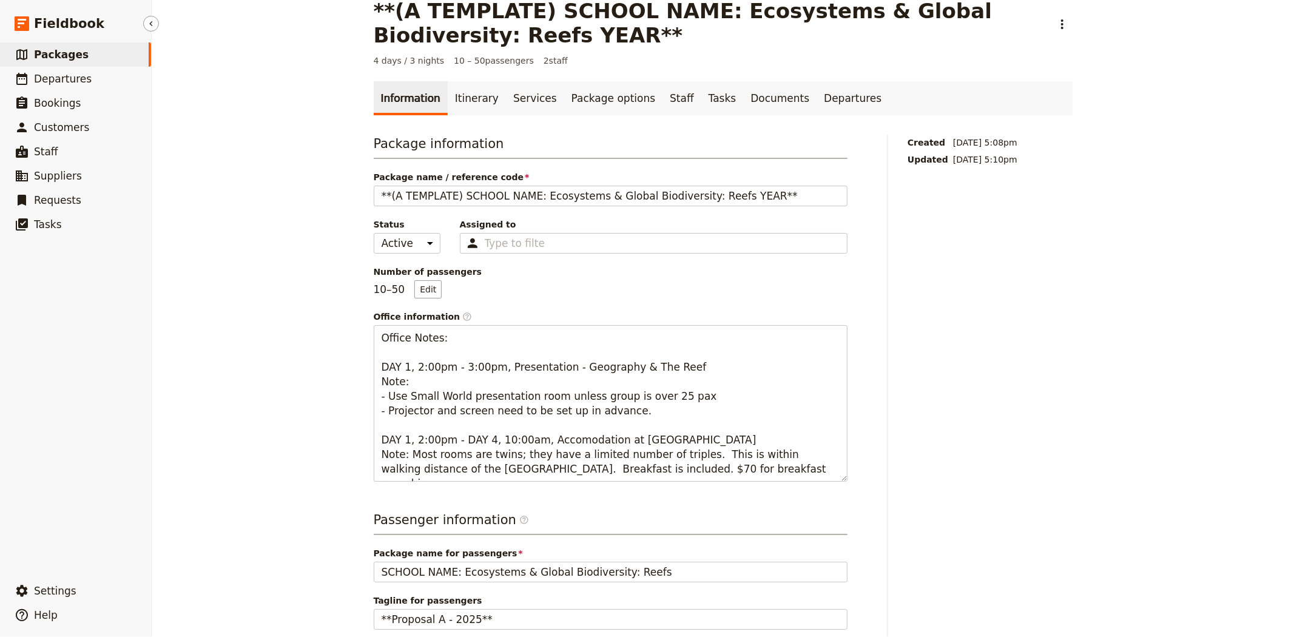
click at [78, 55] on link "​ Packages" at bounding box center [75, 54] width 151 height 24
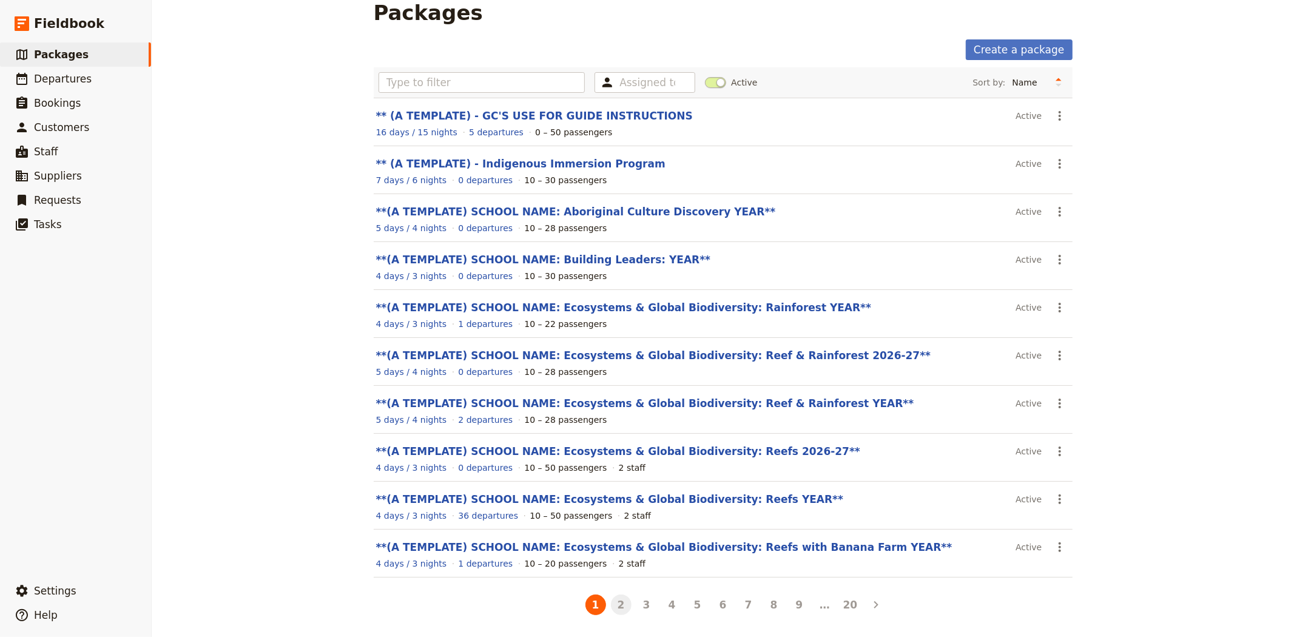
click at [611, 608] on button "2" at bounding box center [621, 604] width 21 height 21
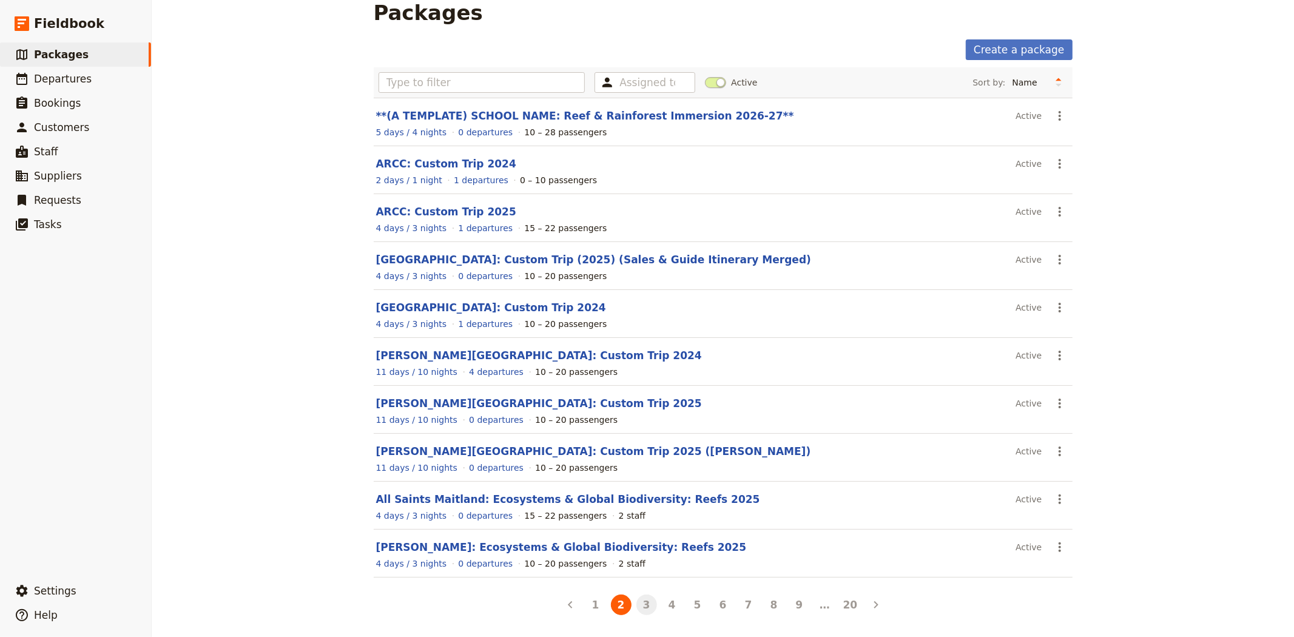
click at [643, 607] on button "3" at bounding box center [646, 604] width 21 height 21
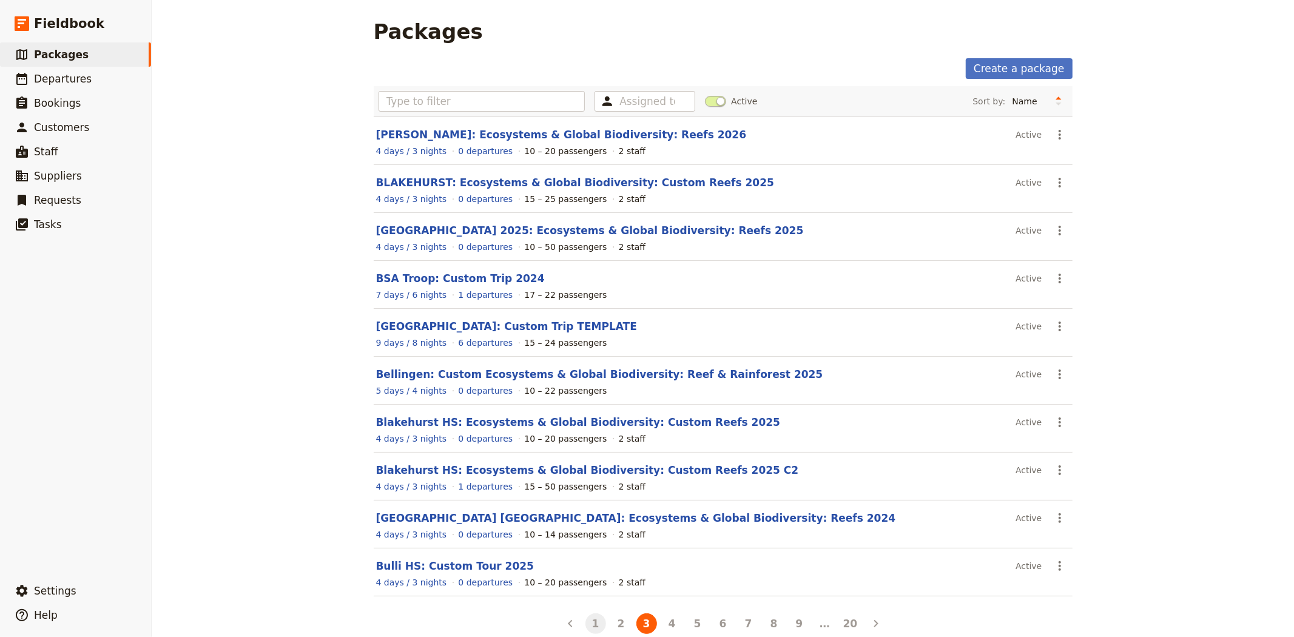
click at [591, 626] on button "1" at bounding box center [595, 623] width 21 height 21
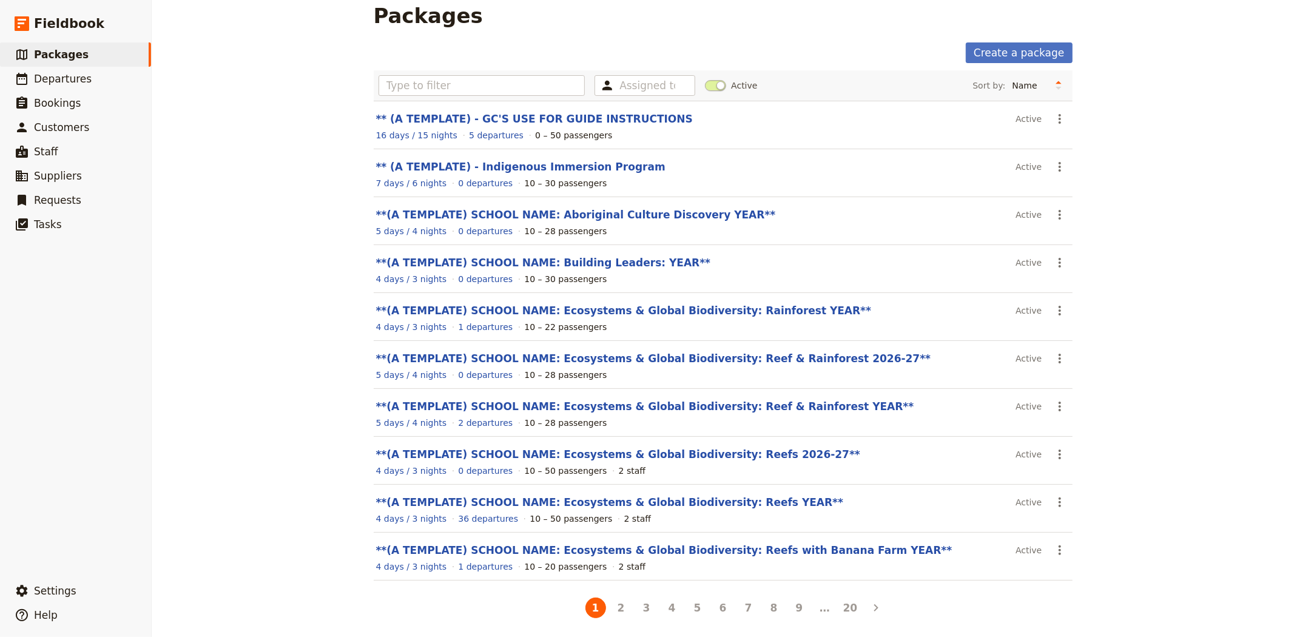
scroll to position [21, 0]
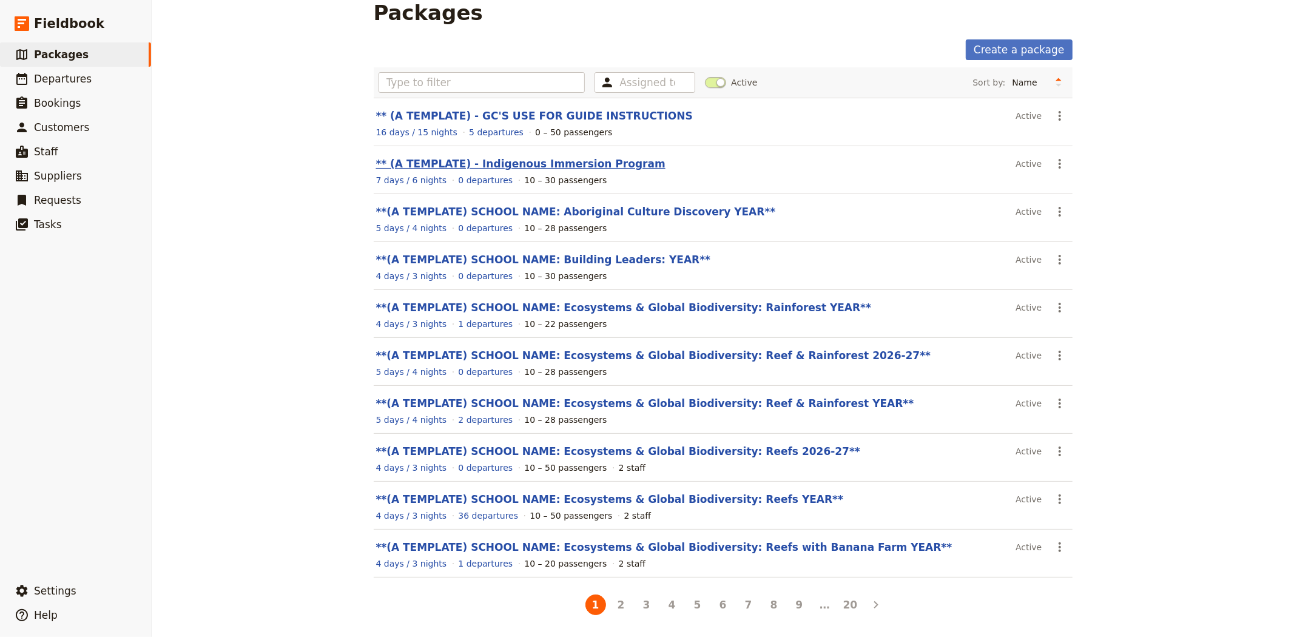
click at [413, 158] on link "** (A TEMPLATE) - Indigenous Immersion Program" at bounding box center [520, 164] width 289 height 12
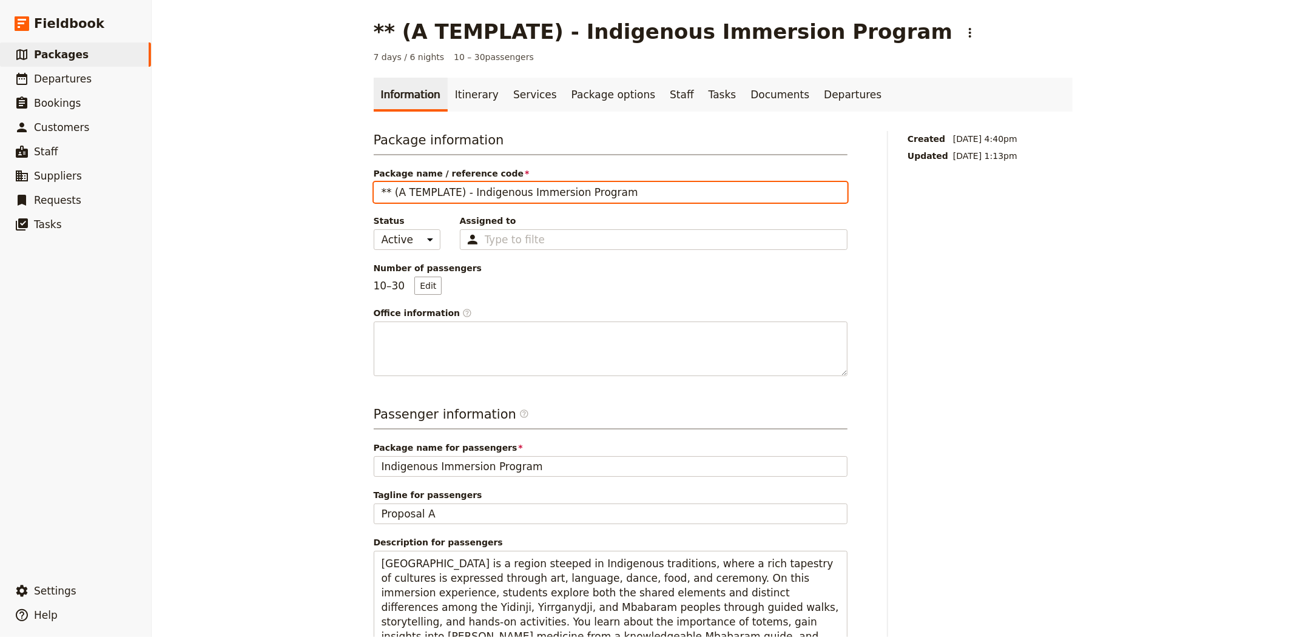
click at [428, 191] on input "** (A TEMPLATE) - Indigenous Immersion Program" at bounding box center [611, 192] width 474 height 21
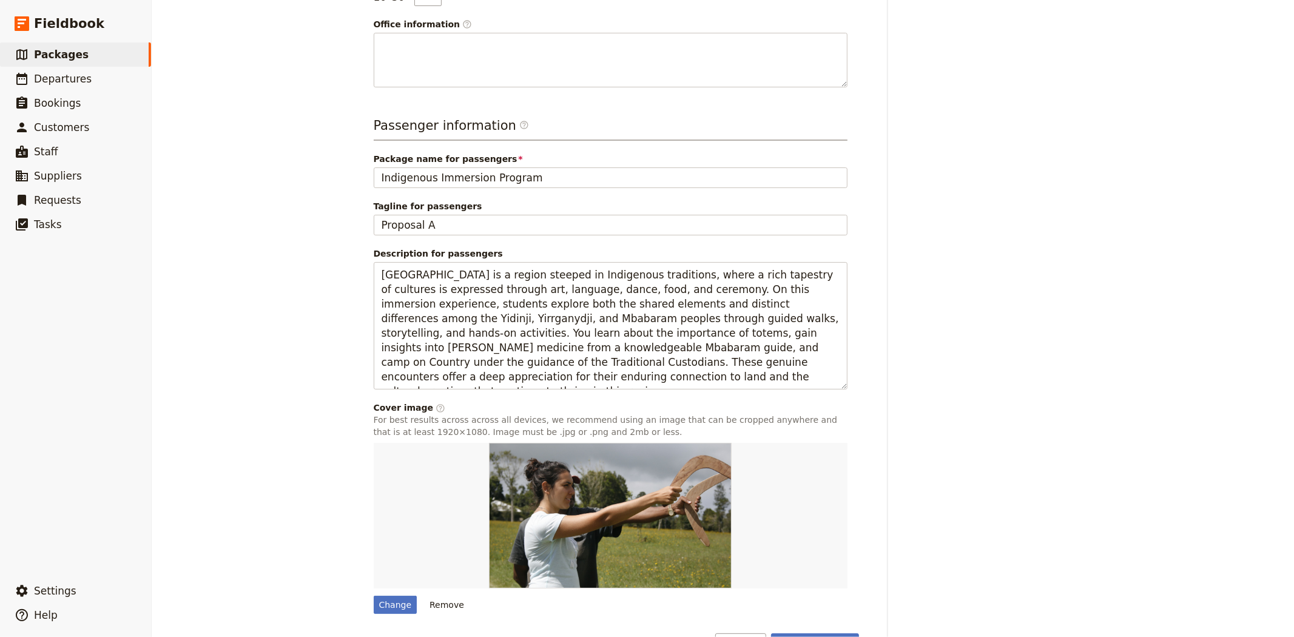
scroll to position [324, 0]
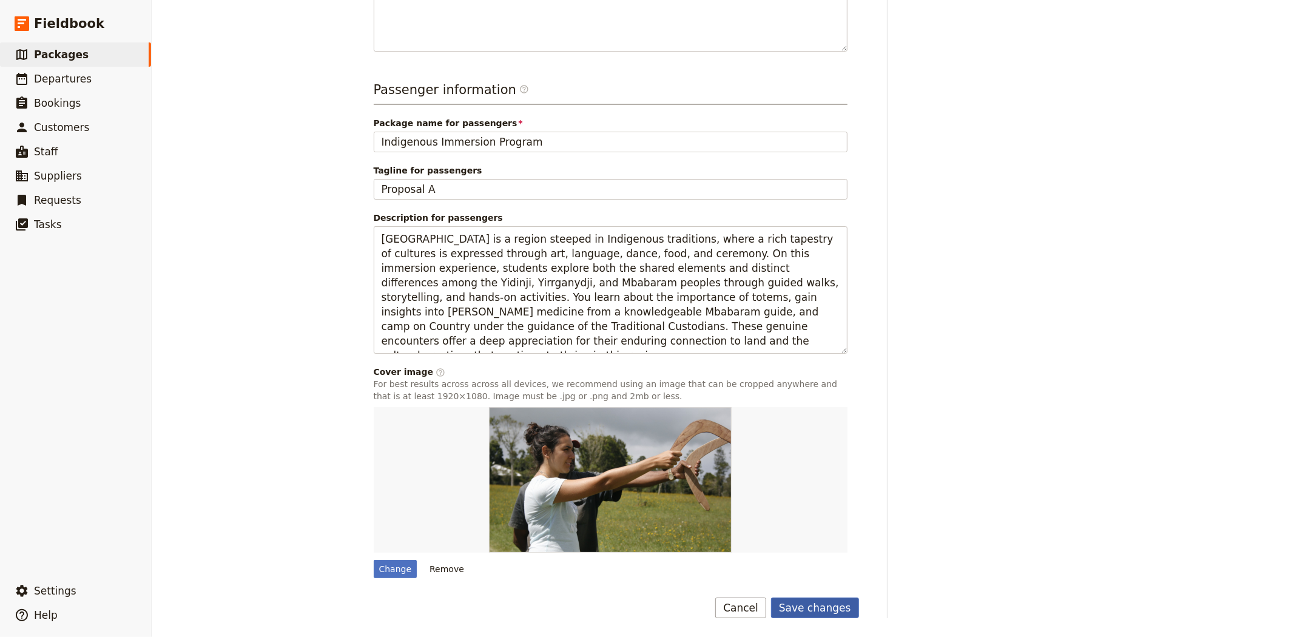
type input "** (A Template) - Indigenous Immersion Program"
drag, startPoint x: 778, startPoint y: 603, endPoint x: 784, endPoint y: 603, distance: 6.7
click at [778, 603] on button "Save changes" at bounding box center [815, 607] width 88 height 21
click at [73, 55] on span "Packages" at bounding box center [61, 55] width 55 height 12
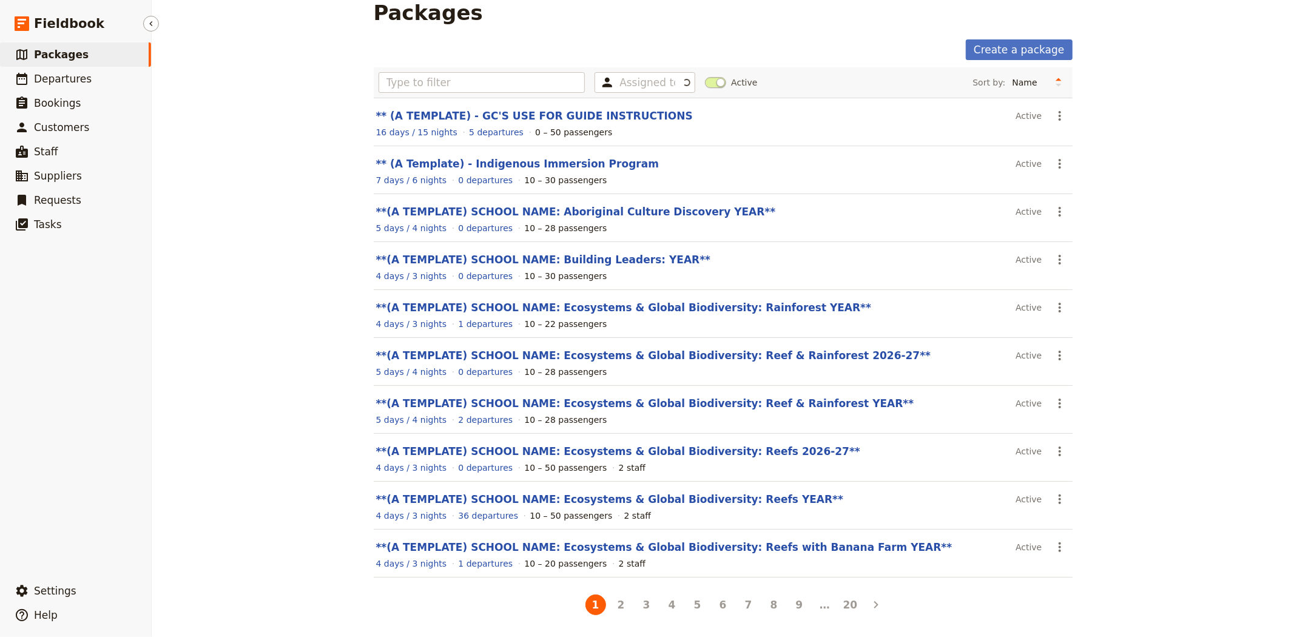
scroll to position [21, 0]
click at [719, 499] on link "**(A TEMPLATE) SCHOOL NAME: Ecosystems & Global Biodiversity: Reefs YEAR**" at bounding box center [610, 499] width 468 height 12
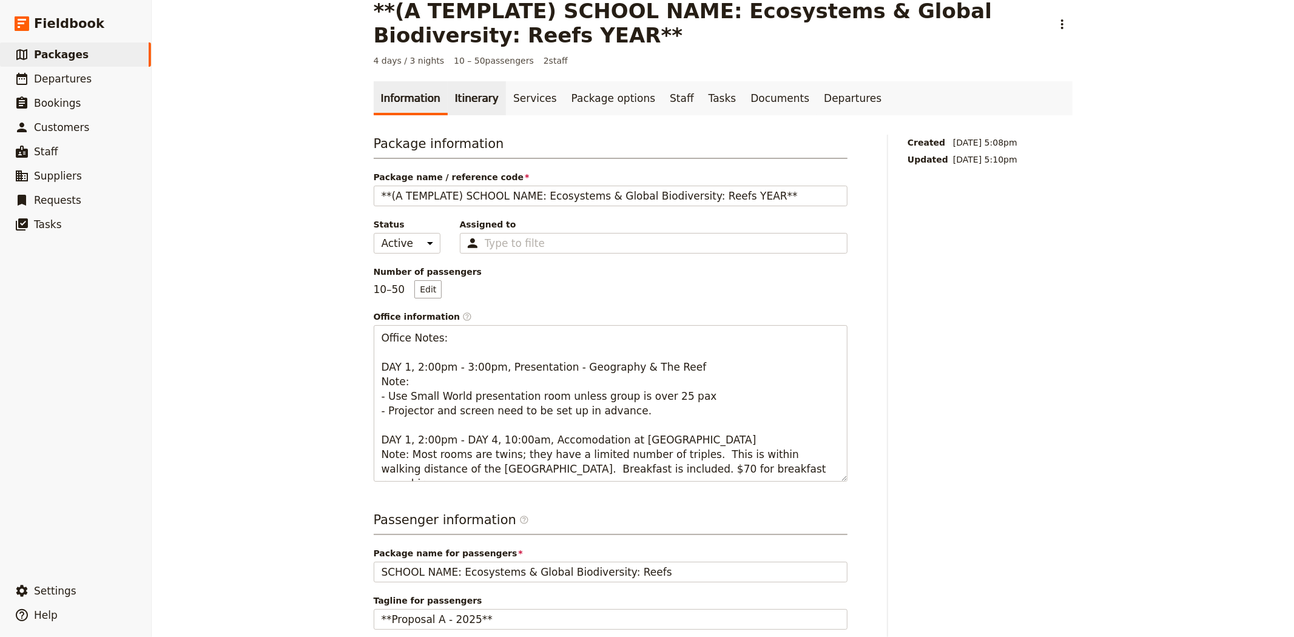
click at [474, 99] on link "Itinerary" at bounding box center [477, 98] width 58 height 34
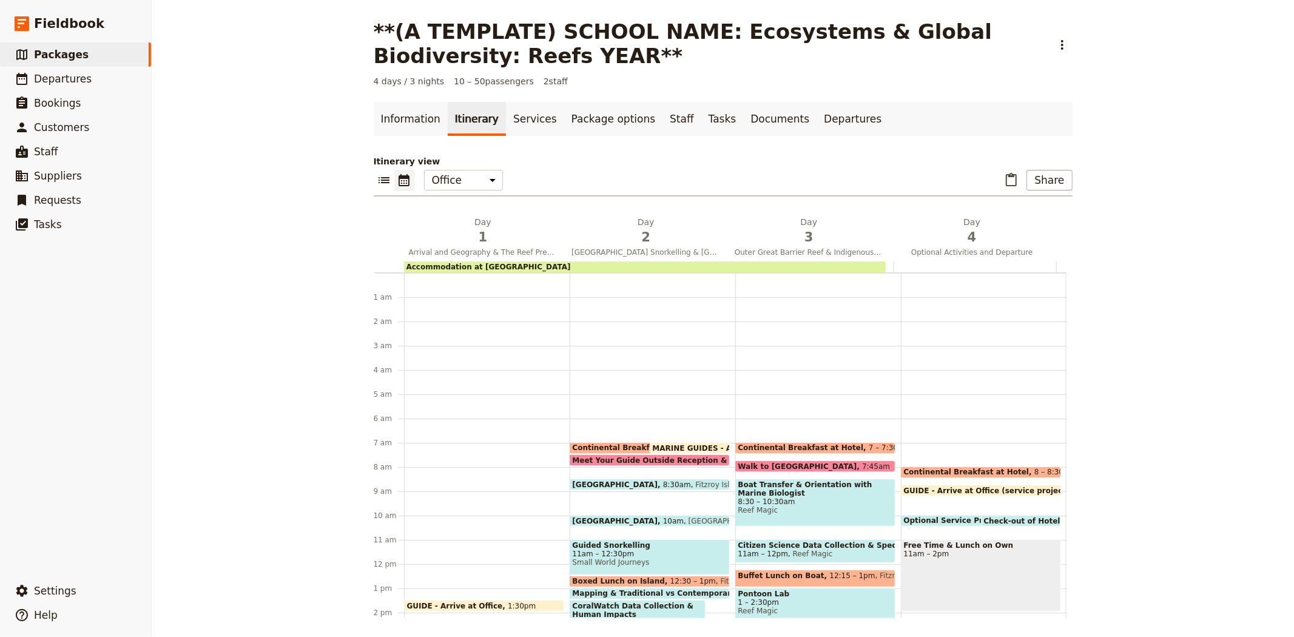
scroll to position [158, 0]
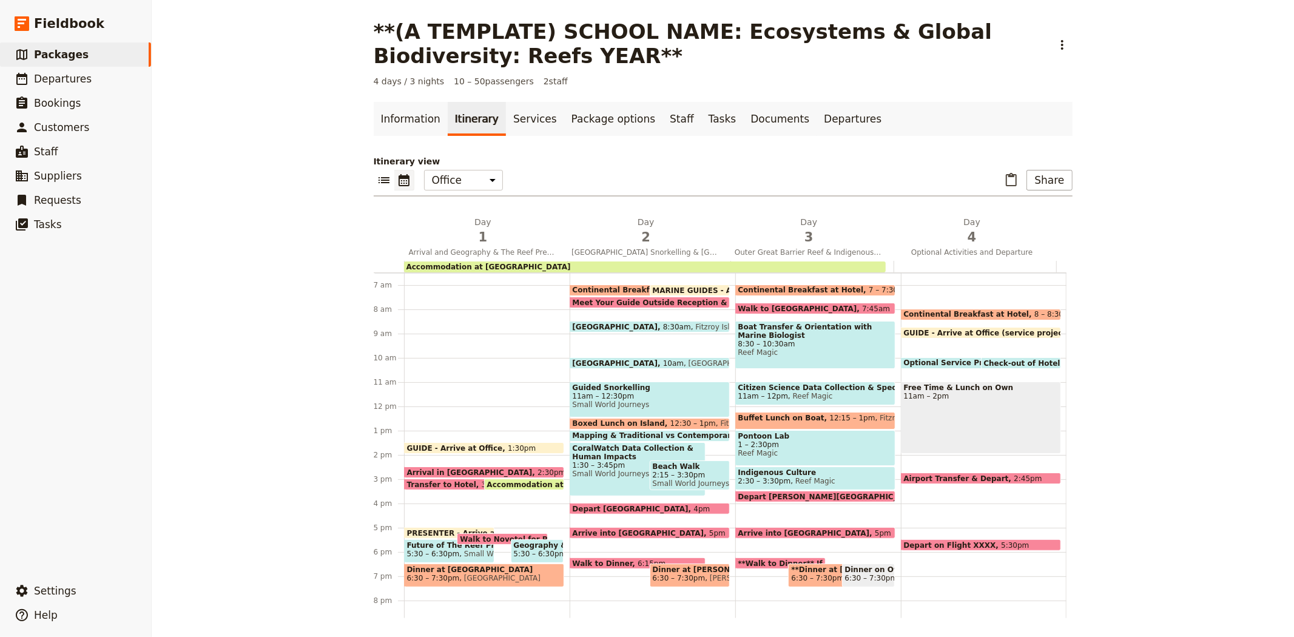
click at [777, 304] on span "Walk to [GEOGRAPHIC_DATA]" at bounding box center [800, 308] width 124 height 8
select select "3"
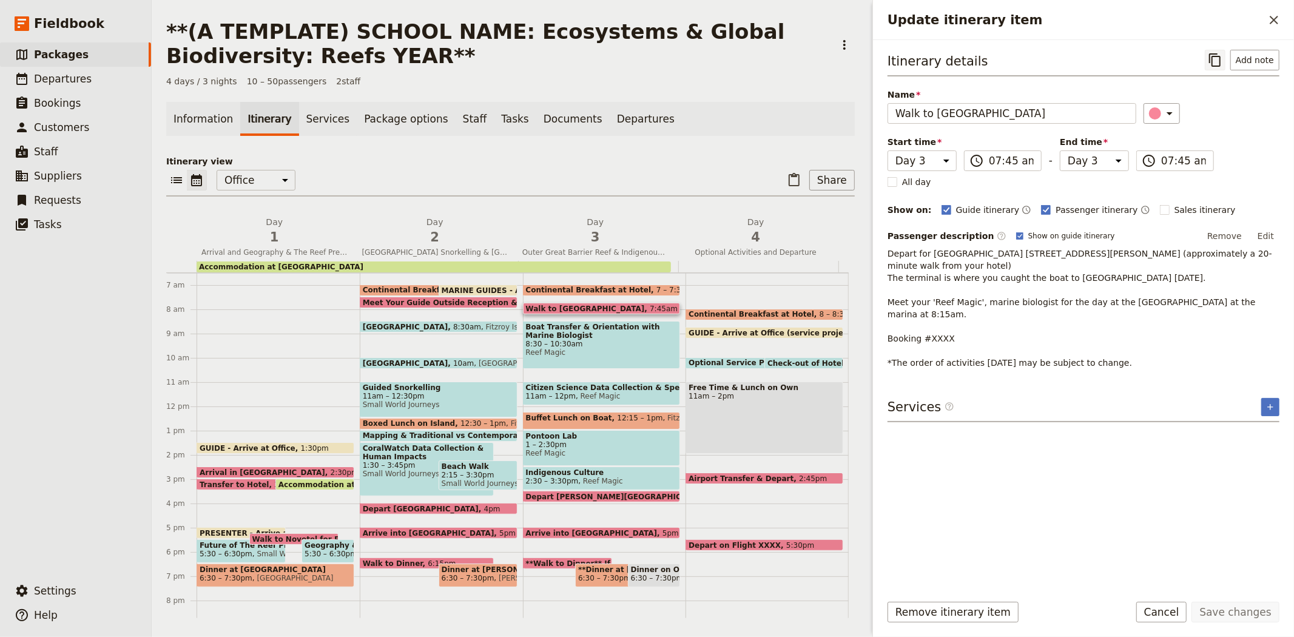
click at [1217, 59] on icon "Copy itinerary item" at bounding box center [1215, 60] width 15 height 15
click at [381, 200] on div "Itinerary view ​ ​ Office Guide Passenger Sales ​ Share Day 1 Arrival and Geogr…" at bounding box center [510, 386] width 688 height 463
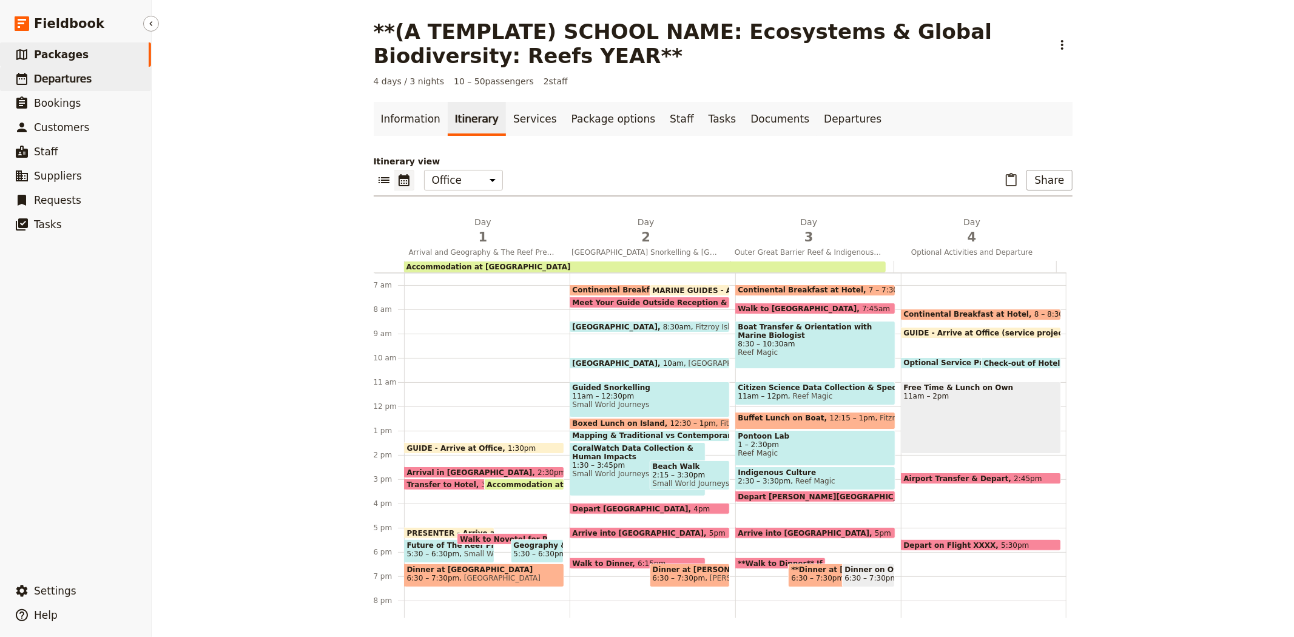
click at [91, 70] on link "​ Departures" at bounding box center [75, 79] width 151 height 24
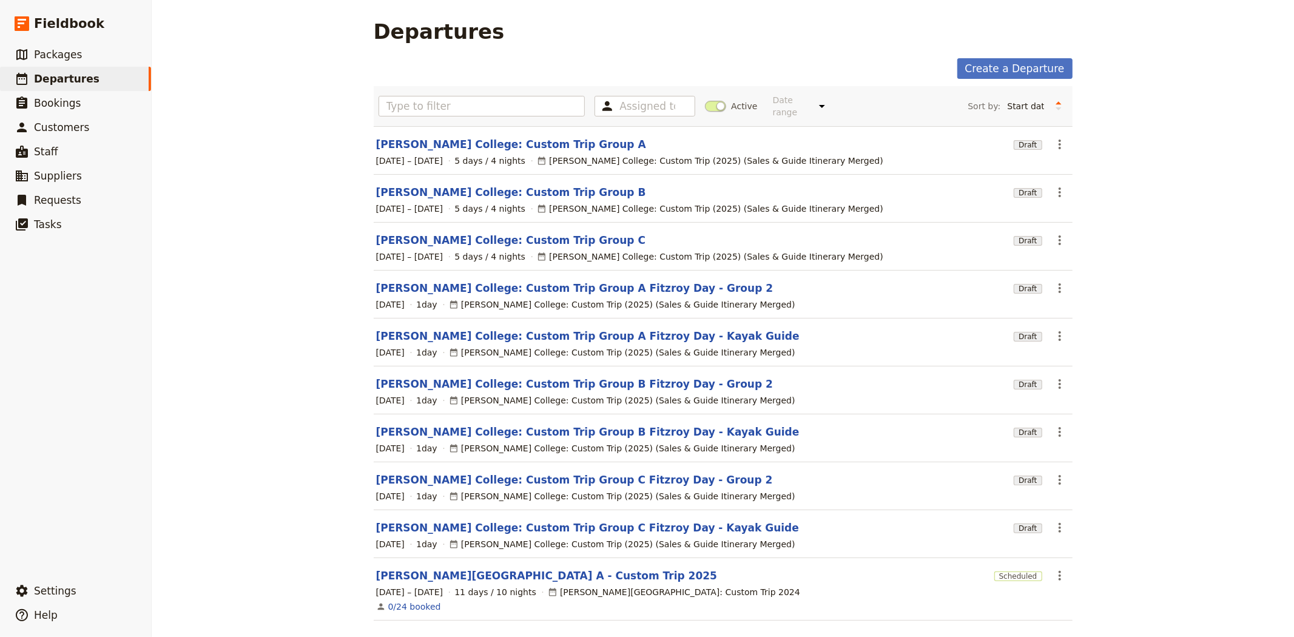
scroll to position [35, 0]
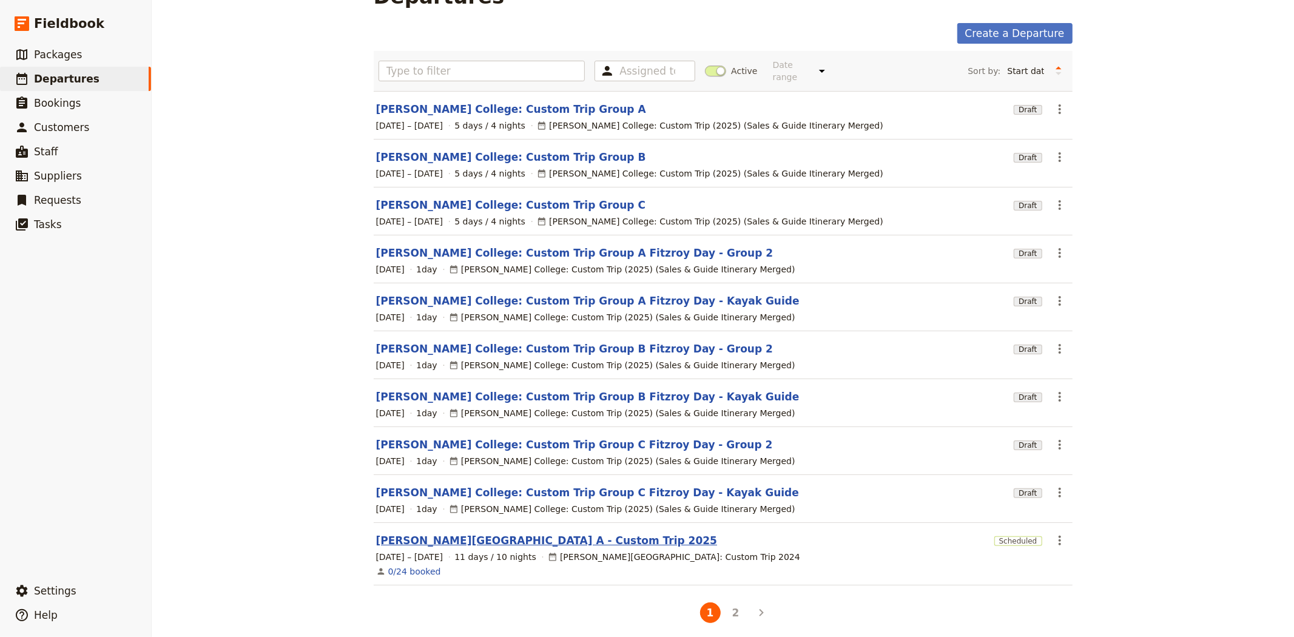
click at [531, 533] on link "[PERSON_NAME][GEOGRAPHIC_DATA] A - Custom Trip 2025" at bounding box center [546, 540] width 341 height 15
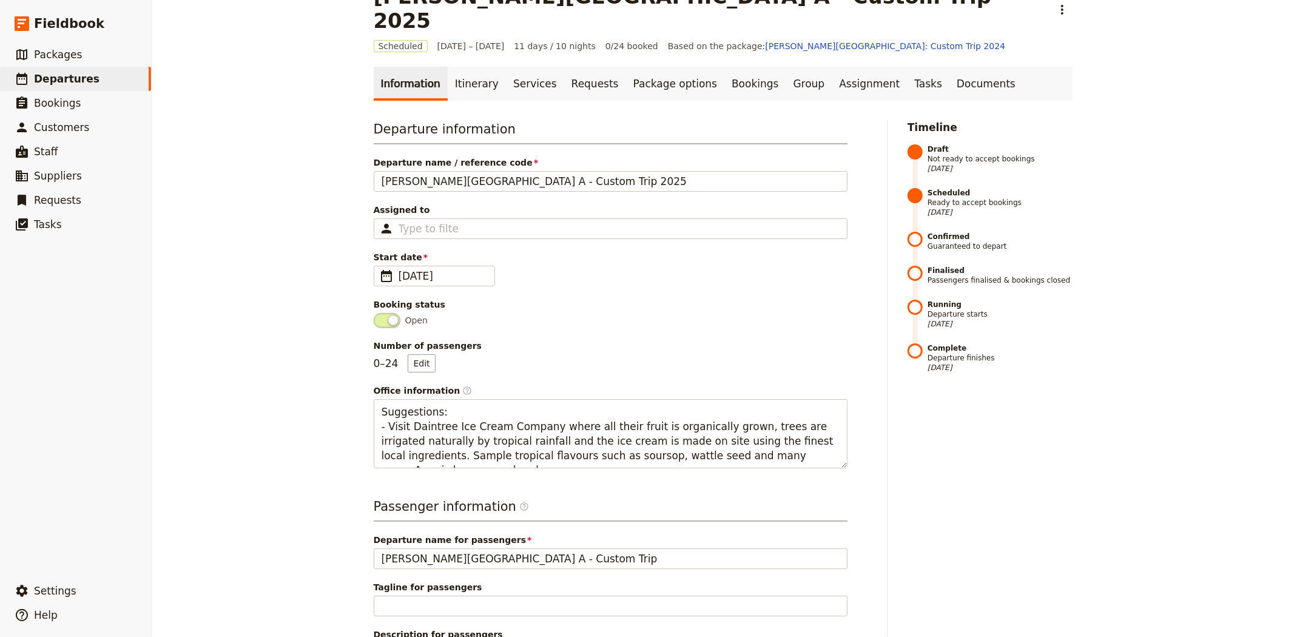
click at [463, 77] on div "Information Itinerary Services Requests Package options Bookings Group Assignme…" at bounding box center [723, 514] width 699 height 895
click at [463, 67] on link "Itinerary" at bounding box center [477, 84] width 58 height 34
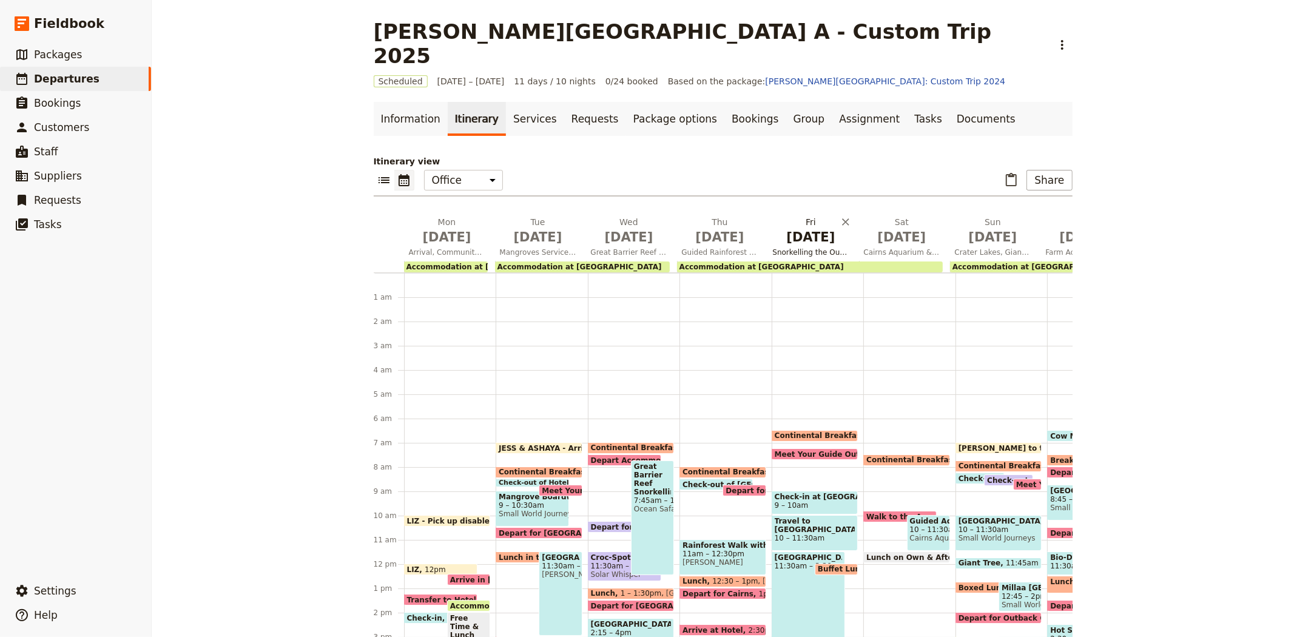
scroll to position [146, 0]
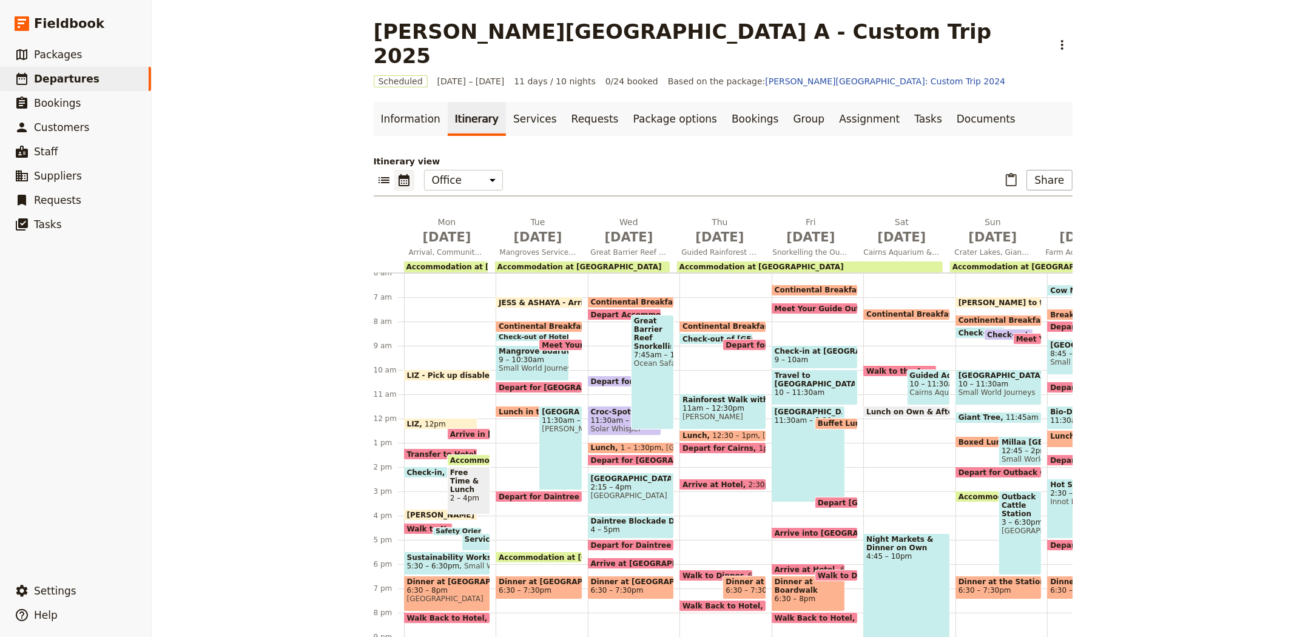
click at [712, 480] on span "Arrive at Hotel" at bounding box center [715, 484] width 66 height 8
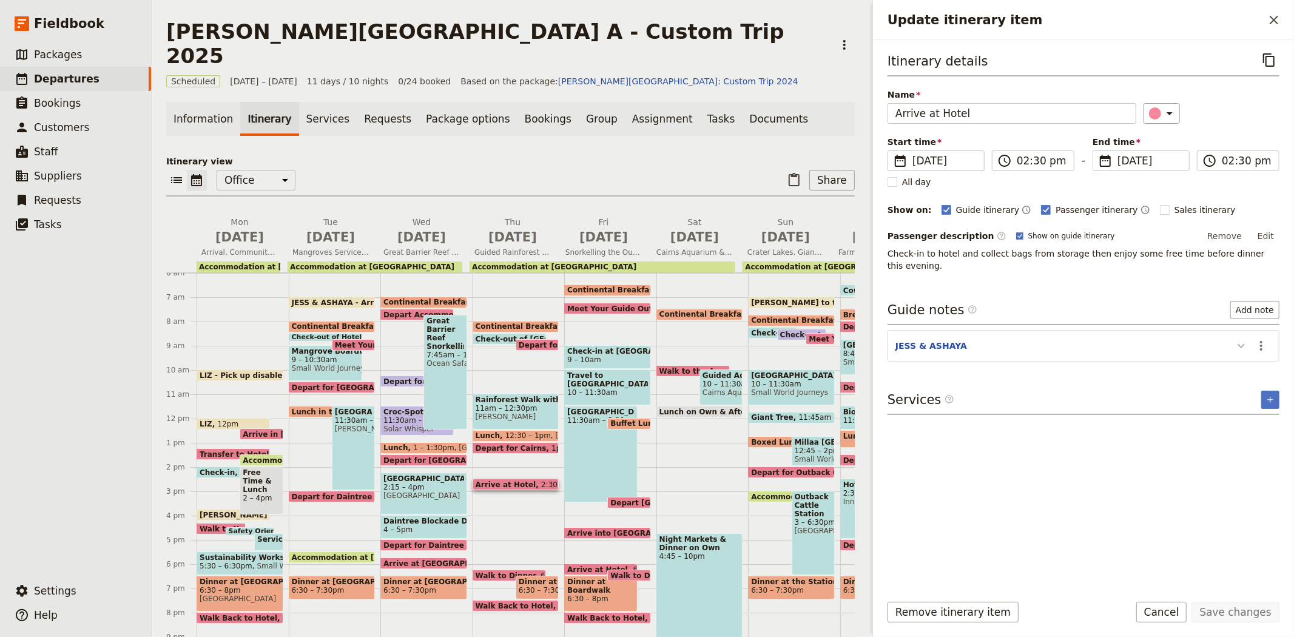
click at [1234, 338] on icon "Update itinerary item" at bounding box center [1241, 345] width 15 height 15
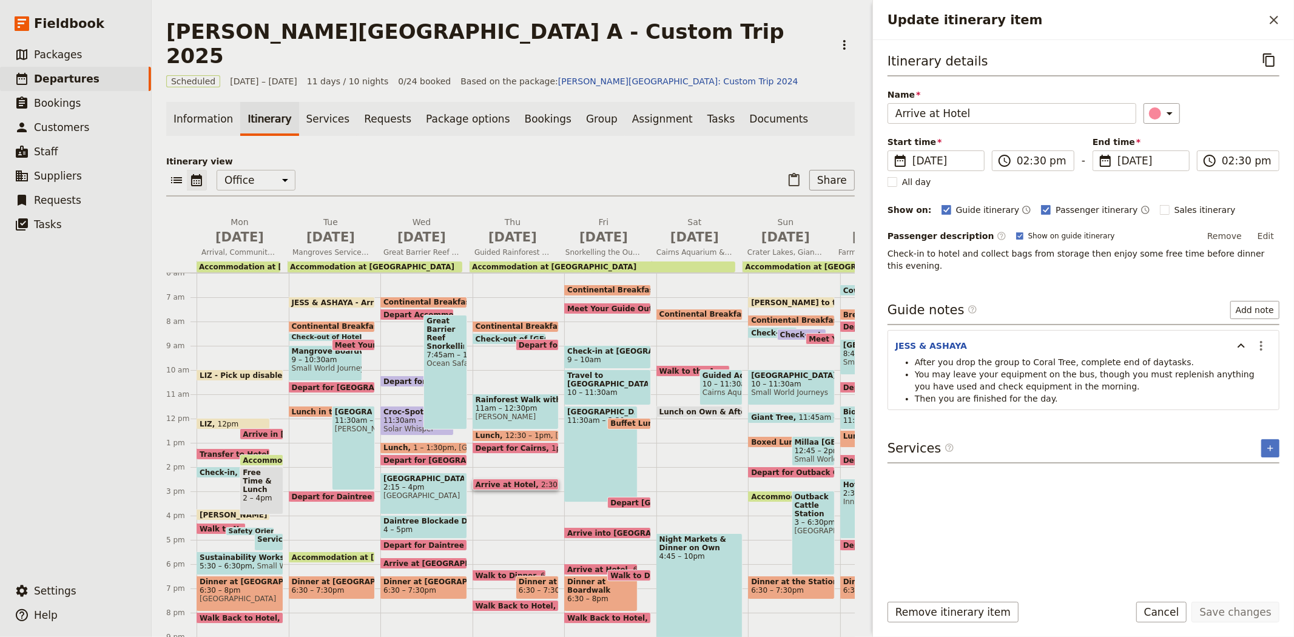
click at [686, 170] on div "​ ​ Office Guide Passenger Sales ​ Share" at bounding box center [510, 183] width 688 height 27
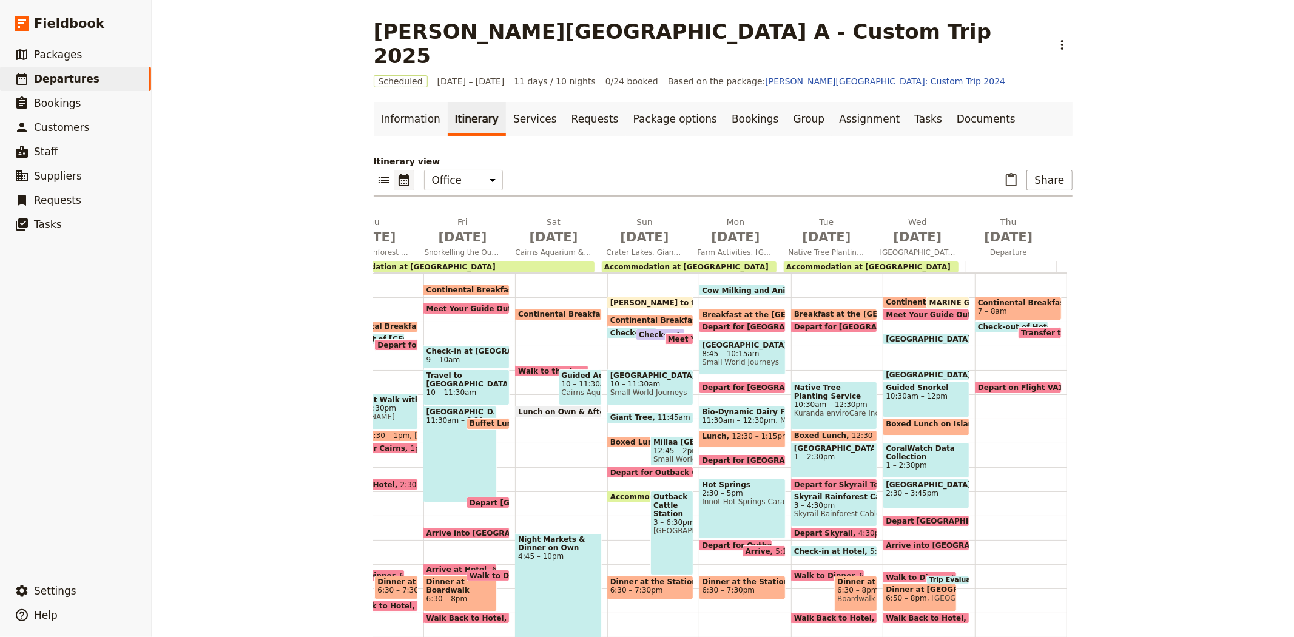
scroll to position [213, 0]
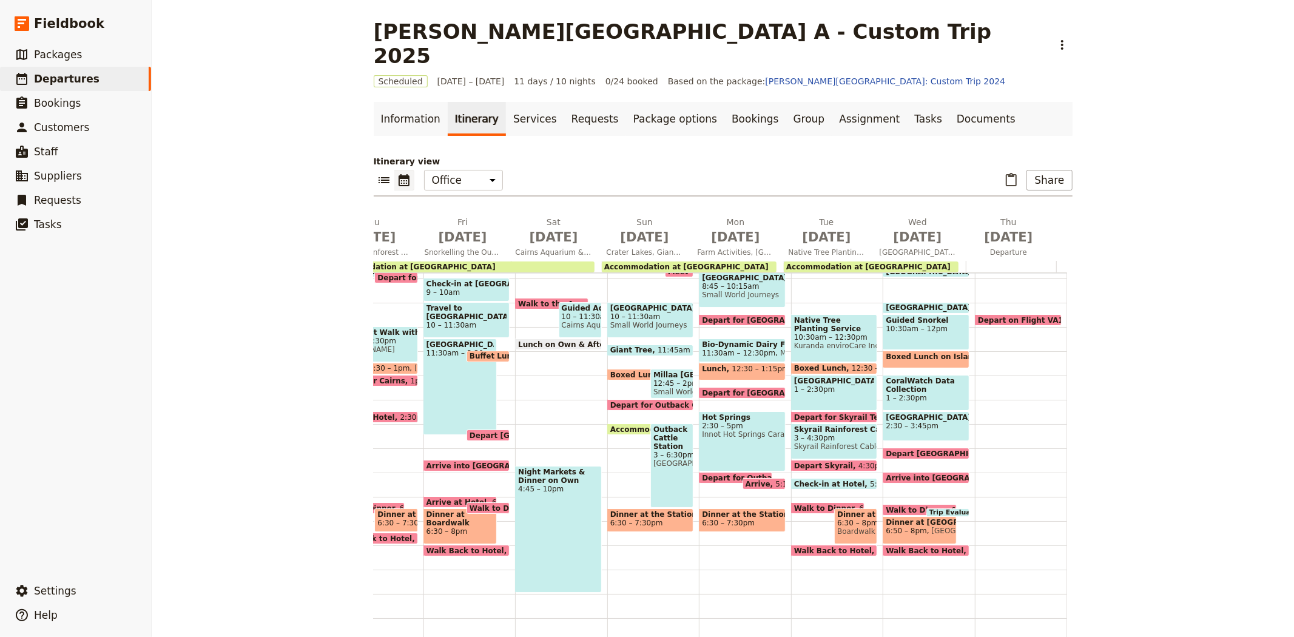
click at [810, 480] on span "Check-in at Hotel" at bounding box center [832, 484] width 76 height 8
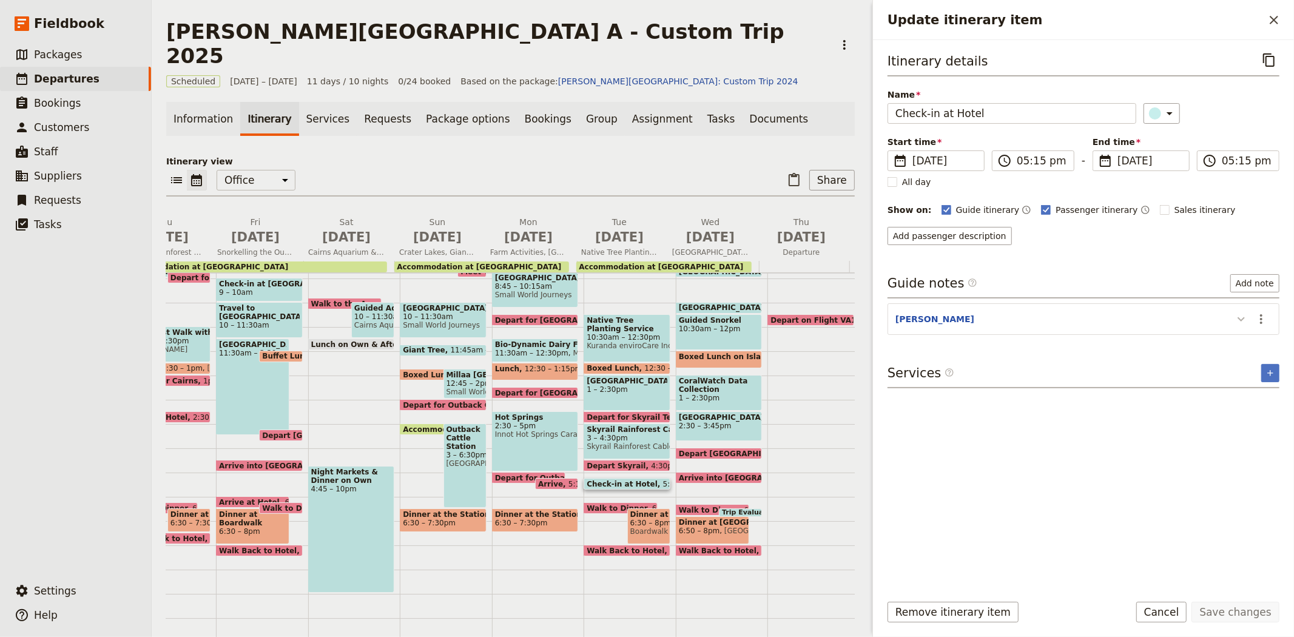
click at [1241, 320] on icon "Update itinerary item" at bounding box center [1240, 319] width 7 height 4
